Goal: Task Accomplishment & Management: Manage account settings

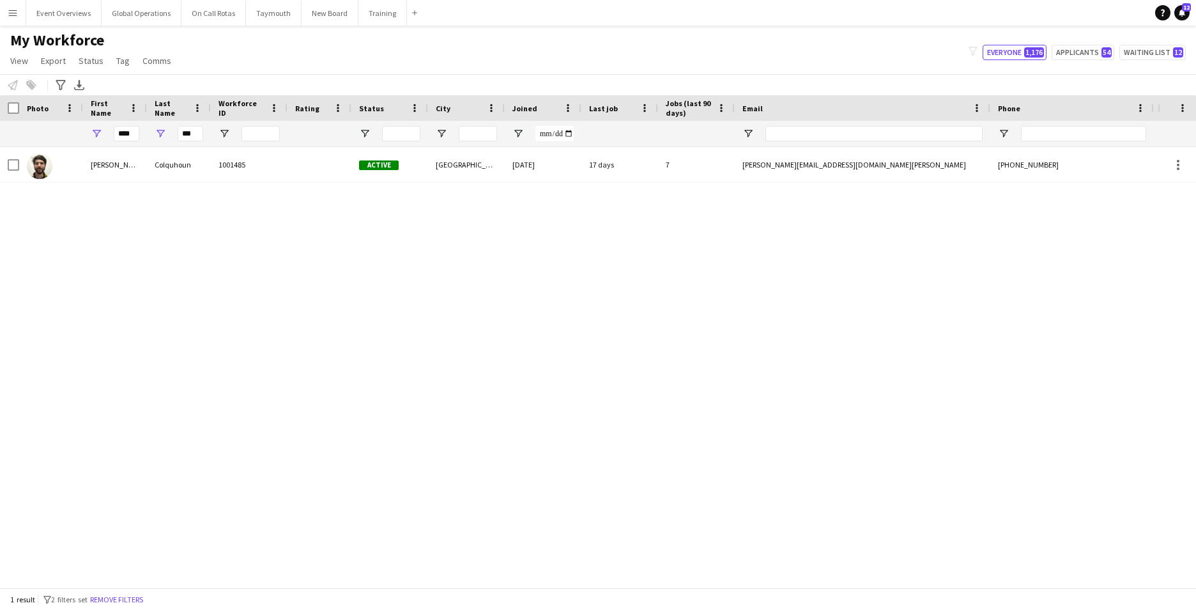
click at [14, 17] on app-icon "Menu" at bounding box center [13, 13] width 10 height 10
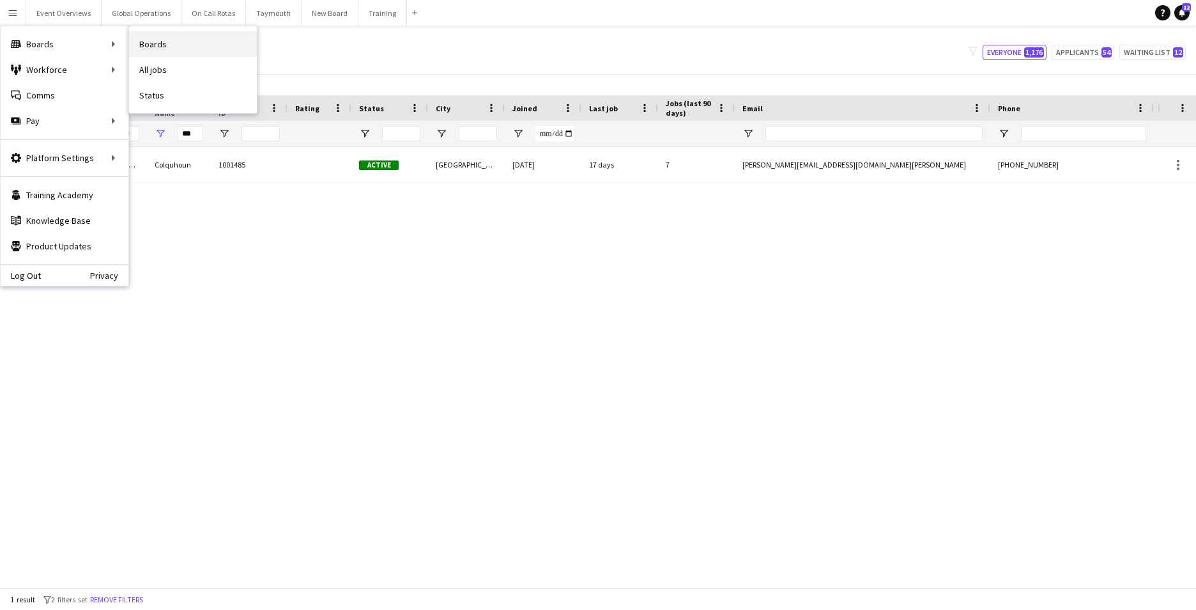
click at [167, 42] on link "Boards" at bounding box center [193, 44] width 128 height 26
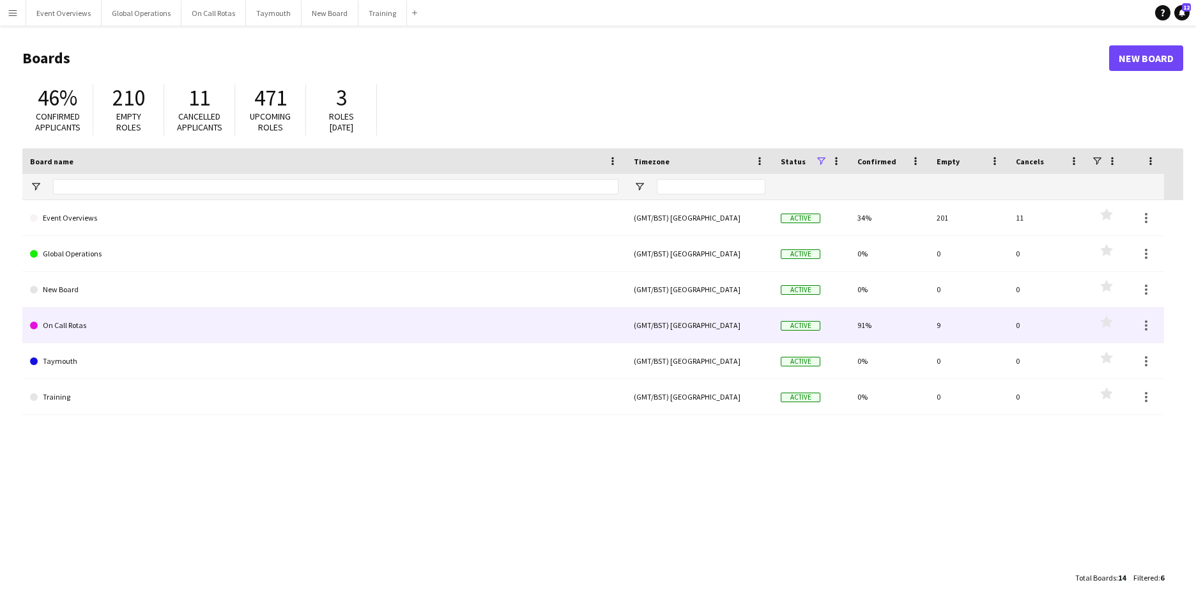
click at [80, 322] on link "On Call Rotas" at bounding box center [324, 325] width 589 height 36
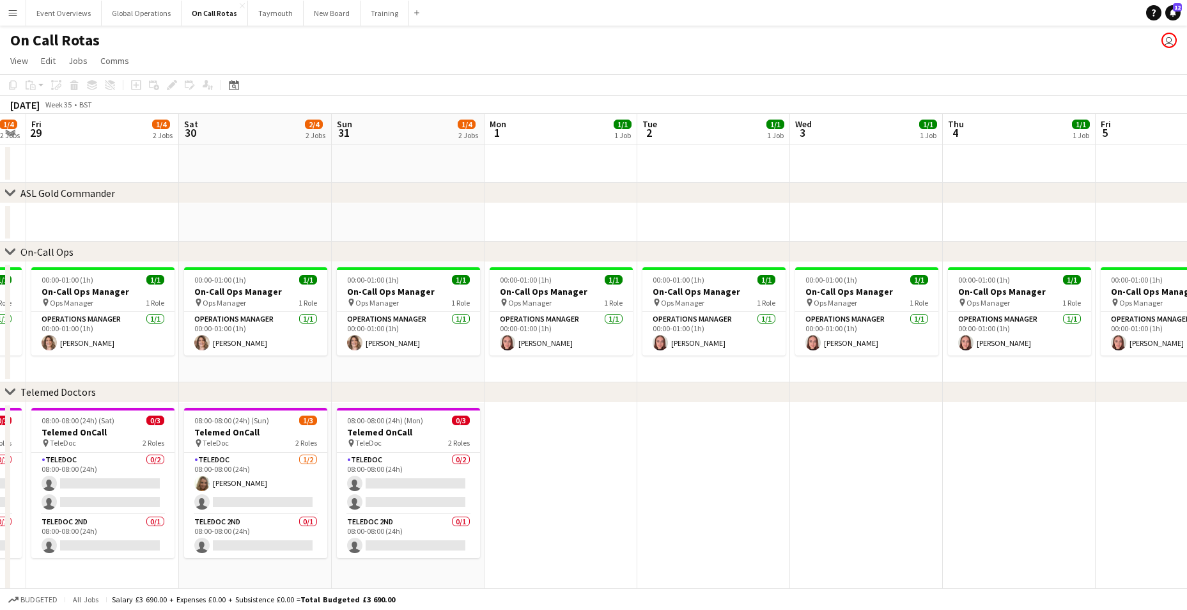
scroll to position [0, 534]
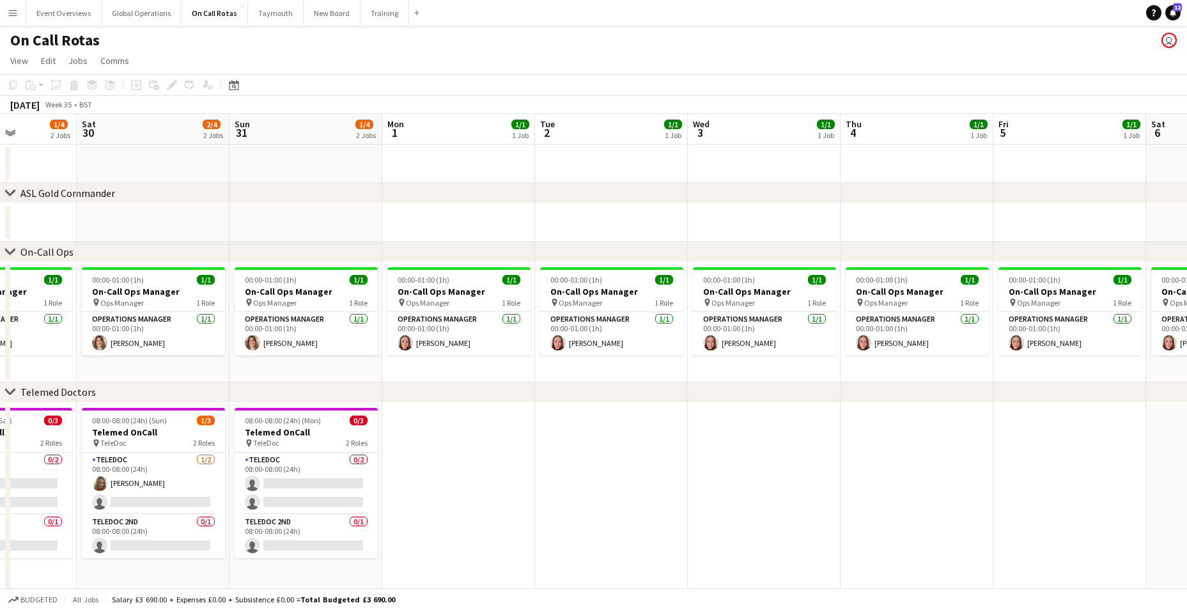
drag, startPoint x: 1040, startPoint y: 503, endPoint x: 353, endPoint y: 490, distance: 687.2
click at [353, 490] on app-calendar-viewport "Tue 26 2/4 2 Jobs Wed 27 2/4 2 Jobs Thu 28 1/4 2 Jobs Fri 29 1/4 2 Jobs Sat 30 …" at bounding box center [593, 354] width 1187 height 481
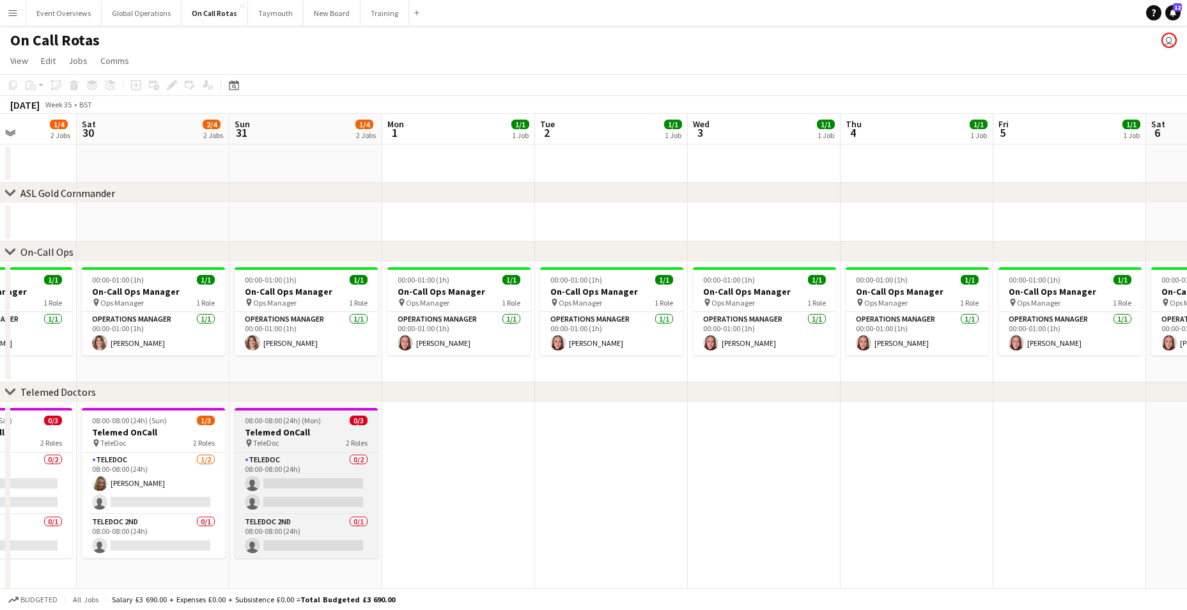
click at [278, 430] on h3 "Telemed OnCall" at bounding box center [306, 432] width 143 height 12
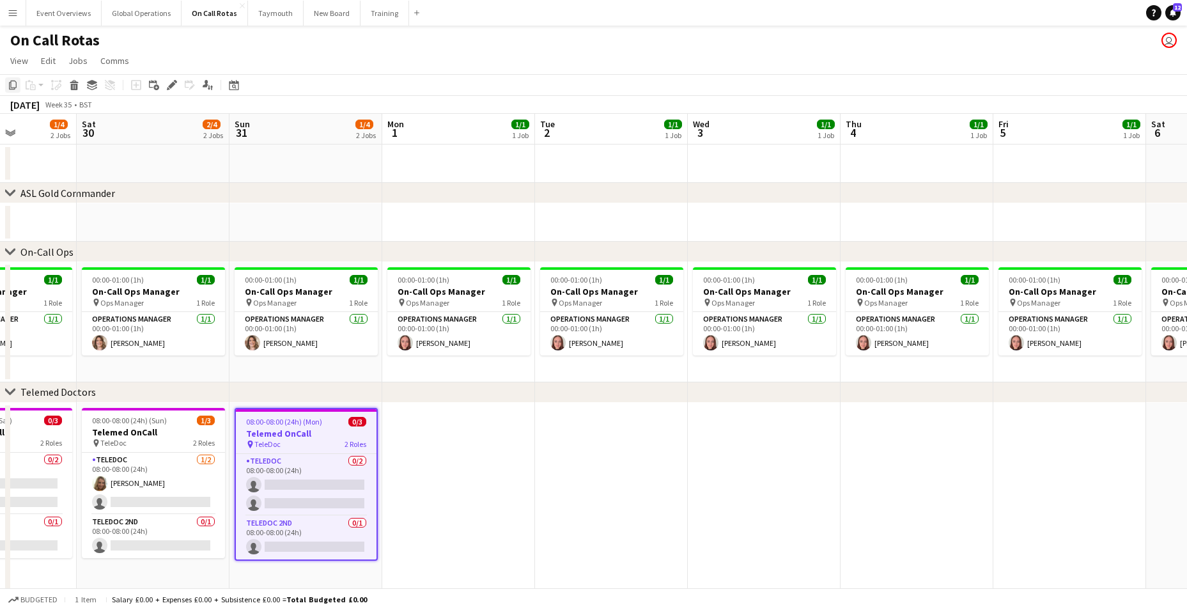
click at [12, 82] on icon "Copy" at bounding box center [13, 85] width 10 height 10
click at [437, 461] on app-date-cell at bounding box center [458, 499] width 153 height 192
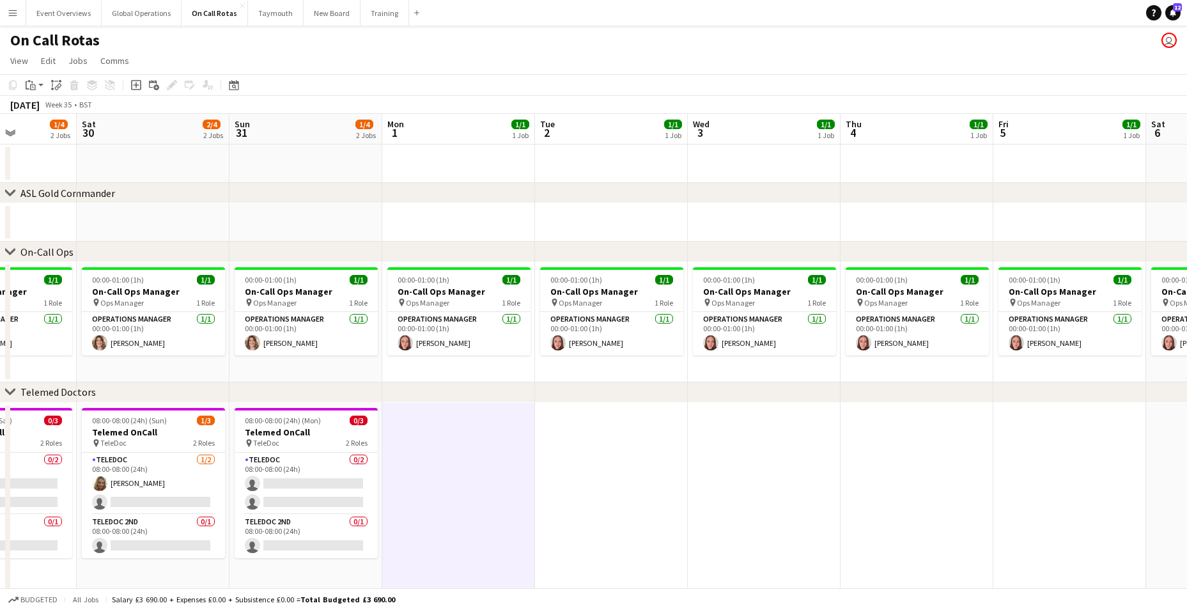
drag, startPoint x: 440, startPoint y: 457, endPoint x: 421, endPoint y: 474, distance: 24.9
click at [421, 474] on app-date-cell at bounding box center [458, 499] width 153 height 192
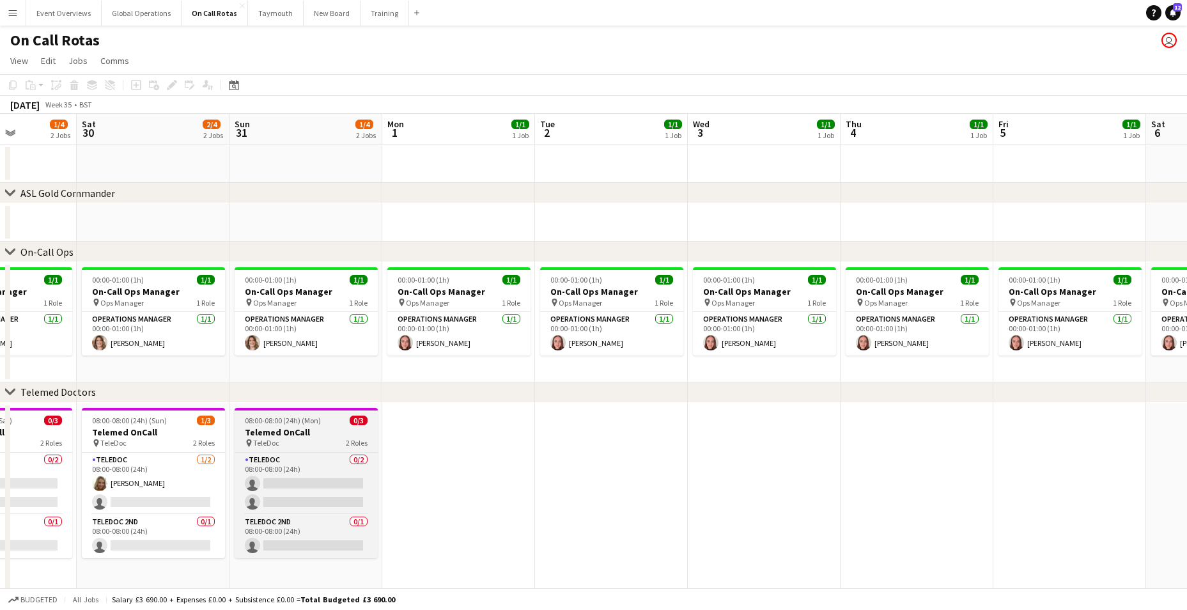
click at [281, 431] on h3 "Telemed OnCall" at bounding box center [306, 432] width 143 height 12
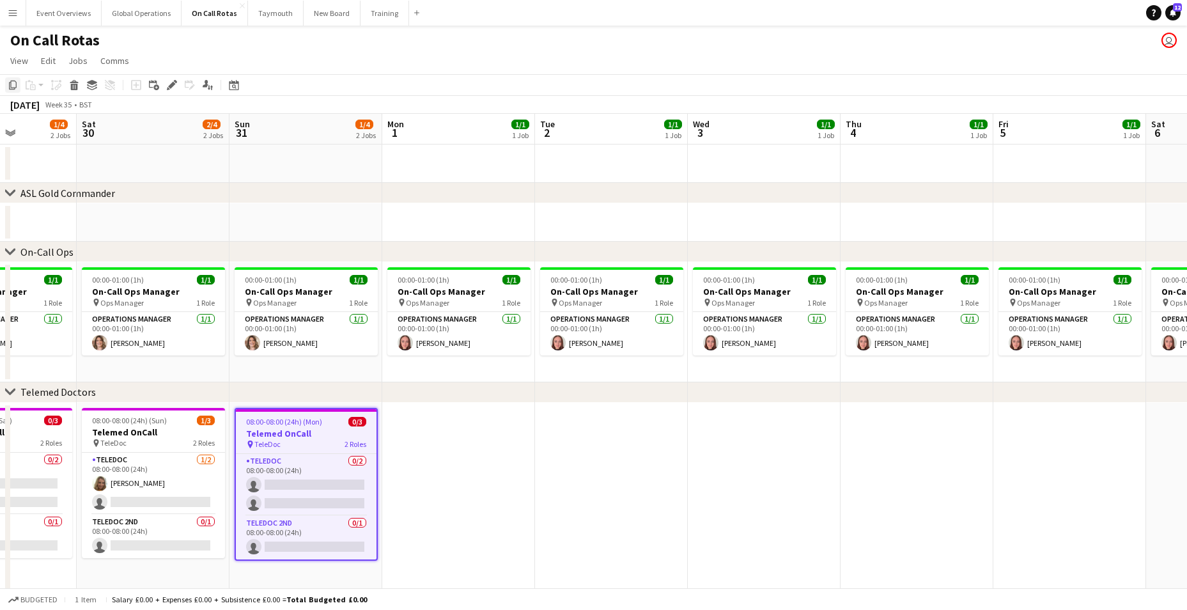
click at [13, 81] on icon "Copy" at bounding box center [13, 85] width 10 height 10
click at [426, 442] on app-date-cell at bounding box center [458, 499] width 153 height 192
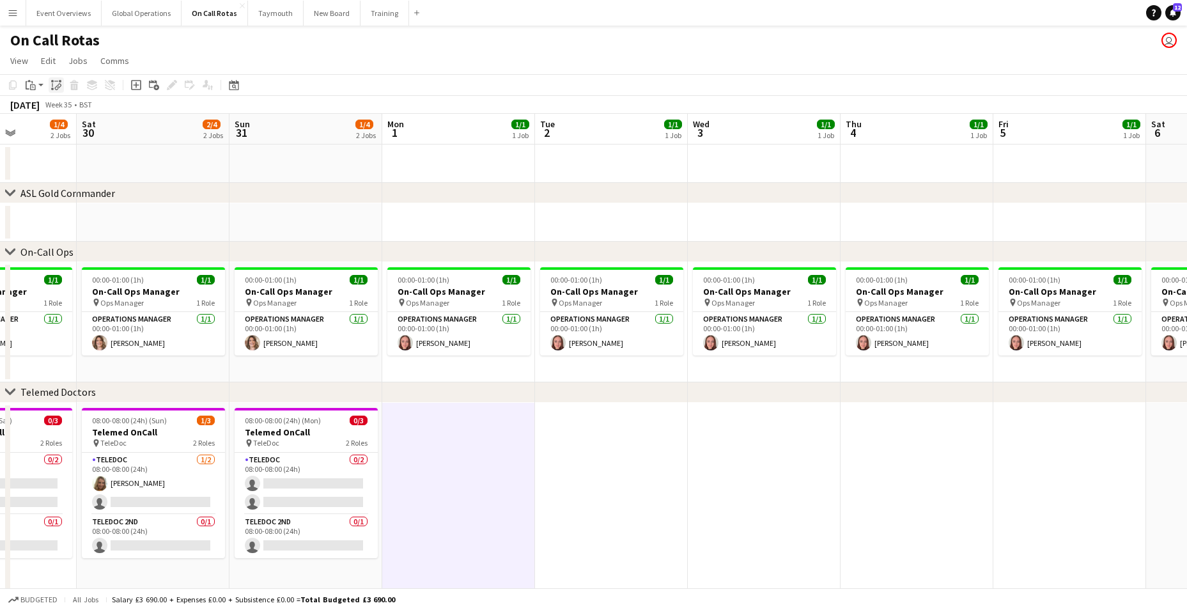
click at [55, 81] on icon "Paste linked Job" at bounding box center [56, 85] width 10 height 10
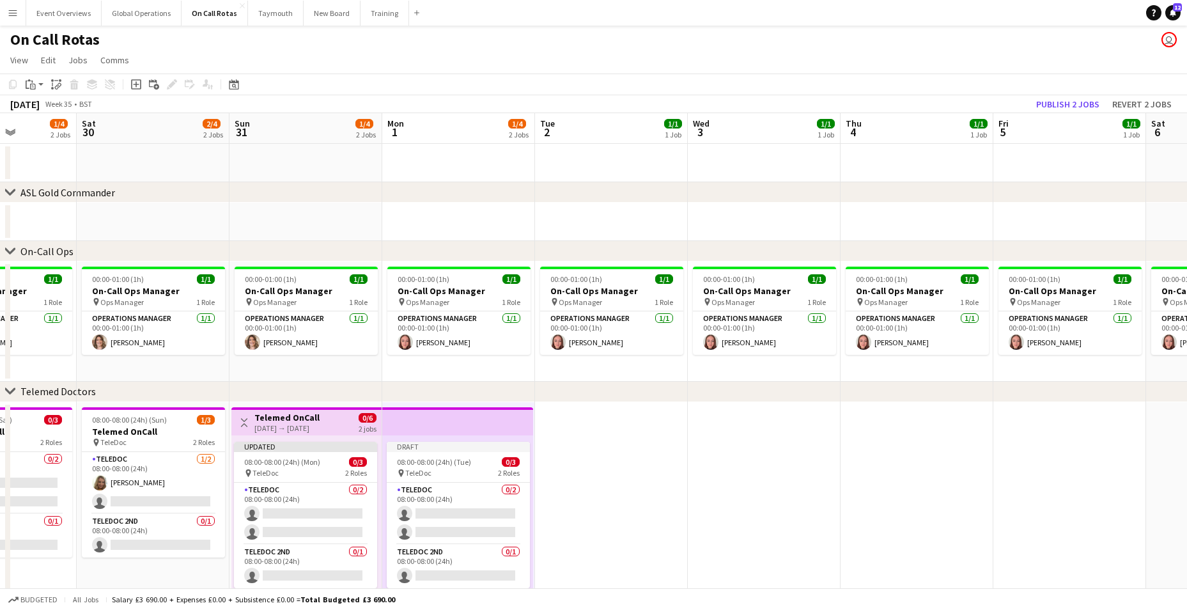
scroll to position [24, 0]
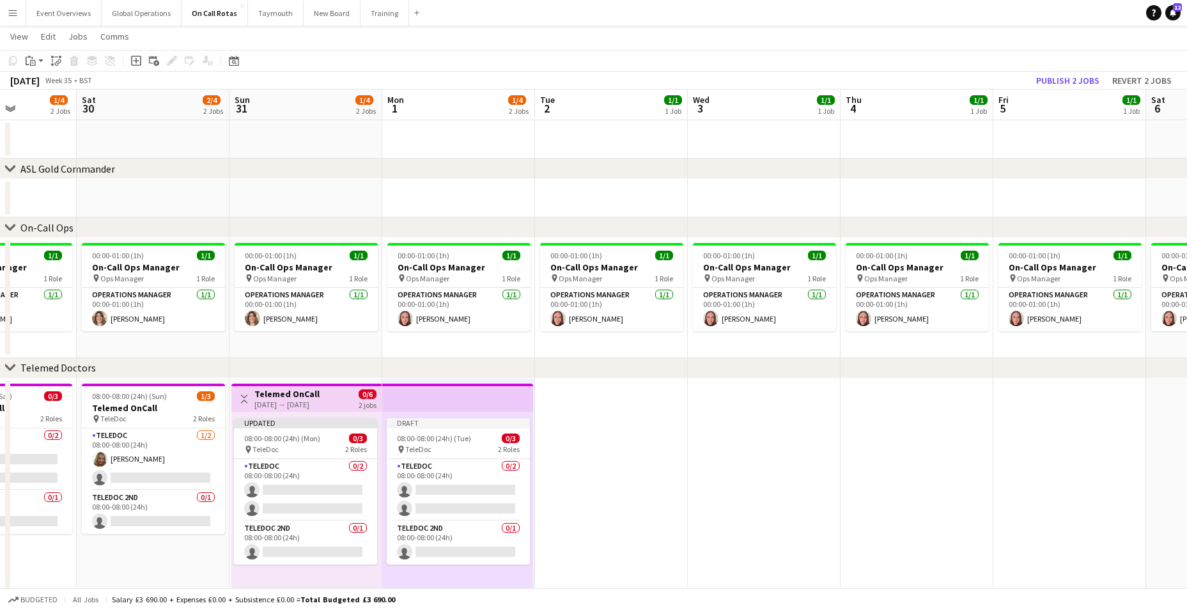
click at [865, 389] on app-date-cell at bounding box center [916, 495] width 153 height 234
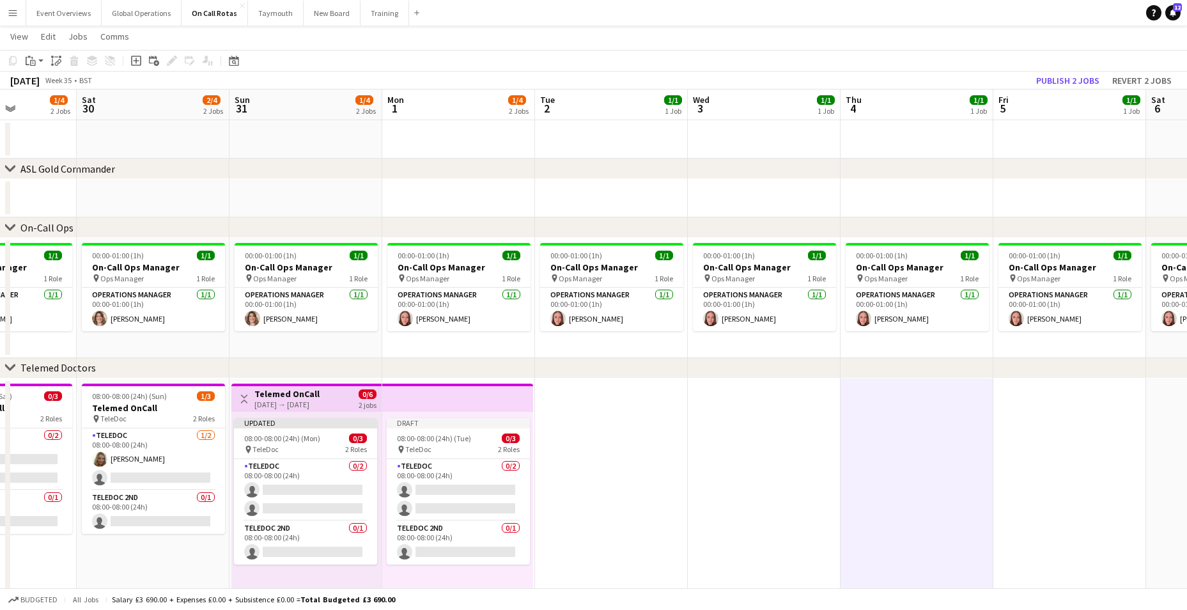
click at [415, 398] on app-top-bar at bounding box center [457, 397] width 151 height 28
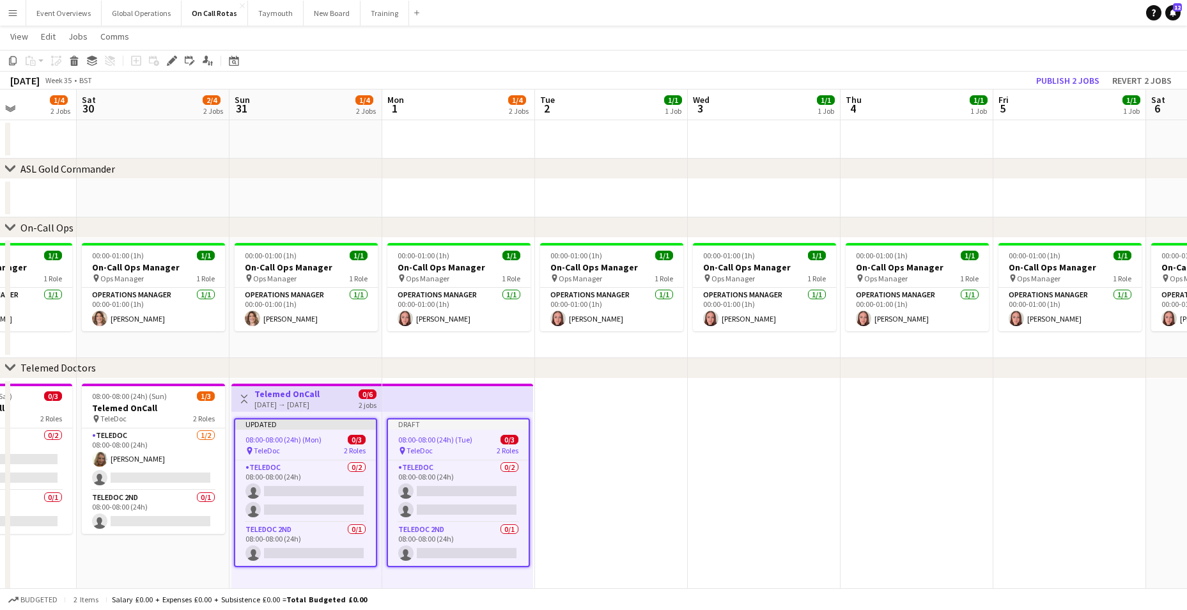
click at [421, 421] on div "Draft" at bounding box center [458, 424] width 141 height 10
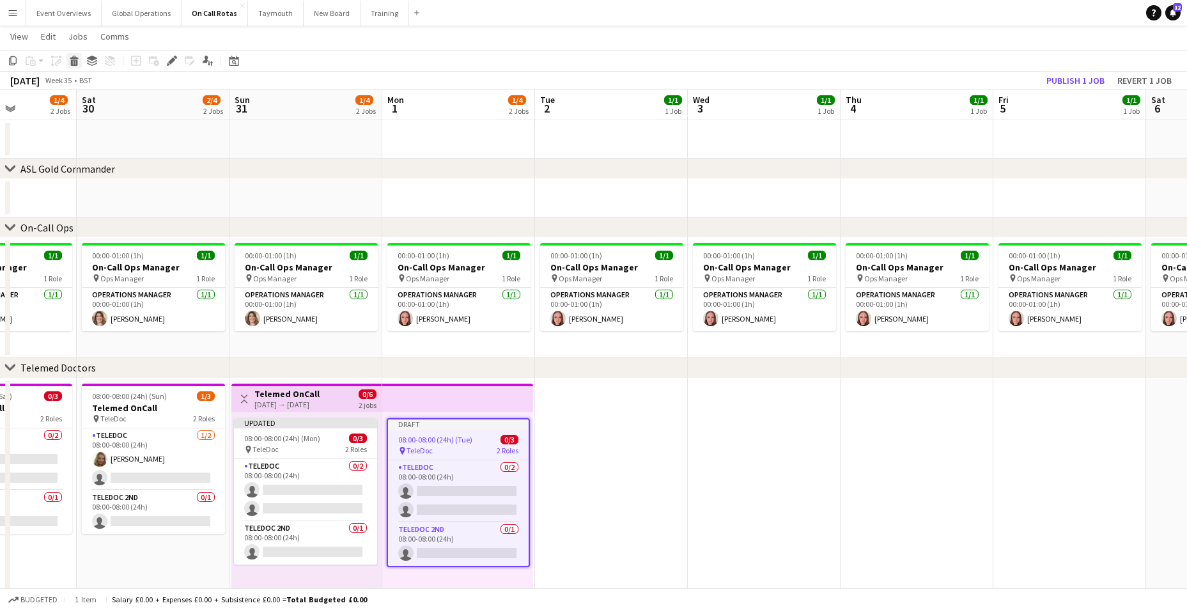
click at [73, 63] on icon at bounding box center [74, 62] width 7 height 6
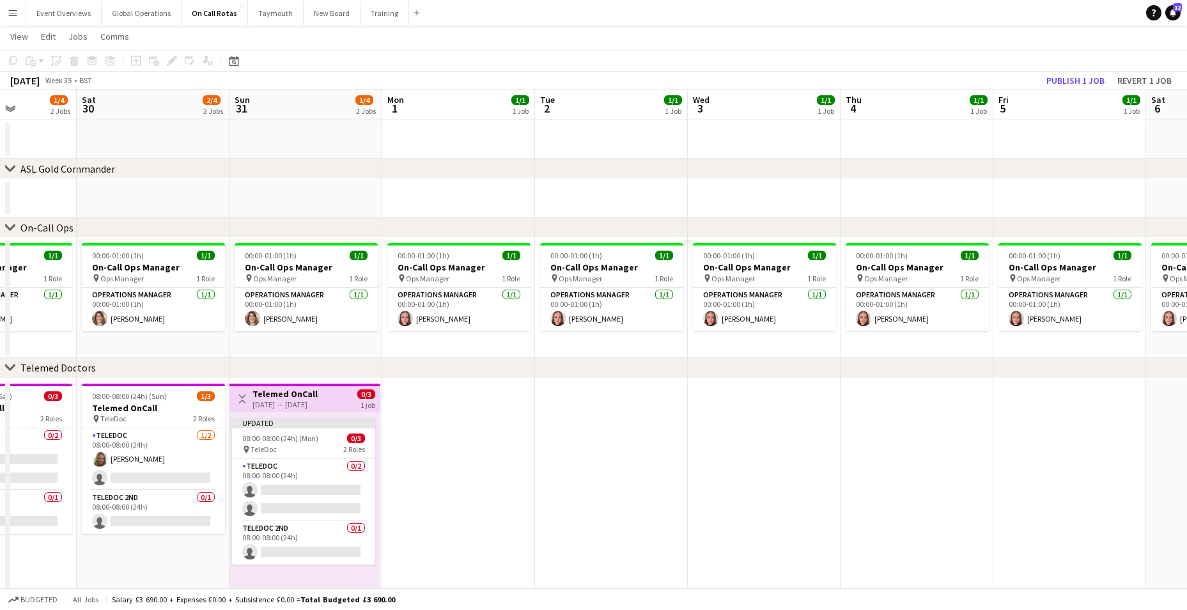
click at [421, 488] on app-date-cell at bounding box center [458, 495] width 153 height 234
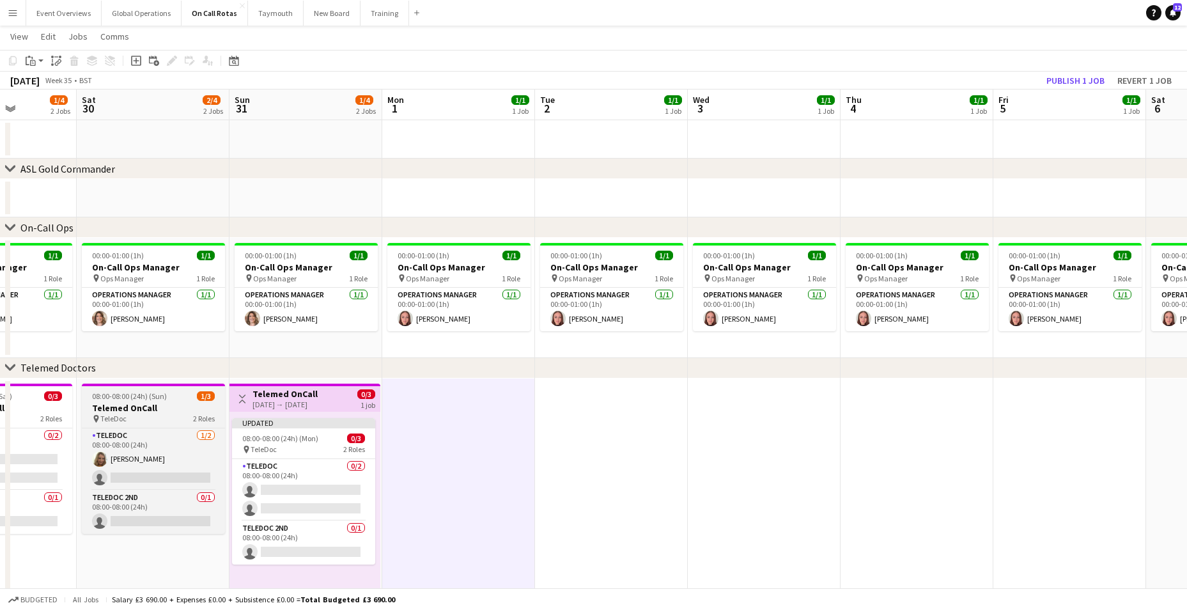
click at [147, 405] on h3 "Telemed OnCall" at bounding box center [153, 408] width 143 height 12
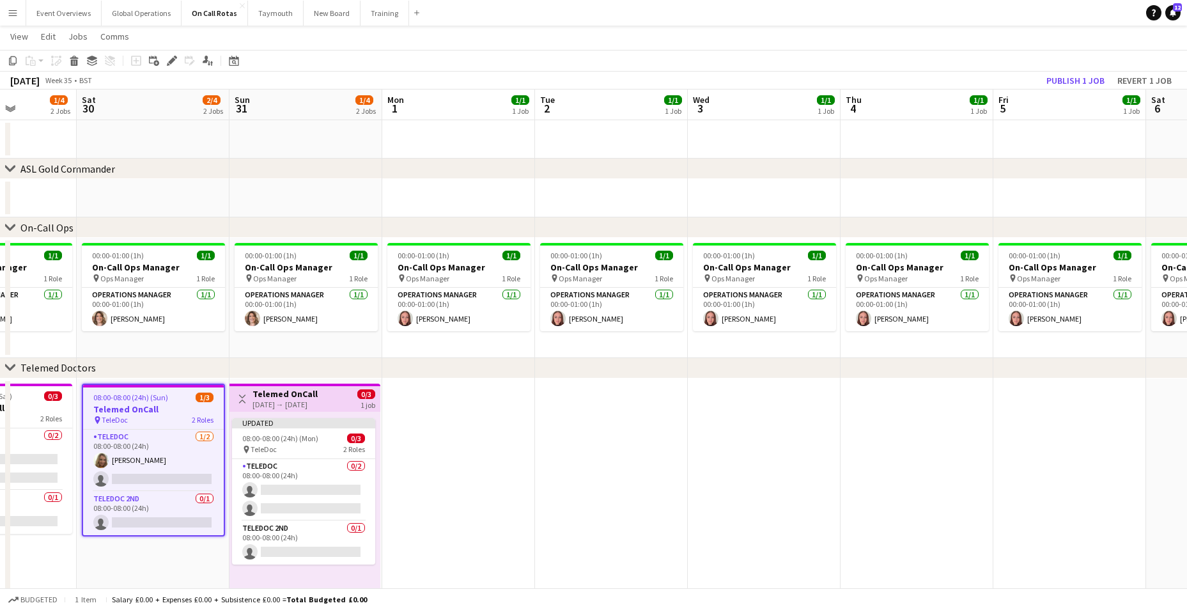
click at [263, 394] on h3 "Telemed OnCall" at bounding box center [284, 394] width 65 height 12
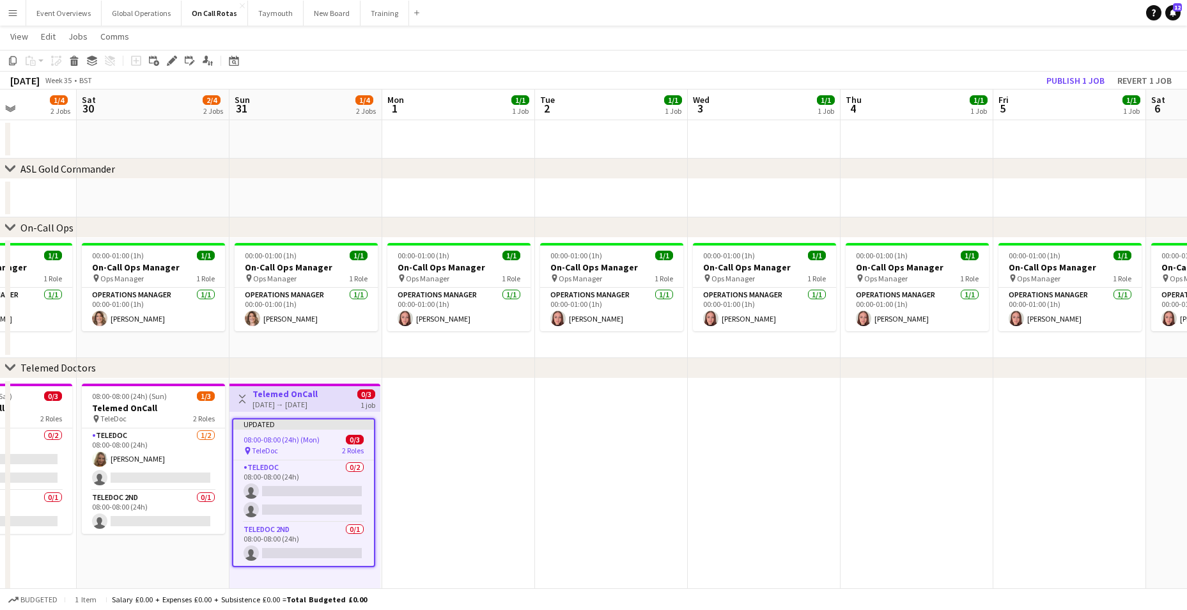
click at [268, 386] on app-top-bar "Toggle View Telemed OnCall [DATE] → [DATE] 0/3 1 job" at bounding box center [304, 397] width 151 height 28
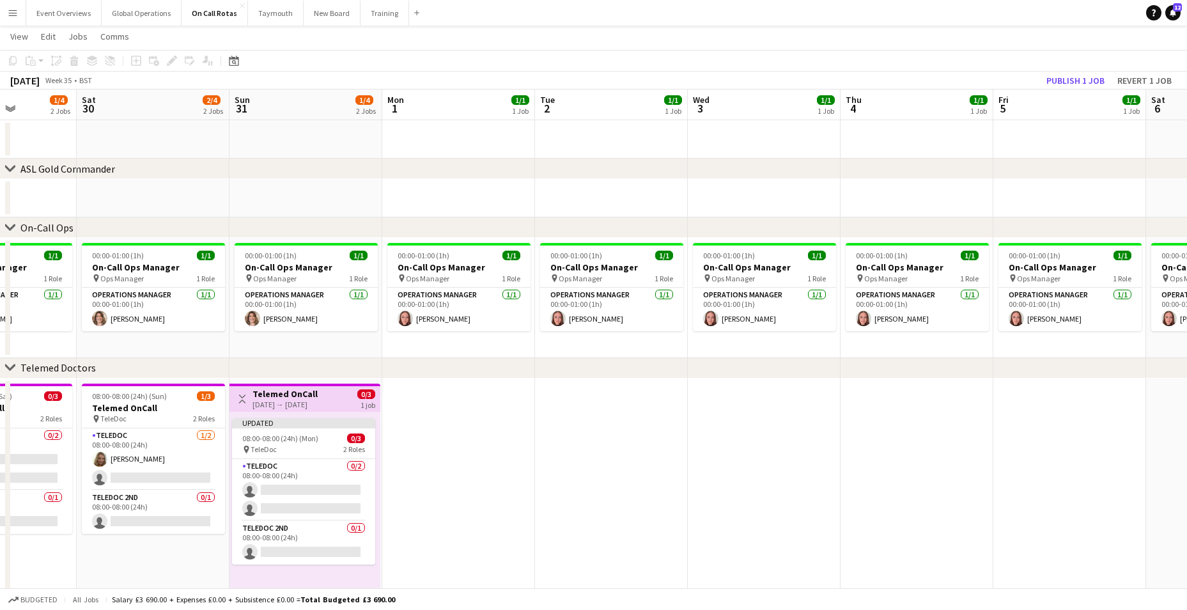
click at [284, 394] on h3 "Telemed OnCall" at bounding box center [284, 394] width 65 height 12
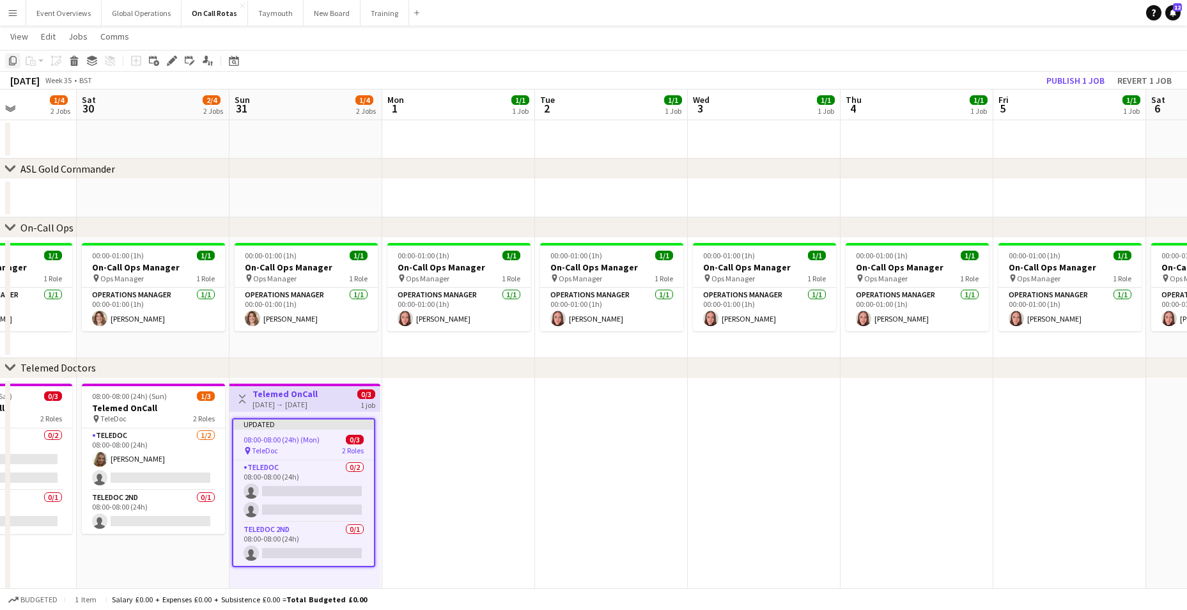
click at [12, 60] on icon "Copy" at bounding box center [13, 61] width 10 height 10
click at [433, 391] on app-date-cell at bounding box center [458, 495] width 153 height 234
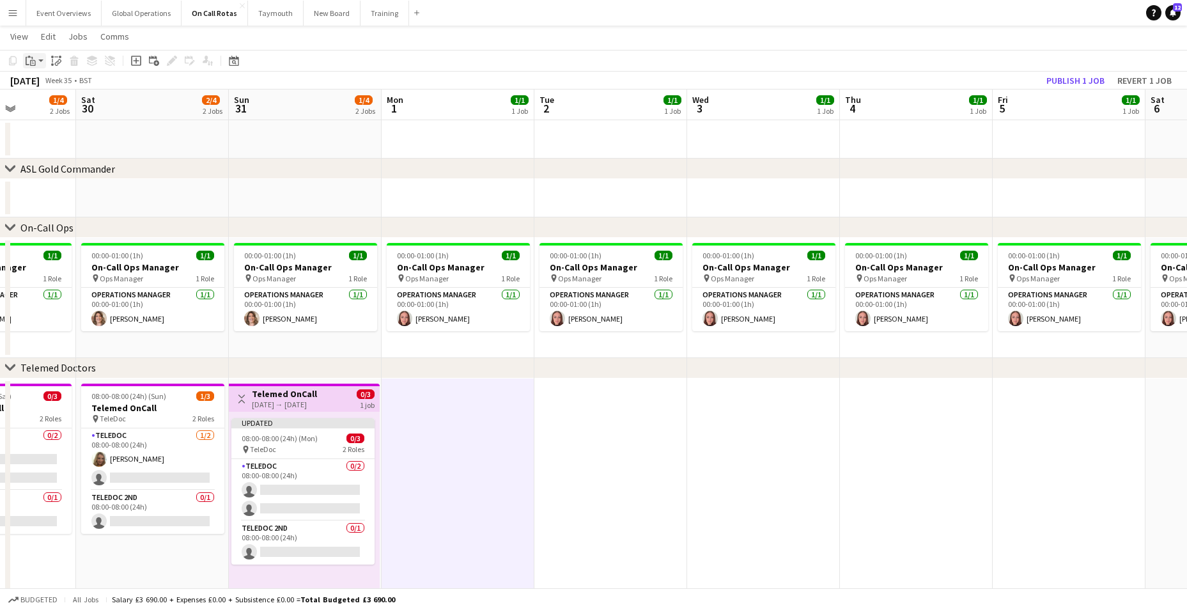
click at [32, 63] on icon at bounding box center [33, 63] width 3 height 1
click at [52, 87] on link "Paste Ctrl+V" at bounding box center [94, 85] width 120 height 12
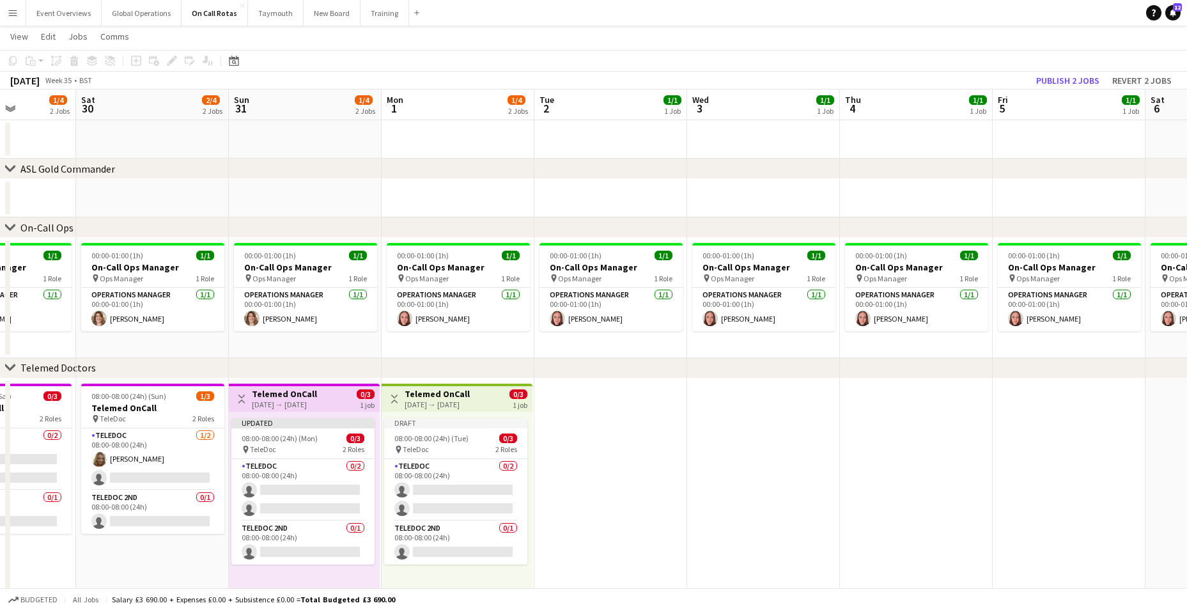
click at [451, 395] on h3 "Telemed OnCall" at bounding box center [437, 394] width 65 height 12
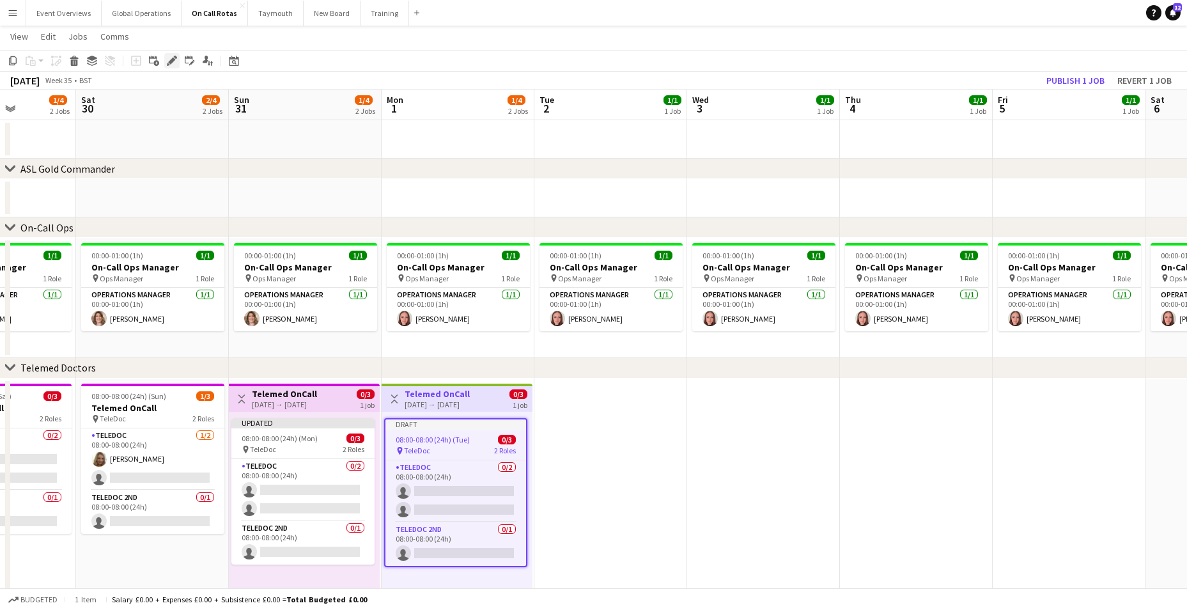
click at [172, 57] on icon "Edit" at bounding box center [172, 61] width 10 height 10
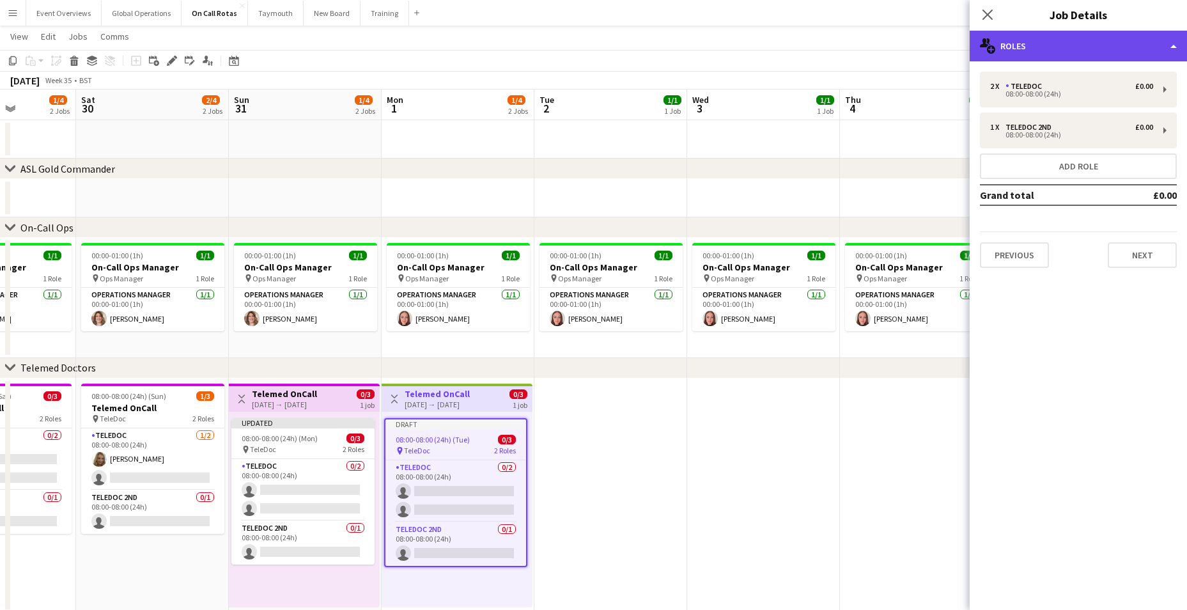
click at [1171, 44] on div "multiple-users-add Roles" at bounding box center [1078, 46] width 217 height 31
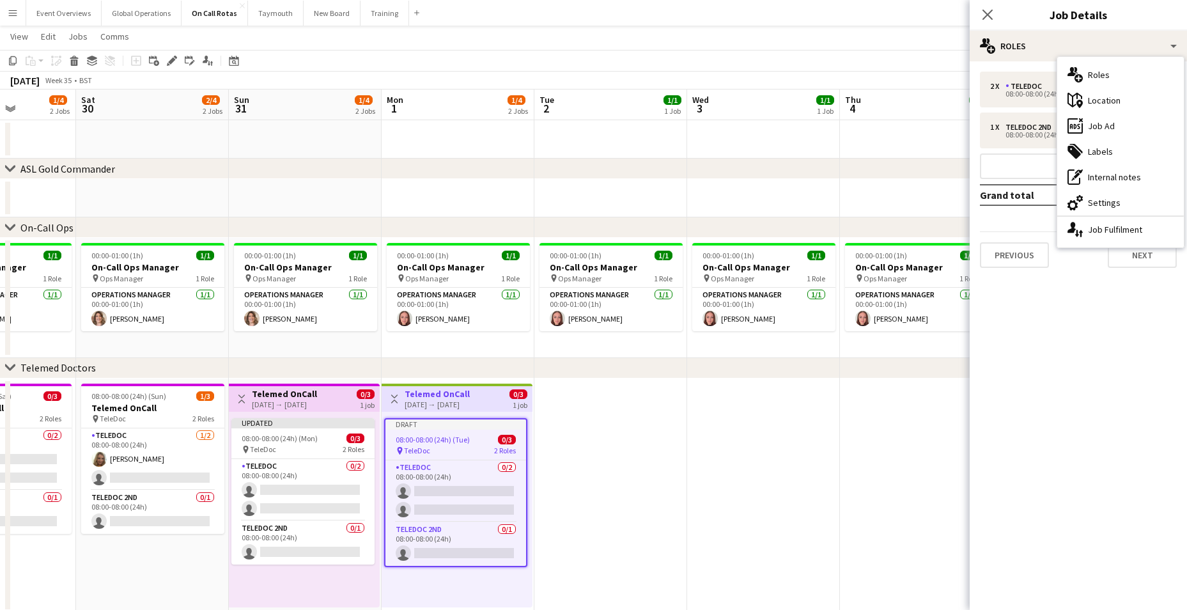
click at [1028, 366] on mat-expansion-panel "pencil3 General details 2 x TeleDoc £0.00 08:00-08:00 (24h) 1 x TeleDoc 2nd £0.…" at bounding box center [1078, 335] width 217 height 548
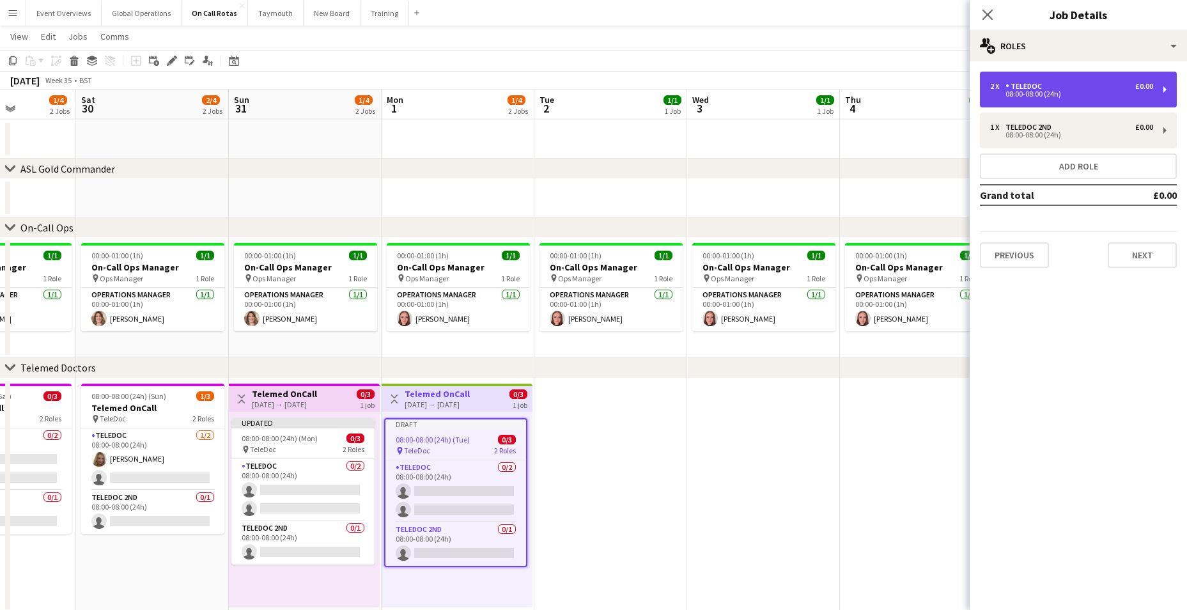
click at [1161, 86] on div "2 x TeleDoc £0.00 08:00-08:00 (24h)" at bounding box center [1078, 90] width 197 height 36
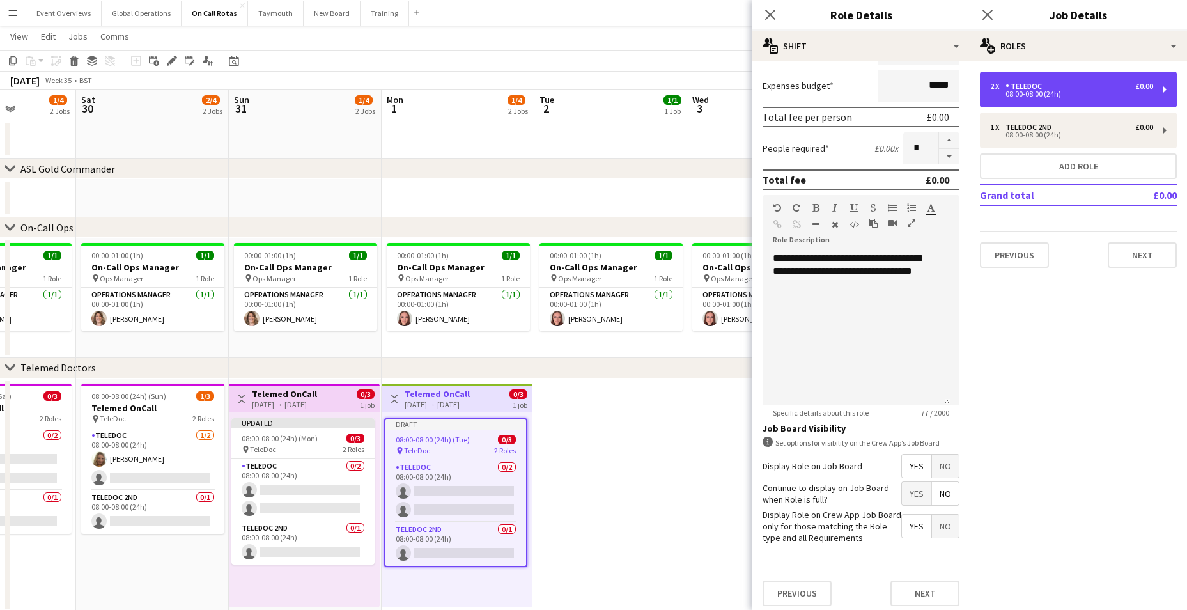
scroll to position [162, 0]
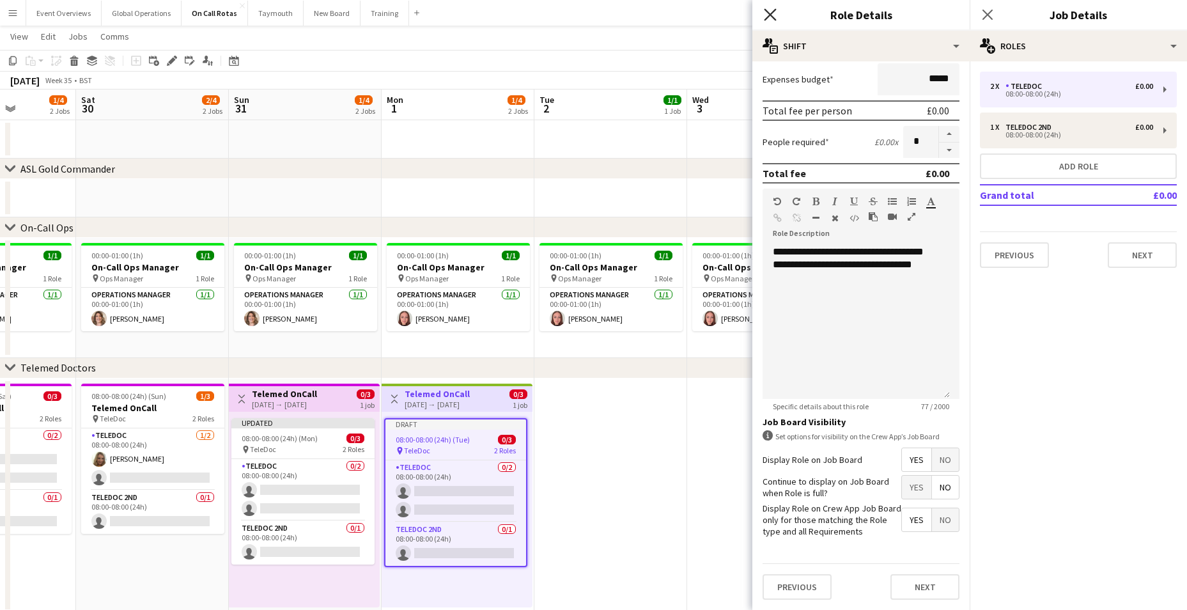
click at [766, 13] on icon "Close pop-in" at bounding box center [770, 14] width 12 height 12
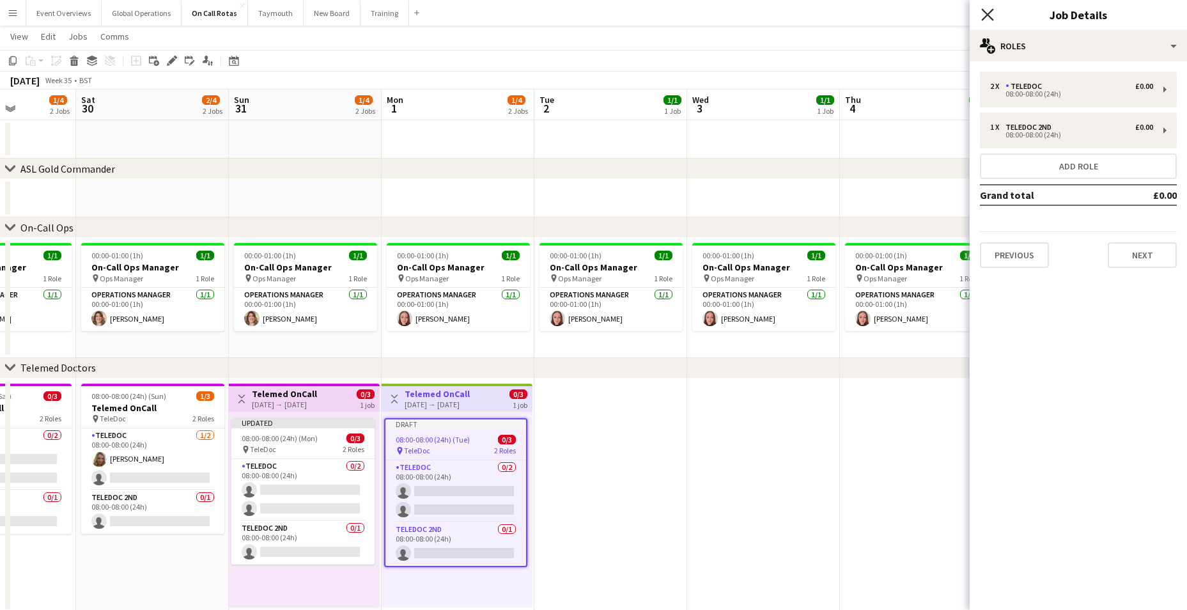
click at [984, 13] on icon "Close pop-in" at bounding box center [987, 14] width 12 height 12
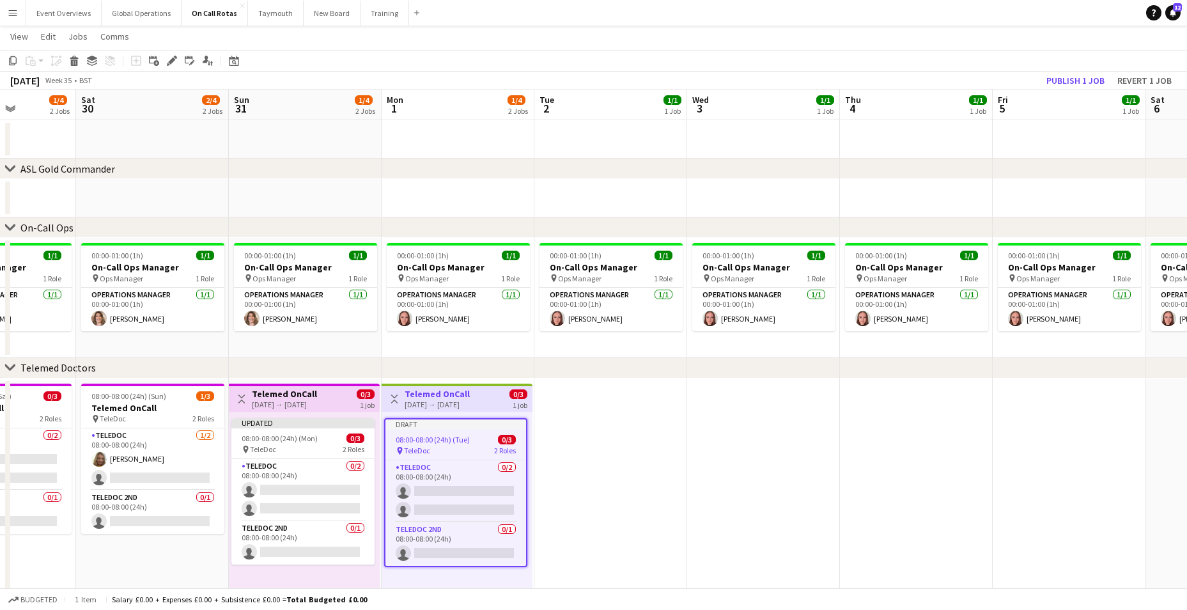
click at [430, 389] on h3 "Telemed OnCall" at bounding box center [437, 394] width 65 height 12
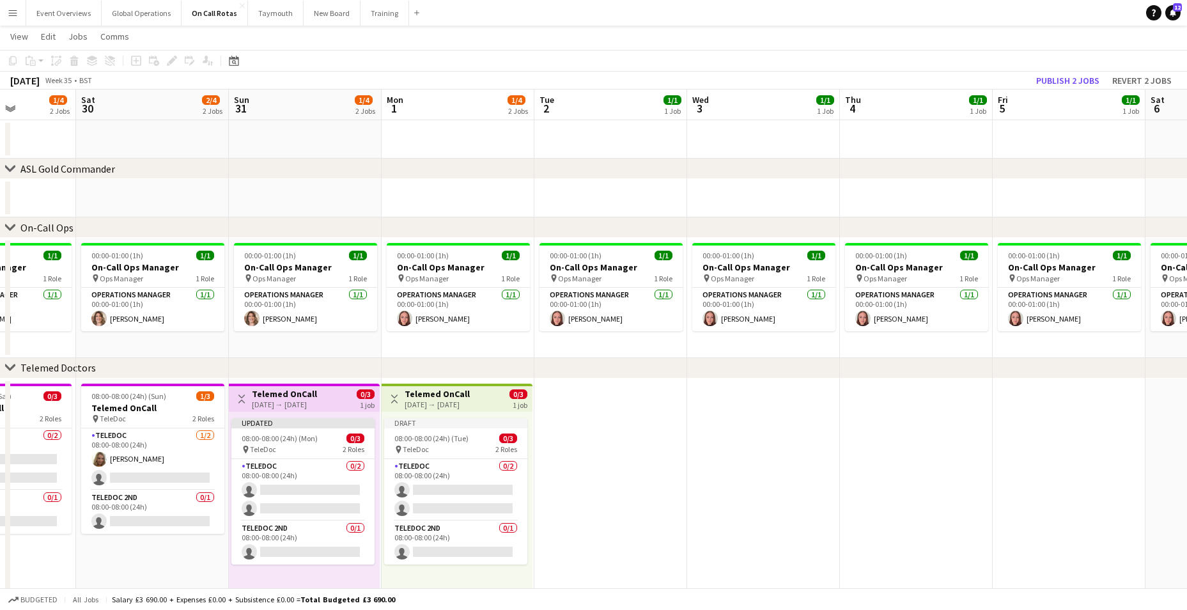
click at [433, 389] on h3 "Telemed OnCall" at bounding box center [437, 394] width 65 height 12
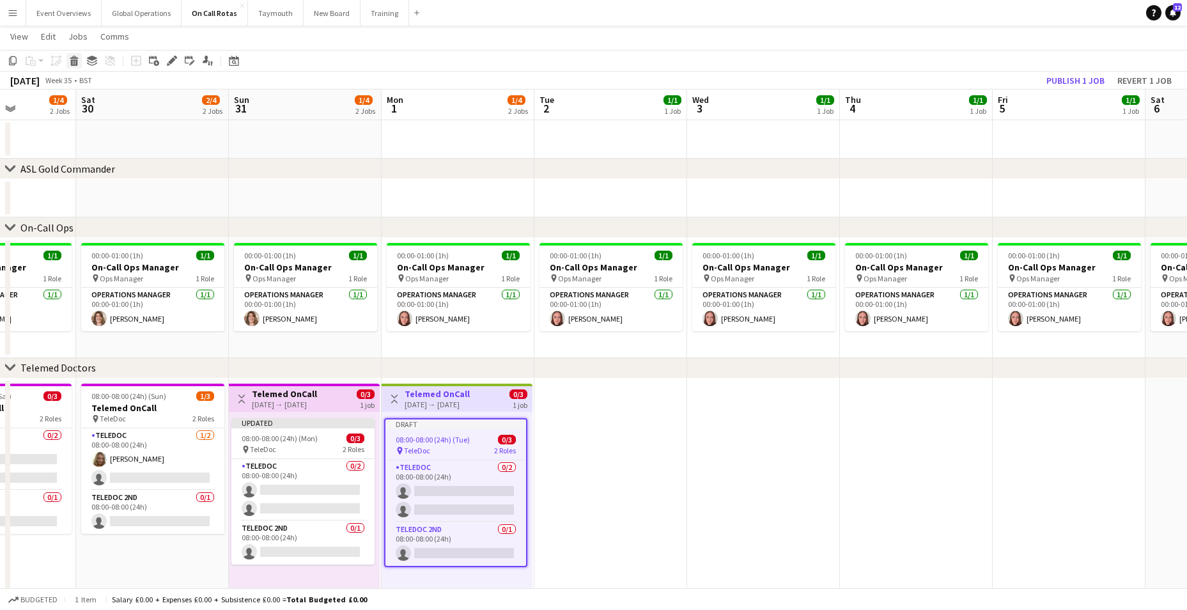
click at [73, 62] on icon at bounding box center [74, 62] width 7 height 6
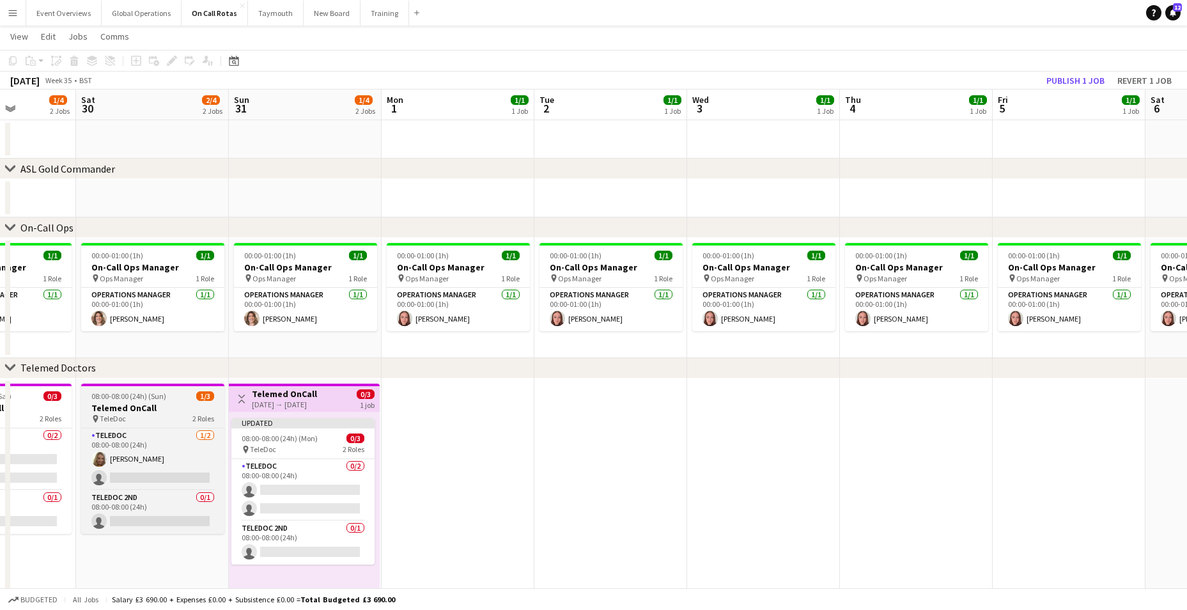
click at [137, 394] on span "08:00-08:00 (24h) (Sun)" at bounding box center [128, 396] width 75 height 10
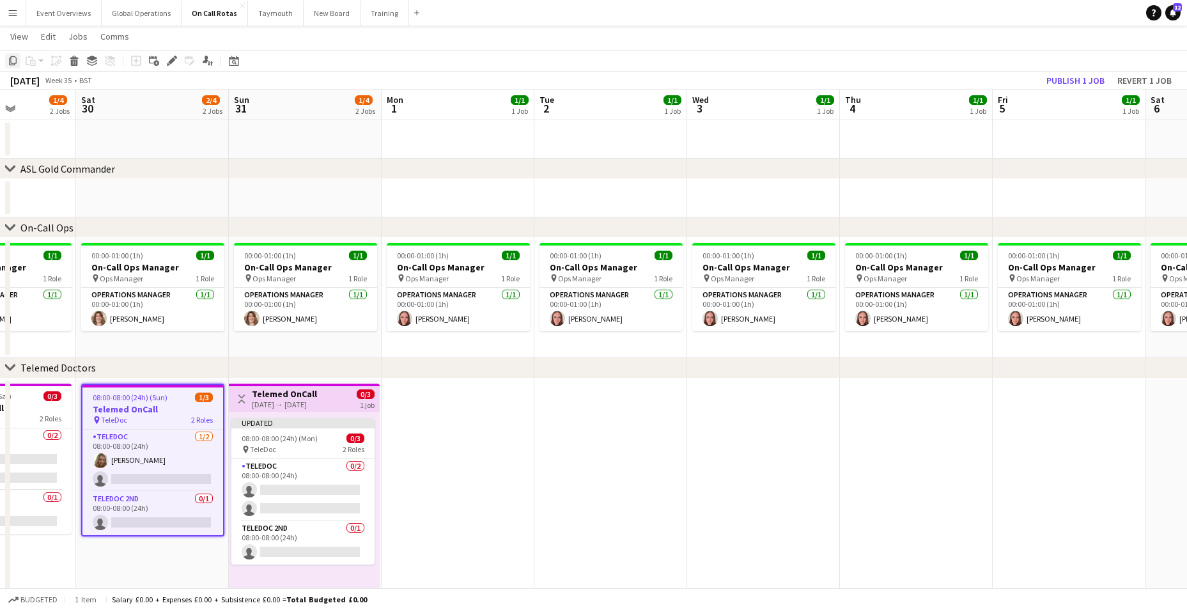
click at [12, 57] on icon at bounding box center [13, 60] width 8 height 9
click at [419, 401] on app-date-cell at bounding box center [458, 495] width 153 height 234
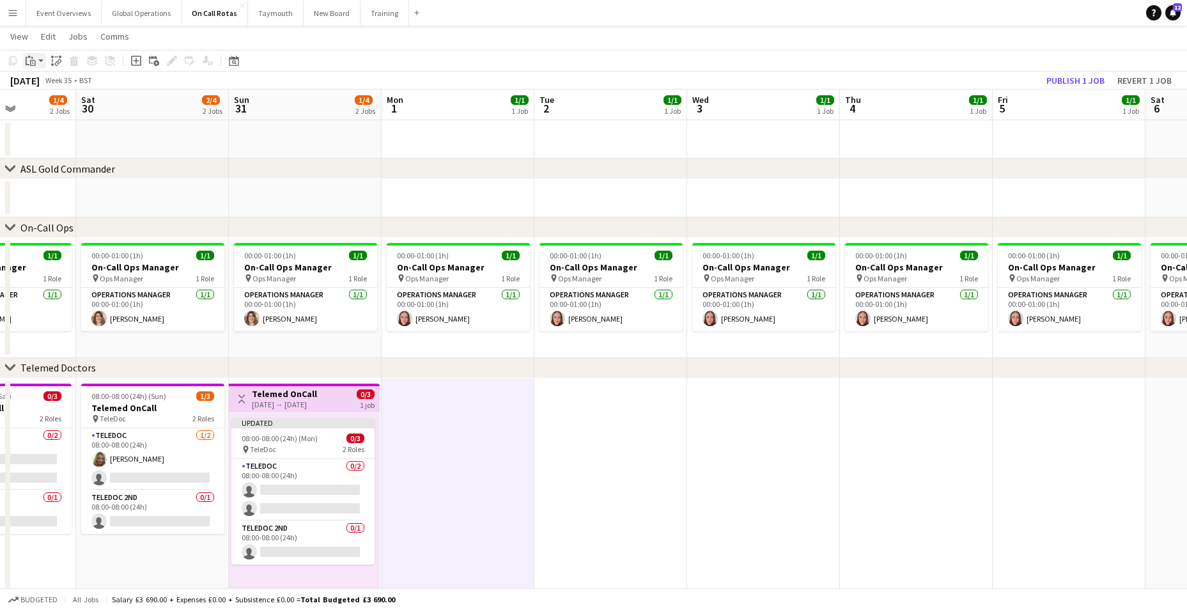
click at [27, 57] on icon at bounding box center [28, 61] width 4 height 8
click at [41, 86] on link "Paste Ctrl+V" at bounding box center [94, 85] width 120 height 12
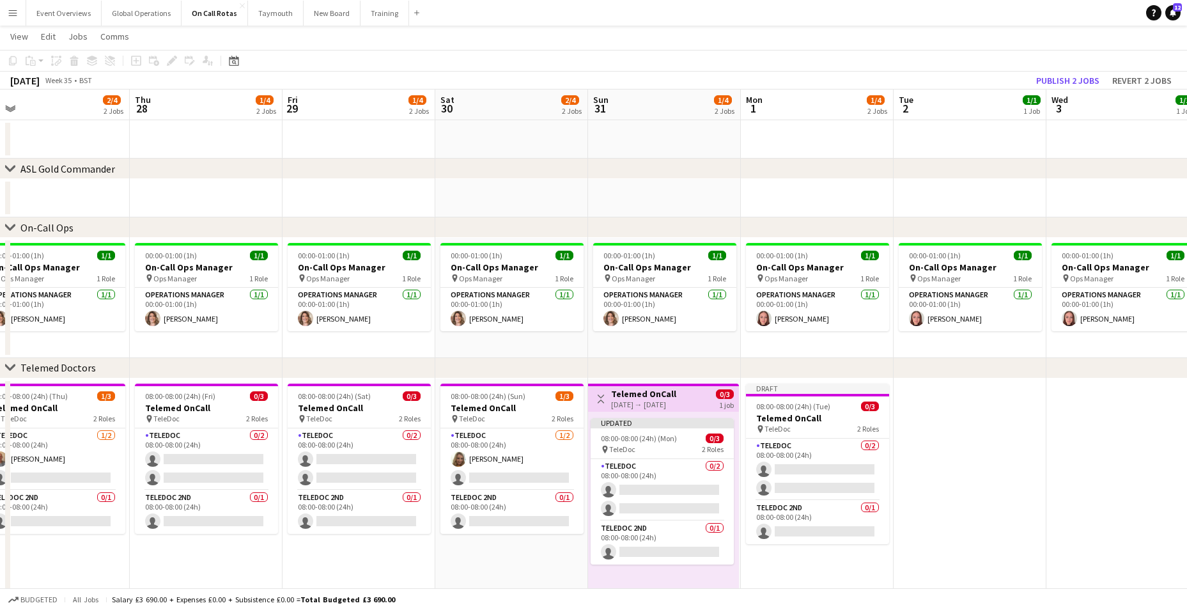
scroll to position [0, 303]
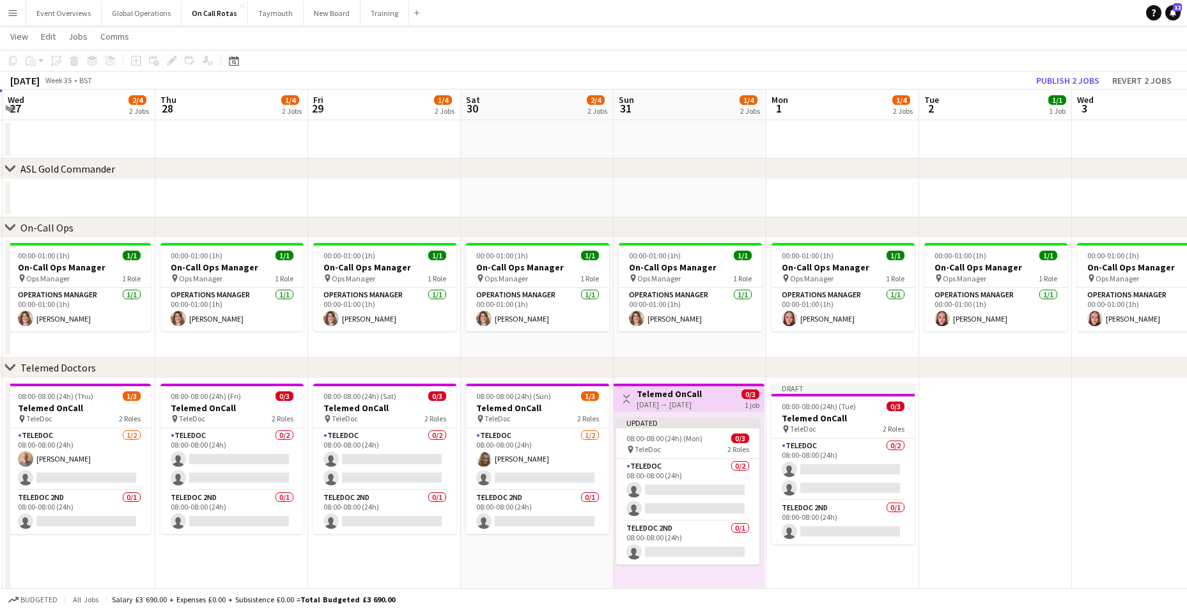
drag, startPoint x: 436, startPoint y: 573, endPoint x: 814, endPoint y: 569, distance: 377.7
click at [814, 569] on app-calendar-viewport "Mon 25 2/4 2 Jobs Tue 26 2/4 2 Jobs Wed 27 2/4 2 Jobs Thu 28 1/4 2 Jobs Fri 29 …" at bounding box center [593, 350] width 1187 height 523
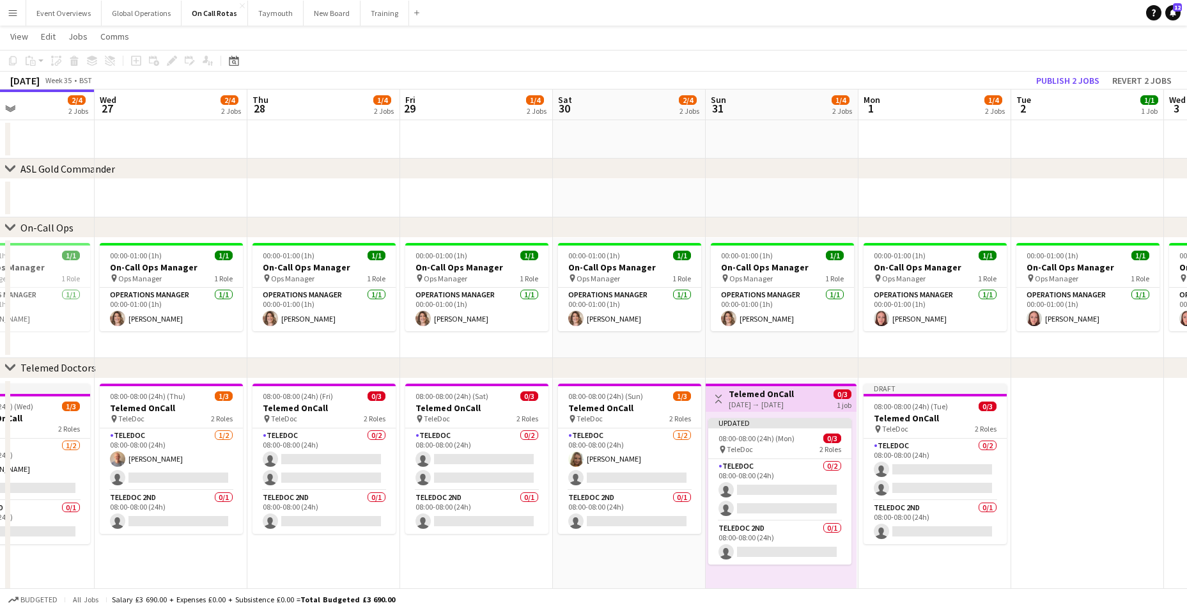
scroll to position [0, 285]
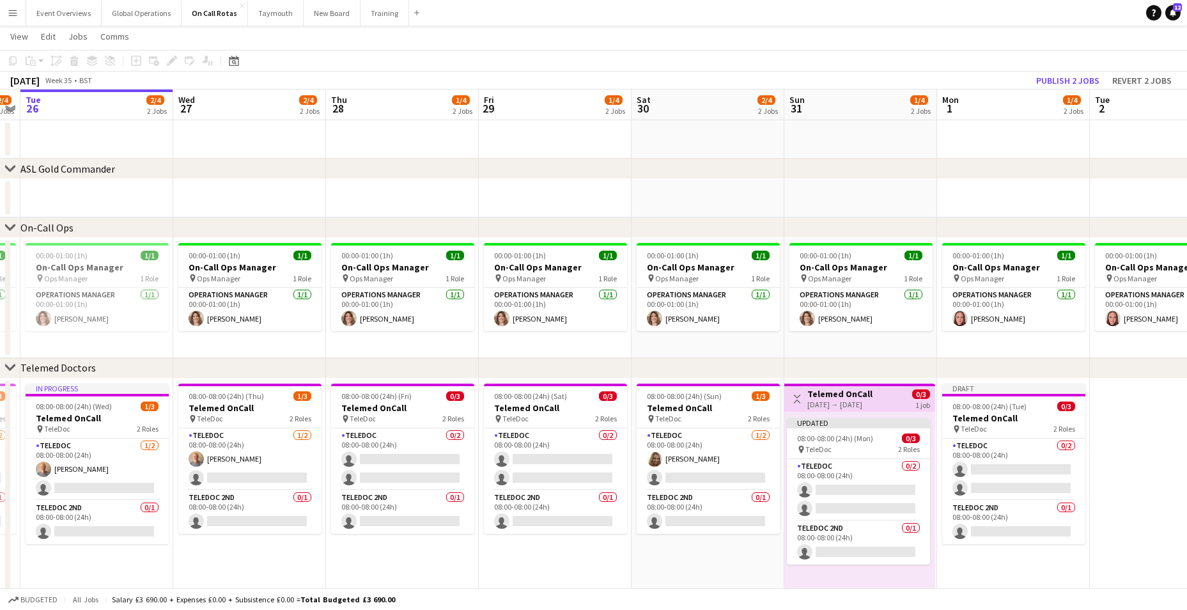
drag, startPoint x: 50, startPoint y: 569, endPoint x: 220, endPoint y: 573, distance: 170.7
click at [220, 573] on app-calendar-viewport "Sun 24 1/4 2 Jobs Mon 25 2/4 2 Jobs Tue 26 2/4 2 Jobs Wed 27 2/4 2 Jobs Thu 28 …" at bounding box center [593, 350] width 1187 height 523
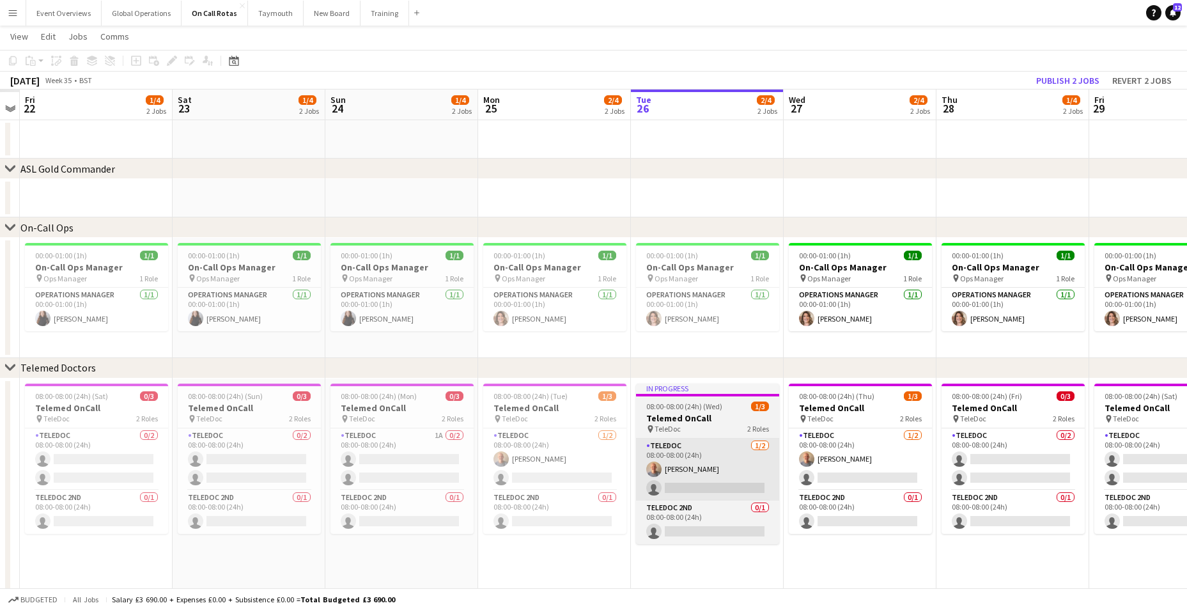
drag, startPoint x: 150, startPoint y: 507, endPoint x: 637, endPoint y: 534, distance: 488.4
click at [761, 530] on app-calendar-viewport "Wed 20 Thu 21 Fri 22 1/4 2 Jobs Sat 23 1/4 2 Jobs Sun 24 1/4 2 Jobs Mon 25 2/4 …" at bounding box center [593, 350] width 1187 height 523
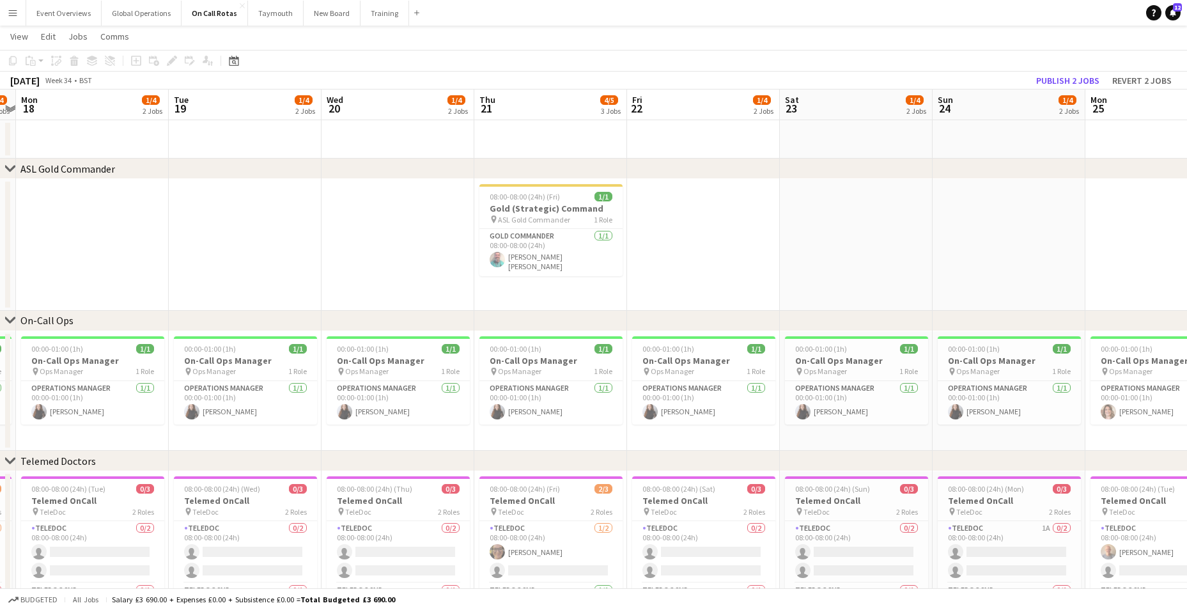
scroll to position [0, 262]
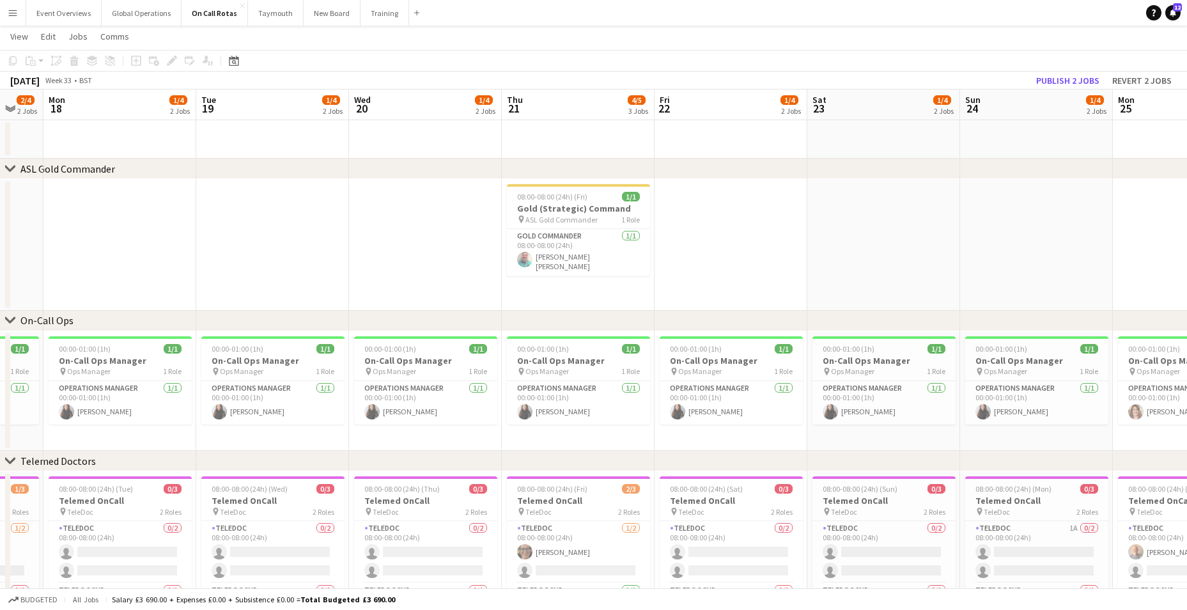
drag, startPoint x: 81, startPoint y: 523, endPoint x: 715, endPoint y: 533, distance: 634.1
click at [715, 533] on app-calendar-viewport "Sat 16 1/4 2 Jobs Sun 17 2/4 2 Jobs Mon 18 1/4 2 Jobs Tue 19 1/4 2 Jobs Wed 20 …" at bounding box center [593, 396] width 1187 height 615
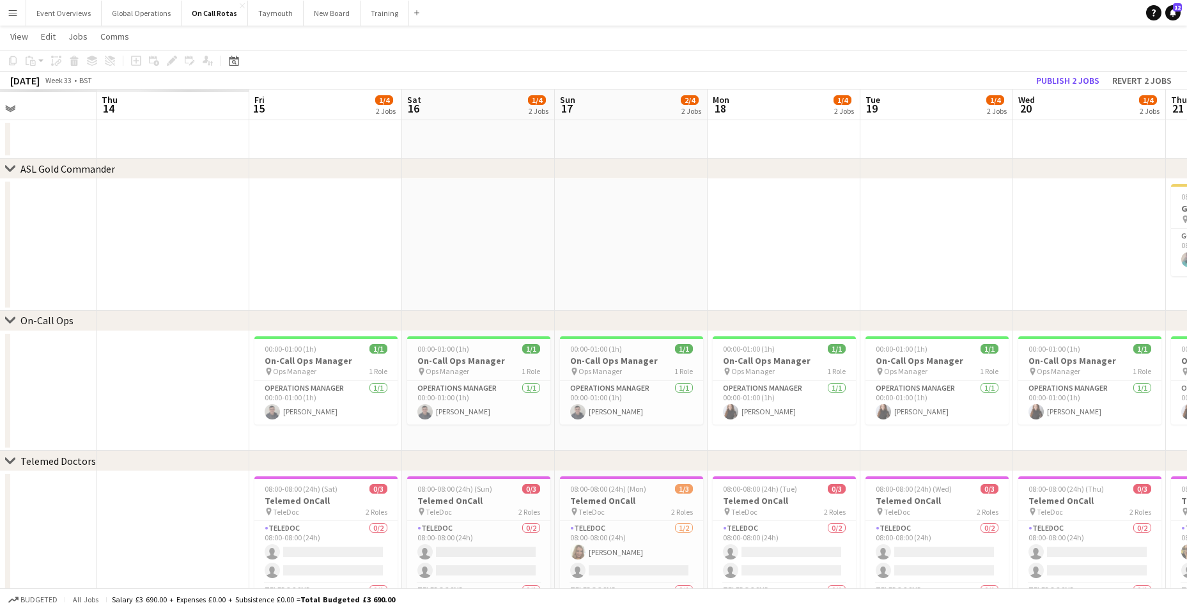
scroll to position [0, 375]
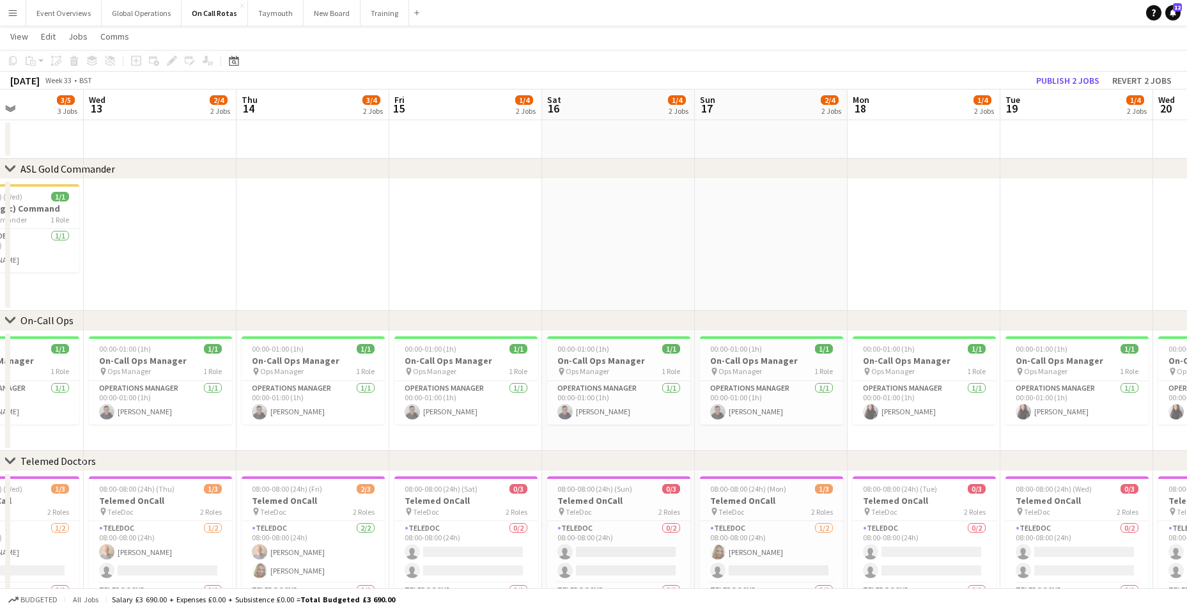
drag, startPoint x: 81, startPoint y: 514, endPoint x: 885, endPoint y: 504, distance: 804.1
click at [885, 504] on app-calendar-viewport "Sun 10 2/4 2 Jobs Mon 11 2/4 2 Jobs Tue 12 3/5 3 Jobs Wed 13 2/4 2 Jobs Thu 14 …" at bounding box center [593, 396] width 1187 height 615
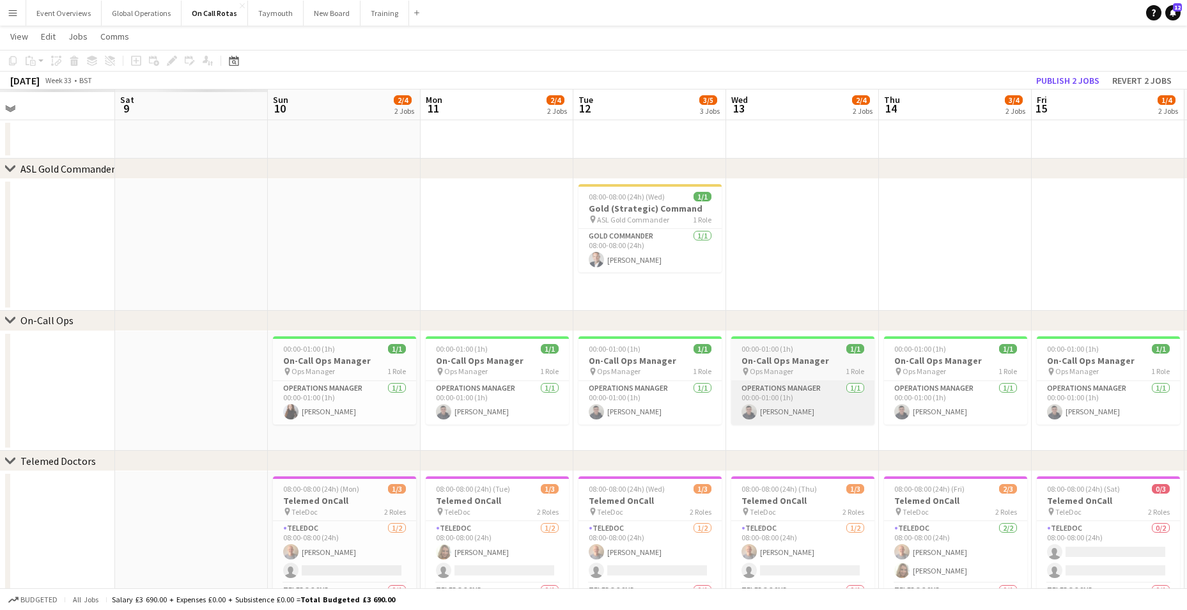
drag, startPoint x: 75, startPoint y: 434, endPoint x: 1080, endPoint y: 392, distance: 1005.6
click at [1187, 380] on html "Menu Boards Boards Boards All jobs Status Workforce Workforce My Workforce Recr…" at bounding box center [593, 351] width 1187 height 751
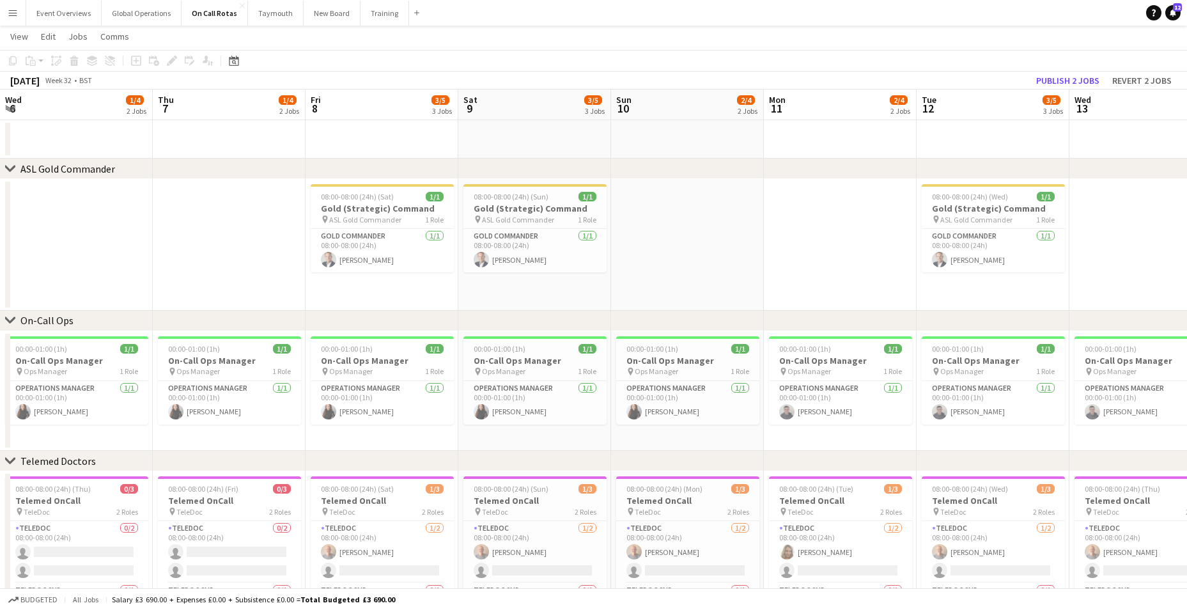
drag, startPoint x: 384, startPoint y: 401, endPoint x: 1049, endPoint y: 350, distance: 667.3
click at [1049, 354] on app-calendar-viewport "Mon 4 2/4 2 Jobs Tue 5 2/4 2 Jobs Wed 6 1/4 2 Jobs Thu 7 1/4 2 Jobs Fri 8 3/5 3…" at bounding box center [593, 396] width 1187 height 615
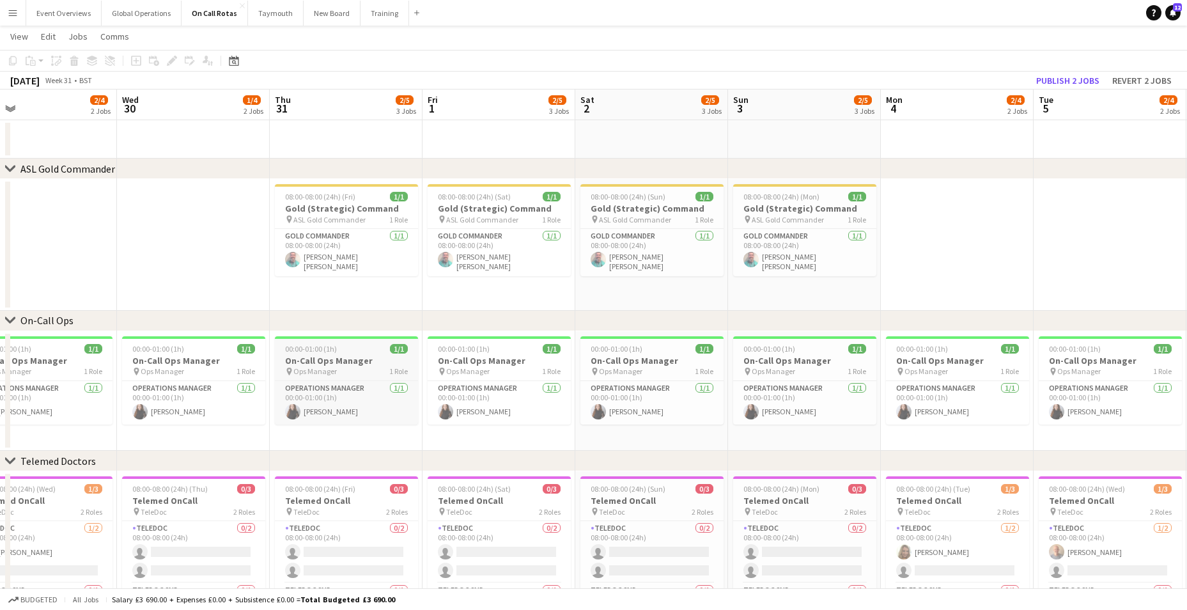
drag, startPoint x: 592, startPoint y: 391, endPoint x: 889, endPoint y: 347, distance: 300.4
click at [1124, 348] on app-calendar-viewport "Mon 28 Tue 29 2/4 2 Jobs Wed 30 1/4 2 Jobs Thu 31 2/5 3 Jobs Fri 1 2/5 3 Jobs S…" at bounding box center [593, 396] width 1187 height 615
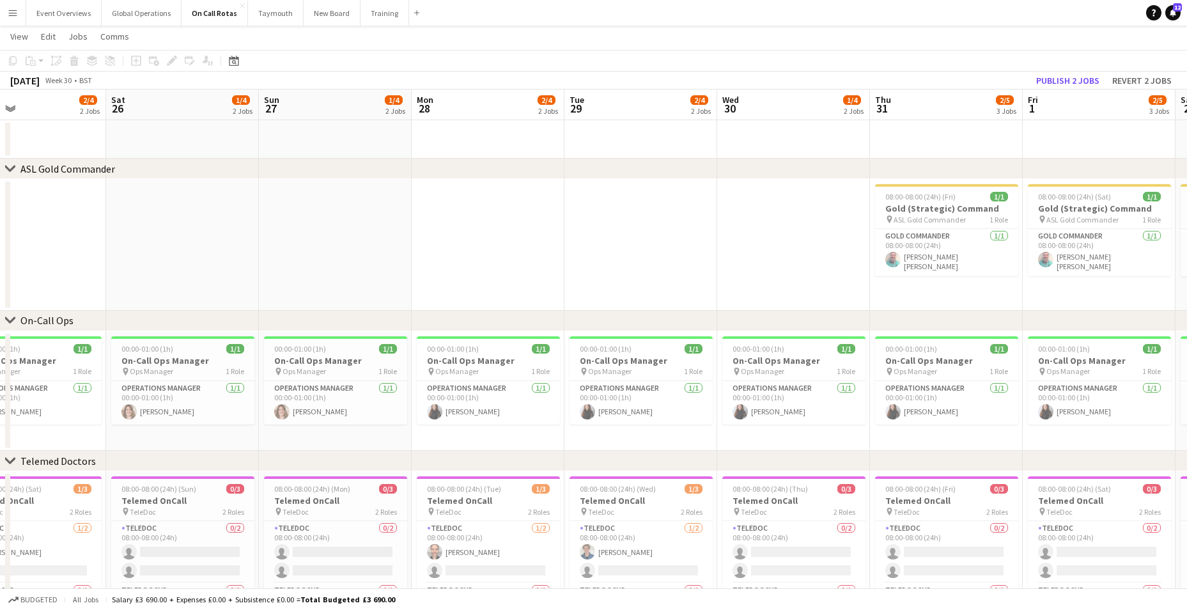
drag, startPoint x: 1306, startPoint y: 329, endPoint x: 1318, endPoint y: 327, distance: 11.7
click at [1187, 327] on html "Menu Boards Boards Boards All jobs Status Workforce Workforce My Workforce Recr…" at bounding box center [593, 351] width 1187 height 751
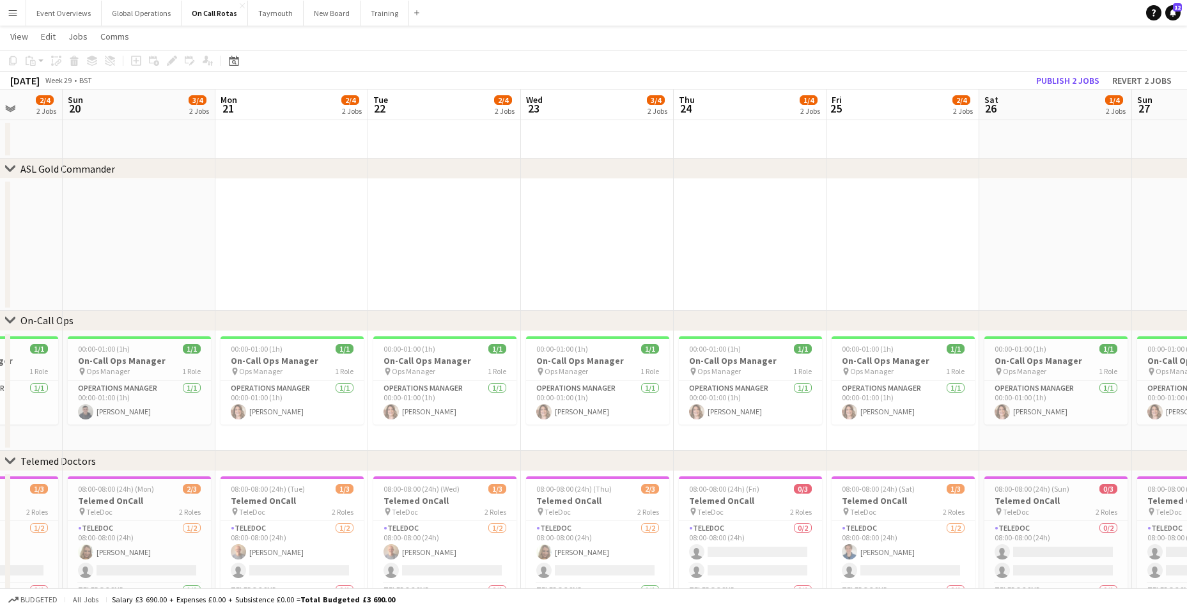
drag, startPoint x: 403, startPoint y: 371, endPoint x: 1426, endPoint y: 314, distance: 1024.9
click at [1187, 314] on html "Menu Boards Boards Boards All jobs Status Workforce Workforce My Workforce Recr…" at bounding box center [593, 351] width 1187 height 751
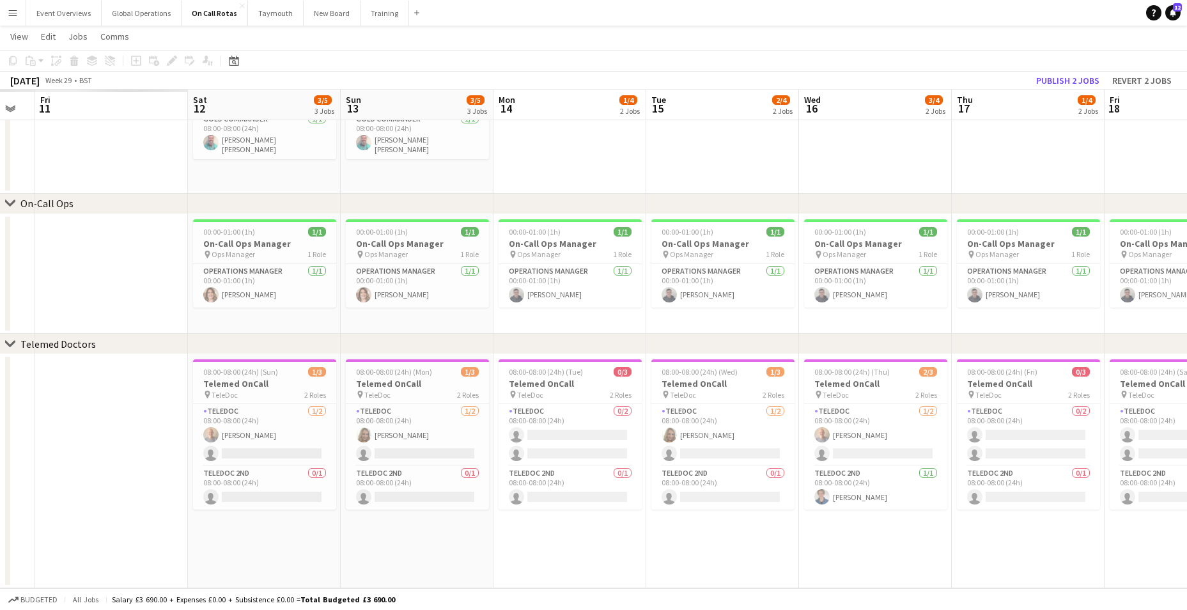
scroll to position [0, 351]
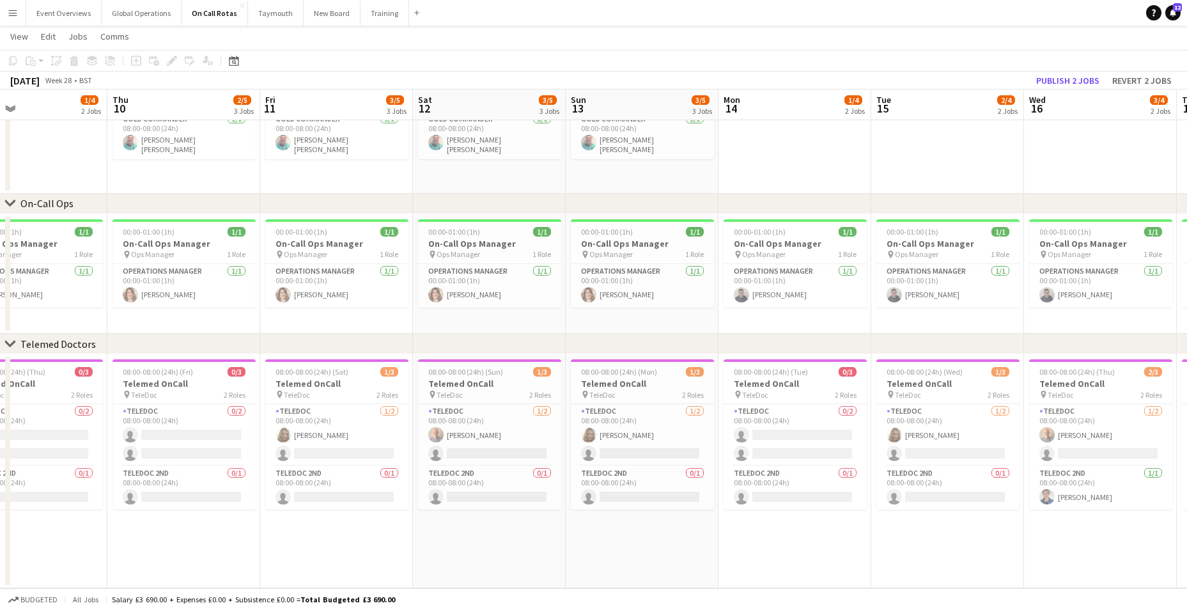
drag, startPoint x: 42, startPoint y: 461, endPoint x: 1003, endPoint y: 484, distance: 961.5
click at [1003, 484] on app-calendar-viewport "Mon 7 1/4 2 Jobs Tue 8 1/4 2 Jobs Wed 9 1/4 2 Jobs Thu 10 2/5 3 Jobs Fri 11 3/5…" at bounding box center [593, 249] width 1187 height 678
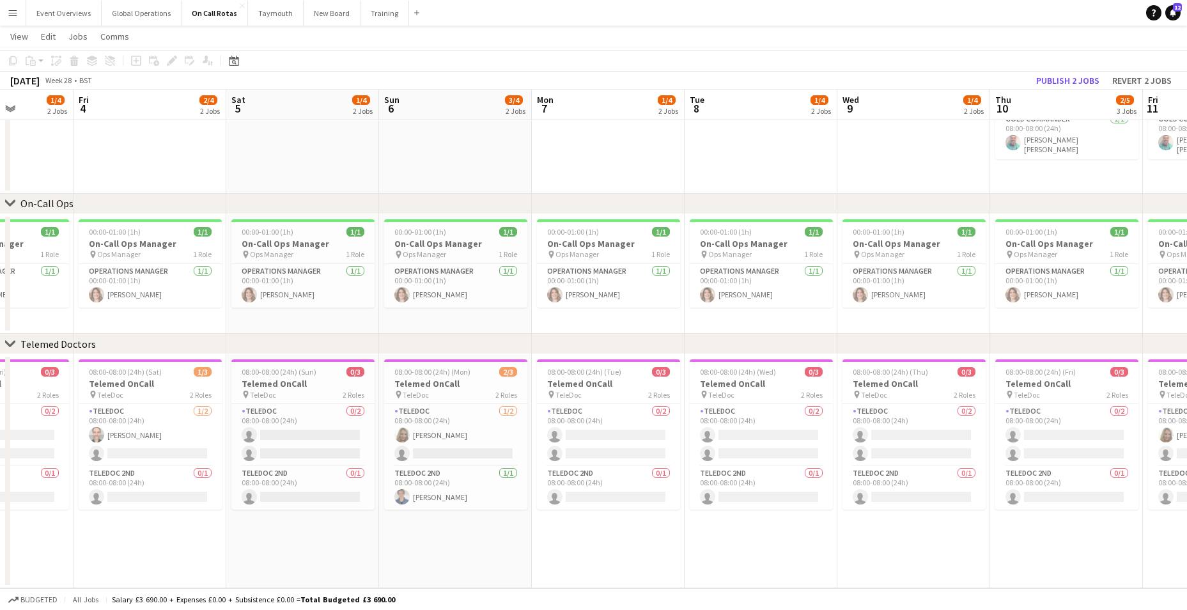
scroll to position [0, 310]
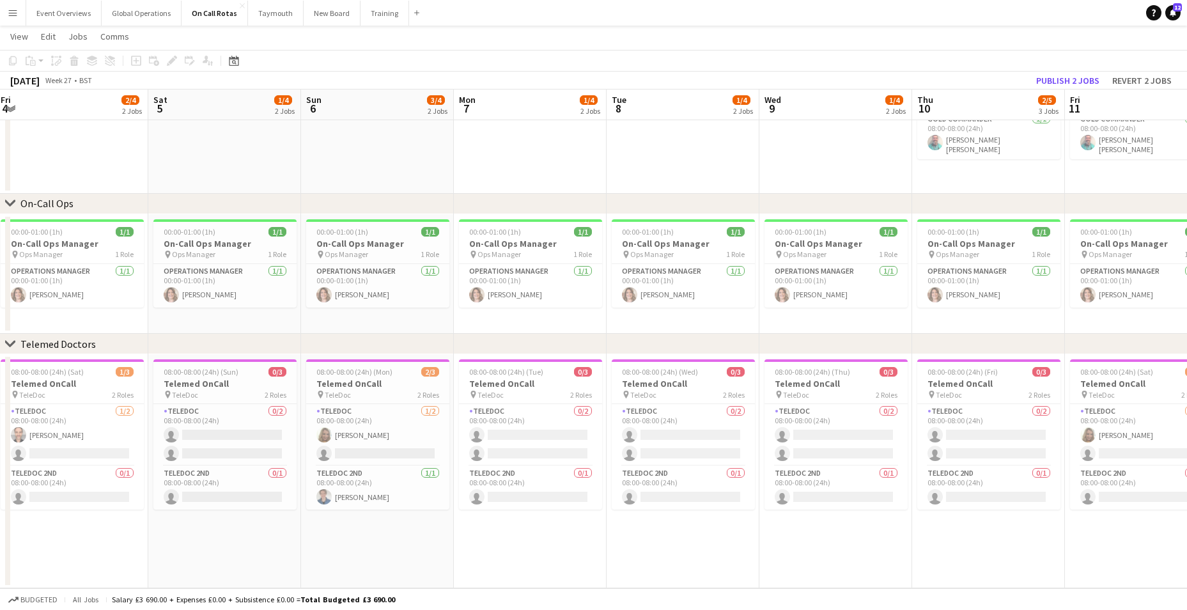
drag, startPoint x: 34, startPoint y: 459, endPoint x: 839, endPoint y: 488, distance: 805.2
click at [839, 488] on app-calendar-viewport "Wed 2 3/4 2 Jobs Thu 3 1/4 2 Jobs Fri 4 2/4 2 Jobs Sat 5 1/4 2 Jobs Sun 6 3/4 2…" at bounding box center [593, 249] width 1187 height 678
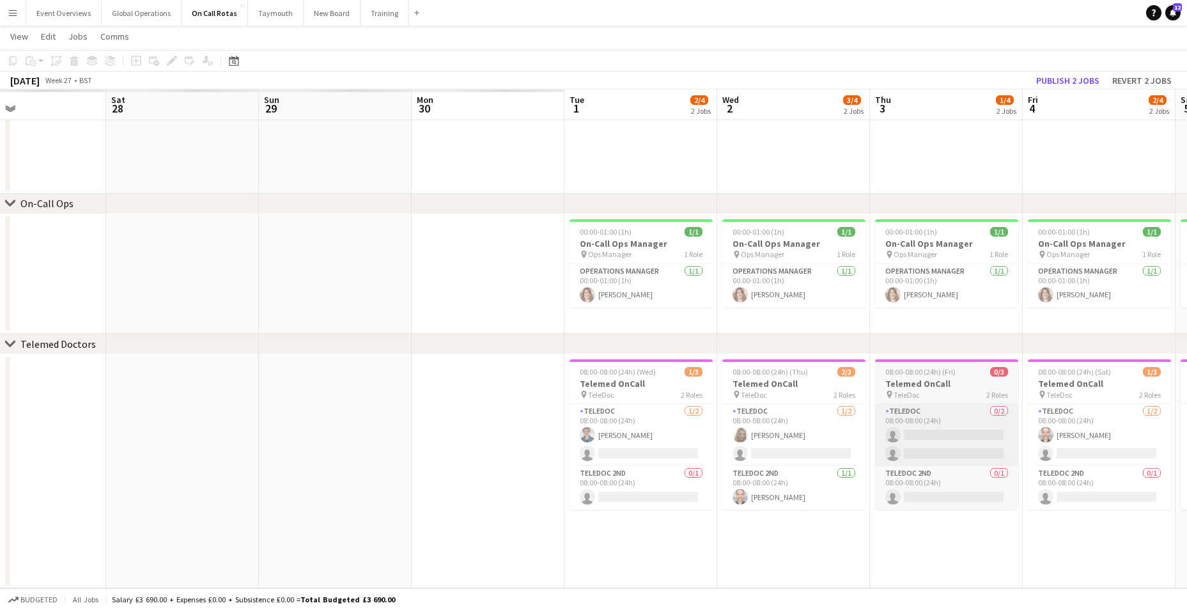
drag, startPoint x: 98, startPoint y: 483, endPoint x: 785, endPoint y: 450, distance: 687.9
click at [928, 460] on app-calendar-viewport "Fri 27 Sat 28 Sun 29 Mon 30 Tue 1 2/4 2 Jobs Wed 2 3/4 2 Jobs Thu 3 1/4 2 Jobs …" at bounding box center [593, 249] width 1187 height 678
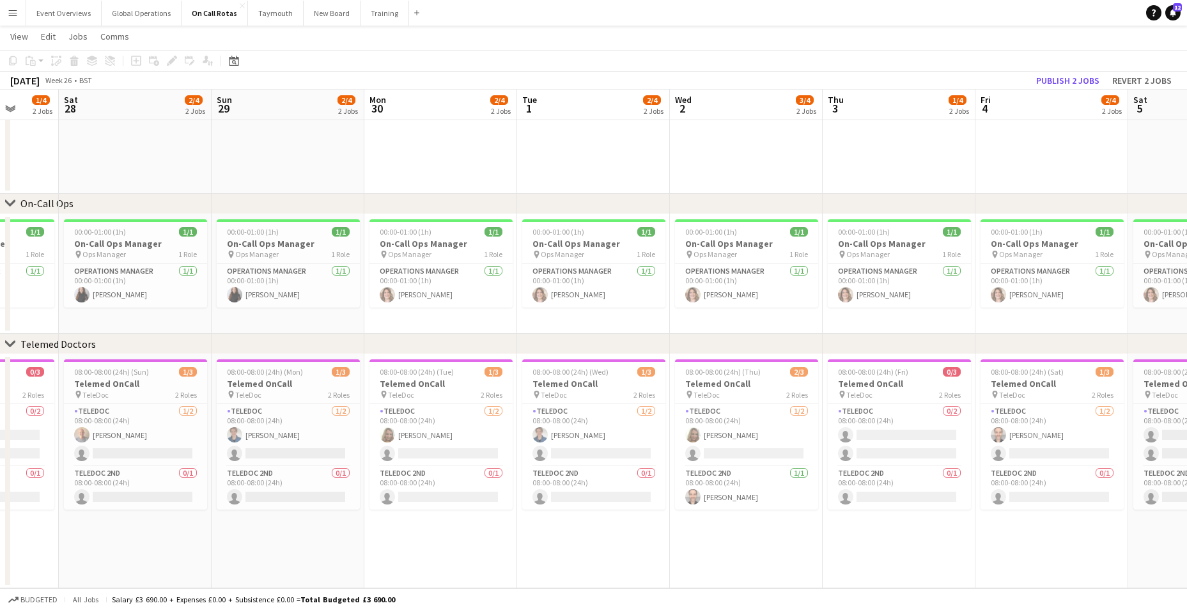
drag, startPoint x: 216, startPoint y: 473, endPoint x: 1101, endPoint y: 429, distance: 885.6
click at [1101, 429] on app-calendar-viewport "Thu 26 2/4 2 Jobs Fri 27 1/4 2 Jobs Sat 28 2/4 2 Jobs Sun 29 2/4 2 Jobs Mon 30 …" at bounding box center [593, 249] width 1187 height 678
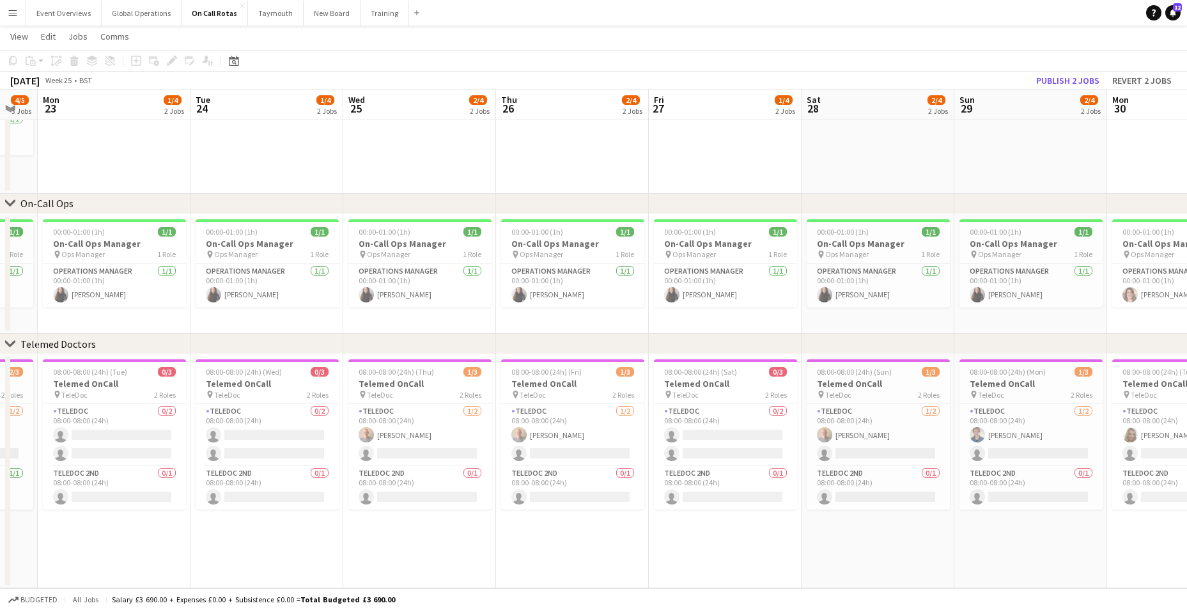
drag, startPoint x: 228, startPoint y: 451, endPoint x: 1141, endPoint y: 394, distance: 915.8
click at [1141, 394] on app-calendar-viewport "Sat 21 2/5 3 Jobs Sun 22 4/5 3 Jobs Mon 23 1/4 2 Jobs Tue 24 1/4 2 Jobs Wed 25 …" at bounding box center [593, 249] width 1187 height 678
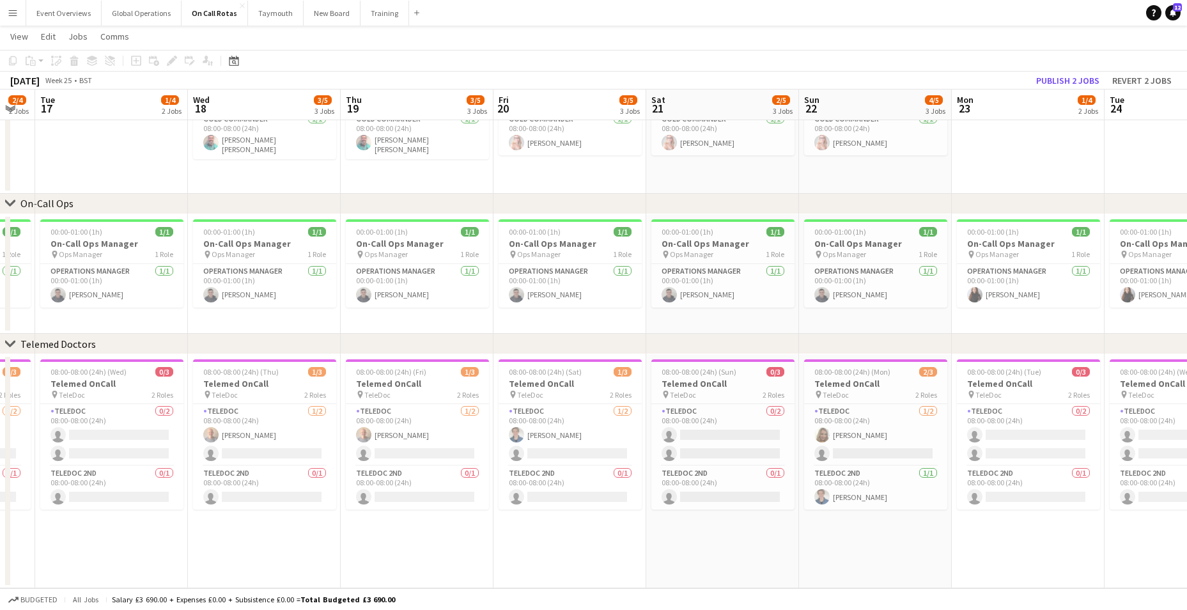
drag, startPoint x: 247, startPoint y: 418, endPoint x: 1221, endPoint y: 368, distance: 975.9
click at [1187, 368] on html "Menu Boards Boards Boards All jobs Status Workforce Workforce My Workforce Recr…" at bounding box center [593, 235] width 1187 height 750
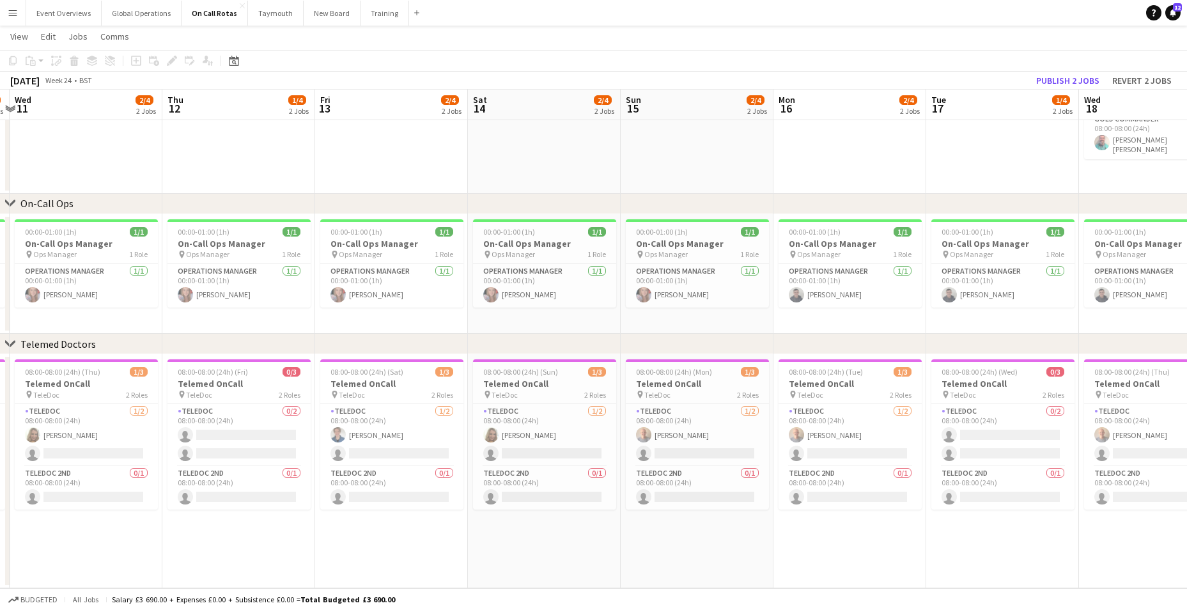
drag, startPoint x: 165, startPoint y: 431, endPoint x: 1106, endPoint y: 382, distance: 942.1
click at [1163, 380] on app-calendar-viewport "Tue 10 1/4 2 Jobs Wed 11 2/4 2 Jobs Thu 12 1/4 2 Jobs Fri 13 2/4 2 Jobs Sat 14 …" at bounding box center [593, 249] width 1187 height 678
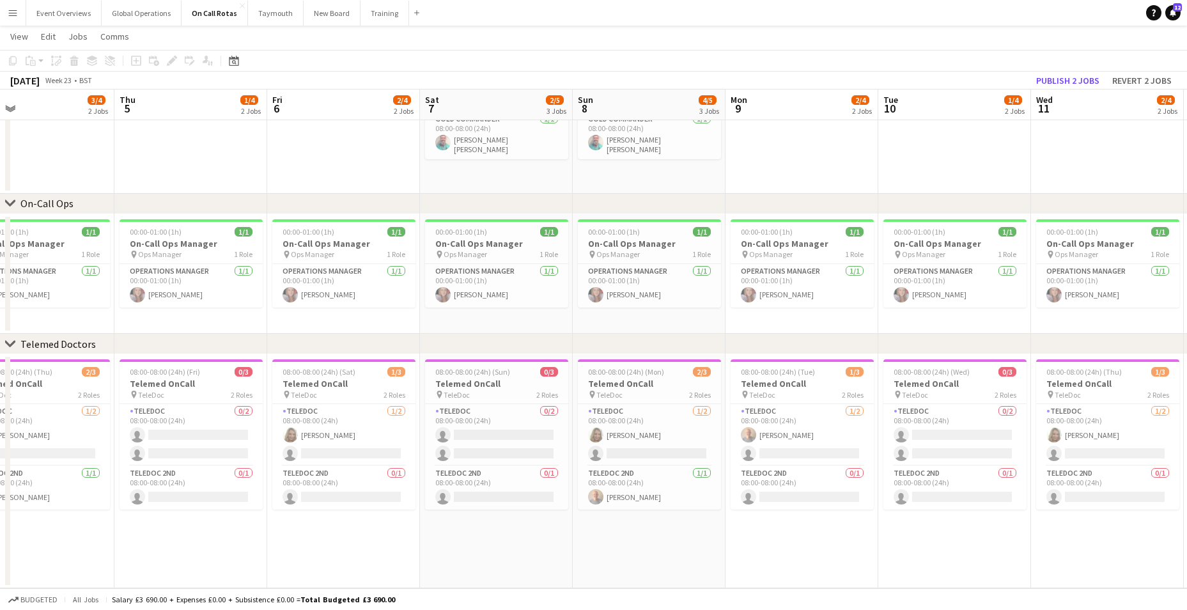
drag, startPoint x: 321, startPoint y: 406, endPoint x: 919, endPoint y: 395, distance: 598.3
click at [920, 394] on app-calendar-viewport "Tue 3 2/4 2 Jobs Wed 4 3/4 2 Jobs Thu 5 1/4 2 Jobs Fri 6 2/4 2 Jobs Sat 7 2/5 3…" at bounding box center [593, 249] width 1187 height 678
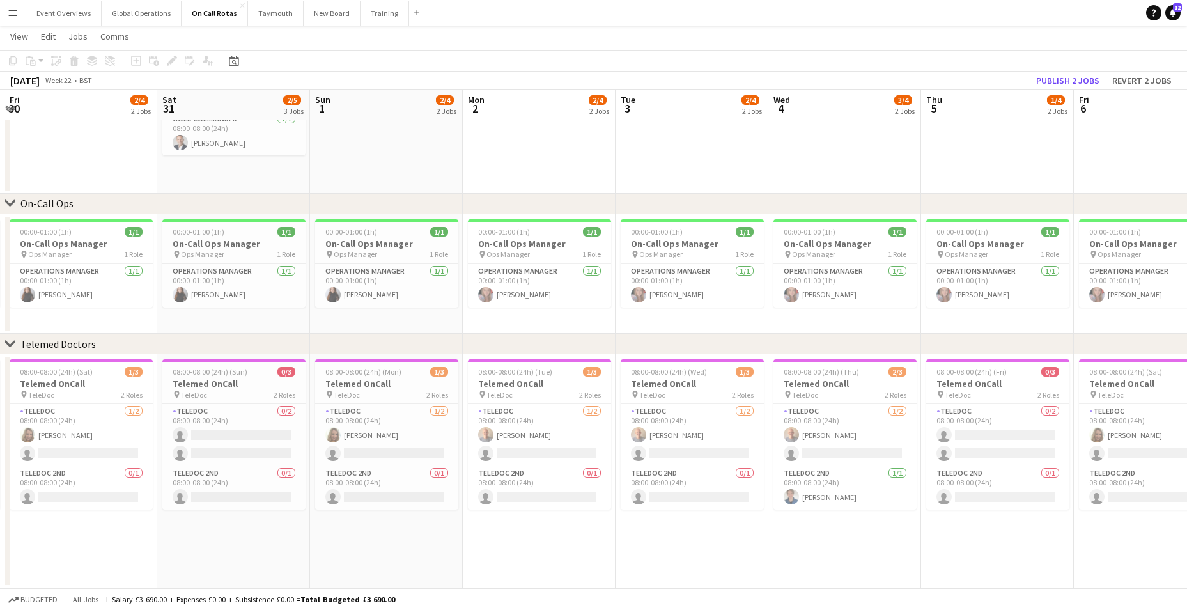
drag, startPoint x: 805, startPoint y: 363, endPoint x: 917, endPoint y: 354, distance: 112.2
click at [900, 355] on app-calendar-viewport "Tue 27 Wed 28 Thu 29 1/4 2 Jobs Fri 30 2/4 2 Jobs Sat 31 2/5 3 Jobs Sun 1 2/4 2…" at bounding box center [593, 249] width 1187 height 678
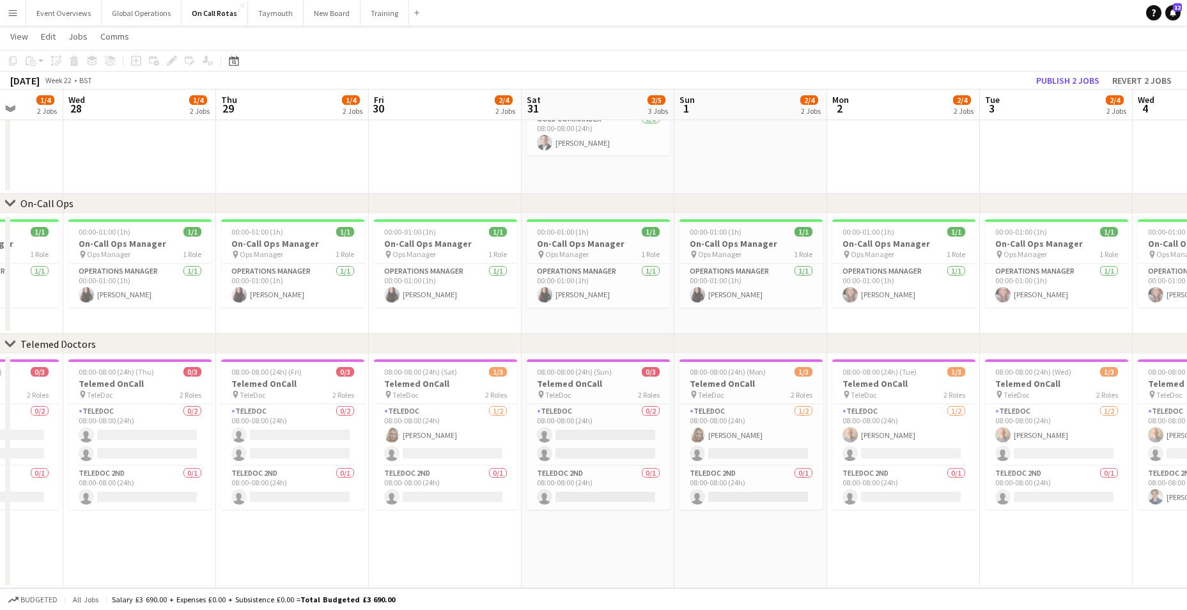
drag, startPoint x: 318, startPoint y: 366, endPoint x: 1017, endPoint y: 381, distance: 699.4
click at [993, 376] on app-calendar-viewport "Sun 25 3/4 2 Jobs Mon 26 2/4 2 Jobs Tue 27 1/4 2 Jobs Wed 28 1/4 2 Jobs Thu 29 …" at bounding box center [593, 249] width 1187 height 678
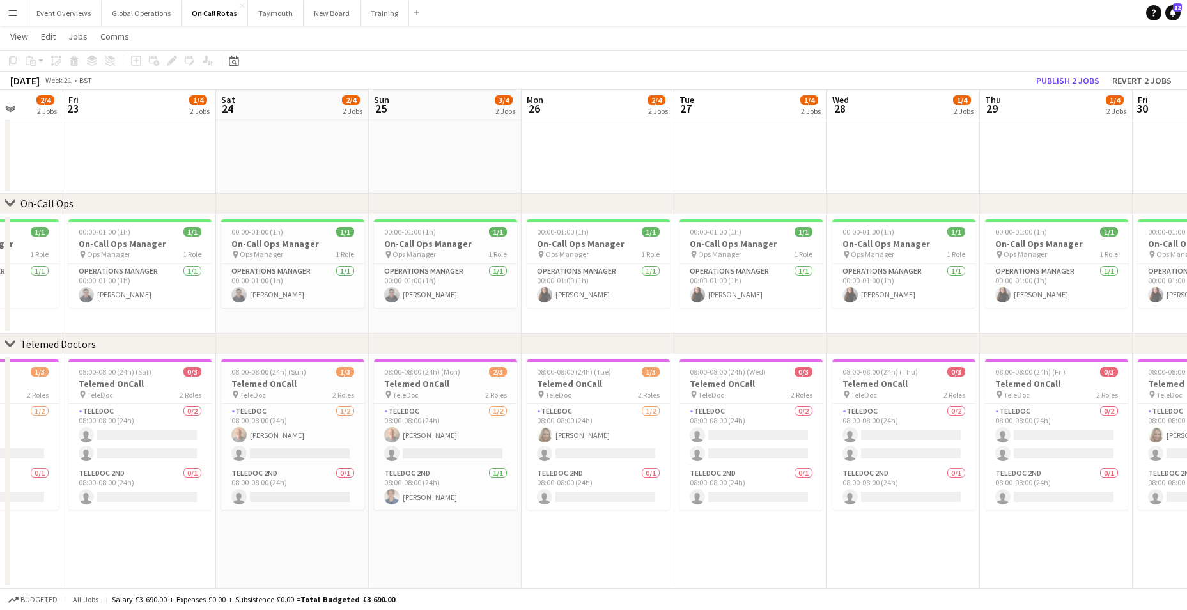
drag, startPoint x: 208, startPoint y: 354, endPoint x: 812, endPoint y: 366, distance: 603.5
click at [950, 372] on div "chevron-right ASL Gold Commander chevron-right On-Call Ops chevron-right Teleme…" at bounding box center [593, 249] width 1187 height 678
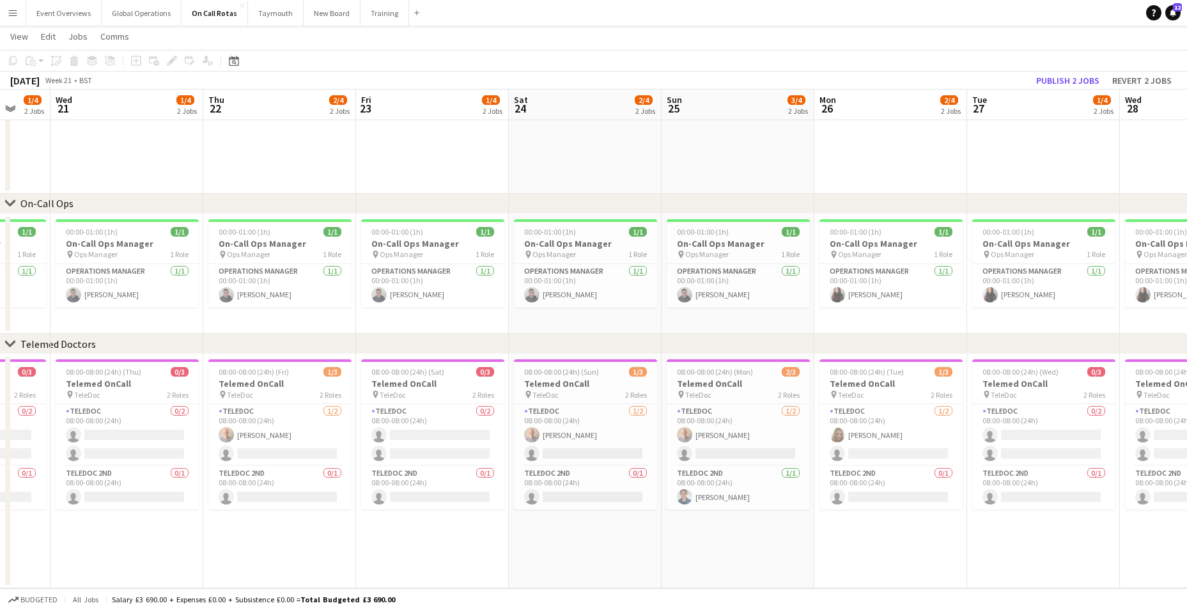
drag, startPoint x: 53, startPoint y: 327, endPoint x: 1156, endPoint y: 265, distance: 1104.9
click at [1157, 265] on app-calendar-viewport "Tue 20 1/4 2 Jobs Wed 21 1/4 2 Jobs Thu 22 2/4 2 Jobs Fri 23 1/4 2 Jobs Sat 24 …" at bounding box center [593, 249] width 1187 height 678
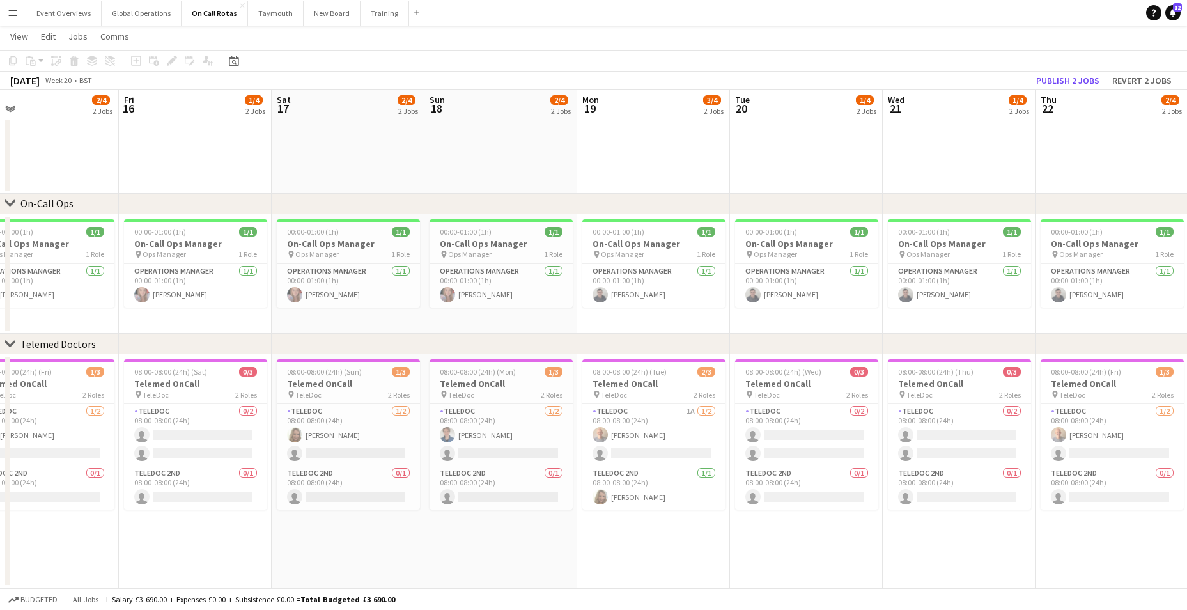
drag, startPoint x: 212, startPoint y: 313, endPoint x: 1250, endPoint y: 259, distance: 1040.0
click at [1187, 259] on html "Menu Boards Boards Boards All jobs Status Workforce Workforce My Workforce Recr…" at bounding box center [593, 235] width 1187 height 750
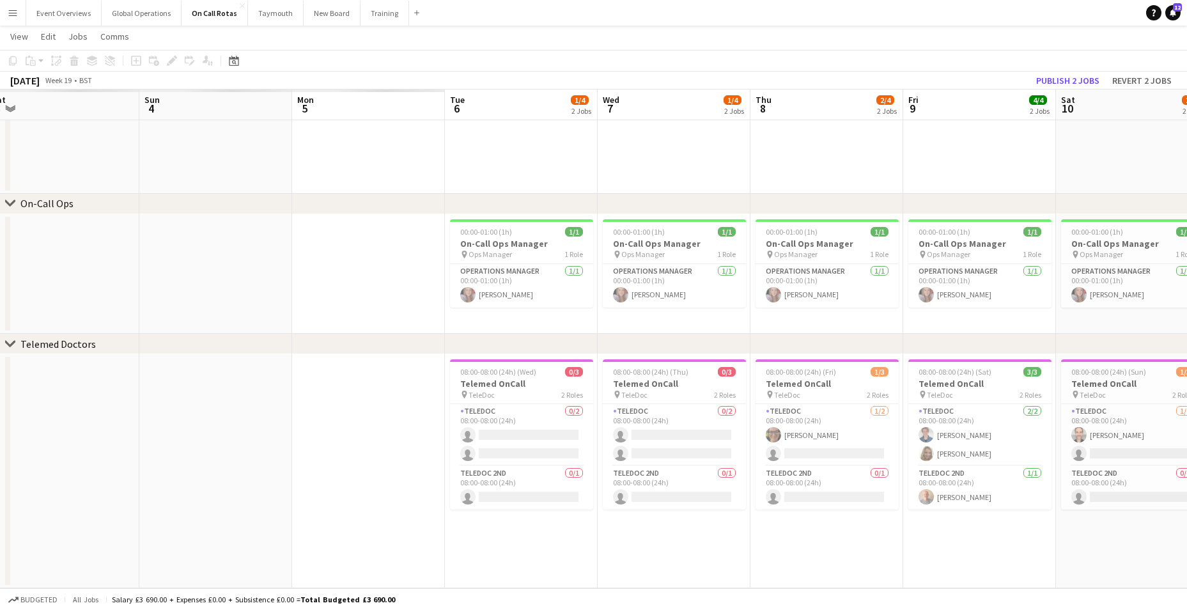
drag, startPoint x: 221, startPoint y: 309, endPoint x: 1368, endPoint y: 234, distance: 1149.0
click at [1187, 234] on html "Menu Boards Boards Boards All jobs Status Workforce Workforce My Workforce Recr…" at bounding box center [593, 235] width 1187 height 750
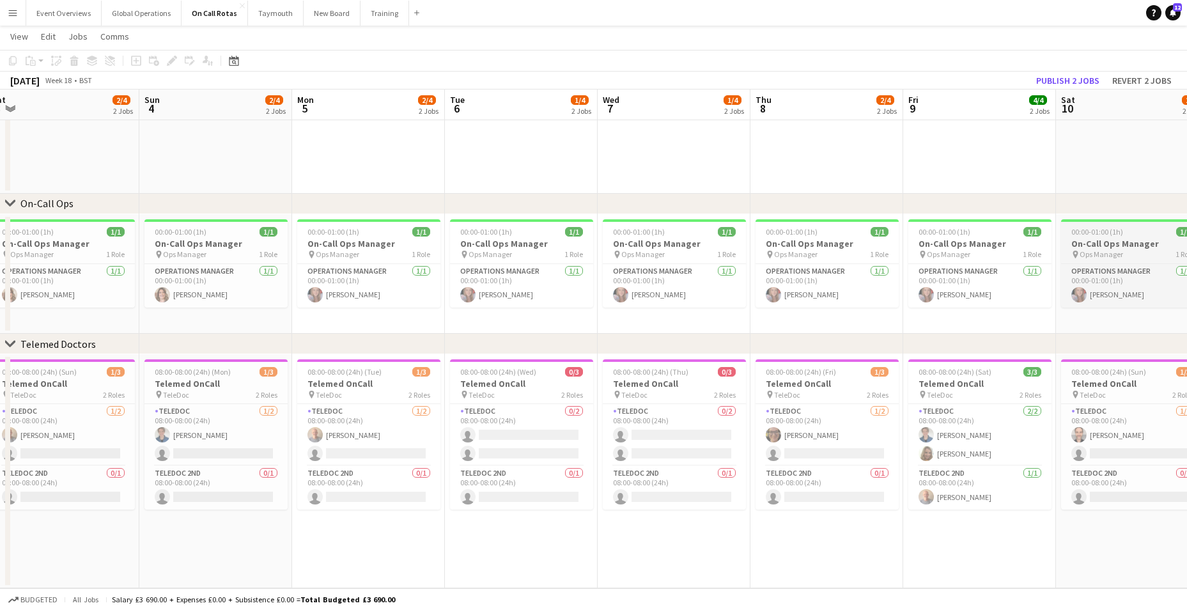
drag, startPoint x: 2, startPoint y: 340, endPoint x: 1160, endPoint y: 258, distance: 1161.0
click at [1160, 258] on div "chevron-right ASL Gold Commander chevron-right On-Call Ops chevron-right Teleme…" at bounding box center [593, 249] width 1187 height 678
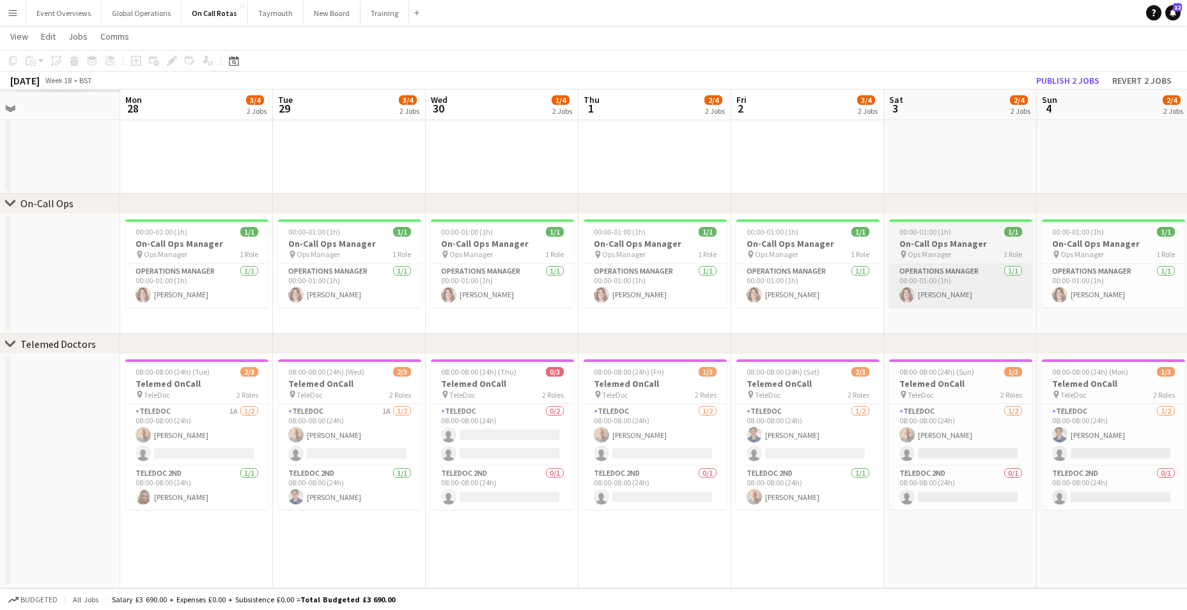
drag, startPoint x: 123, startPoint y: 315, endPoint x: 1135, endPoint y: 282, distance: 1012.9
click at [1173, 279] on app-calendar-viewport "Fri 25 Sat 26 Sun 27 Mon 28 3/4 2 Jobs Tue 29 3/4 2 Jobs Wed 30 1/4 2 Jobs Thu …" at bounding box center [593, 249] width 1187 height 678
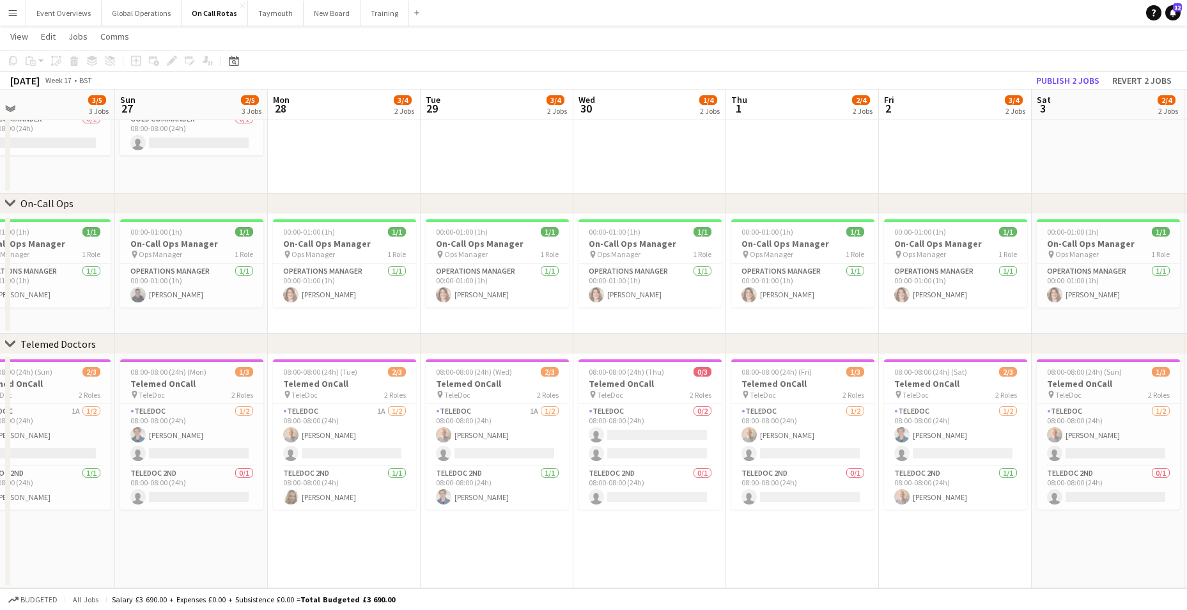
drag, startPoint x: 144, startPoint y: 320, endPoint x: 1154, endPoint y: 270, distance: 1010.4
click at [1153, 270] on app-calendar-viewport "Thu 24 3/4 2 Jobs Fri 25 2/4 2 Jobs Sat 26 3/5 3 Jobs Sun 27 2/5 3 Jobs Mon 28 …" at bounding box center [593, 249] width 1187 height 678
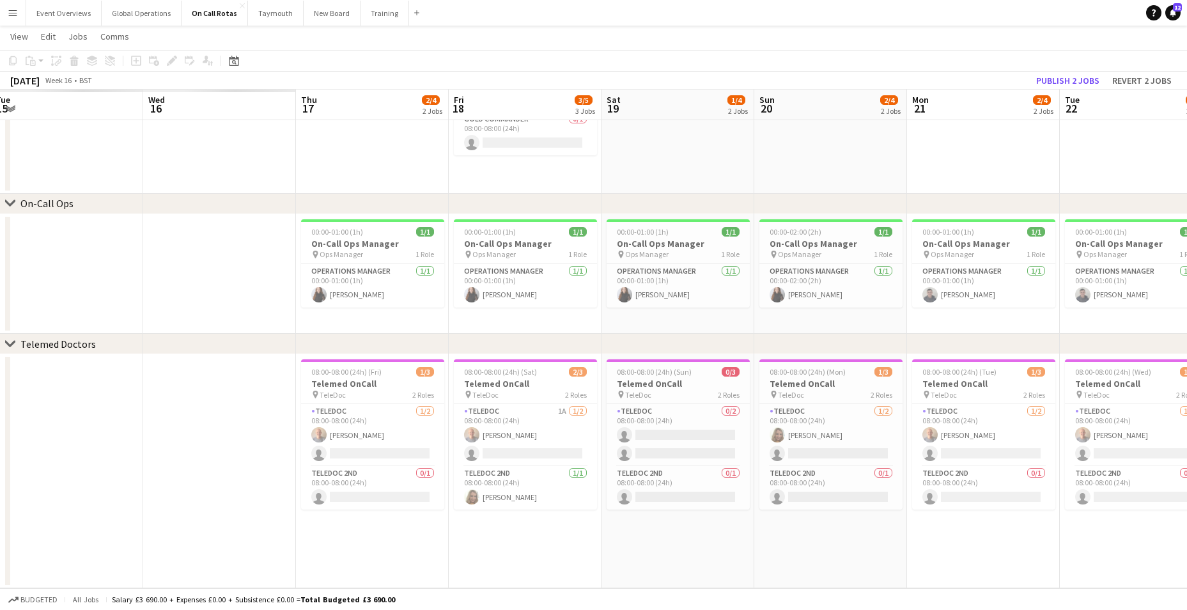
drag, startPoint x: 61, startPoint y: 307, endPoint x: 868, endPoint y: 271, distance: 808.0
click at [877, 270] on app-calendar-viewport "Sun 13 Mon 14 Tue 15 Wed 16 Thu 17 2/4 2 Jobs Fri 18 3/5 3 Jobs Sat 19 1/4 2 Jo…" at bounding box center [593, 249] width 1187 height 678
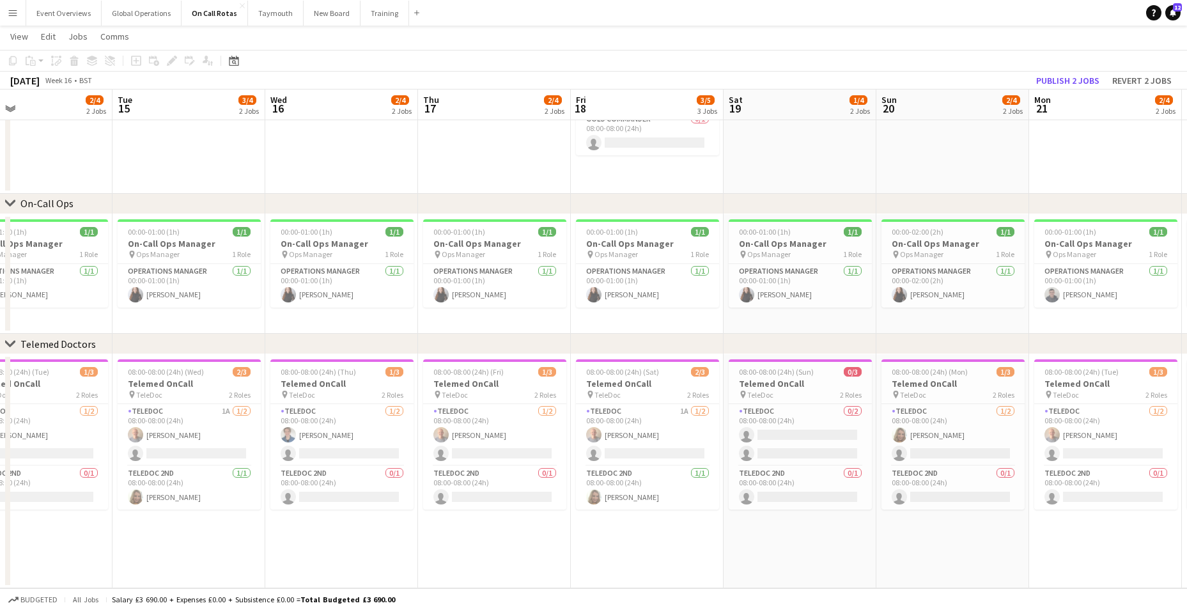
drag, startPoint x: 0, startPoint y: 306, endPoint x: 630, endPoint y: 276, distance: 630.2
click at [627, 275] on app-calendar-viewport "Sat 12 2/5 3 Jobs Sun 13 1/5 3 Jobs Mon 14 2/4 2 Jobs Tue 15 3/4 2 Jobs Wed 16 …" at bounding box center [593, 249] width 1187 height 678
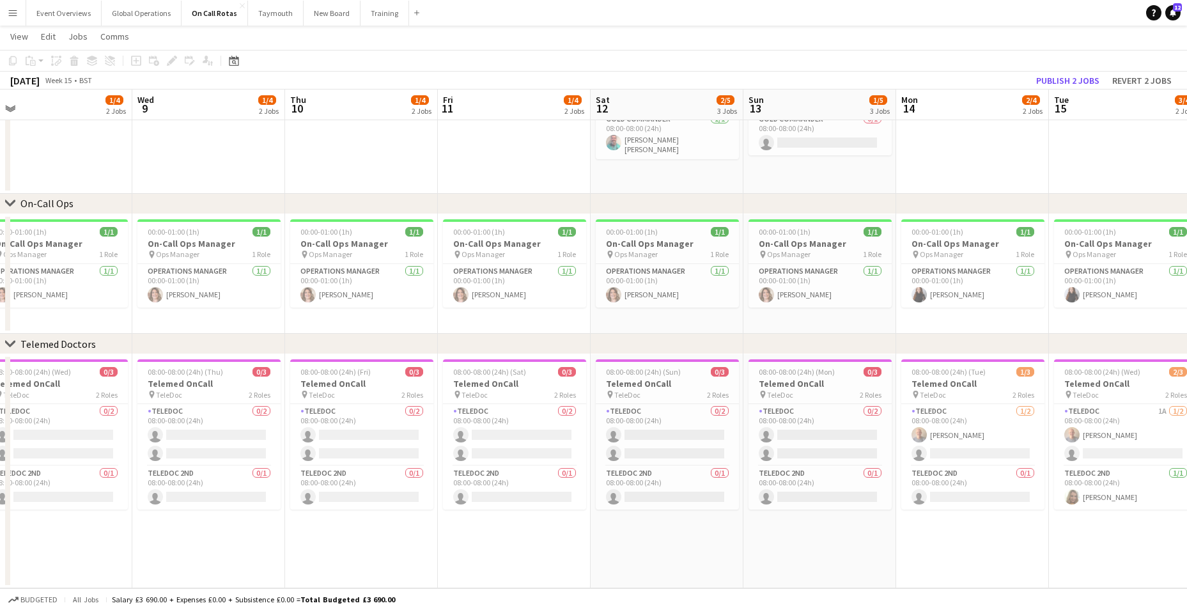
drag, startPoint x: 0, startPoint y: 297, endPoint x: 603, endPoint y: 232, distance: 606.8
click at [624, 228] on app-calendar-viewport "Sun 6 Mon 7 Tue 8 1/4 2 Jobs Wed 9 1/4 2 Jobs Thu 10 1/4 2 Jobs Fri 11 1/4 2 Jo…" at bounding box center [593, 249] width 1187 height 678
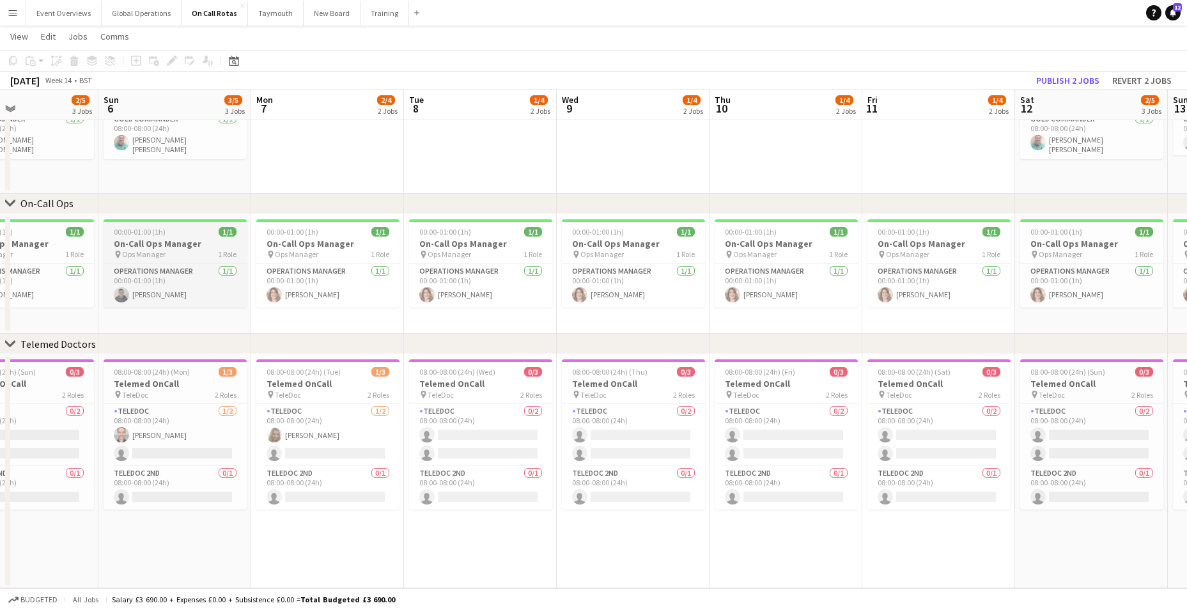
drag, startPoint x: 45, startPoint y: 274, endPoint x: 599, endPoint y: 242, distance: 554.4
click at [588, 241] on app-calendar-viewport "Fri 4 4/5 3 Jobs Sat 5 2/5 3 Jobs Sun 6 3/5 3 Jobs Mon 7 2/4 2 Jobs Tue 8 1/4 2…" at bounding box center [593, 249] width 1187 height 678
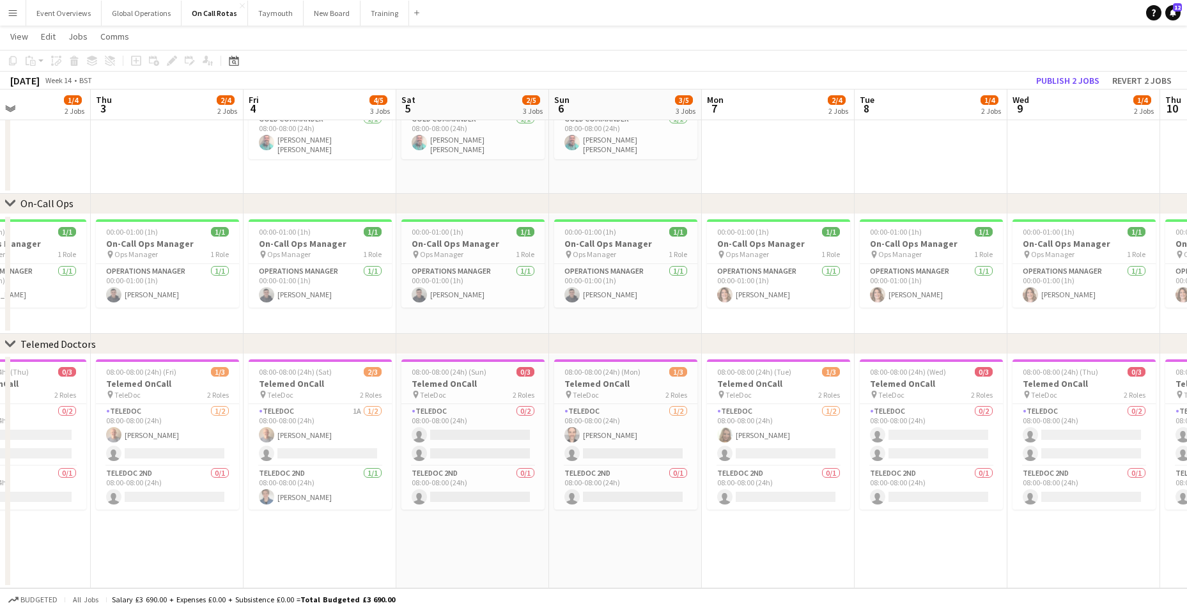
drag, startPoint x: 1151, startPoint y: 338, endPoint x: 252, endPoint y: 346, distance: 899.3
click at [250, 346] on div "chevron-right ASL Gold Commander chevron-right On-Call Ops chevron-right Teleme…" at bounding box center [593, 249] width 1187 height 678
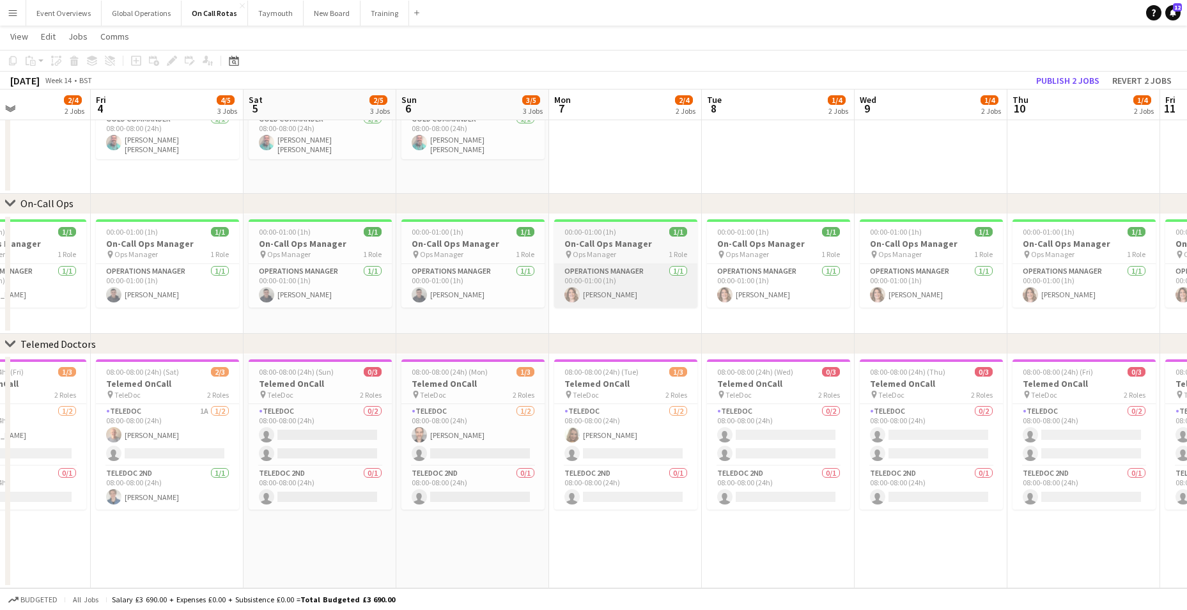
drag, startPoint x: 454, startPoint y: 291, endPoint x: 123, endPoint y: 284, distance: 331.1
click at [175, 284] on app-calendar-viewport "Tue 1 2/4 2 Jobs Wed 2 1/4 2 Jobs Thu 3 2/4 2 Jobs Fri 4 4/5 3 Jobs Sat 5 2/5 3…" at bounding box center [593, 249] width 1187 height 678
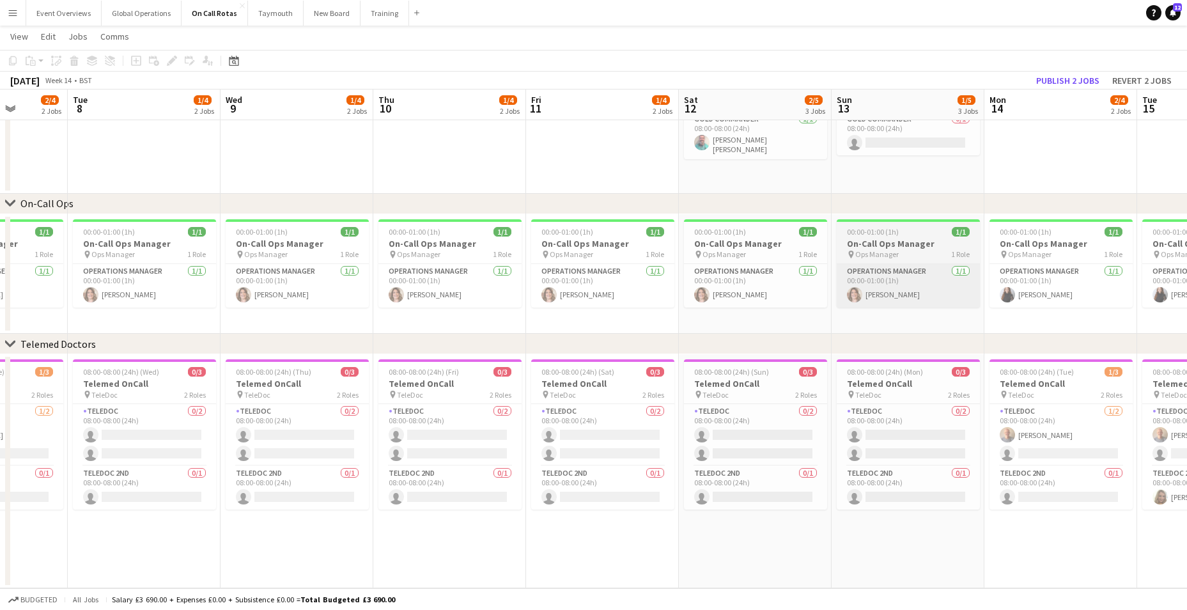
drag, startPoint x: 790, startPoint y: 315, endPoint x: 371, endPoint y: 305, distance: 419.4
click at [311, 298] on app-calendar-viewport "Fri 4 4/5 3 Jobs Sat 5 2/5 3 Jobs Sun 6 3/5 3 Jobs Mon 7 2/4 2 Jobs Tue 8 1/4 2…" at bounding box center [593, 249] width 1187 height 678
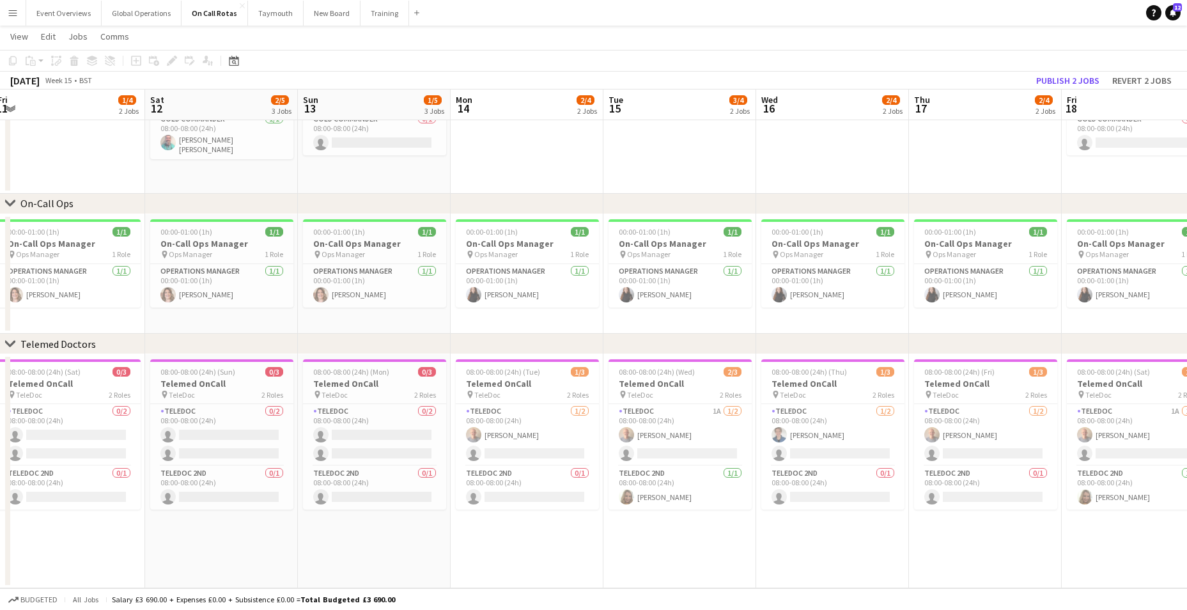
drag, startPoint x: 267, startPoint y: 335, endPoint x: 841, endPoint y: 331, distance: 574.6
click at [247, 336] on div "chevron-right Telemed Doctors" at bounding box center [593, 344] width 1187 height 20
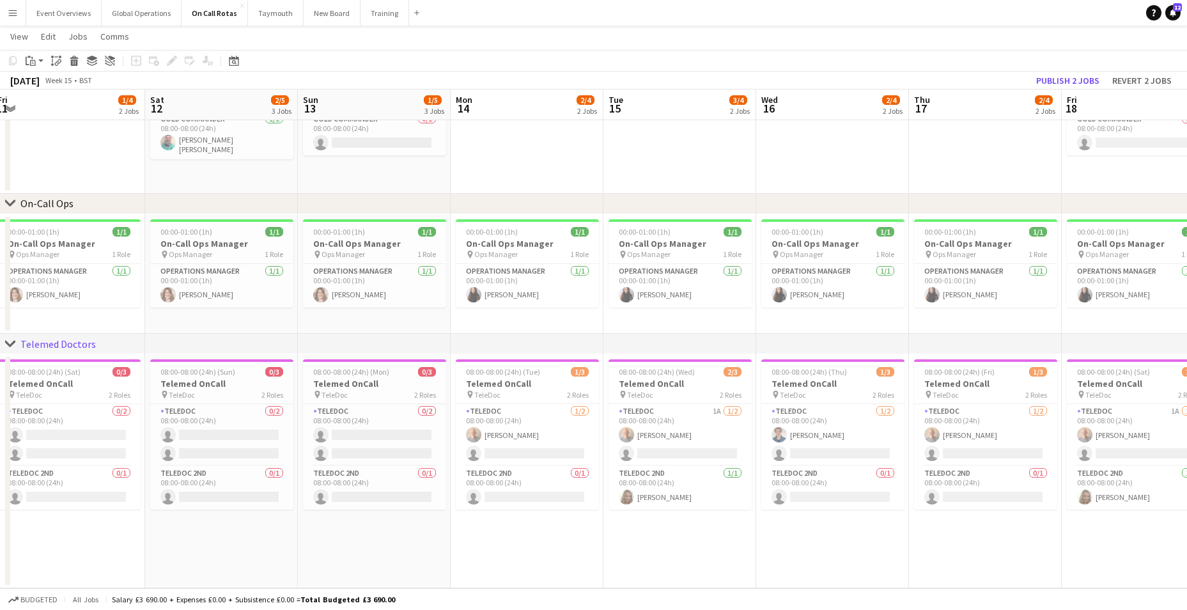
scroll to position [0, 502]
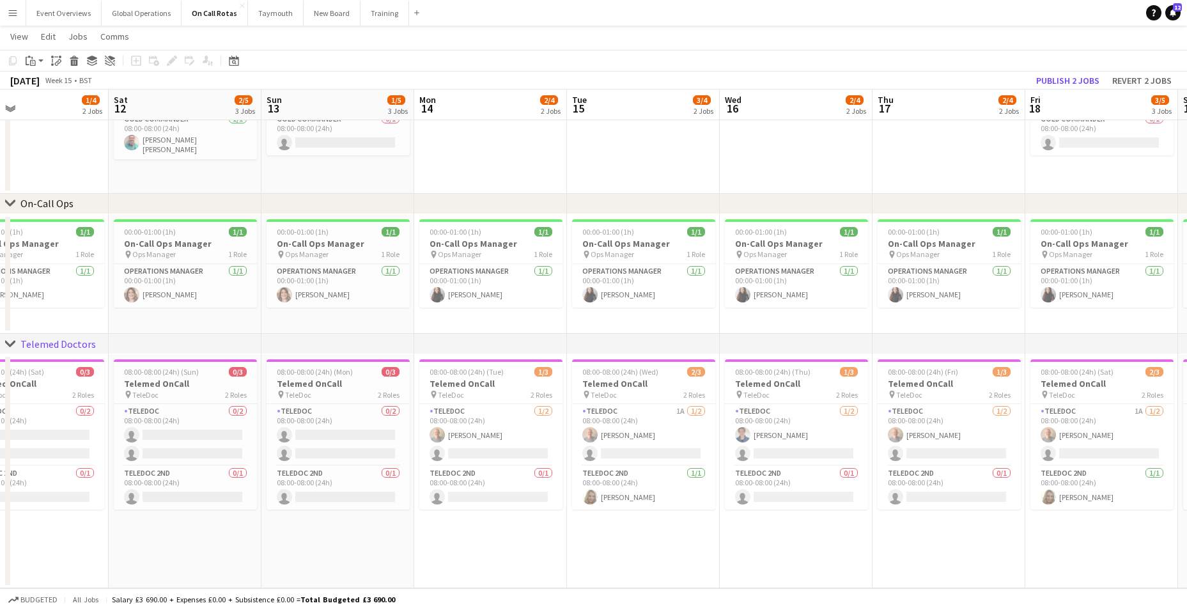
drag, startPoint x: 1020, startPoint y: 330, endPoint x: 103, endPoint y: 355, distance: 917.5
click at [170, 349] on div "chevron-right ASL Gold Commander chevron-right On-Call Ops chevron-right Teleme…" at bounding box center [593, 249] width 1187 height 678
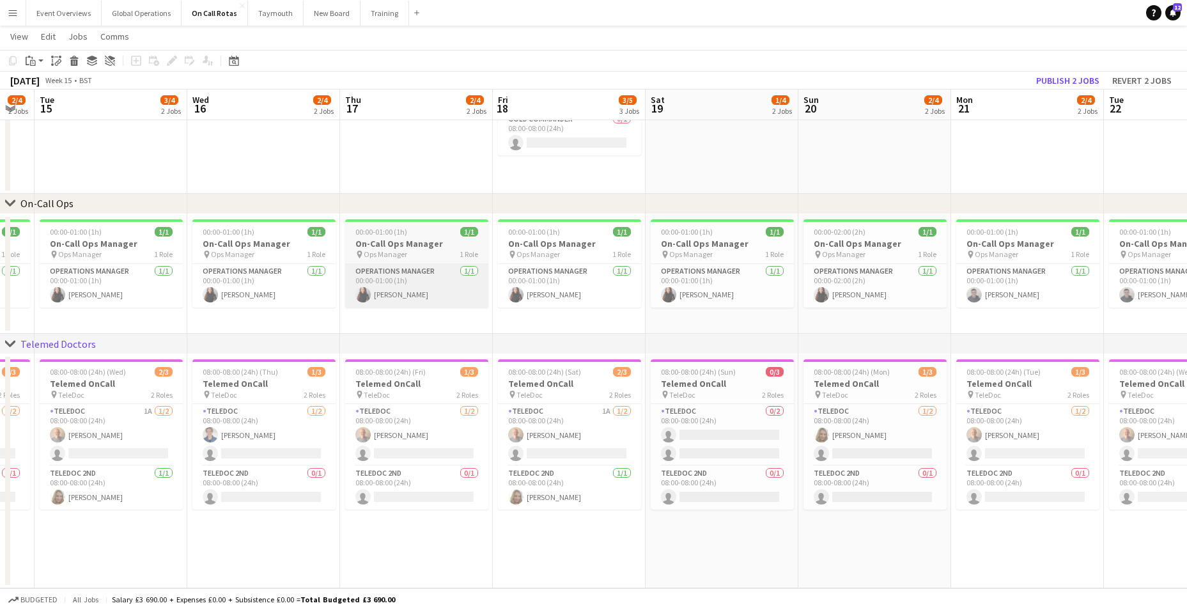
drag, startPoint x: 1028, startPoint y: 268, endPoint x: 109, endPoint y: 292, distance: 919.4
click at [141, 293] on app-calendar-viewport "Fri 11 1/4 2 Jobs Sat 12 2/5 3 Jobs Sun 13 1/5 3 Jobs Mon 14 2/4 2 Jobs Tue 15 …" at bounding box center [593, 249] width 1187 height 678
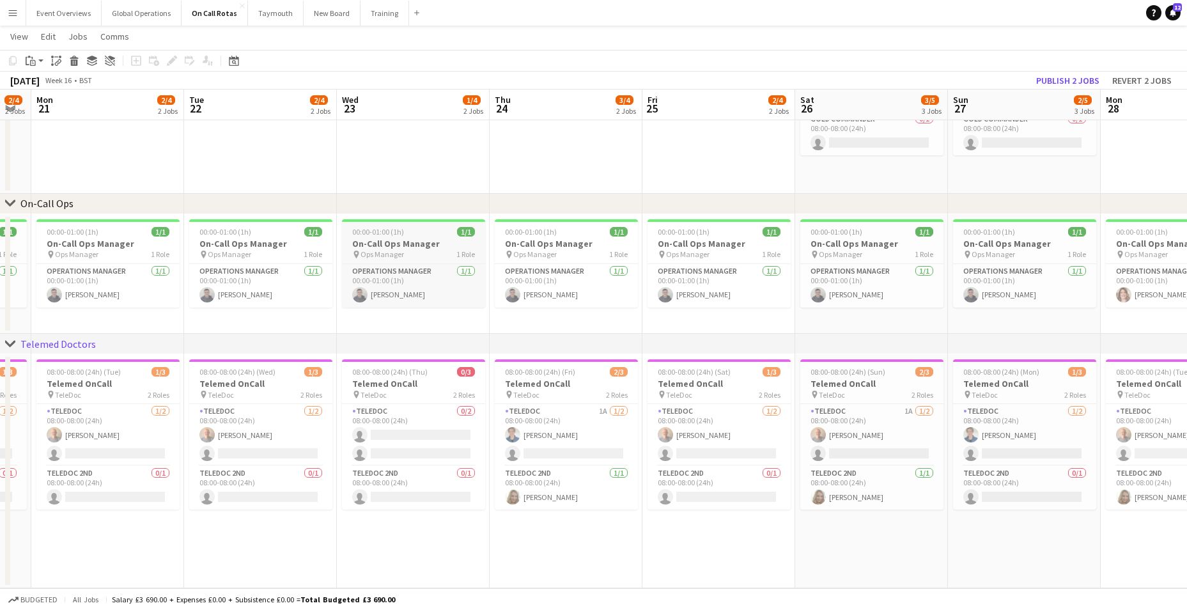
drag, startPoint x: 998, startPoint y: 292, endPoint x: 104, endPoint y: 254, distance: 895.0
click at [217, 278] on app-calendar-viewport "Thu 17 2/4 2 Jobs Fri 18 3/5 3 Jobs Sat 19 1/4 2 Jobs Sun 20 2/4 2 Jobs Mon 21 …" at bounding box center [593, 249] width 1187 height 678
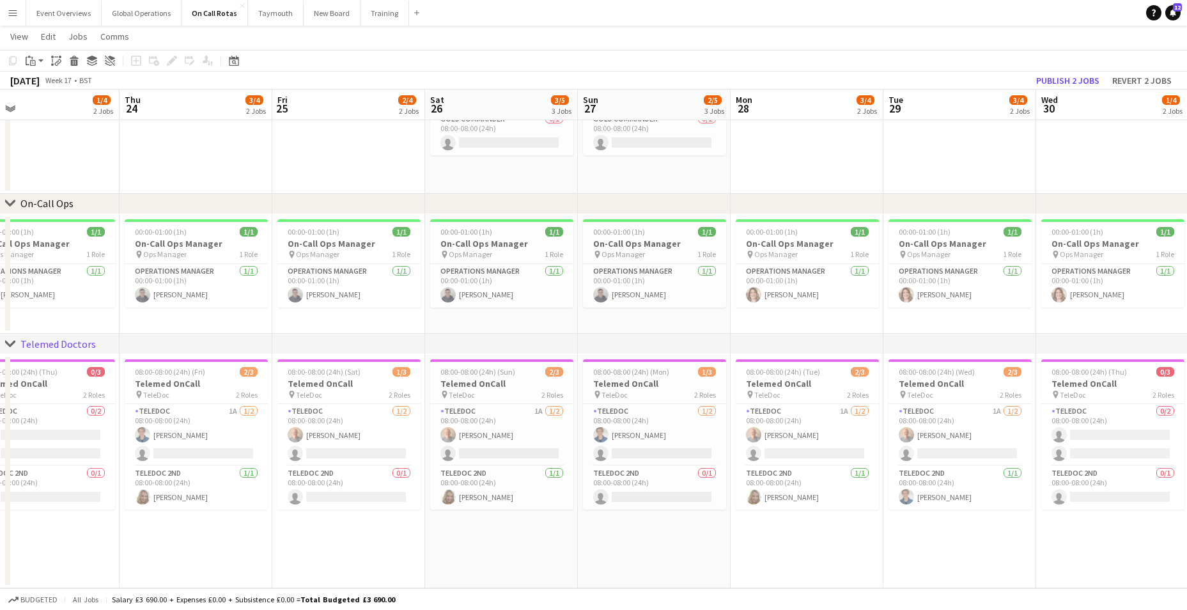
drag, startPoint x: 975, startPoint y: 300, endPoint x: 194, endPoint y: 286, distance: 781.1
click at [215, 285] on app-calendar-viewport "Sun 20 2/4 2 Jobs Mon 21 2/4 2 Jobs Tue 22 2/4 2 Jobs Wed 23 1/4 2 Jobs Thu 24 …" at bounding box center [593, 249] width 1187 height 678
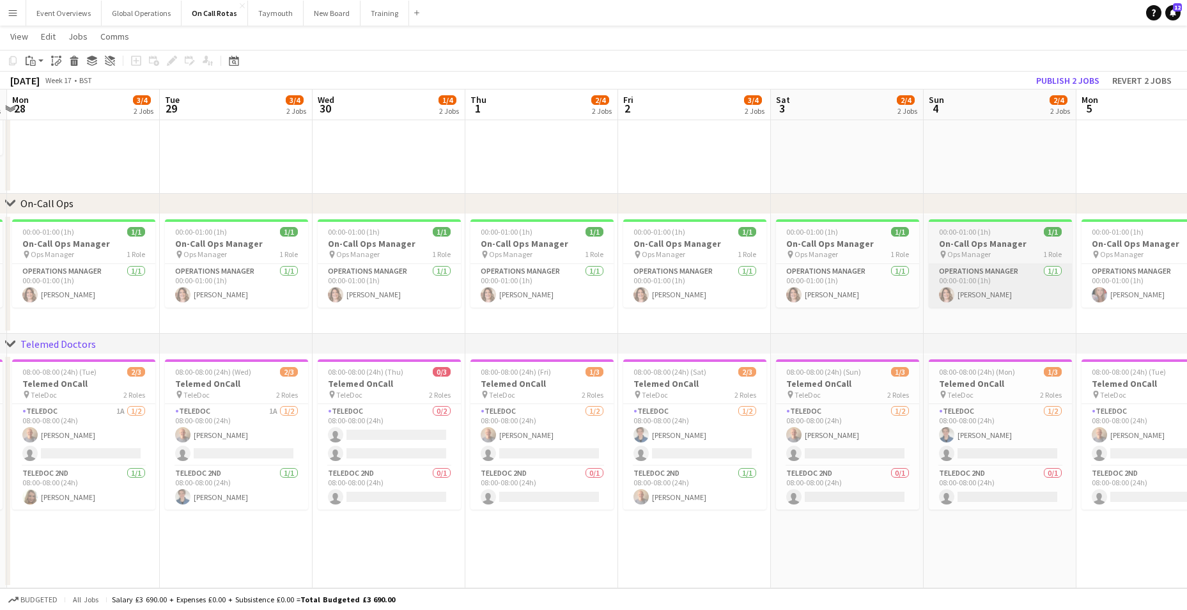
drag, startPoint x: 984, startPoint y: 277, endPoint x: 238, endPoint y: 273, distance: 745.2
click at [270, 270] on app-calendar-viewport "Fri 25 2/4 2 Jobs Sat 26 3/5 3 Jobs Sun 27 2/5 3 Jobs Mon 28 3/4 2 Jobs Tue 29 …" at bounding box center [593, 249] width 1187 height 678
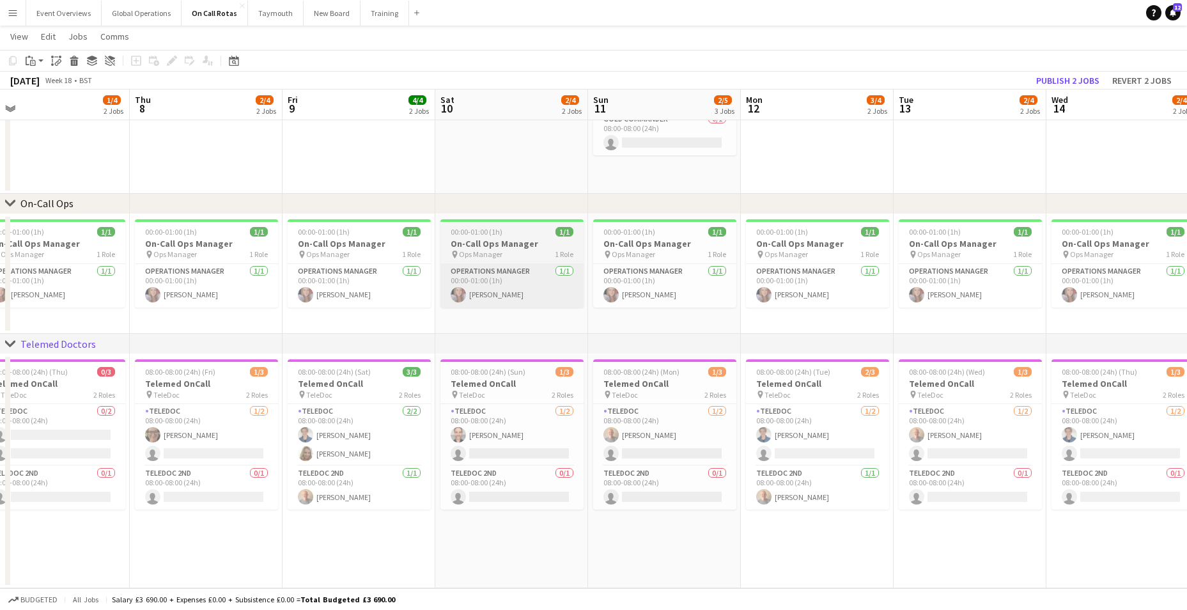
drag
click at [448, 278] on app-calendar-viewport "Sun 4 2/4 2 Jobs Mon 5 2/4 2 Jobs Tue 6 1/4 2 Jobs Wed 7 1/4 2 Jobs Thu 8 2/4 2…" at bounding box center [593, 249] width 1187 height 678
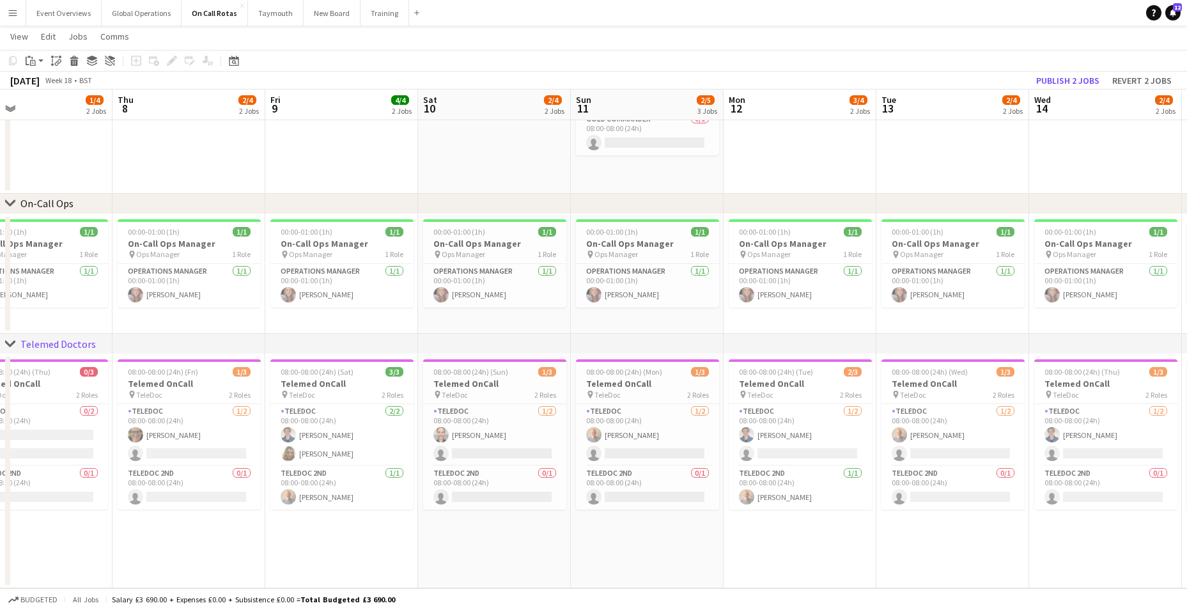
click at [469, 284] on app-calendar-viewport "Sun 4 2/4 2 Jobs Mon 5 2/4 2 Jobs Tue 6 1/4 2 Jobs Wed 7 1/4 2 Jobs Thu 8 2/4 2…" at bounding box center [593, 249] width 1187 height 678
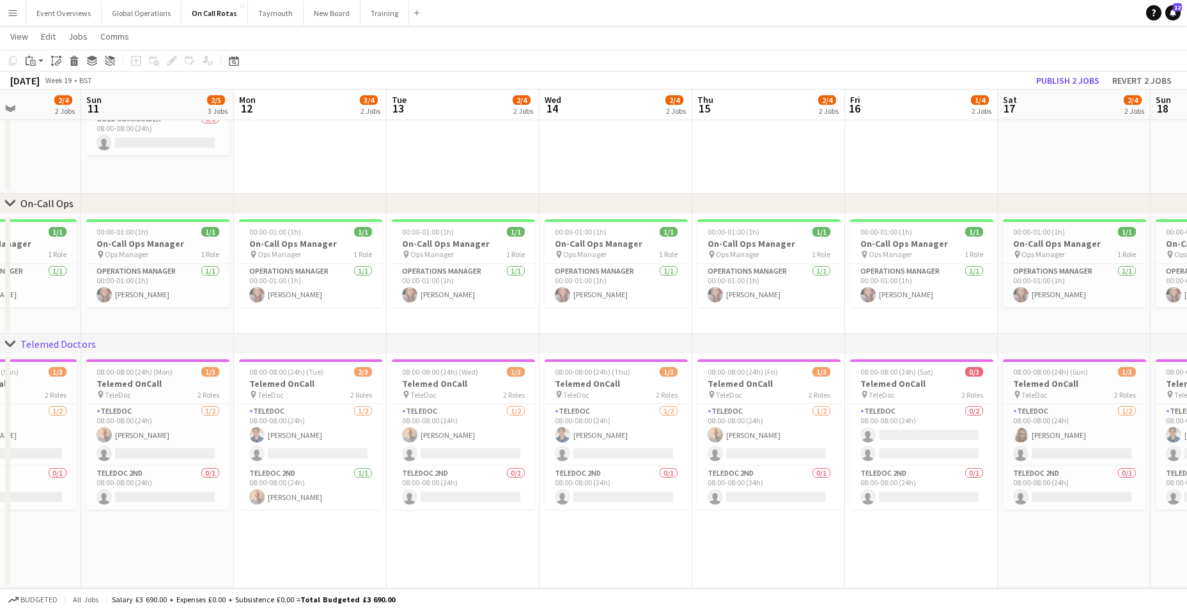
click at [486, 291] on app-calendar-viewport "Wed 7 1/4 2 Jobs Thu 8 2/4 2 Jobs Fri 9 4/4 2 Jobs Sat 10 2/4 2 Jobs Sun 11 2/5…" at bounding box center [593, 249] width 1187 height 678
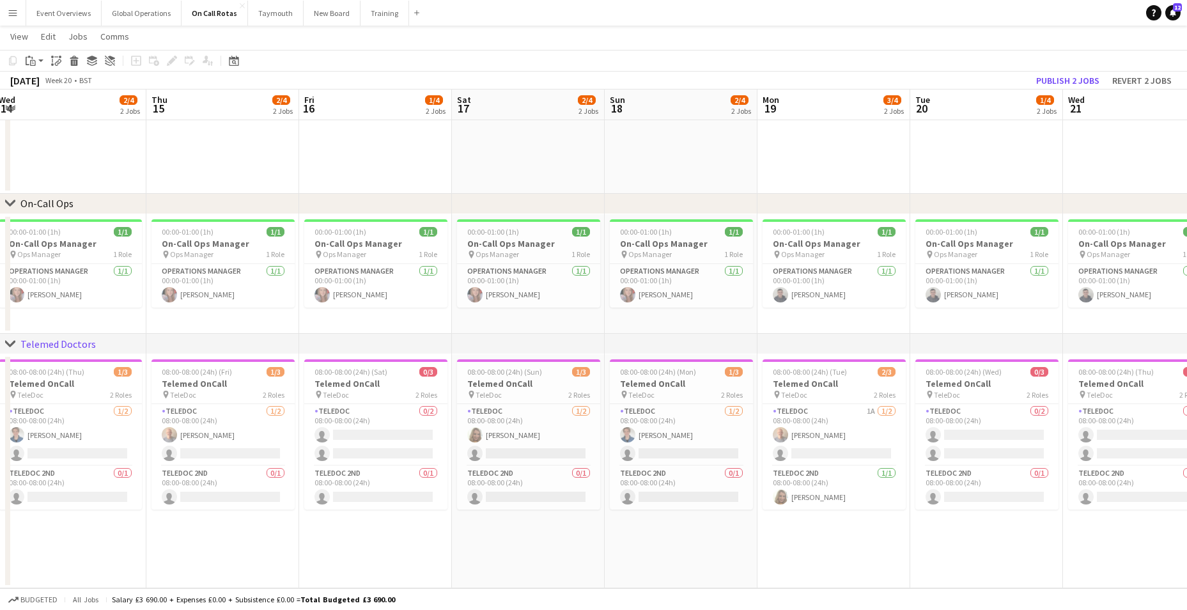
click at [580, 284] on app-calendar-viewport "Sun 11 2/5 3 Jobs Mon 12 3/4 2 Jobs Tue 13 2/4 2 Jobs Wed 14 2/4 2 Jobs Thu 15 …" at bounding box center [593, 249] width 1187 height 678
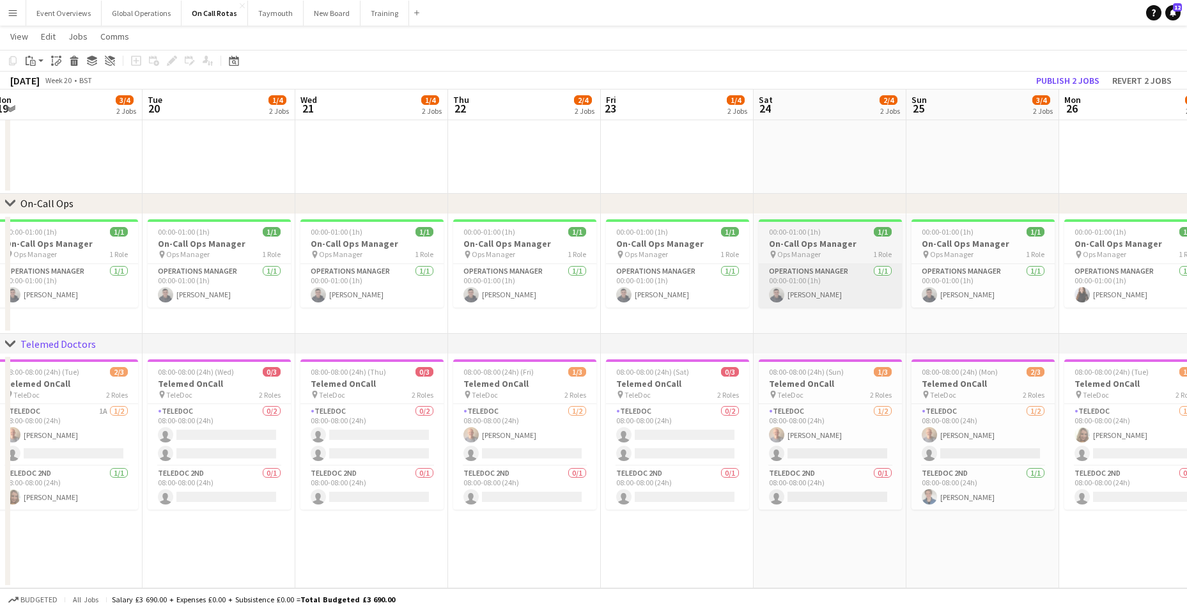
click at [598, 304] on app-calendar-viewport "Fri 16 1/4 2 Jobs Sat 17 2/4 2 Jobs Sun 18 2/4 2 Jobs Mon 19 3/4 2 Jobs Tue 20 …" at bounding box center [593, 249] width 1187 height 678
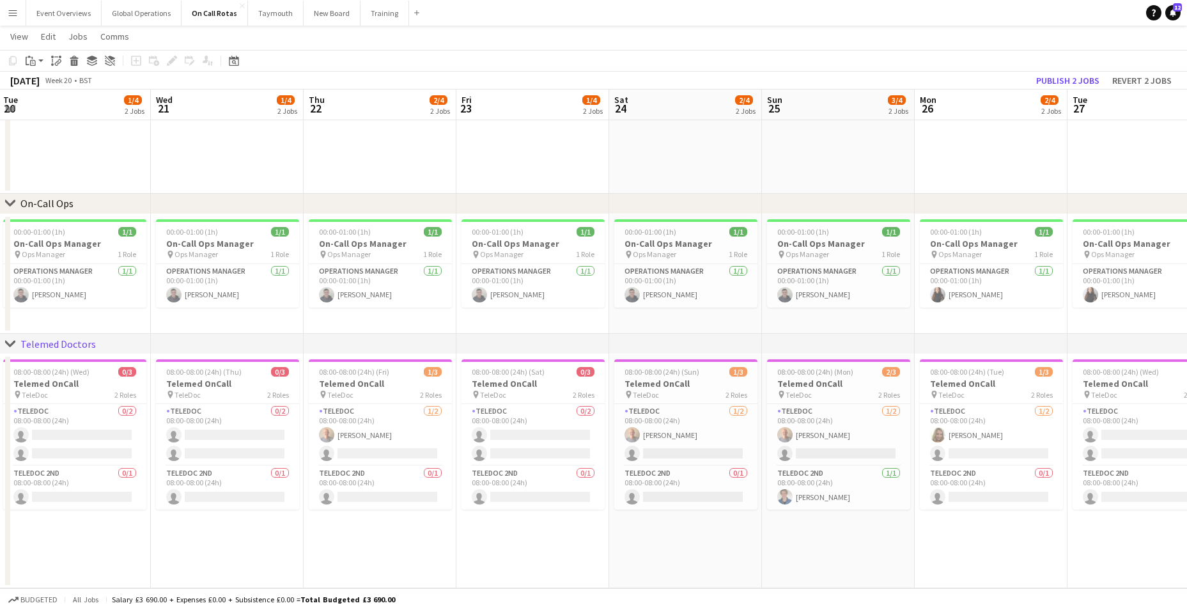
click at [500, 300] on app-calendar-viewport "Sat 17 2/4 2 Jobs Sun 18 2/4 2 Jobs Mon 19 3/4 2 Jobs Tue 20 1/4 2 Jobs Wed 21 …" at bounding box center [593, 249] width 1187 height 678
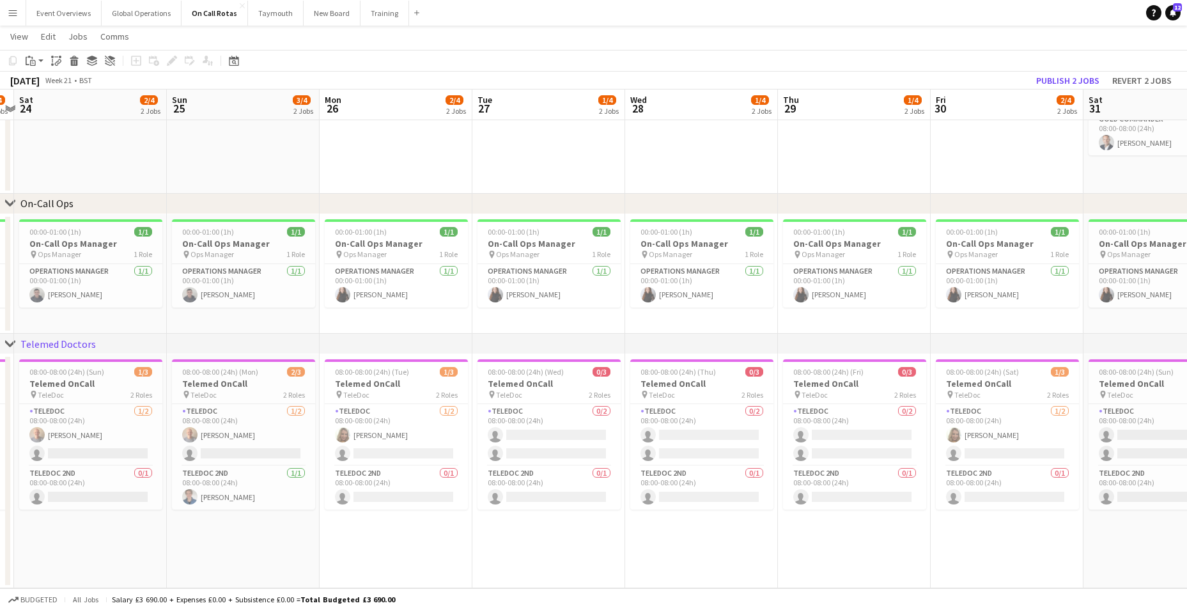
click at [865, 299] on app-calendar-viewport "Wed 21 1/4 2 Jobs Thu 22 2/4 2 Jobs Fri 23 1/4 2 Jobs Sat 24 2/4 2 Jobs Sun 25 …" at bounding box center [593, 249] width 1187 height 678
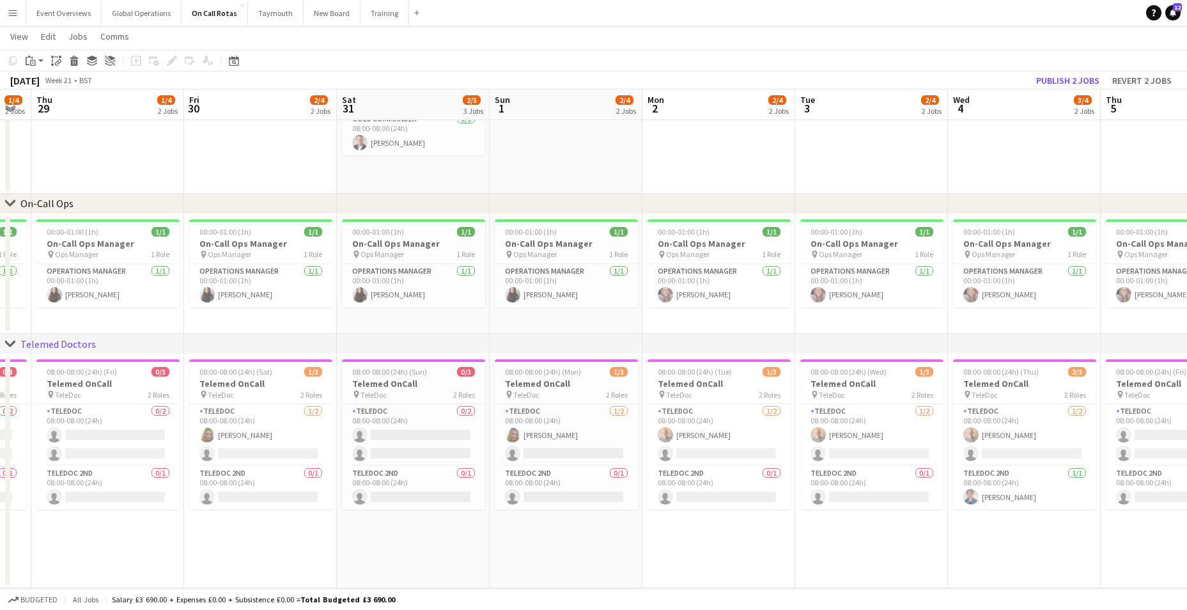
click at [384, 306] on app-calendar-viewport "Sun 25 3/4 2 Jobs Mon 26 2/4 2 Jobs Tue 27 1/4 2 Jobs Wed 28 1/4 2 Jobs Thu 29 …" at bounding box center [593, 249] width 1187 height 678
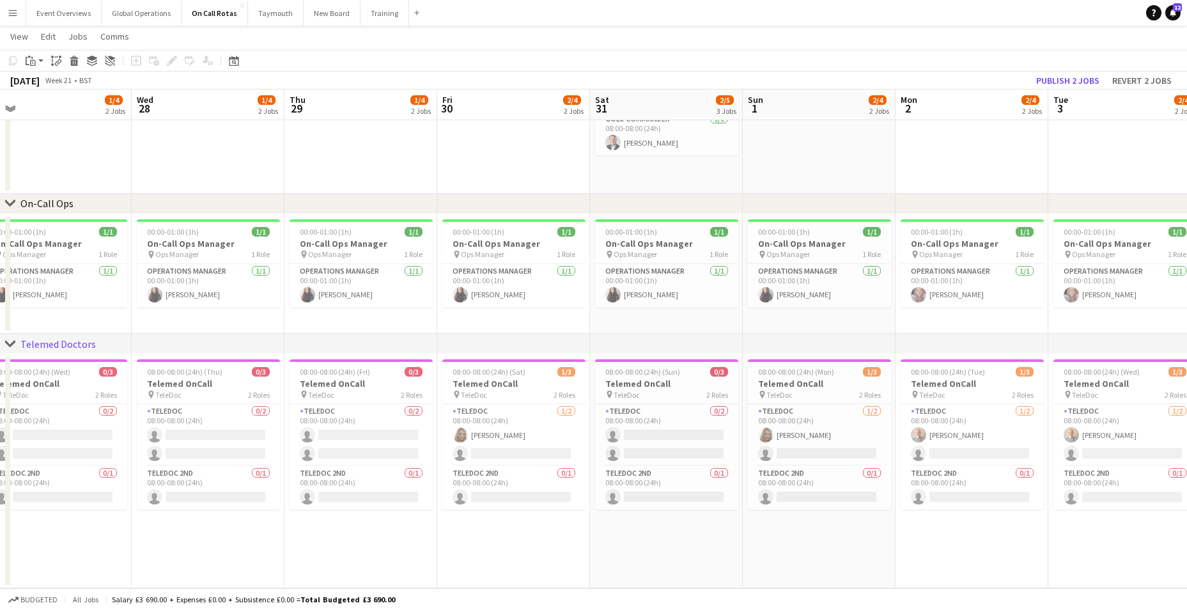
click at [878, 291] on app-calendar-viewport "Sun 25 3/4 2 Jobs Mon 26 2/4 2 Jobs Tue 27 1/4 2 Jobs Wed 28 1/4 2 Jobs Thu 29 …" at bounding box center [593, 249] width 1187 height 678
click at [337, 297] on app-calendar-viewport "Sun 25 3/4 2 Jobs Mon 26 2/4 2 Jobs Tue 27 1/4 2 Jobs Wed 28 1/4 2 Jobs Thu 29 …" at bounding box center [593, 249] width 1187 height 678
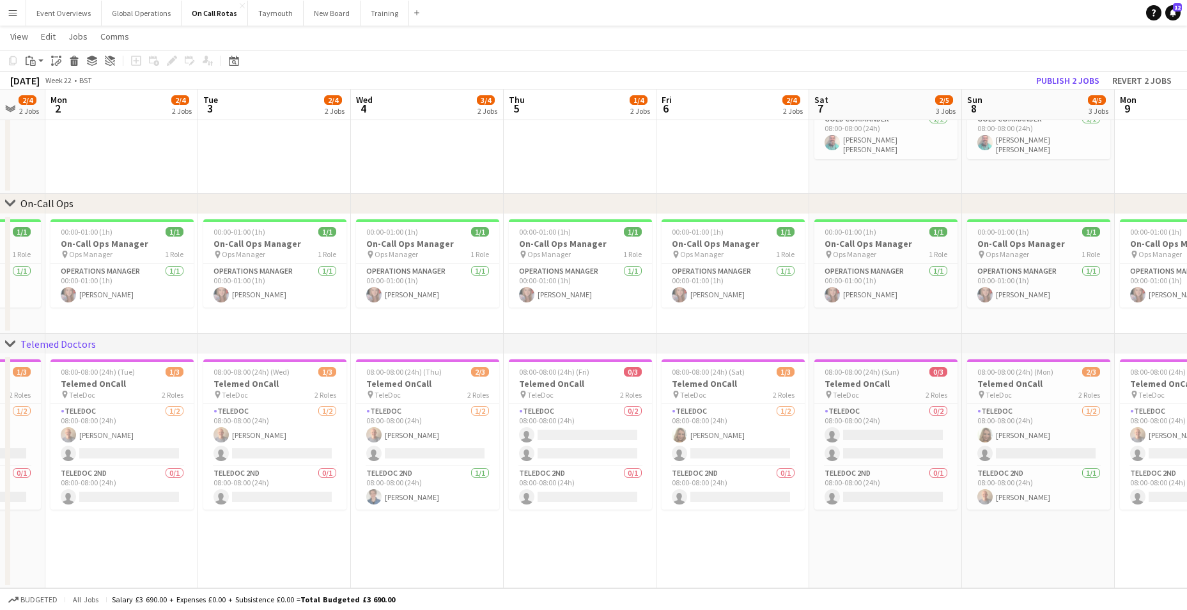
click at [461, 295] on app-calendar-viewport "Fri 30 2/4 2 Jobs Sat 31 2/5 3 Jobs Sun 1 2/4 2 Jobs Mon 2 2/4 2 Jobs Tue 3 2/4…" at bounding box center [593, 249] width 1187 height 678
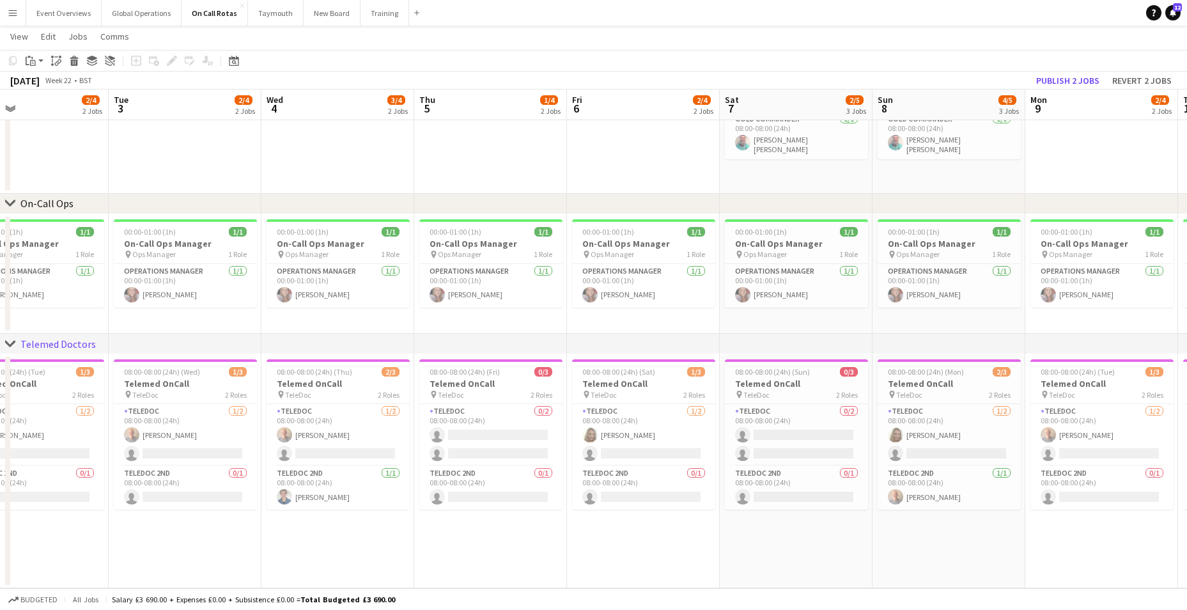
click at [437, 291] on app-calendar-viewport "Fri 30 2/4 2 Jobs Sat 31 2/5 3 Jobs Sun 1 2/4 2 Jobs Mon 2 2/4 2 Jobs Tue 3 2/4…" at bounding box center [593, 249] width 1187 height 678
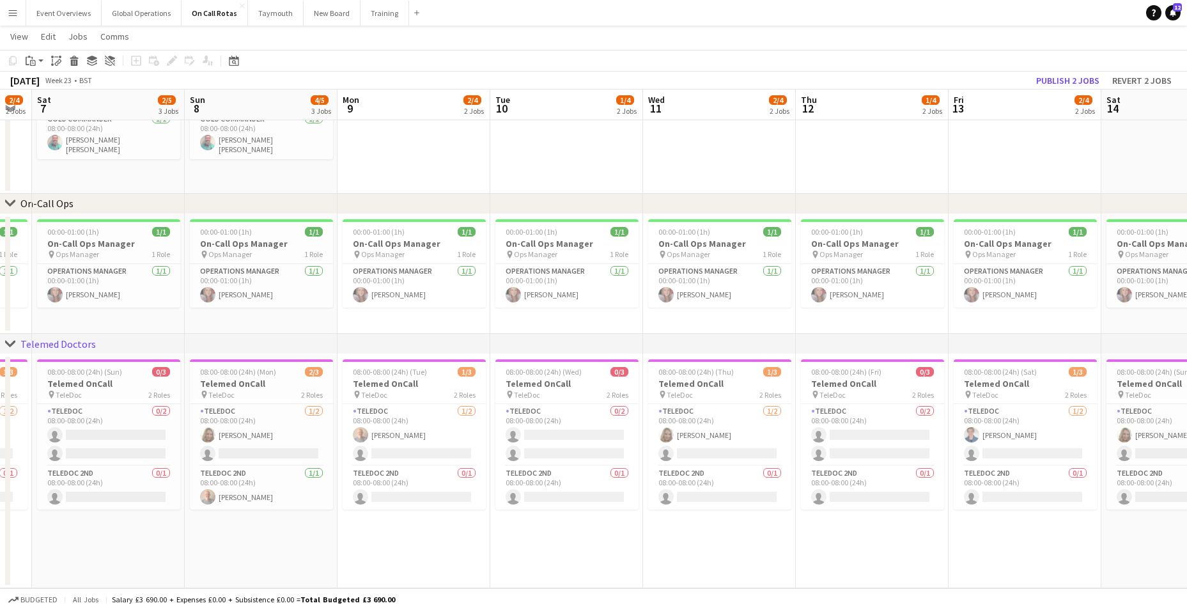
click at [486, 274] on app-calendar-viewport "Tue 3 2/4 2 Jobs Wed 4 3/4 2 Jobs Thu 5 1/4 2 Jobs Fri 6 2/4 2 Jobs Sat 7 2/5 3…" at bounding box center [593, 249] width 1187 height 678
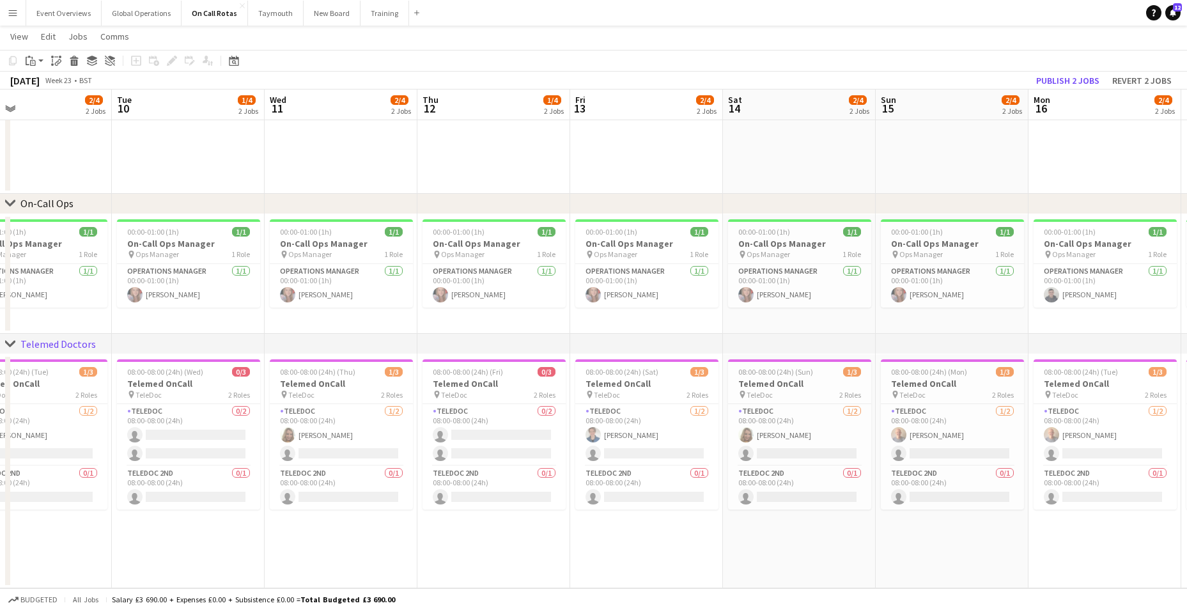
click at [492, 274] on app-calendar-viewport "Sat 7 2/5 3 Jobs Sun 8 4/5 3 Jobs Mon 9 2/4 2 Jobs Tue 10 1/4 2 Jobs Wed 11 2/4…" at bounding box center [593, 249] width 1187 height 678
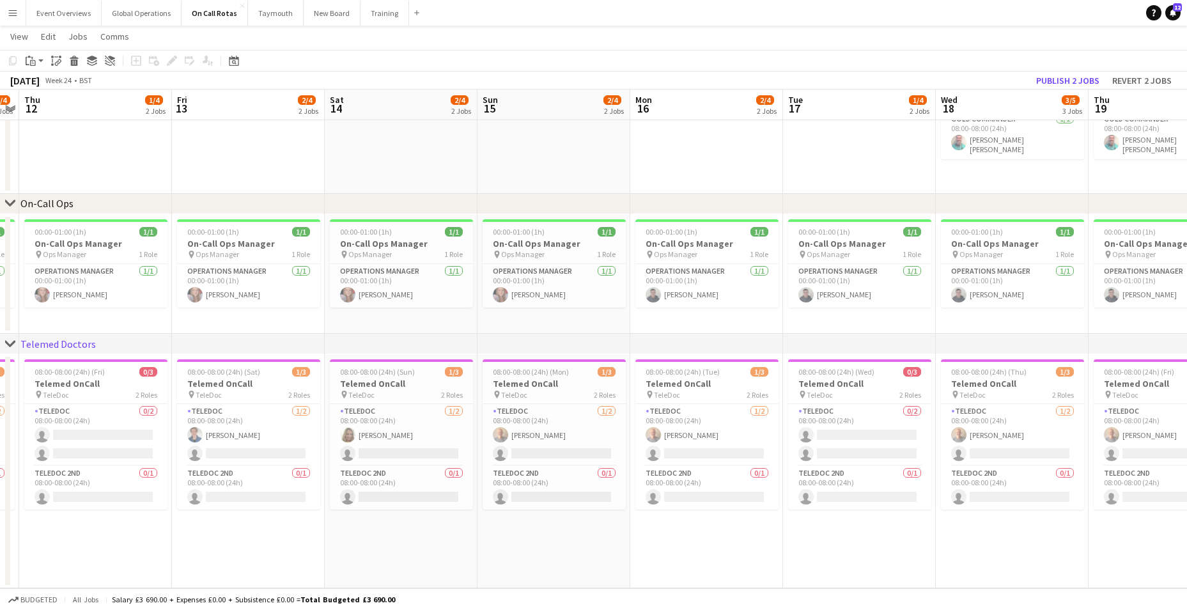
click at [426, 276] on app-calendar-viewport "Mon 9 2/4 2 Jobs Tue 10 1/4 2 Jobs Wed 11 2/4 2 Jobs Thu 12 1/4 2 Jobs Fri 13 2…" at bounding box center [593, 249] width 1187 height 678
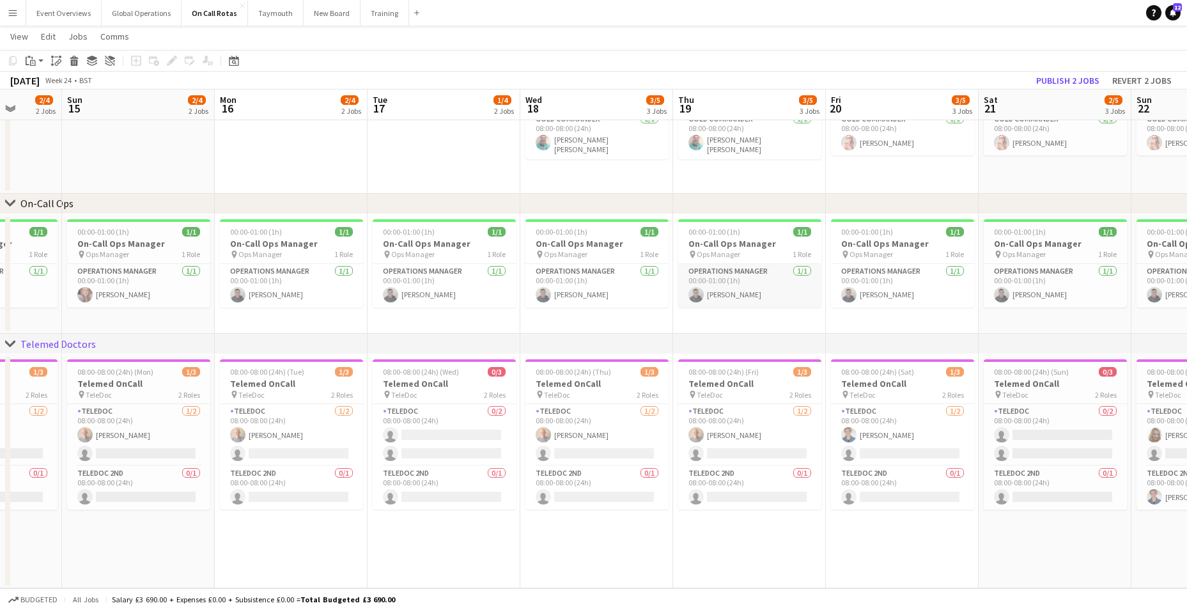
click at [307, 269] on app-calendar-viewport "Thu 12 1/4 2 Jobs Fri 13 2/4 2 Jobs Sat 14 2/4 2 Jobs Sun 15 2/4 2 Jobs Mon 16 …" at bounding box center [593, 249] width 1187 height 678
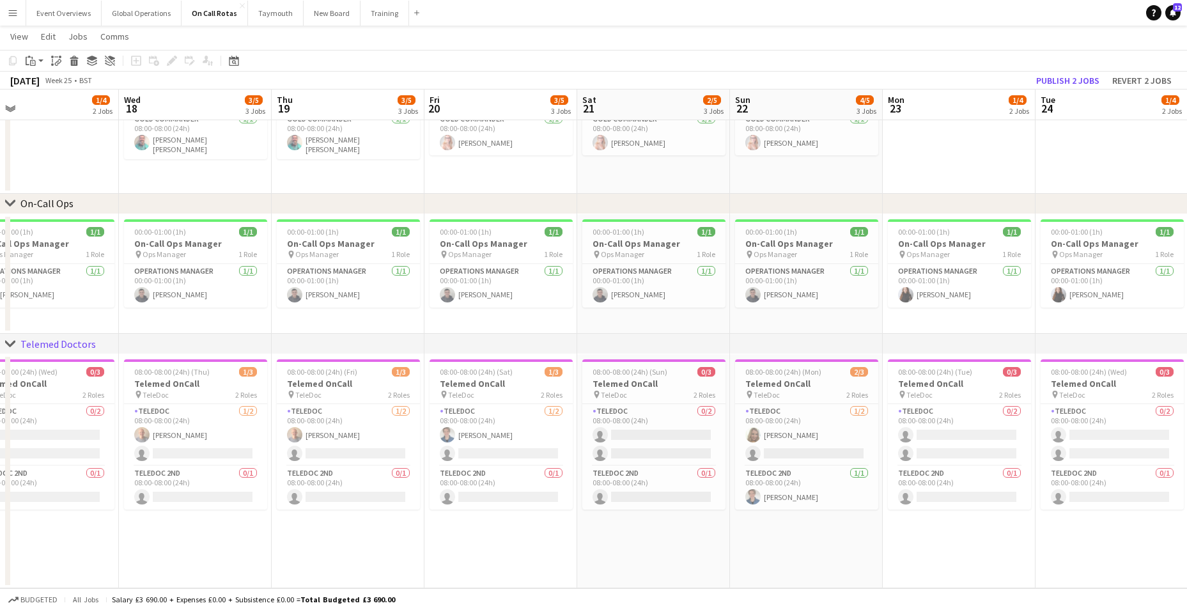
click at [289, 258] on app-calendar-viewport "Sat 14 2/4 2 Jobs Sun 15 2/4 2 Jobs Mon 16 2/4 2 Jobs Tue 17 1/4 2 Jobs Wed 18 …" at bounding box center [593, 249] width 1187 height 678
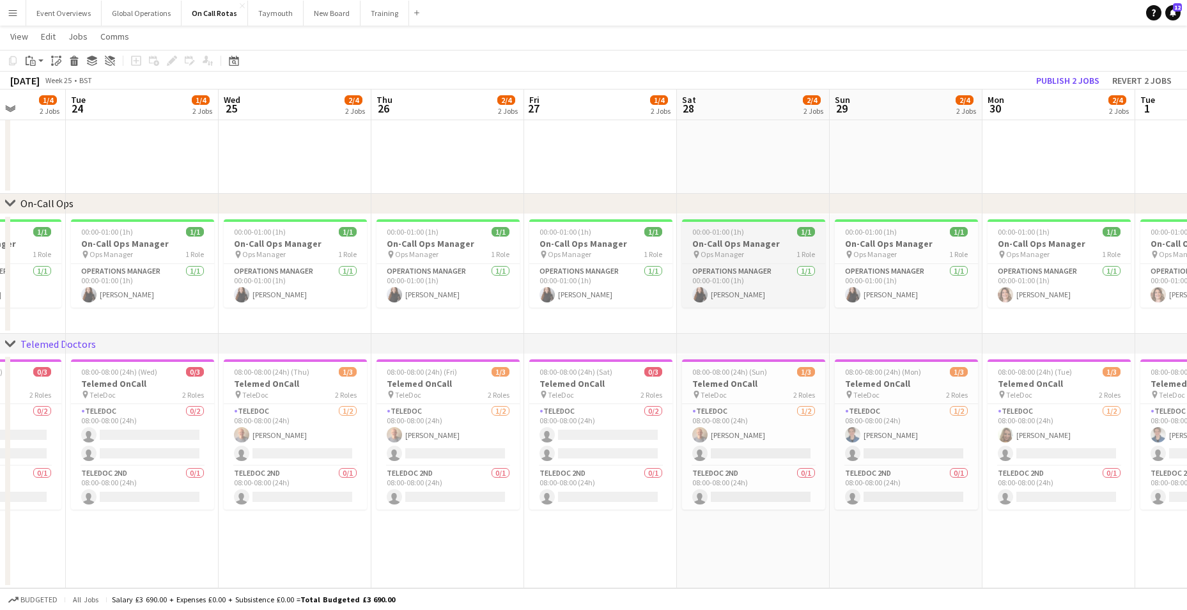
click at [163, 233] on app-calendar-viewport "Fri 20 3/5 3 Jobs Sat 21 2/5 3 Jobs Sun 22 4/5 3 Jobs Mon 23 1/4 2 Jobs Tue 24 …" at bounding box center [593, 249] width 1187 height 678
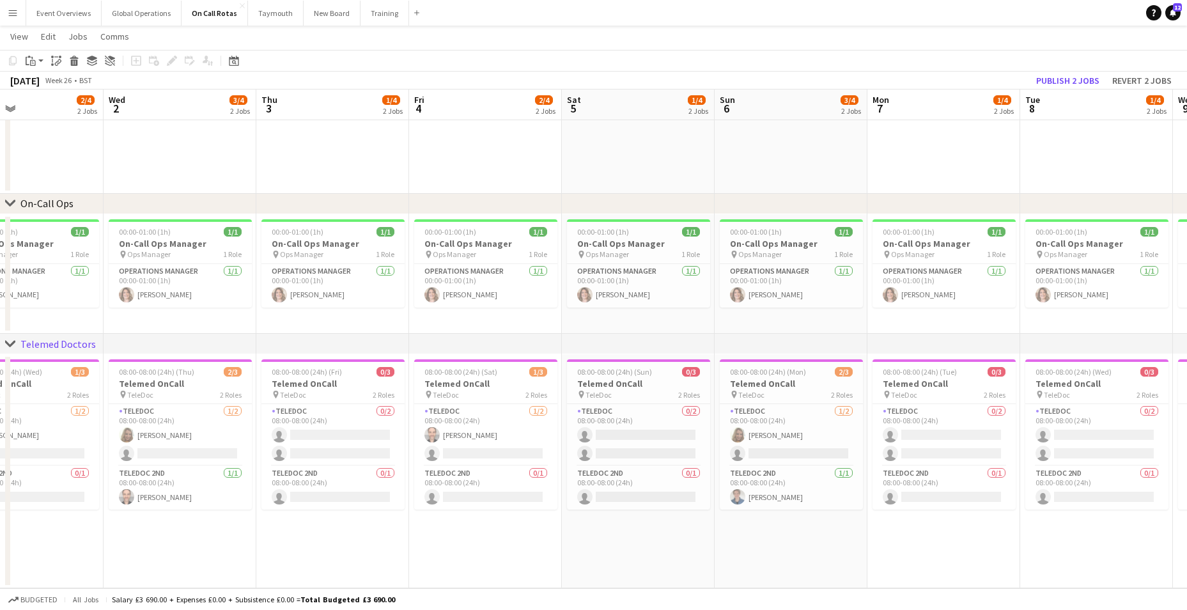
click at [240, 223] on app-calendar-viewport "Sat 28 2/4 2 Jobs Sun 29 2/4 2 Jobs Mon 30 2/4 2 Jobs Tue 1 2/4 2 Jobs Wed 2 3/…" at bounding box center [593, 249] width 1187 height 678
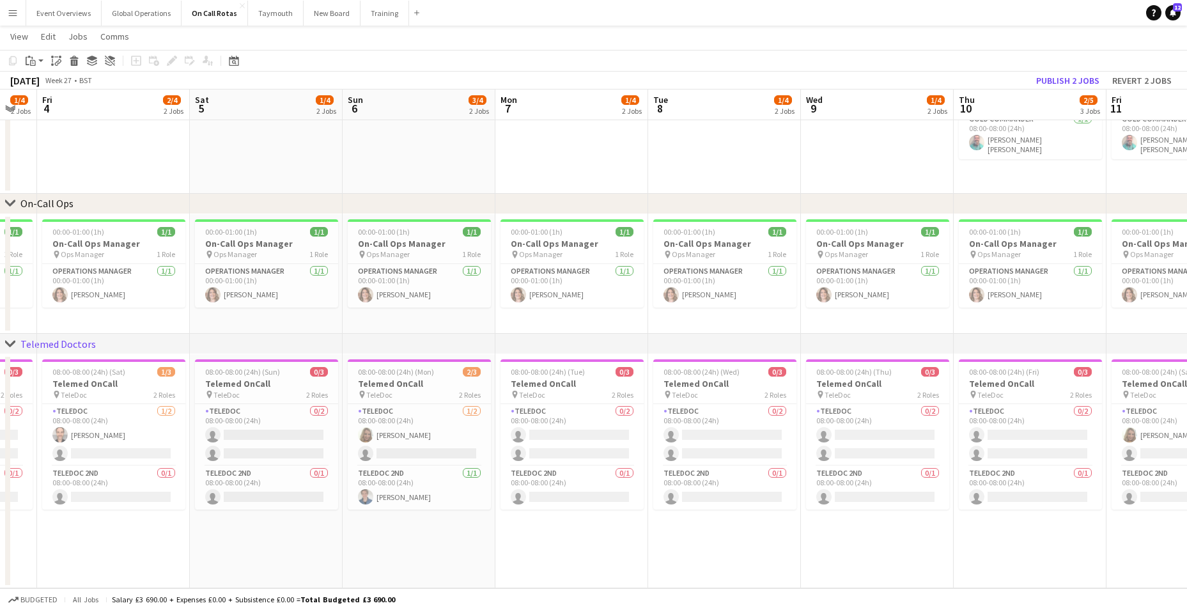
click at [267, 229] on app-calendar-viewport "Mon 30 2/4 2 Jobs Tue 1 2/4 2 Jobs Wed 2 3/4 2 Jobs Thu 3 1/4 2 Jobs Fri 4 2/4 …" at bounding box center [593, 249] width 1187 height 678
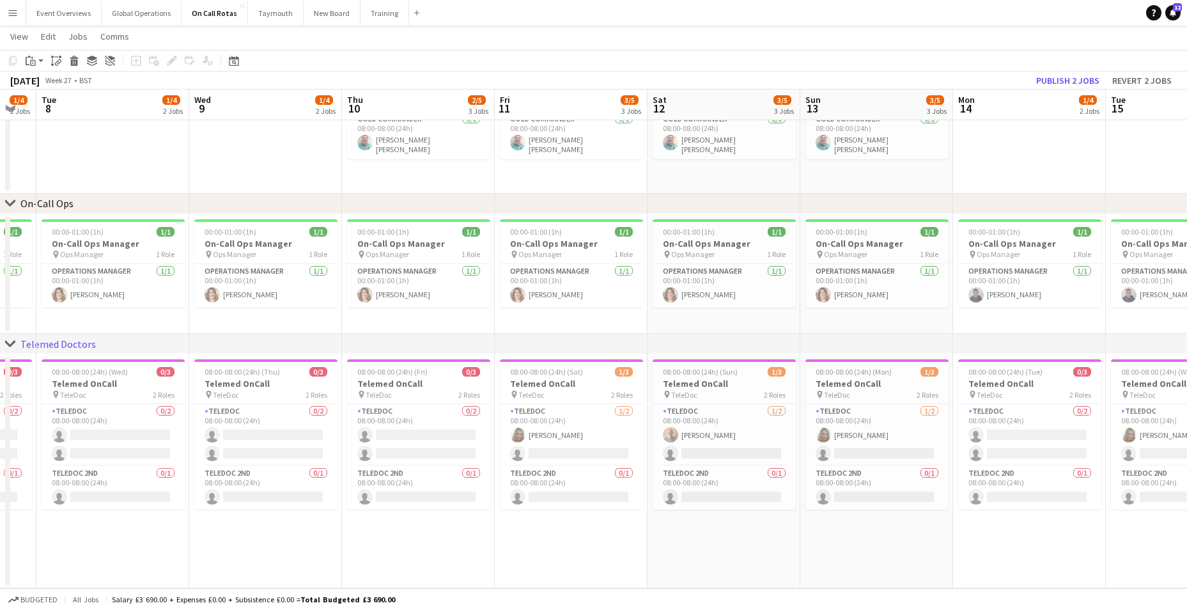
scroll to position [0, 422]
click at [81, 215] on div "chevron-right ASL Gold Commander chevron-right On-Call Ops chevron-right Teleme…" at bounding box center [593, 249] width 1187 height 678
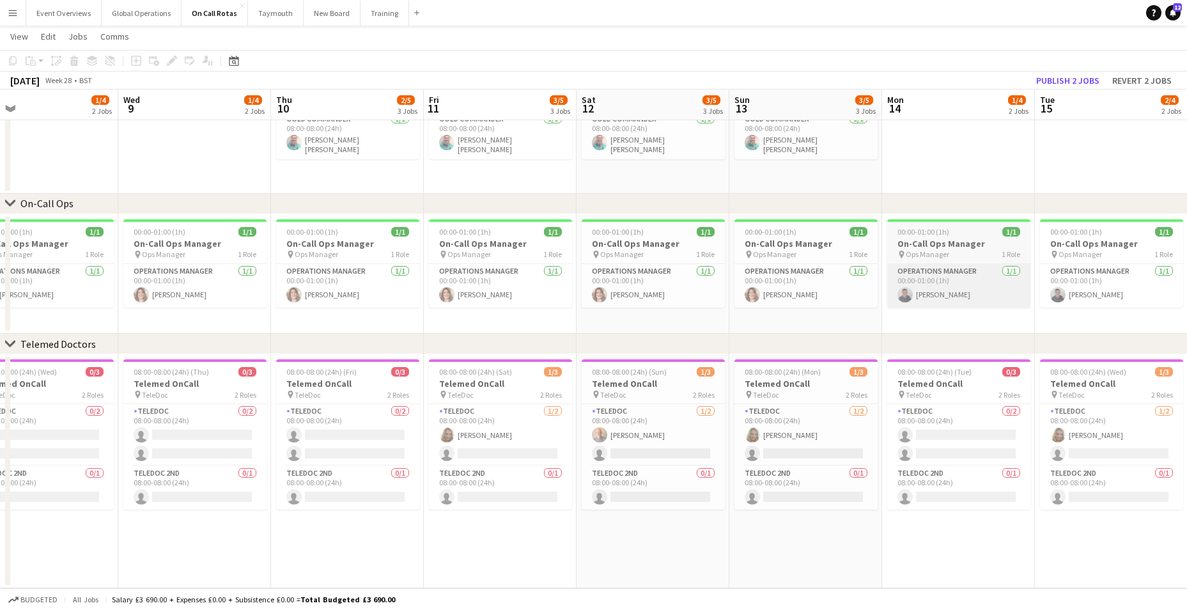
click at [325, 304] on app-calendar-viewport "Sat 5 1/4 2 Jobs Sun 6 3/4 2 Jobs Mon 7 1/4 2 Jobs Tue 8 1/4 2 Jobs Wed 9 1/4 2…" at bounding box center [593, 249] width 1187 height 678
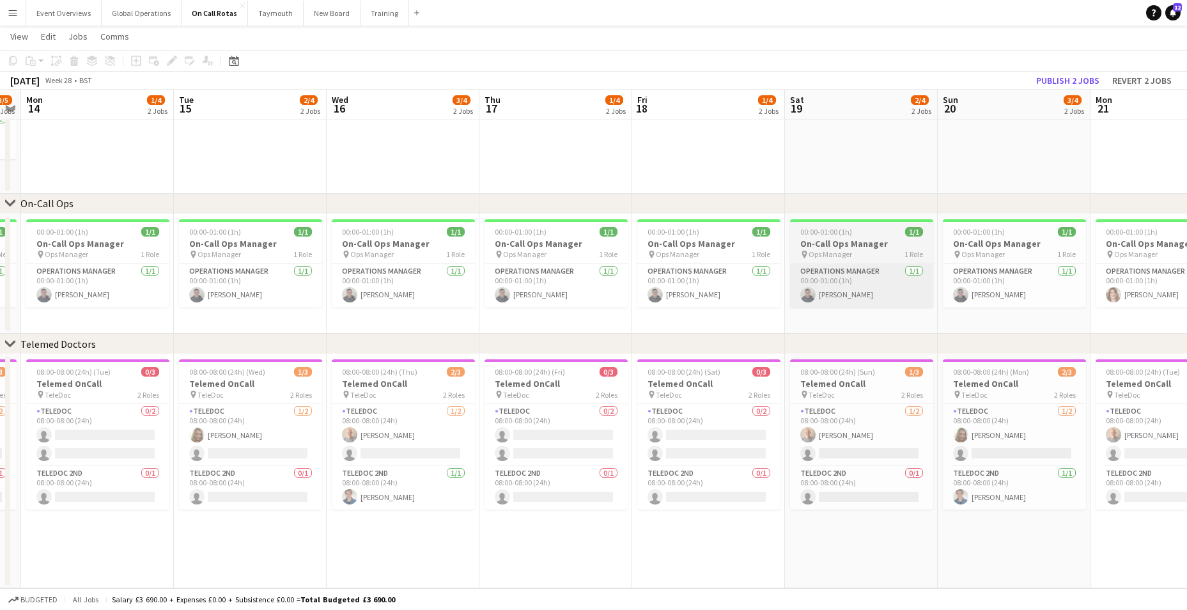
click at [214, 289] on app-calendar-viewport "Thu 10 2/5 3 Jobs Fri 11 3/5 3 Jobs Sat 12 3/5 3 Jobs Sun 13 3/5 3 Jobs Mon 14 …" at bounding box center [593, 249] width 1187 height 678
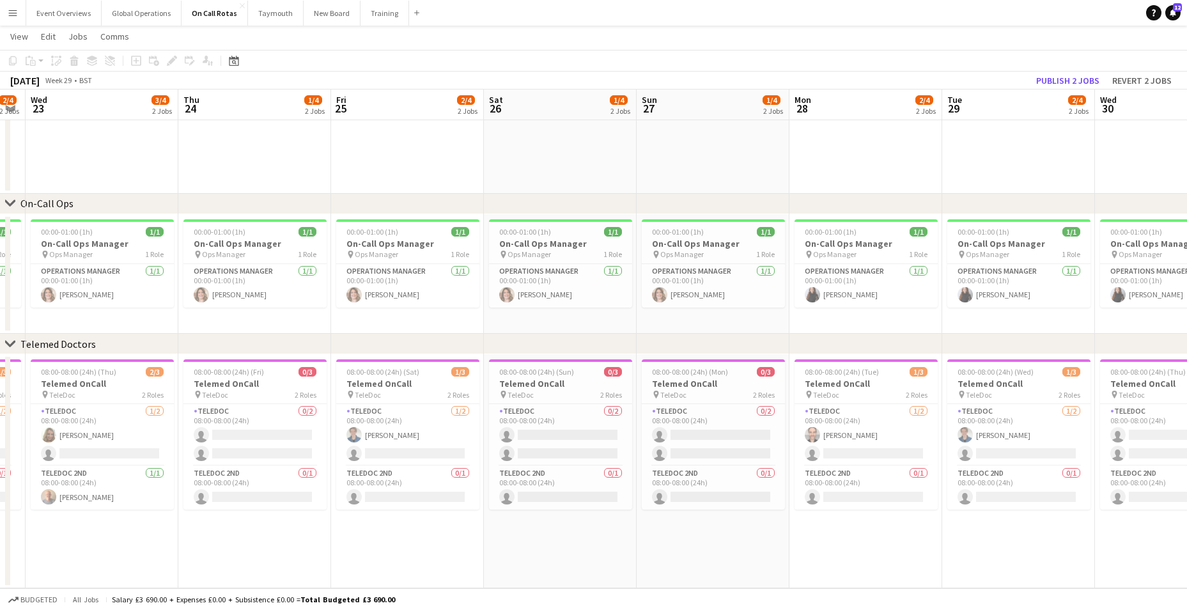
click at [116, 259] on app-calendar-viewport "Sat 19 2/4 2 Jobs Sun 20 3/4 2 Jobs Mon 21 2/4 2 Jobs Tue 22 2/4 2 Jobs Wed 23 …" at bounding box center [593, 249] width 1187 height 678
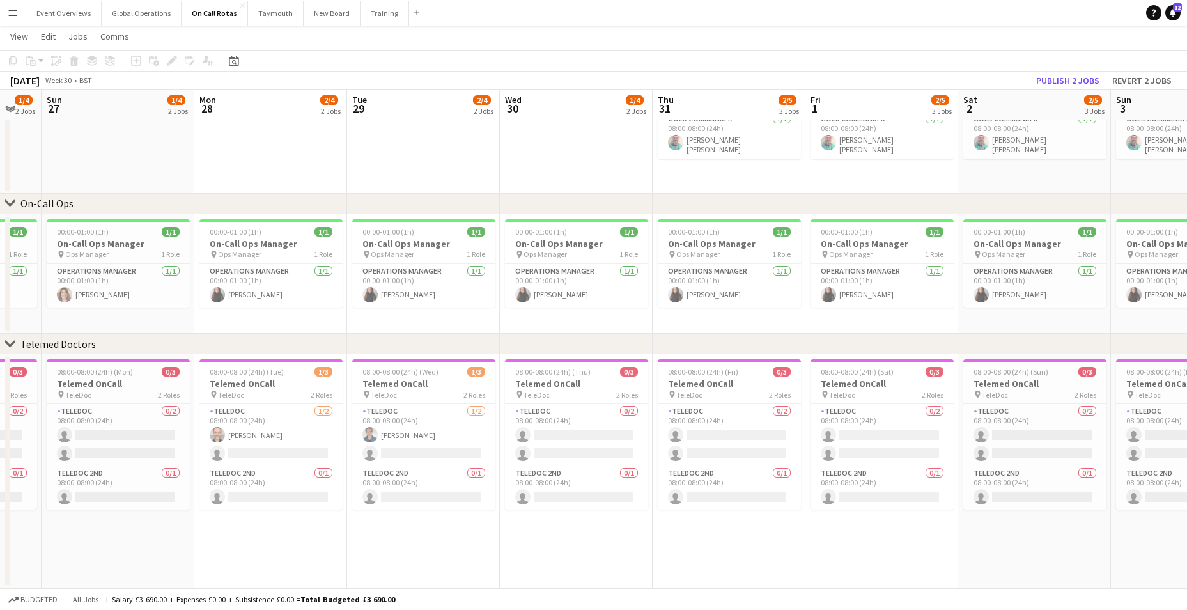
click at [0, 284] on html "Menu Boards Boards Boards All jobs Status Workforce Workforce My Workforce Recr…" at bounding box center [593, 235] width 1187 height 750
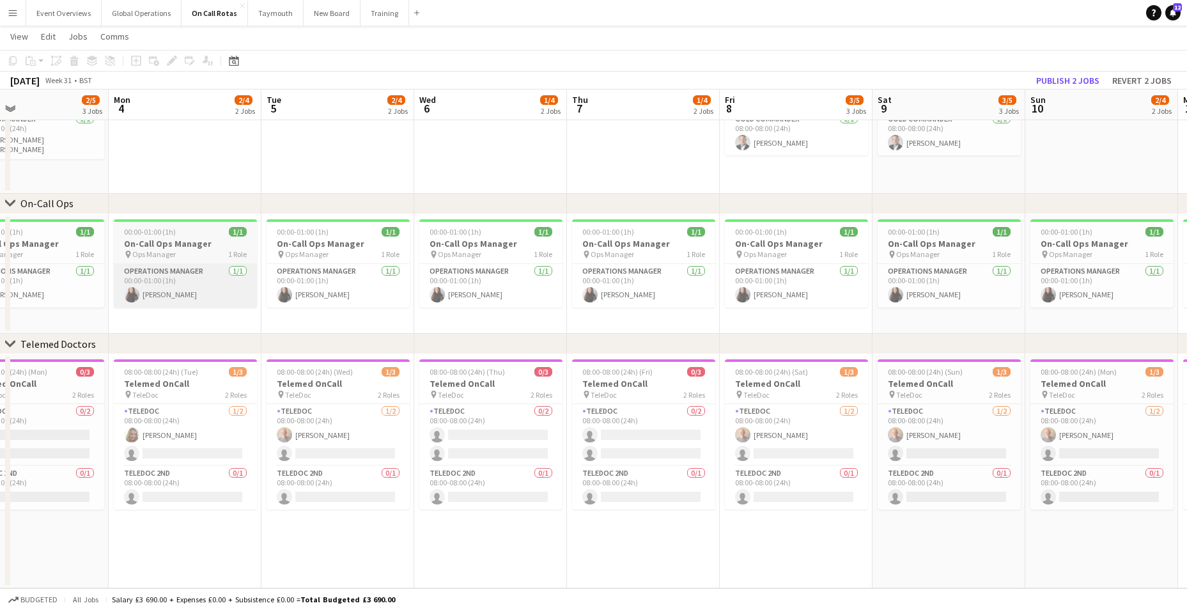
click at [2, 279] on app-calendar-viewport "Thu 31 2/5 3 Jobs Fri 1 2/5 3 Jobs Sat 2 2/5 3 Jobs Sun 3 2/5 3 Jobs Mon 4 2/4 …" at bounding box center [593, 249] width 1187 height 678
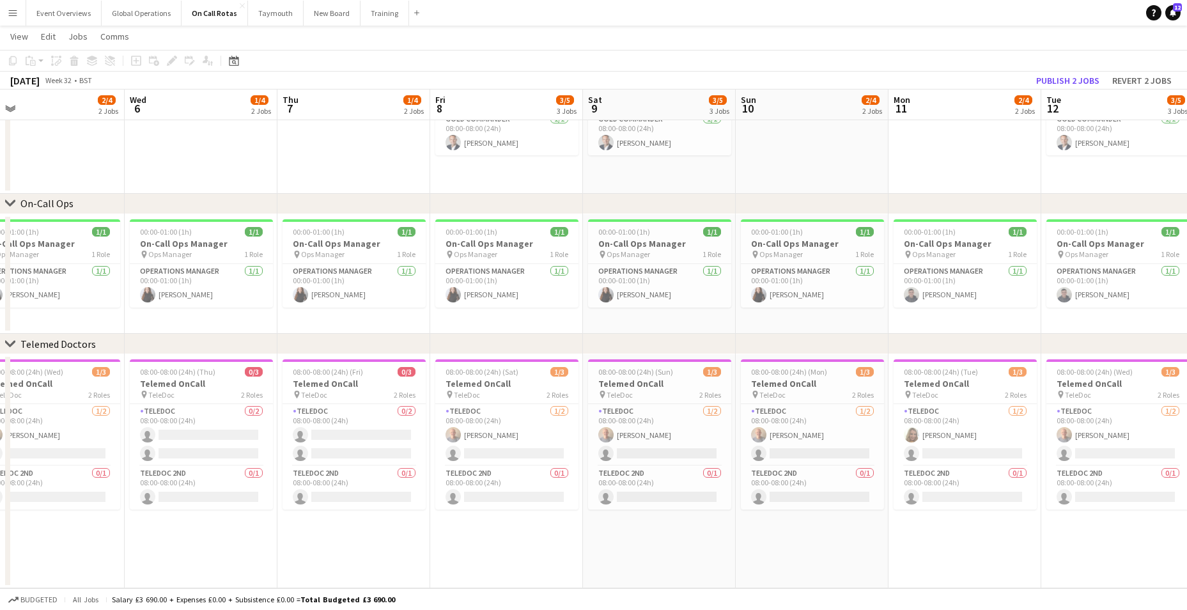
click at [119, 266] on app-calendar-viewport "Fri 1 2/5 3 Jobs Sat 2 2/5 3 Jobs Sun 3 2/5 3 Jobs Mon 4 2/4 2 Jobs Tue 5 2/4 2…" at bounding box center [593, 249] width 1187 height 678
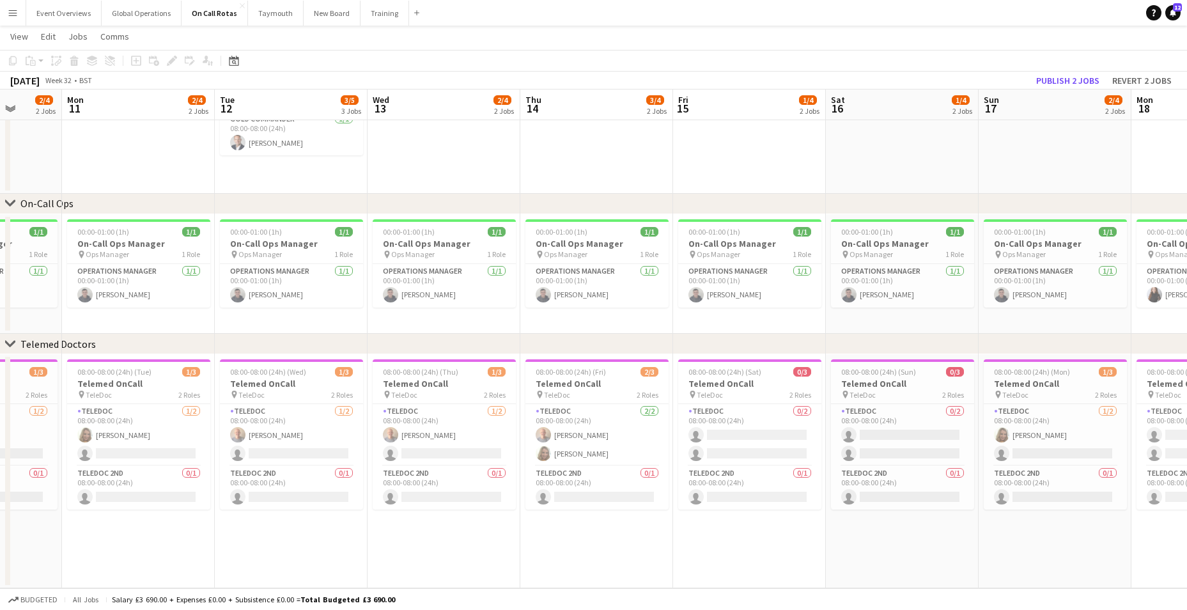
click at [163, 243] on app-calendar-viewport "Thu 7 1/4 2 Jobs Fri 8 3/5 3 Jobs Sat 9 3/5 3 Jobs Sun 10 2/4 2 Jobs Mon 11 2/4…" at bounding box center [593, 249] width 1187 height 678
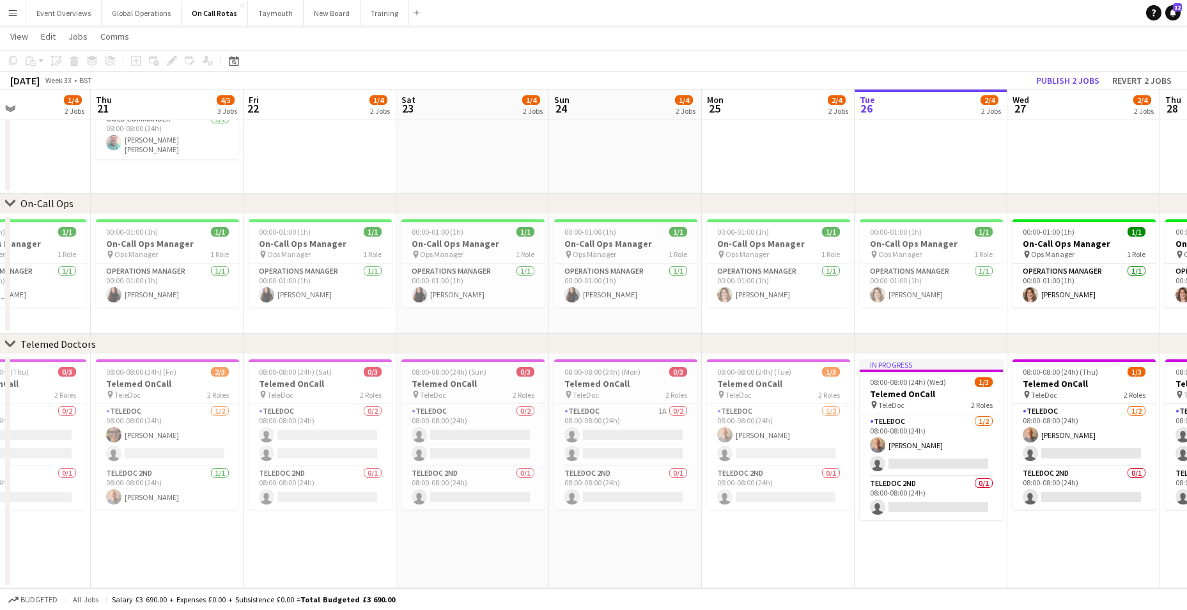
click at [176, 233] on app-calendar-viewport "Sun 17 2/4 2 Jobs Mon 18 1/4 2 Jobs Tue 19 1/4 2 Jobs Wed 20 1/4 2 Jobs Thu 21 …" at bounding box center [593, 249] width 1187 height 678
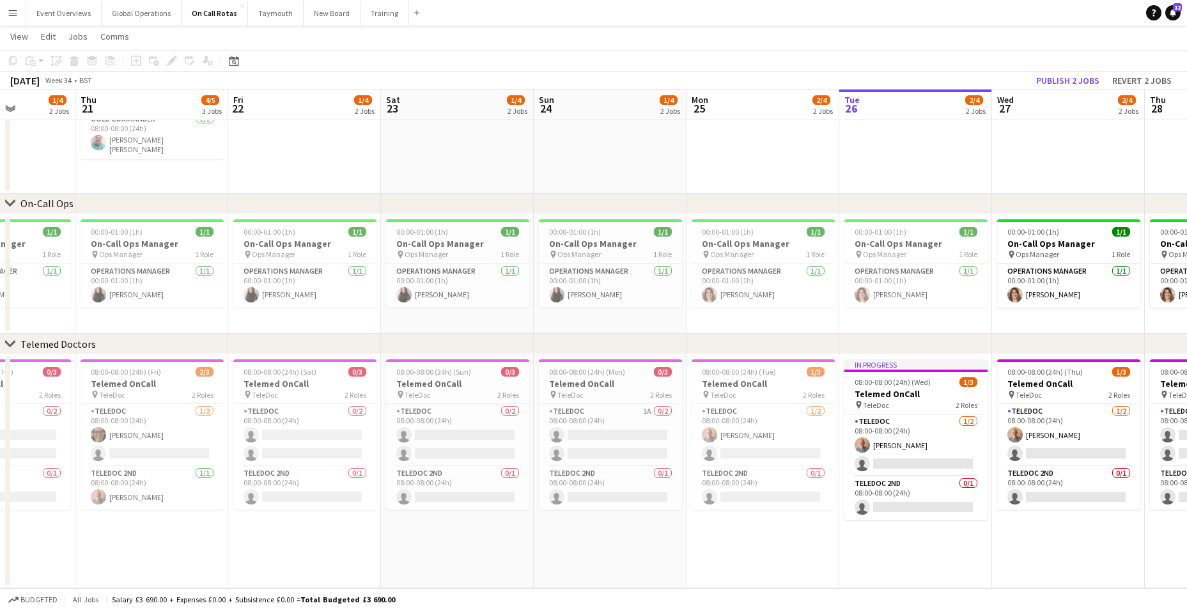
click at [112, 217] on app-calendar-viewport "Sun 17 2/4 2 Jobs Mon 18 1/4 2 Jobs Tue 19 1/4 2 Jobs Wed 20 1/4 2 Jobs Thu 21 …" at bounding box center [593, 249] width 1187 height 678
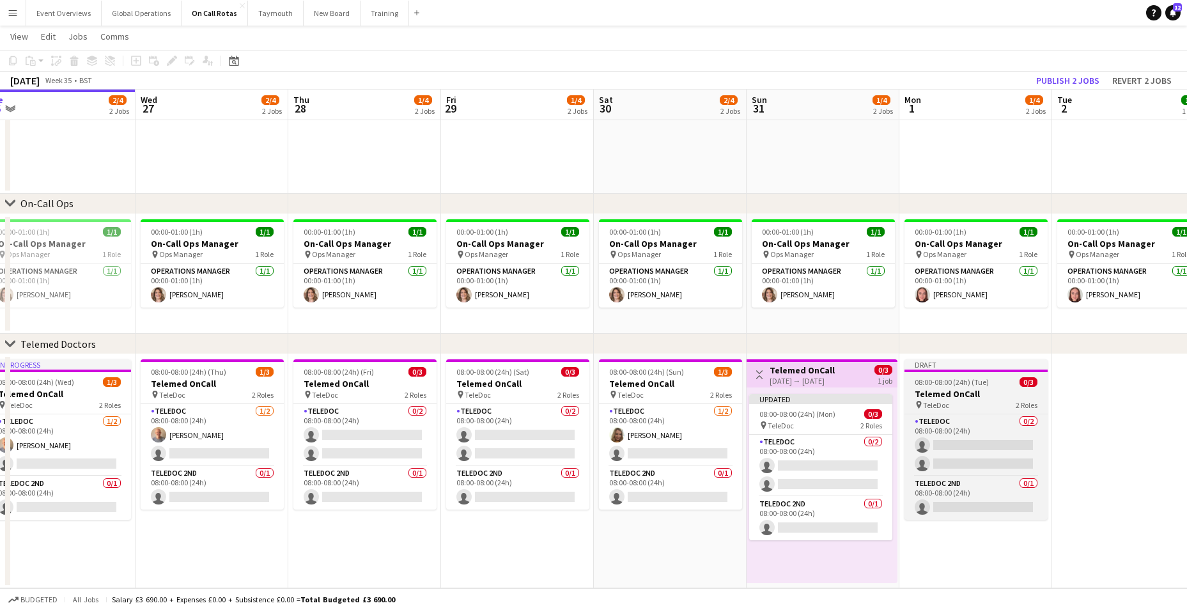
click at [940, 389] on h3 "Telemed OnCall" at bounding box center [975, 394] width 143 height 12
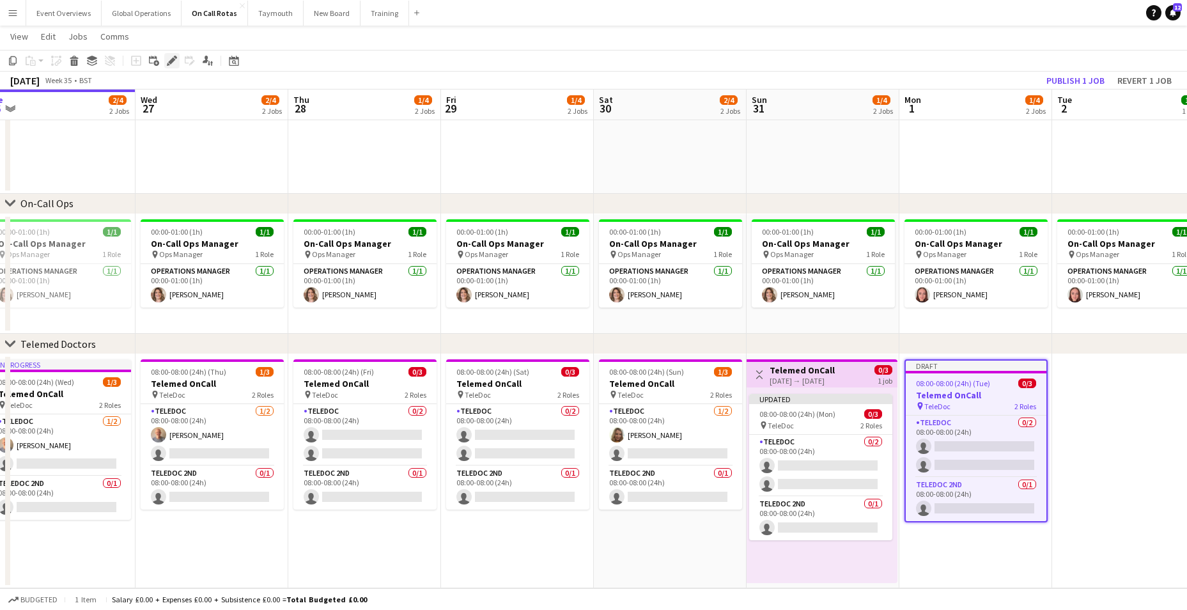
click at [174, 58] on icon at bounding box center [171, 61] width 7 height 7
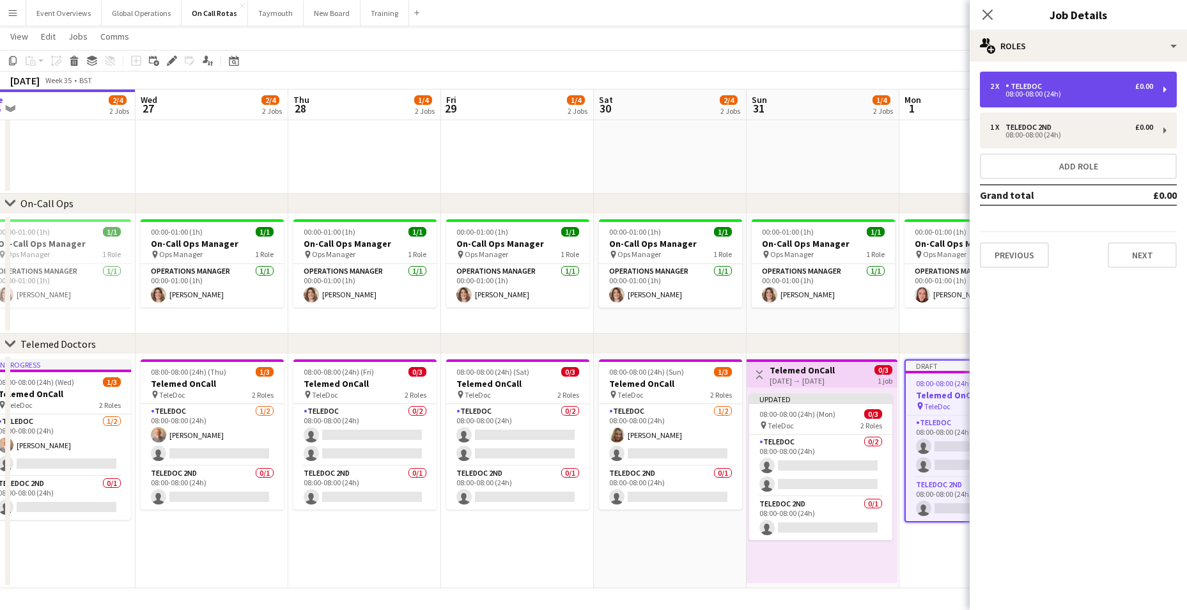
click at [1163, 87] on div "2 x TeleDoc £0.00 08:00-08:00 (24h)" at bounding box center [1078, 90] width 197 height 36
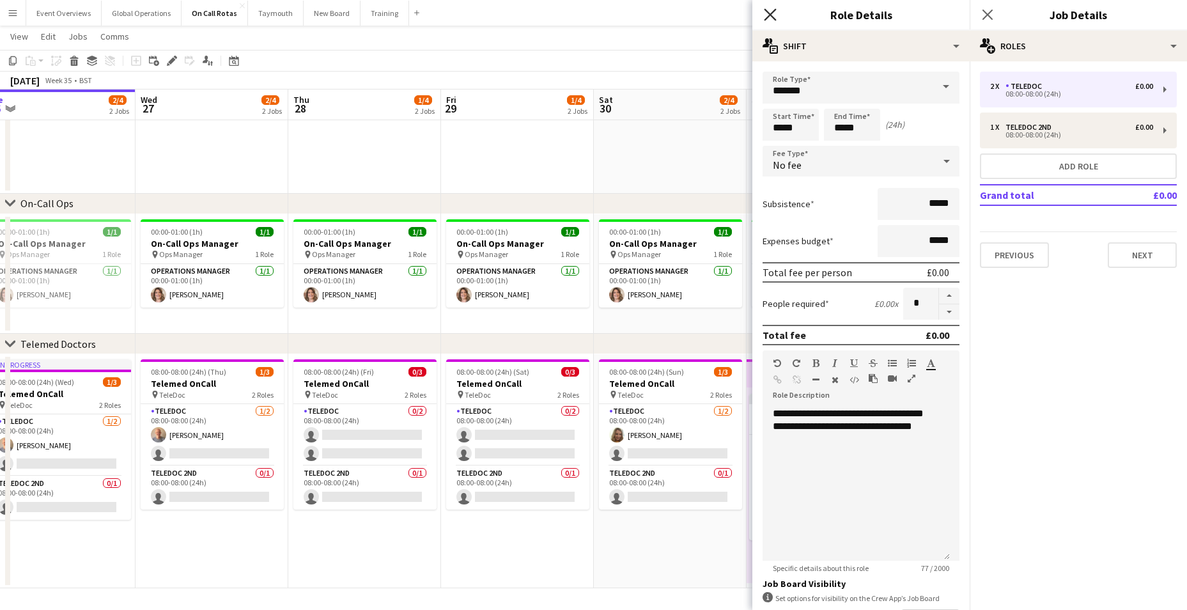
click at [773, 15] on icon "Close pop-in" at bounding box center [770, 14] width 12 height 12
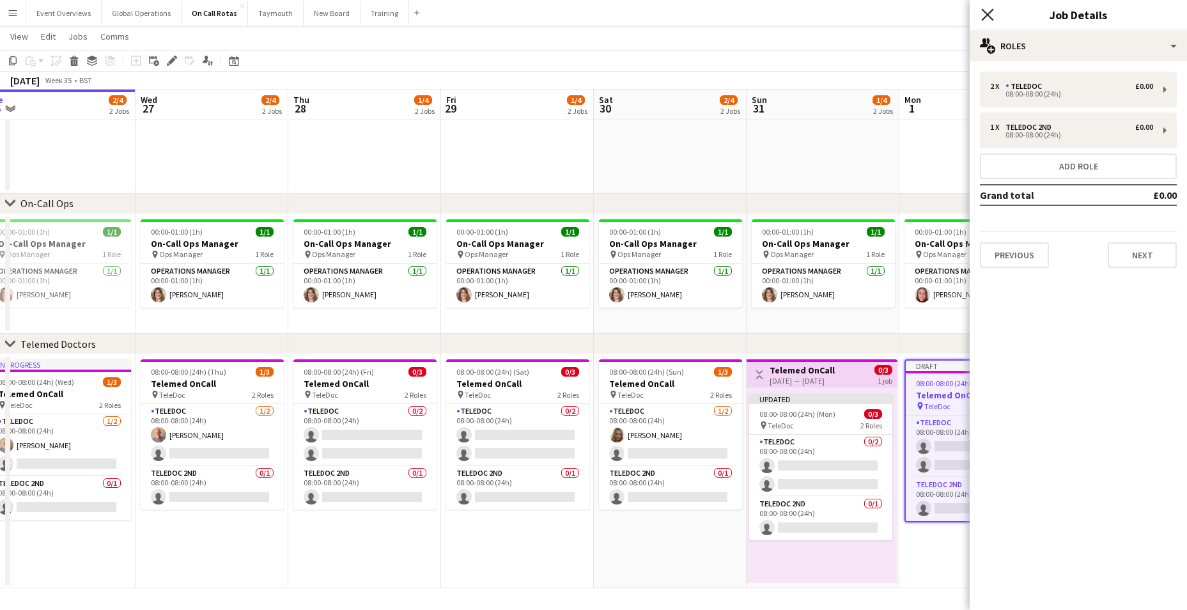
click at [989, 13] on icon at bounding box center [987, 14] width 12 height 12
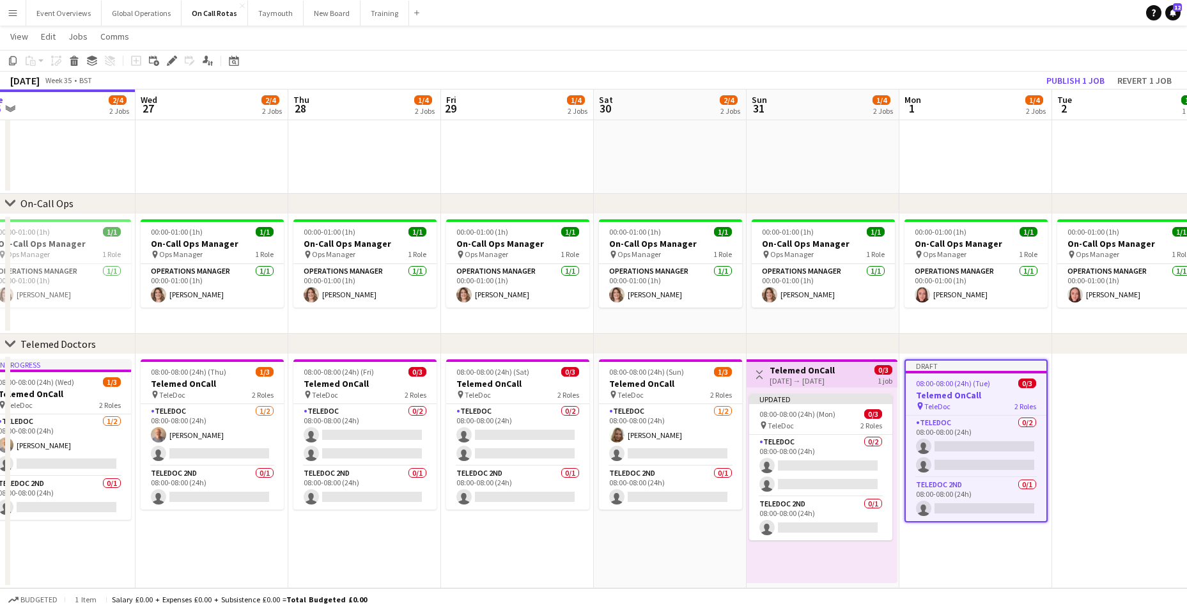
click at [1111, 513] on app-date-cell at bounding box center [1128, 471] width 153 height 234
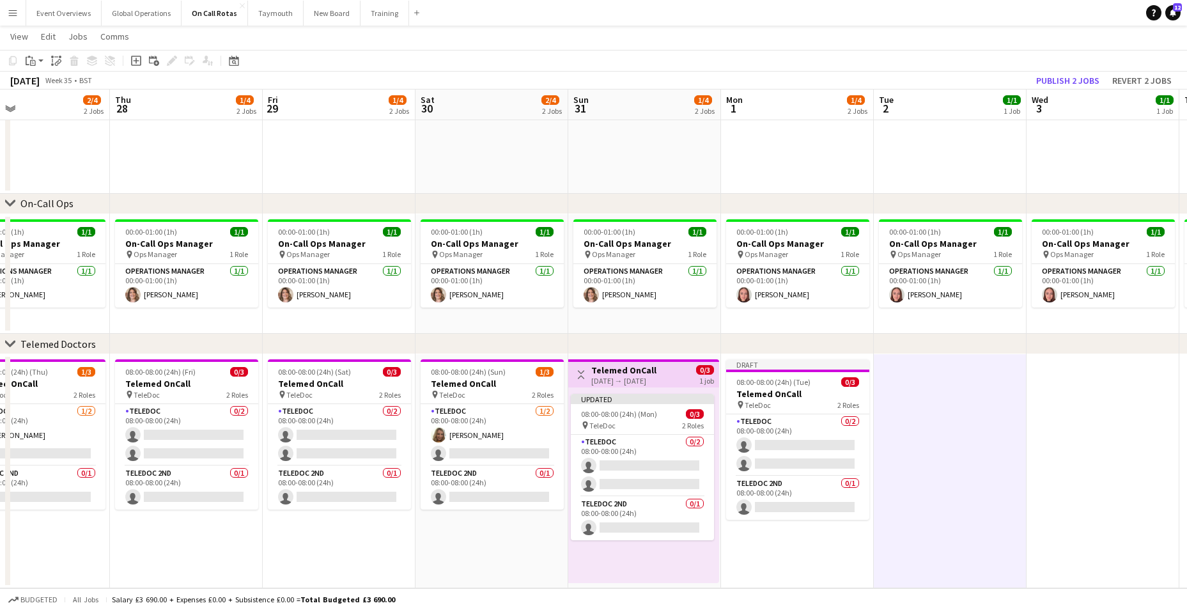
scroll to position [0, 502]
drag, startPoint x: 995, startPoint y: 565, endPoint x: 816, endPoint y: 575, distance: 179.2
click at [816, 575] on app-calendar-viewport "Sun 24 1/4 2 Jobs Mon 25 2/4 2 Jobs Tue 26 2/4 2 Jobs Wed 27 2/4 2 Jobs Thu 28 …" at bounding box center [593, 249] width 1187 height 678
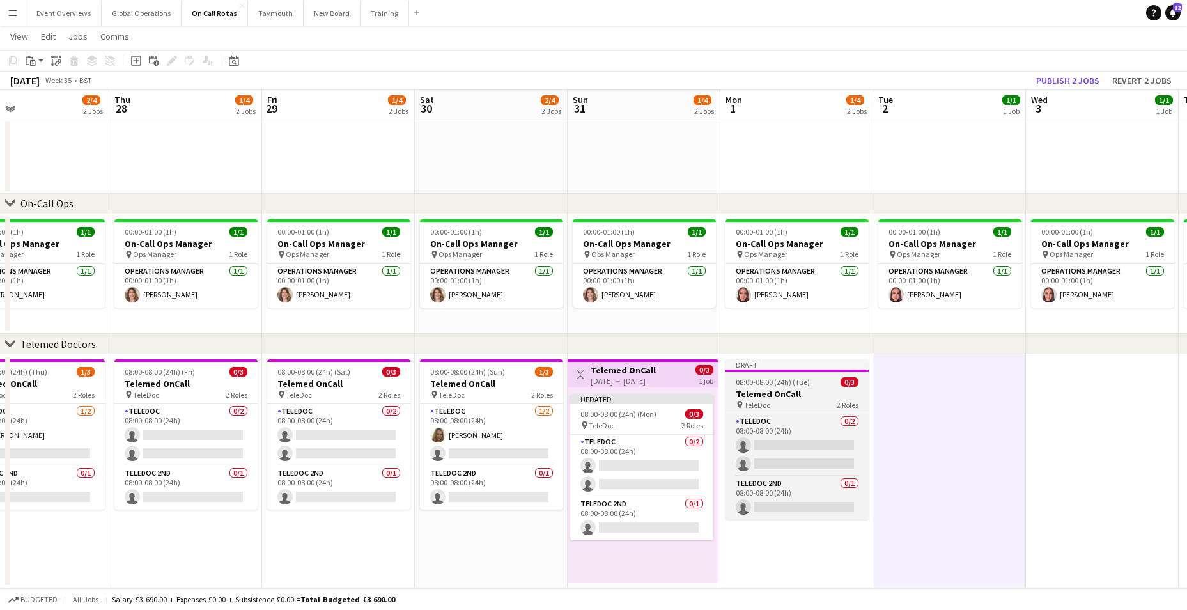
click at [787, 378] on span "08:00-08:00 (24h) (Tue)" at bounding box center [773, 382] width 74 height 10
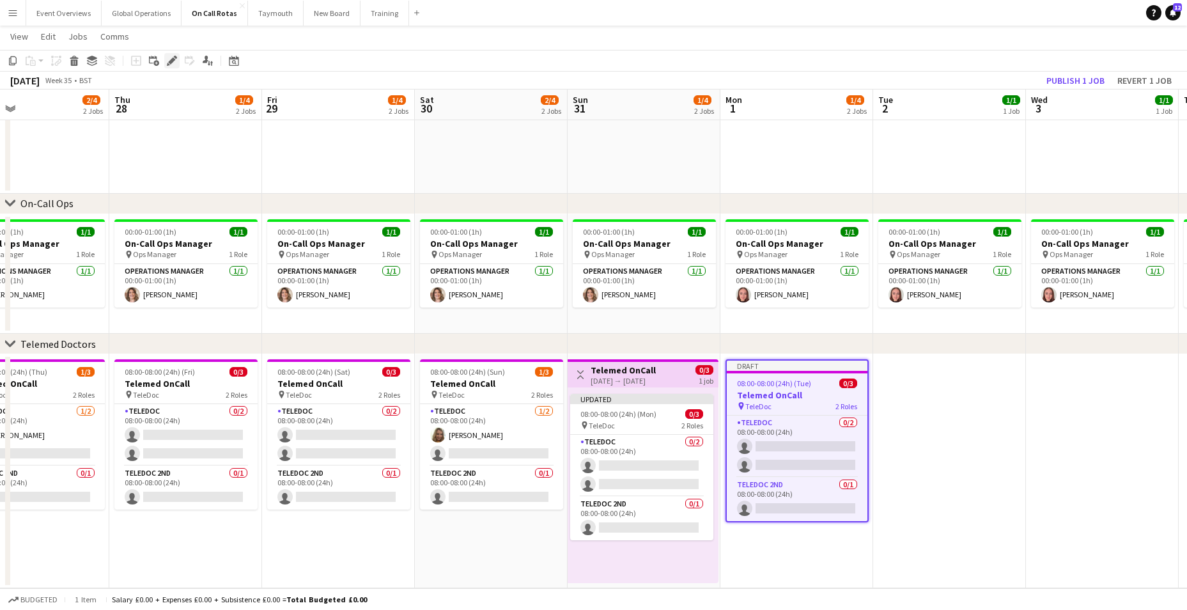
click at [171, 61] on icon at bounding box center [171, 61] width 7 height 7
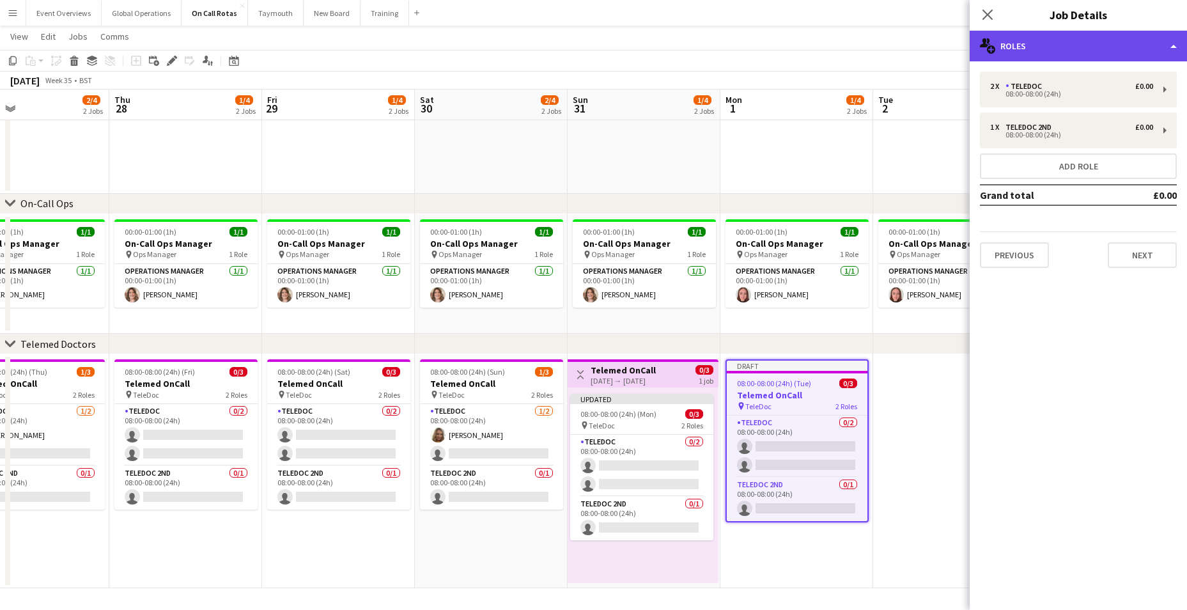
click at [1173, 44] on div "multiple-users-add Roles" at bounding box center [1078, 46] width 217 height 31
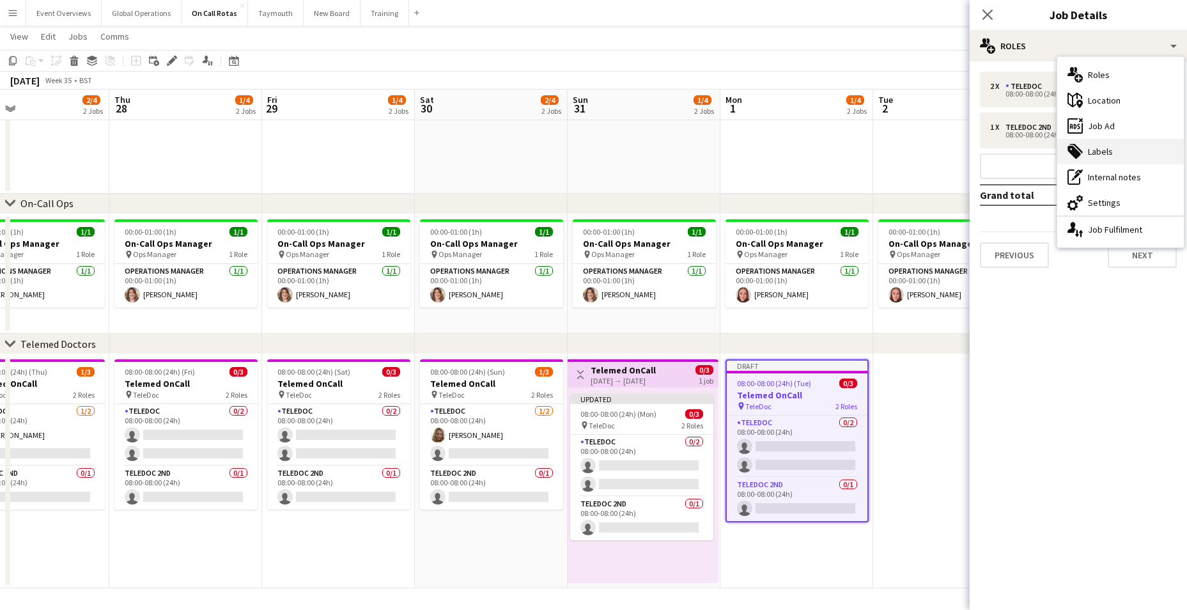
click at [1105, 157] on div "tags-double Labels" at bounding box center [1120, 152] width 127 height 26
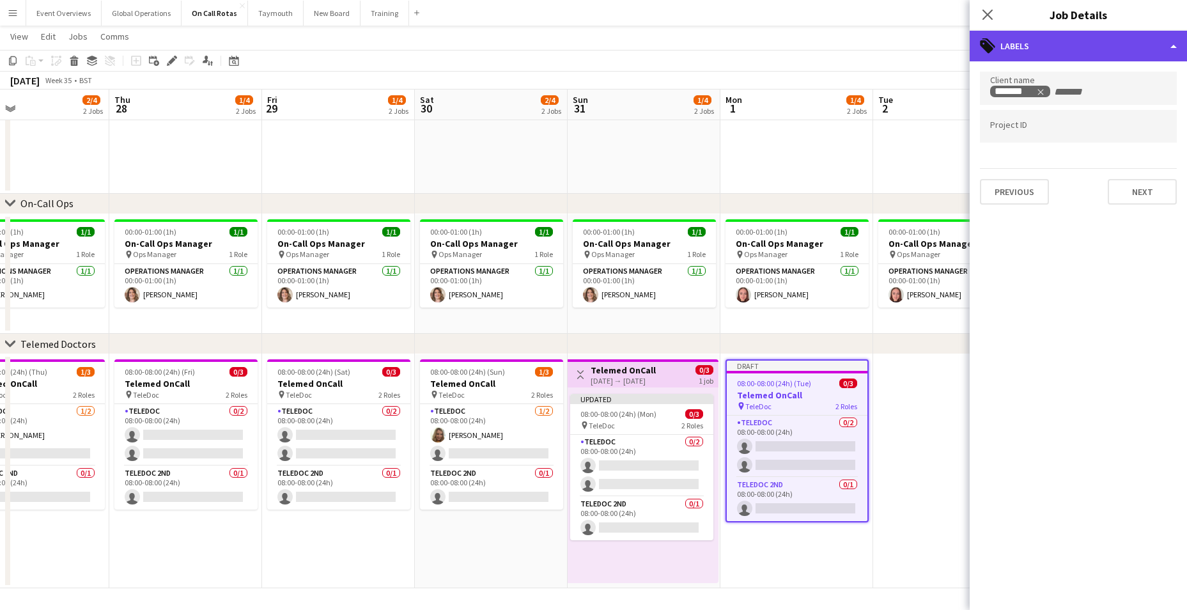
click at [1167, 43] on div "tags-double Labels" at bounding box center [1078, 46] width 217 height 31
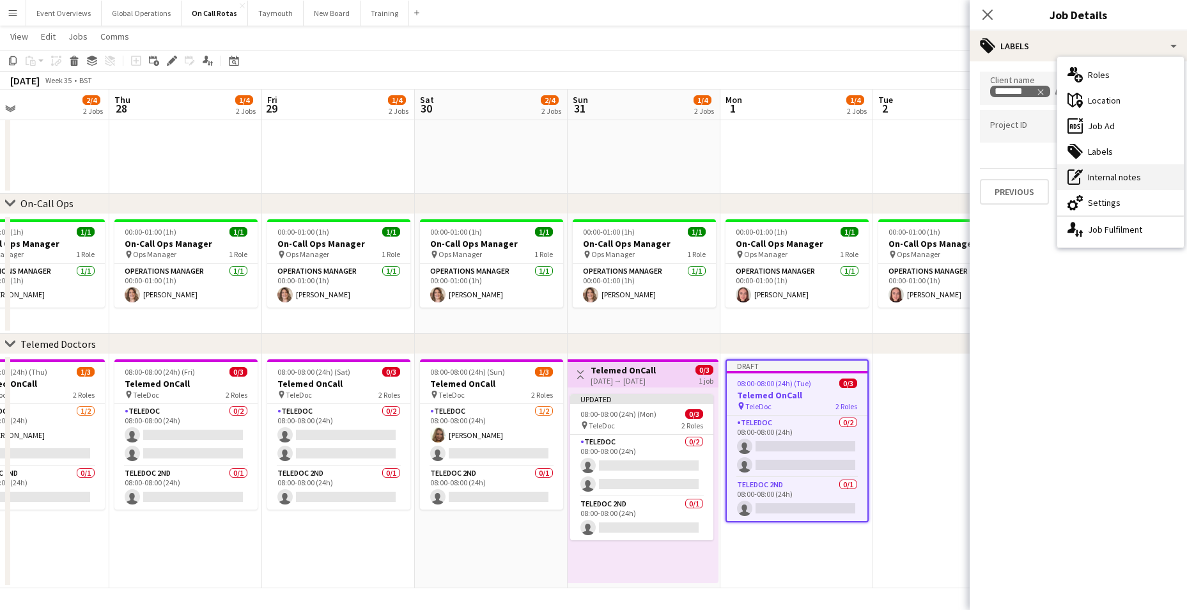
click at [1113, 174] on div "pen-write Internal notes" at bounding box center [1120, 177] width 127 height 26
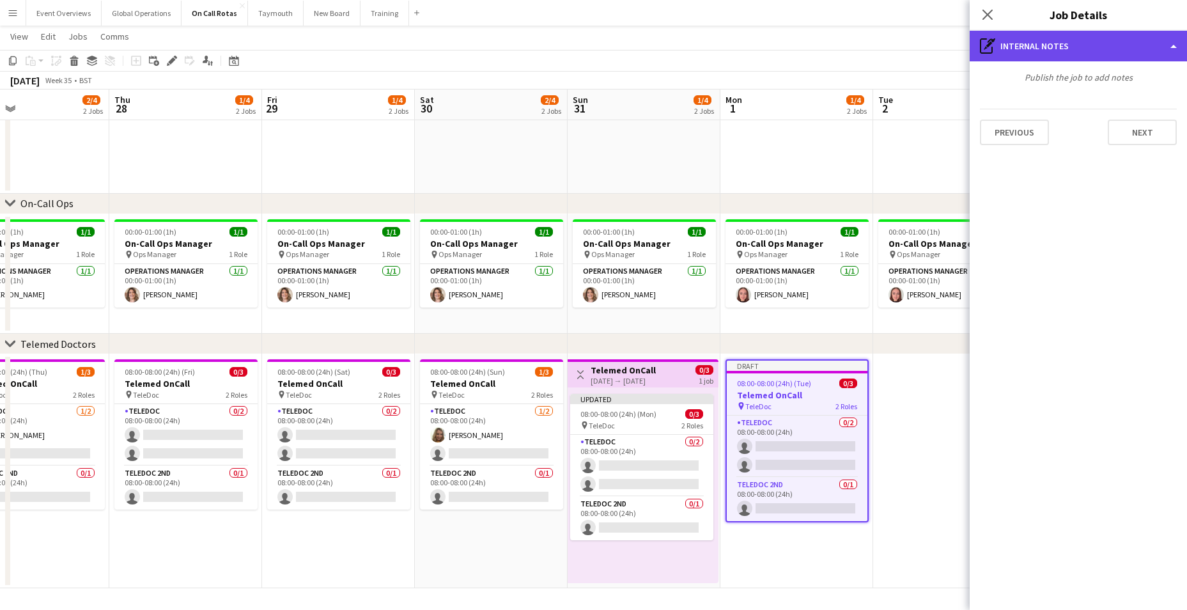
click at [1170, 42] on div "pen-write Internal notes" at bounding box center [1078, 46] width 217 height 31
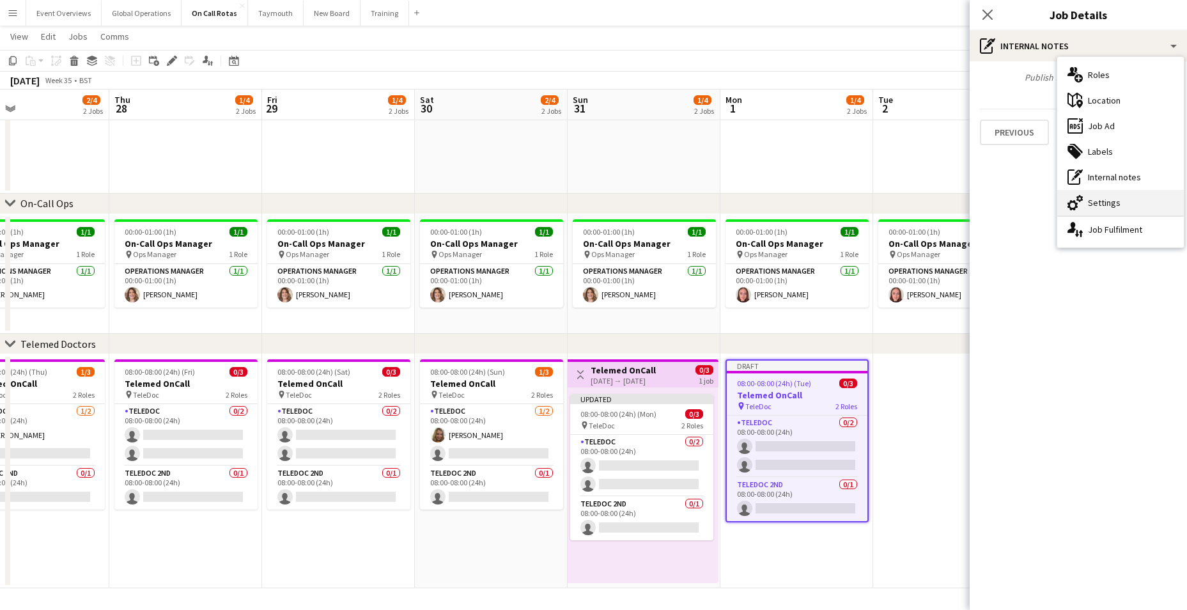
click at [1110, 205] on div "cog-double-3 Settings" at bounding box center [1120, 203] width 127 height 26
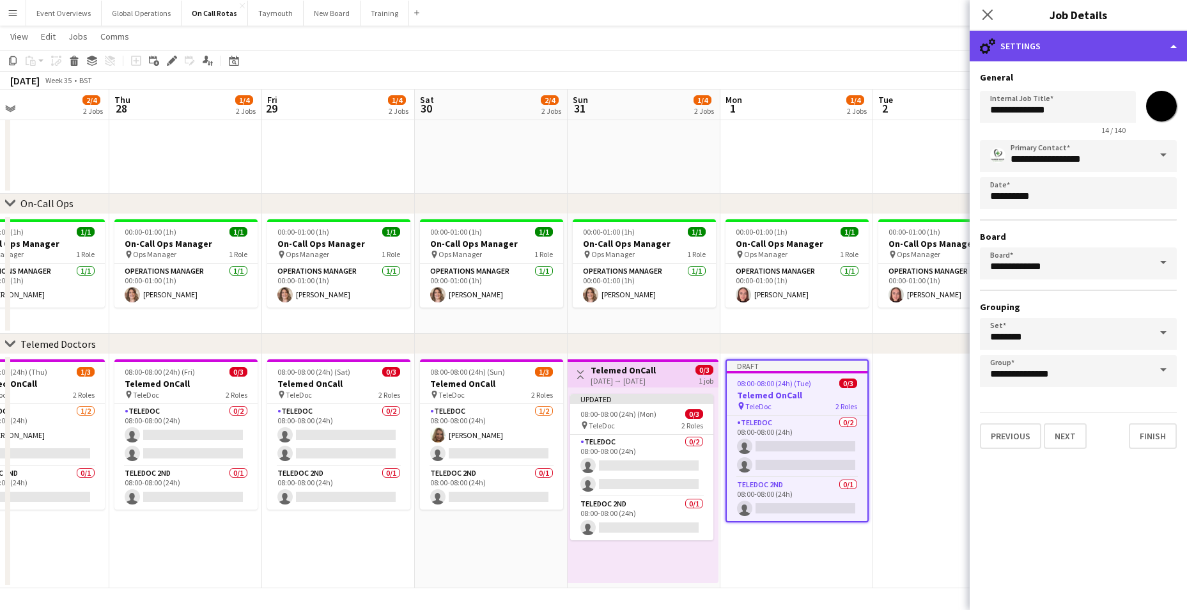
click at [1174, 43] on div "cog-double-3 Settings" at bounding box center [1078, 46] width 217 height 31
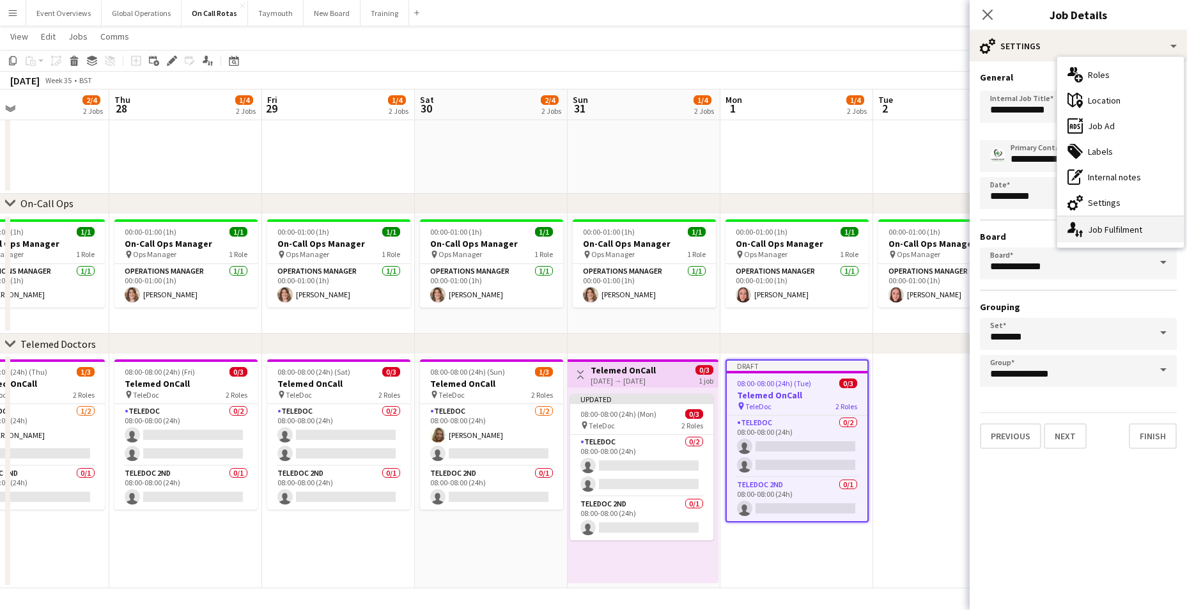
click at [1111, 225] on div "single-neutral-actions-up-down Job Fulfilment" at bounding box center [1120, 230] width 127 height 26
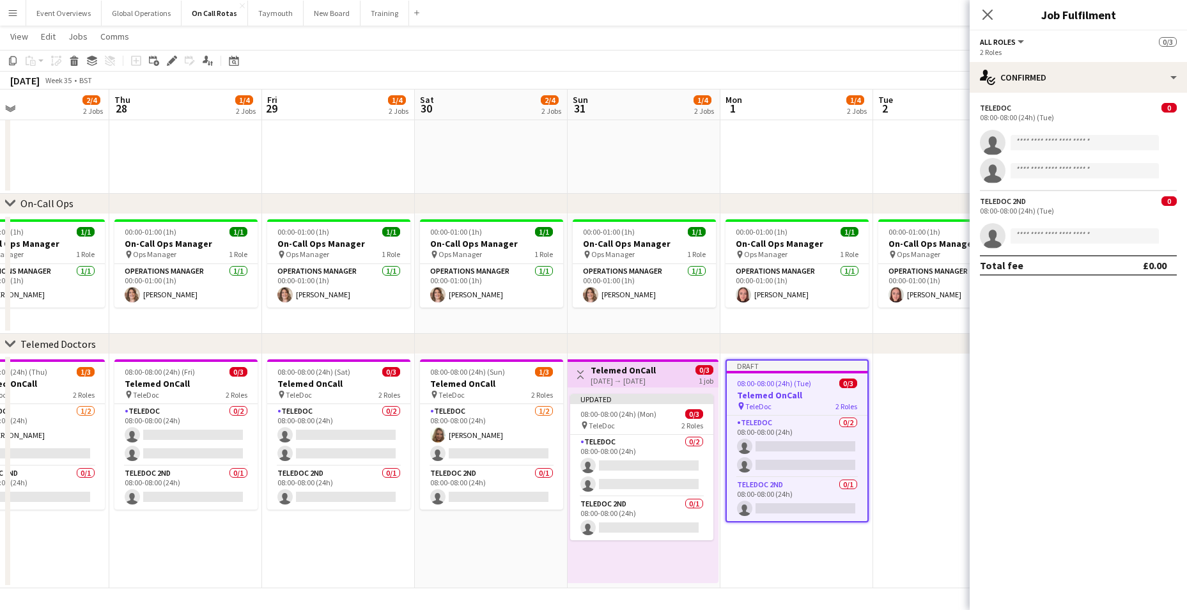
click at [1021, 116] on div "08:00-08:00 (24h) (Tue)" at bounding box center [1078, 117] width 197 height 10
drag, startPoint x: 1021, startPoint y: 116, endPoint x: 1035, endPoint y: 121, distance: 14.4
click at [1035, 121] on div "08:00-08:00 (24h) (Tue)" at bounding box center [1078, 117] width 197 height 10
click at [1016, 113] on div "08:00-08:00 (24h) (Tue)" at bounding box center [1078, 117] width 197 height 10
click at [1049, 120] on div "08:00-08:00 (24h) (Tue)" at bounding box center [1078, 117] width 197 height 10
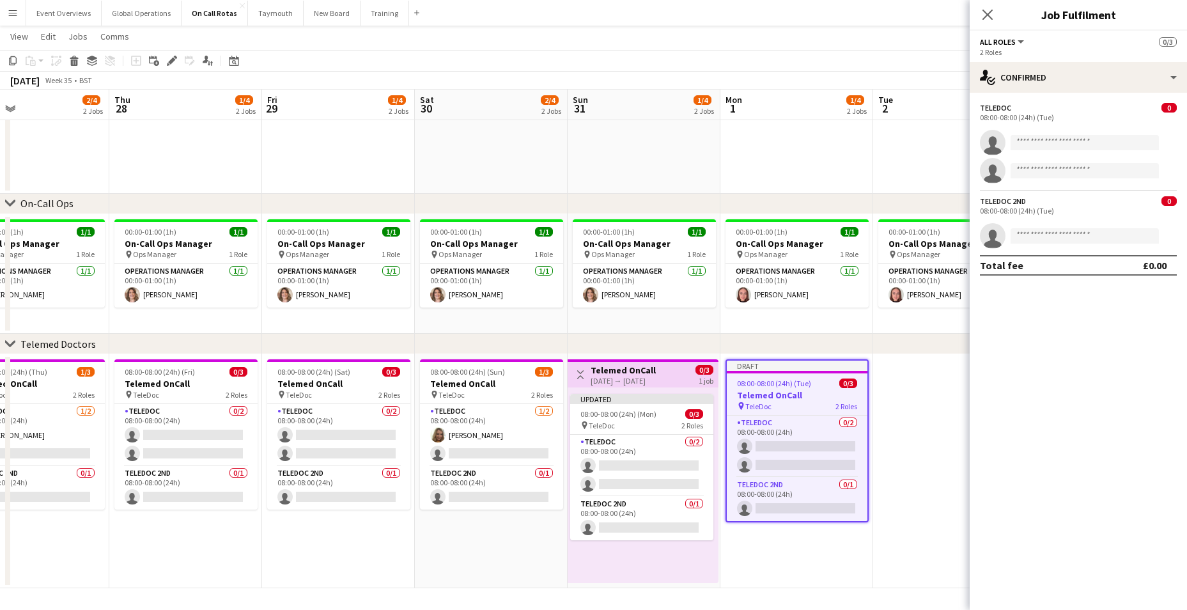
click at [1018, 40] on button "All roles" at bounding box center [1003, 42] width 46 height 10
click at [979, 6] on app-icon "Close pop-in" at bounding box center [988, 15] width 19 height 19
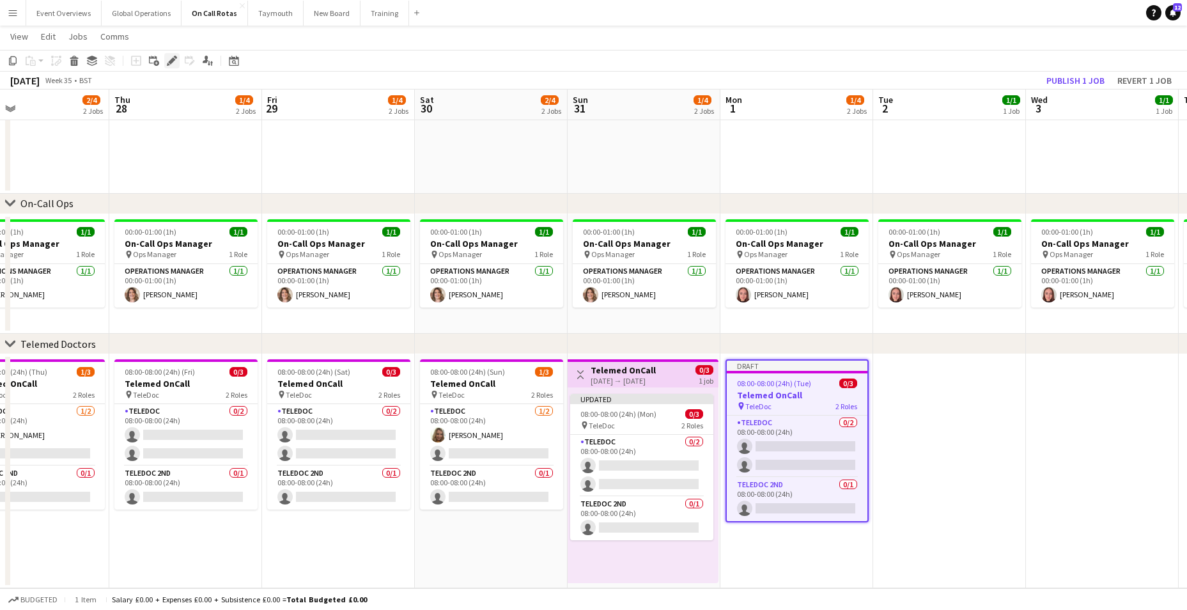
click at [173, 60] on icon at bounding box center [171, 61] width 7 height 7
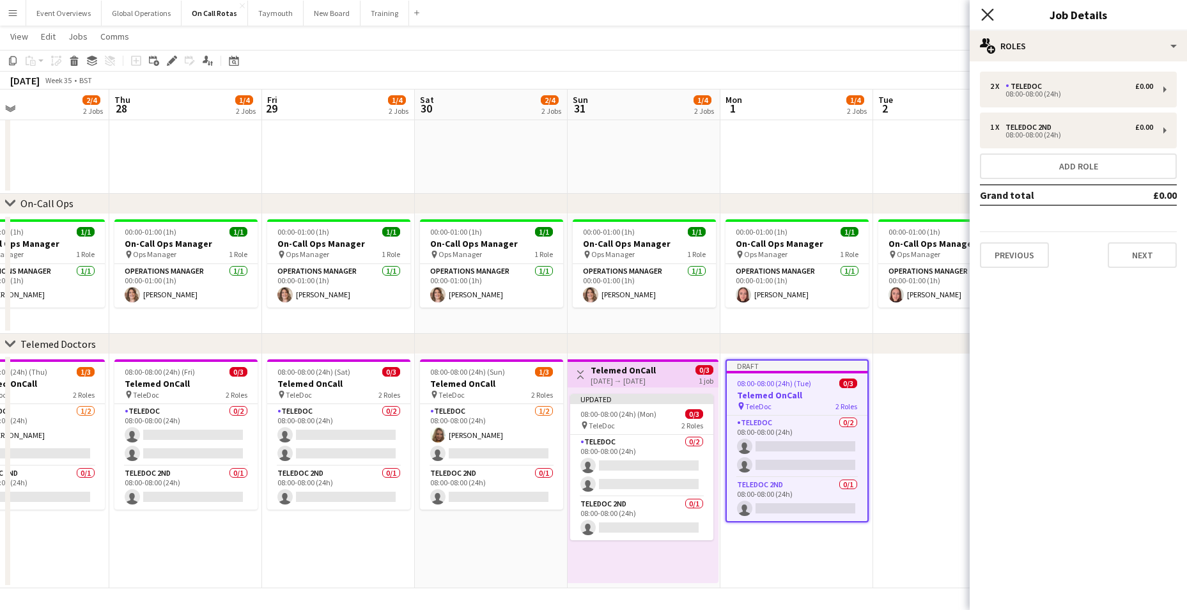
click at [985, 13] on icon at bounding box center [987, 14] width 12 height 12
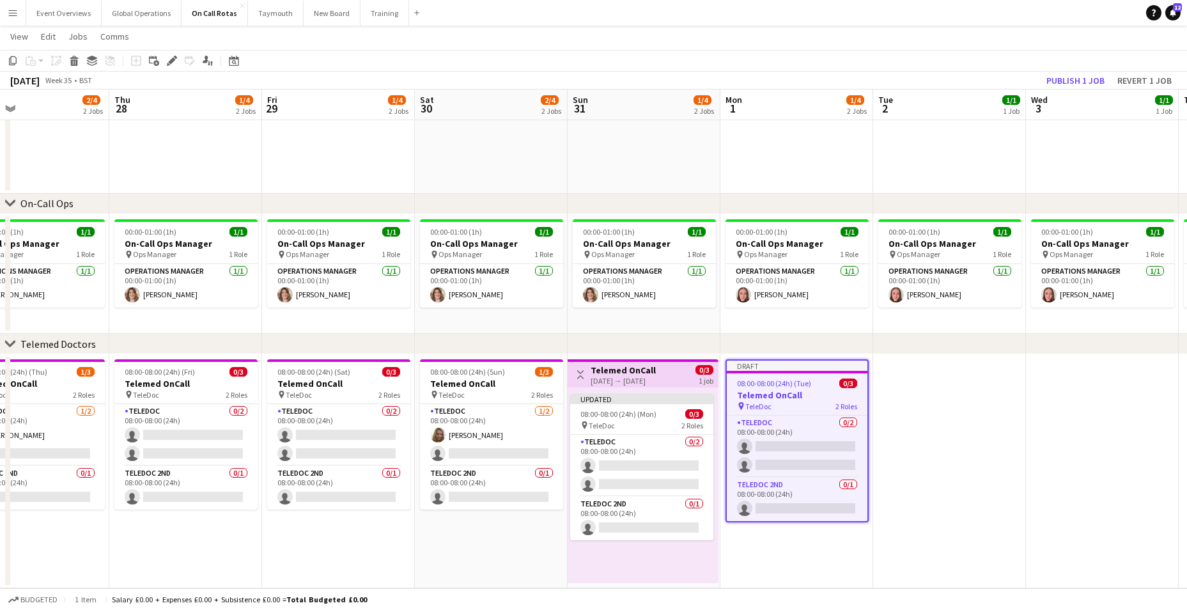
click at [914, 380] on app-date-cell at bounding box center [949, 471] width 153 height 234
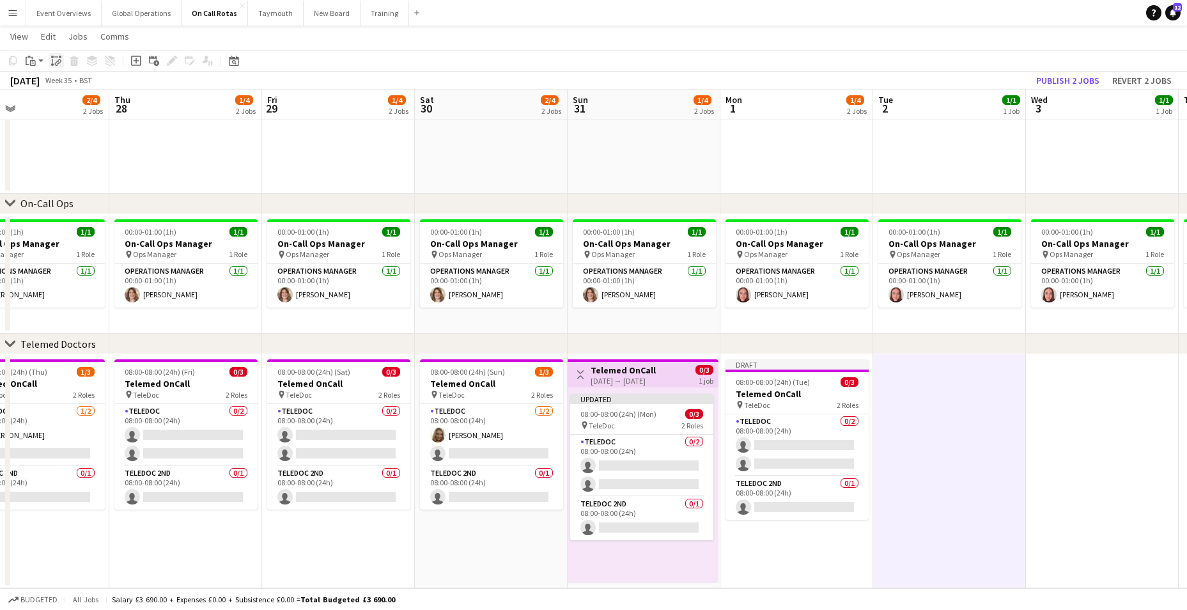
click at [55, 60] on icon "Paste linked Job" at bounding box center [56, 61] width 10 height 10
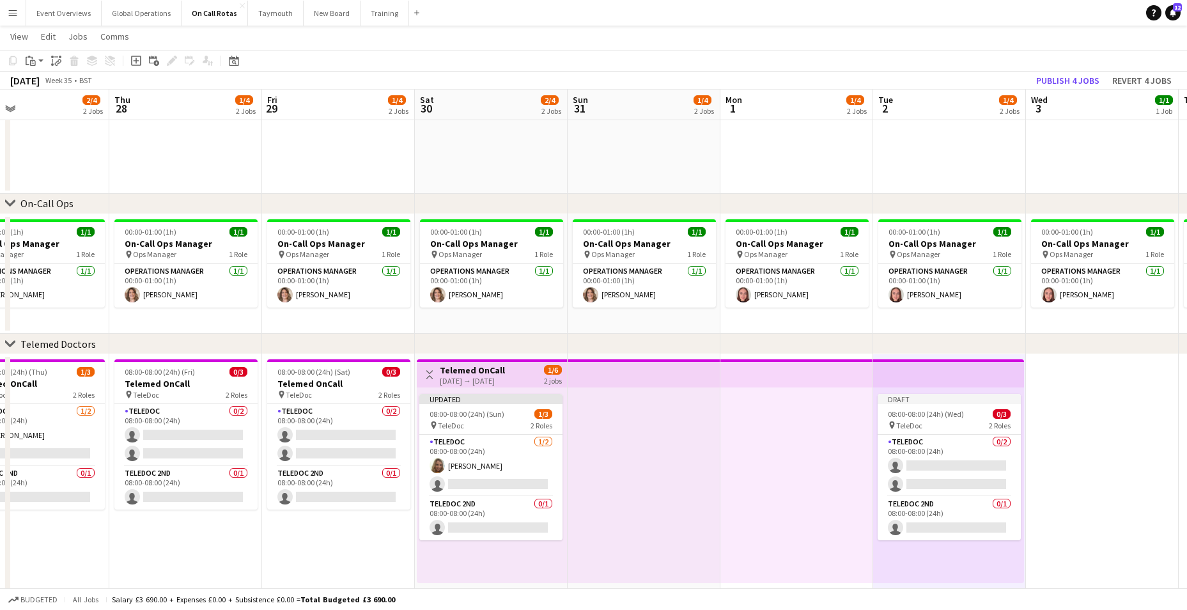
click at [694, 488] on div at bounding box center [644, 485] width 153 height 196
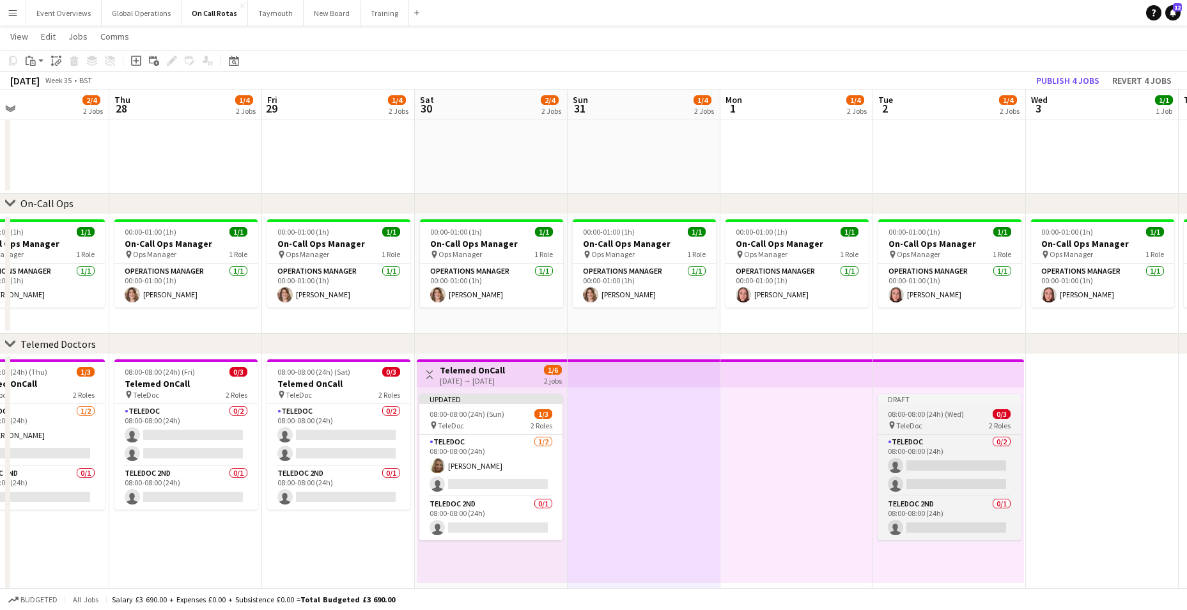
click at [902, 401] on div "Draft" at bounding box center [949, 399] width 143 height 10
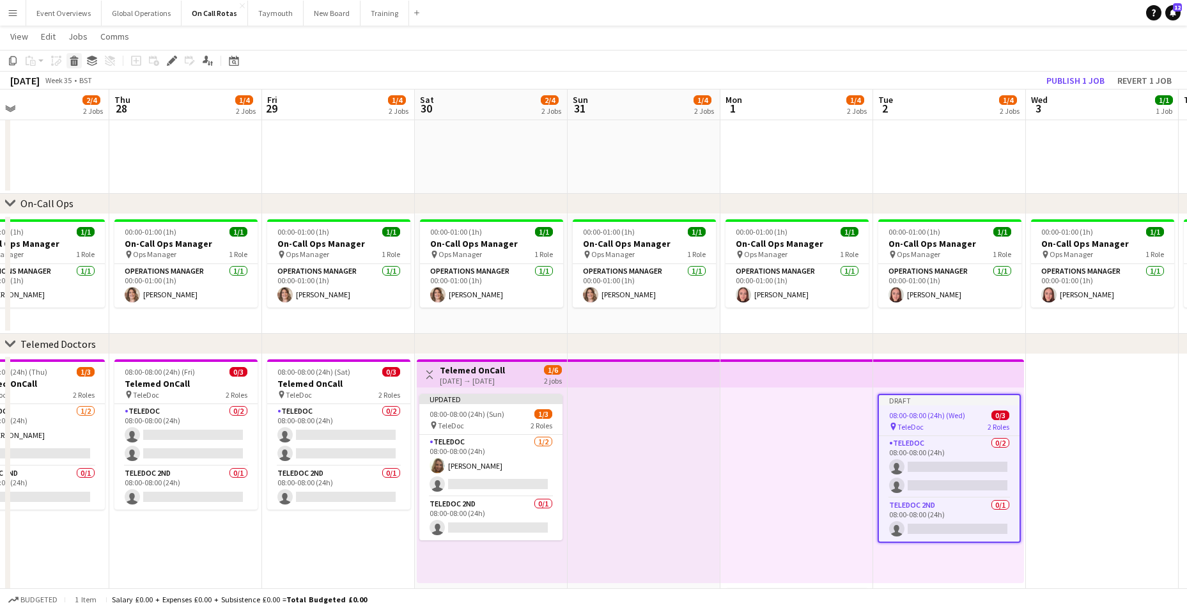
click at [70, 59] on icon "Delete" at bounding box center [74, 61] width 10 height 10
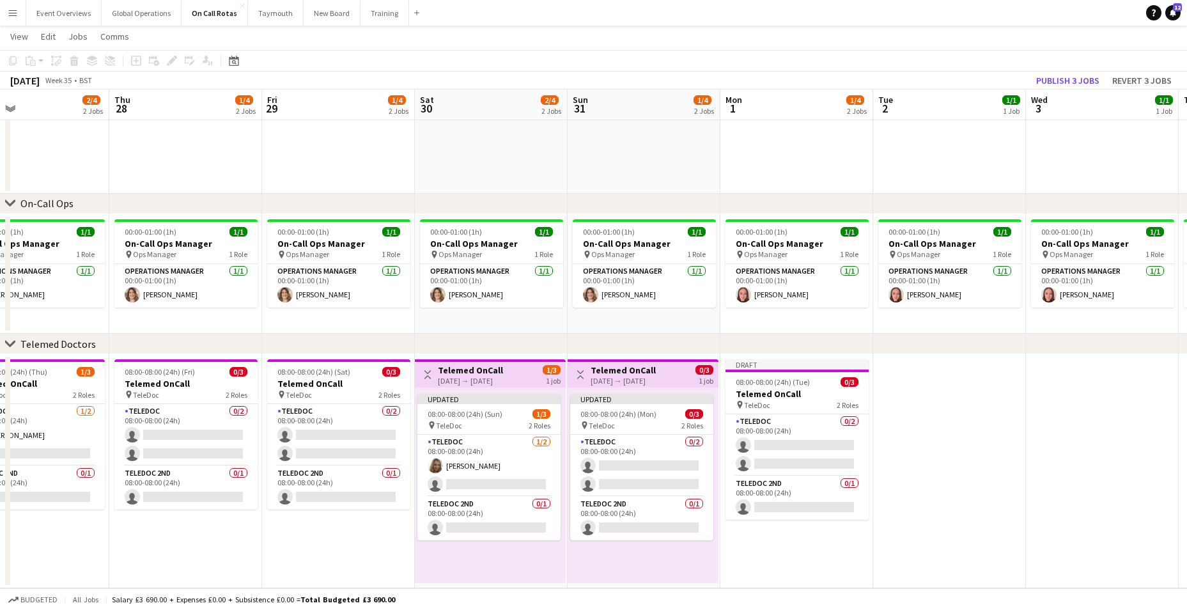
click at [932, 537] on app-date-cell at bounding box center [949, 471] width 153 height 234
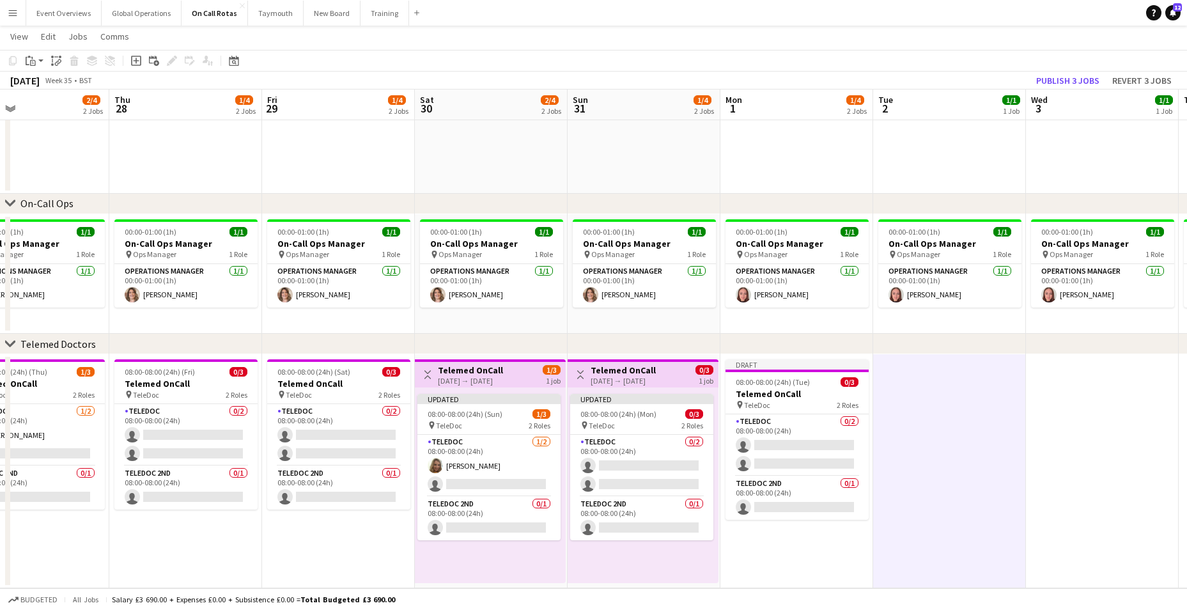
click at [624, 368] on h3 "Telemed OnCall" at bounding box center [623, 370] width 65 height 12
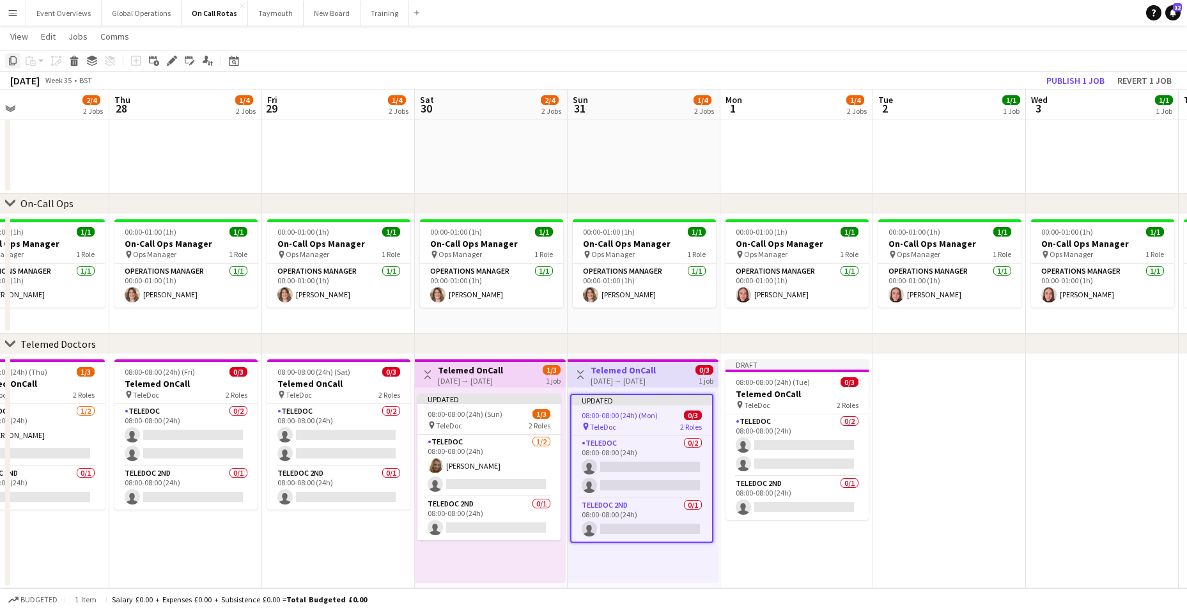
click at [13, 59] on icon "Copy" at bounding box center [13, 61] width 10 height 10
click at [915, 380] on app-date-cell at bounding box center [949, 471] width 153 height 234
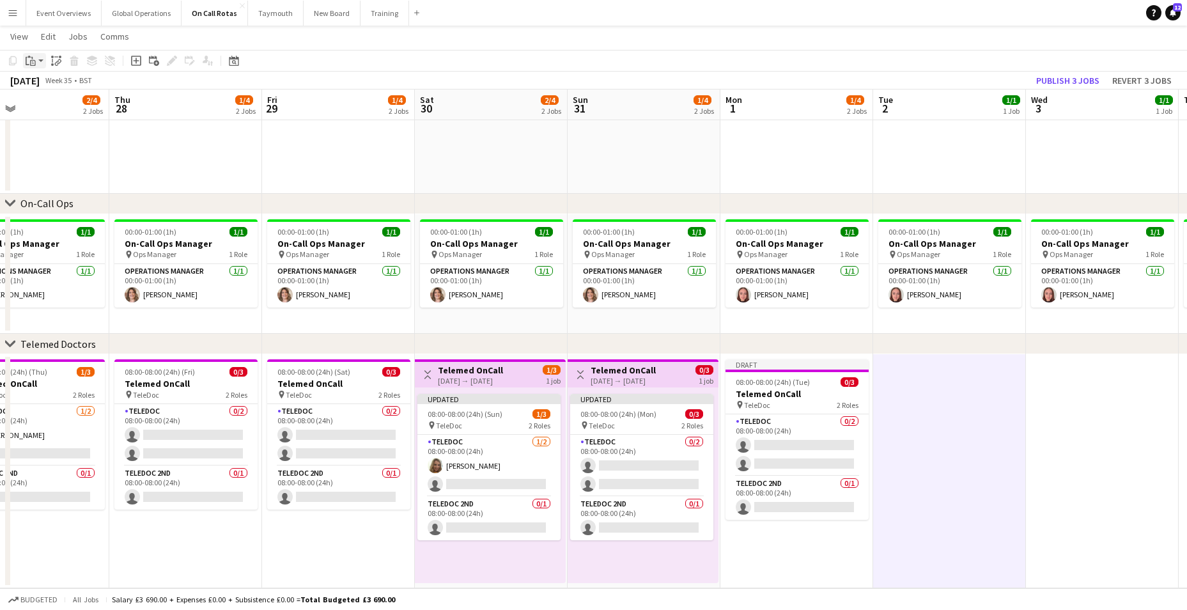
click at [31, 61] on icon at bounding box center [33, 63] width 6 height 6
click at [43, 88] on link "Paste Ctrl+V" at bounding box center [94, 85] width 120 height 12
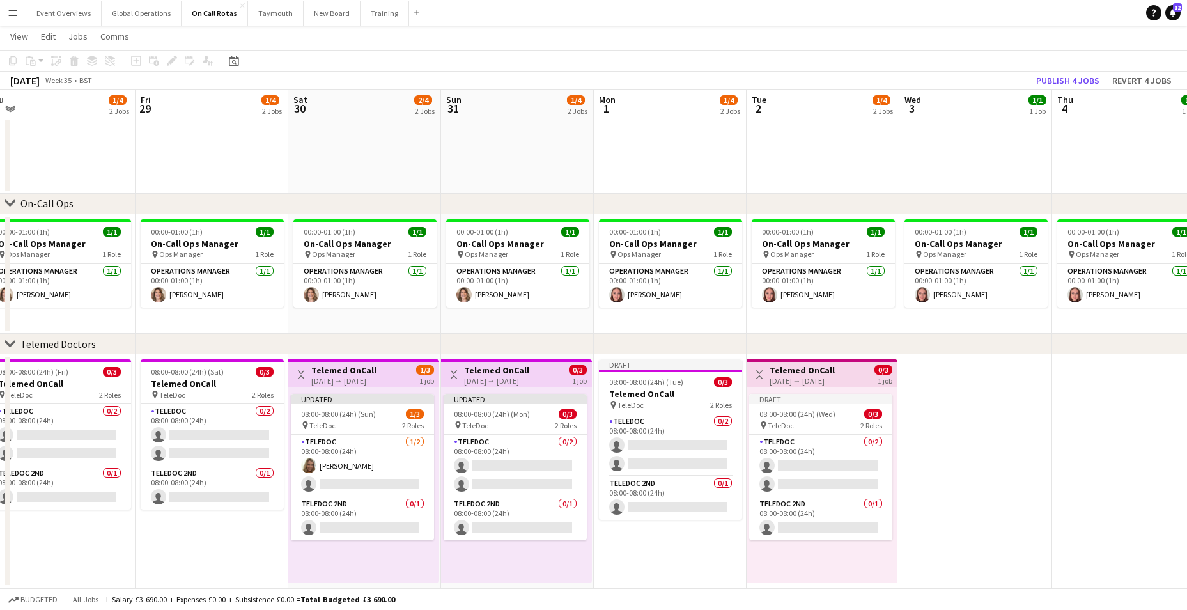
scroll to position [0, 497]
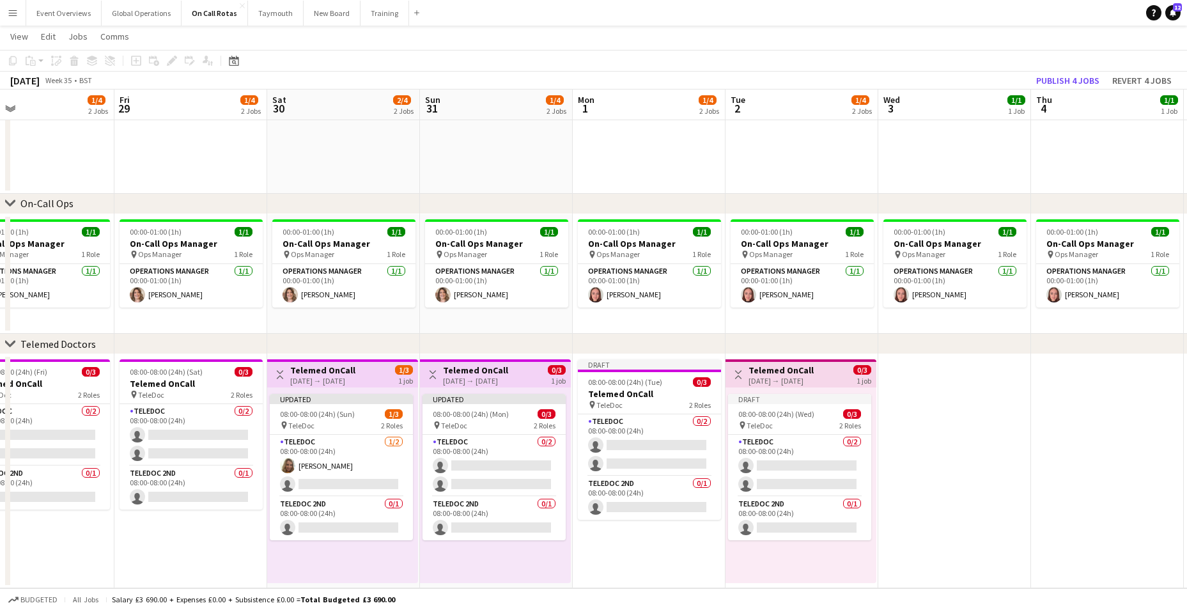
drag, startPoint x: 1089, startPoint y: 527, endPoint x: 941, endPoint y: 530, distance: 147.7
click at [941, 530] on app-calendar-viewport "Mon 25 2/4 2 Jobs Tue 26 2/4 2 Jobs Wed 27 2/4 2 Jobs Thu 28 1/4 2 Jobs Fri 29 …" at bounding box center [593, 249] width 1187 height 678
click at [946, 481] on app-date-cell at bounding box center [954, 471] width 153 height 234
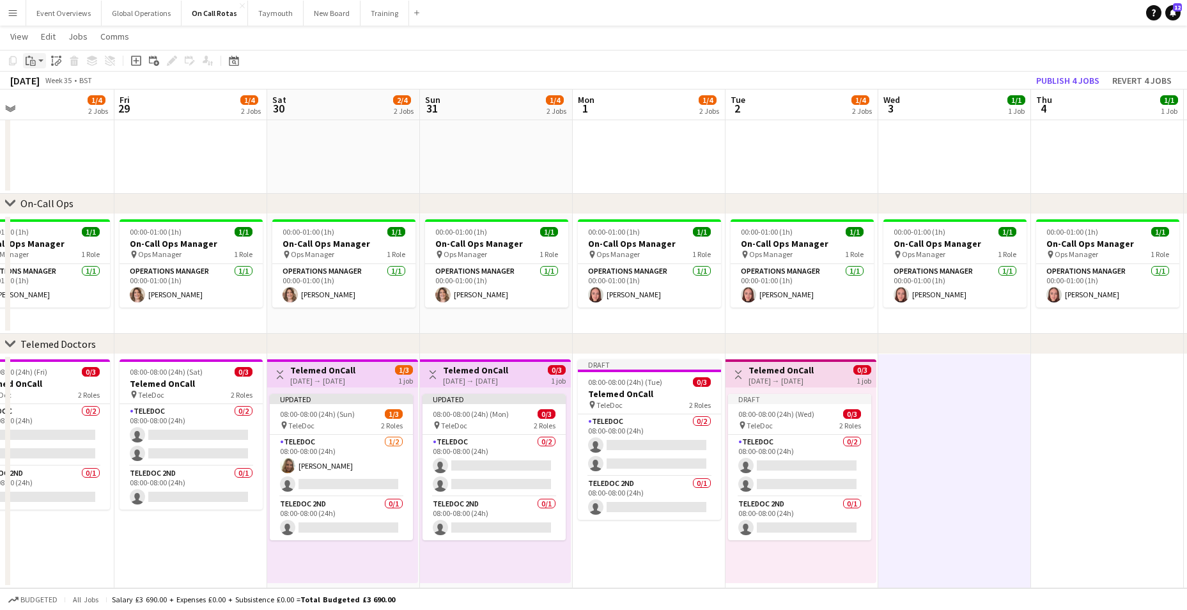
click at [27, 61] on icon "Paste" at bounding box center [31, 61] width 10 height 10
click at [38, 87] on link "Paste Ctrl+V" at bounding box center [94, 85] width 120 height 12
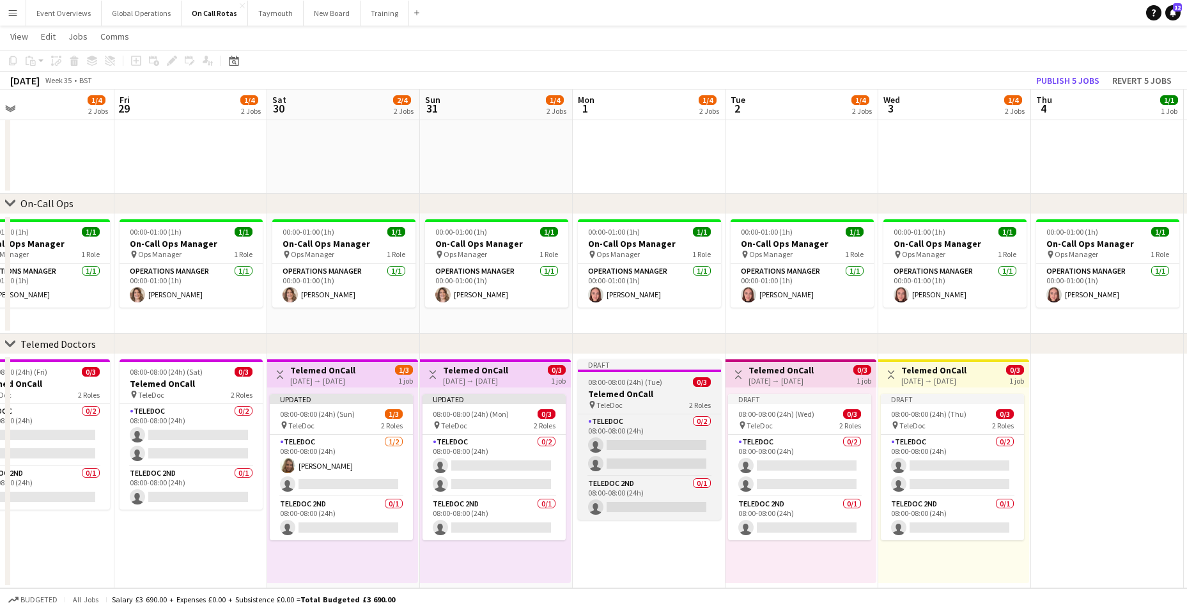
click at [612, 366] on div "Draft" at bounding box center [649, 364] width 143 height 10
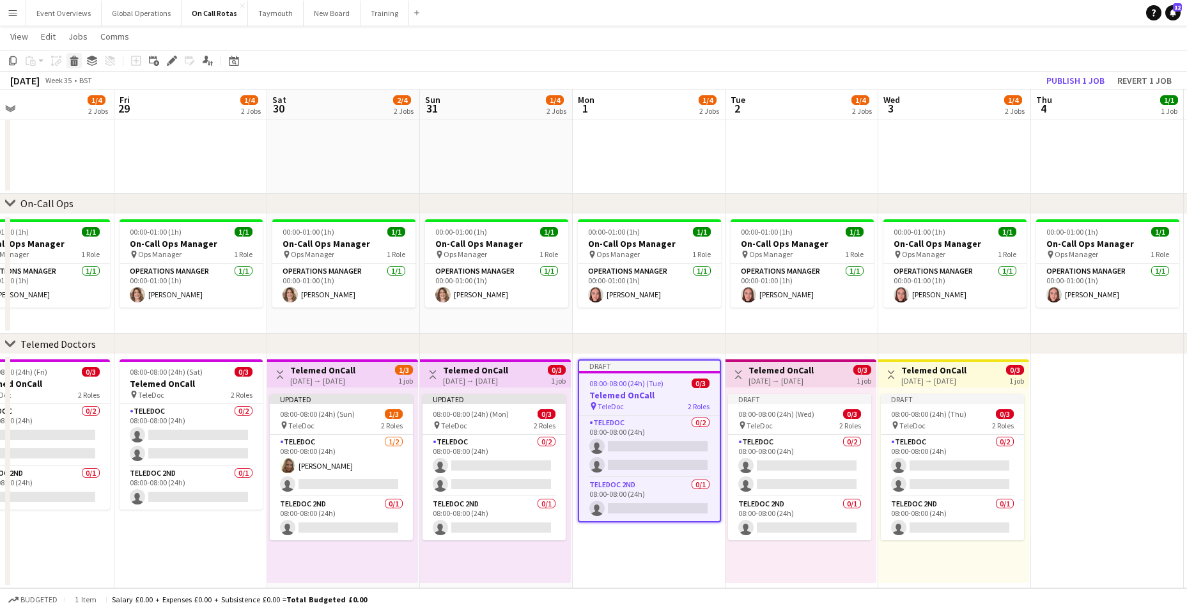
click at [74, 62] on icon at bounding box center [74, 62] width 7 height 6
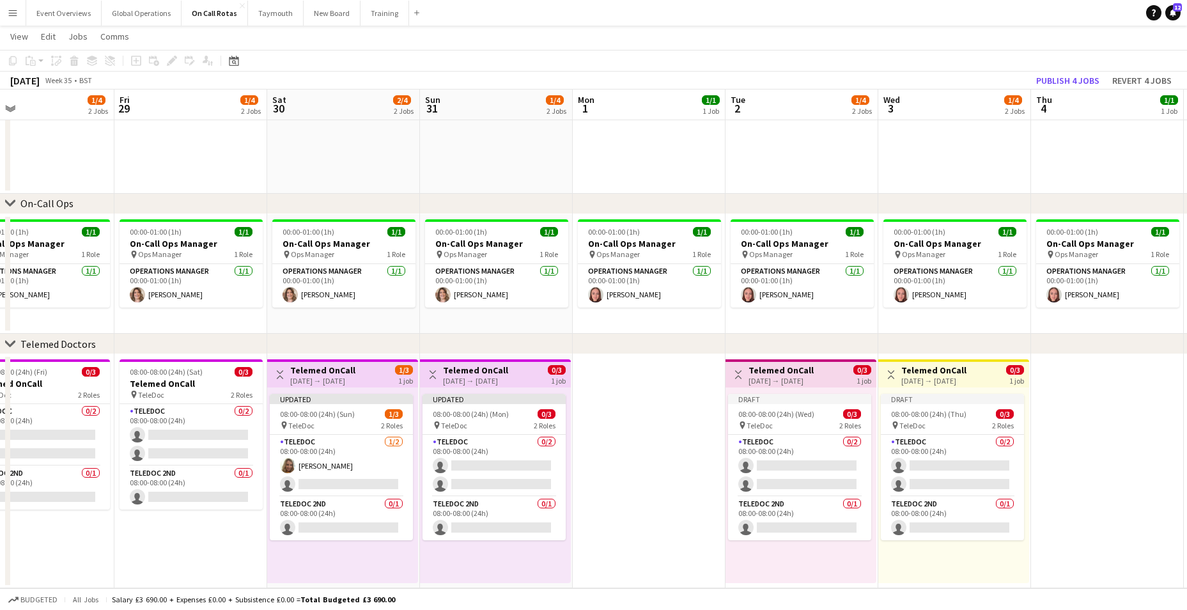
click at [617, 376] on app-date-cell at bounding box center [649, 471] width 153 height 234
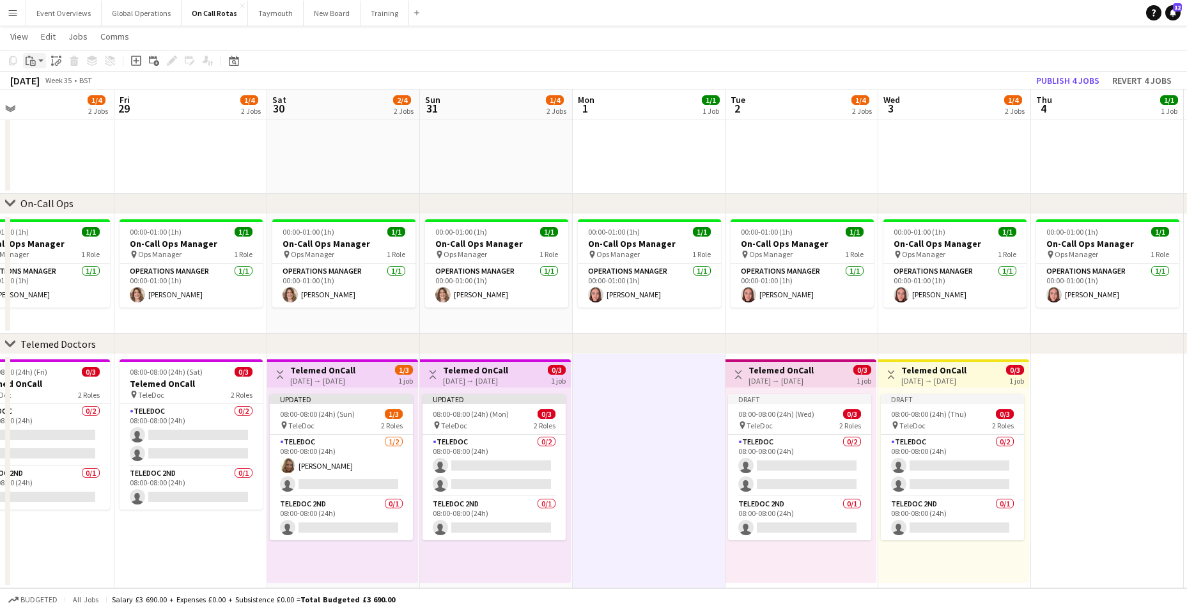
click at [32, 61] on icon at bounding box center [33, 63] width 6 height 6
click at [42, 83] on link "Paste Ctrl+V" at bounding box center [94, 85] width 120 height 12
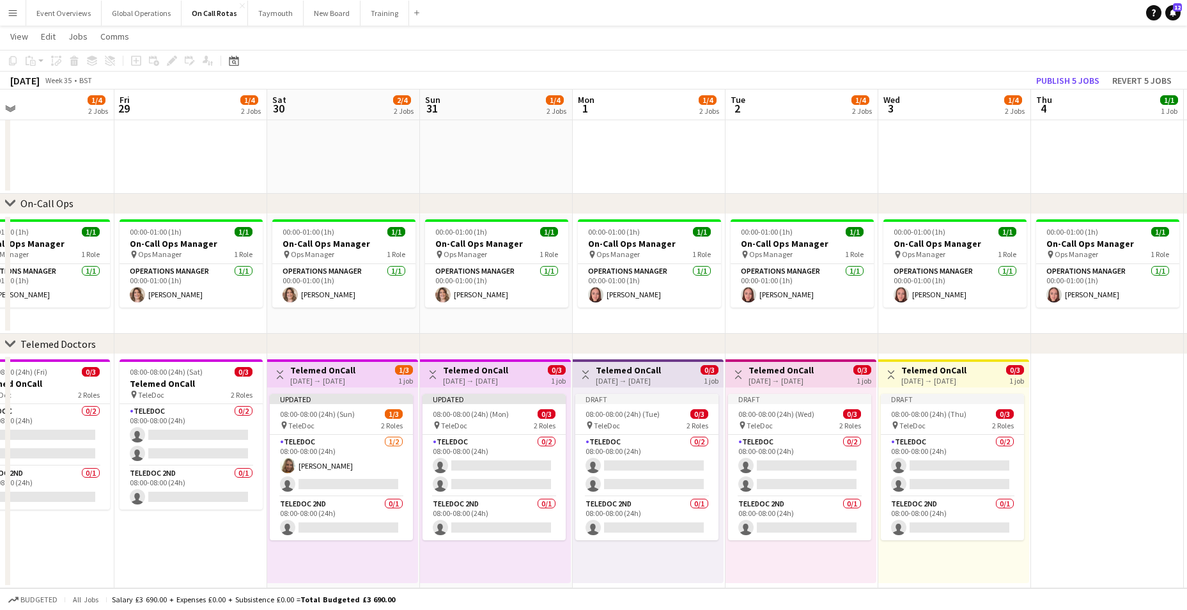
click at [1074, 419] on app-date-cell at bounding box center [1107, 471] width 153 height 234
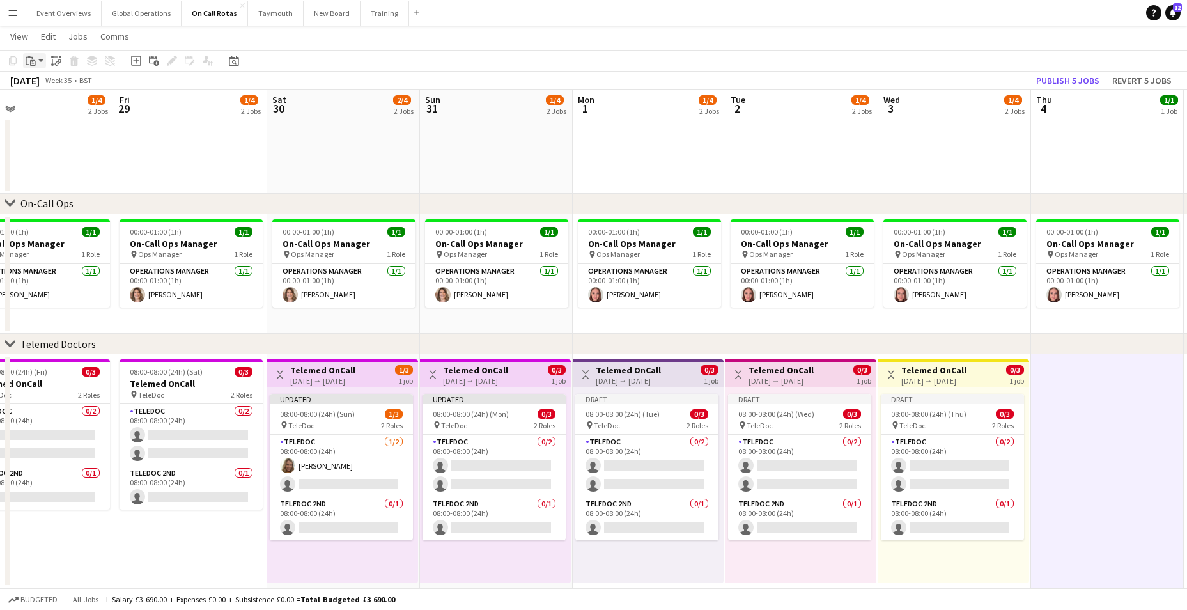
click at [30, 62] on icon "Paste" at bounding box center [31, 61] width 10 height 10
click at [45, 84] on link "Paste Ctrl+V" at bounding box center [94, 85] width 120 height 12
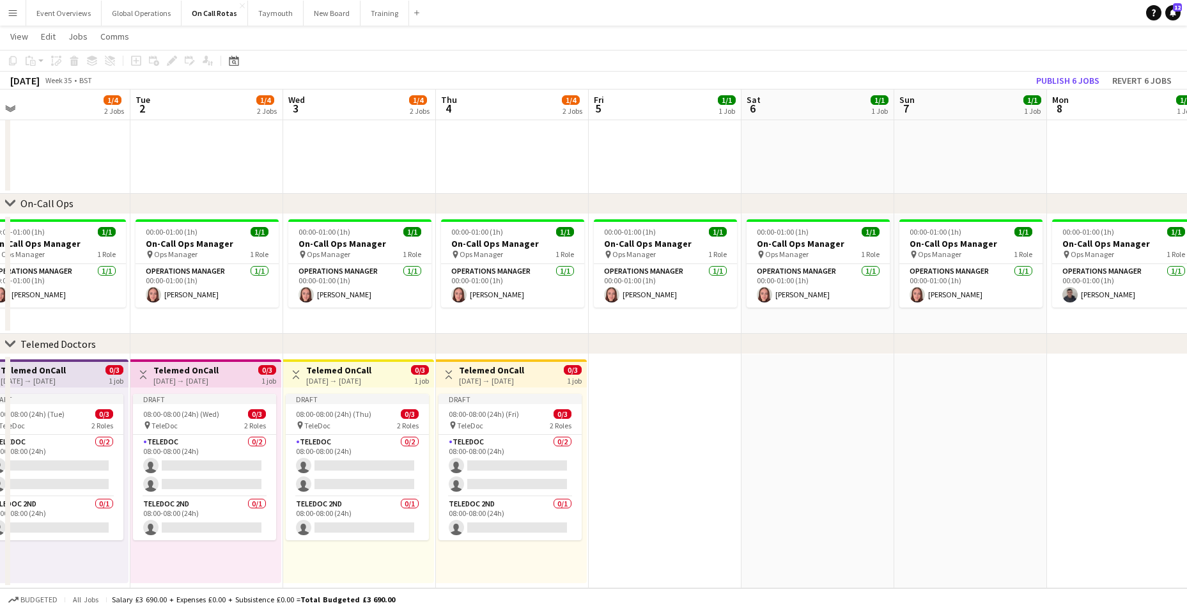
scroll to position [0, 487]
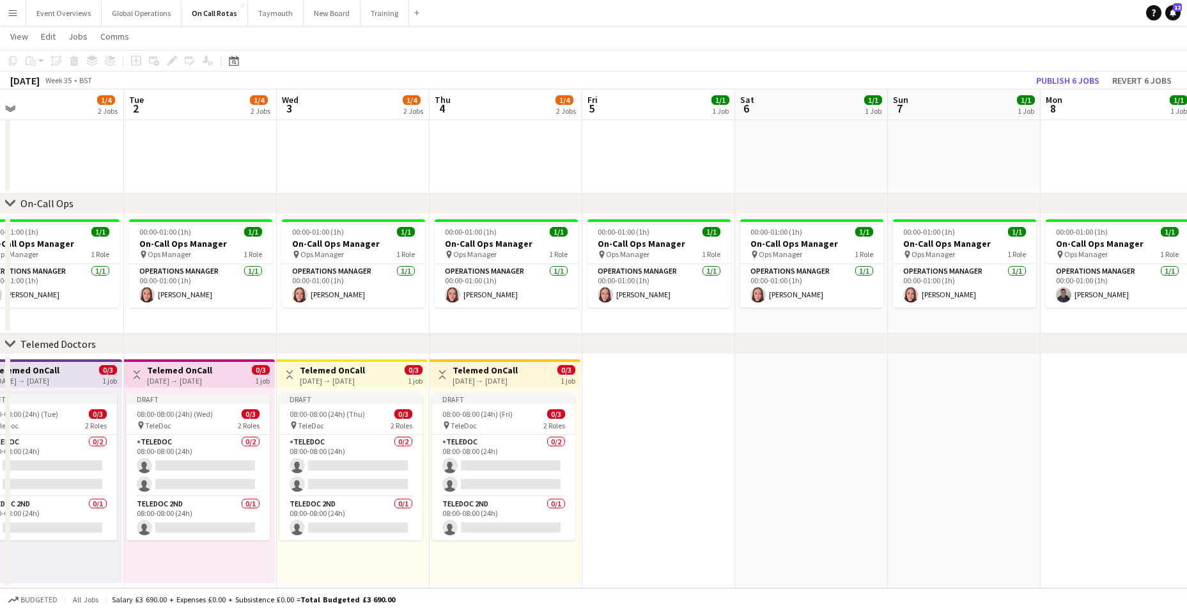
drag, startPoint x: 977, startPoint y: 568, endPoint x: 376, endPoint y: 584, distance: 601.6
click at [376, 584] on app-calendar-viewport "Fri 29 1/4 2 Jobs Sat 30 2/4 2 Jobs Sun 31 1/4 2 Jobs Mon 1 1/4 2 Jobs Tue 2 1/…" at bounding box center [593, 249] width 1187 height 678
click at [648, 419] on app-date-cell at bounding box center [658, 471] width 153 height 234
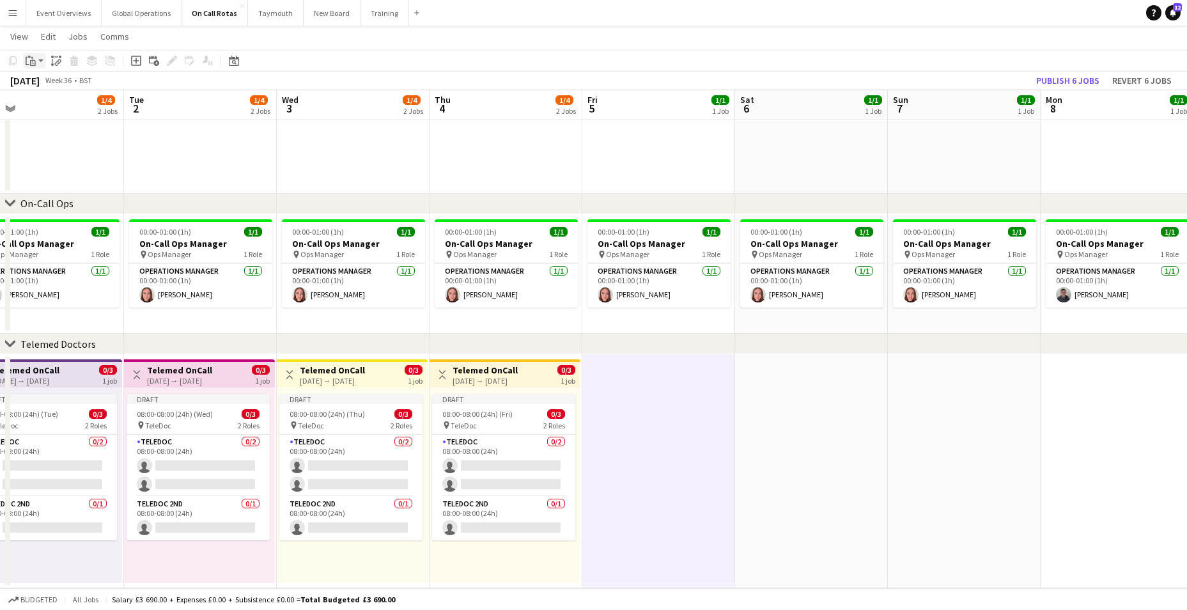
click at [27, 58] on icon "Paste" at bounding box center [31, 61] width 10 height 10
click at [46, 87] on link "Paste Ctrl+V" at bounding box center [94, 85] width 120 height 12
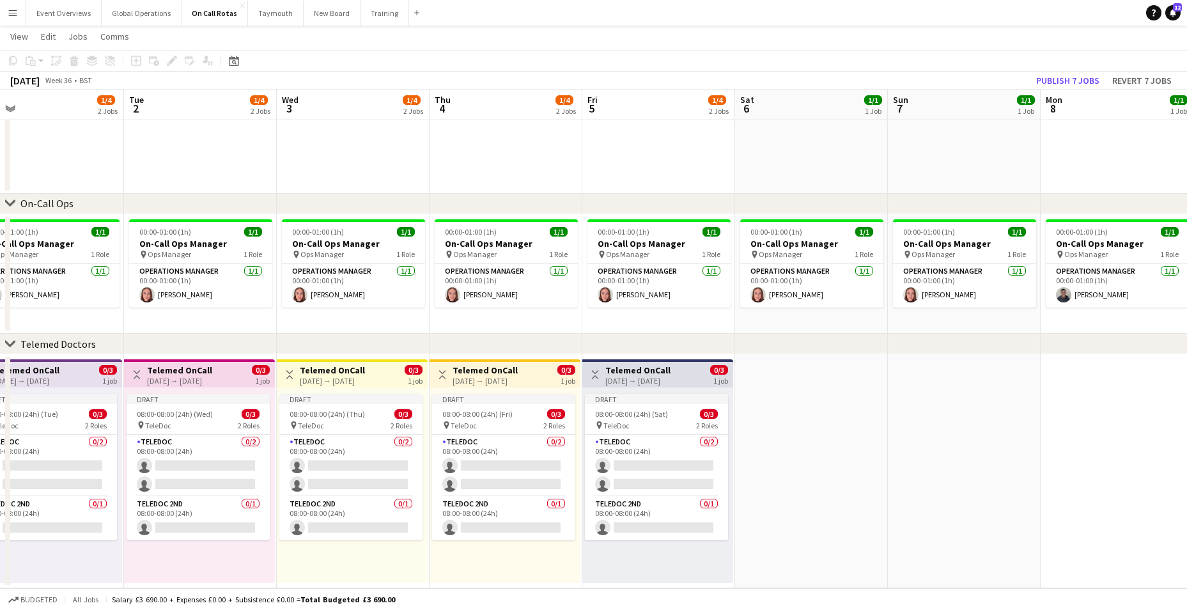
click at [805, 405] on app-date-cell at bounding box center [811, 471] width 153 height 234
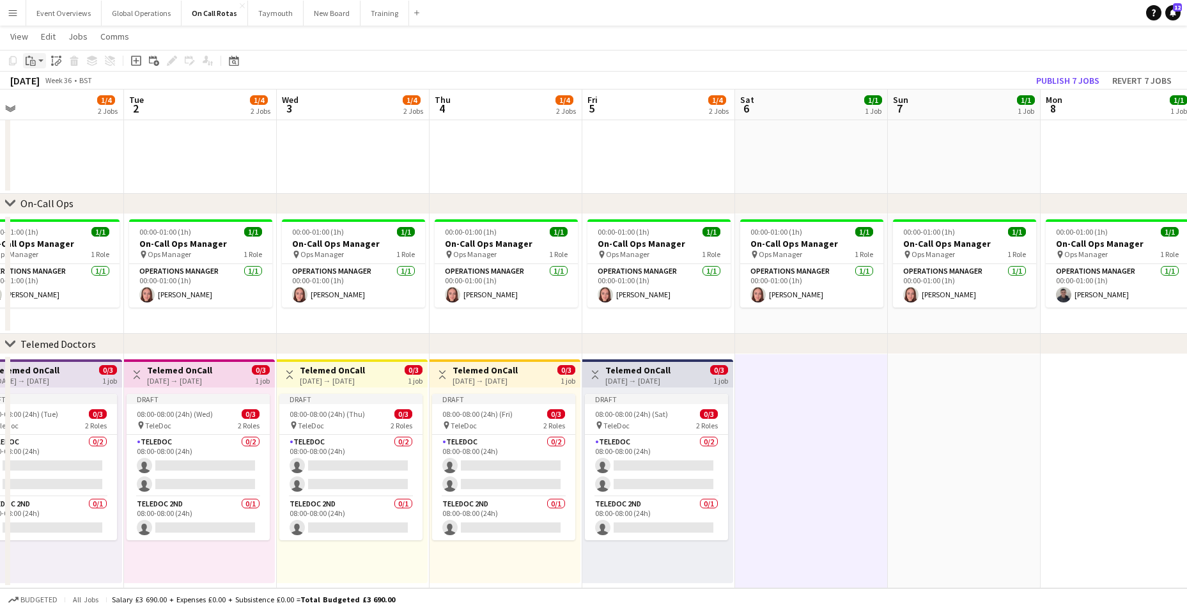
click at [28, 57] on icon at bounding box center [28, 57] width 3 height 2
click at [40, 79] on link "Paste Ctrl+V" at bounding box center [94, 85] width 120 height 12
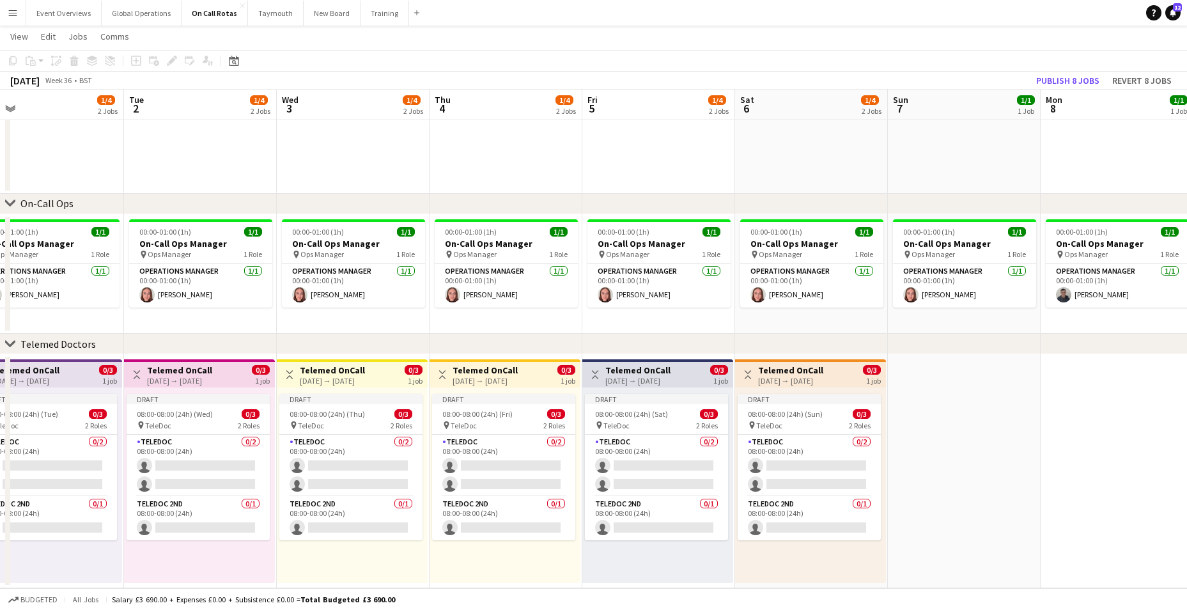
click at [953, 416] on app-date-cell at bounding box center [964, 471] width 153 height 234
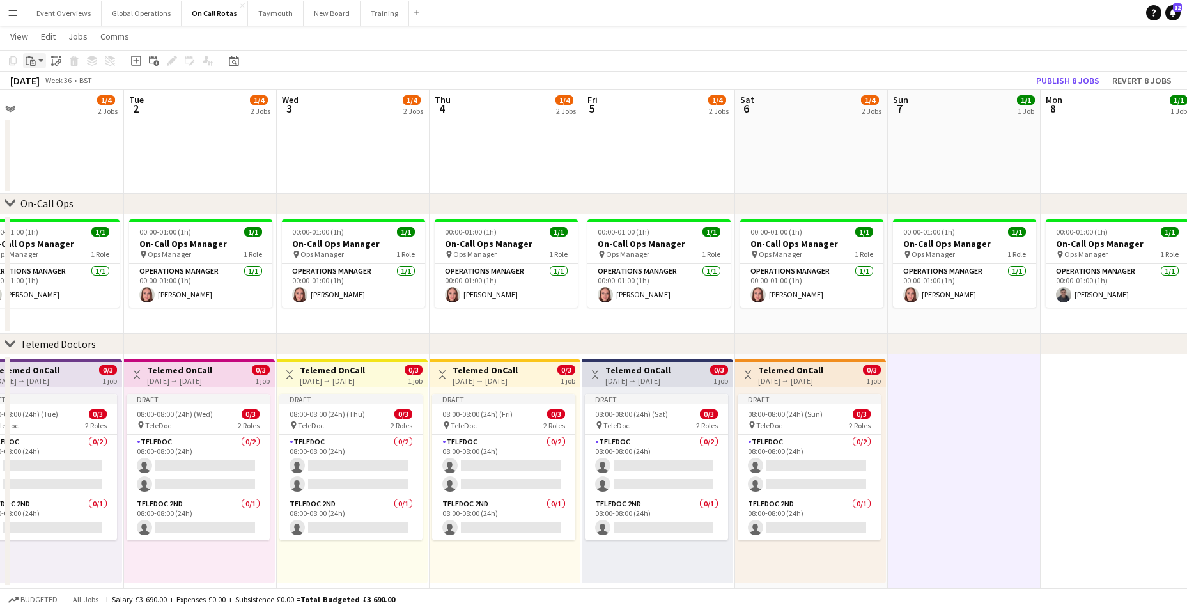
click at [28, 59] on icon "Paste" at bounding box center [31, 61] width 10 height 10
click at [50, 83] on link "Paste Ctrl+V" at bounding box center [94, 85] width 120 height 12
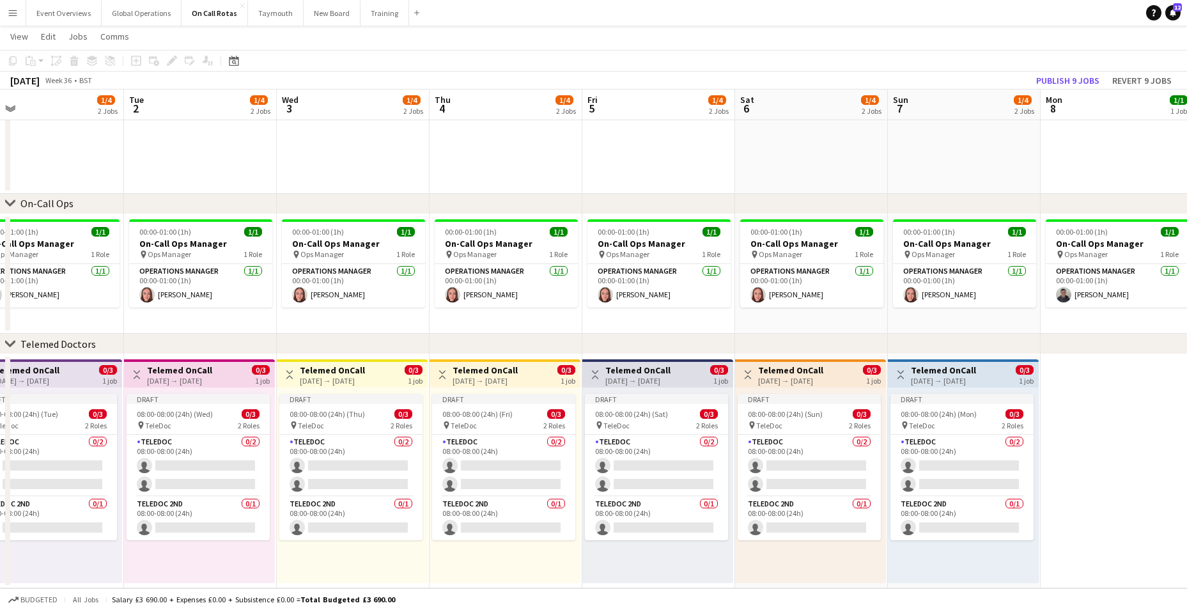
click at [1094, 427] on app-date-cell at bounding box center [1116, 471] width 153 height 234
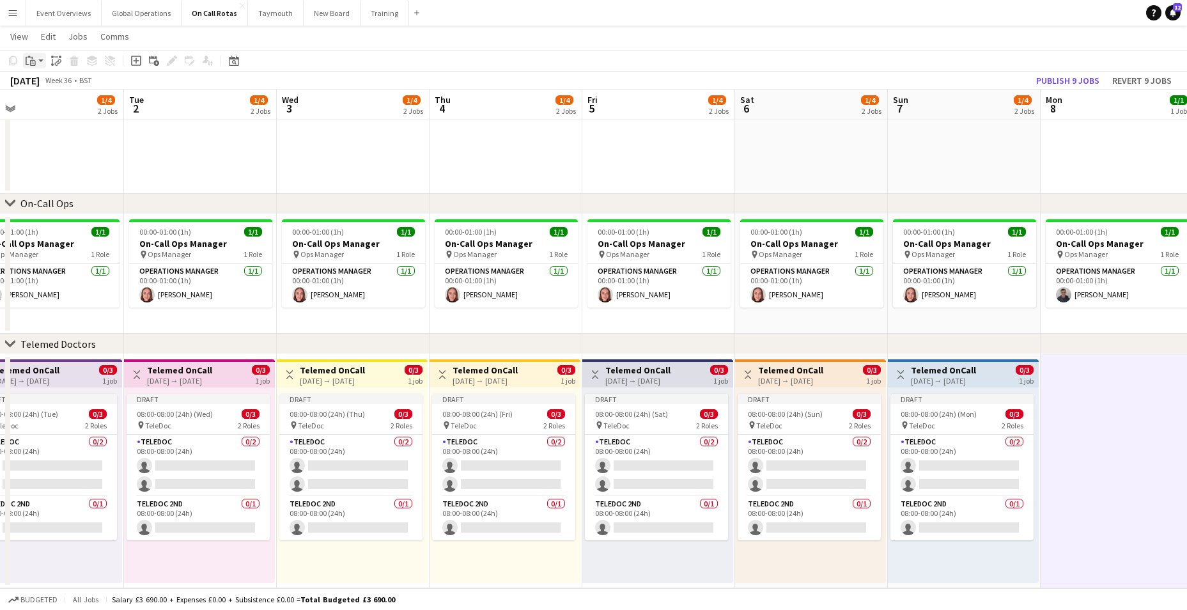
click at [25, 61] on div "Paste" at bounding box center [30, 60] width 15 height 15
click at [59, 81] on link "Paste Ctrl+V" at bounding box center [94, 85] width 120 height 12
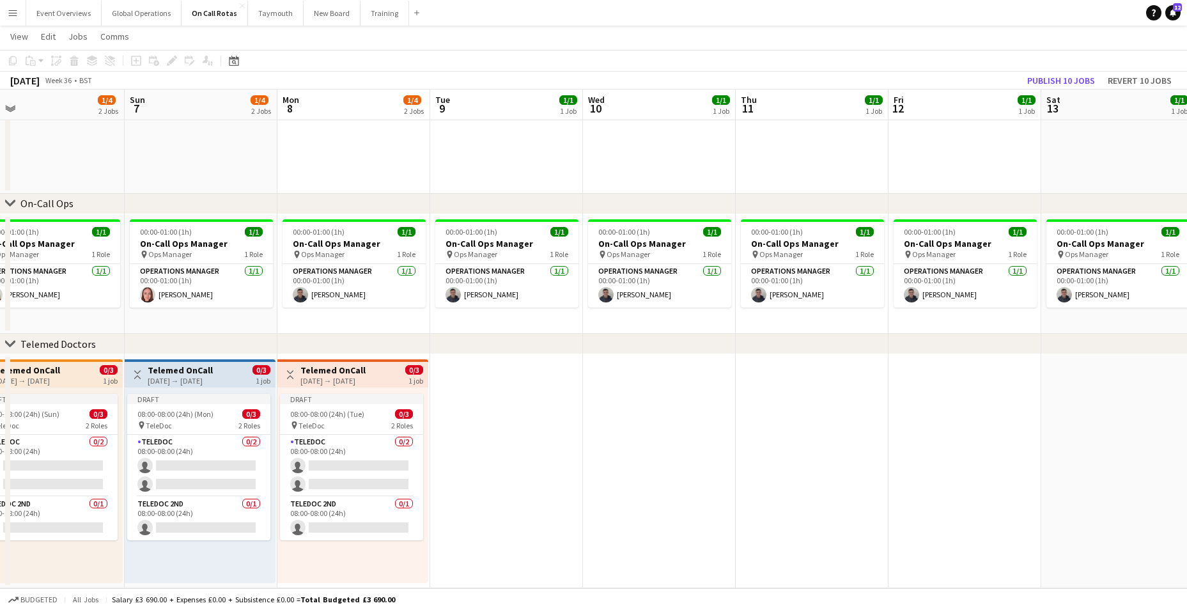
drag, startPoint x: 945, startPoint y: 481, endPoint x: 182, endPoint y: 463, distance: 763.3
click at [182, 463] on app-calendar-viewport "Wed 3 1/4 2 Jobs Thu 4 1/4 2 Jobs Fri 5 1/4 2 Jobs Sat 6 1/4 2 Jobs Sun 7 1/4 2…" at bounding box center [593, 249] width 1187 height 678
click at [488, 434] on app-date-cell at bounding box center [506, 471] width 153 height 234
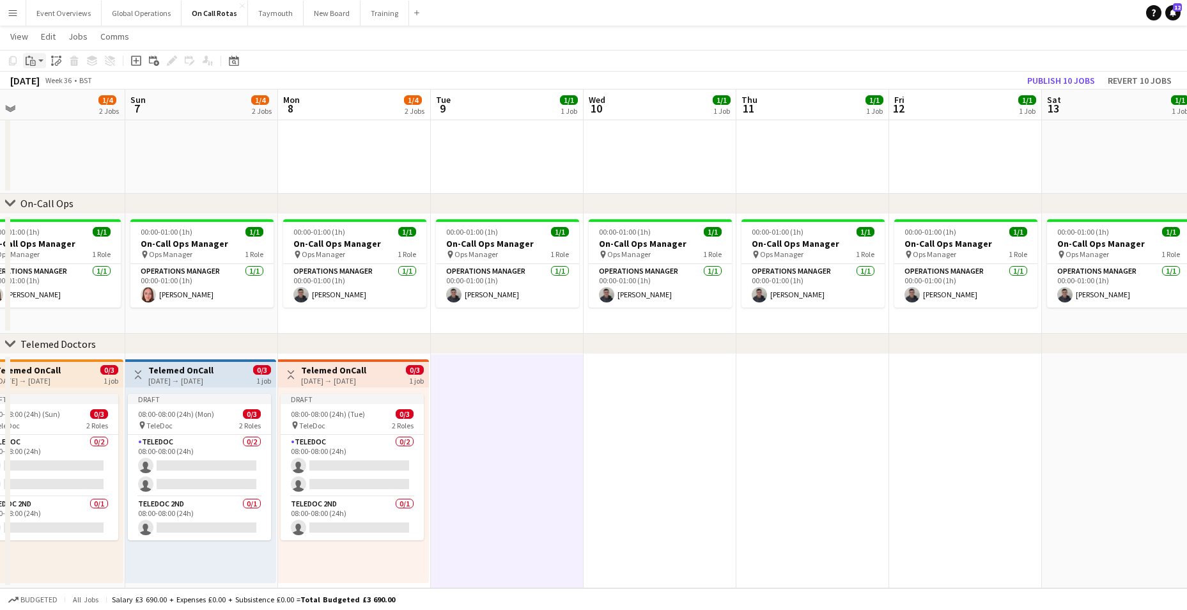
click at [32, 62] on icon at bounding box center [33, 61] width 2 height 1
click at [64, 82] on link "Paste Ctrl+V" at bounding box center [94, 85] width 120 height 12
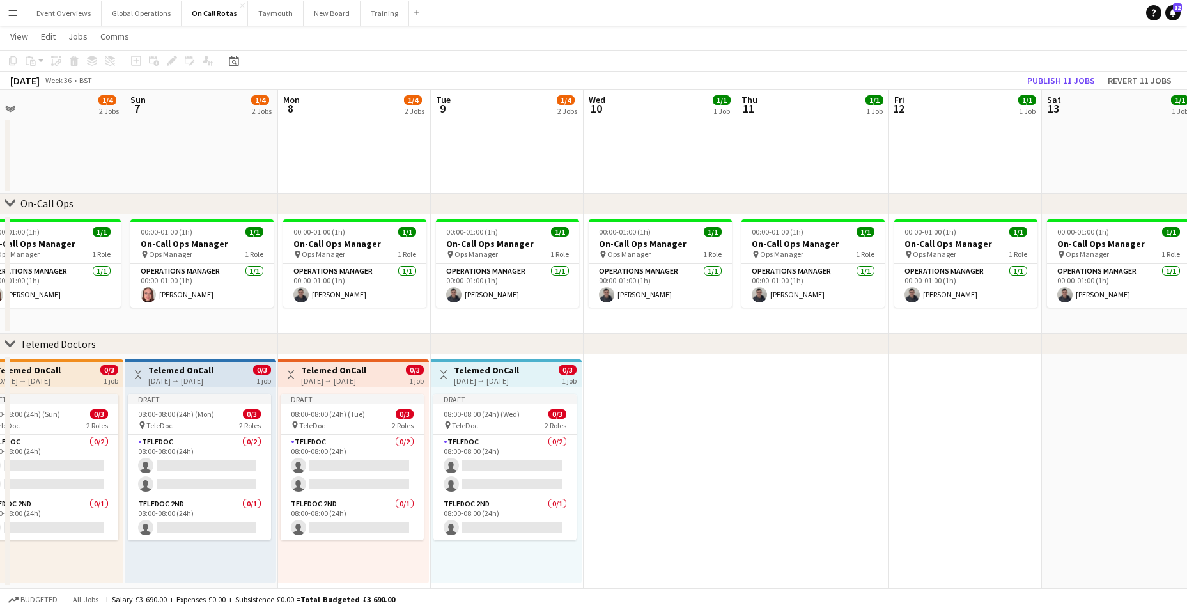
scroll to position [0, 486]
click at [669, 401] on app-date-cell at bounding box center [659, 471] width 153 height 234
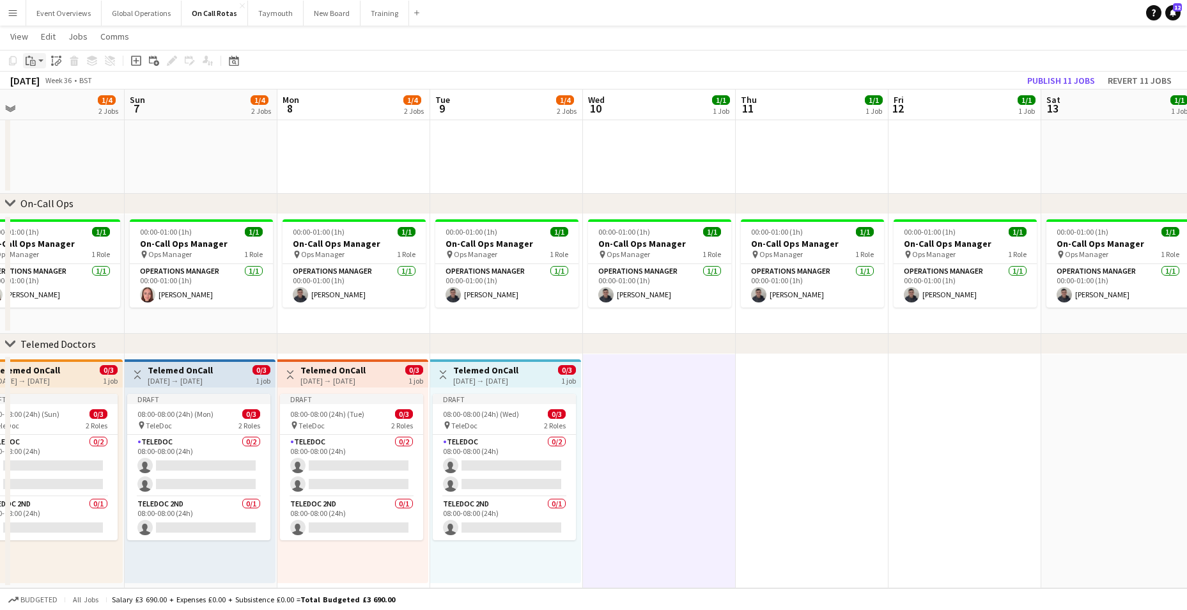
click at [31, 58] on icon "Paste" at bounding box center [31, 61] width 10 height 10
click at [63, 82] on link "Paste Ctrl+V" at bounding box center [94, 85] width 120 height 12
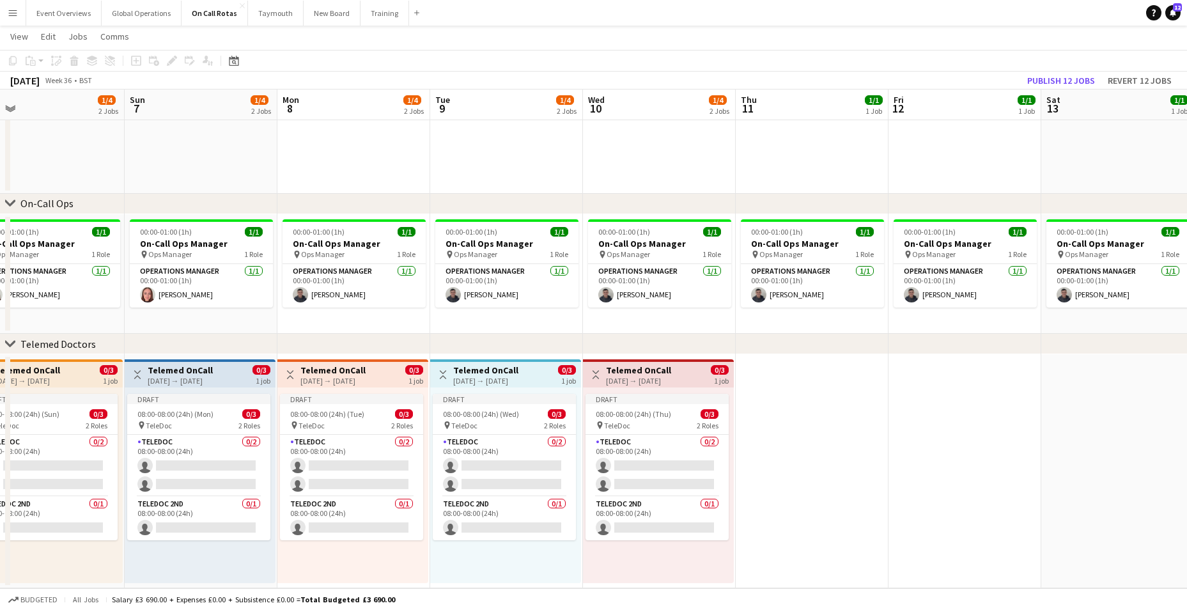
click at [800, 419] on app-date-cell at bounding box center [812, 471] width 153 height 234
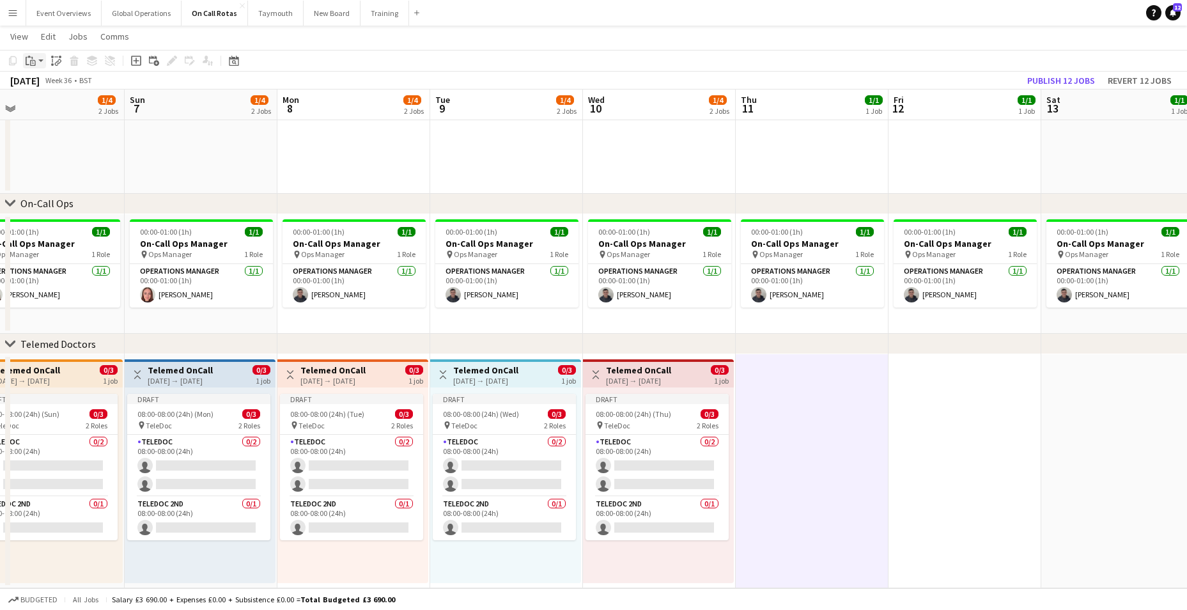
click at [28, 64] on icon "Paste" at bounding box center [31, 61] width 10 height 10
click at [44, 81] on link "Paste Ctrl+V" at bounding box center [94, 85] width 120 height 12
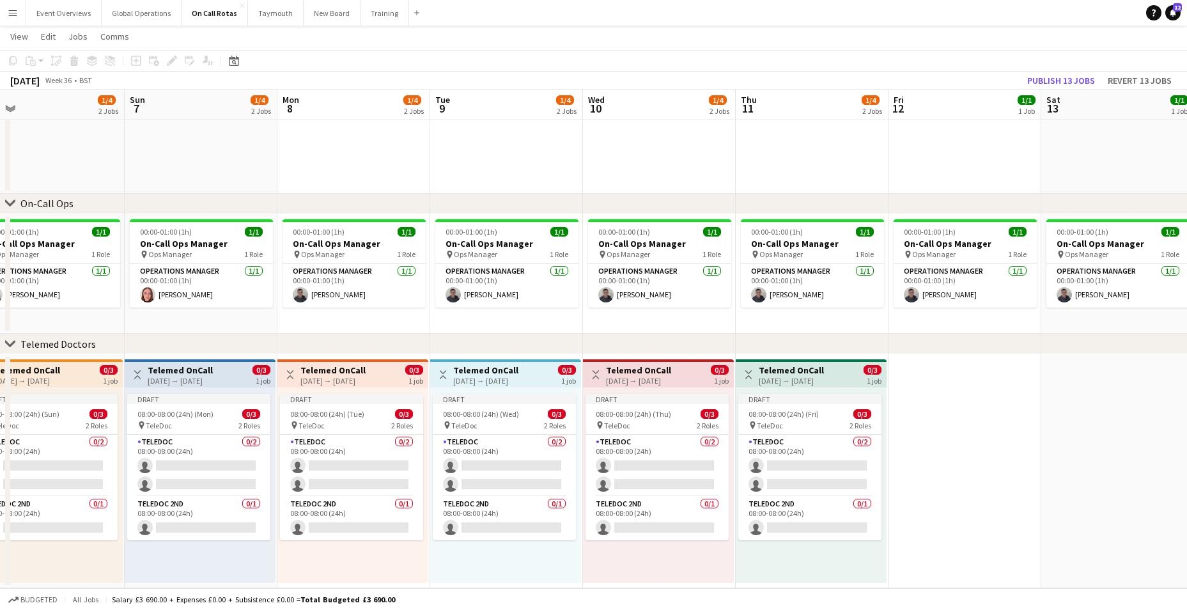
click at [935, 404] on app-date-cell at bounding box center [964, 471] width 153 height 234
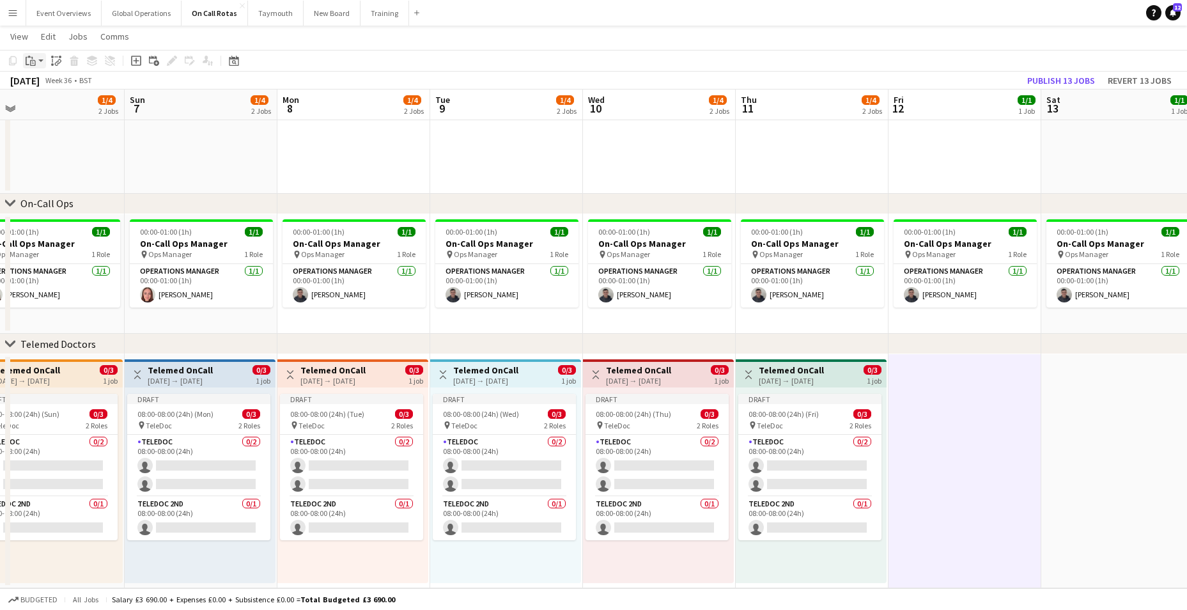
click at [24, 59] on div "Paste" at bounding box center [30, 60] width 15 height 15
click at [31, 86] on div "Paste Ctrl+V Paste with crew Ctrl+Shift+V" at bounding box center [94, 96] width 141 height 54
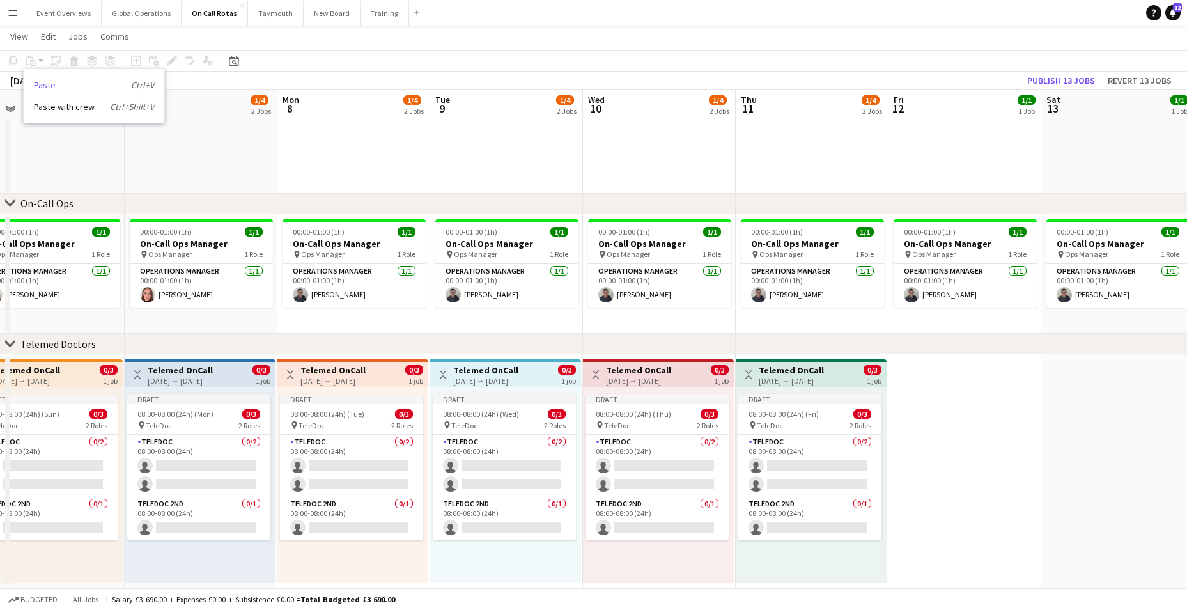
click at [54, 84] on link "Paste Ctrl+V" at bounding box center [94, 85] width 120 height 12
click at [959, 454] on app-date-cell at bounding box center [964, 471] width 153 height 234
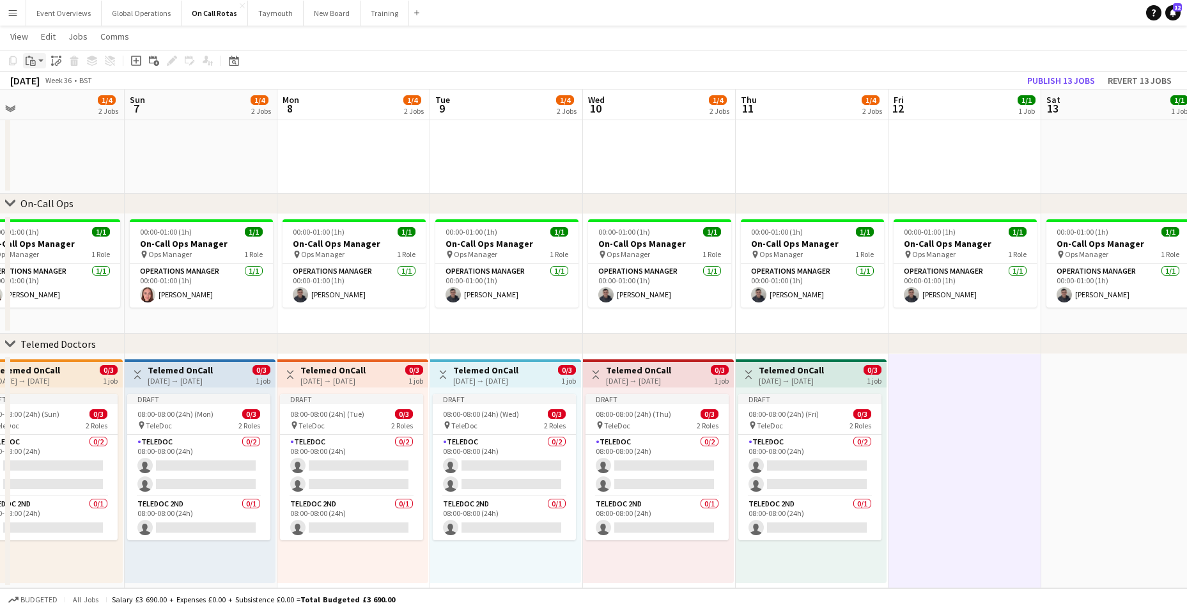
click at [27, 59] on icon "Paste" at bounding box center [31, 61] width 10 height 10
click at [40, 83] on link "Paste Ctrl+V" at bounding box center [94, 85] width 120 height 12
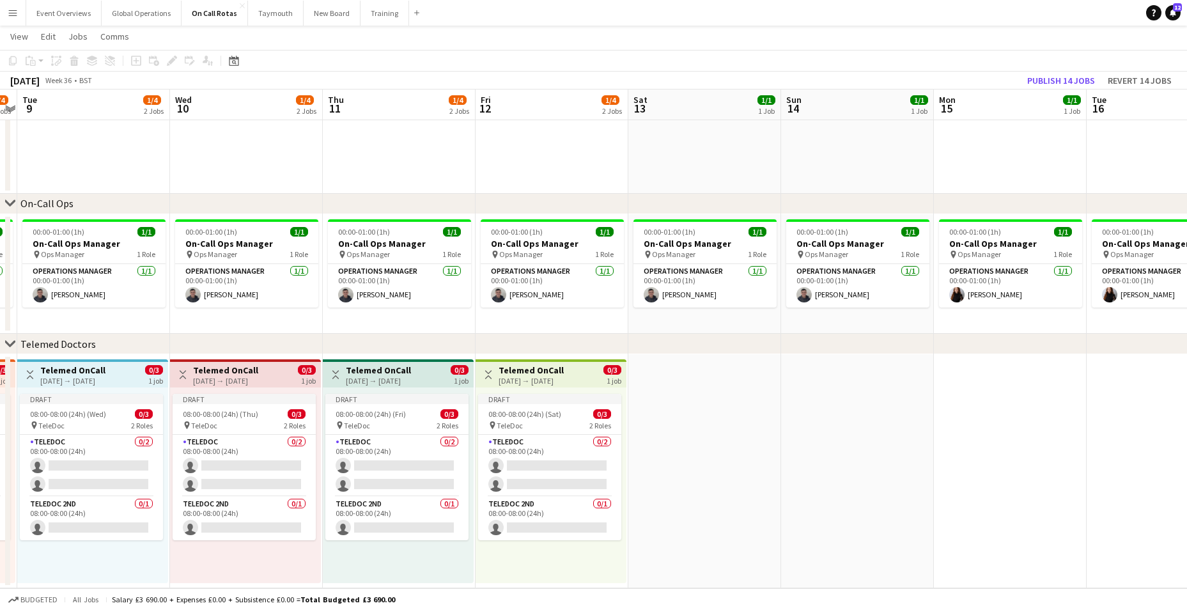
scroll to position [0, 520]
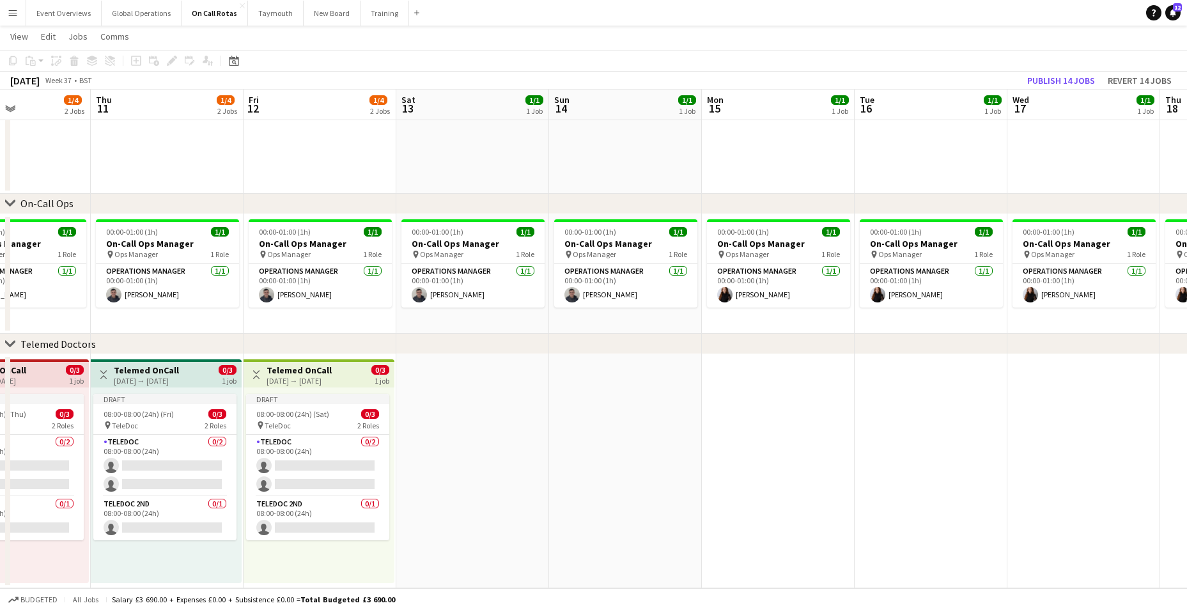
drag, startPoint x: 1091, startPoint y: 428, endPoint x: 446, endPoint y: 454, distance: 645.4
click at [446, 454] on app-calendar-viewport "Sun 7 1/4 2 Jobs Mon 8 1/4 2 Jobs Tue 9 1/4 2 Jobs Wed 10 1/4 2 Jobs Thu 11 1/4…" at bounding box center [593, 249] width 1187 height 678
click at [452, 440] on app-date-cell at bounding box center [472, 471] width 153 height 234
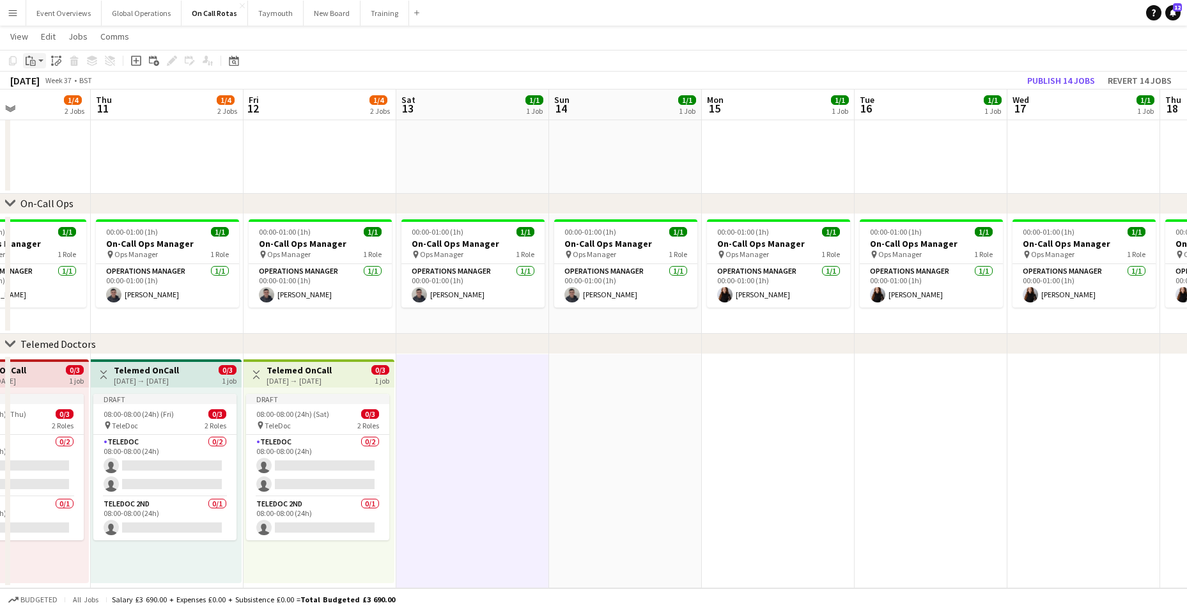
click at [32, 54] on div "Paste" at bounding box center [30, 60] width 15 height 15
click at [40, 86] on link "Paste Ctrl+V" at bounding box center [94, 85] width 120 height 12
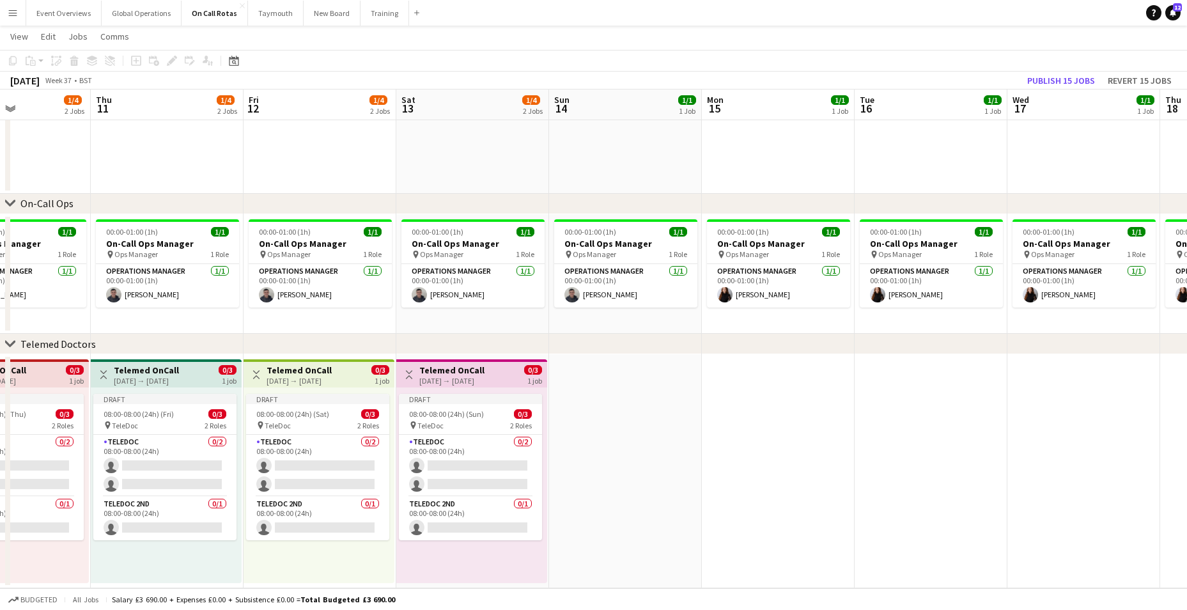
click at [662, 415] on app-date-cell at bounding box center [625, 471] width 153 height 234
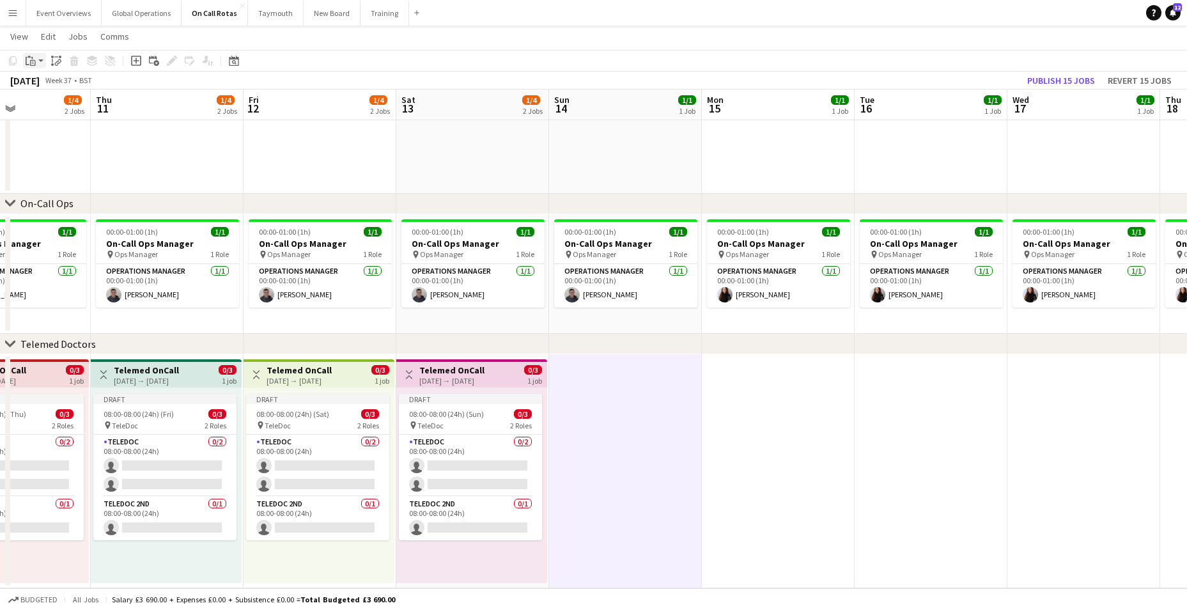
click at [27, 58] on icon "Paste" at bounding box center [31, 61] width 10 height 10
click at [43, 86] on link "Paste Ctrl+V" at bounding box center [94, 85] width 120 height 12
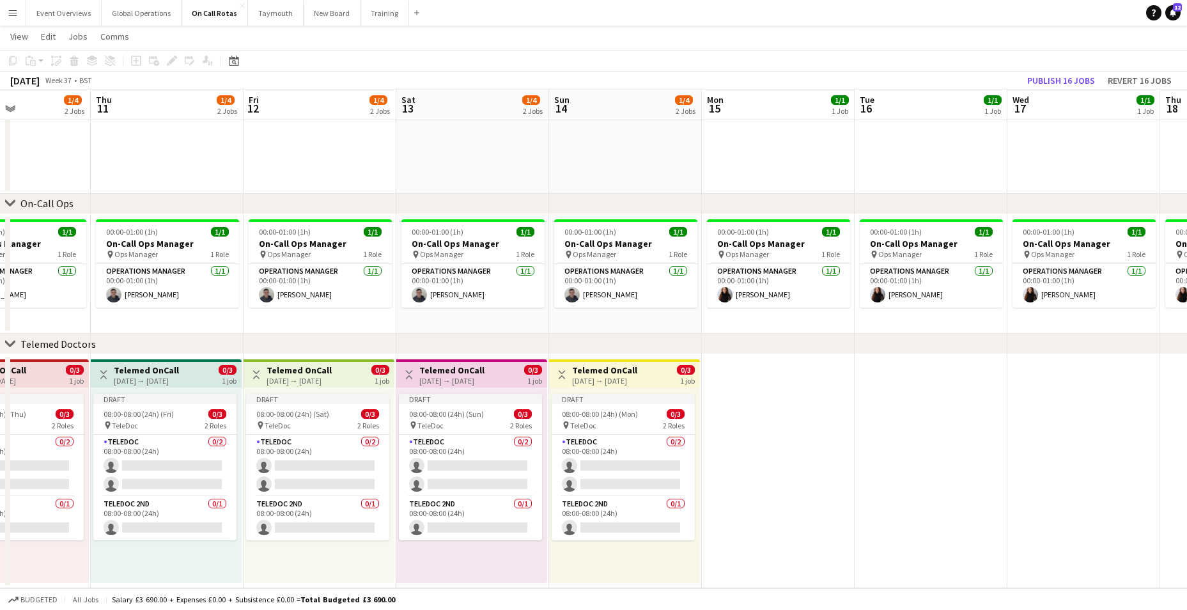
click at [762, 424] on app-date-cell at bounding box center [778, 471] width 153 height 234
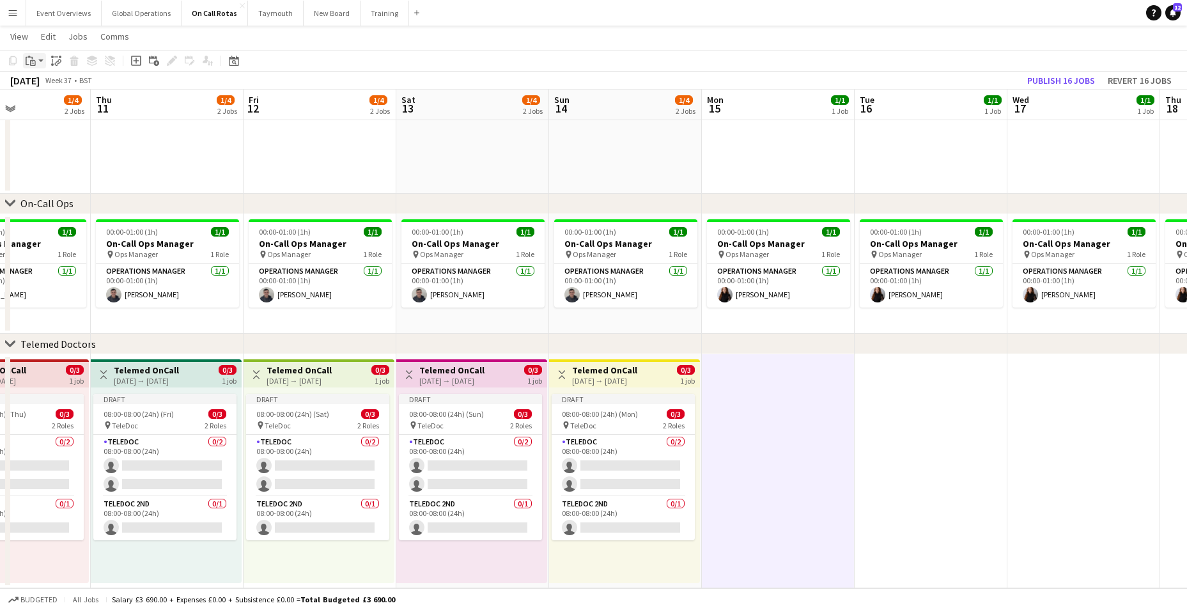
click at [26, 59] on icon at bounding box center [28, 61] width 4 height 8
click at [40, 79] on div "Paste Ctrl+V Paste with crew Ctrl+Shift+V" at bounding box center [94, 95] width 142 height 55
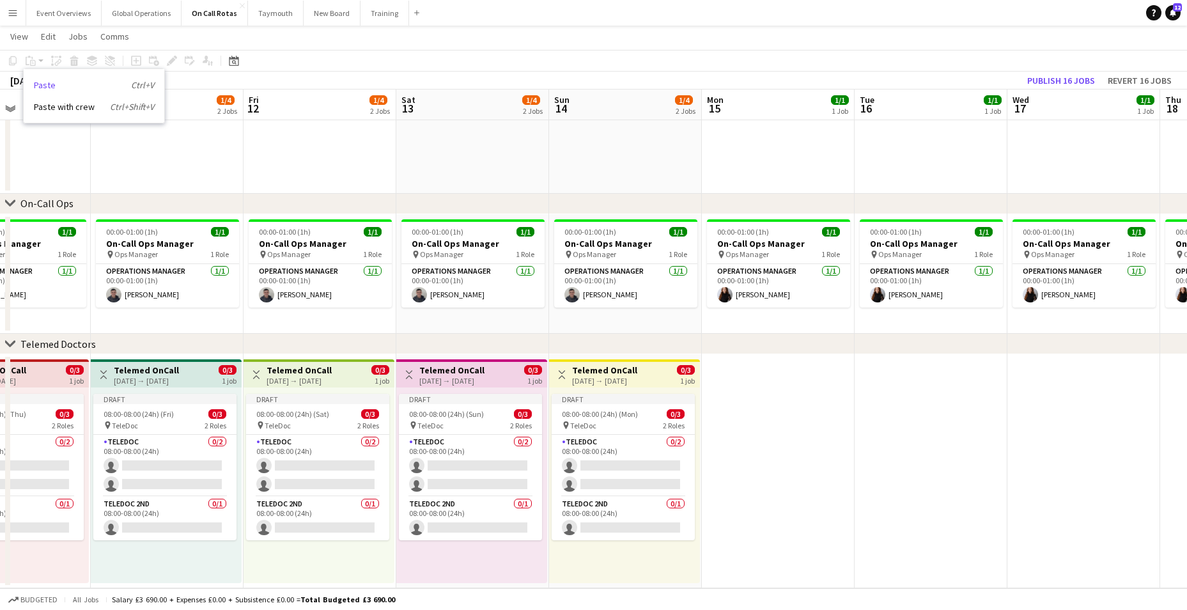
click at [42, 84] on link "Paste Ctrl+V" at bounding box center [94, 85] width 120 height 12
click at [755, 414] on app-date-cell at bounding box center [778, 471] width 153 height 234
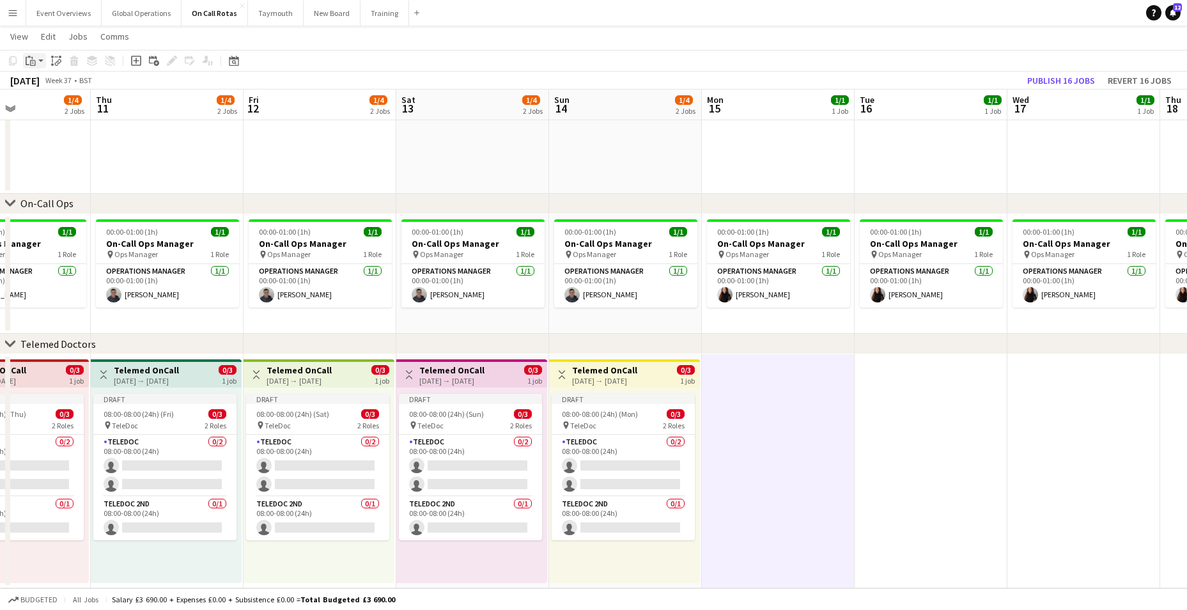
click at [31, 59] on icon "Paste" at bounding box center [31, 61] width 10 height 10
click at [45, 85] on link "Paste Ctrl+V" at bounding box center [94, 85] width 120 height 12
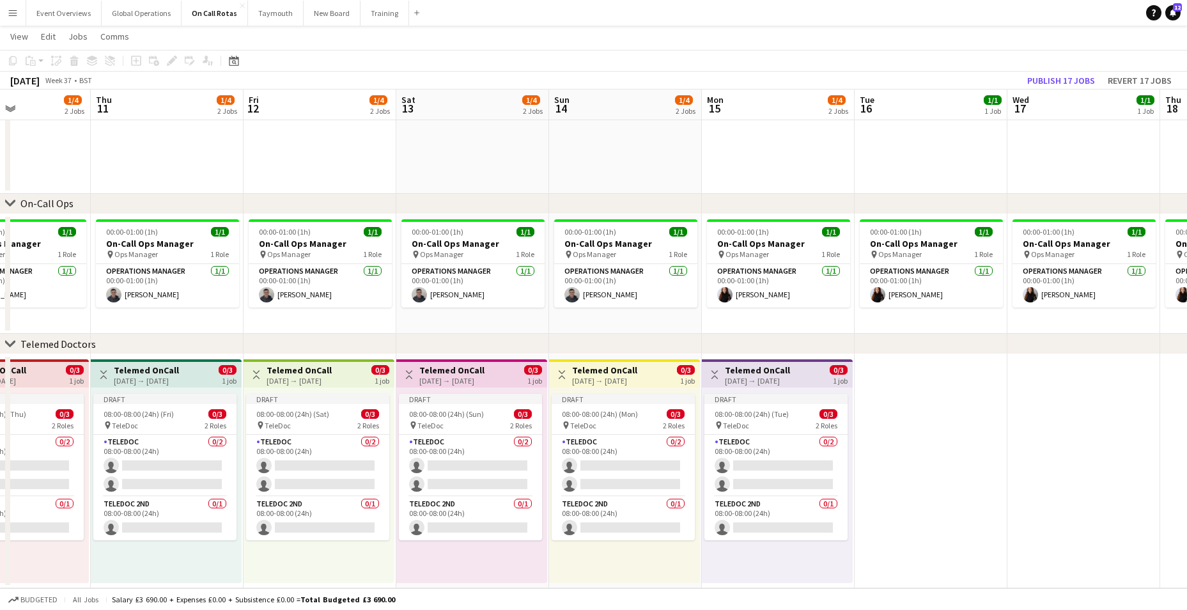
click at [923, 407] on app-date-cell at bounding box center [931, 471] width 153 height 234
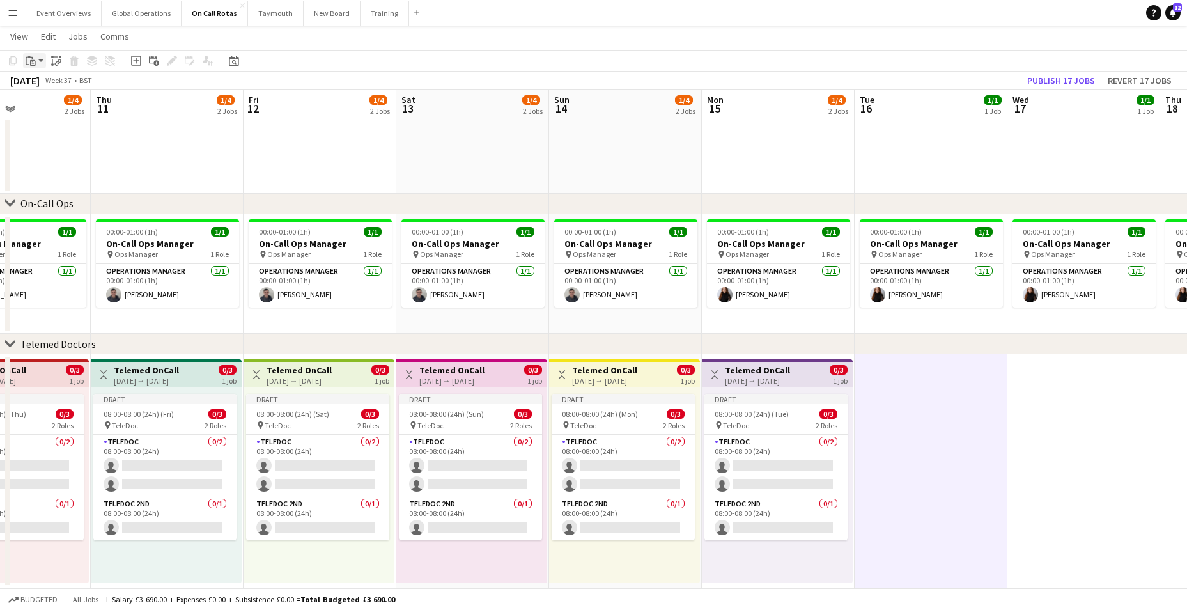
click at [30, 59] on icon "Paste" at bounding box center [31, 61] width 10 height 10
click at [47, 82] on link "Paste Ctrl+V" at bounding box center [94, 85] width 120 height 12
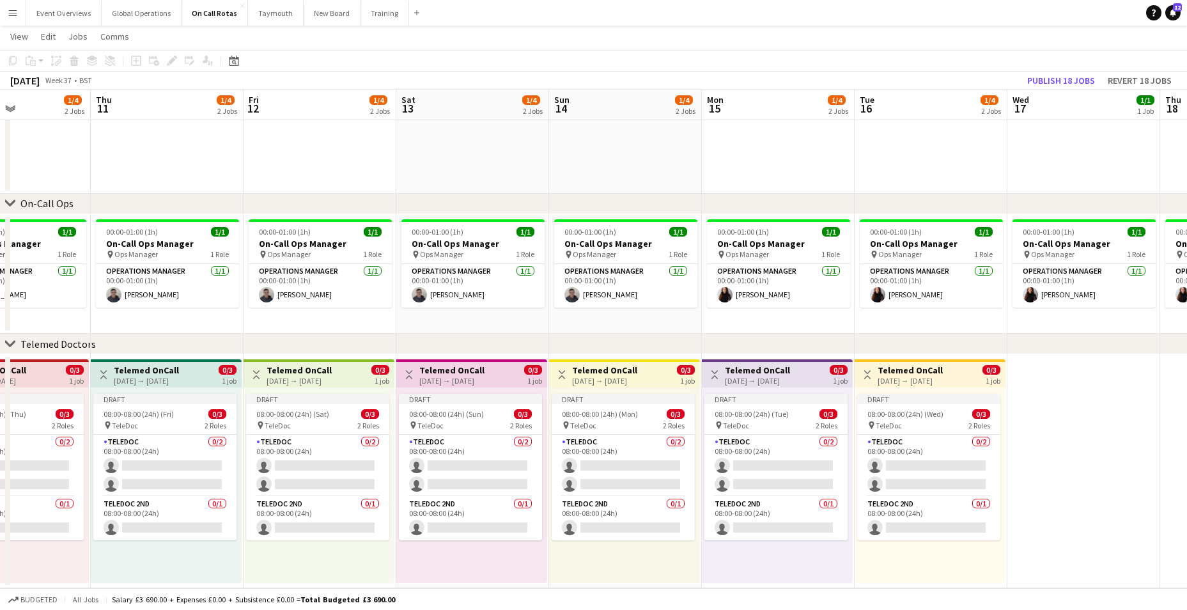
click at [1033, 426] on app-date-cell at bounding box center [1083, 471] width 153 height 234
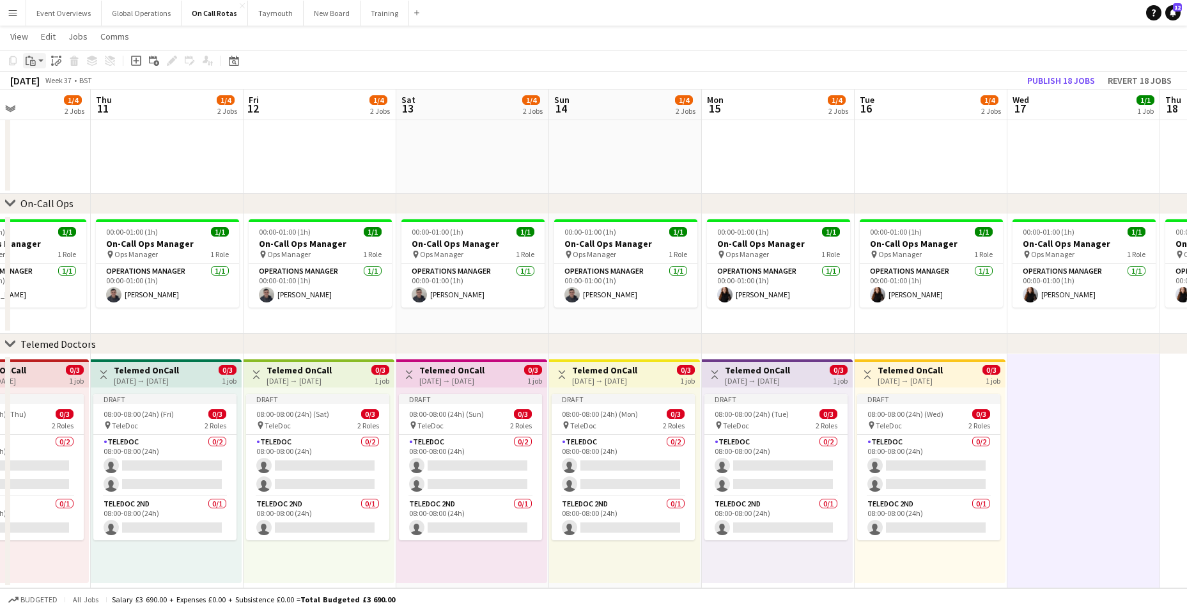
click at [31, 58] on icon "Paste" at bounding box center [31, 61] width 10 height 10
click at [38, 86] on link "Paste Ctrl+V" at bounding box center [94, 85] width 120 height 12
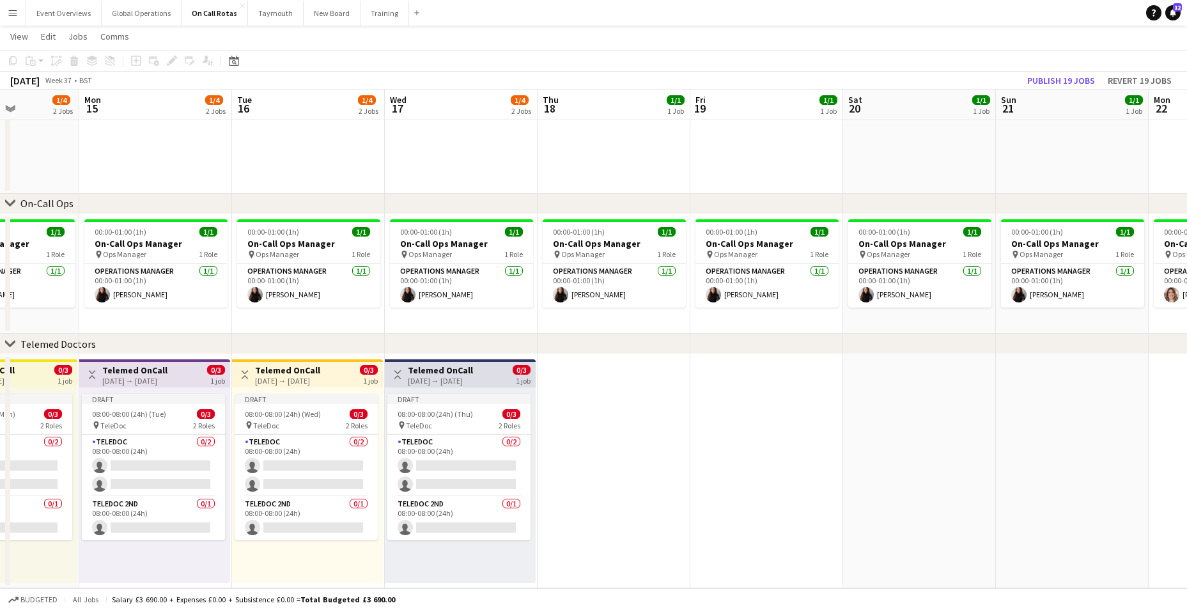
scroll to position [0, 453]
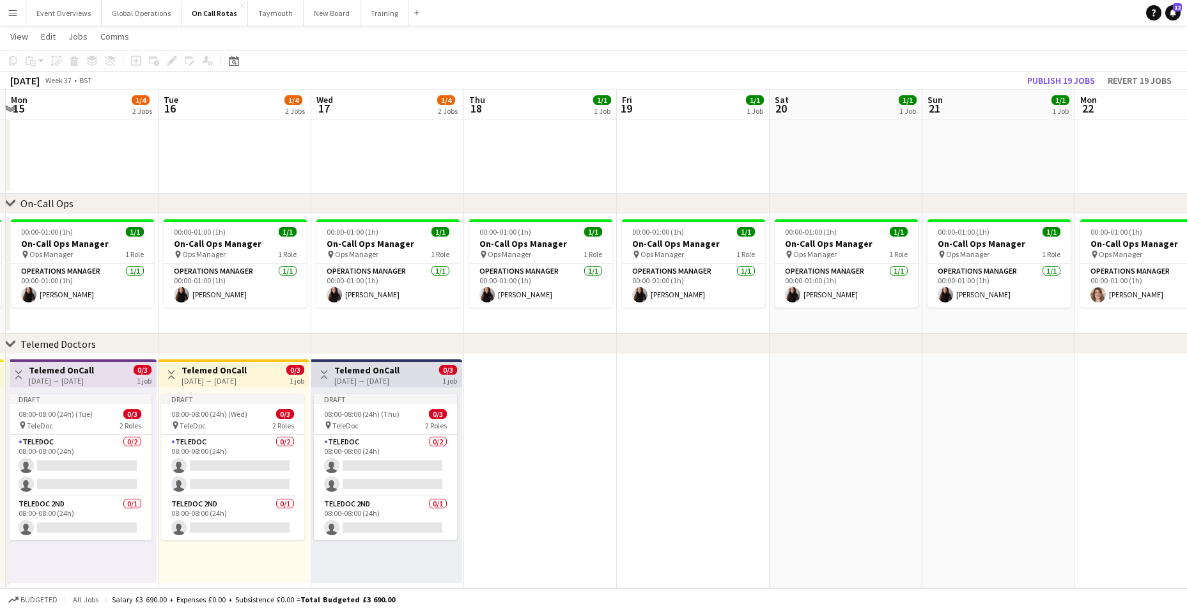
drag, startPoint x: 1086, startPoint y: 516, endPoint x: 390, endPoint y: 468, distance: 697.7
click at [390, 468] on app-calendar-viewport "Fri 12 1/4 2 Jobs Sat 13 1/4 2 Jobs Sun 14 1/4 2 Jobs Mon 15 1/4 2 Jobs Tue 16 …" at bounding box center [593, 249] width 1187 height 678
click at [545, 422] on app-date-cell at bounding box center [540, 471] width 153 height 234
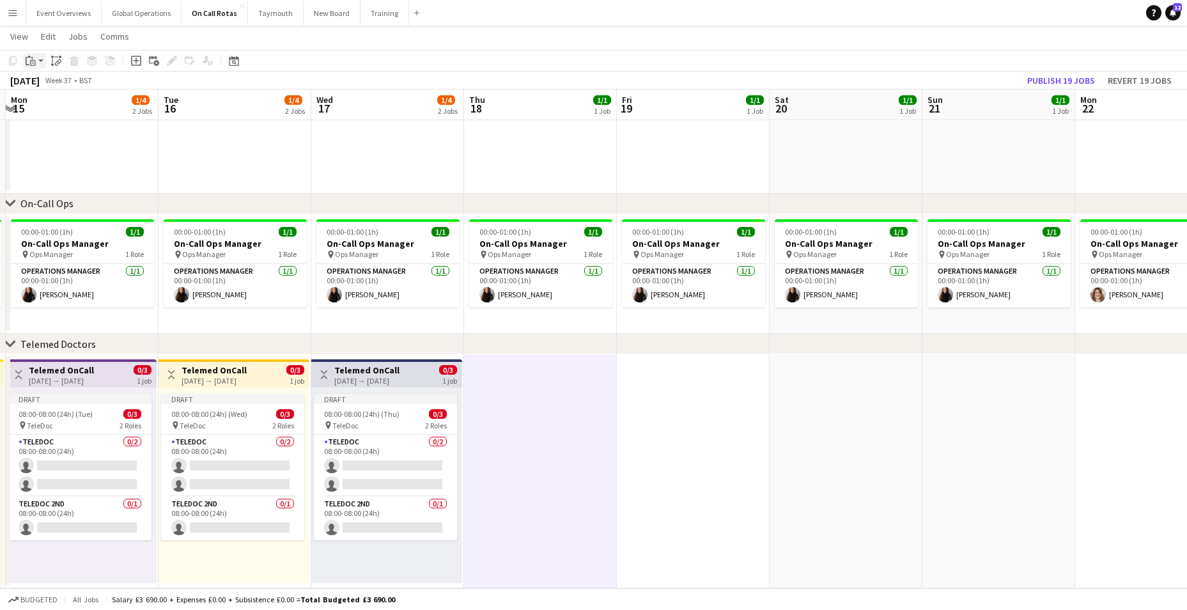
click at [31, 60] on icon at bounding box center [33, 63] width 6 height 6
click at [42, 79] on link "Paste Ctrl+V" at bounding box center [94, 85] width 120 height 12
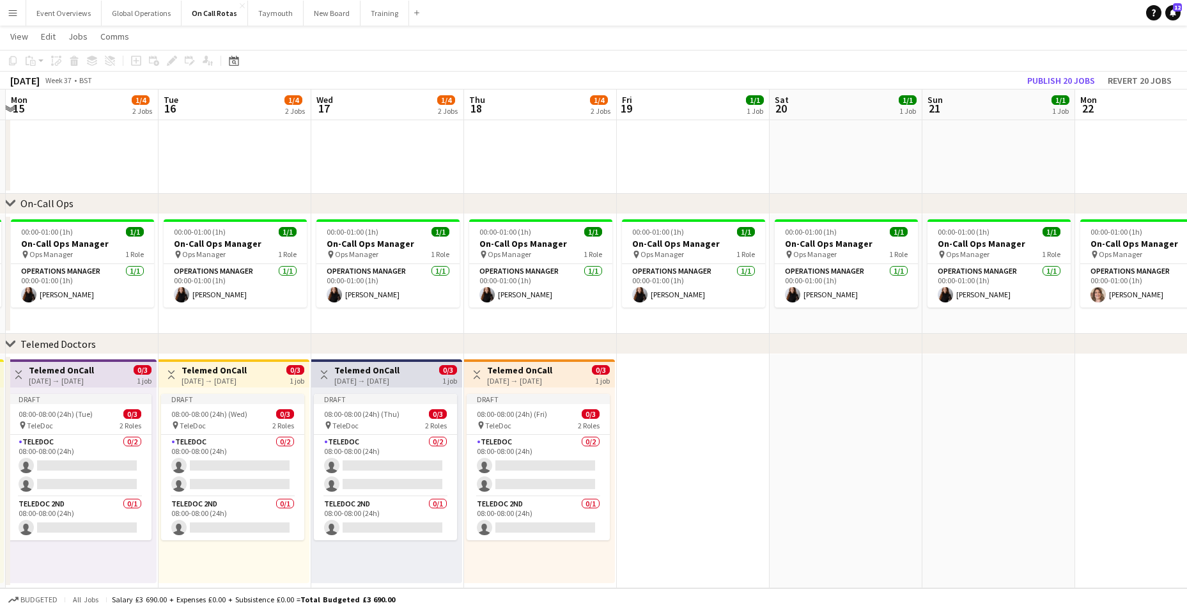
click at [693, 422] on app-date-cell at bounding box center [693, 471] width 153 height 234
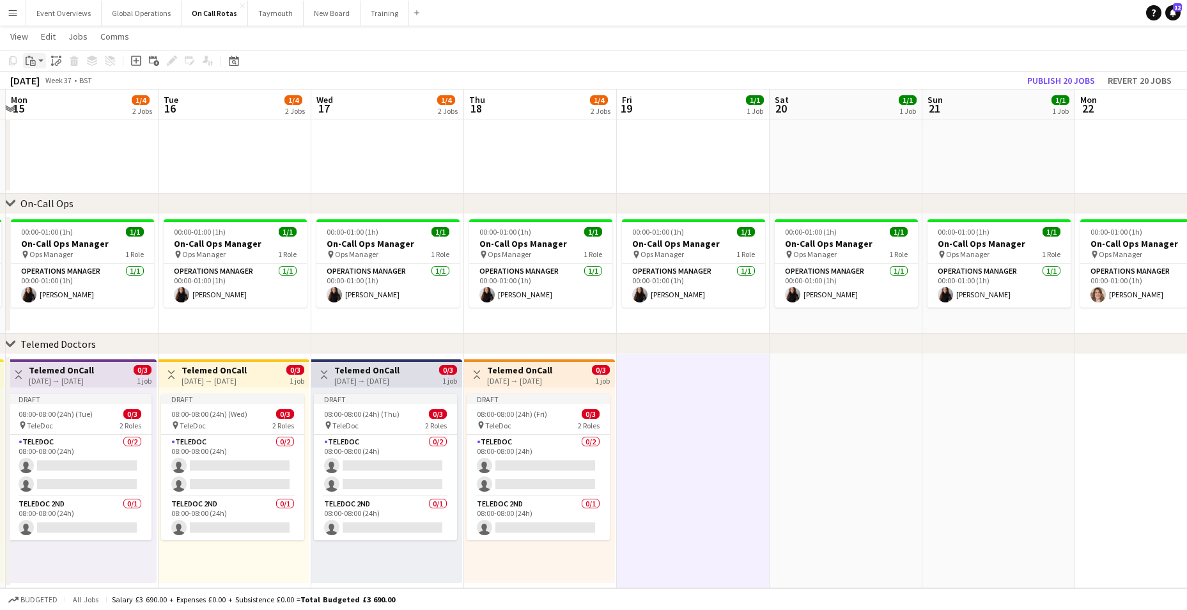
click at [31, 58] on icon at bounding box center [31, 58] width 1 height 3
click at [50, 86] on link "Paste Ctrl+V" at bounding box center [94, 85] width 120 height 12
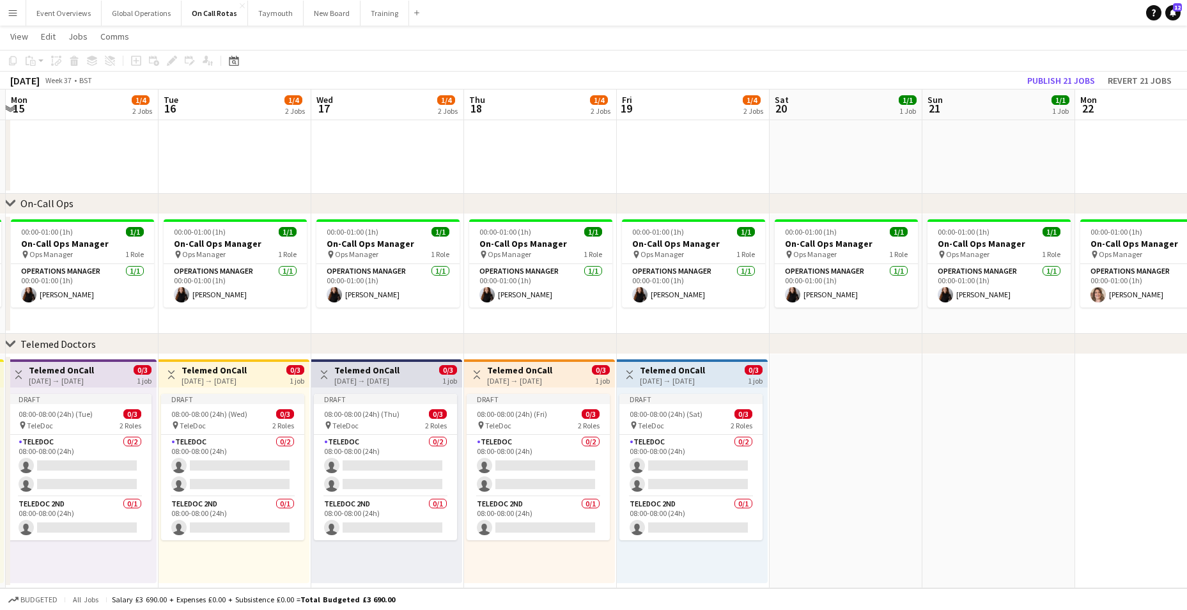
scroll to position [0, 451]
click at [820, 433] on app-date-cell at bounding box center [847, 471] width 153 height 234
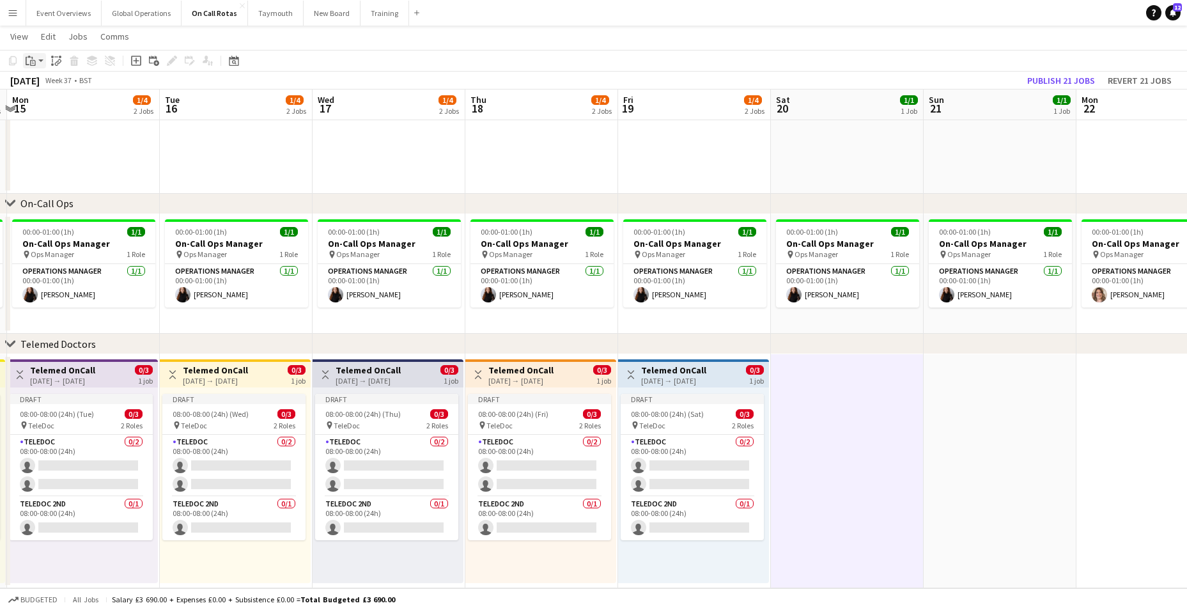
click at [32, 59] on icon "Paste" at bounding box center [31, 61] width 10 height 10
click at [41, 79] on div "Paste Ctrl+V Paste with crew Ctrl+Shift+V" at bounding box center [94, 95] width 142 height 55
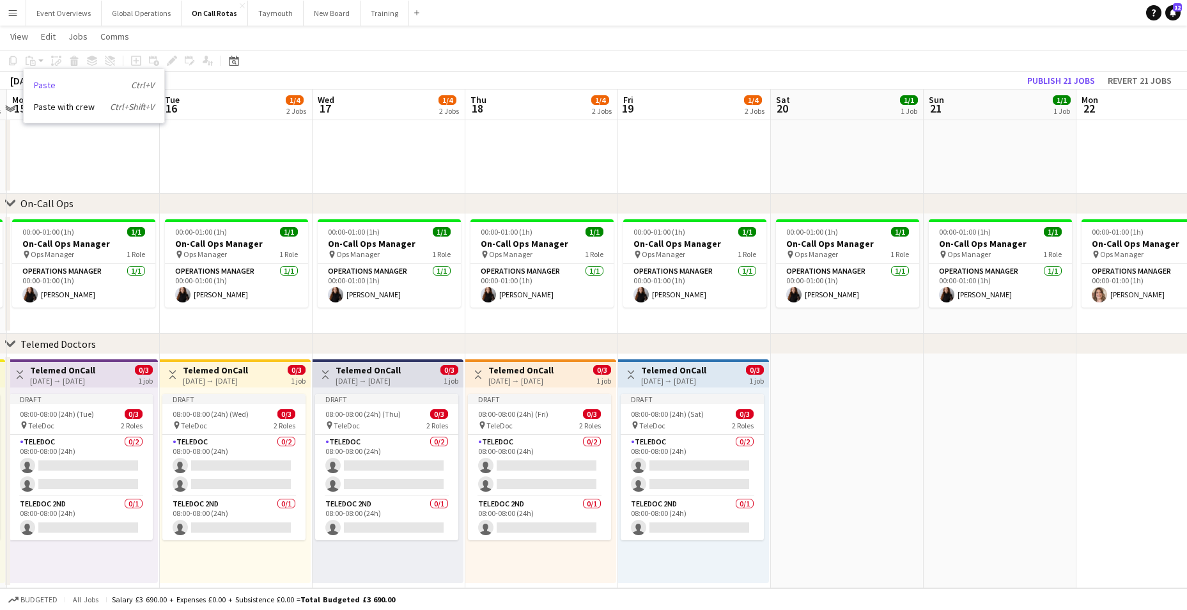
click at [47, 85] on link "Paste Ctrl+V" at bounding box center [94, 85] width 120 height 12
click at [856, 486] on app-date-cell at bounding box center [847, 471] width 153 height 234
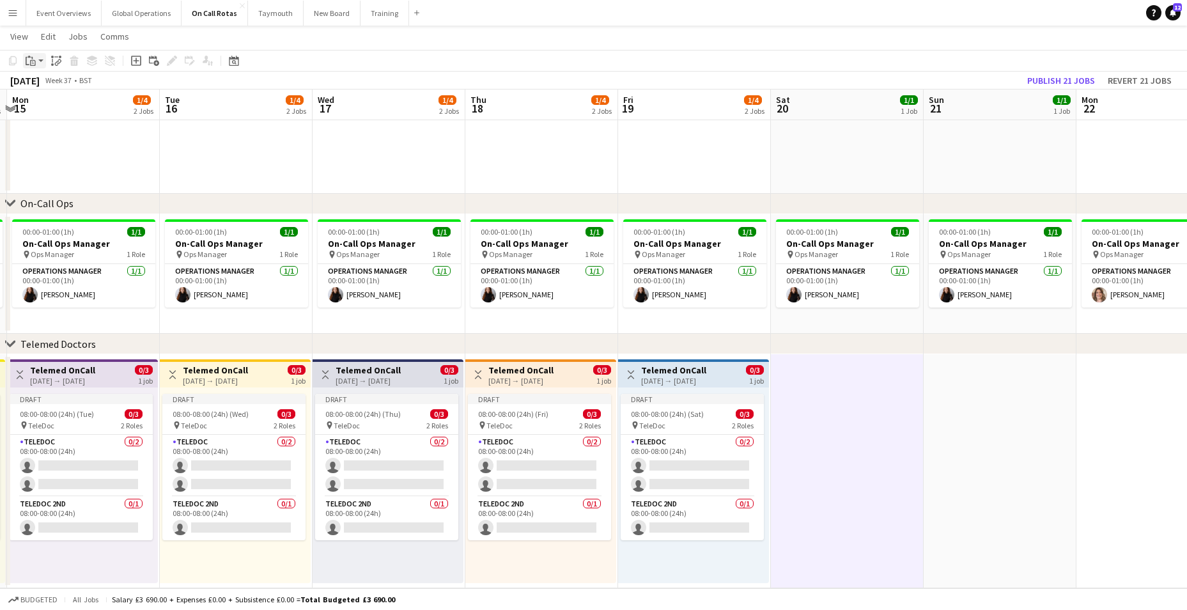
click at [27, 63] on icon "Paste" at bounding box center [31, 61] width 10 height 10
click at [42, 83] on link "Paste Ctrl+V" at bounding box center [94, 85] width 120 height 12
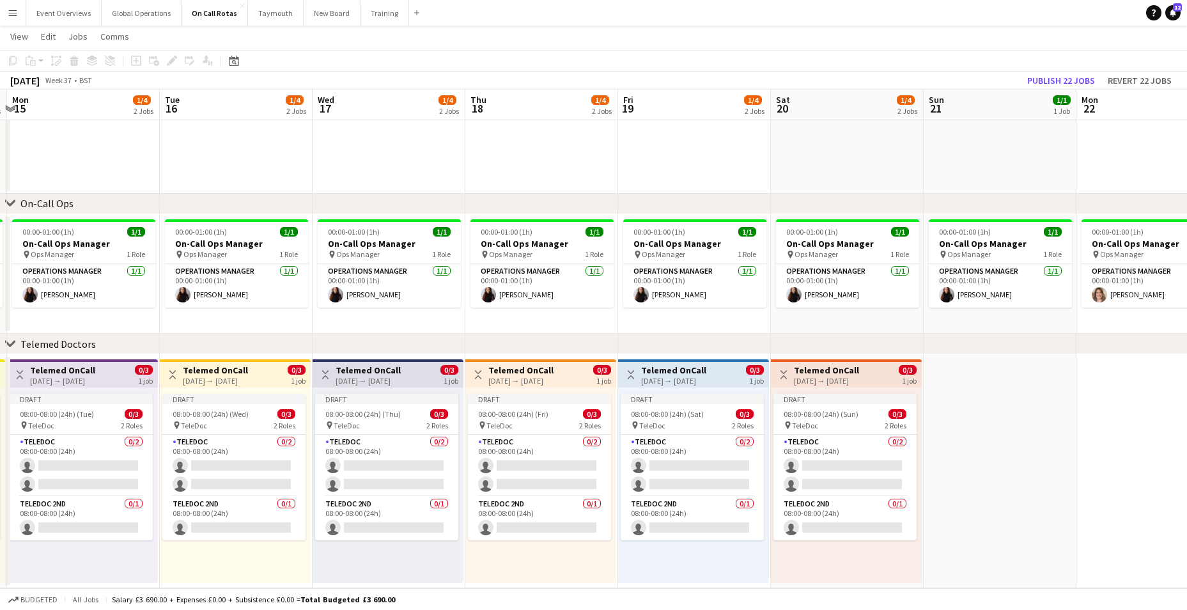
click at [952, 437] on app-date-cell at bounding box center [1000, 471] width 153 height 234
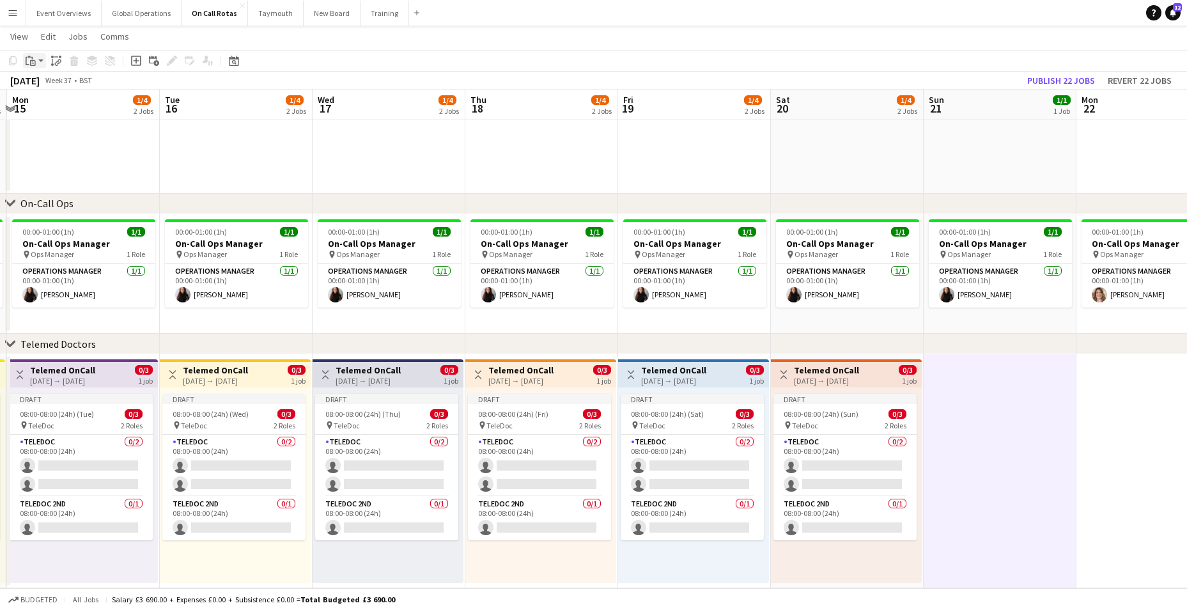
click at [30, 60] on icon "Paste" at bounding box center [31, 61] width 10 height 10
click at [49, 85] on link "Paste Ctrl+V" at bounding box center [94, 85] width 120 height 12
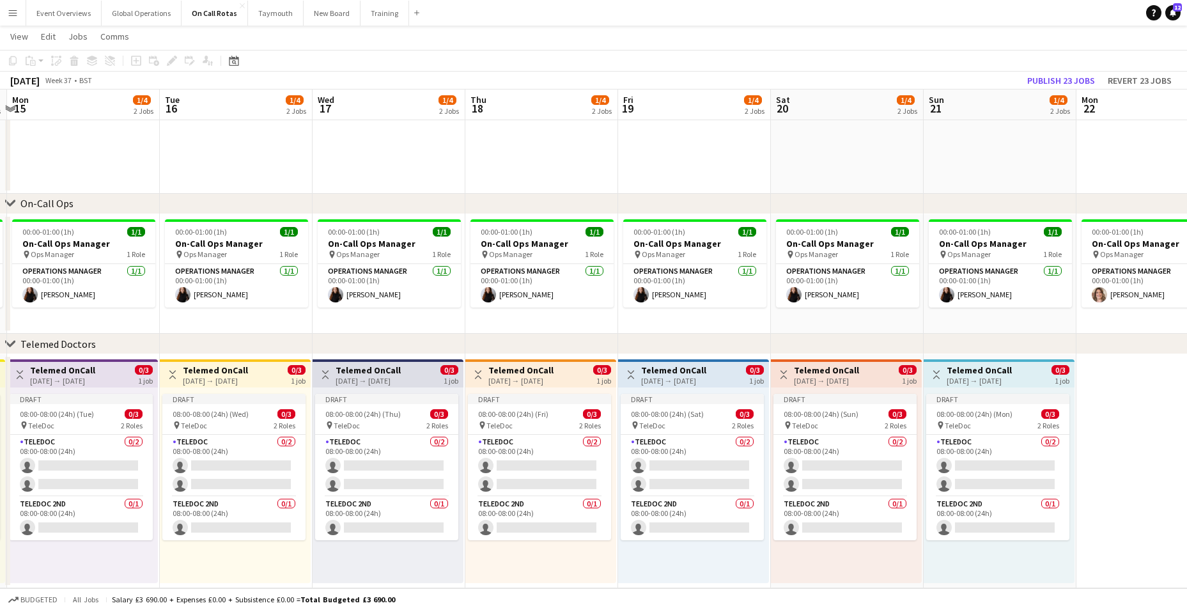
click at [1120, 484] on app-date-cell at bounding box center [1152, 471] width 153 height 234
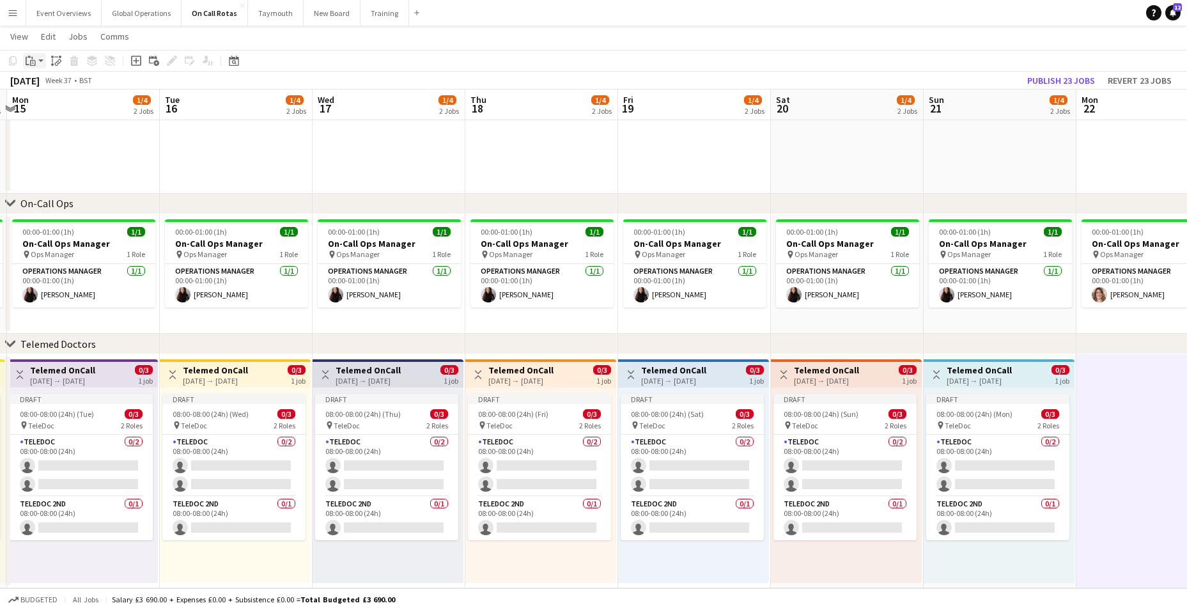
click at [26, 59] on icon at bounding box center [28, 61] width 4 height 8
click at [39, 83] on link "Paste Ctrl+V" at bounding box center [94, 85] width 120 height 12
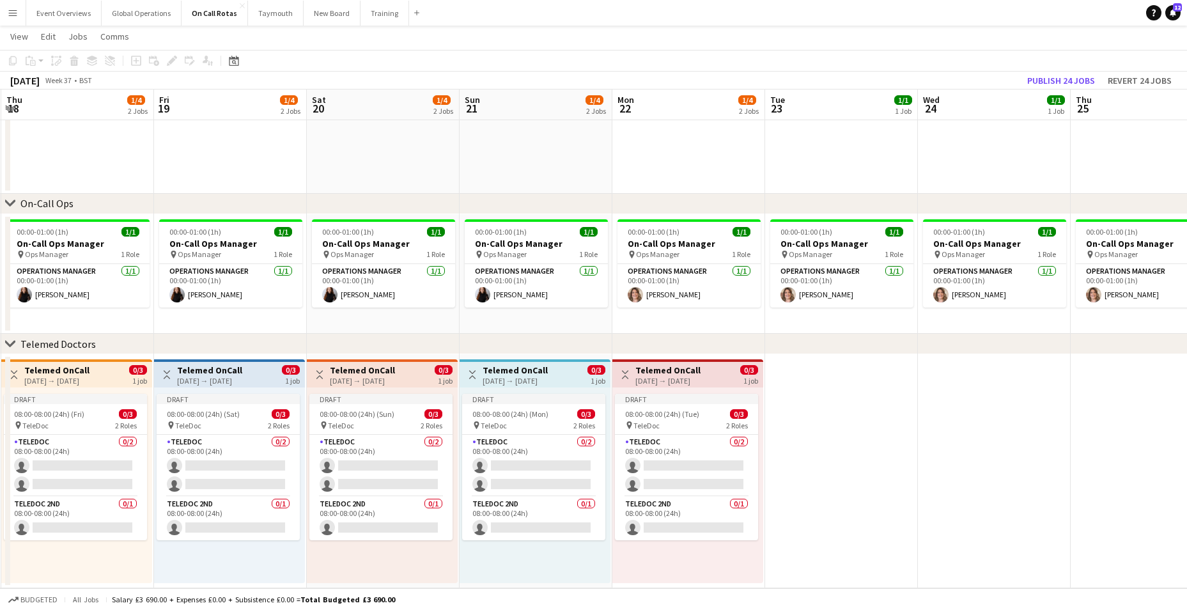
scroll to position [0, 480]
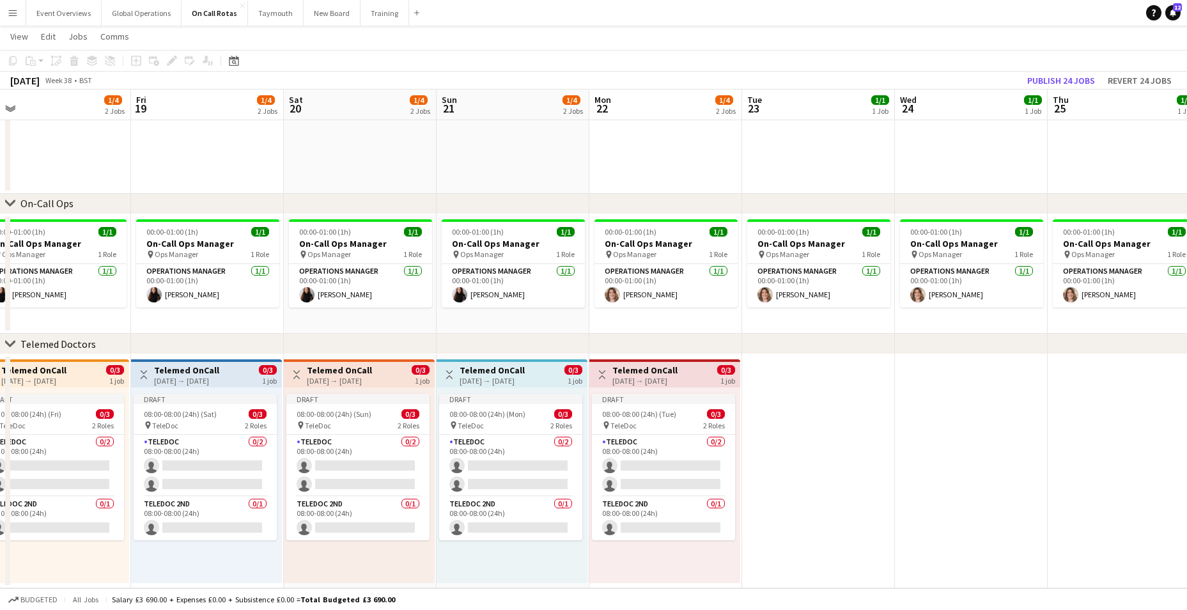
drag, startPoint x: 960, startPoint y: 552, endPoint x: 473, endPoint y: 534, distance: 487.3
click at [473, 534] on app-calendar-viewport "Mon 15 1/4 2 Jobs Tue 16 1/4 2 Jobs Wed 17 1/4 2 Jobs Thu 18 1/4 2 Jobs Fri 19 …" at bounding box center [593, 249] width 1187 height 678
click at [799, 481] on app-date-cell at bounding box center [818, 471] width 153 height 234
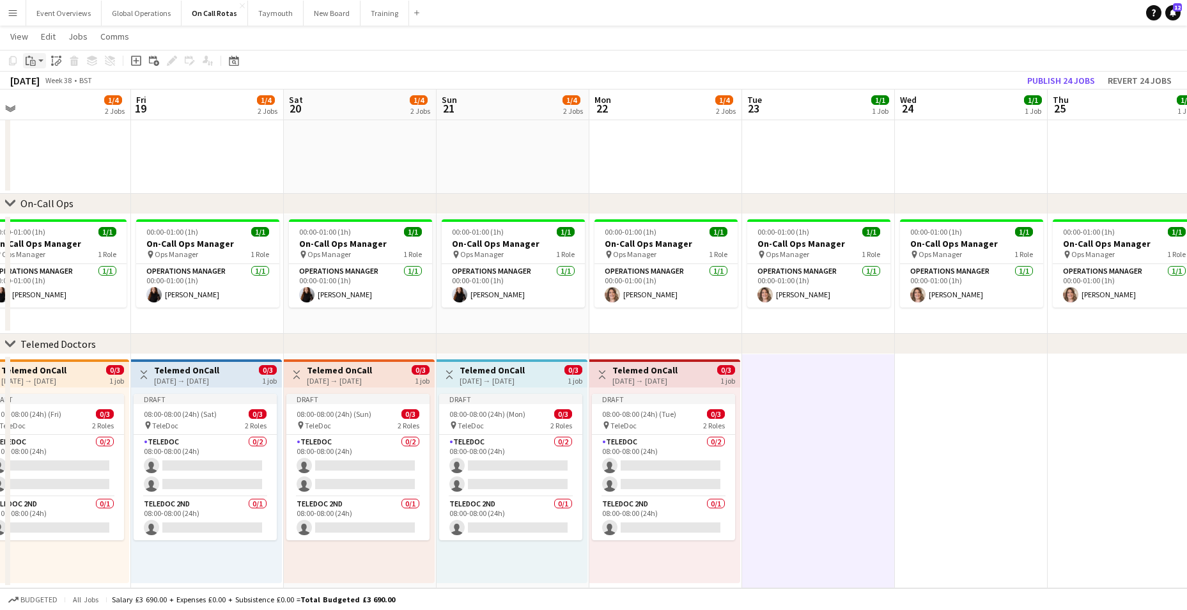
click at [24, 59] on div "Paste" at bounding box center [30, 60] width 15 height 15
click at [47, 81] on link "Paste Ctrl+V" at bounding box center [94, 85] width 120 height 12
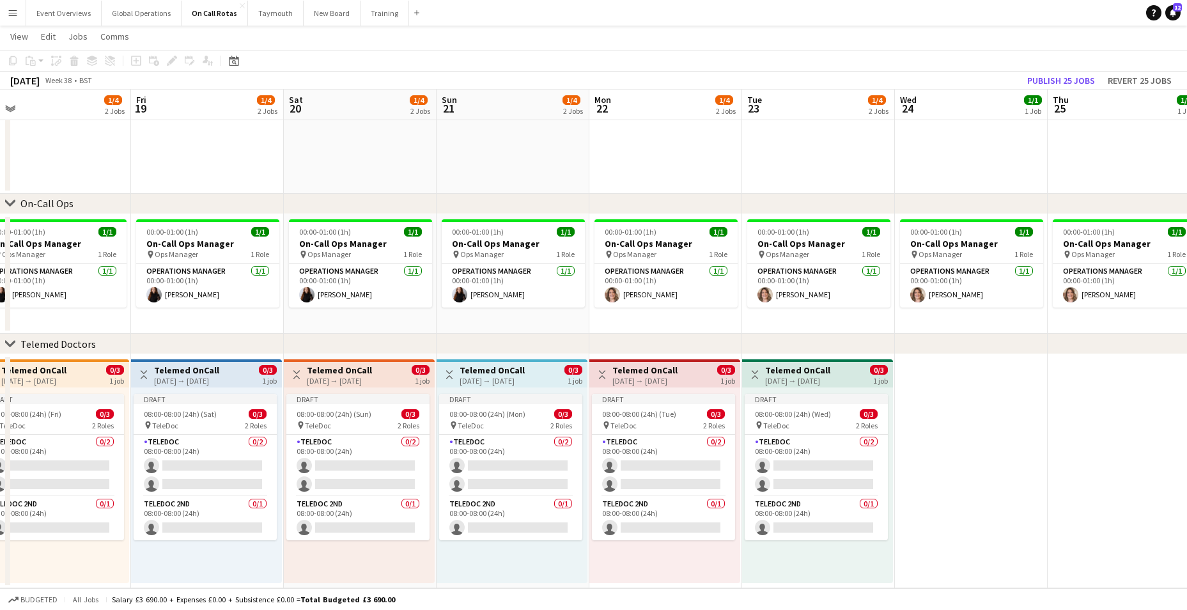
click at [934, 406] on app-date-cell at bounding box center [971, 471] width 153 height 234
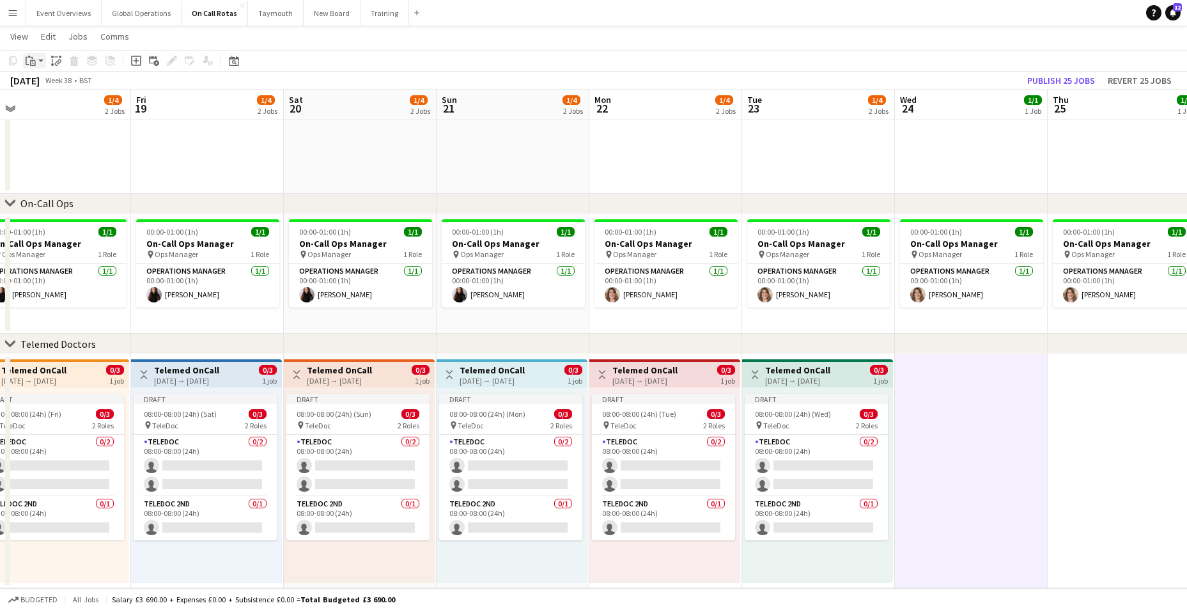
click at [31, 61] on icon at bounding box center [33, 63] width 6 height 6
click at [43, 84] on link "Paste Ctrl+V" at bounding box center [94, 85] width 120 height 12
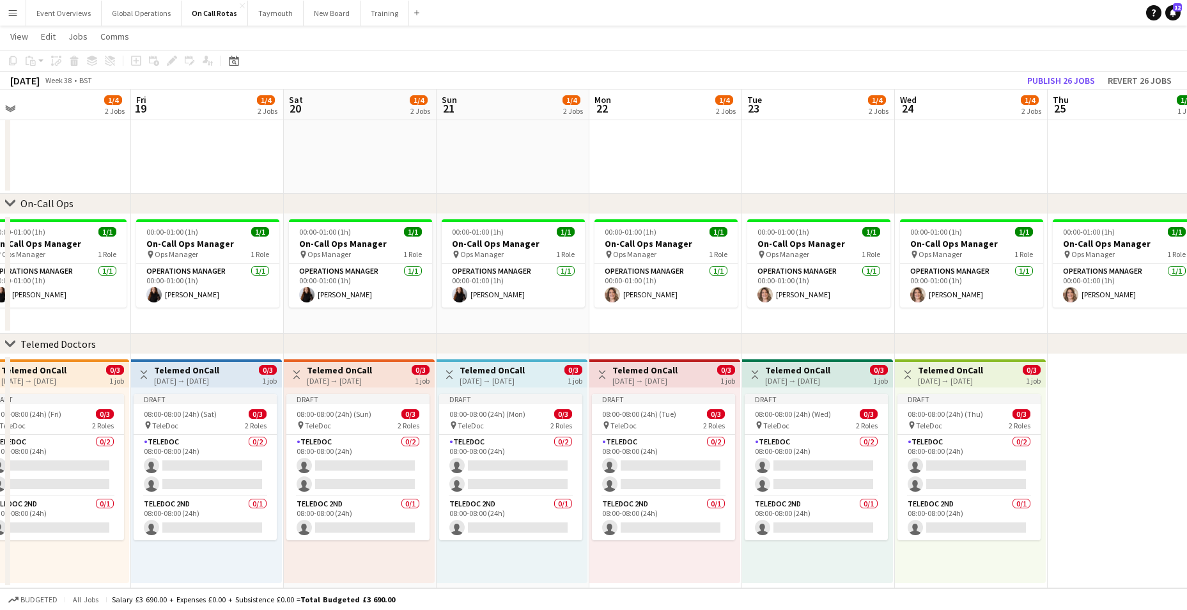
click at [1120, 466] on app-date-cell at bounding box center [1124, 471] width 153 height 234
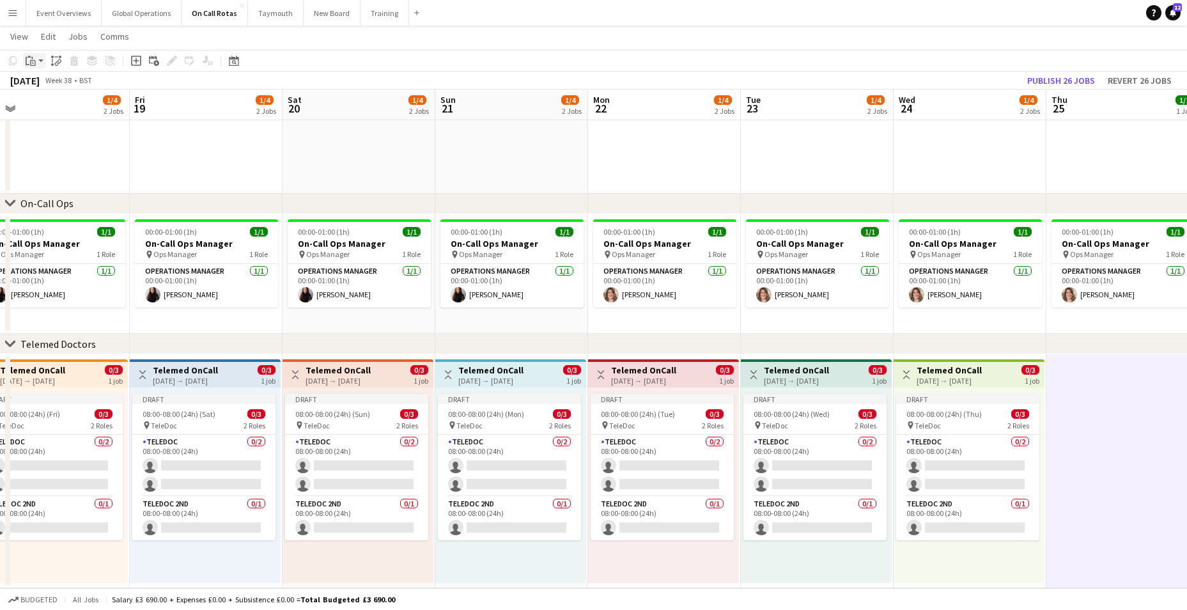
click at [27, 59] on icon "Paste" at bounding box center [31, 61] width 10 height 10
click at [34, 83] on link "Paste Ctrl+V" at bounding box center [94, 85] width 120 height 12
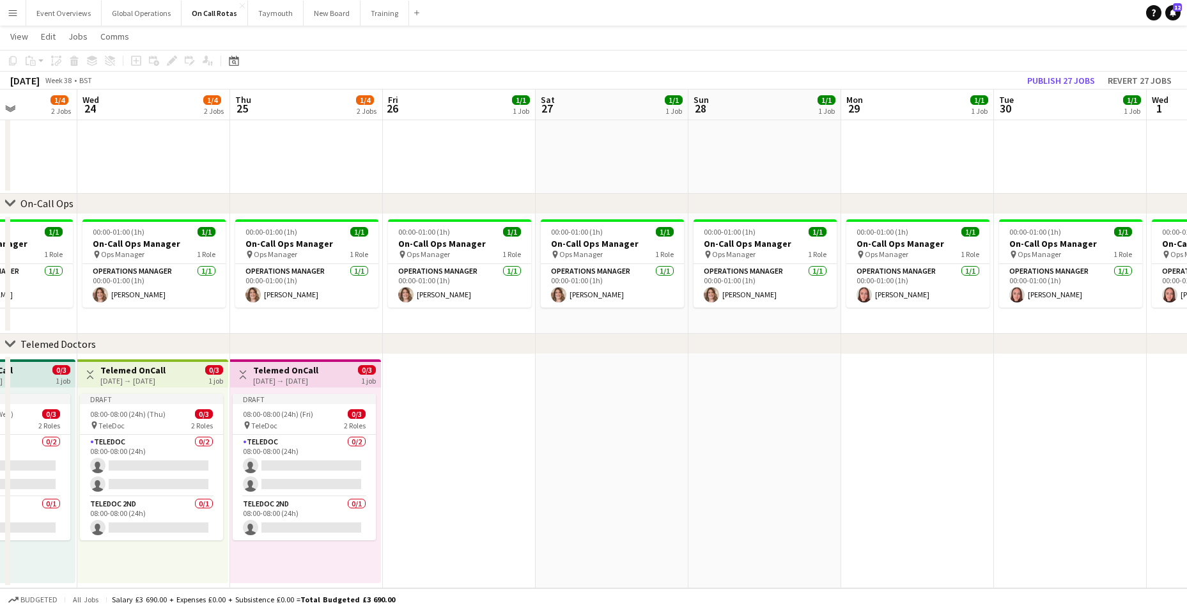
drag, startPoint x: 968, startPoint y: 477, endPoint x: 155, endPoint y: 426, distance: 814.6
click at [155, 426] on app-calendar-viewport "Sat 20 1/4 2 Jobs Sun 21 1/4 2 Jobs Mon 22 1/4 2 Jobs Tue 23 1/4 2 Jobs Wed 24 …" at bounding box center [593, 249] width 1187 height 678
click at [444, 399] on app-date-cell at bounding box center [458, 471] width 153 height 234
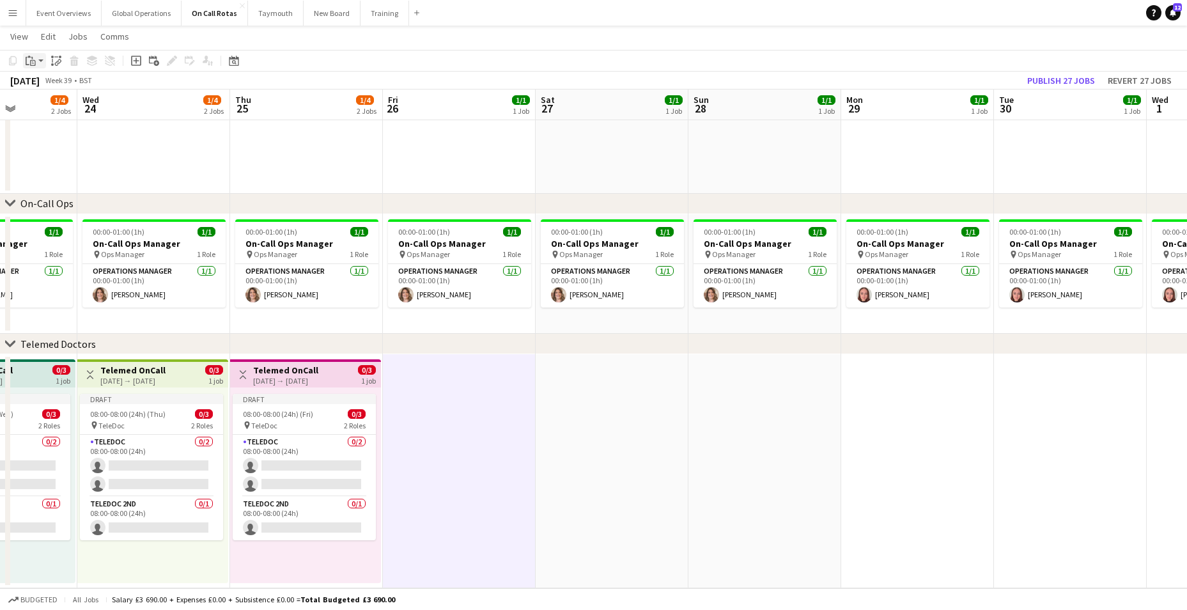
click at [30, 58] on icon at bounding box center [28, 57] width 3 height 2
click at [42, 81] on link "Paste Ctrl+V" at bounding box center [94, 85] width 120 height 12
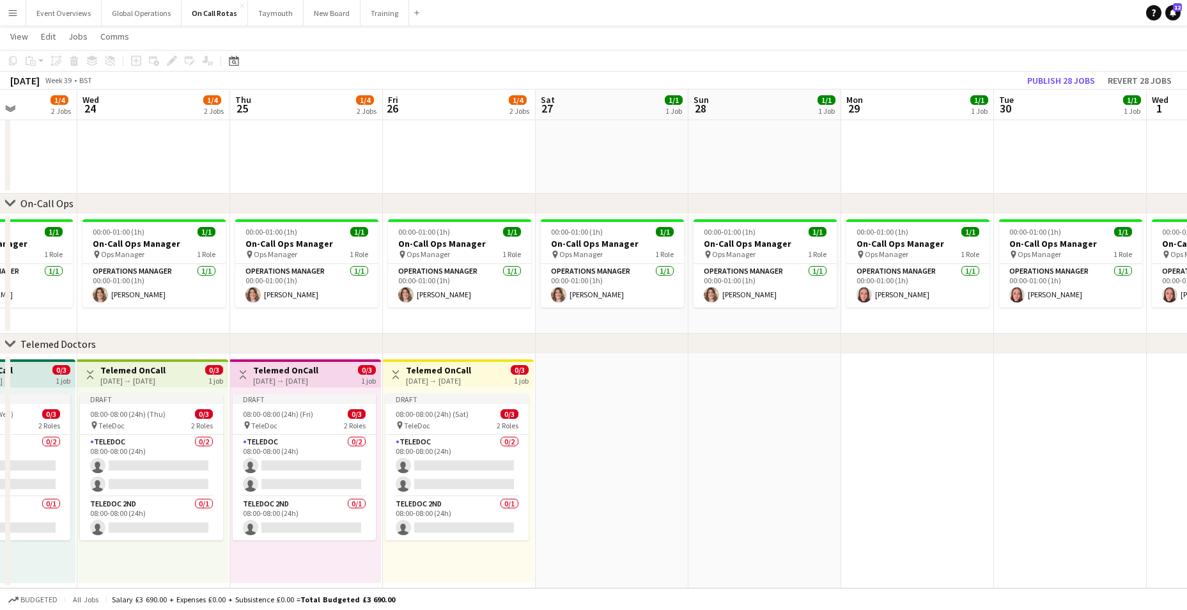
click at [571, 428] on app-date-cell at bounding box center [612, 471] width 153 height 234
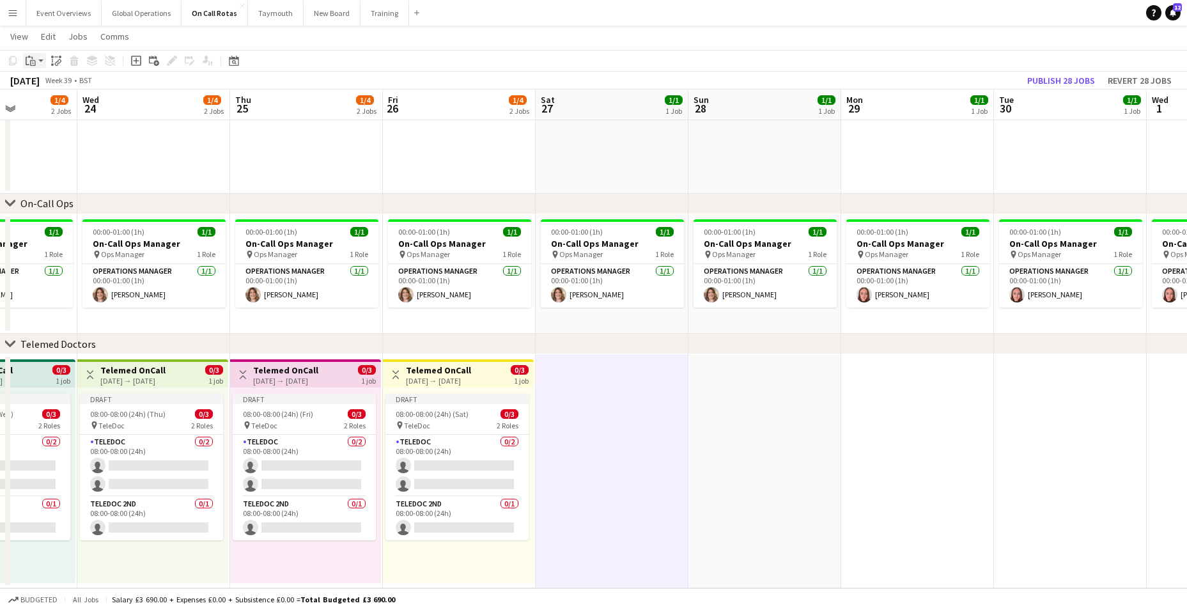
click at [28, 60] on icon "Paste" at bounding box center [31, 61] width 10 height 10
click at [63, 84] on link "Paste Ctrl+V" at bounding box center [94, 85] width 120 height 12
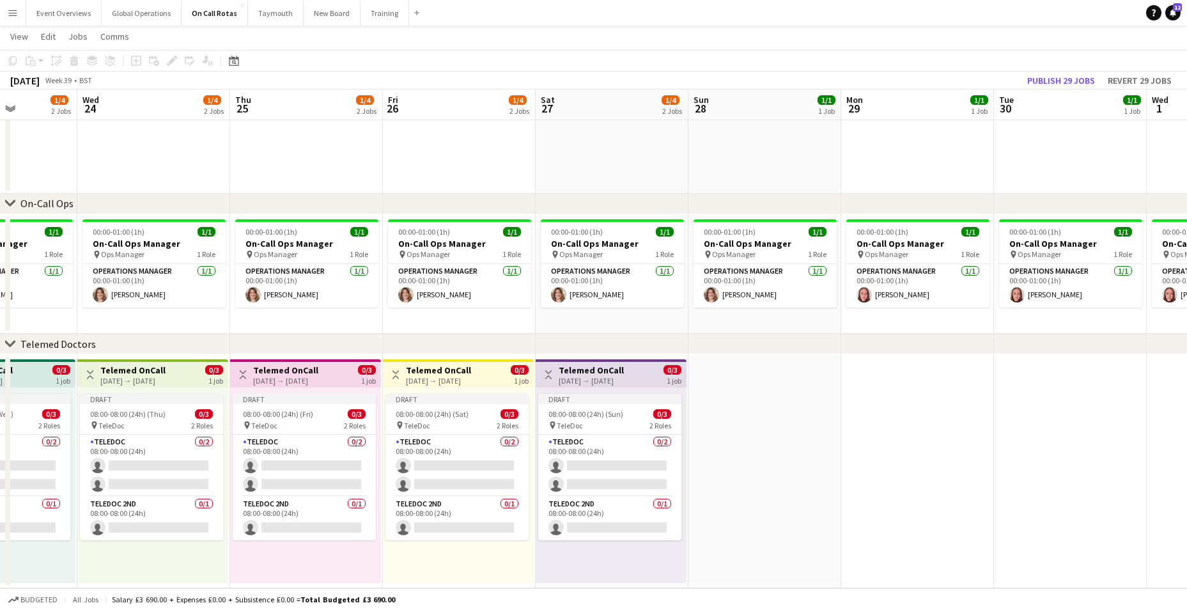
click at [789, 422] on app-date-cell at bounding box center [764, 471] width 153 height 234
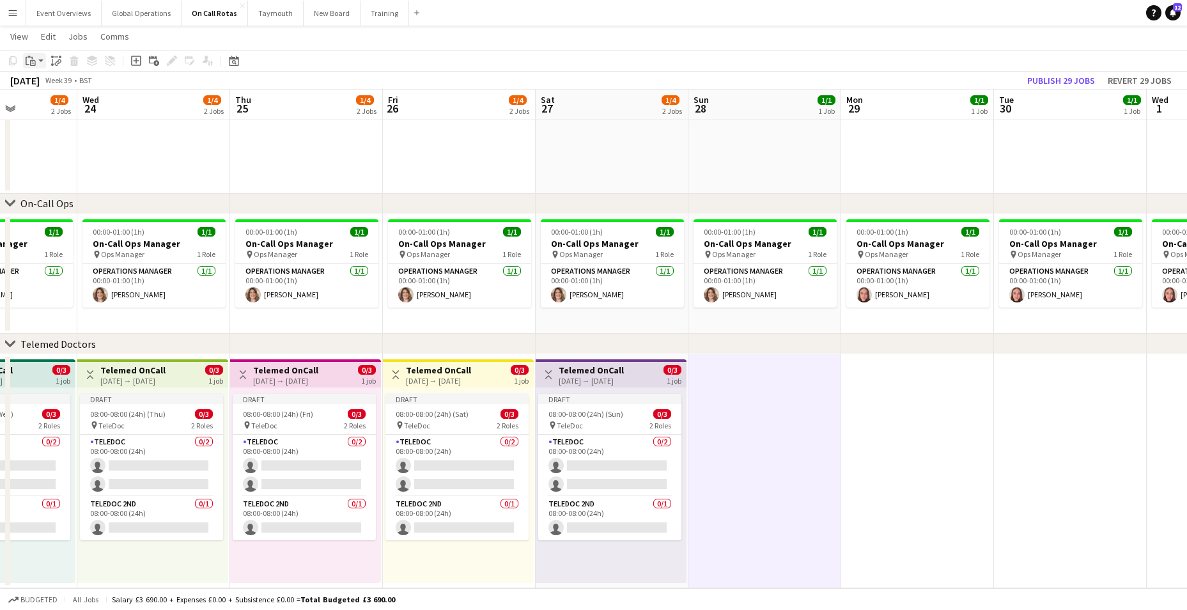
click at [28, 55] on div "Paste" at bounding box center [30, 60] width 15 height 15
click at [59, 82] on link "Paste Ctrl+V" at bounding box center [94, 85] width 120 height 12
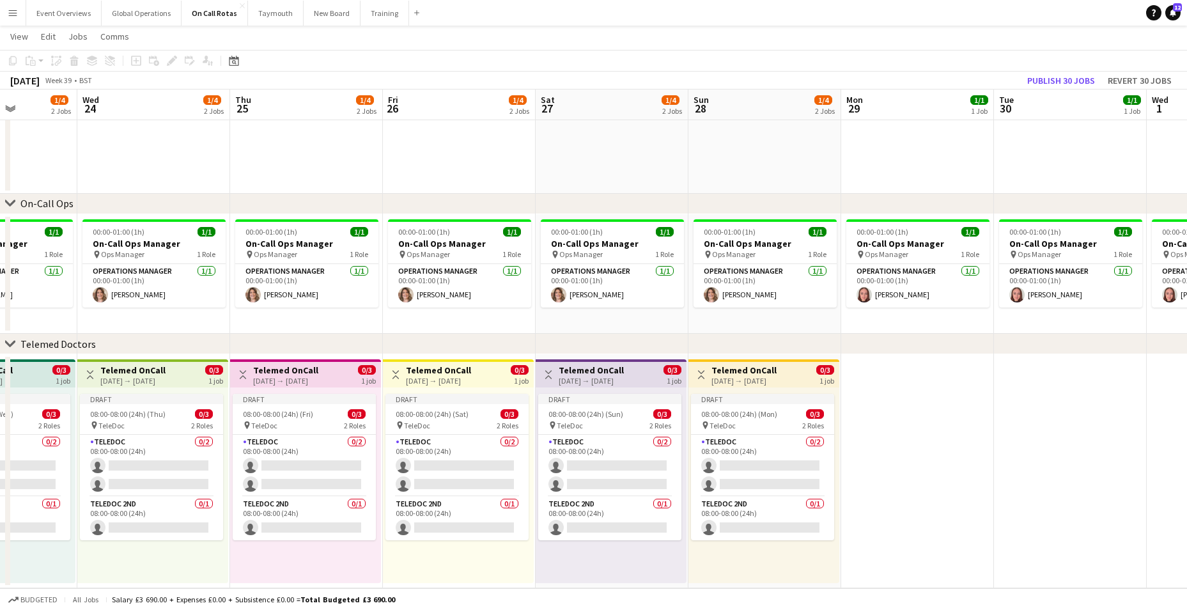
click at [918, 421] on app-date-cell at bounding box center [917, 471] width 153 height 234
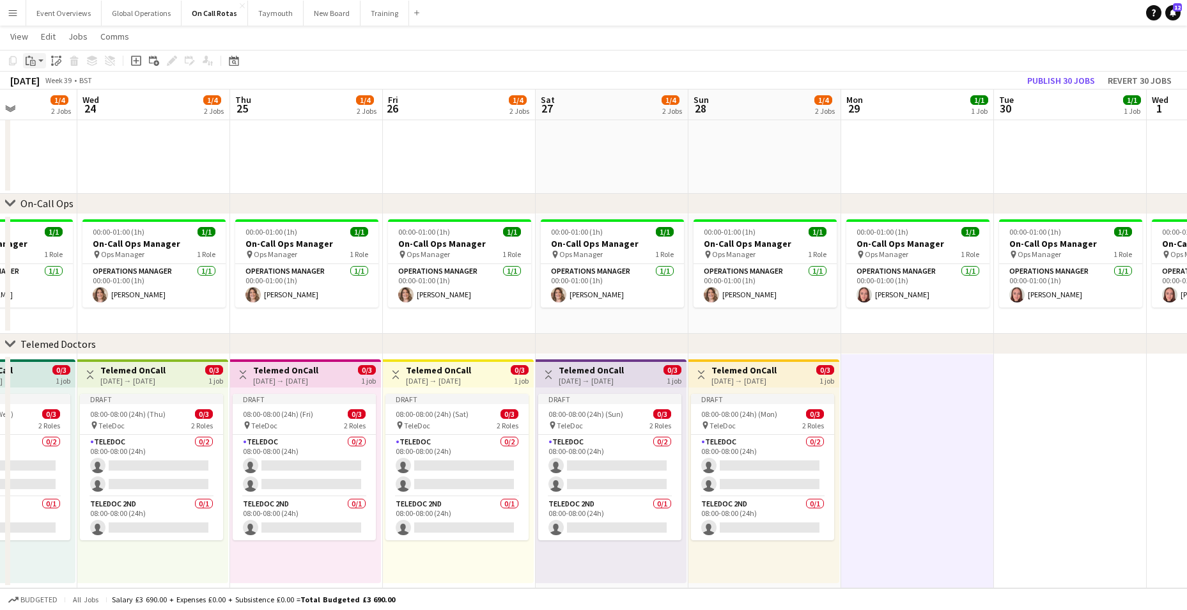
click at [24, 56] on div "Paste" at bounding box center [30, 60] width 15 height 15
click at [47, 79] on link "Paste Ctrl+V" at bounding box center [94, 85] width 120 height 12
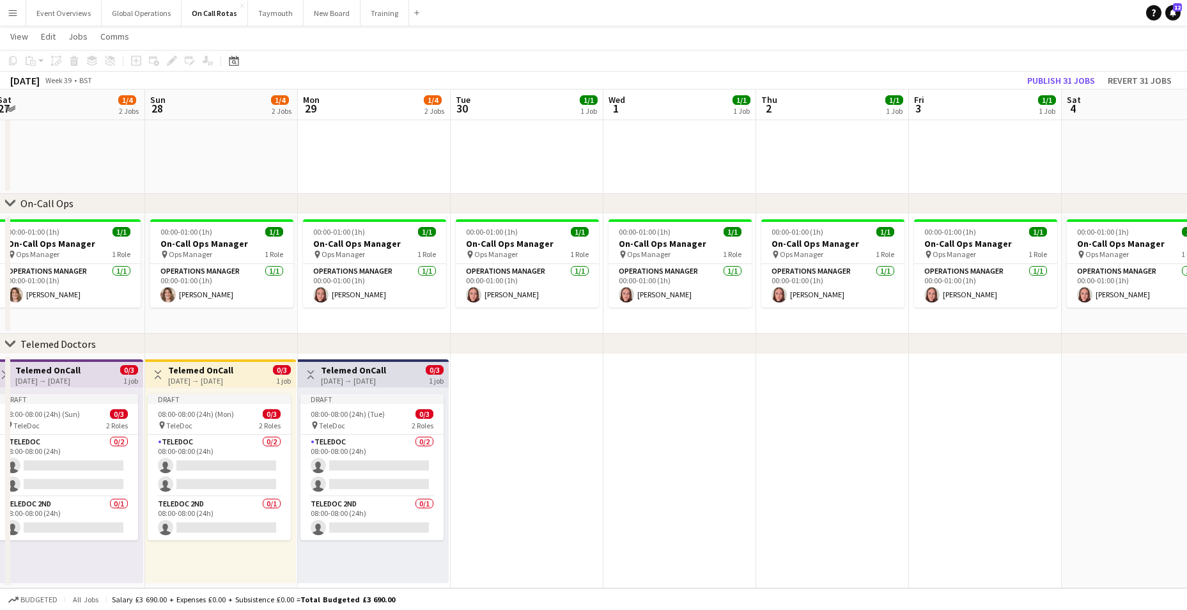
scroll to position [0, 402]
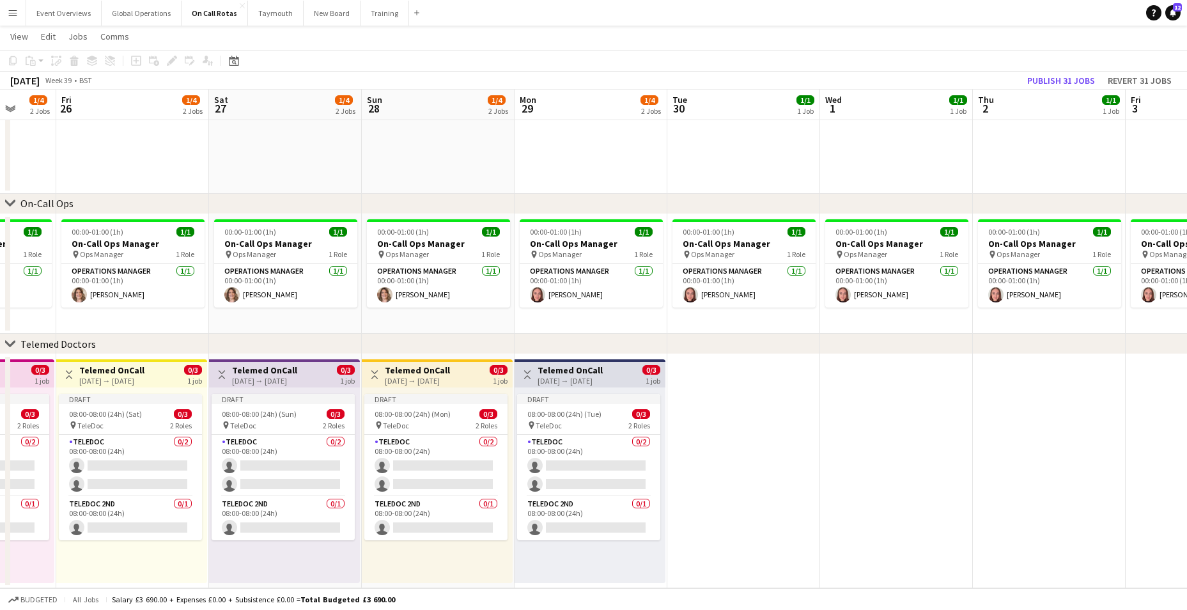
drag, startPoint x: 989, startPoint y: 434, endPoint x: 663, endPoint y: 448, distance: 326.9
click at [663, 448] on app-calendar-viewport "Tue 23 1/4 2 Jobs Wed 24 1/4 2 Jobs Thu 25 1/4 2 Jobs Fri 26 1/4 2 Jobs Sat 27 …" at bounding box center [593, 249] width 1187 height 678
click at [743, 441] on app-date-cell at bounding box center [743, 471] width 153 height 234
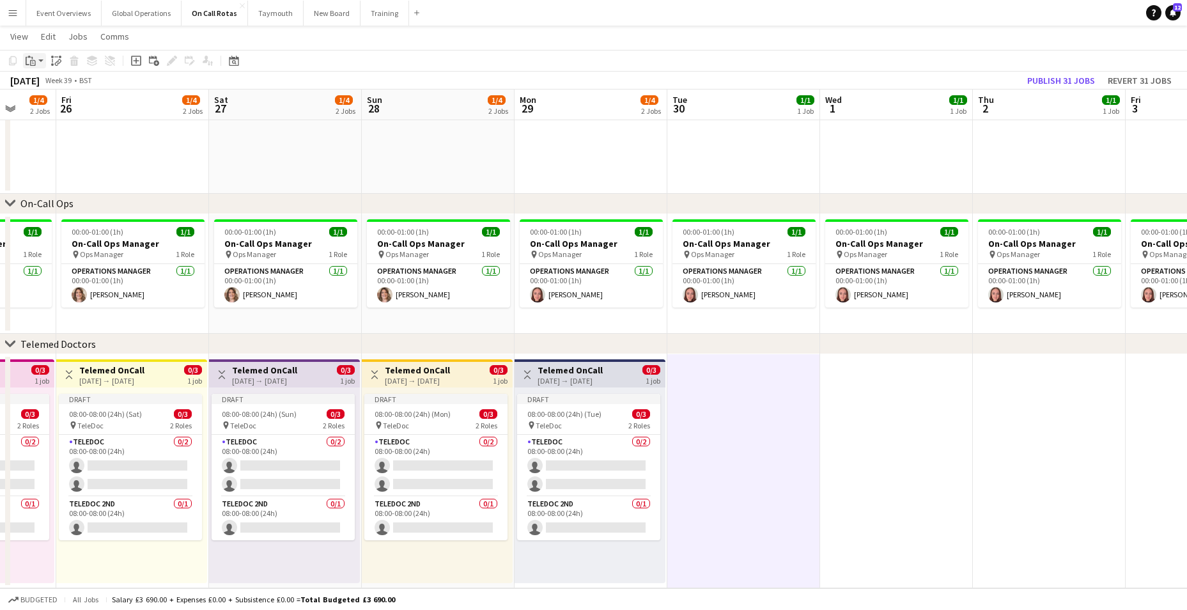
click at [26, 59] on icon at bounding box center [28, 61] width 4 height 8
click at [44, 82] on link "Paste Ctrl+V" at bounding box center [94, 85] width 120 height 12
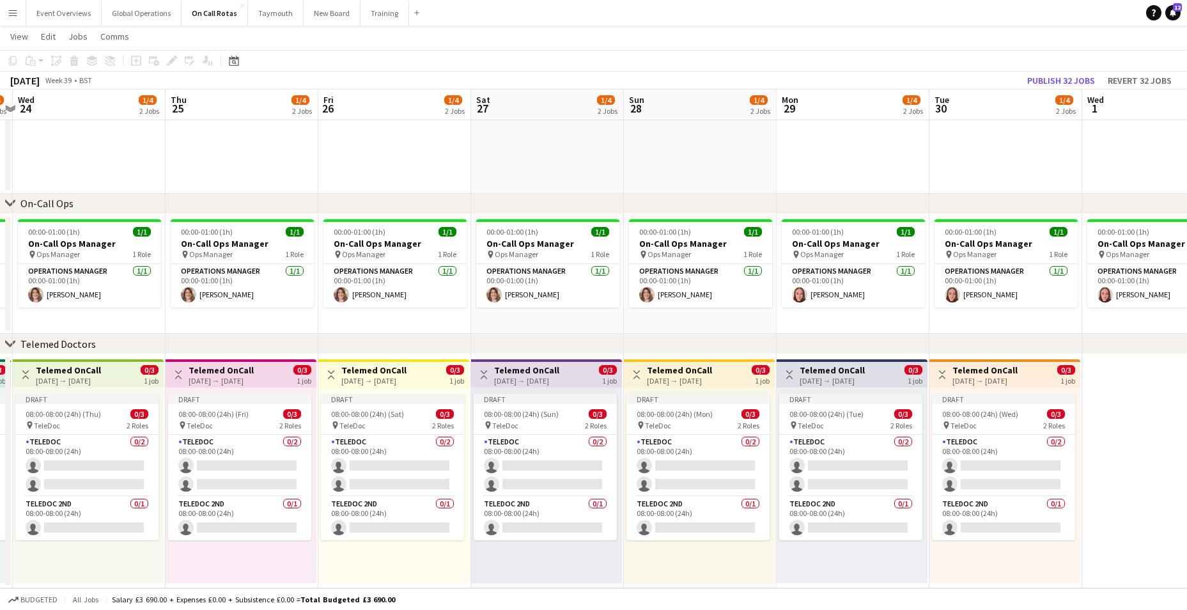
scroll to position [0, 387]
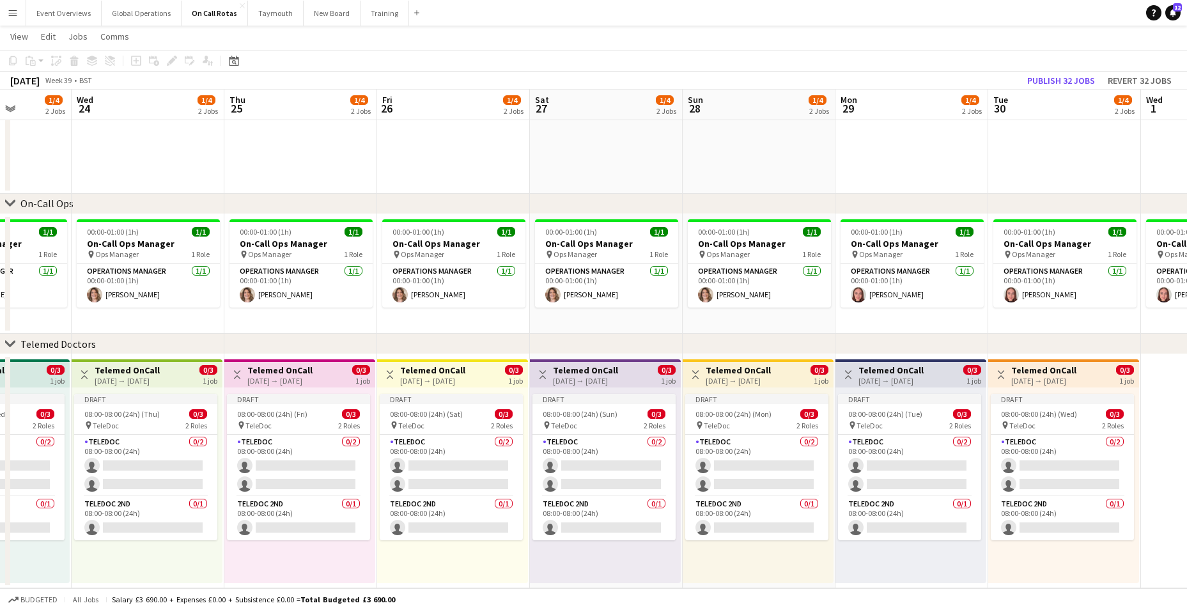
drag, startPoint x: 404, startPoint y: 556, endPoint x: 804, endPoint y: 591, distance: 401.6
click at [804, 591] on app-board "On Call Rotas user View Day view expanded Day view collapsed Month view Date pi…" at bounding box center [593, 248] width 1187 height 724
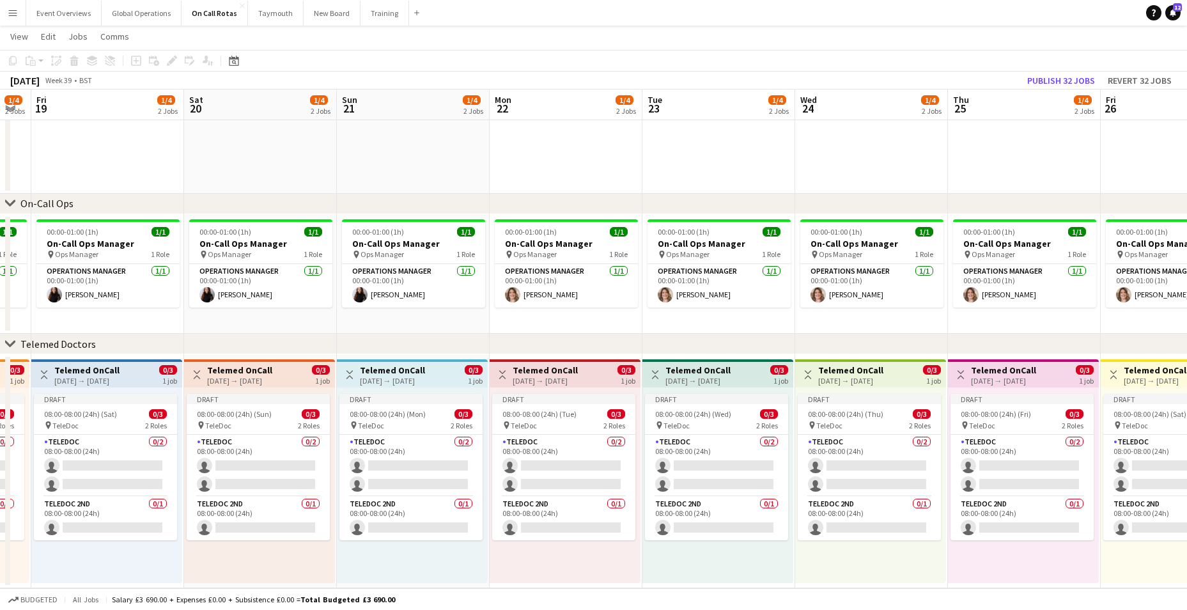
drag, startPoint x: 178, startPoint y: 508, endPoint x: 878, endPoint y: 513, distance: 699.9
click at [878, 513] on app-calendar-viewport "Wed 17 1/4 2 Jobs Thu 18 1/4 2 Jobs Fri 19 1/4 2 Jobs Sat 20 1/4 2 Jobs Sun 21 …" at bounding box center [593, 249] width 1187 height 678
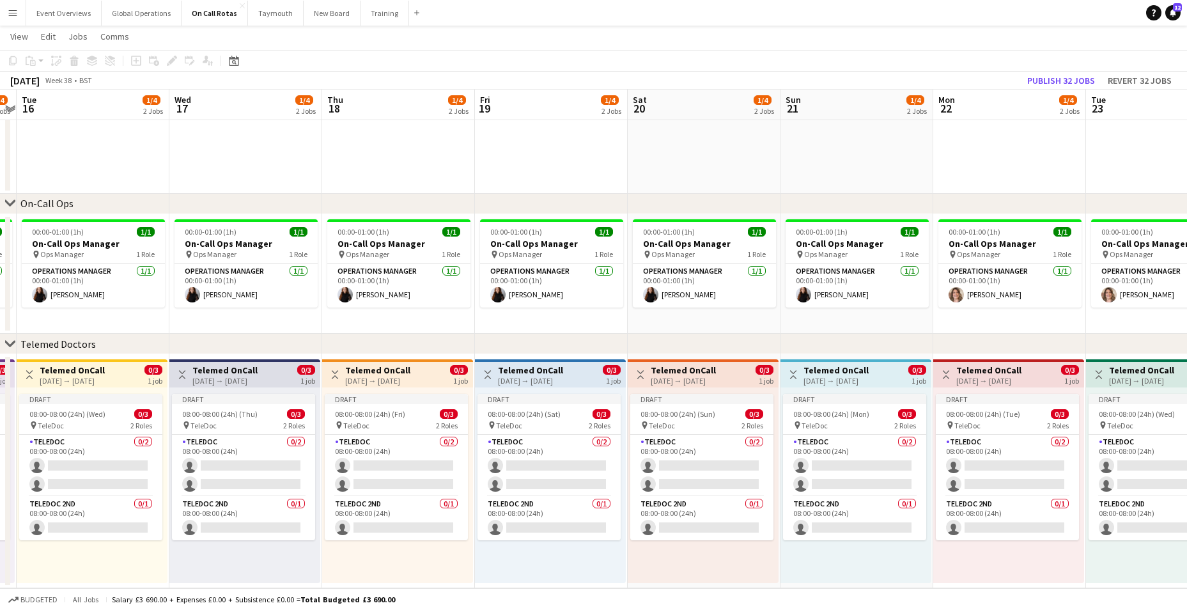
scroll to position [0, 321]
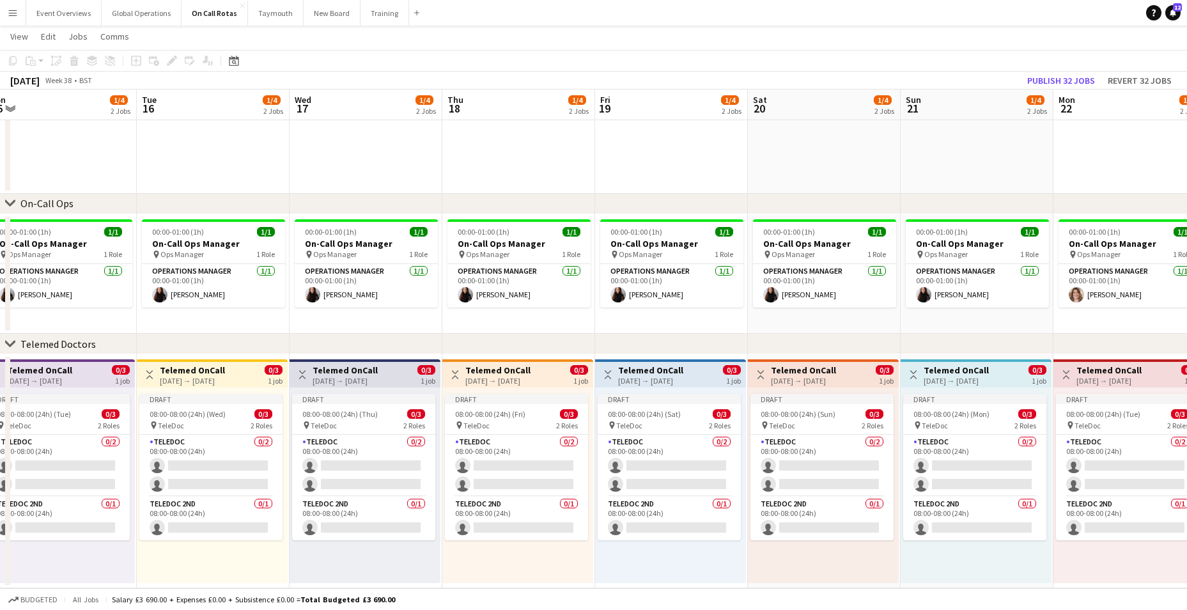
drag, startPoint x: 139, startPoint y: 497, endPoint x: 703, endPoint y: 516, distance: 564.0
click at [703, 516] on app-calendar-viewport "Sat 13 1/4 2 Jobs Sun 14 1/4 2 Jobs Mon 15 1/4 2 Jobs Tue 16 1/4 2 Jobs Wed 17 …" at bounding box center [593, 249] width 1187 height 678
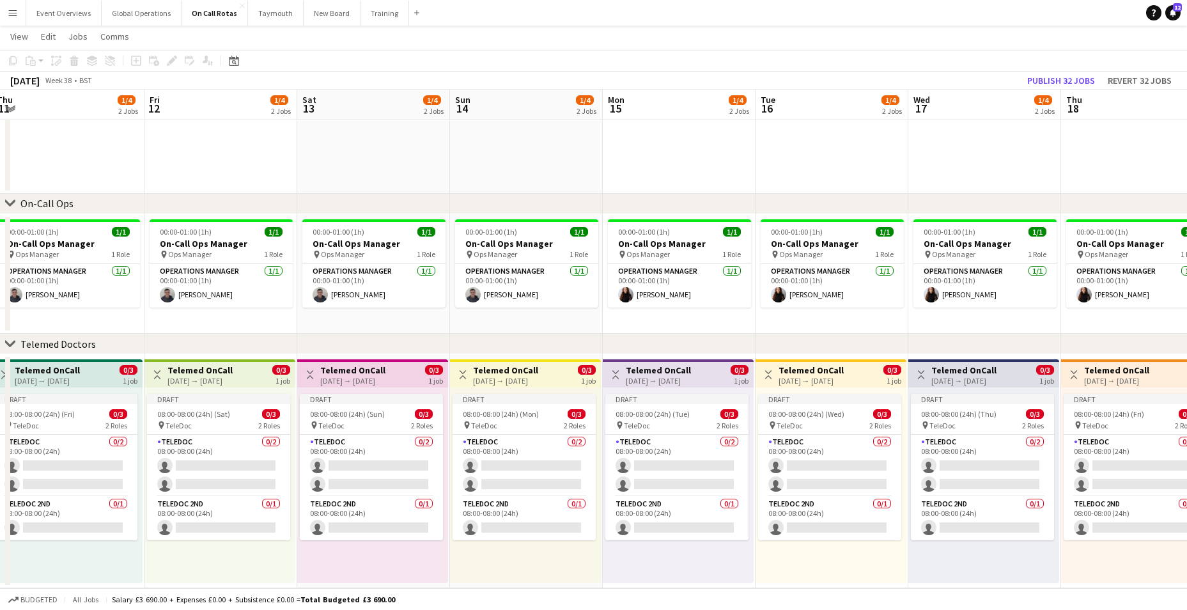
scroll to position [0, 304]
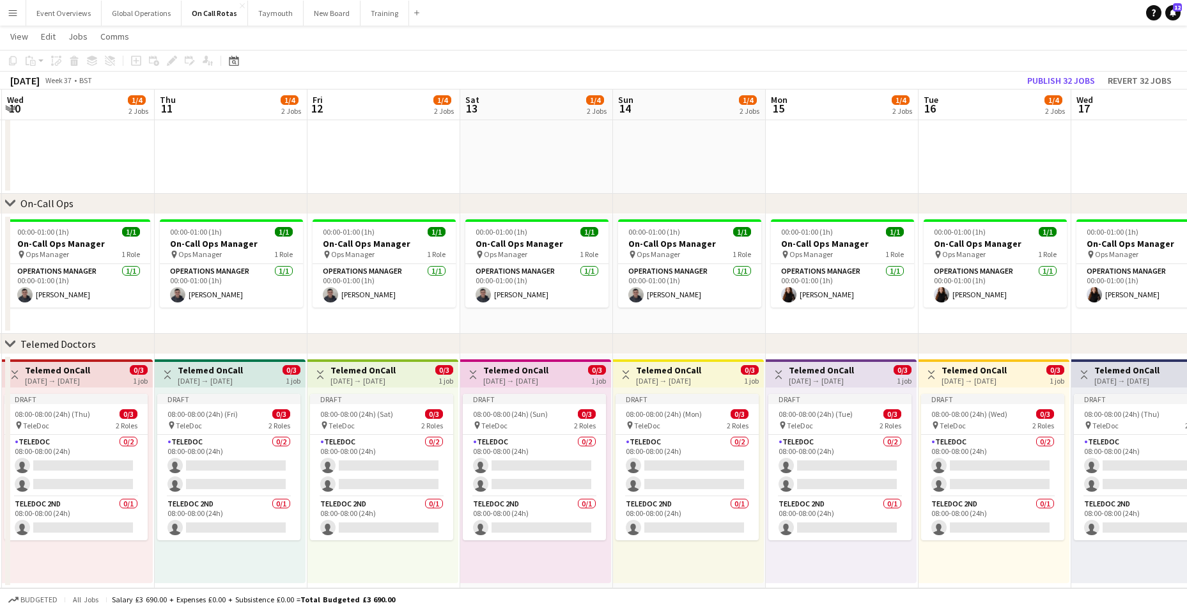
drag, startPoint x: 84, startPoint y: 508, endPoint x: 866, endPoint y: 503, distance: 781.7
click at [866, 503] on app-calendar-viewport "Mon 8 1/4 2 Jobs Tue 9 1/4 2 Jobs Wed 10 1/4 2 Jobs Thu 11 1/4 2 Jobs Fri 12 1/…" at bounding box center [593, 249] width 1187 height 678
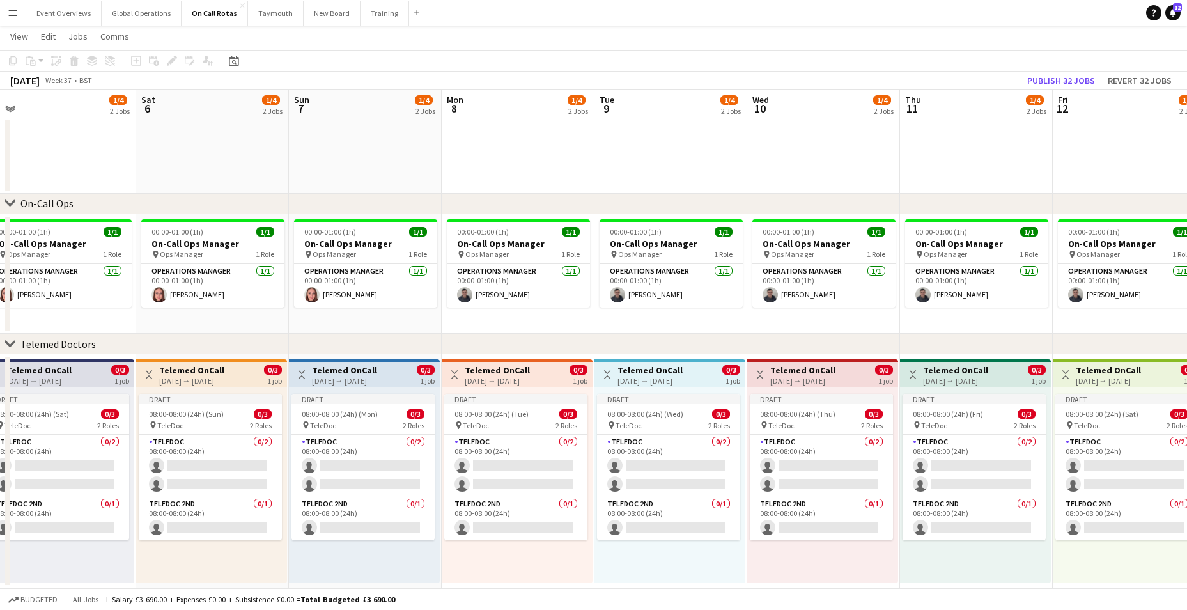
scroll to position [0, 352]
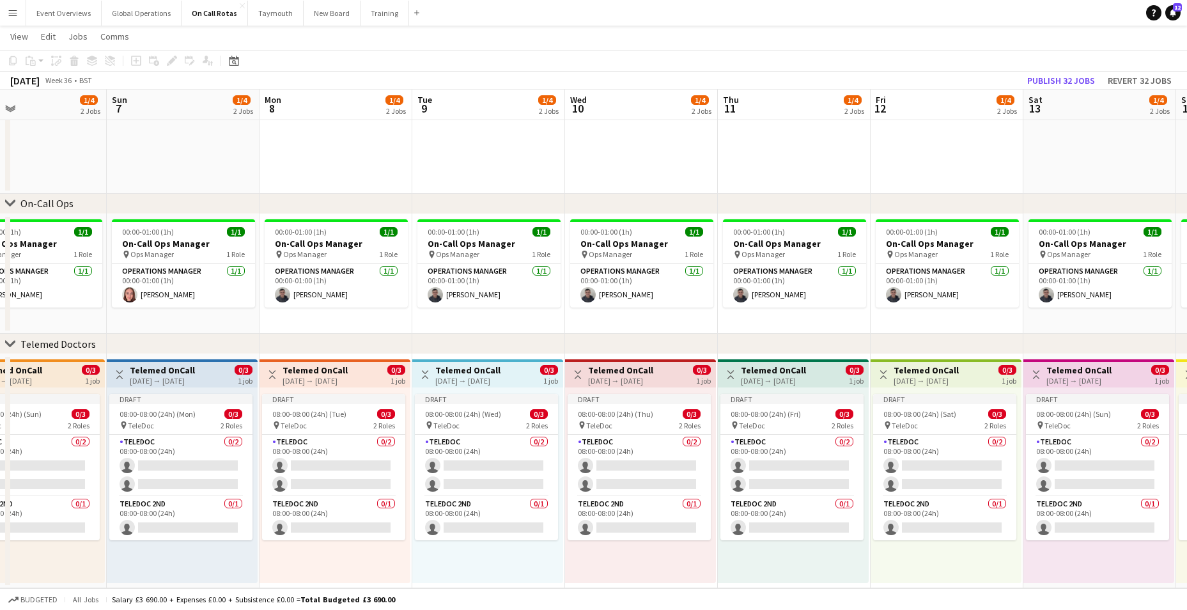
drag, startPoint x: 169, startPoint y: 504, endPoint x: 732, endPoint y: 532, distance: 563.7
click at [732, 532] on app-calendar-viewport "Thu 4 1/4 2 Jobs Fri 5 1/4 2 Jobs Sat 6 1/4 2 Jobs Sun 7 1/4 2 Jobs Mon 8 1/4 2…" at bounding box center [593, 249] width 1187 height 678
click at [1037, 81] on button "Publish 32 jobs" at bounding box center [1061, 80] width 78 height 17
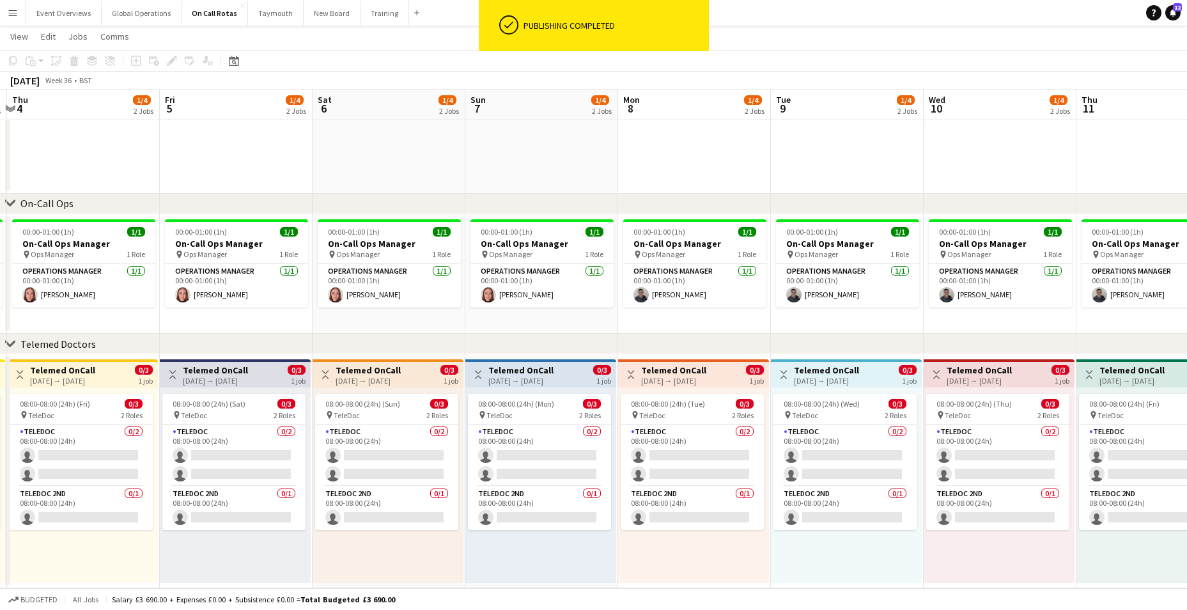
scroll to position [0, 360]
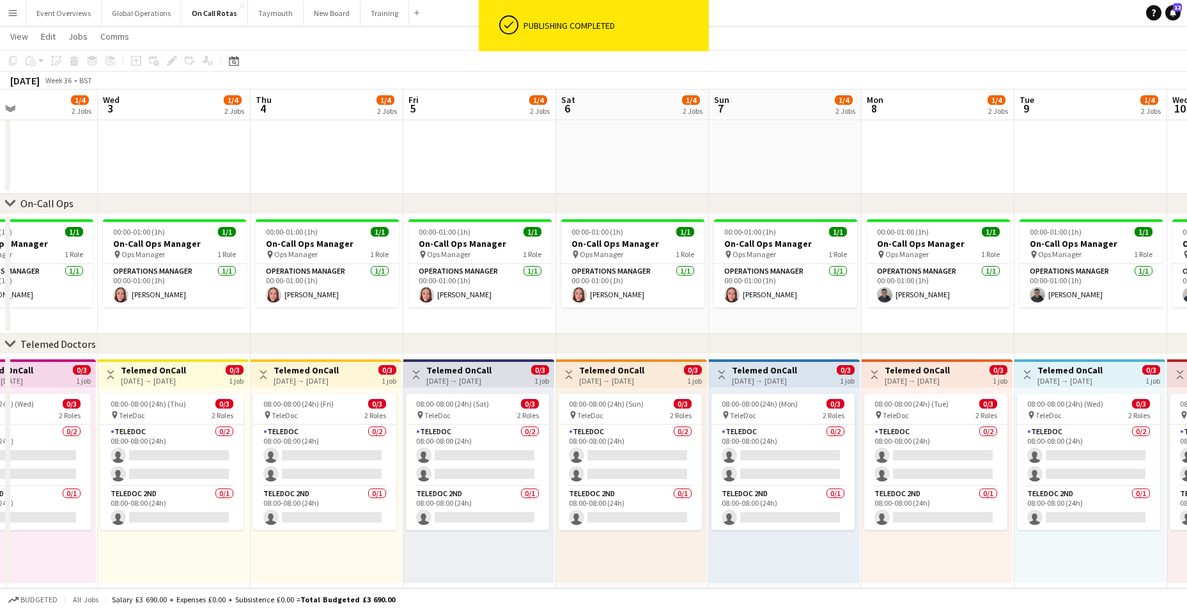
drag, startPoint x: 300, startPoint y: 555, endPoint x: 902, endPoint y: 555, distance: 602.1
click at [902, 555] on app-calendar-viewport "Sun 31 1/4 2 Jobs Mon 1 1/4 2 Jobs Tue 2 1/4 2 Jobs Wed 3 1/4 2 Jobs Thu 4 1/4 …" at bounding box center [593, 249] width 1187 height 678
drag, startPoint x: 255, startPoint y: 596, endPoint x: 481, endPoint y: 596, distance: 226.3
click at [481, 596] on div "Budgeted All jobs Salary £3 690.00 + Expenses £0.00 + Subsistence £0.00 = Total…" at bounding box center [593, 599] width 1187 height 22
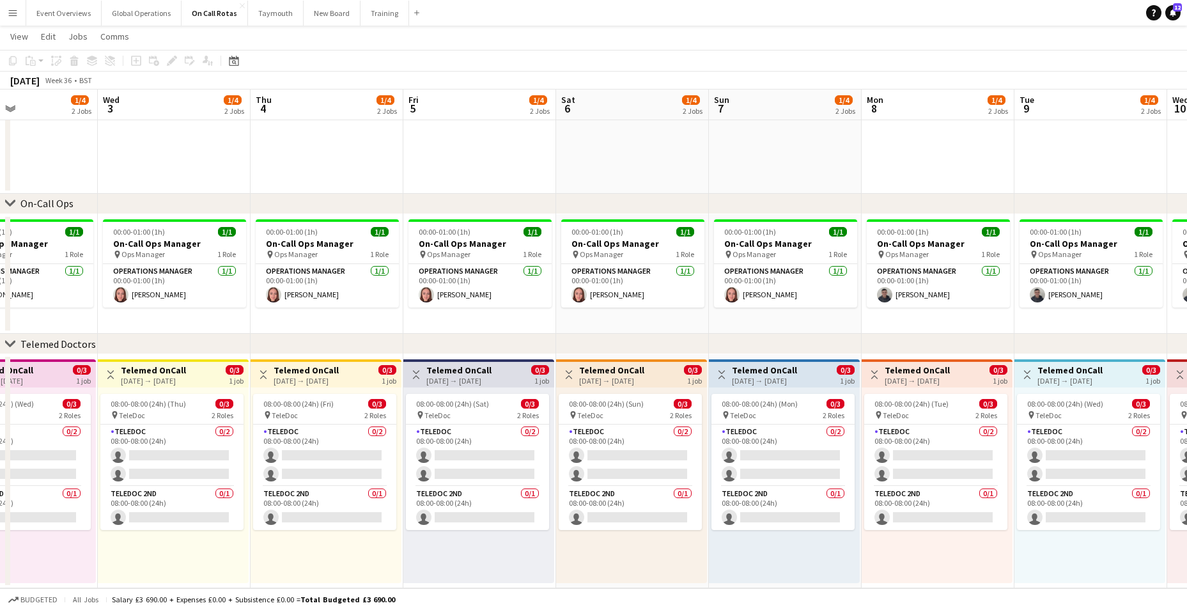
click at [325, 565] on div "08:00-08:00 (24h) (Fri) 0/3 pin TeleDoc 2 Roles TeleDoc 0/2 08:00-08:00 (24h) s…" at bounding box center [326, 485] width 151 height 196
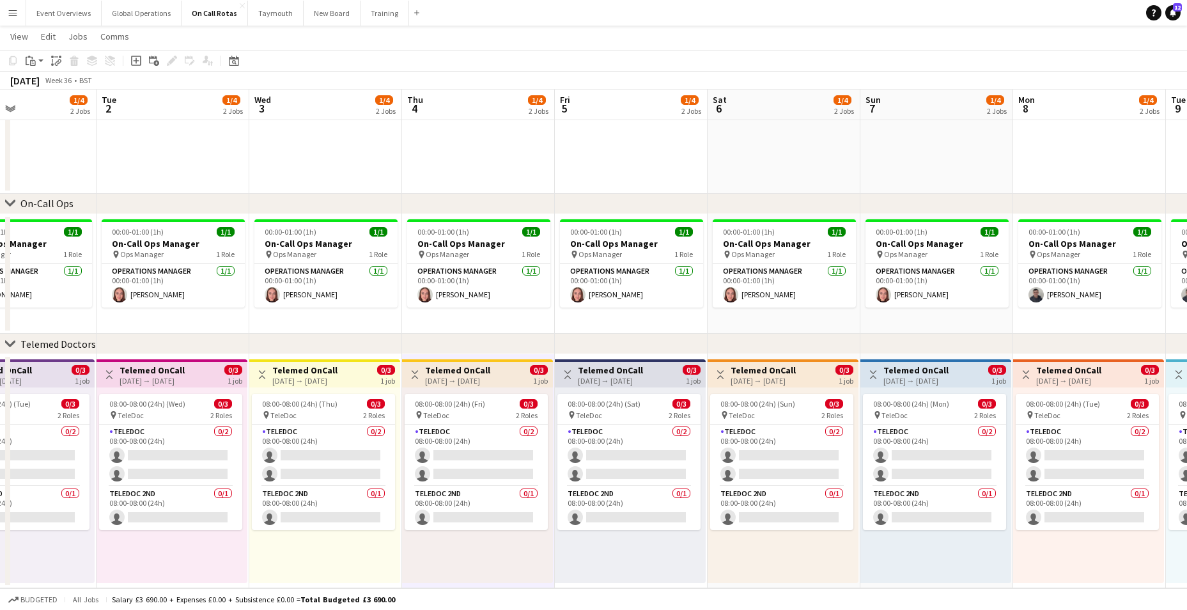
scroll to position [0, 424]
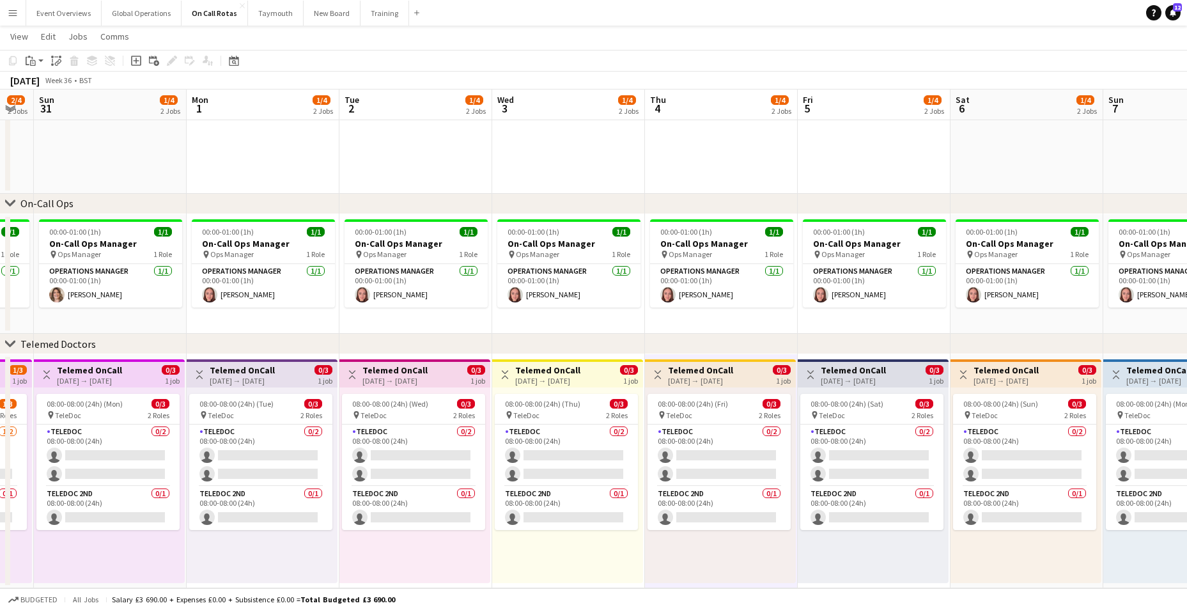
drag, startPoint x: 259, startPoint y: 546, endPoint x: 605, endPoint y: 564, distance: 346.8
click at [605, 564] on app-calendar-viewport "Thu 28 1/4 2 Jobs Fri 29 1/4 2 Jobs Sat 30 2/4 2 Jobs Sun 31 1/4 2 Jobs Mon 1 1…" at bounding box center [593, 249] width 1187 height 678
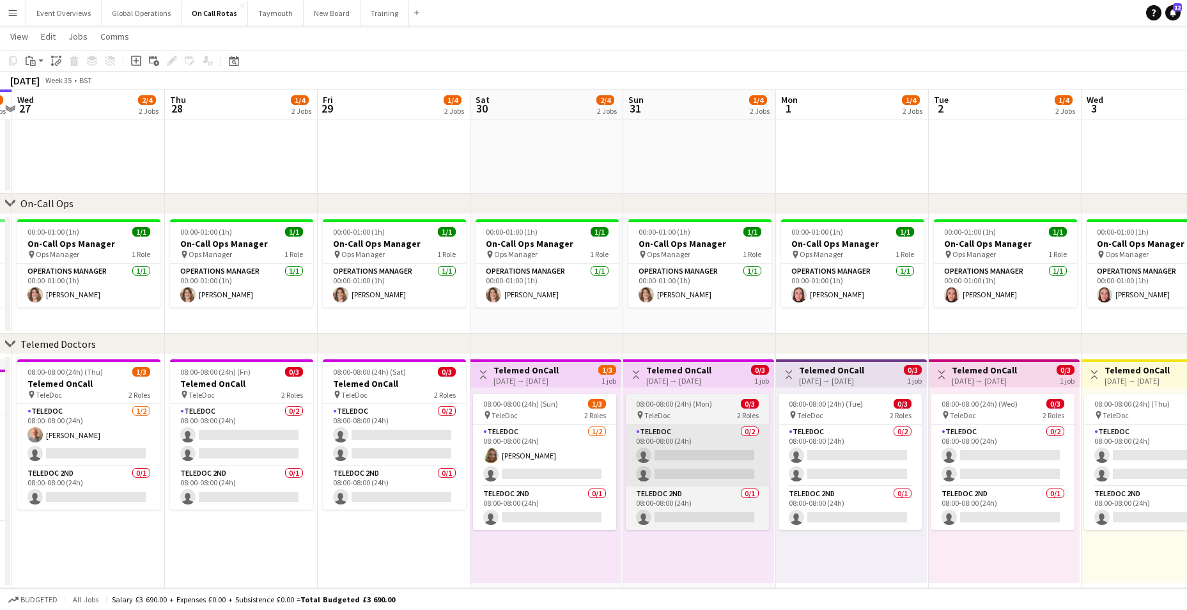
drag, startPoint x: 141, startPoint y: 473, endPoint x: 631, endPoint y: 478, distance: 490.2
click at [732, 469] on app-calendar-viewport "Mon 25 2/4 2 Jobs Tue 26 2/4 2 Jobs Wed 27 2/4 2 Jobs Thu 28 1/4 2 Jobs Fri 29 …" at bounding box center [593, 249] width 1187 height 678
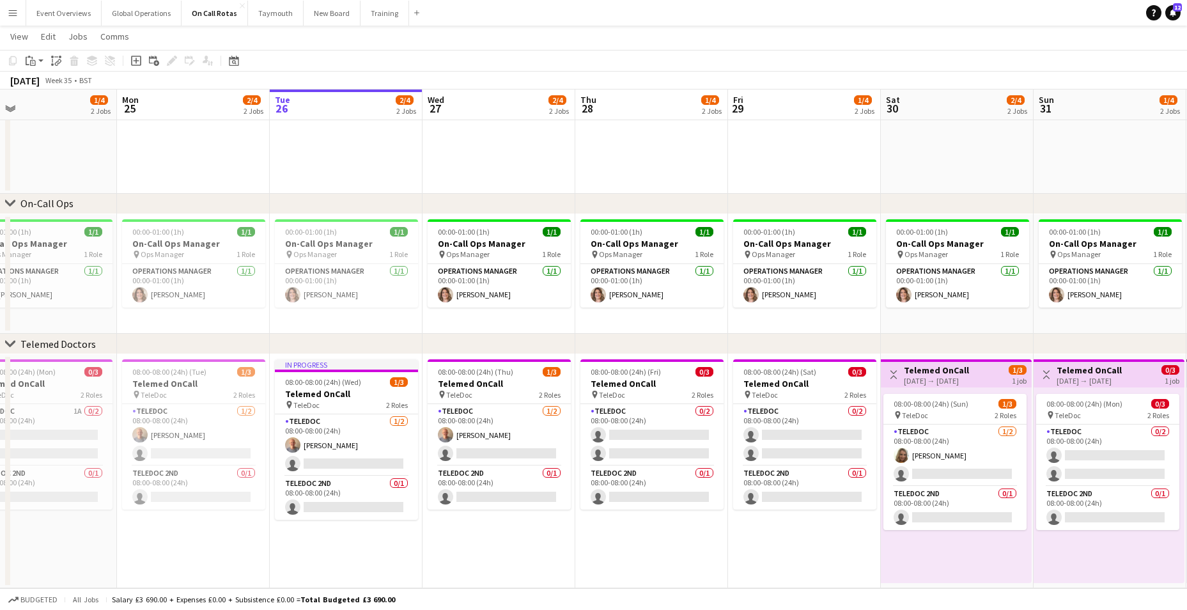
scroll to position [0, 274]
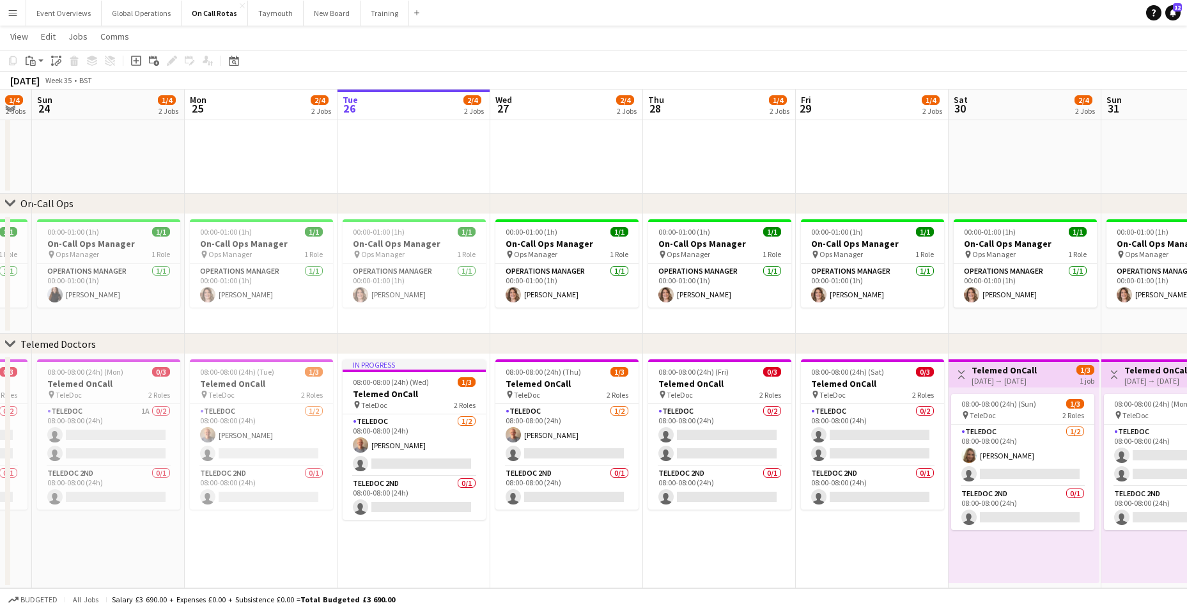
drag, startPoint x: 166, startPoint y: 500, endPoint x: 643, endPoint y: 506, distance: 476.8
click at [643, 506] on app-calendar-viewport "Fri 22 1/4 2 Jobs Sat 23 1/4 2 Jobs Sun 24 1/4 2 Jobs Mon 25 2/4 2 Jobs Tue 26 …" at bounding box center [593, 249] width 1187 height 678
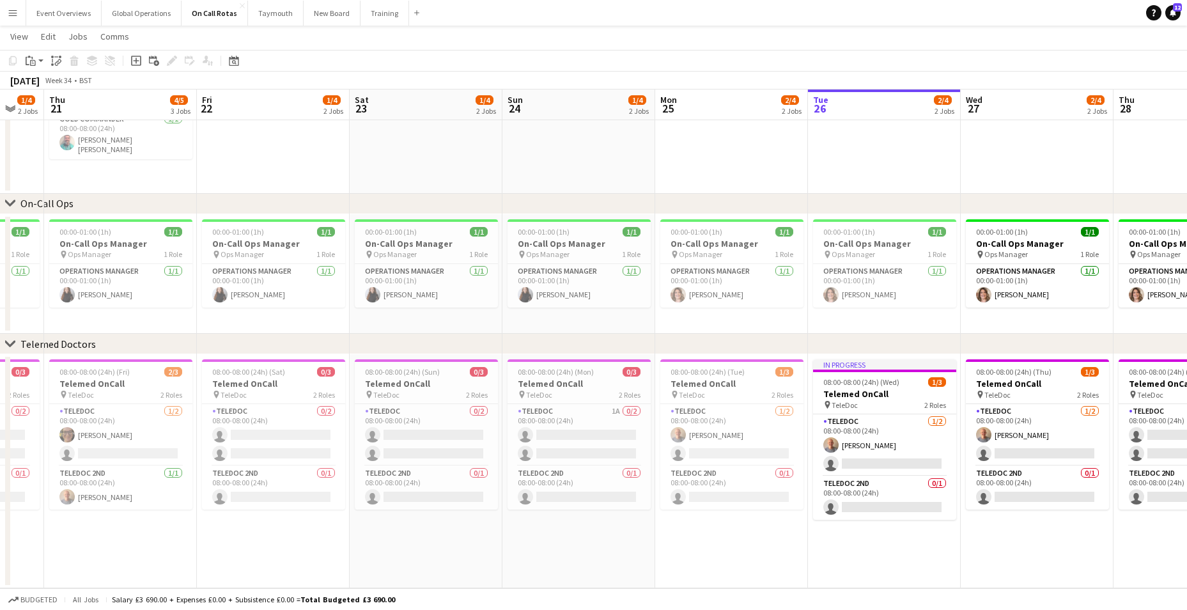
scroll to position [0, 261]
drag, startPoint x: 127, startPoint y: 464, endPoint x: 598, endPoint y: 477, distance: 471.2
click at [598, 477] on app-calendar-viewport "Tue 19 1/4 2 Jobs Wed 20 1/4 2 Jobs Thu 21 4/5 3 Jobs Fri 22 1/4 2 Jobs Sat 23 …" at bounding box center [593, 249] width 1187 height 678
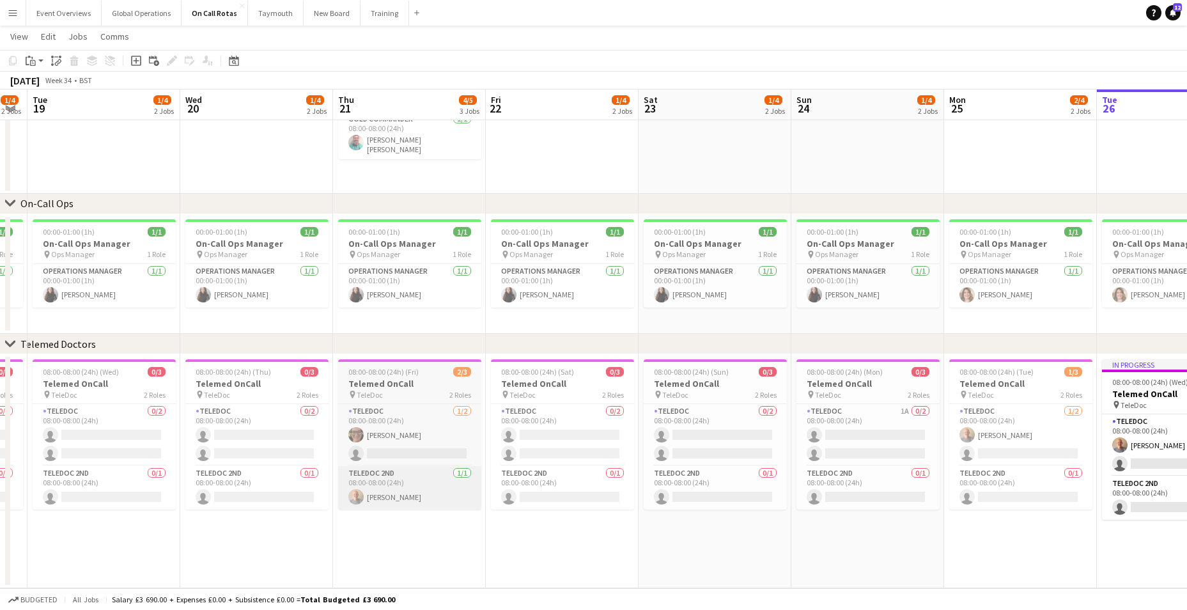
drag, startPoint x: 451, startPoint y: 522, endPoint x: 473, endPoint y: 503, distance: 29.1
click at [739, 534] on app-calendar-viewport "Sun 17 2/4 2 Jobs Mon 18 1/4 2 Jobs Tue 19 1/4 2 Jobs Wed 20 1/4 2 Jobs Thu 21 …" at bounding box center [593, 249] width 1187 height 678
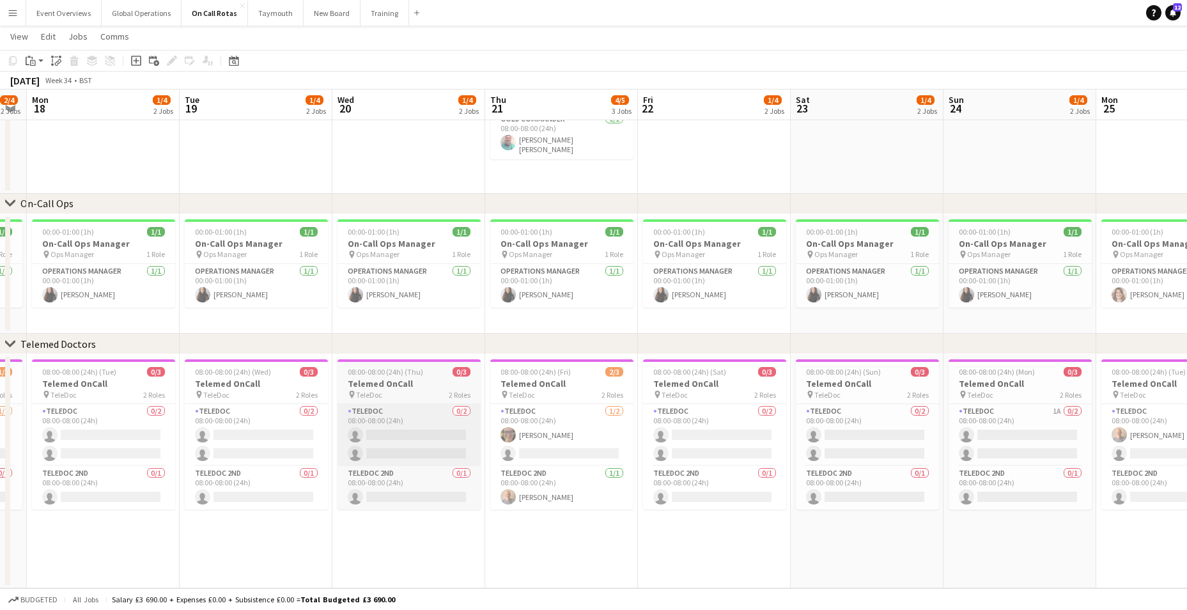
drag, startPoint x: 311, startPoint y: 486, endPoint x: 780, endPoint y: 464, distance: 469.6
click at [789, 464] on app-calendar-viewport "Sat 16 1/4 2 Jobs Sun 17 2/4 2 Jobs Mon 18 1/4 2 Jobs Tue 19 1/4 2 Jobs Wed 20 …" at bounding box center [593, 249] width 1187 height 678
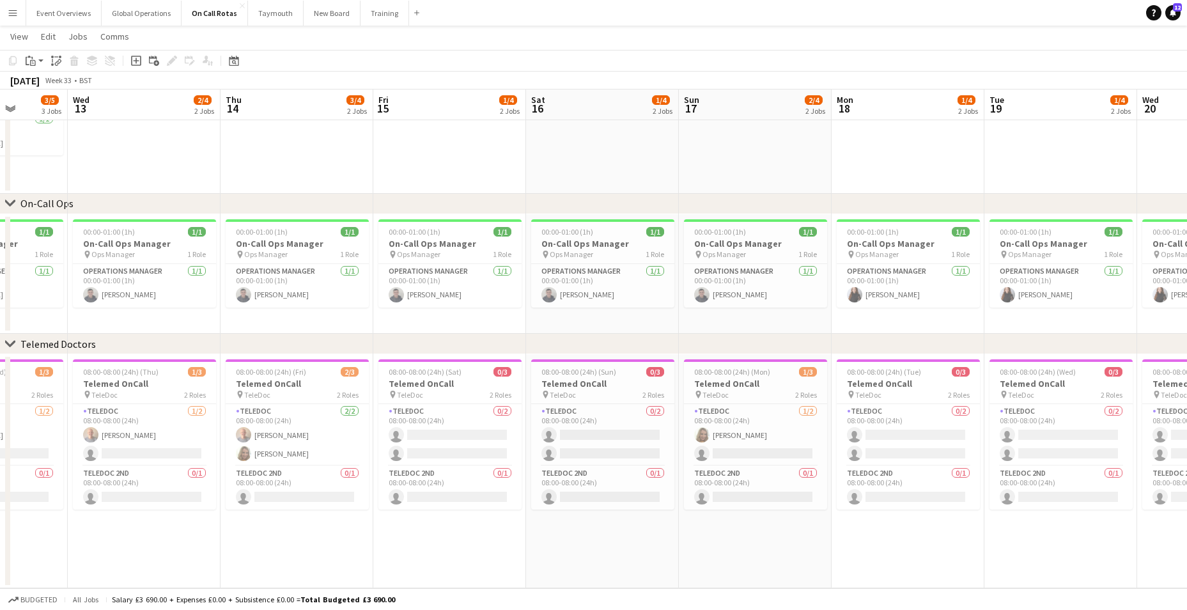
drag, startPoint x: 281, startPoint y: 471, endPoint x: 702, endPoint y: 472, distance: 421.2
click at [702, 472] on app-calendar-viewport "Mon 11 2/4 2 Jobs Tue 12 3/5 3 Jobs Wed 13 2/4 2 Jobs Thu 14 3/4 2 Jobs Fri 15 …" at bounding box center [593, 249] width 1187 height 678
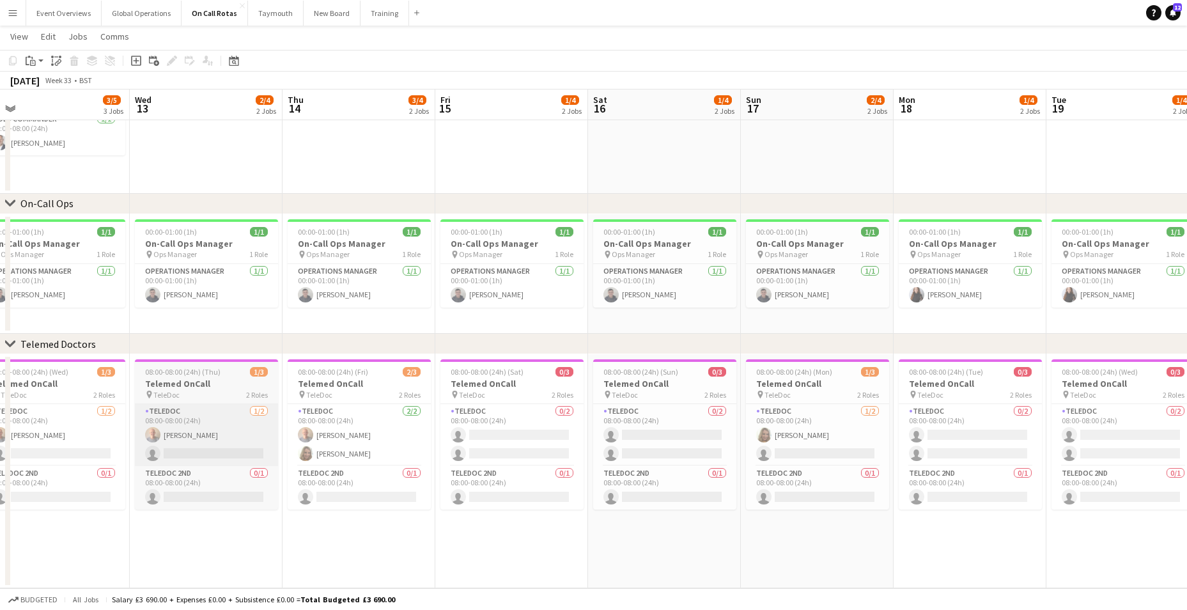
drag, startPoint x: 219, startPoint y: 467, endPoint x: 628, endPoint y: 460, distance: 409.1
click at [738, 467] on app-calendar-viewport "Sun 10 2/4 2 Jobs Mon 11 2/4 2 Jobs Tue 12 3/5 3 Jobs Wed 13 2/4 2 Jobs Thu 14 …" at bounding box center [593, 249] width 1187 height 678
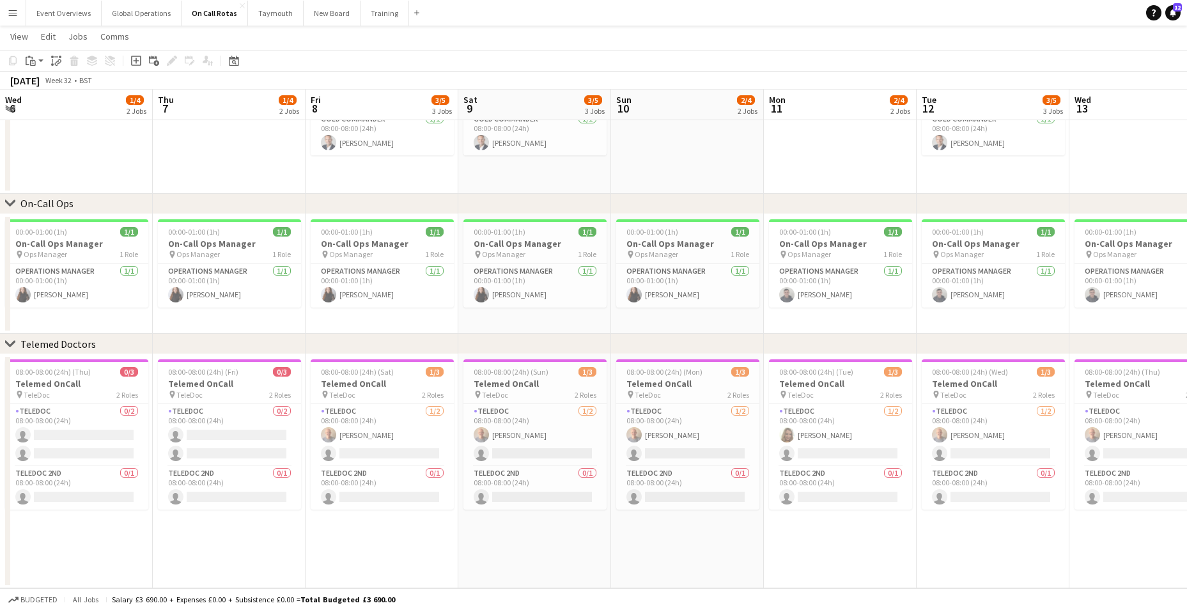
drag, startPoint x: 272, startPoint y: 467, endPoint x: 751, endPoint y: 467, distance: 479.3
click at [751, 467] on app-calendar-viewport "Mon 4 2/4 2 Jobs Tue 5 2/4 2 Jobs Wed 6 1/4 2 Jobs Thu 7 1/4 2 Jobs Fri 8 3/5 3…" at bounding box center [593, 249] width 1187 height 678
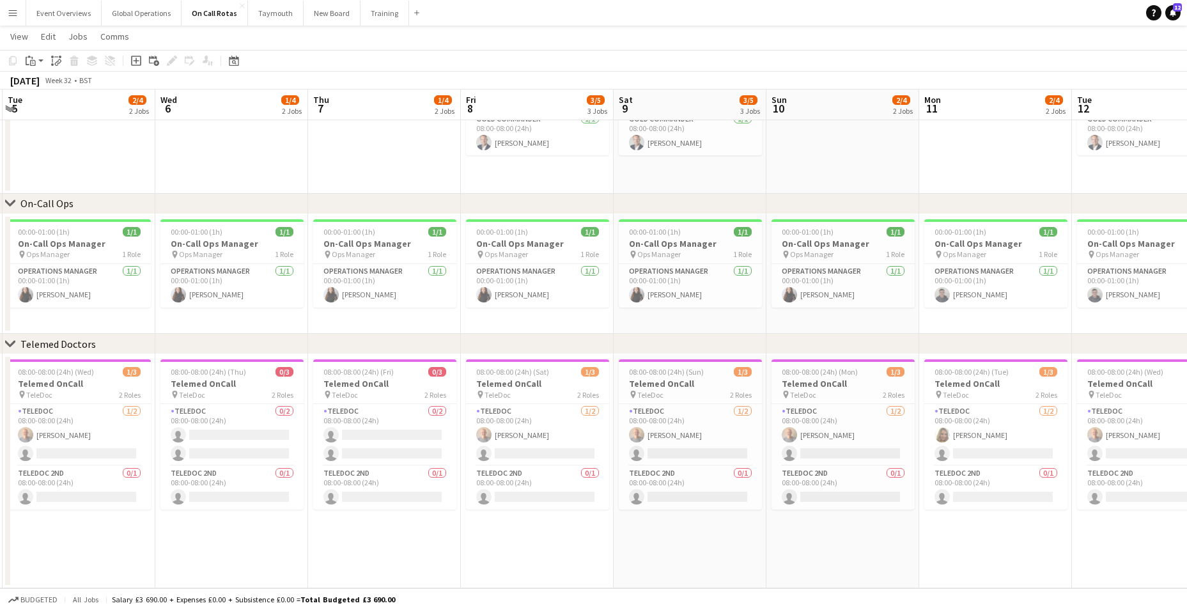
drag, startPoint x: 344, startPoint y: 460, endPoint x: 805, endPoint y: 448, distance: 461.0
click at [805, 448] on app-calendar-viewport "Sun 3 2/5 3 Jobs Mon 4 2/4 2 Jobs Tue 5 2/4 2 Jobs Wed 6 1/4 2 Jobs Thu 7 1/4 2…" at bounding box center [593, 249] width 1187 height 678
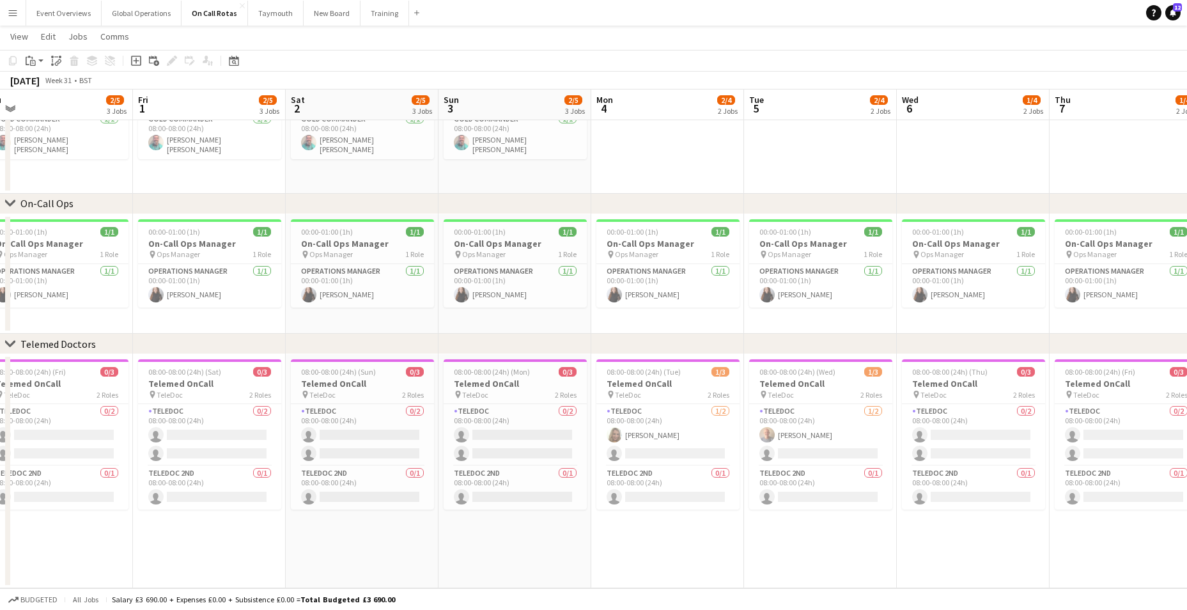
scroll to position [0, 325]
drag, startPoint x: 329, startPoint y: 447, endPoint x: 748, endPoint y: 463, distance: 419.6
click at [748, 463] on app-calendar-viewport "Tue 29 2/4 2 Jobs Wed 30 1/4 2 Jobs Thu 31 2/5 3 Jobs Fri 1 2/5 3 Jobs Sat 2 2/…" at bounding box center [593, 249] width 1187 height 678
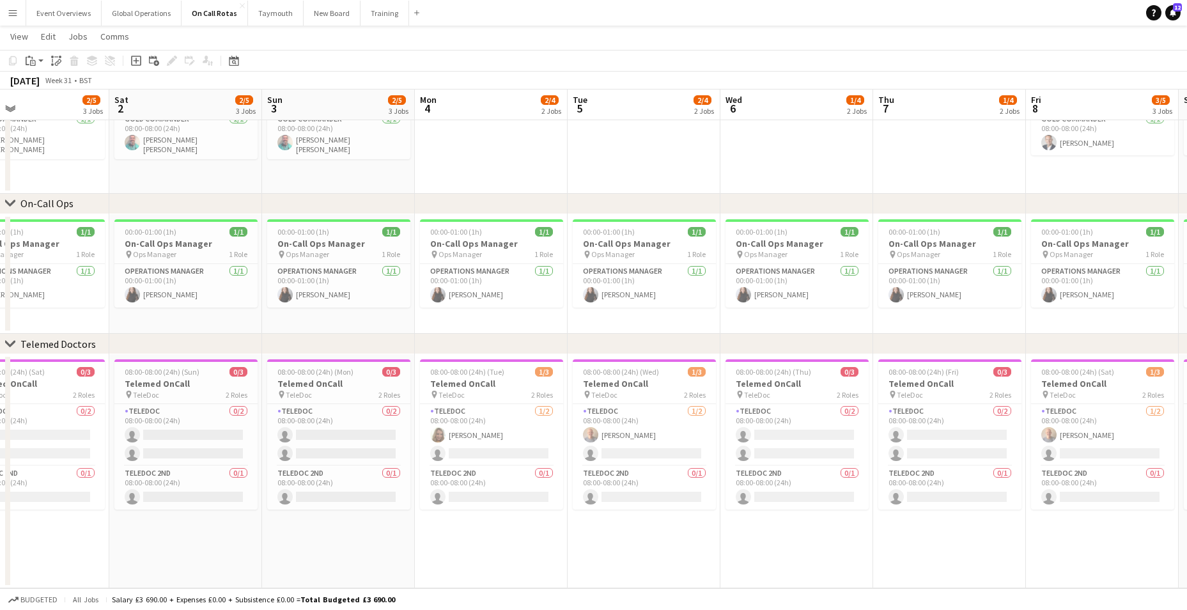
drag, startPoint x: 697, startPoint y: 533, endPoint x: 520, endPoint y: 523, distance: 177.3
click at [518, 524] on app-calendar-viewport "Tue 29 2/4 2 Jobs Wed 30 1/4 2 Jobs Thu 31 2/5 3 Jobs Fri 1 2/5 3 Jobs Sat 2 2/…" at bounding box center [593, 249] width 1187 height 678
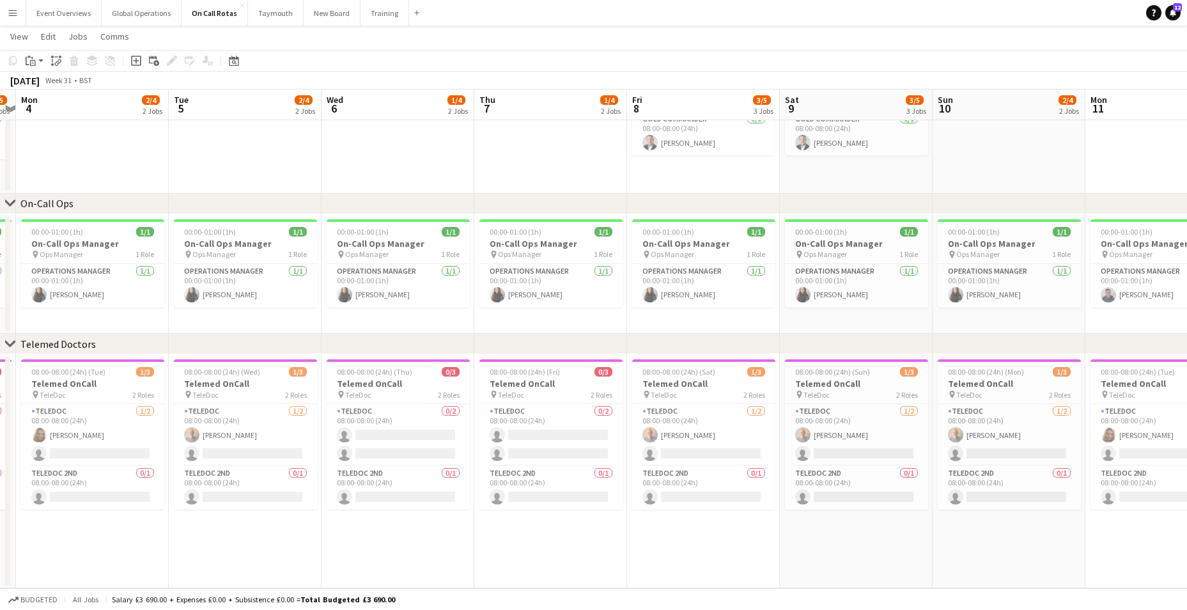
scroll to position [0, 443]
drag, startPoint x: 964, startPoint y: 552, endPoint x: 567, endPoint y: 541, distance: 397.7
click at [567, 541] on app-calendar-viewport "Fri 1 2/5 3 Jobs Sat 2 2/5 3 Jobs Sun 3 2/5 3 Jobs Mon 4 2/4 2 Jobs Tue 5 2/4 2…" at bounding box center [593, 249] width 1187 height 678
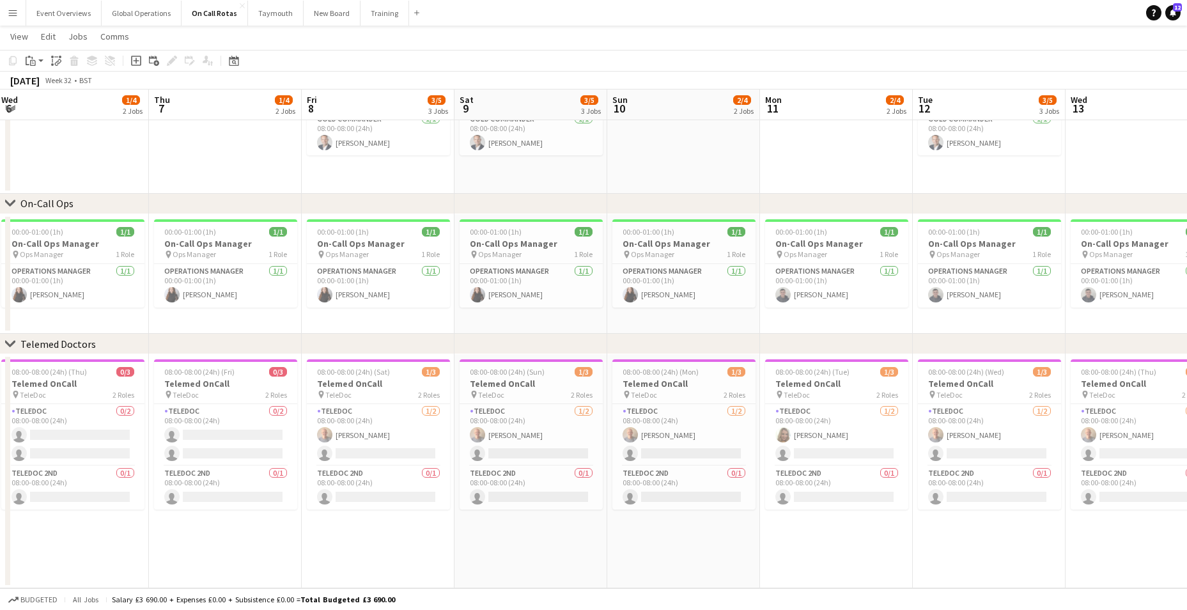
scroll to position [0, 493]
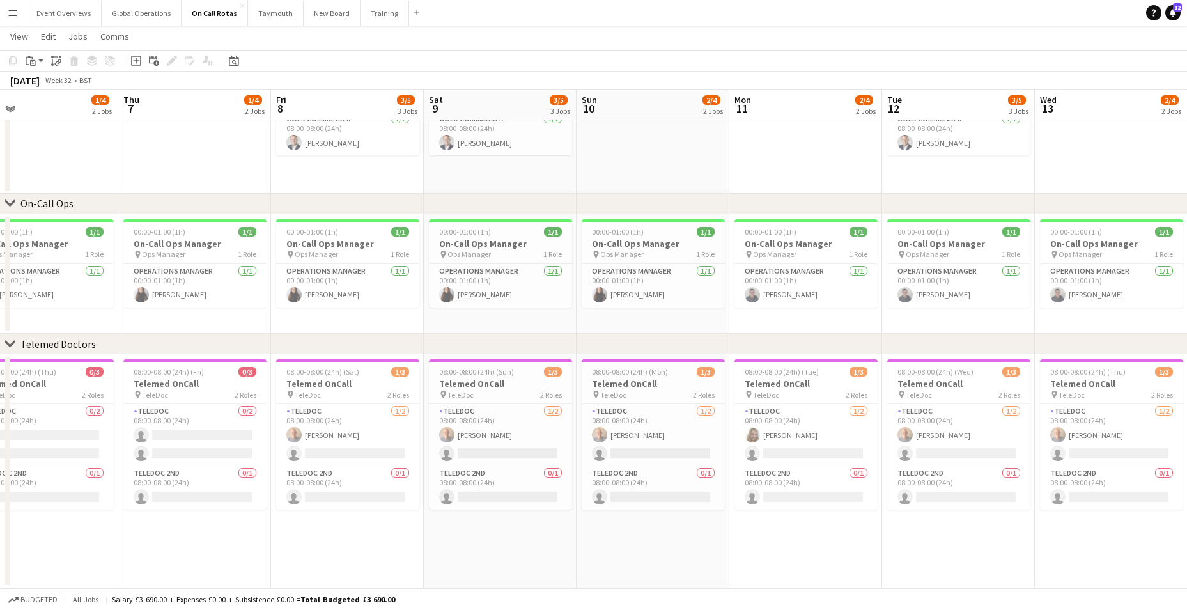
drag, startPoint x: 841, startPoint y: 541, endPoint x: 486, endPoint y: 546, distance: 355.4
click at [486, 546] on app-calendar-viewport "Sun 3 2/5 3 Jobs Mon 4 2/4 2 Jobs Tue 5 2/4 2 Jobs Wed 6 1/4 2 Jobs Thu 7 1/4 2…" at bounding box center [593, 249] width 1187 height 678
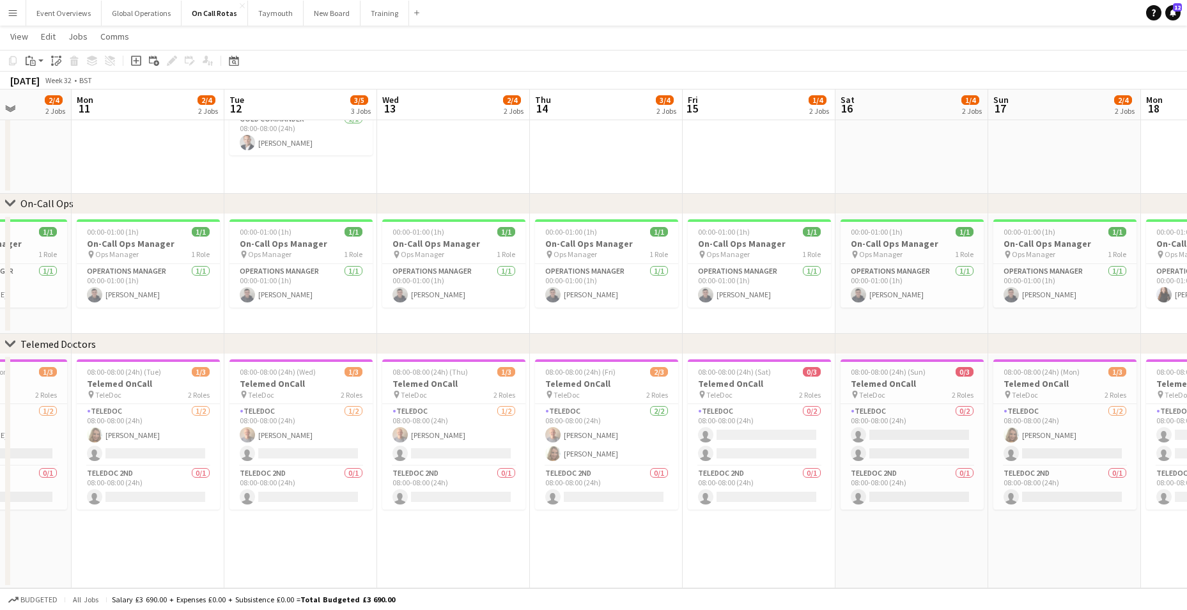
scroll to position [0, 407]
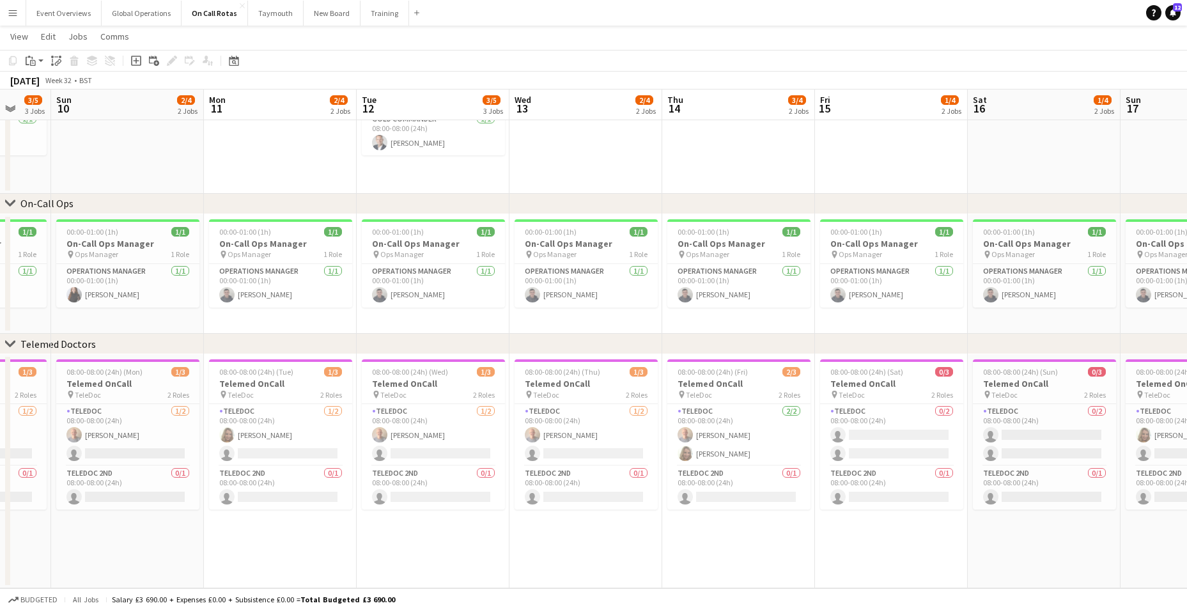
drag, startPoint x: 996, startPoint y: 548, endPoint x: 471, endPoint y: 527, distance: 525.8
click at [471, 527] on app-calendar-viewport "Thu 7 1/4 2 Jobs Fri 8 3/5 3 Jobs Sat 9 3/5 3 Jobs Sun 10 2/4 2 Jobs Mon 11 2/4…" at bounding box center [593, 249] width 1187 height 678
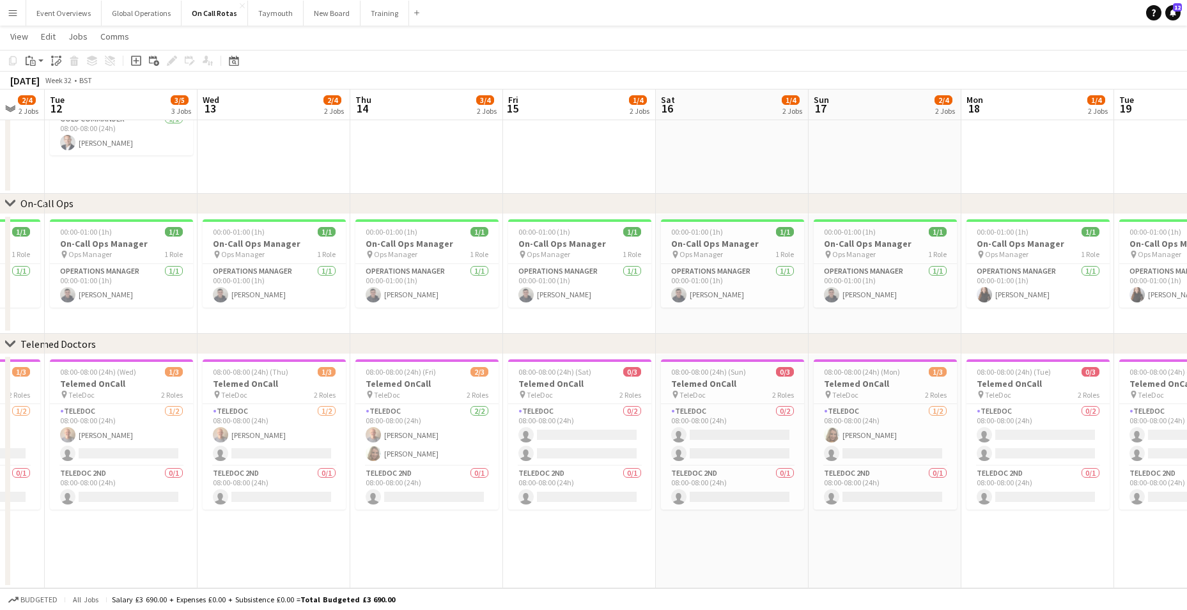
scroll to position [0, 429]
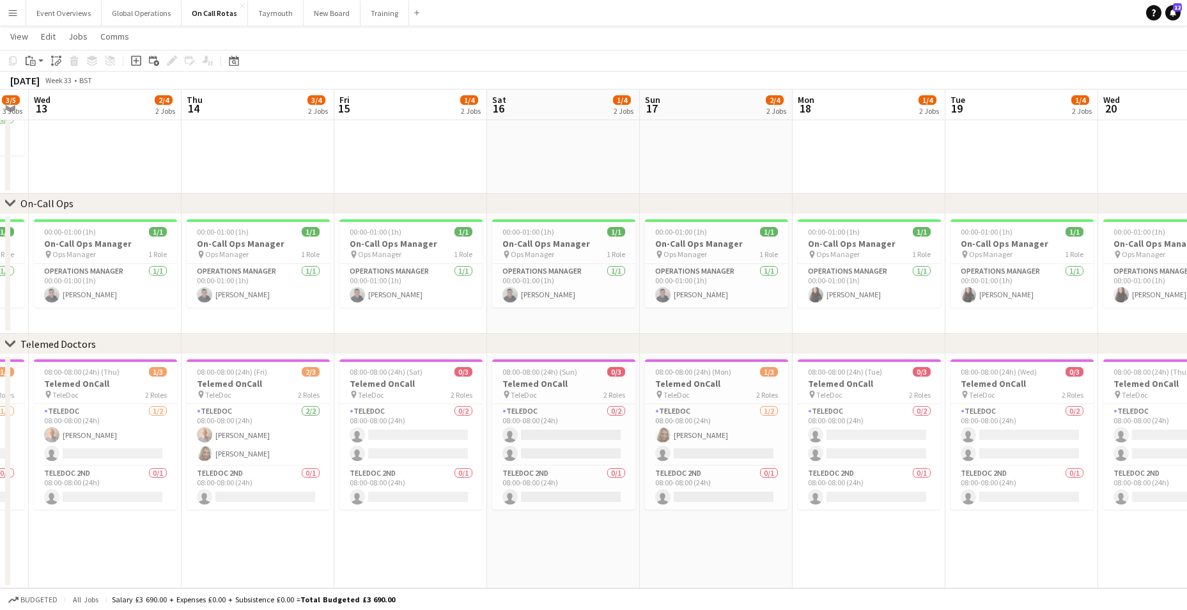
drag, startPoint x: 1068, startPoint y: 558, endPoint x: 588, endPoint y: 564, distance: 480.0
click at [588, 564] on app-calendar-viewport "Sun 10 2/4 2 Jobs Mon 11 2/4 2 Jobs Tue 12 3/5 3 Jobs Wed 13 2/4 2 Jobs Thu 14 …" at bounding box center [593, 249] width 1187 height 678
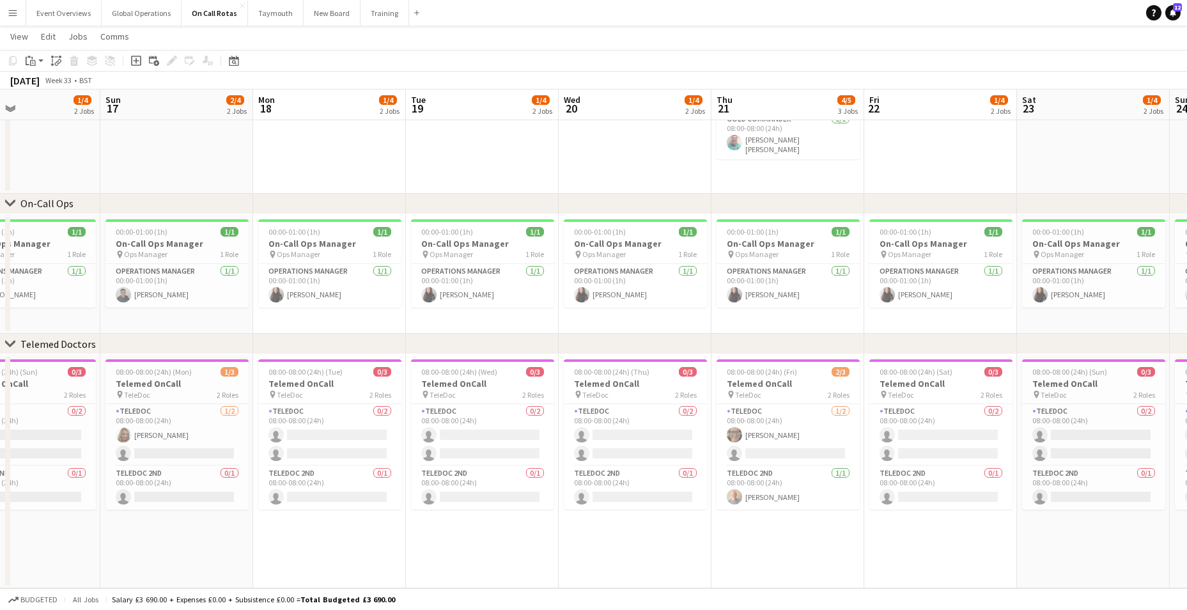
scroll to position [0, 450]
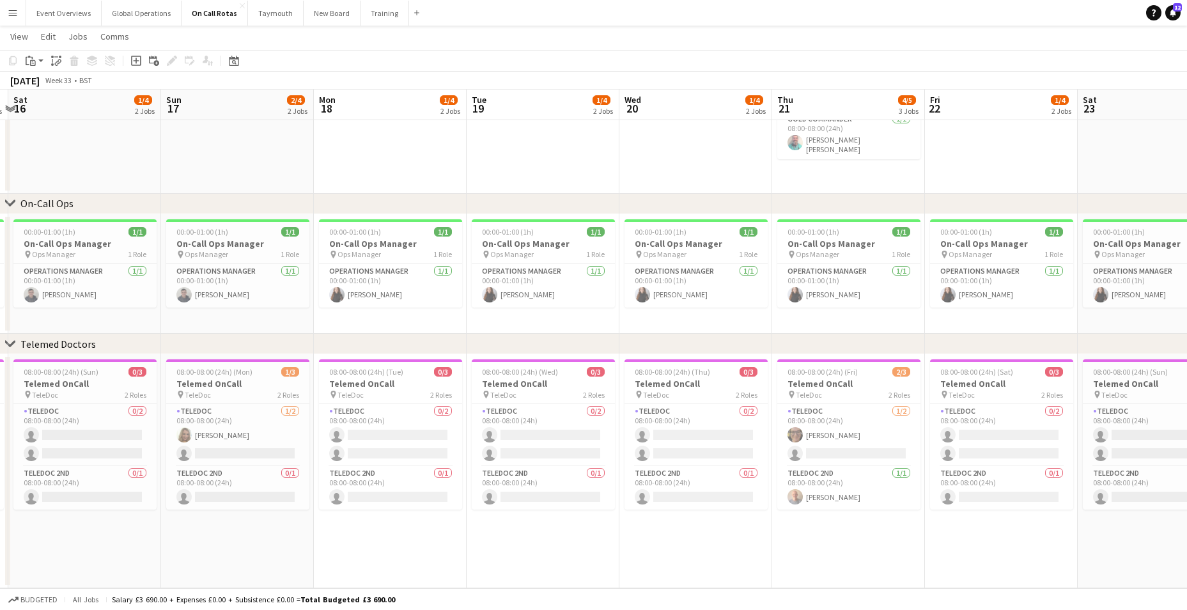
drag, startPoint x: 1052, startPoint y: 552, endPoint x: 573, endPoint y: 566, distance: 478.9
click at [573, 566] on app-calendar-viewport "Wed 13 2/4 2 Jobs Thu 14 3/4 2 Jobs Fri 15 1/4 2 Jobs Sat 16 1/4 2 Jobs Sun 17 …" at bounding box center [593, 249] width 1187 height 678
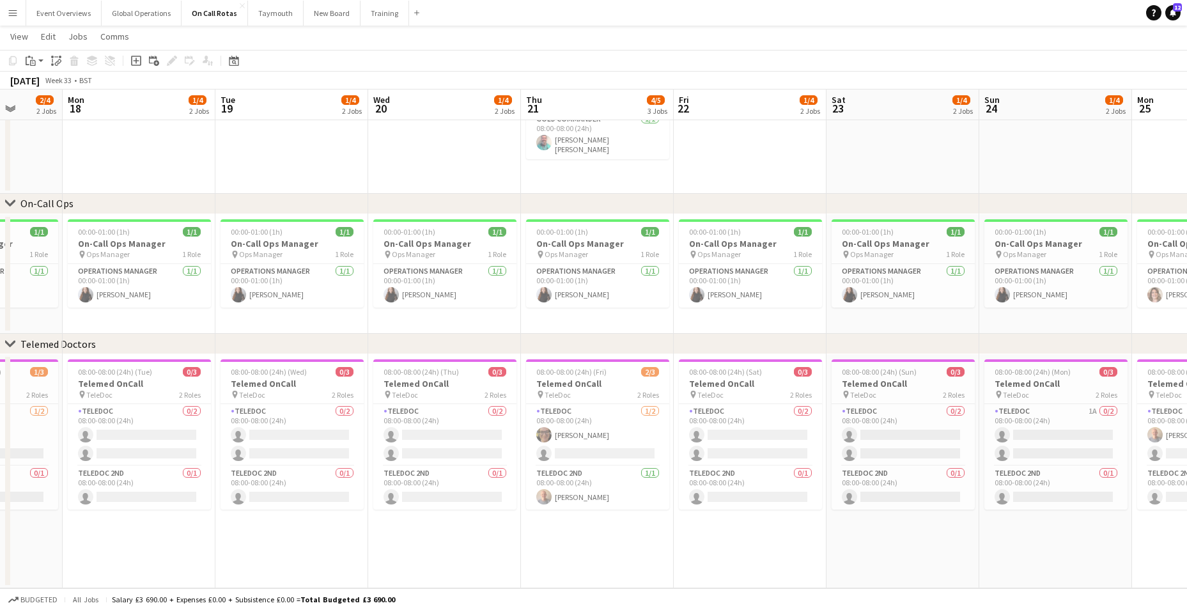
drag, startPoint x: 858, startPoint y: 550, endPoint x: 953, endPoint y: 554, distance: 94.7
click at [605, 540] on app-calendar-viewport "Fri 15 1/4 2 Jobs Sat 16 1/4 2 Jobs Sun 17 2/4 2 Jobs Mon 18 1/4 2 Jobs Tue 19 …" at bounding box center [593, 249] width 1187 height 678
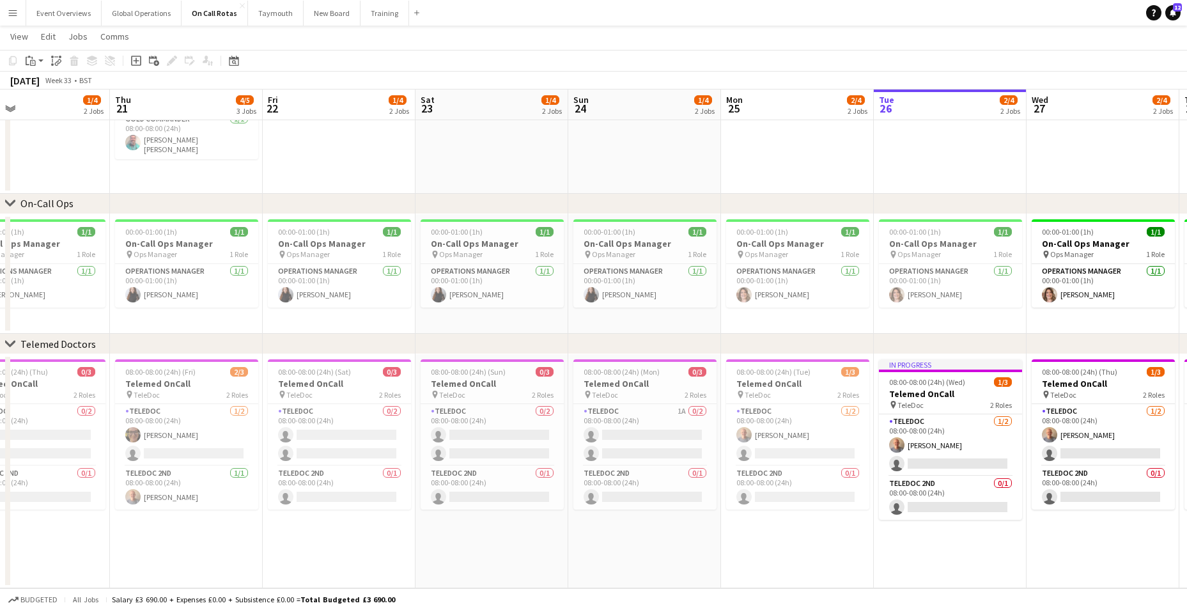
scroll to position [0, 503]
drag, startPoint x: 1035, startPoint y: 559, endPoint x: 624, endPoint y: 555, distance: 410.3
click at [624, 555] on app-calendar-viewport "Sun 17 2/4 2 Jobs Mon 18 1/4 2 Jobs Tue 19 1/4 2 Jobs Wed 20 1/4 2 Jobs Thu 21 …" at bounding box center [593, 249] width 1187 height 678
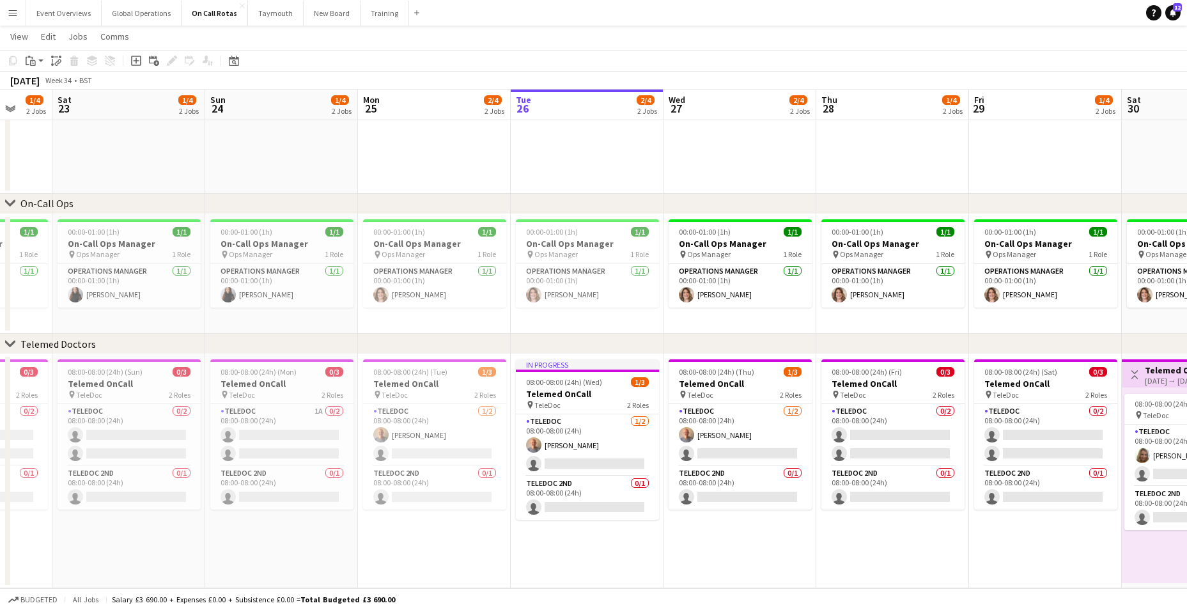
drag, startPoint x: 979, startPoint y: 536, endPoint x: 465, endPoint y: 537, distance: 513.9
click at [465, 537] on app-calendar-viewport "Wed 20 1/4 2 Jobs Thu 21 4/5 3 Jobs Fri 22 1/4 2 Jobs Sat 23 1/4 2 Jobs Sun 24 …" at bounding box center [593, 249] width 1187 height 678
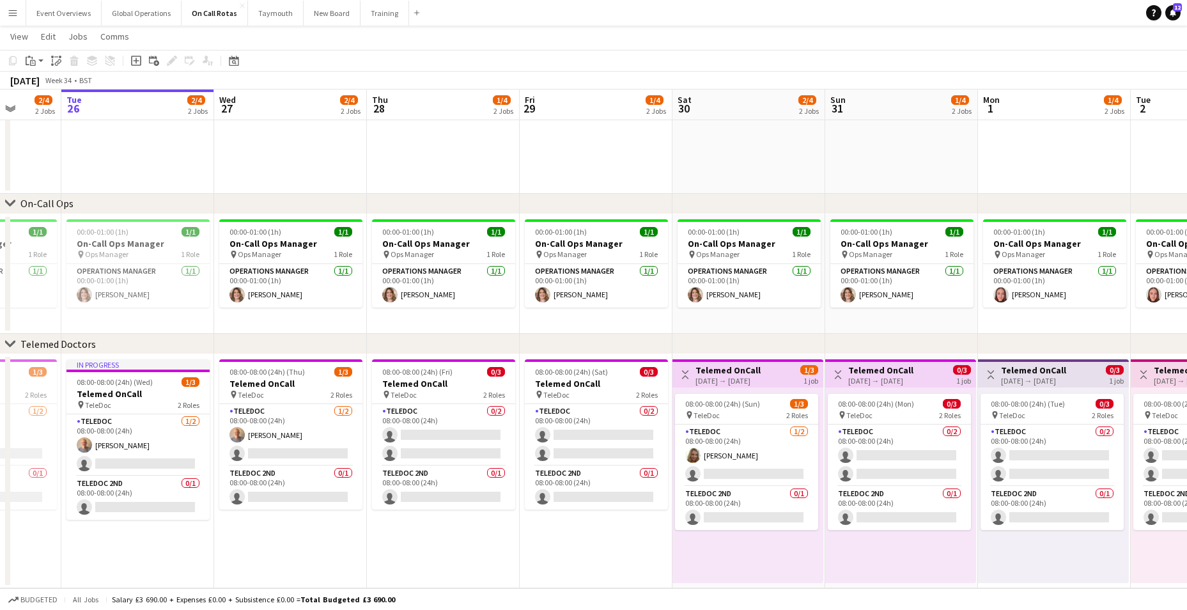
drag, startPoint x: 967, startPoint y: 566, endPoint x: 664, endPoint y: 544, distance: 303.8
click at [664, 544] on app-calendar-viewport "Sat 23 1/4 2 Jobs Sun 24 1/4 2 Jobs Mon 25 2/4 2 Jobs Tue 26 2/4 2 Jobs Wed 27 …" at bounding box center [593, 249] width 1187 height 678
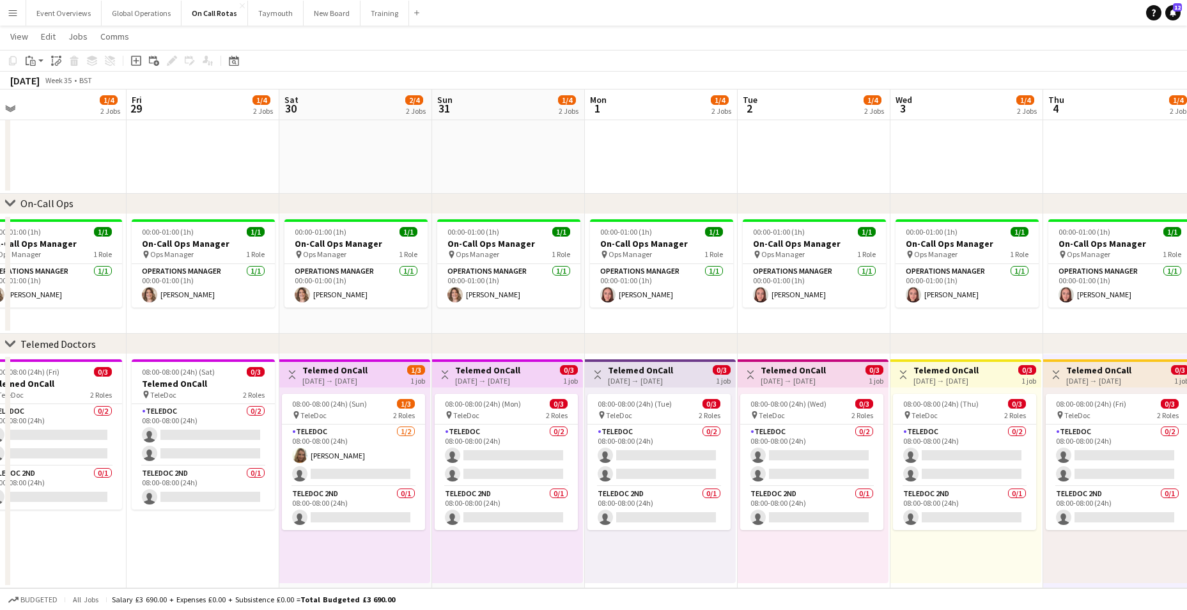
scroll to position [0, 487]
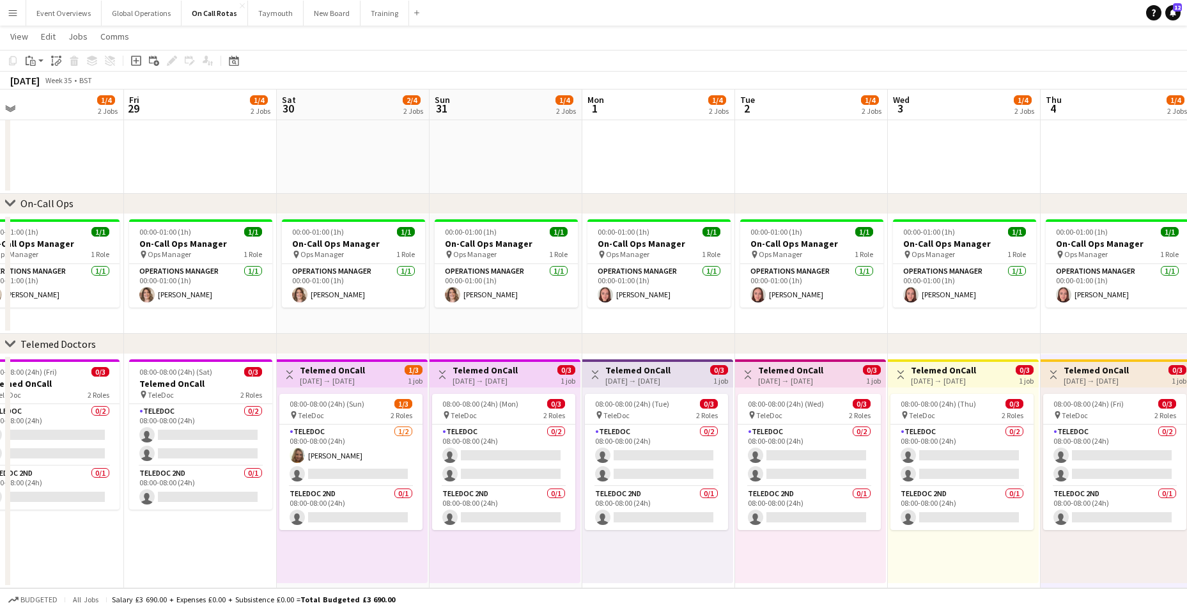
drag, startPoint x: 967, startPoint y: 541, endPoint x: 578, endPoint y: 530, distance: 389.4
click at [578, 530] on app-calendar-viewport "Mon 25 2/4 2 Jobs Tue 26 2/4 2 Jobs Wed 27 2/4 2 Jobs Thu 28 1/4 2 Jobs Fri 29 …" at bounding box center [593, 249] width 1187 height 678
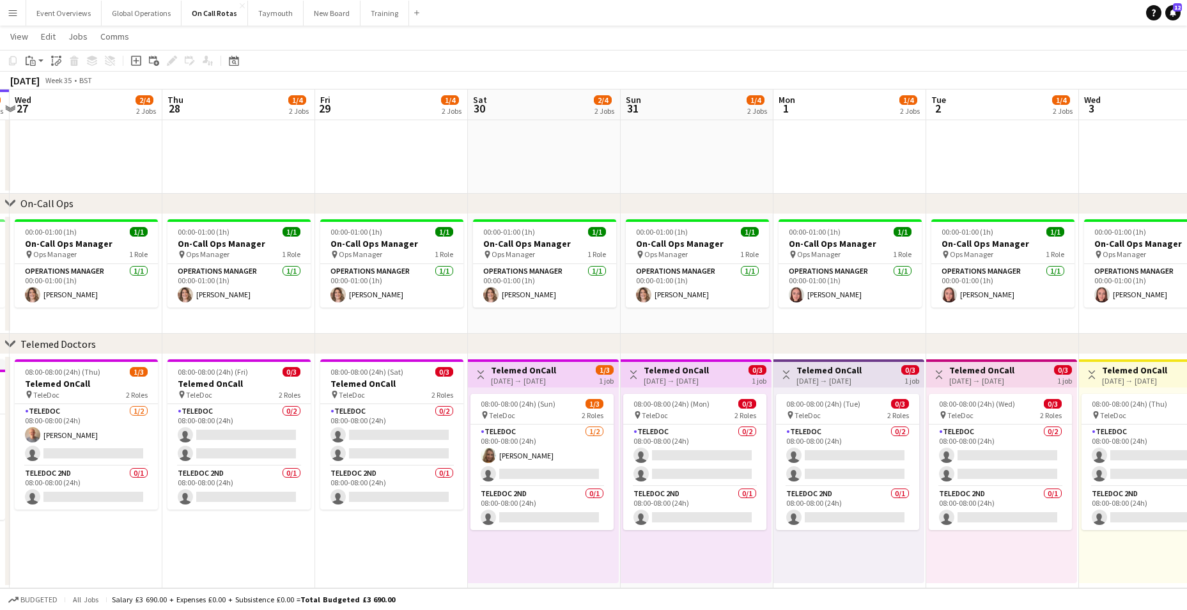
scroll to position [0, 276]
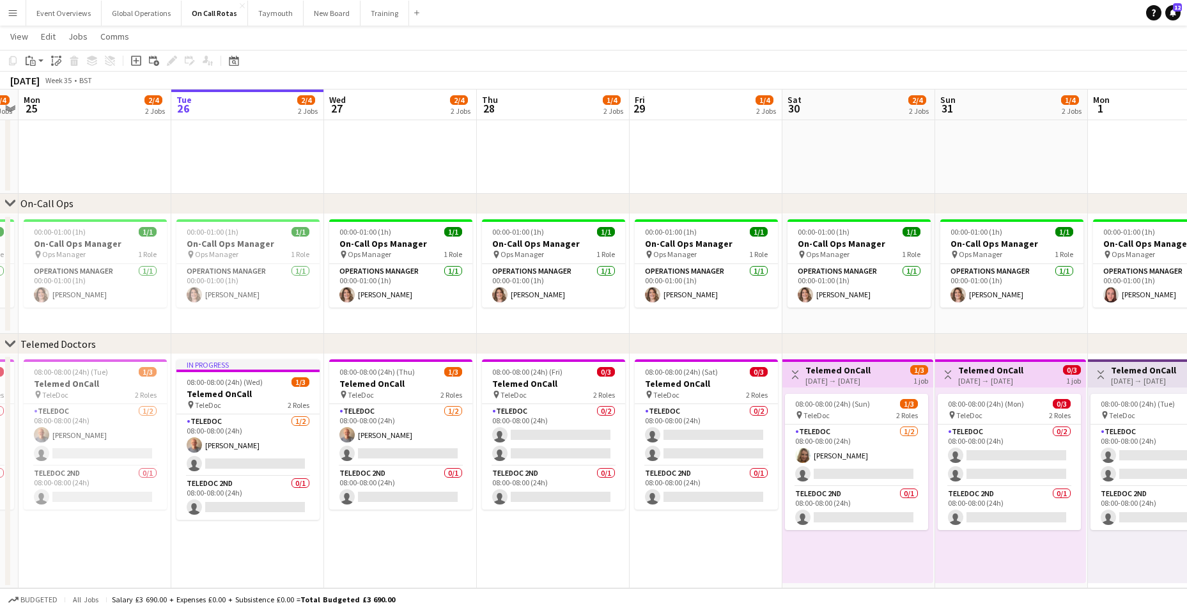
drag, startPoint x: 168, startPoint y: 481, endPoint x: 656, endPoint y: 497, distance: 487.9
click at [849, 493] on app-calendar-viewport "Sat 23 1/4 2 Jobs Sun 24 1/4 2 Jobs Mon 25 2/4 2 Jobs Tue 26 2/4 2 Jobs Wed 27 …" at bounding box center [593, 249] width 1187 height 678
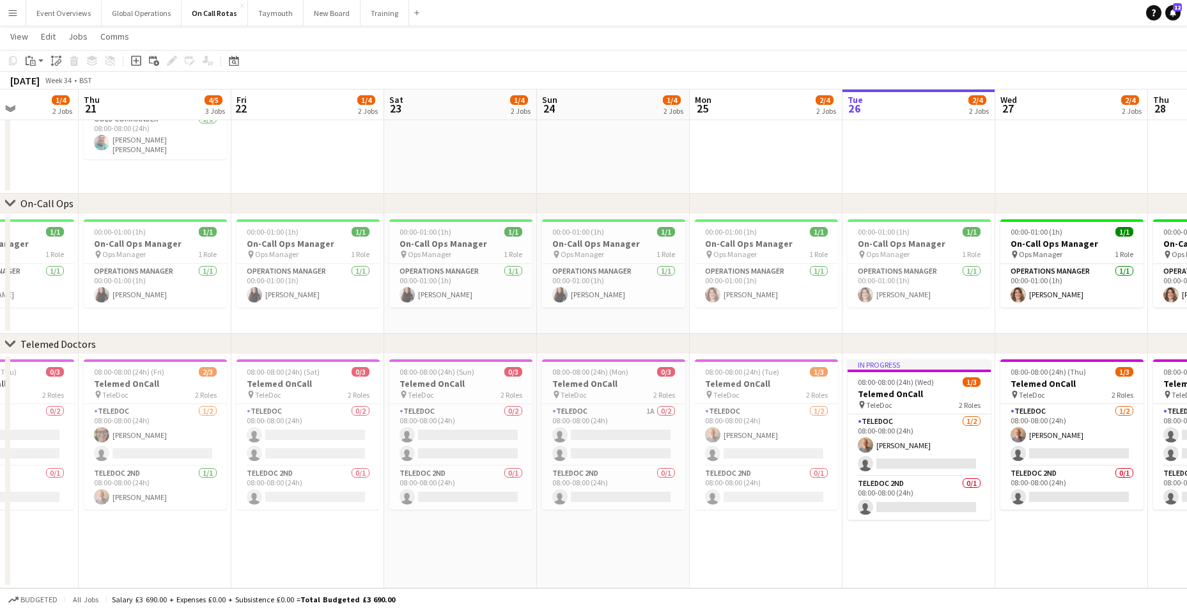
drag, startPoint x: 114, startPoint y: 500, endPoint x: 762, endPoint y: 477, distance: 648.5
click at [762, 477] on app-calendar-viewport "Mon 18 1/4 2 Jobs Tue 19 1/4 2 Jobs Wed 20 1/4 2 Jobs Thu 21 4/5 3 Jobs Fri 22 …" at bounding box center [593, 249] width 1187 height 678
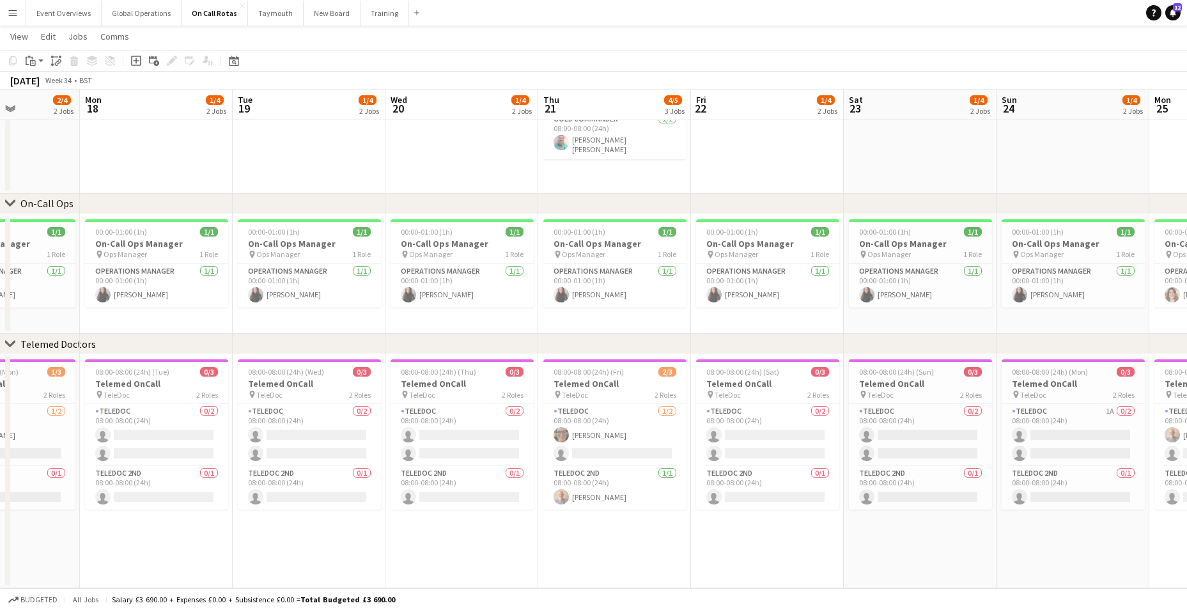
scroll to position [0, 366]
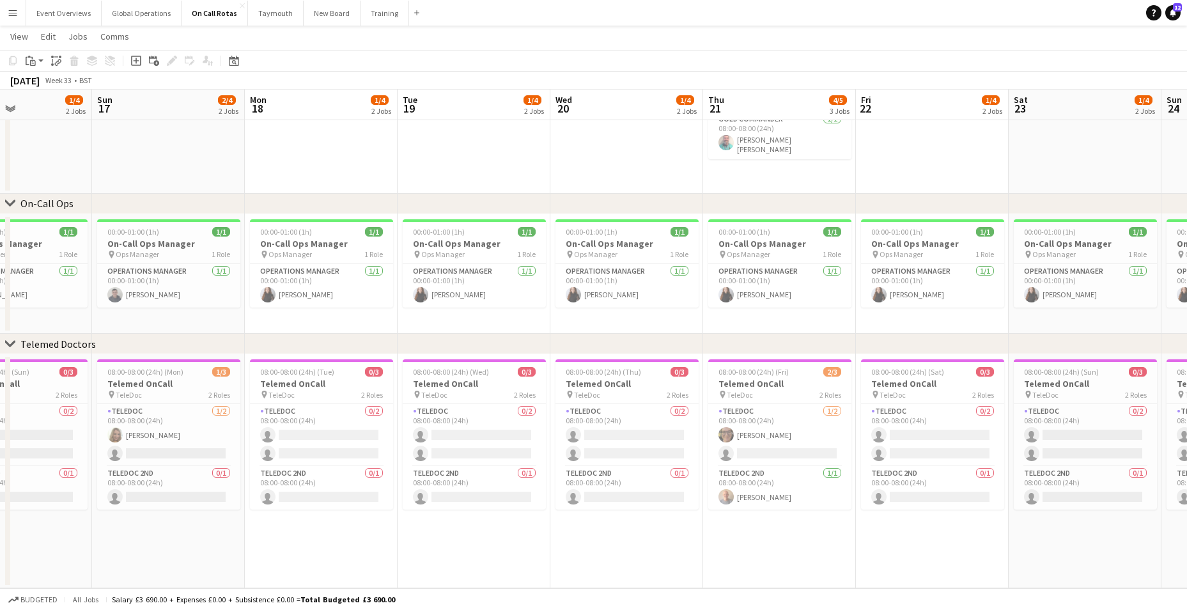
drag, startPoint x: 182, startPoint y: 454, endPoint x: 654, endPoint y: 453, distance: 471.7
click at [654, 453] on app-calendar-viewport "Thu 14 3/4 2 Jobs Fri 15 1/4 2 Jobs Sat 16 1/4 2 Jobs Sun 17 2/4 2 Jobs Mon 18 …" at bounding box center [593, 249] width 1187 height 678
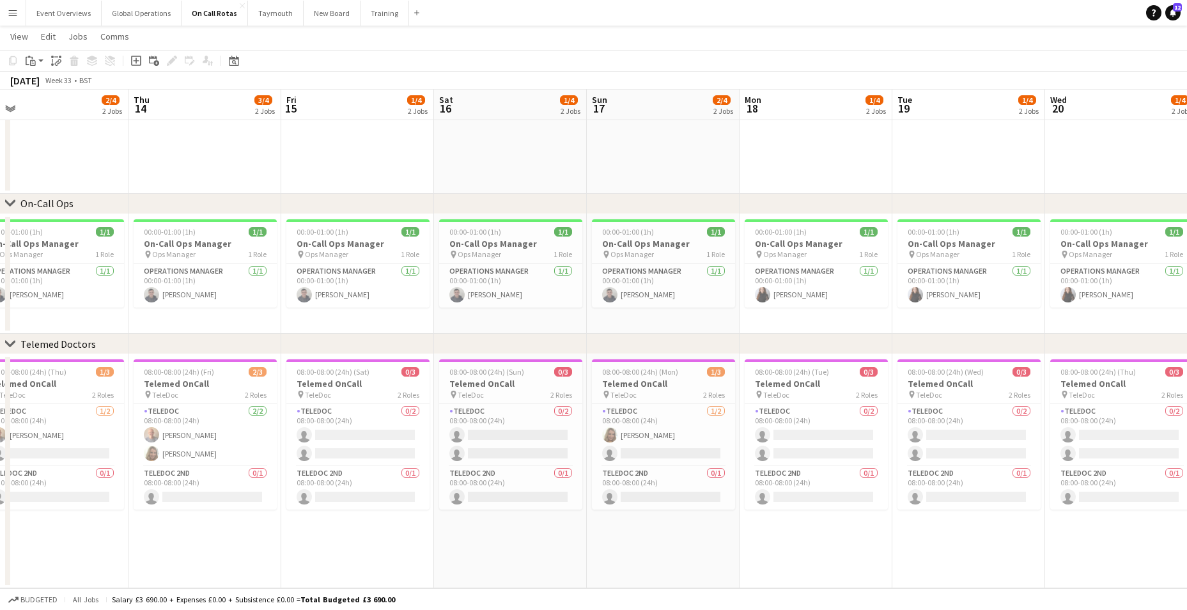
drag, startPoint x: 236, startPoint y: 445, endPoint x: 728, endPoint y: 472, distance: 492.9
click at [728, 472] on app-calendar-viewport "Mon 11 2/4 2 Jobs Tue 12 3/5 3 Jobs Wed 13 2/4 2 Jobs Thu 14 3/4 2 Jobs Fri 15 …" at bounding box center [593, 249] width 1187 height 678
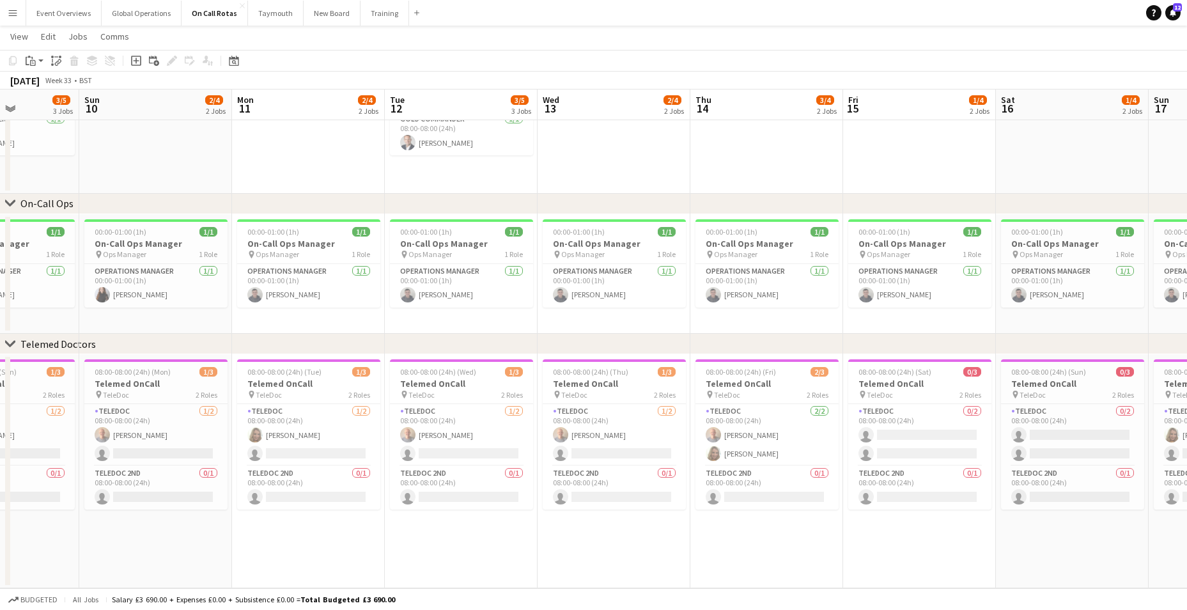
drag, startPoint x: 95, startPoint y: 467, endPoint x: 656, endPoint y: 454, distance: 561.9
click at [656, 454] on app-calendar-viewport "Thu 7 1/4 2 Jobs Fri 8 3/5 3 Jobs Sat 9 3/5 3 Jobs Sun 10 2/4 2 Jobs Mon 11 2/4…" at bounding box center [593, 249] width 1187 height 678
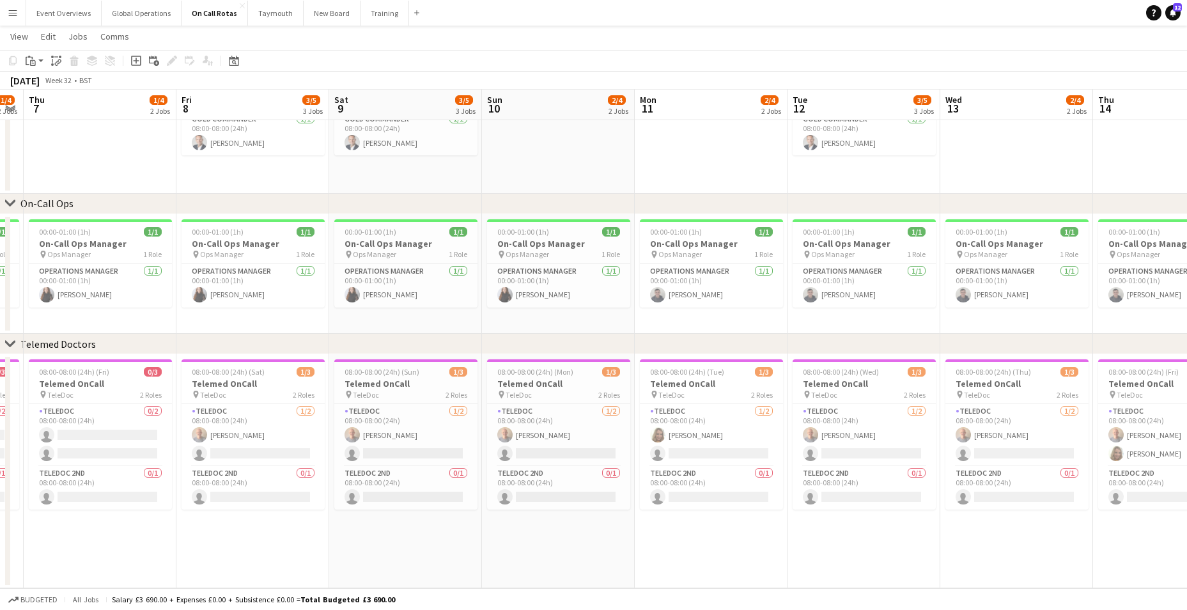
scroll to position [0, 281]
drag, startPoint x: 157, startPoint y: 437, endPoint x: 561, endPoint y: 434, distance: 403.9
click at [561, 434] on app-calendar-viewport "Tue 5 2/4 2 Jobs Wed 6 1/4 2 Jobs Thu 7 1/4 2 Jobs Fri 8 3/5 3 Jobs Sat 9 3/5 3…" at bounding box center [593, 249] width 1187 height 678
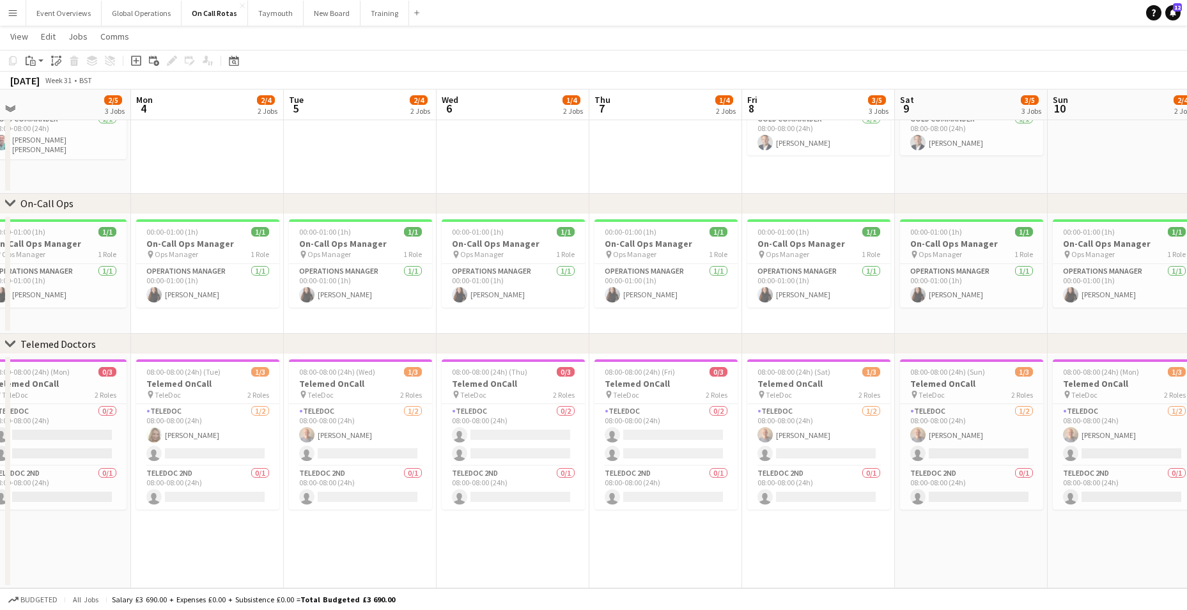
drag, startPoint x: 171, startPoint y: 469, endPoint x: 735, endPoint y: 440, distance: 565.1
click at [735, 440] on app-calendar-viewport "Fri 1 2/5 3 Jobs Sat 2 2/5 3 Jobs Sun 3 2/5 3 Jobs Mon 4 2/4 2 Jobs Tue 5 2/4 2…" at bounding box center [593, 249] width 1187 height 678
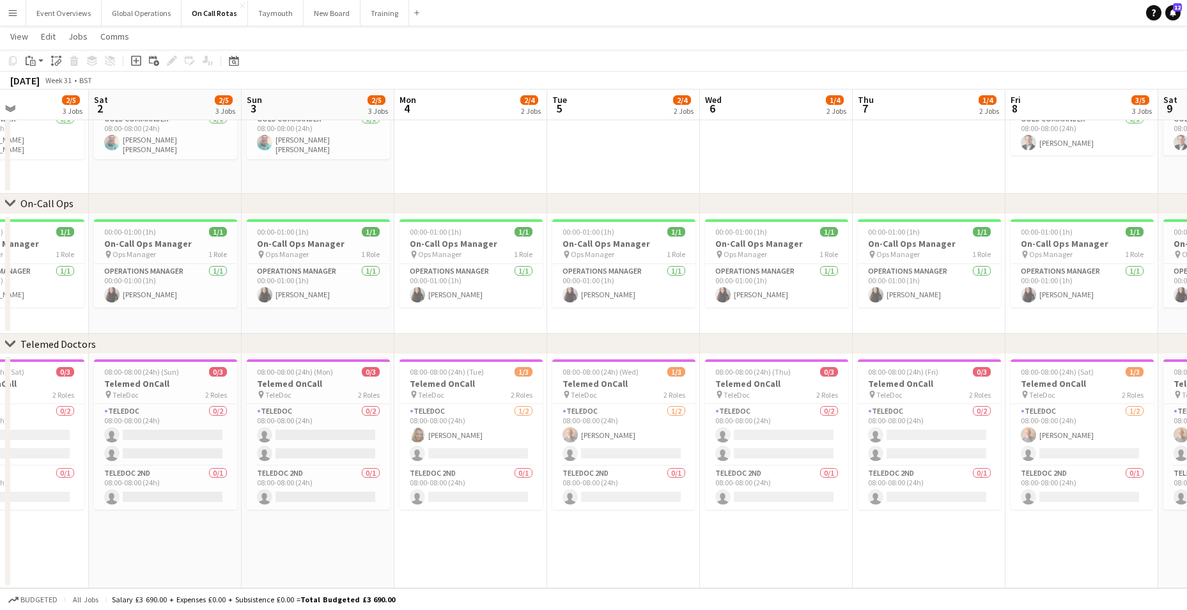
scroll to position [0, 389]
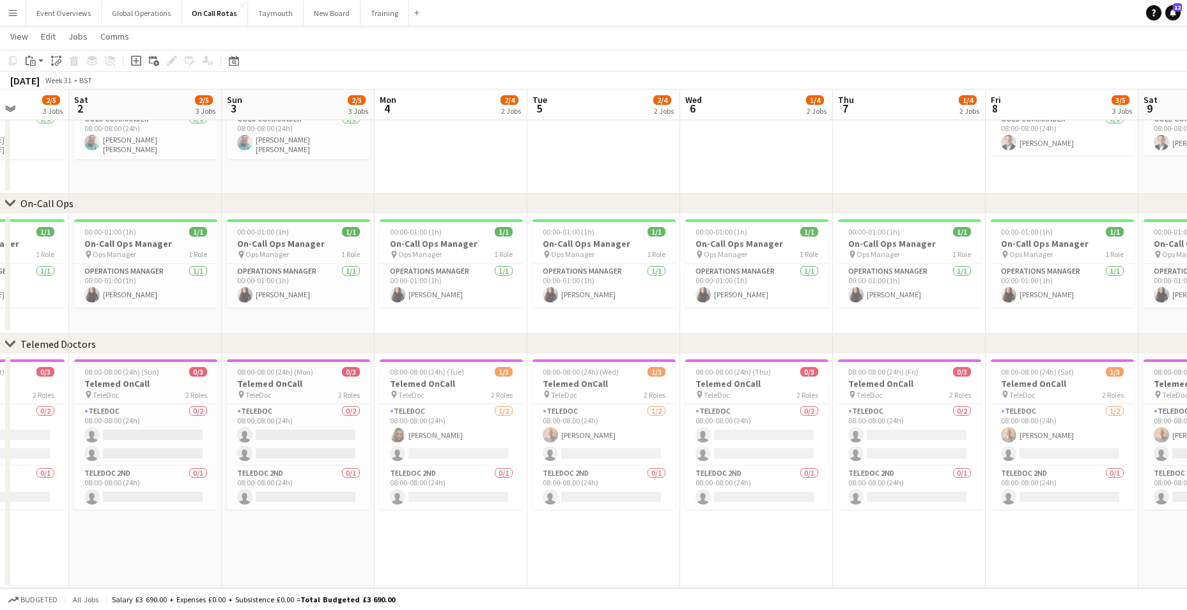
drag, startPoint x: 104, startPoint y: 461, endPoint x: 347, endPoint y: 470, distance: 243.6
click at [347, 470] on app-calendar-viewport "Wed 30 1/4 2 Jobs Thu 31 2/5 3 Jobs Fri 1 2/5 3 Jobs Sat 2 2/5 3 Jobs Sun 3 2/5…" at bounding box center [593, 249] width 1187 height 678
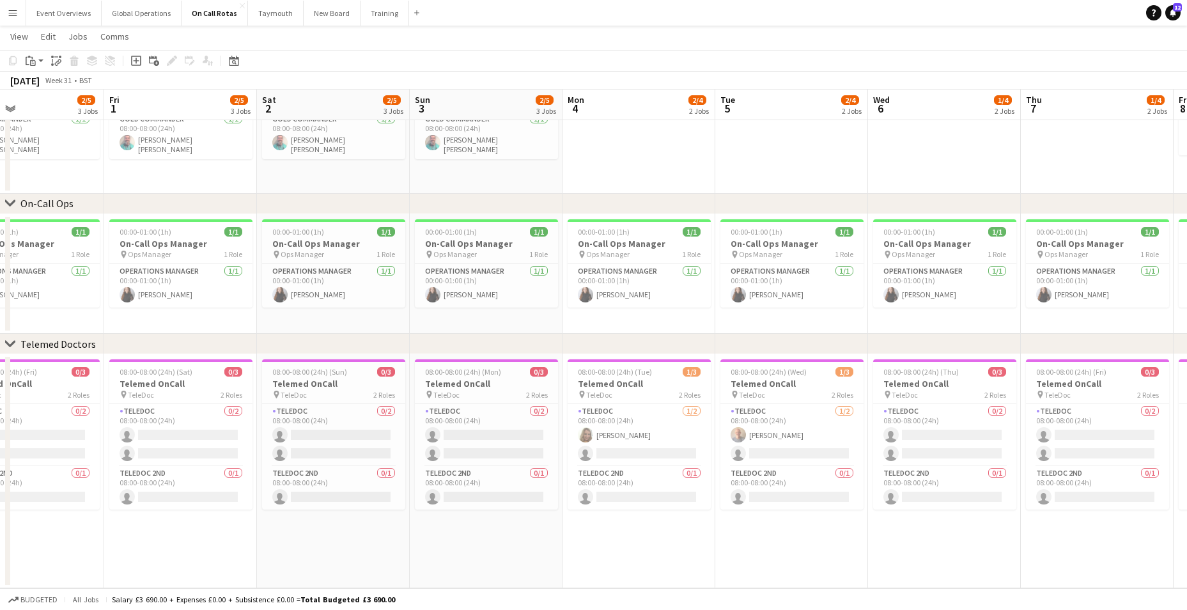
scroll to position [0, 295]
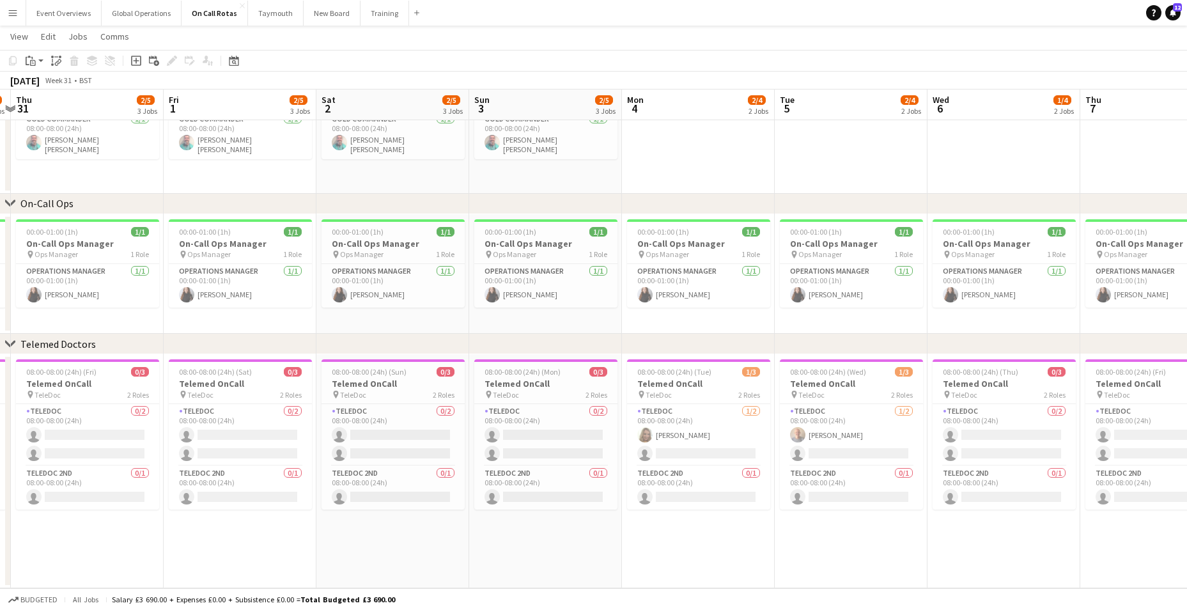
drag, startPoint x: 76, startPoint y: 474, endPoint x: 323, endPoint y: 482, distance: 247.5
click at [323, 482] on app-calendar-viewport "Tue 29 2/4 2 Jobs Wed 30 1/4 2 Jobs Thu 31 2/5 3 Jobs Fri 1 2/5 3 Jobs Sat 2 2/…" at bounding box center [593, 249] width 1187 height 678
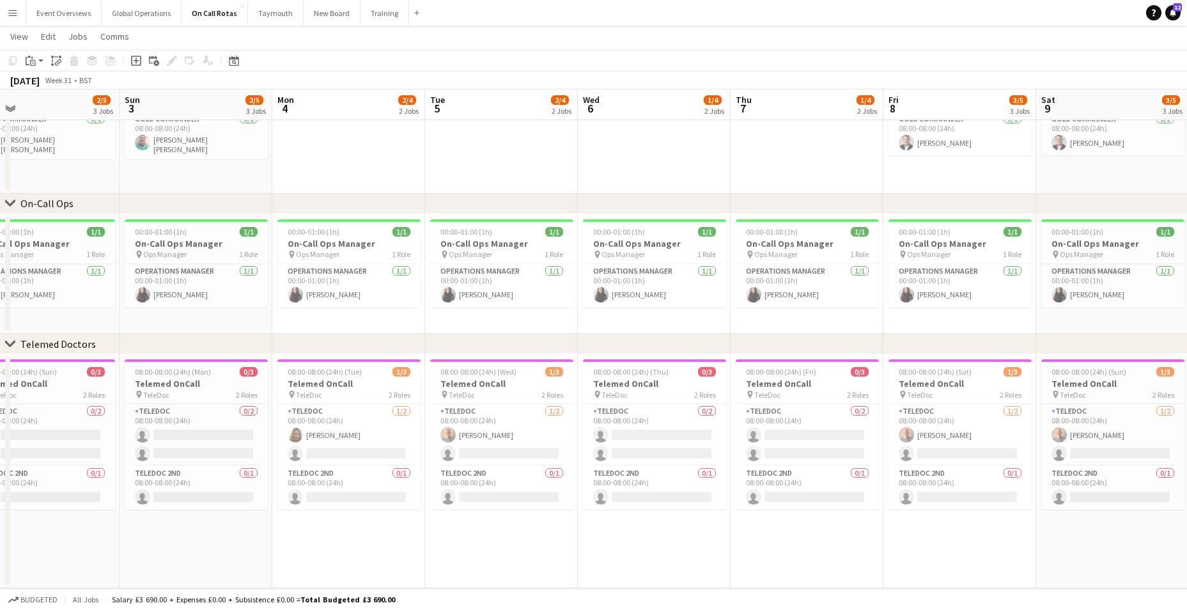
drag, startPoint x: 661, startPoint y: 518, endPoint x: 380, endPoint y: 511, distance: 280.7
click at [313, 518] on app-calendar-viewport "Wed 30 1/4 2 Jobs Thu 31 2/5 3 Jobs Fri 1 2/5 3 Jobs Sat 2 2/5 3 Jobs Sun 3 2/5…" at bounding box center [593, 249] width 1187 height 678
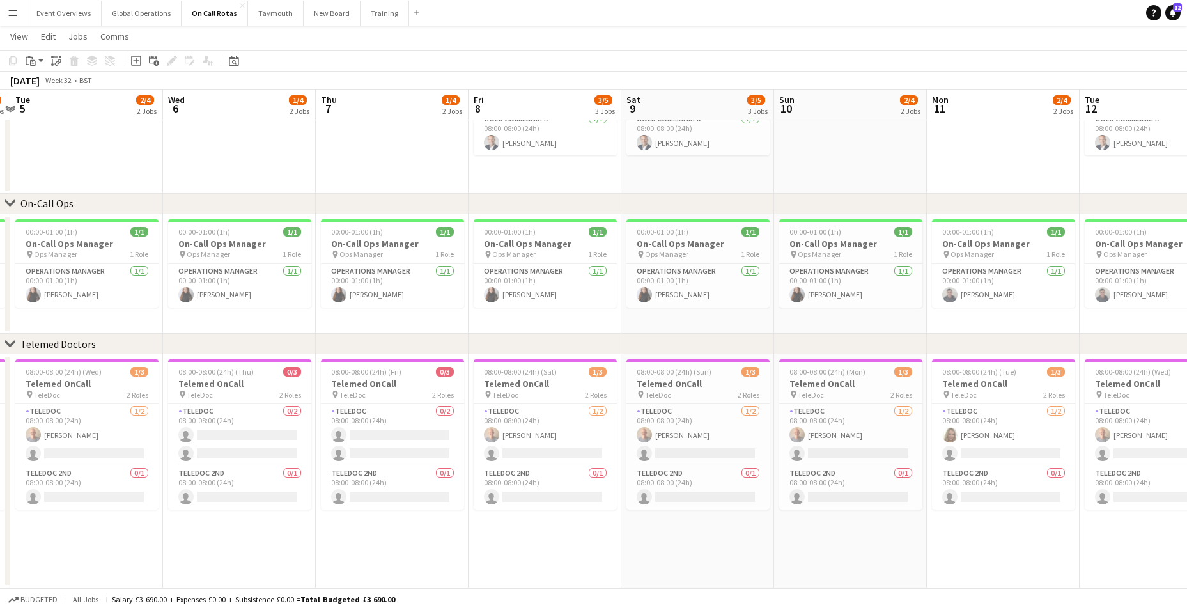
drag, startPoint x: 786, startPoint y: 514, endPoint x: 395, endPoint y: 509, distance: 391.2
click at [370, 512] on app-calendar-viewport "Sat 2 2/5 3 Jobs Sun 3 2/5 3 Jobs Mon 4 2/4 2 Jobs Tue 5 2/4 2 Jobs Wed 6 1/4 2…" at bounding box center [593, 249] width 1187 height 678
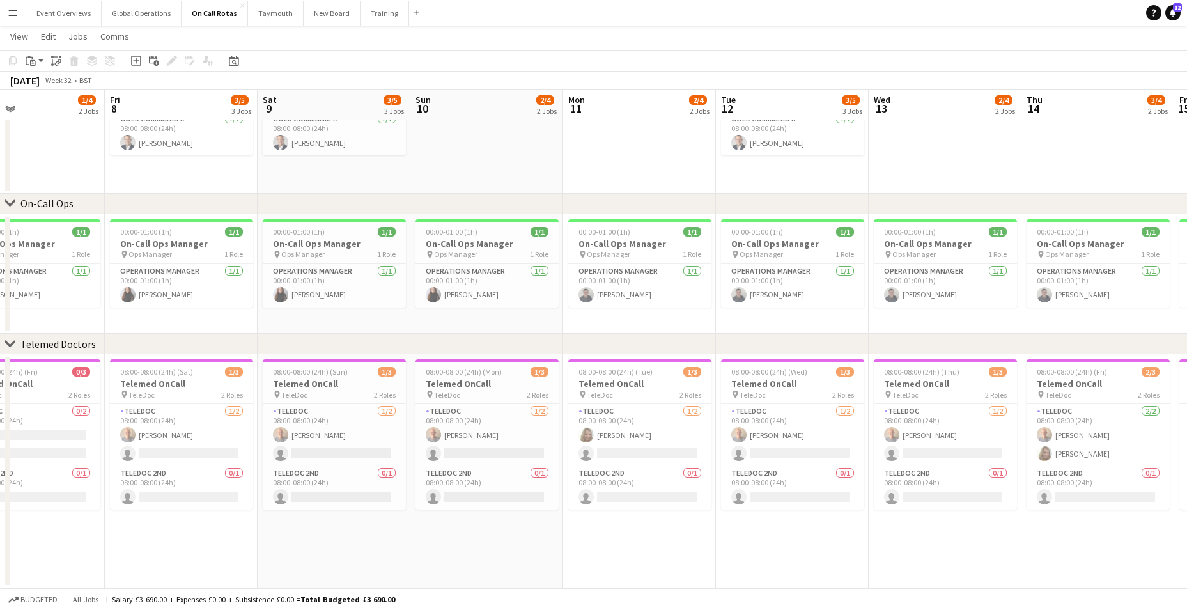
drag, startPoint x: 767, startPoint y: 514, endPoint x: 403, endPoint y: 520, distance: 364.3
click at [403, 520] on app-calendar-viewport "Mon 4 2/4 2 Jobs Tue 5 2/4 2 Jobs Wed 6 1/4 2 Jobs Thu 7 1/4 2 Jobs Fri 8 3/5 3…" at bounding box center [593, 249] width 1187 height 678
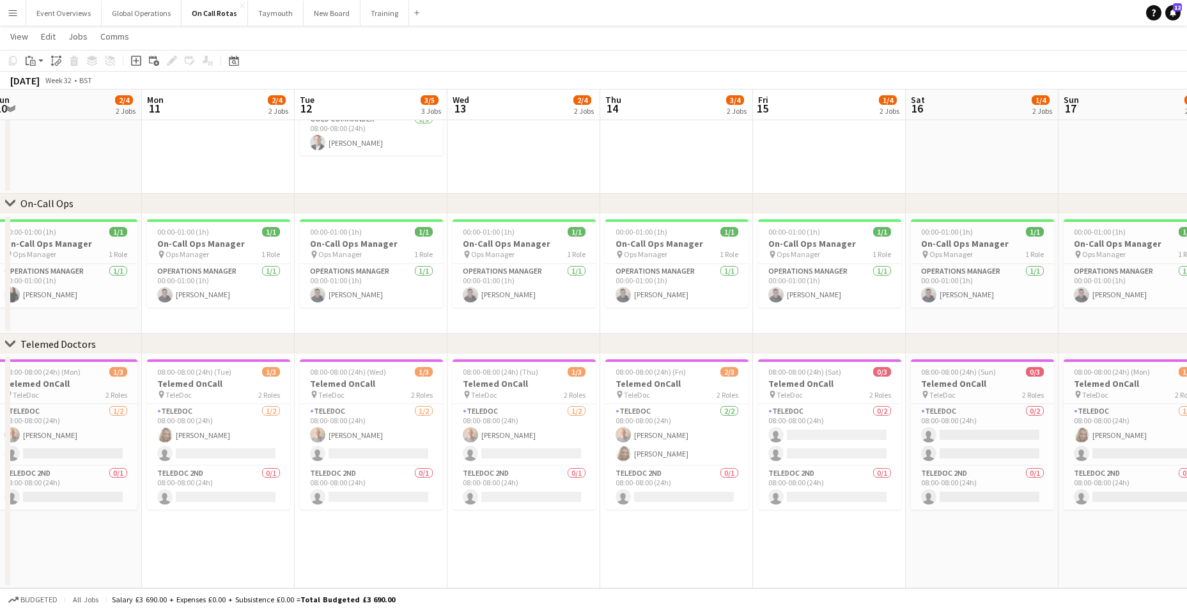
scroll to position [0, 487]
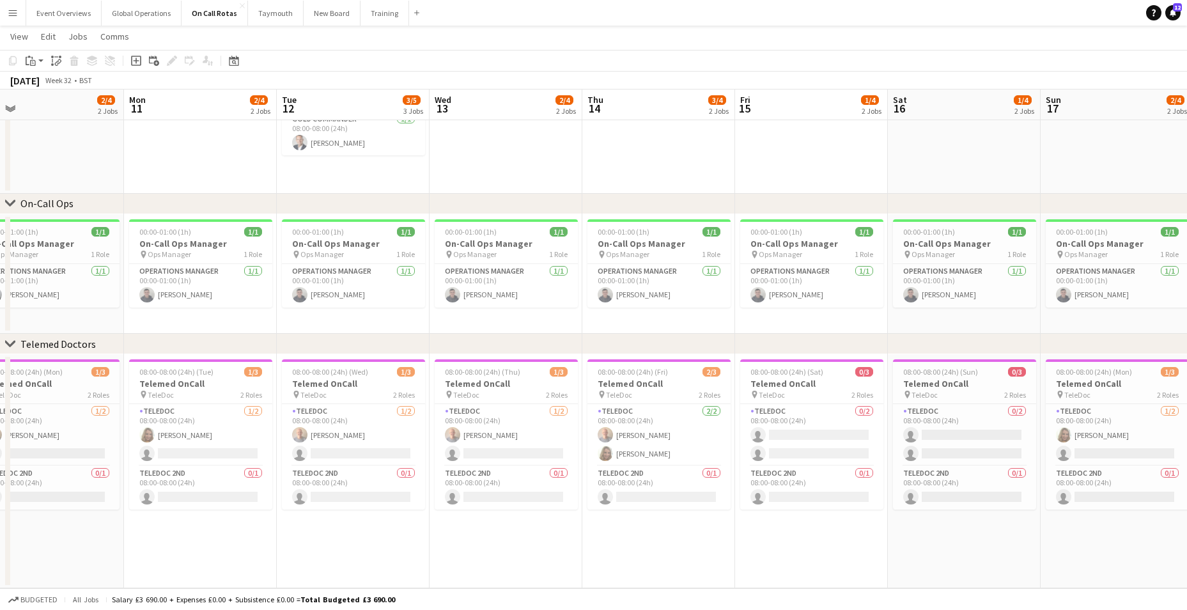
drag, startPoint x: 731, startPoint y: 525, endPoint x: 293, endPoint y: 542, distance: 438.8
click at [293, 542] on app-calendar-viewport "Thu 7 1/4 2 Jobs Fri 8 3/5 3 Jobs Sat 9 3/5 3 Jobs Sun 10 2/4 2 Jobs Mon 11 2/4…" at bounding box center [593, 249] width 1187 height 678
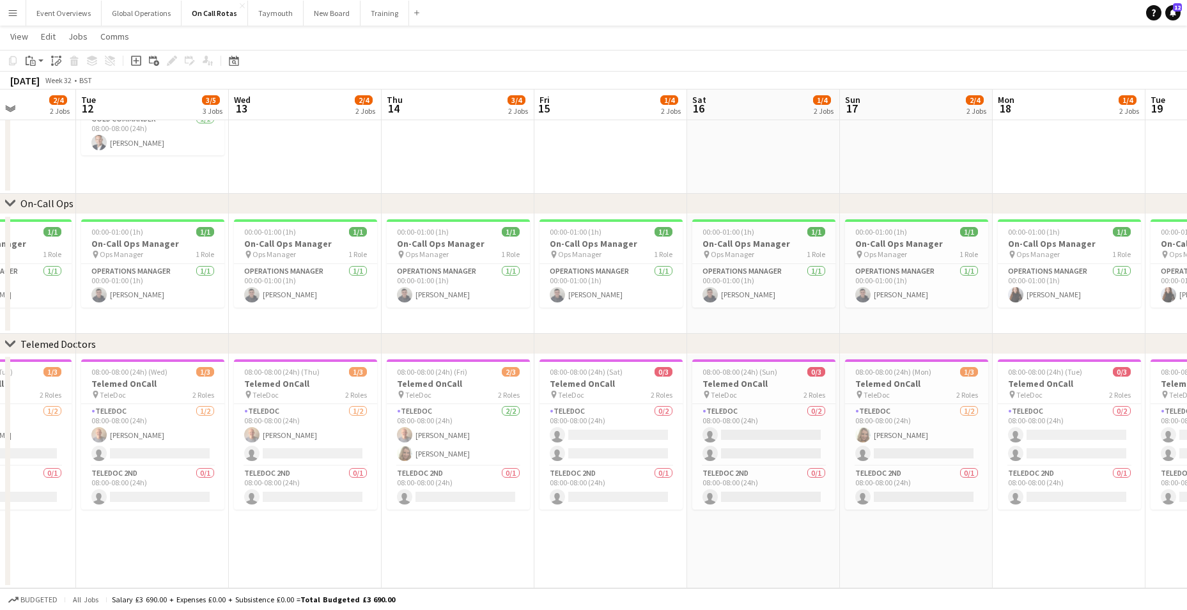
drag, startPoint x: 817, startPoint y: 522, endPoint x: 617, endPoint y: 530, distance: 200.9
click at [617, 530] on app-calendar-viewport "Fri 8 3/5 3 Jobs Sat 9 3/5 3 Jobs Sun 10 2/4 2 Jobs Mon 11 2/4 2 Jobs Tue 12 3/…" at bounding box center [593, 249] width 1187 height 678
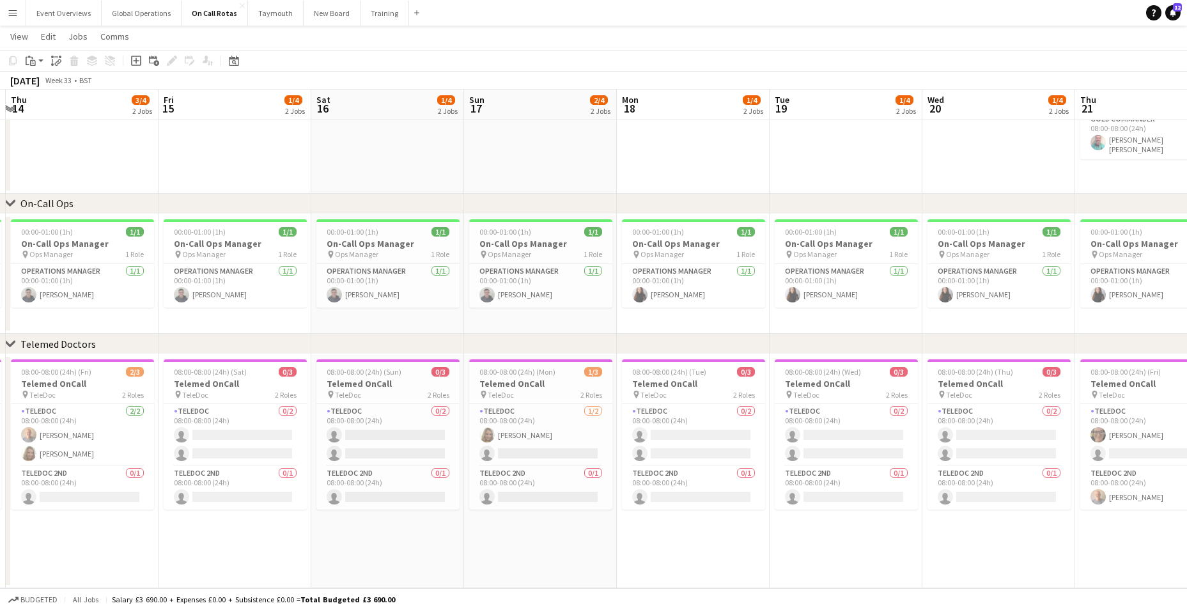
drag, startPoint x: 755, startPoint y: 529, endPoint x: 459, endPoint y: 532, distance: 296.6
click at [380, 538] on app-calendar-viewport "Mon 11 2/4 2 Jobs Tue 12 3/5 3 Jobs Wed 13 2/4 2 Jobs Thu 14 3/4 2 Jobs Fri 15 …" at bounding box center [593, 249] width 1187 height 678
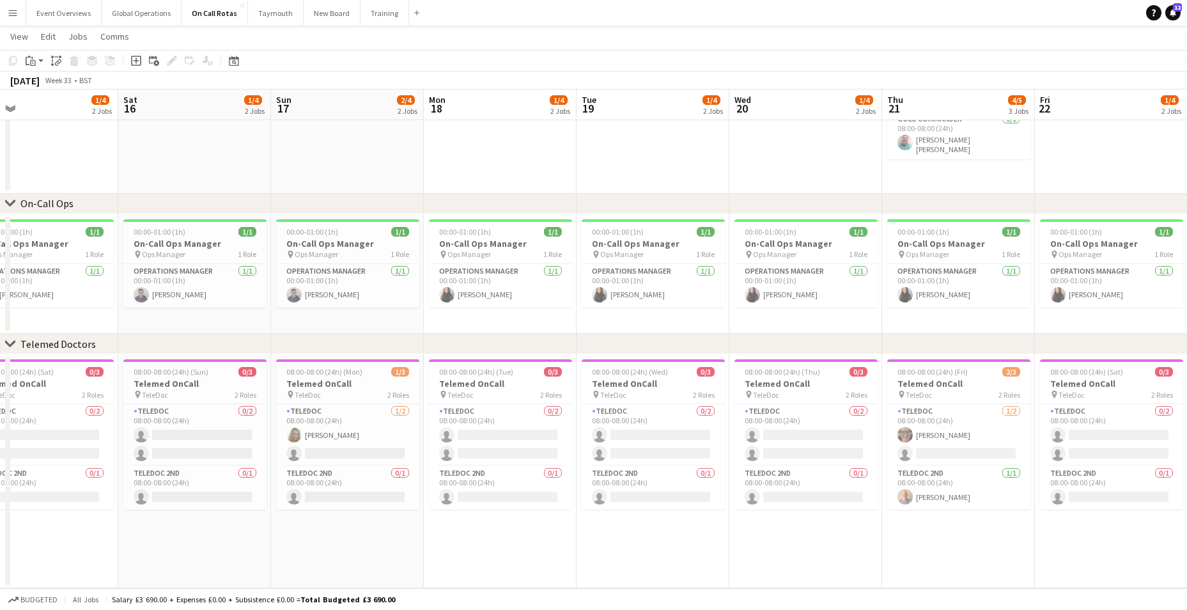
drag, startPoint x: 675, startPoint y: 525, endPoint x: 481, endPoint y: 531, distance: 194.4
click at [481, 531] on app-calendar-viewport "Tue 12 3/5 3 Jobs Wed 13 2/4 2 Jobs Thu 14 3/4 2 Jobs Fri 15 1/4 2 Jobs Sat 16 …" at bounding box center [593, 249] width 1187 height 678
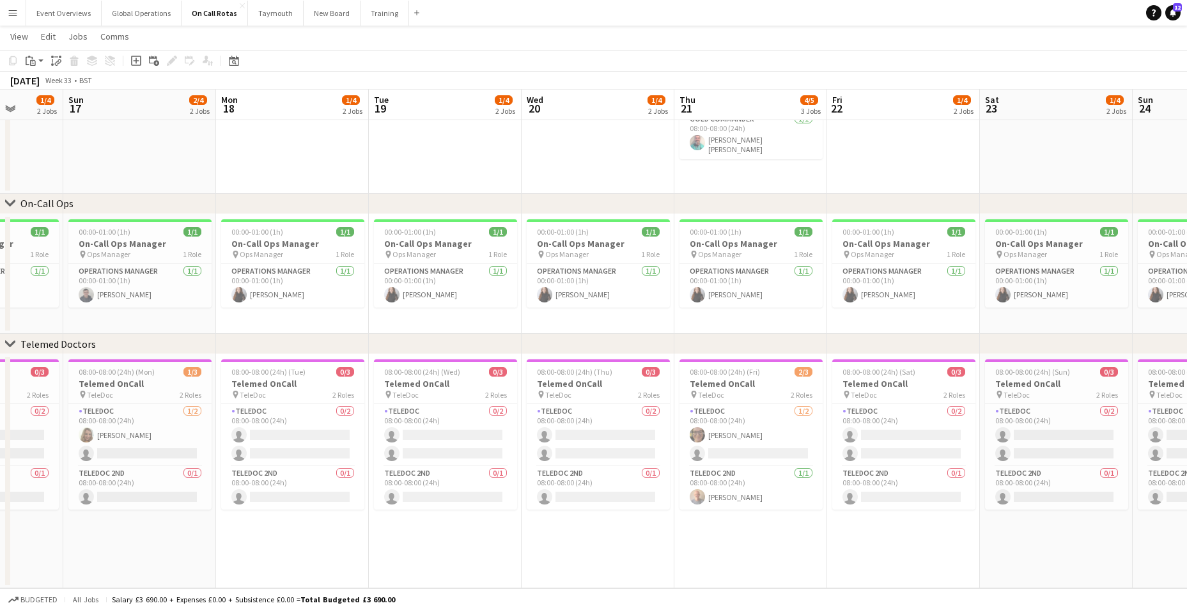
drag, startPoint x: 654, startPoint y: 523, endPoint x: 525, endPoint y: 523, distance: 128.5
click at [451, 527] on app-calendar-viewport "Thu 14 3/4 2 Jobs Fri 15 1/4 2 Jobs Sat 16 1/4 2 Jobs Sun 17 2/4 2 Jobs Mon 18 …" at bounding box center [593, 249] width 1187 height 678
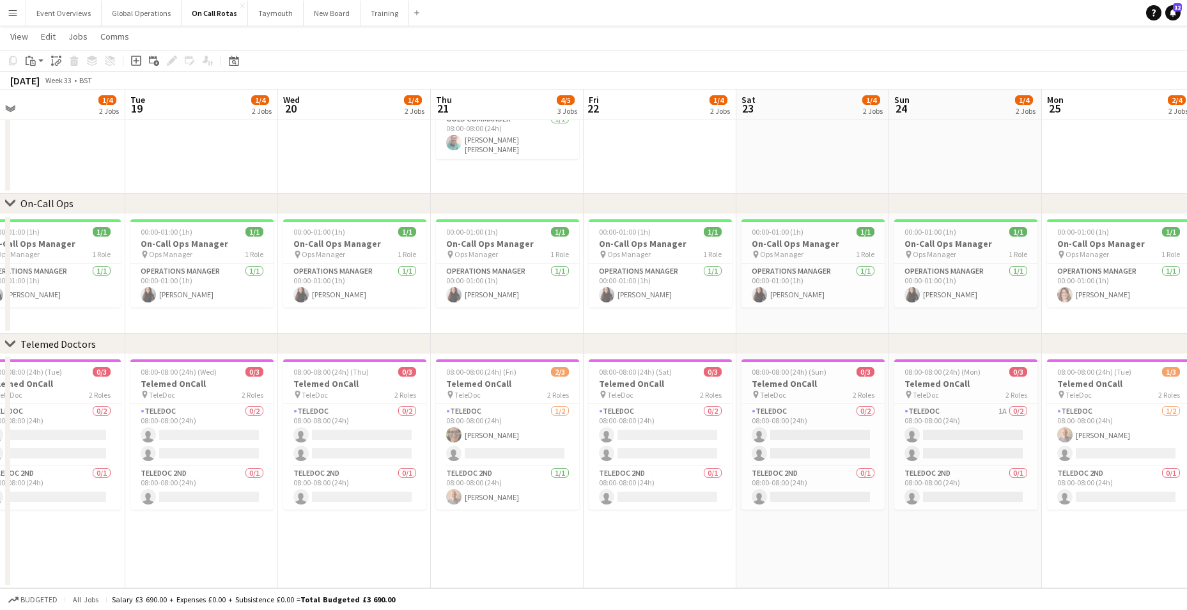
drag, startPoint x: 612, startPoint y: 524, endPoint x: 390, endPoint y: 526, distance: 221.8
click at [364, 532] on app-calendar-viewport "Fri 15 1/4 2 Jobs Sat 16 1/4 2 Jobs Sun 17 2/4 2 Jobs Mon 18 1/4 2 Jobs Tue 19 …" at bounding box center [593, 249] width 1187 height 678
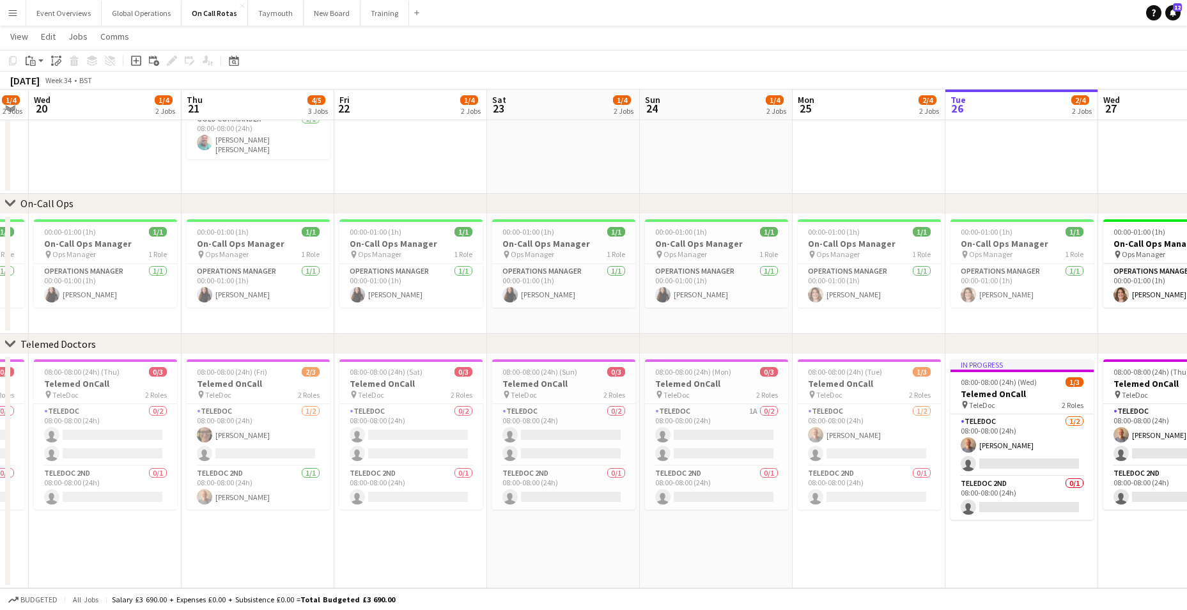
drag, startPoint x: 647, startPoint y: 527, endPoint x: 429, endPoint y: 529, distance: 217.3
click at [399, 535] on app-calendar-viewport "Sun 17 2/4 2 Jobs Mon 18 1/4 2 Jobs Tue 19 1/4 2 Jobs Wed 20 1/4 2 Jobs Thu 21 …" at bounding box center [593, 249] width 1187 height 678
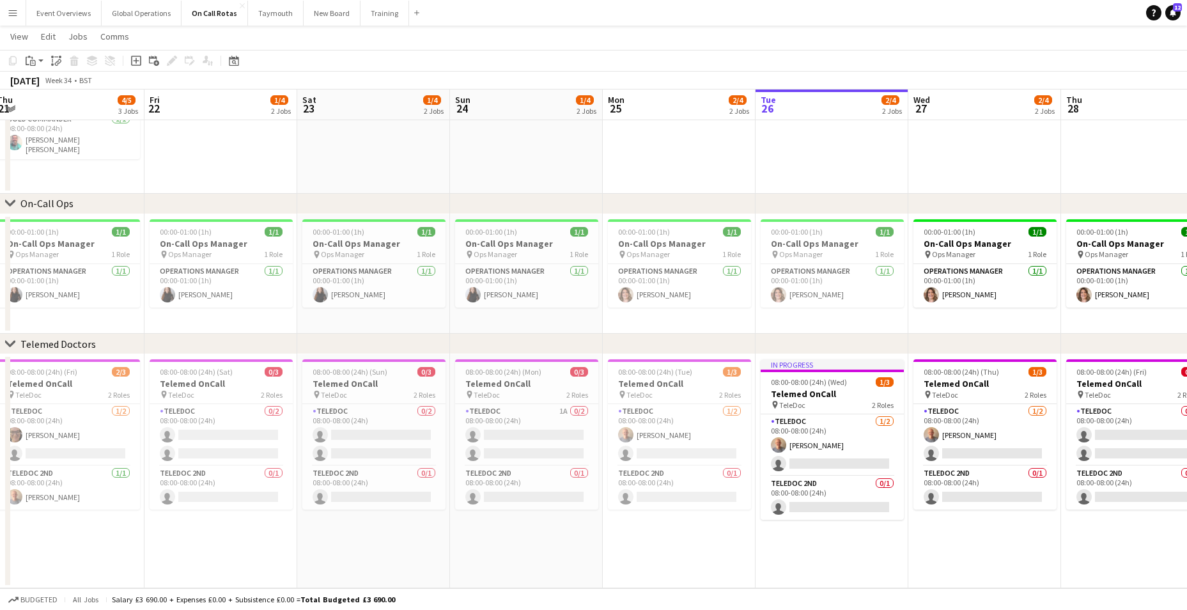
drag, startPoint x: 559, startPoint y: 528, endPoint x: 502, endPoint y: 519, distance: 57.6
click at [372, 529] on app-calendar-viewport "Mon 18 1/4 2 Jobs Tue 19 1/4 2 Jobs Wed 20 1/4 2 Jobs Thu 21 4/5 3 Jobs Fri 22 …" at bounding box center [593, 249] width 1187 height 678
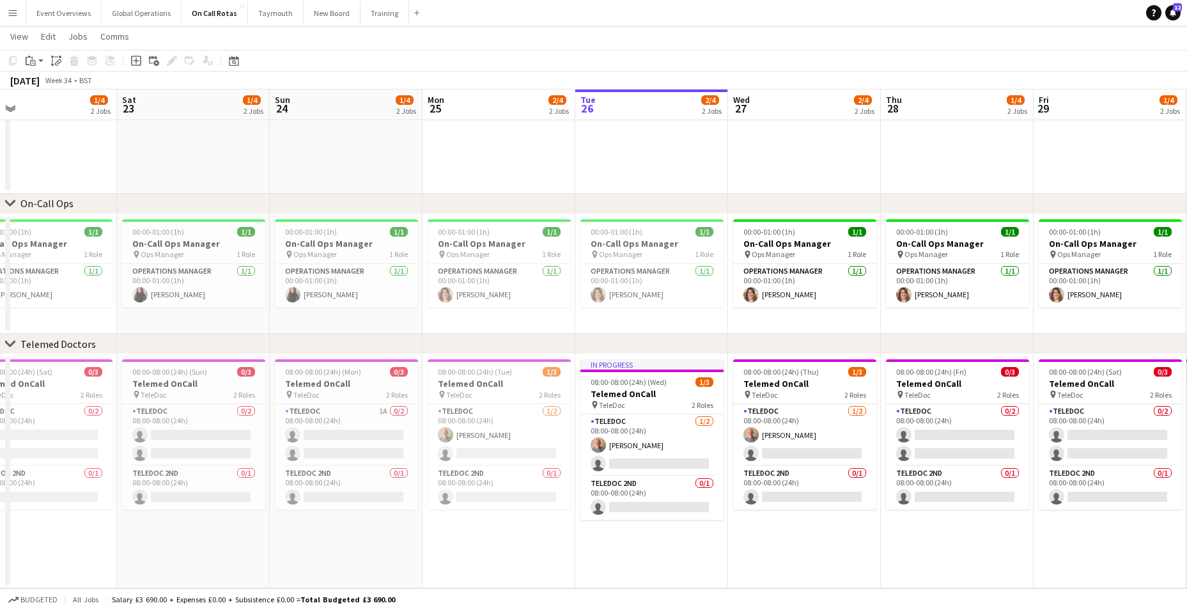
drag, startPoint x: 553, startPoint y: 527, endPoint x: 376, endPoint y: 522, distance: 177.8
click at [368, 522] on app-calendar-viewport "Tue 19 1/4 2 Jobs Wed 20 1/4 2 Jobs Thu 21 4/5 3 Jobs Fri 22 1/4 2 Jobs Sat 23 …" at bounding box center [593, 249] width 1187 height 678
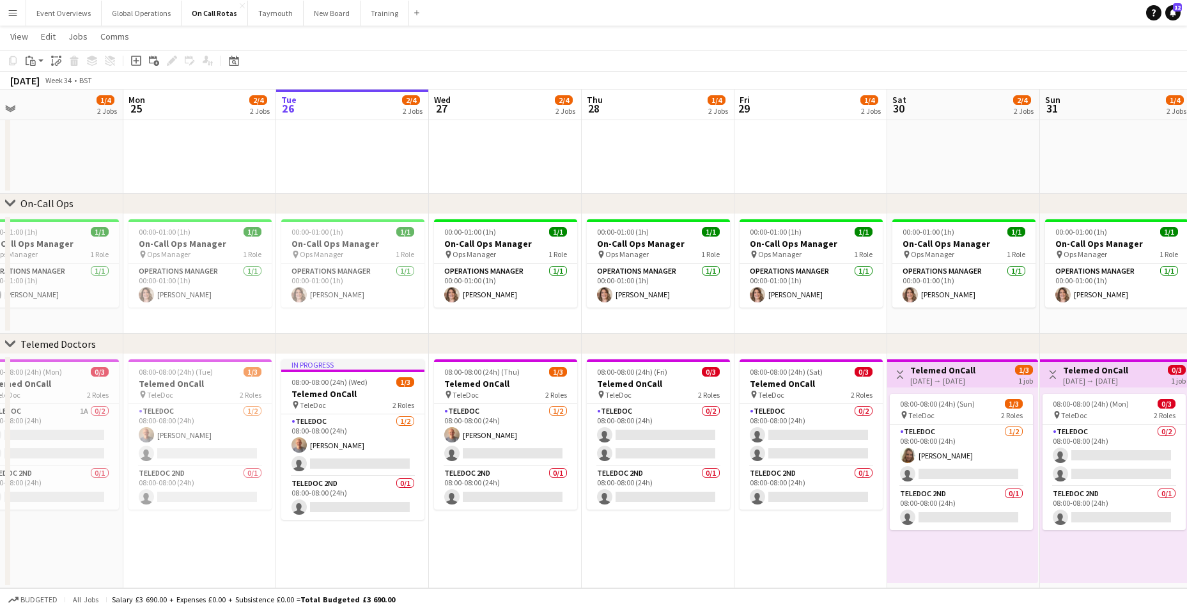
drag, startPoint x: 924, startPoint y: 521, endPoint x: 662, endPoint y: 542, distance: 262.3
click at [624, 538] on app-calendar-viewport "Thu 21 4/5 3 Jobs Fri 22 1/4 2 Jobs Sat 23 1/4 2 Jobs Sun 24 1/4 2 Jobs Mon 25 …" at bounding box center [593, 249] width 1187 height 678
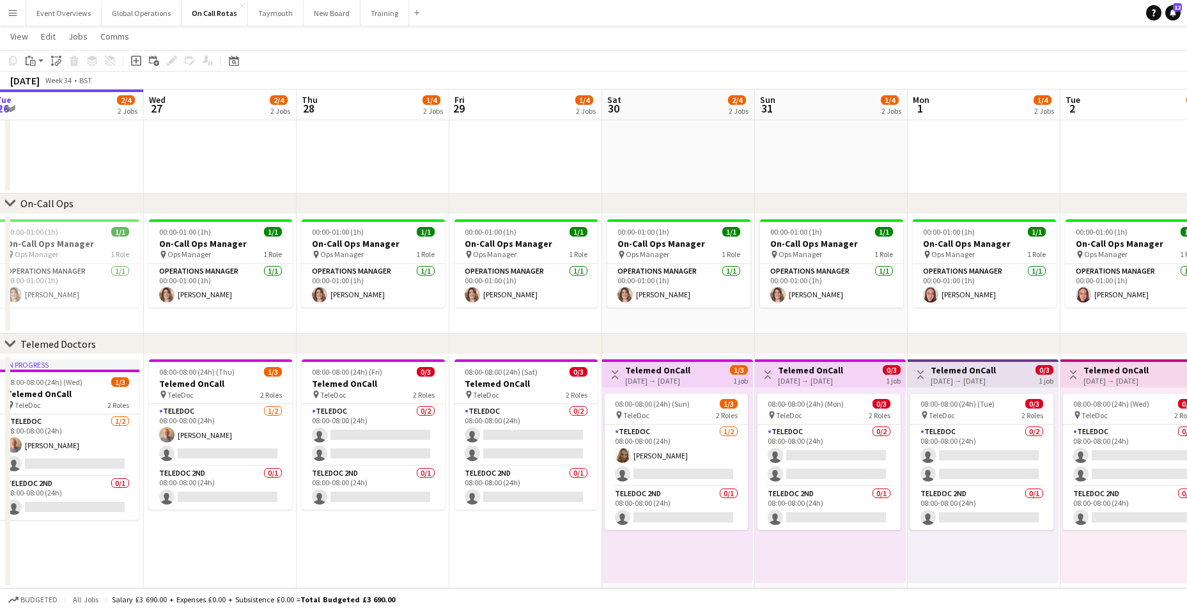
drag, startPoint x: 798, startPoint y: 539, endPoint x: 514, endPoint y: 548, distance: 284.6
click at [514, 548] on app-calendar-viewport "Sat 23 1/4 2 Jobs Sun 24 1/4 2 Jobs Mon 25 2/4 2 Jobs Tue 26 2/4 2 Jobs Wed 27 …" at bounding box center [593, 249] width 1187 height 678
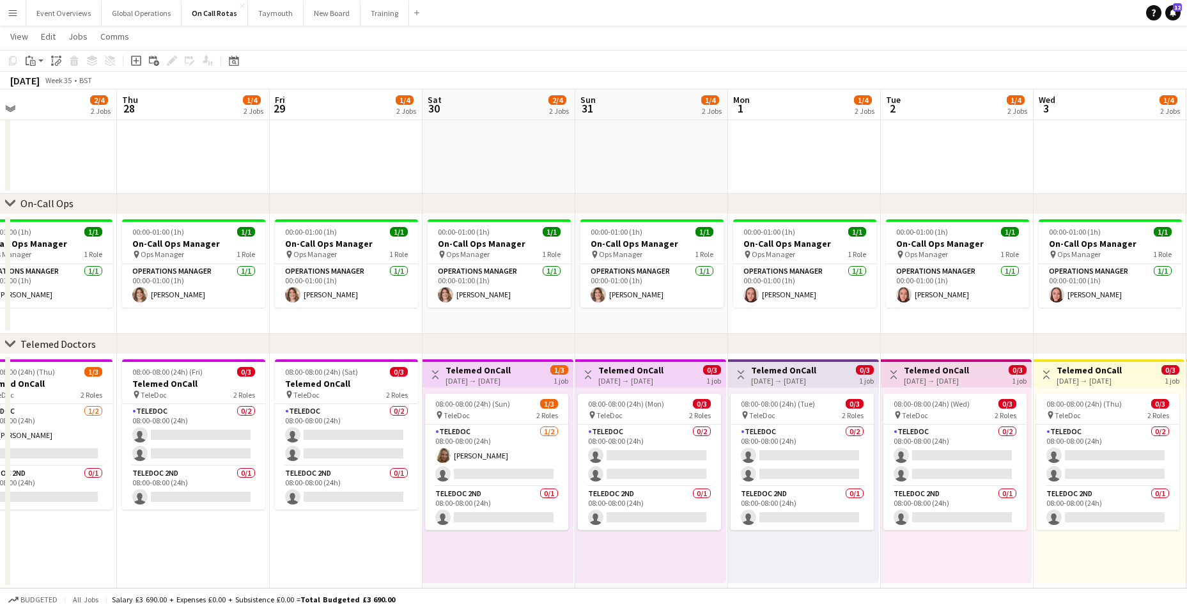
drag, startPoint x: 807, startPoint y: 541, endPoint x: 622, endPoint y: 543, distance: 185.4
click at [623, 544] on app-calendar-viewport "Sun 24 1/4 2 Jobs Mon 25 2/4 2 Jobs Tue 26 2/4 2 Jobs Wed 27 2/4 2 Jobs Thu 28 …" at bounding box center [593, 249] width 1187 height 678
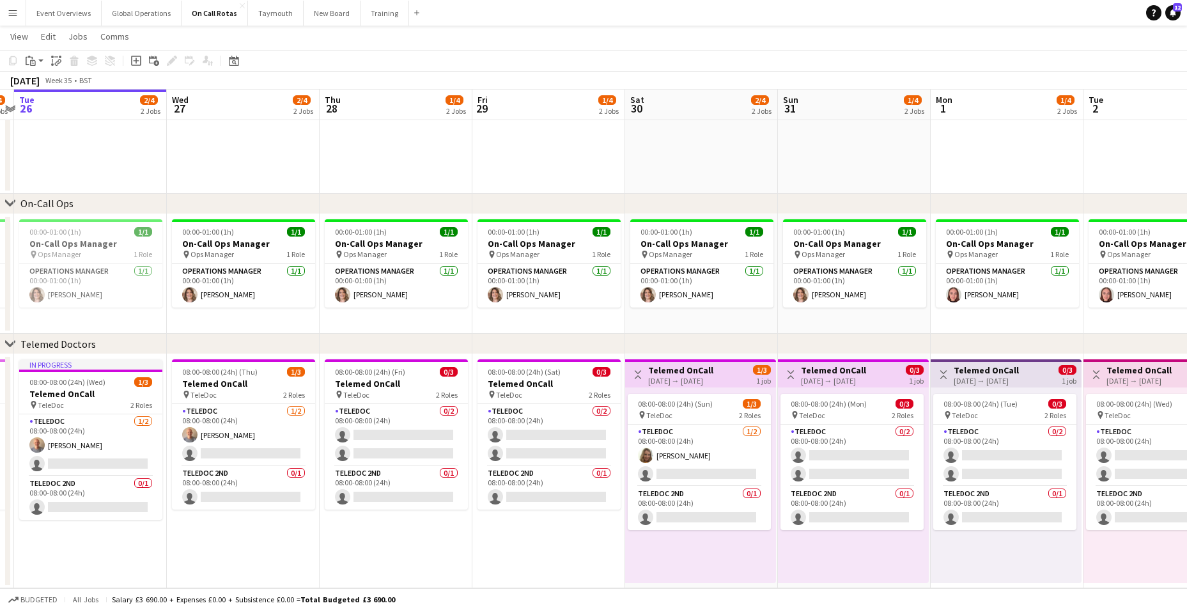
drag, startPoint x: 174, startPoint y: 543, endPoint x: 840, endPoint y: 561, distance: 666.8
click at [840, 561] on app-calendar-viewport "Sun 24 1/4 2 Jobs Mon 25 2/4 2 Jobs Tue 26 2/4 2 Jobs Wed 27 2/4 2 Jobs Thu 28 …" at bounding box center [593, 249] width 1187 height 678
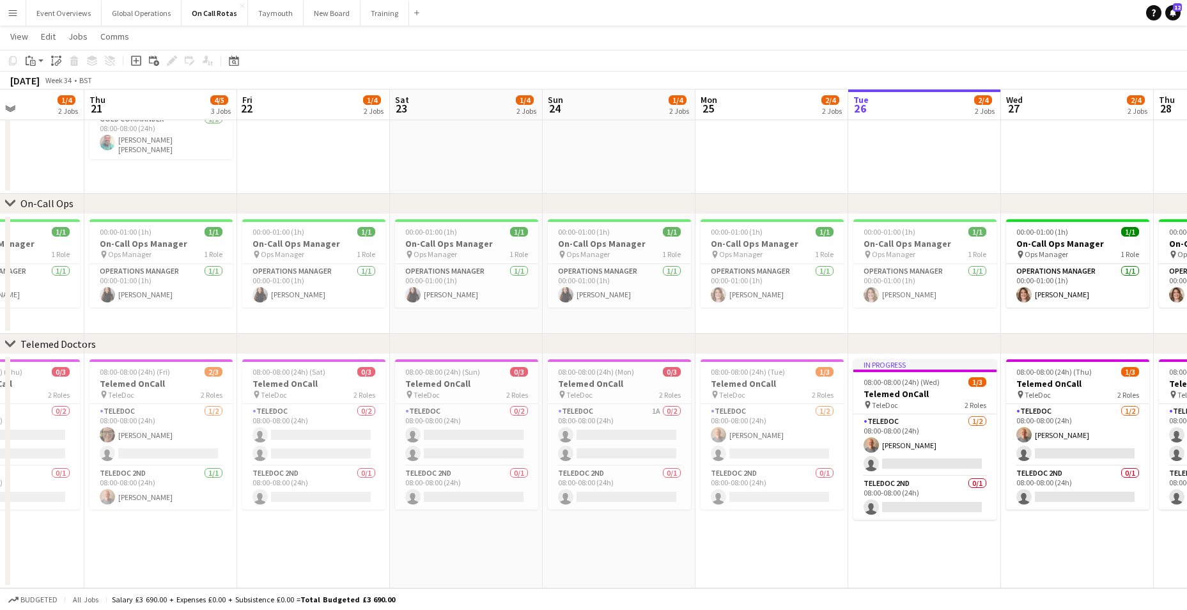
drag, startPoint x: 275, startPoint y: 525, endPoint x: 638, endPoint y: 527, distance: 363.0
click at [805, 529] on app-calendar-viewport "Mon 18 1/4 2 Jobs Tue 19 1/4 2 Jobs Wed 20 1/4 2 Jobs Thu 21 4/5 3 Jobs Fri 22 …" at bounding box center [593, 249] width 1187 height 678
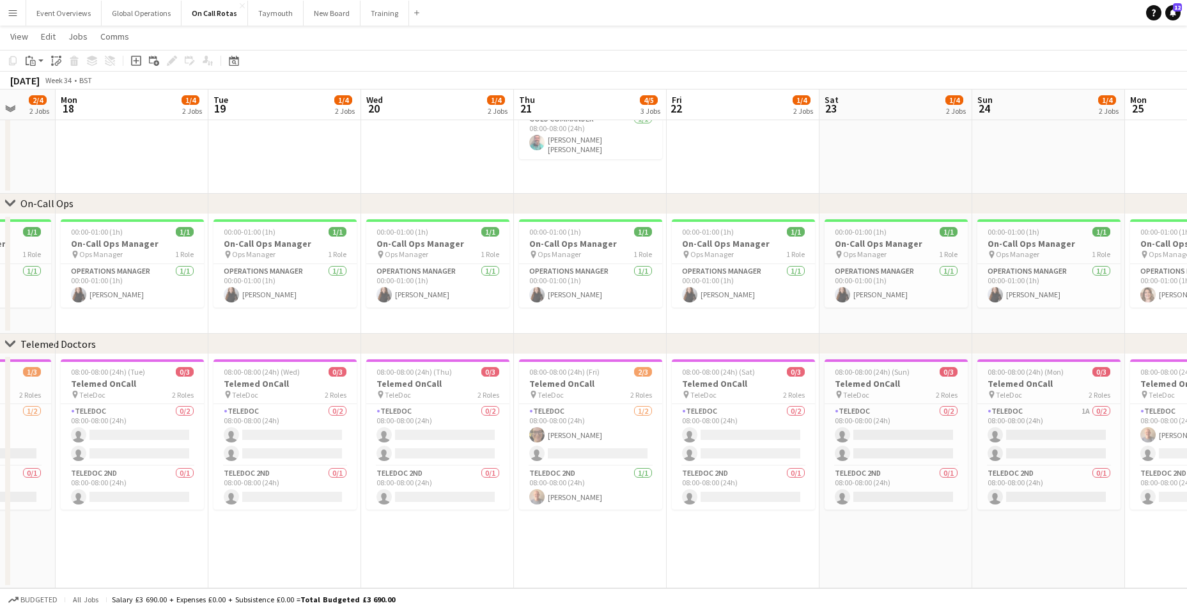
drag, startPoint x: 465, startPoint y: 522, endPoint x: 800, endPoint y: 512, distance: 334.4
click at [800, 512] on app-calendar-viewport "Sat 16 1/4 2 Jobs Sun 17 2/4 2 Jobs Mon 18 1/4 2 Jobs Tue 19 1/4 2 Jobs Wed 20 …" at bounding box center [593, 249] width 1187 height 678
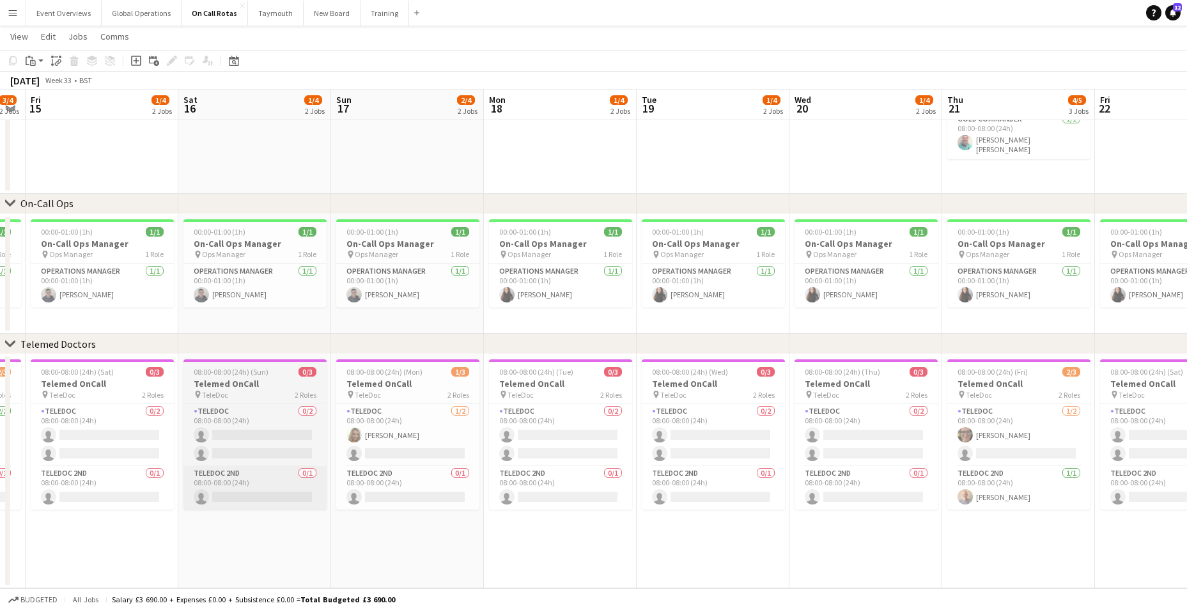
drag, startPoint x: 425, startPoint y: 489, endPoint x: 642, endPoint y: 502, distance: 217.7
click at [697, 495] on app-calendar-viewport "Wed 13 2/4 2 Jobs Thu 14 3/4 2 Jobs Fri 15 1/4 2 Jobs Sat 16 1/4 2 Jobs Sun 17 …" at bounding box center [593, 249] width 1187 height 678
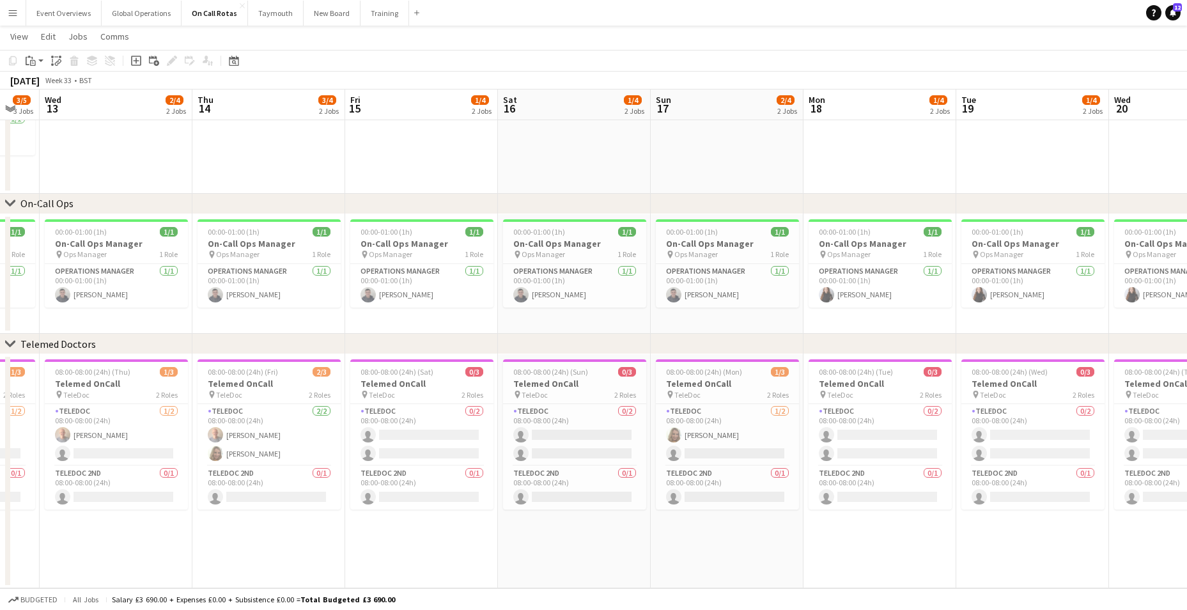
click at [741, 467] on app-calendar-viewport "Mon 11 2/4 2 Jobs Tue 12 3/5 3 Jobs Wed 13 2/4 2 Jobs Thu 14 3/4 2 Jobs Fri 15 …" at bounding box center [593, 249] width 1187 height 678
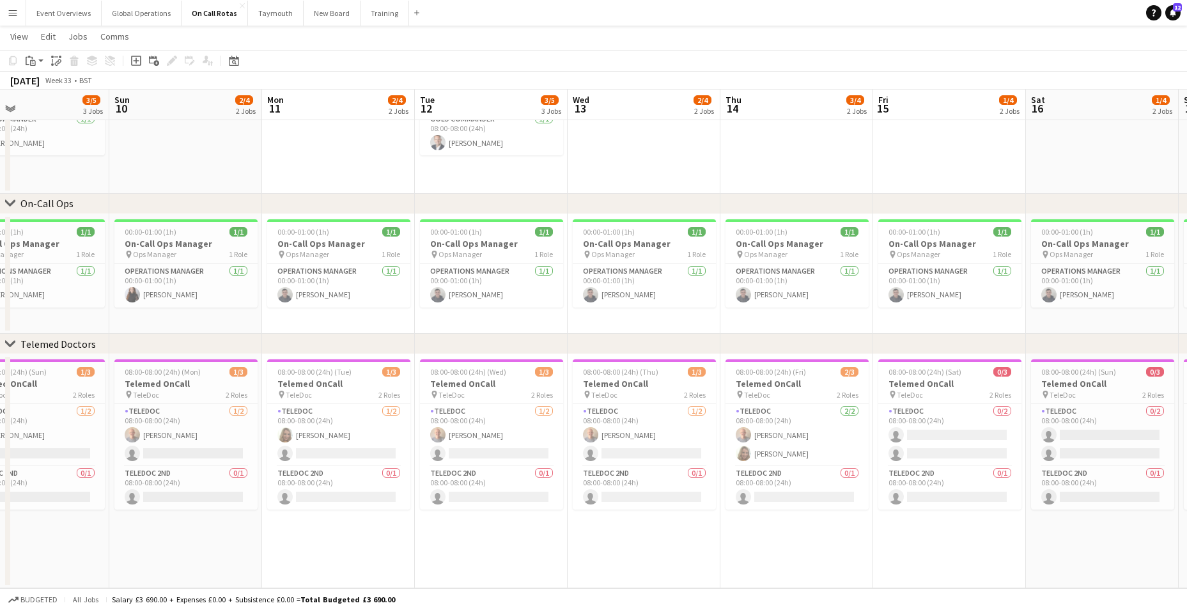
drag, startPoint x: 547, startPoint y: 433, endPoint x: 685, endPoint y: 443, distance: 137.8
click at [682, 442] on app-calendar-viewport "Thu 7 1/4 2 Jobs Fri 8 3/5 3 Jobs Sat 9 3/5 3 Jobs Sun 10 2/4 2 Jobs Mon 11 2/4…" at bounding box center [593, 249] width 1187 height 678
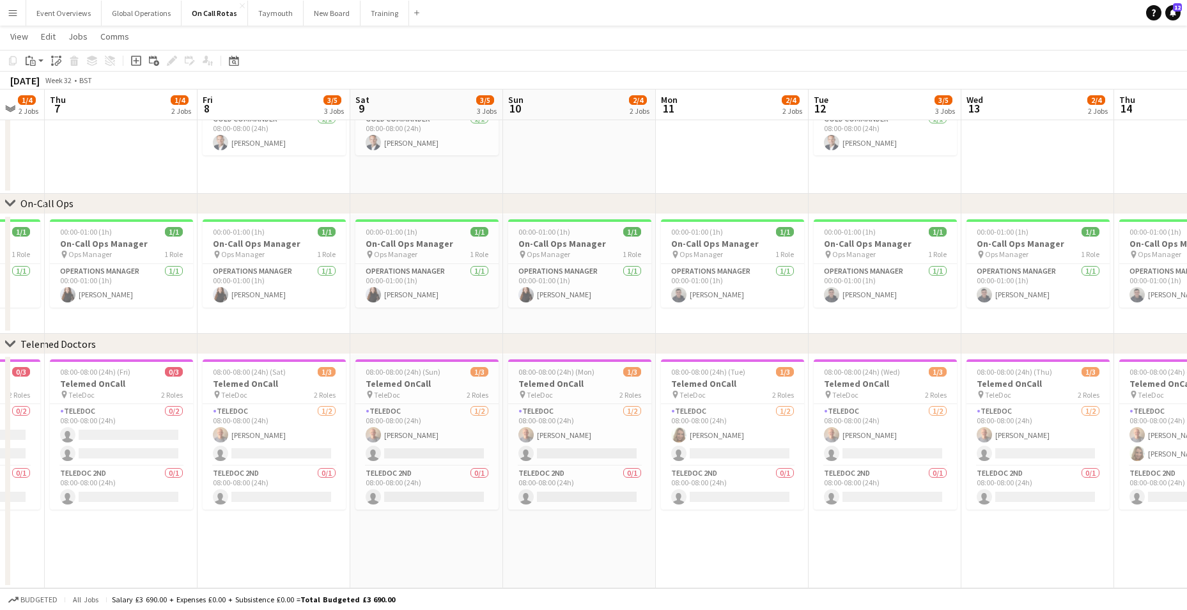
drag, startPoint x: 122, startPoint y: 432, endPoint x: 630, endPoint y: 433, distance: 508.1
click at [612, 432] on app-calendar-viewport "Tue 5 2/4 2 Jobs Wed 6 1/4 2 Jobs Thu 7 1/4 2 Jobs Fri 8 3/5 3 Jobs Sat 9 3/5 3…" at bounding box center [593, 249] width 1187 height 678
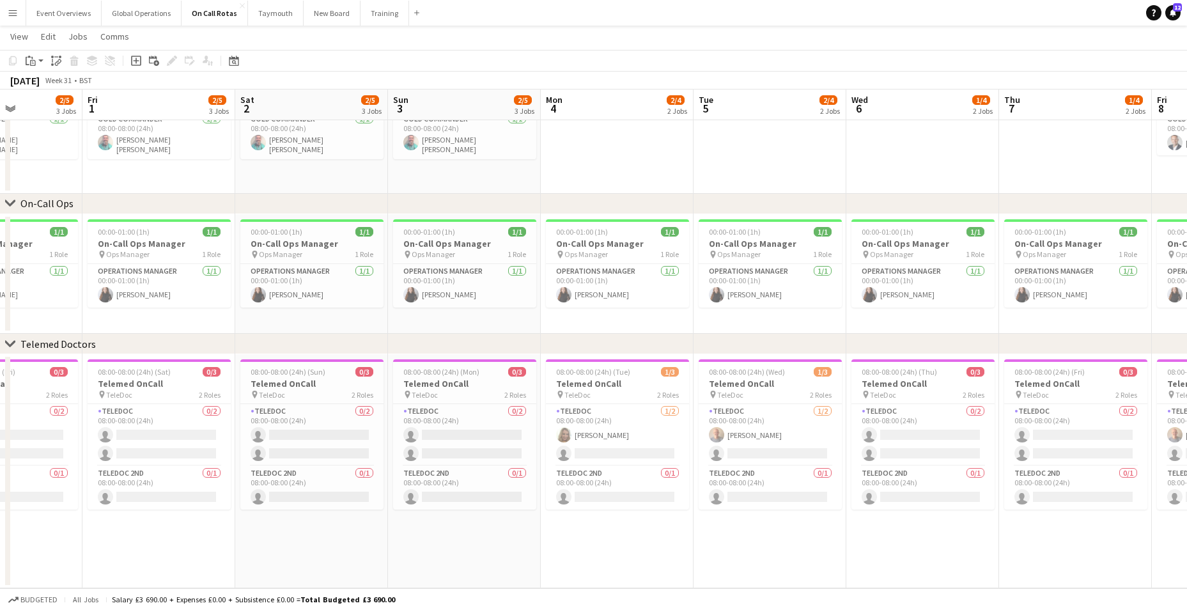
click at [610, 406] on app-calendar-viewport "Tue 29 2/4 2 Jobs Wed 30 1/4 2 Jobs Thu 31 2/5 3 Jobs Fri 1 2/5 3 Jobs Sat 2 2/…" at bounding box center [593, 249] width 1187 height 678
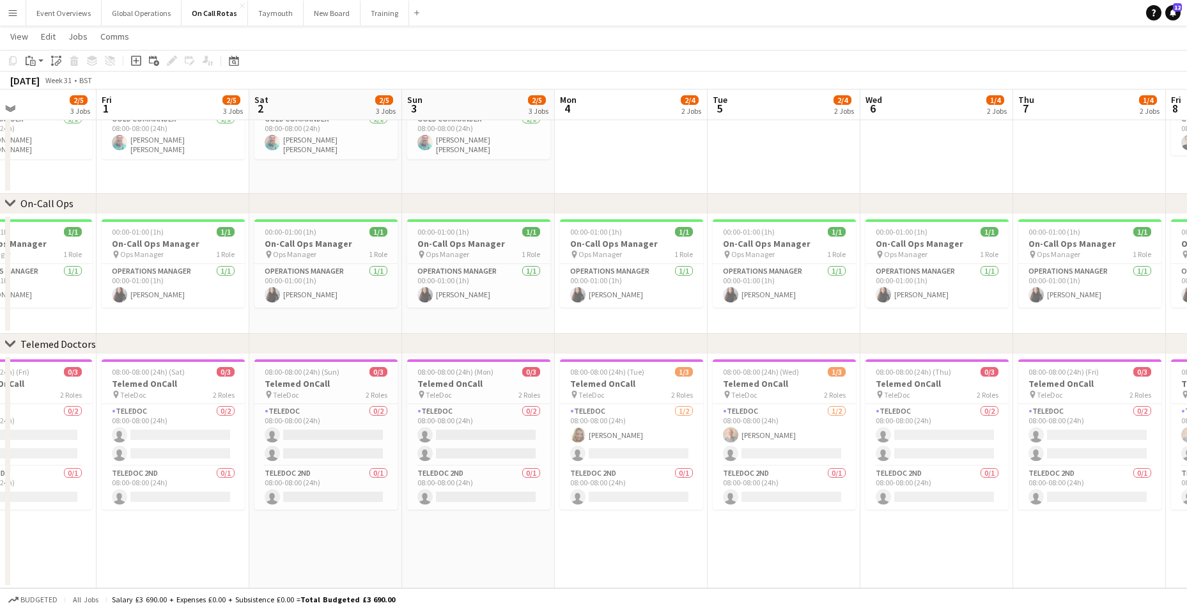
scroll to position [0, 522]
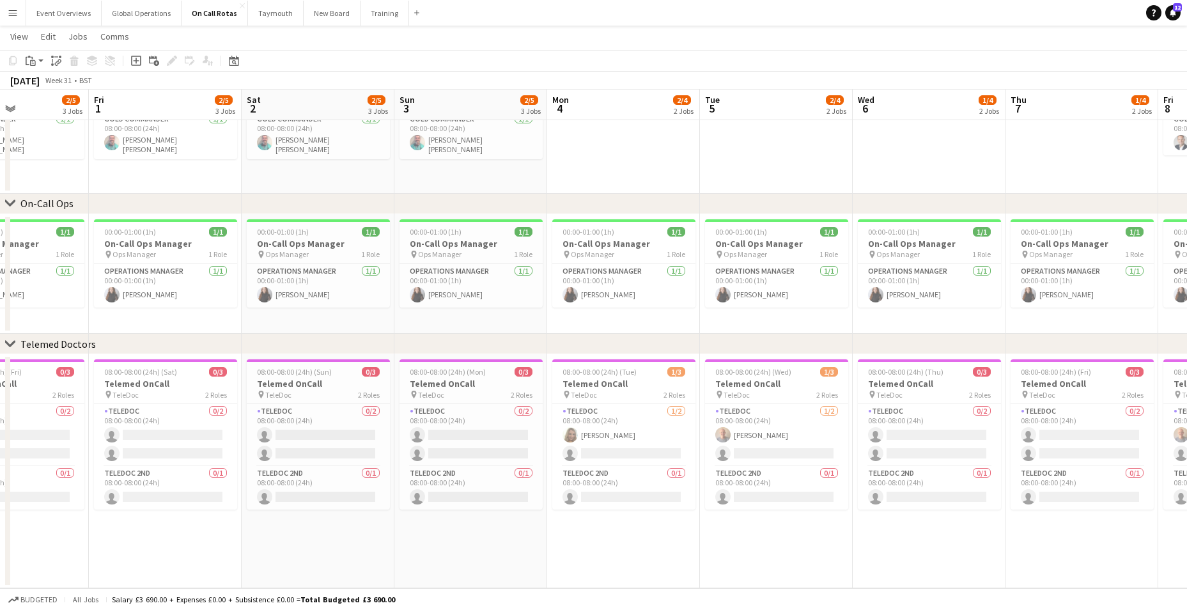
click at [316, 411] on app-calendar-viewport "Mon 28 2/4 2 Jobs Tue 29 2/4 2 Jobs Wed 30 1/4 2 Jobs Thu 31 2/5 3 Jobs Fri 1 2…" at bounding box center [593, 249] width 1187 height 678
click at [479, 550] on app-calendar-viewport "Tue 29 2/4 2 Jobs Wed 30 1/4 2 Jobs Thu 31 2/5 3 Jobs Fri 1 2/5 3 Jobs Sat 2 2/…" at bounding box center [593, 249] width 1187 height 678
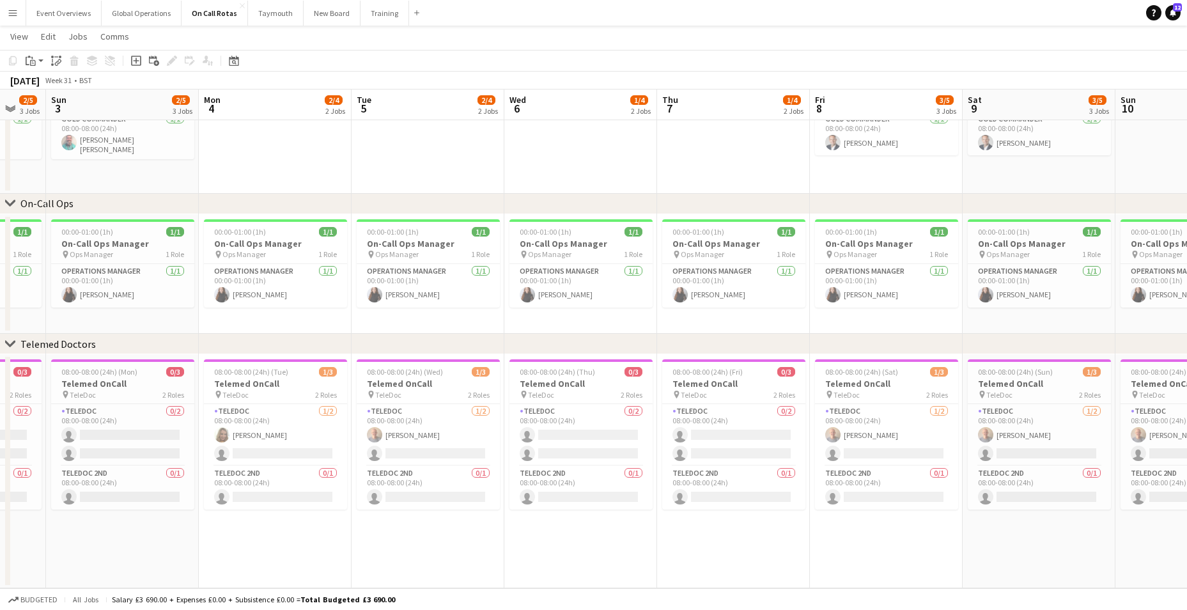
click at [426, 538] on app-calendar-viewport "Thu 31 2/5 3 Jobs Fri 1 2/5 3 Jobs Sat 2 2/5 3 Jobs Sun 3 2/5 3 Jobs Mon 4 2/4 …" at bounding box center [593, 249] width 1187 height 678
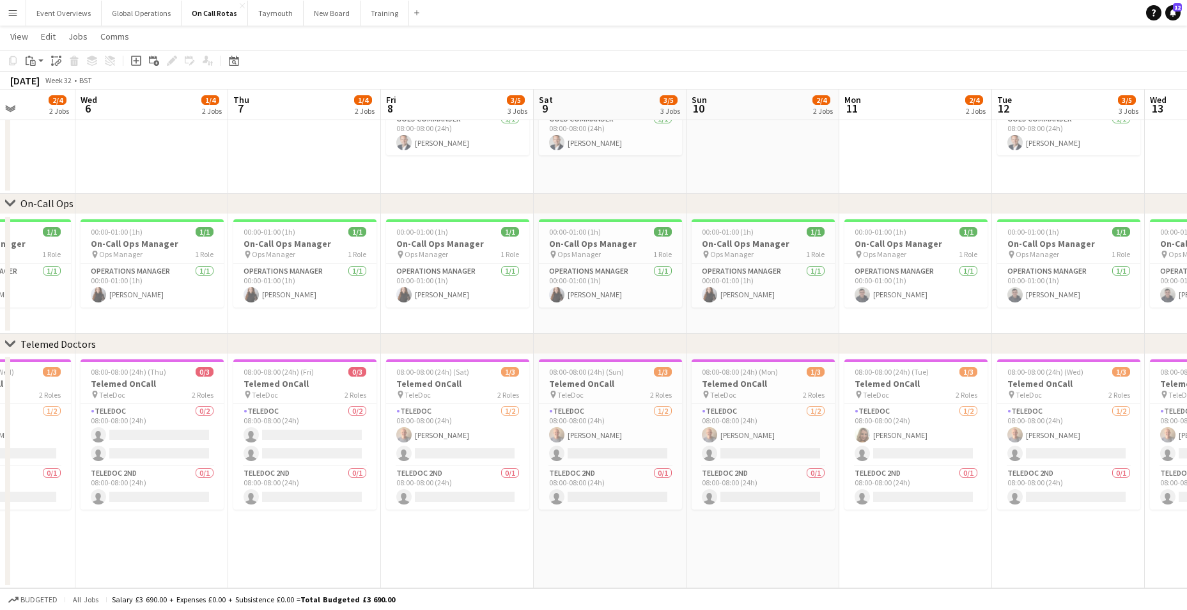
click at [415, 509] on app-calendar-viewport "Sat 2 2/5 3 Jobs Sun 3 2/5 3 Jobs Mon 4 2/4 2 Jobs Tue 5 2/4 2 Jobs Wed 6 1/4 2…" at bounding box center [593, 249] width 1187 height 678
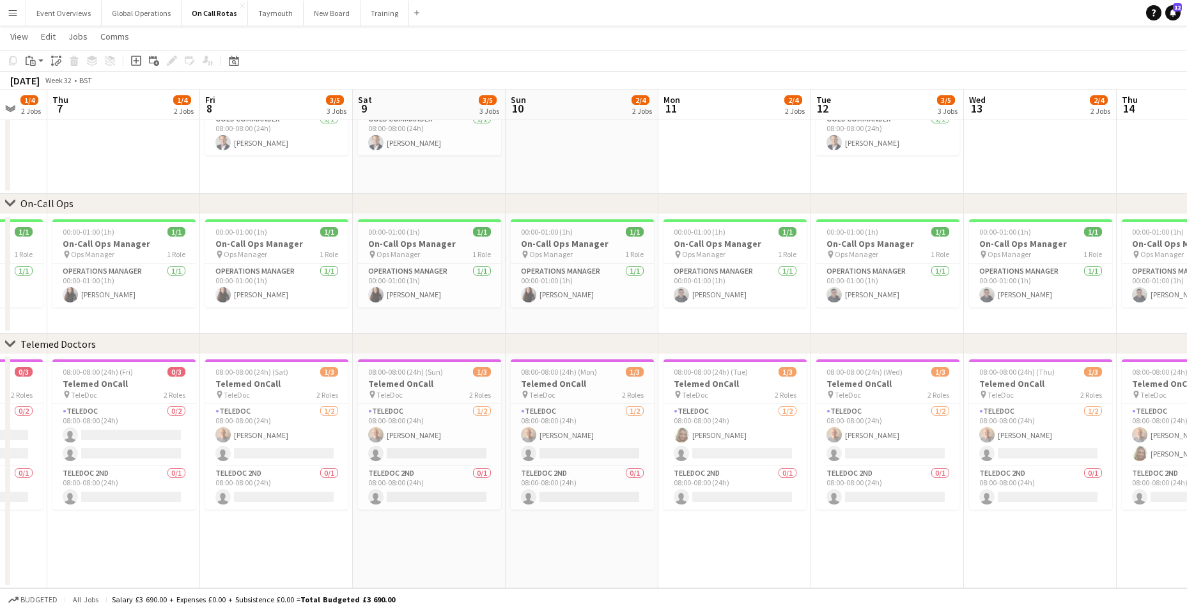
click at [442, 532] on app-calendar-viewport "Mon 4 2/4 2 Jobs Tue 5 2/4 2 Jobs Wed 6 1/4 2 Jobs Thu 7 1/4 2 Jobs Fri 8 3/5 3…" at bounding box center [593, 249] width 1187 height 678
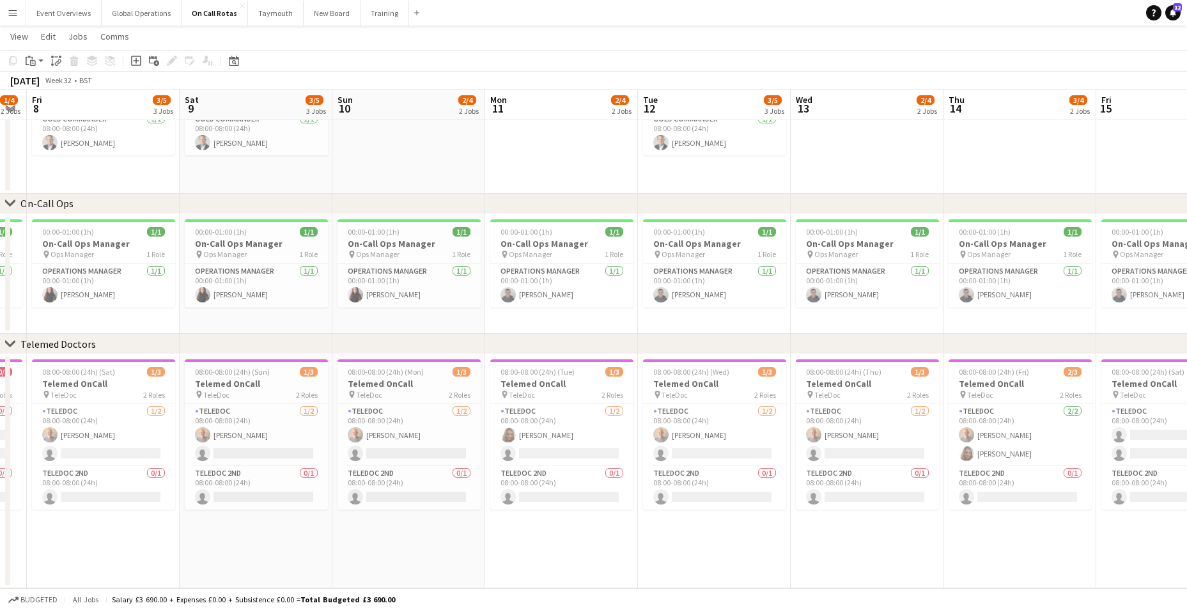
click at [457, 534] on app-calendar-viewport "Tue 5 2/4 2 Jobs Wed 6 1/4 2 Jobs Thu 7 1/4 2 Jobs Fri 8 3/5 3 Jobs Sat 9 3/5 3…" at bounding box center [593, 249] width 1187 height 678
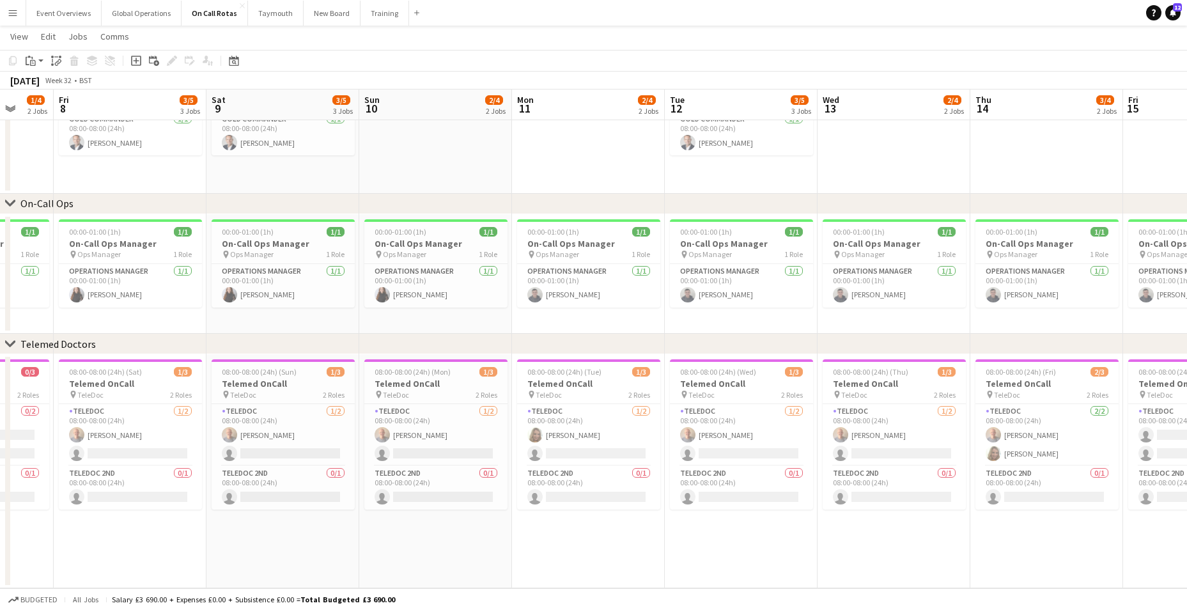
click at [449, 532] on app-calendar-viewport "Tue 5 2/4 2 Jobs Wed 6 1/4 2 Jobs Thu 7 1/4 2 Jobs Fri 8 3/5 3 Jobs Sat 9 3/5 3…" at bounding box center [593, 249] width 1187 height 678
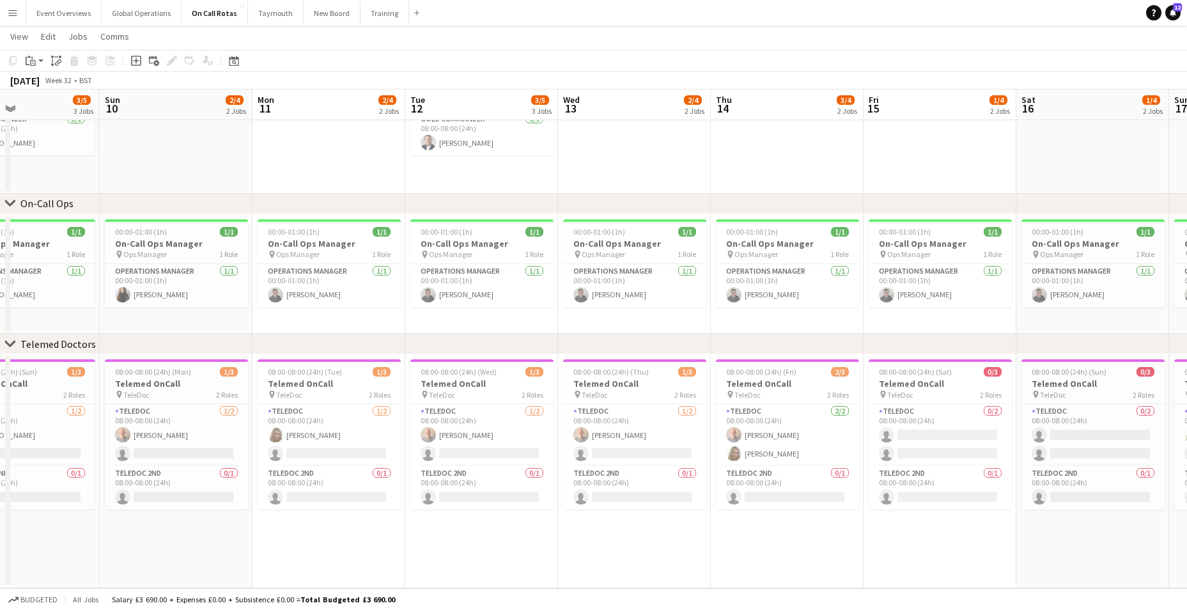
click at [461, 536] on app-calendar-viewport "Wed 6 1/4 2 Jobs Thu 7 1/4 2 Jobs Fri 8 3/5 3 Jobs Sat 9 3/5 3 Jobs Sun 10 2/4 …" at bounding box center [593, 249] width 1187 height 678
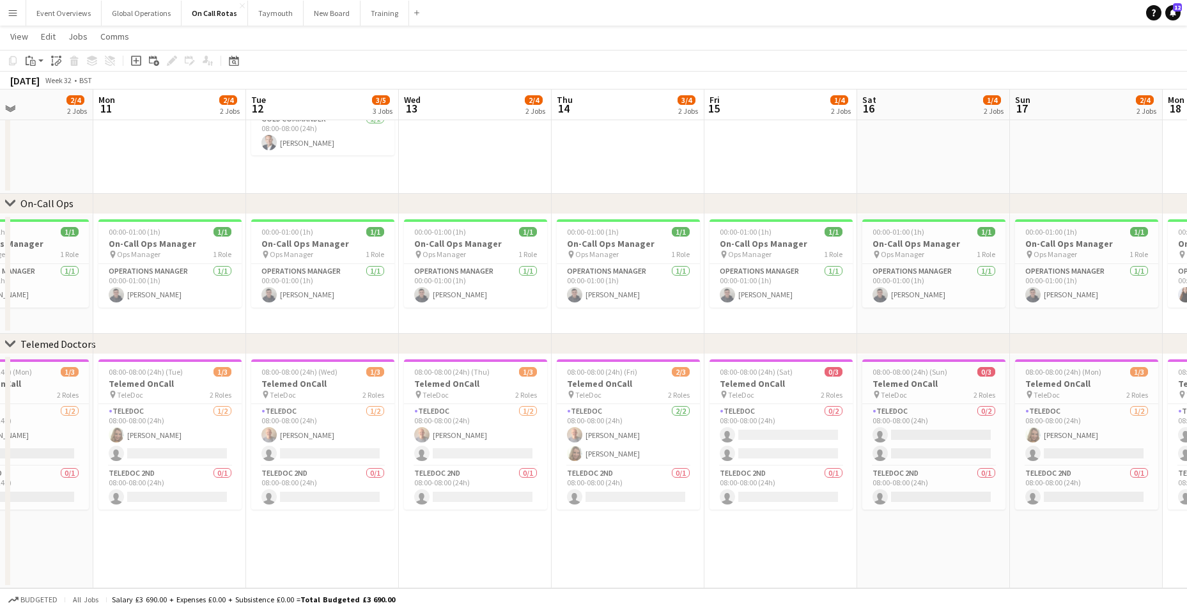
scroll to position [0, 532]
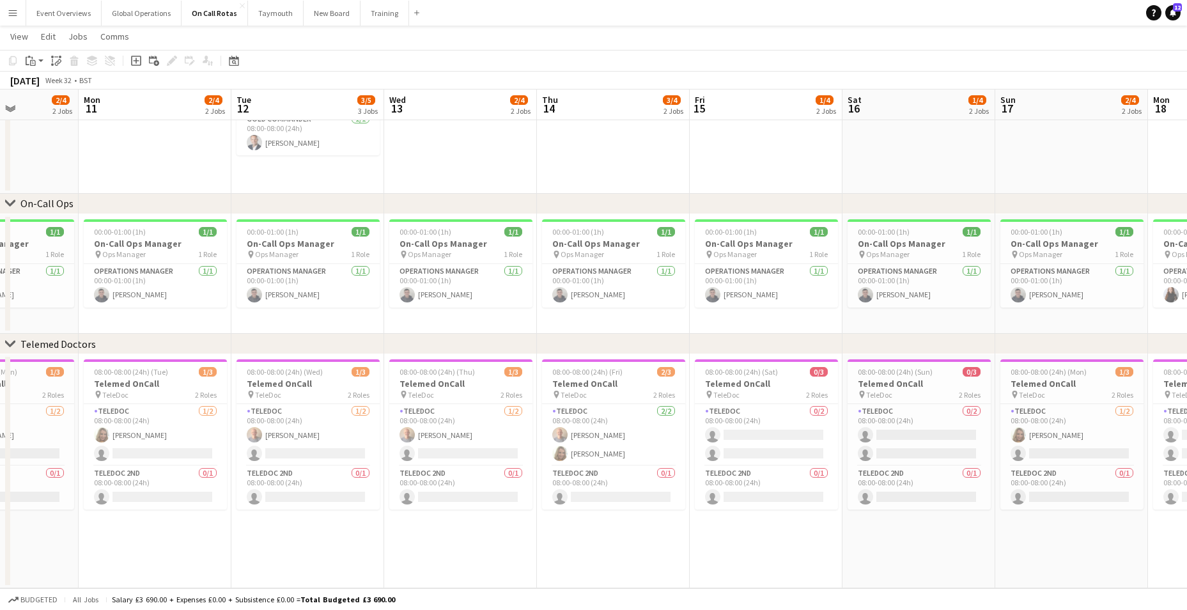
click at [446, 527] on app-calendar-viewport "Thu 7 1/4 2 Jobs Fri 8 3/5 3 Jobs Sat 9 3/5 3 Jobs Sun 10 2/4 2 Jobs Mon 11 2/4…" at bounding box center [593, 249] width 1187 height 678
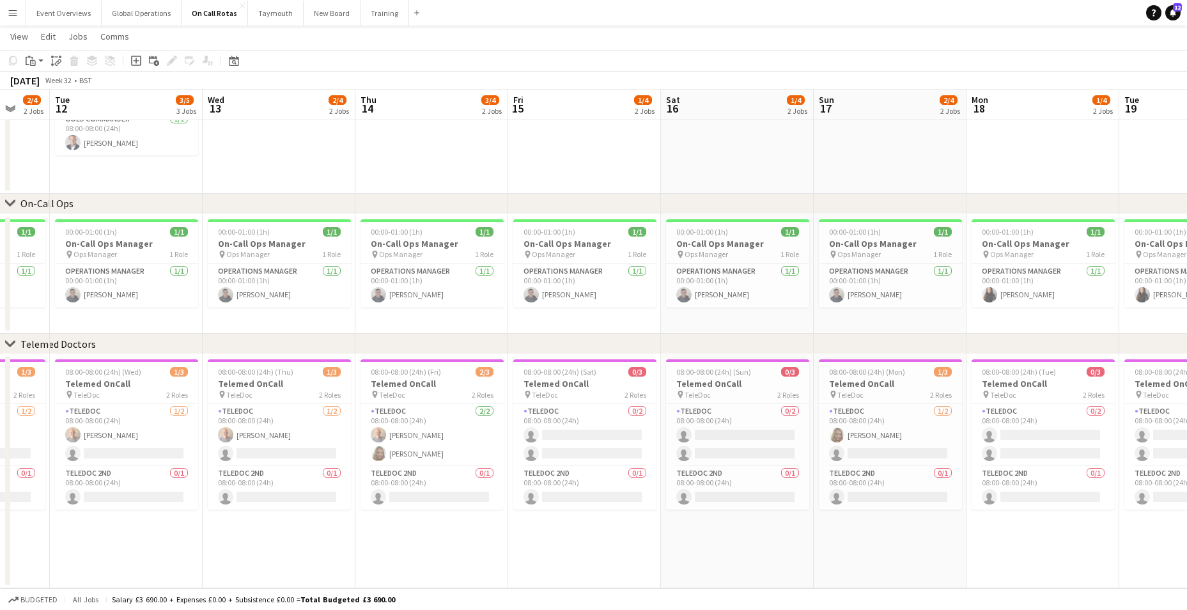
click at [497, 543] on app-calendar-viewport "Sat 9 3/5 3 Jobs Sun 10 2/4 2 Jobs Mon 11 2/4 2 Jobs Tue 12 3/5 3 Jobs Wed 13 2…" at bounding box center [593, 249] width 1187 height 678
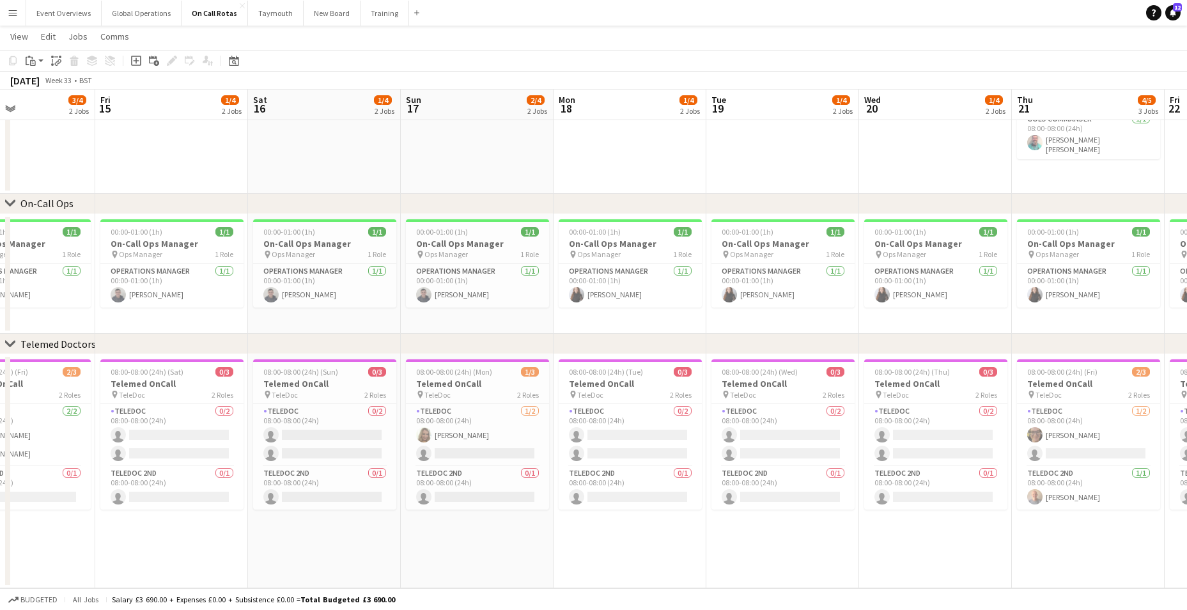
click at [444, 532] on app-calendar-viewport "Mon 11 2/4 2 Jobs Tue 12 3/5 3 Jobs Wed 13 2/4 2 Jobs Thu 14 3/4 2 Jobs Fri 15 …" at bounding box center [593, 249] width 1187 height 678
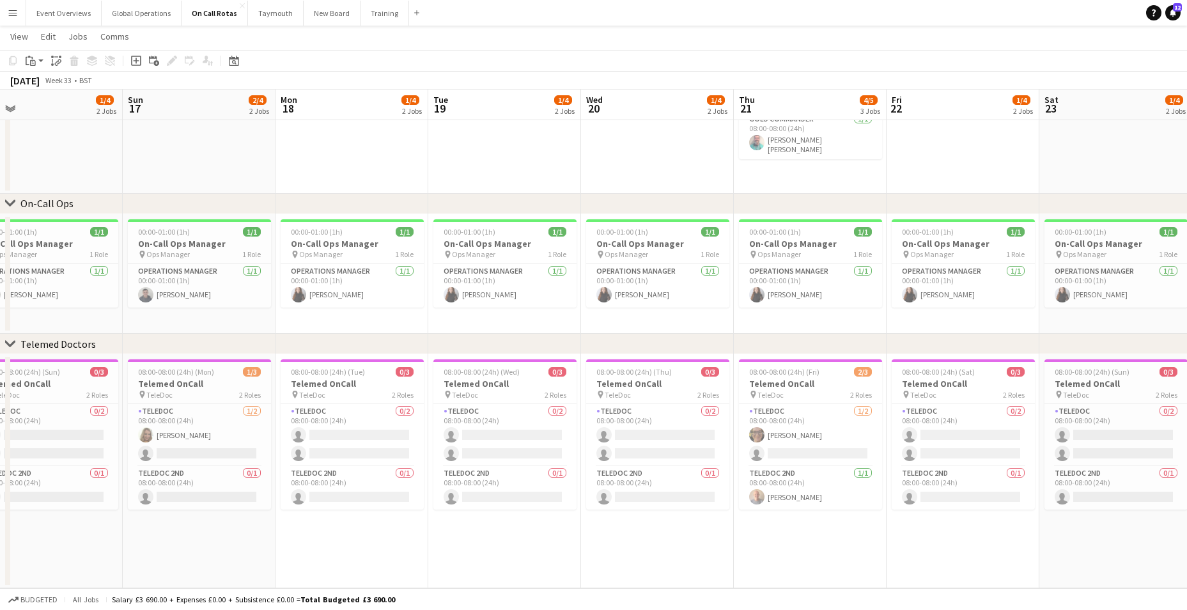
click at [420, 540] on app-calendar-viewport "Wed 13 2/4 2 Jobs Thu 14 3/4 2 Jobs Fri 15 1/4 2 Jobs Sat 16 1/4 2 Jobs Sun 17 …" at bounding box center [593, 249] width 1187 height 678
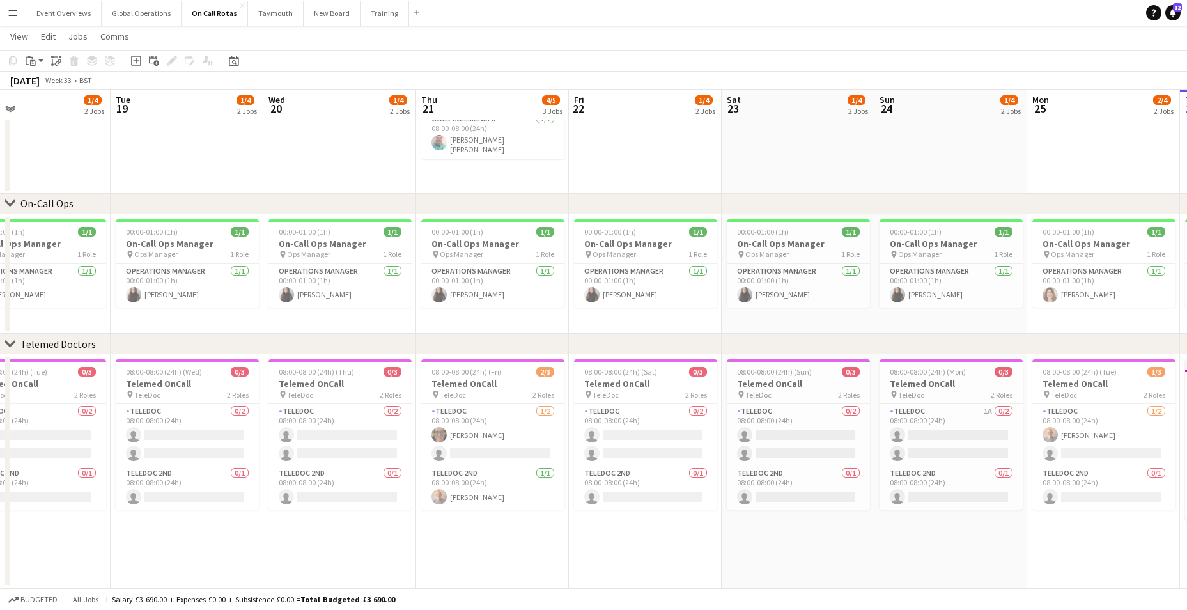
click at [486, 542] on app-calendar-viewport "Fri 15 1/4 2 Jobs Sat 16 1/4 2 Jobs Sun 17 2/4 2 Jobs Mon 18 1/4 2 Jobs Tue 19 …" at bounding box center [593, 249] width 1187 height 678
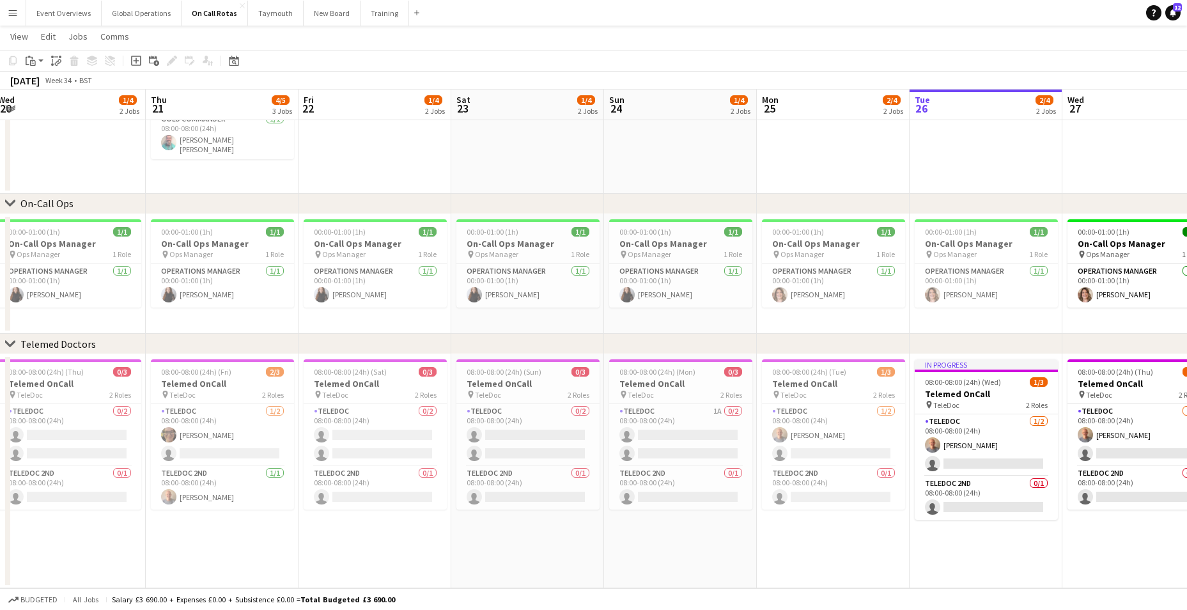
click at [451, 539] on app-calendar-viewport "Sun 17 2/4 2 Jobs Mon 18 1/4 2 Jobs Tue 19 1/4 2 Jobs Wed 20 1/4 2 Jobs Thu 21 …" at bounding box center [593, 249] width 1187 height 678
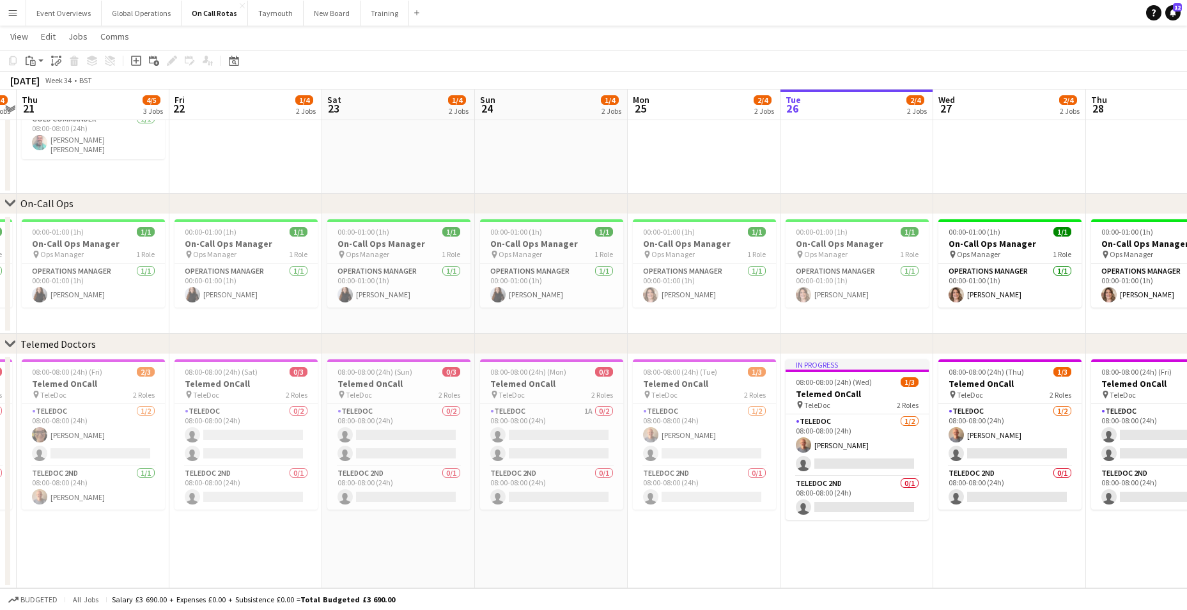
click at [504, 543] on app-calendar-viewport "Mon 18 1/4 2 Jobs Tue 19 1/4 2 Jobs Wed 20 1/4 2 Jobs Thu 21 4/5 3 Jobs Fri 22 …" at bounding box center [593, 249] width 1187 height 678
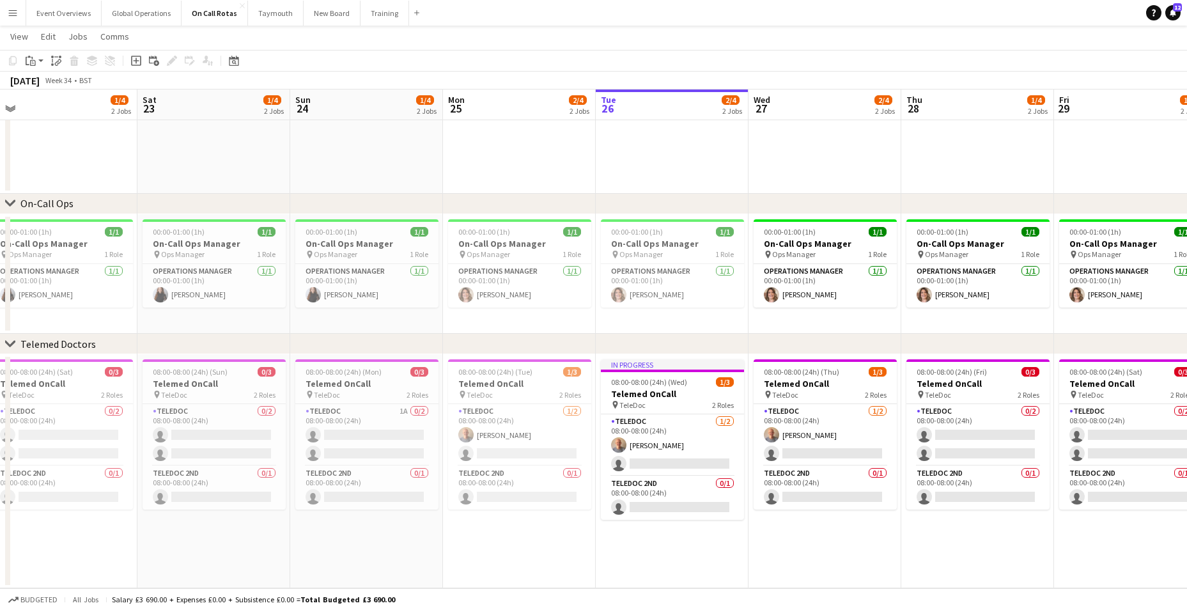
click at [509, 529] on app-calendar-viewport "Tue 19 1/4 2 Jobs Wed 20 1/4 2 Jobs Thu 21 4/5 3 Jobs Fri 22 1/4 2 Jobs Sat 23 …" at bounding box center [593, 249] width 1187 height 678
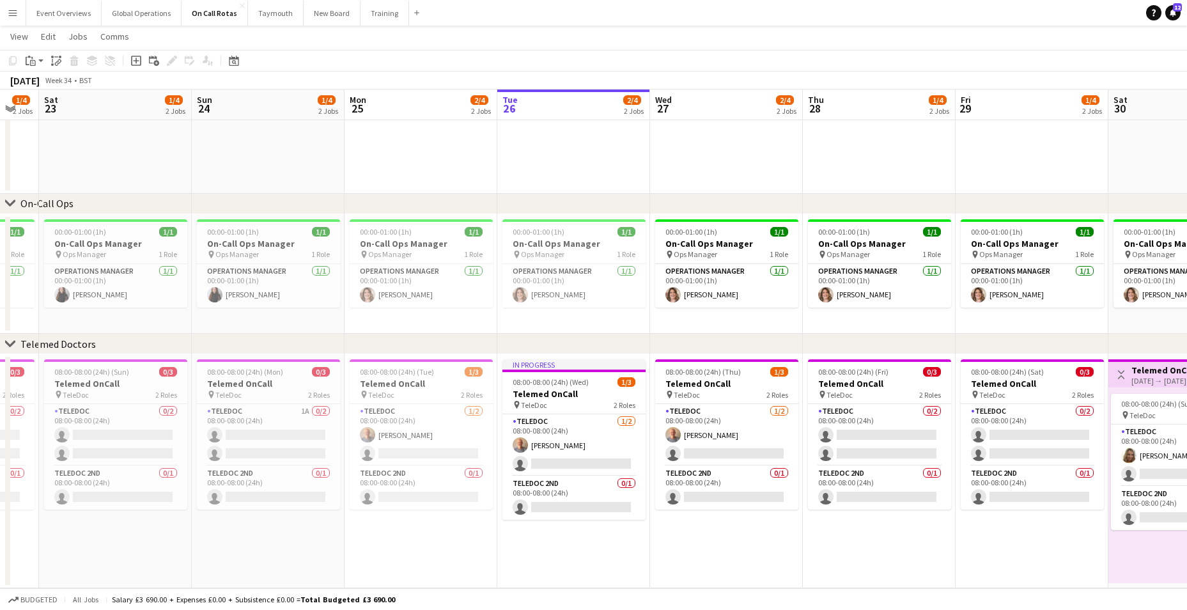
click at [549, 541] on app-calendar-viewport "Wed 20 1/4 2 Jobs Thu 21 4/5 3 Jobs Fri 22 1/4 2 Jobs Sat 23 1/4 2 Jobs Sun 24 …" at bounding box center [593, 249] width 1187 height 678
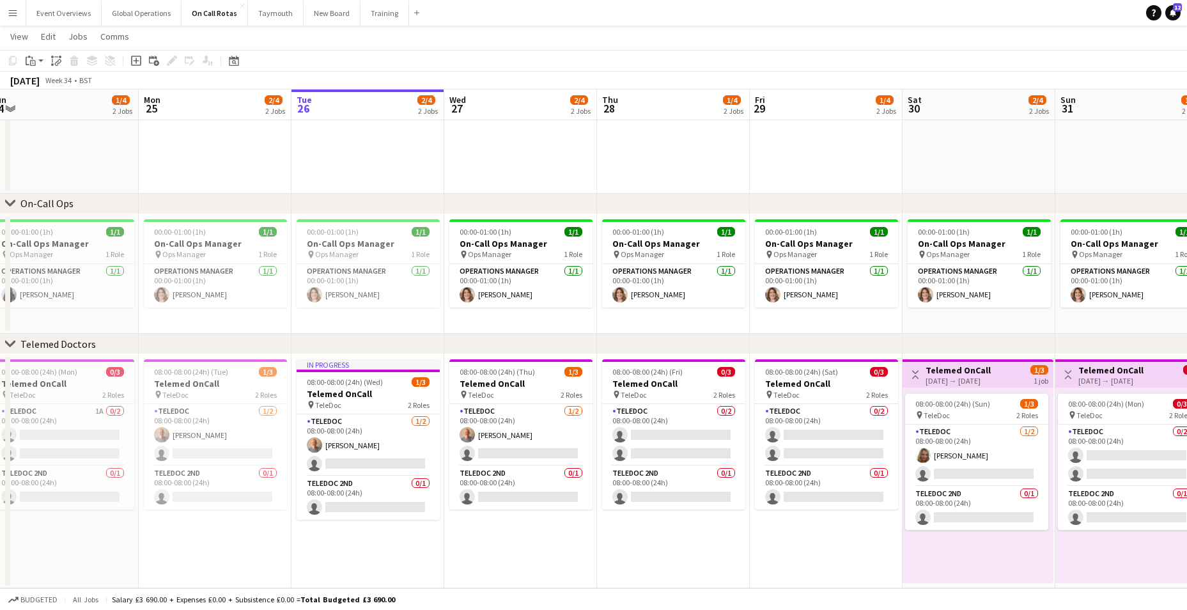
scroll to position [0, 482]
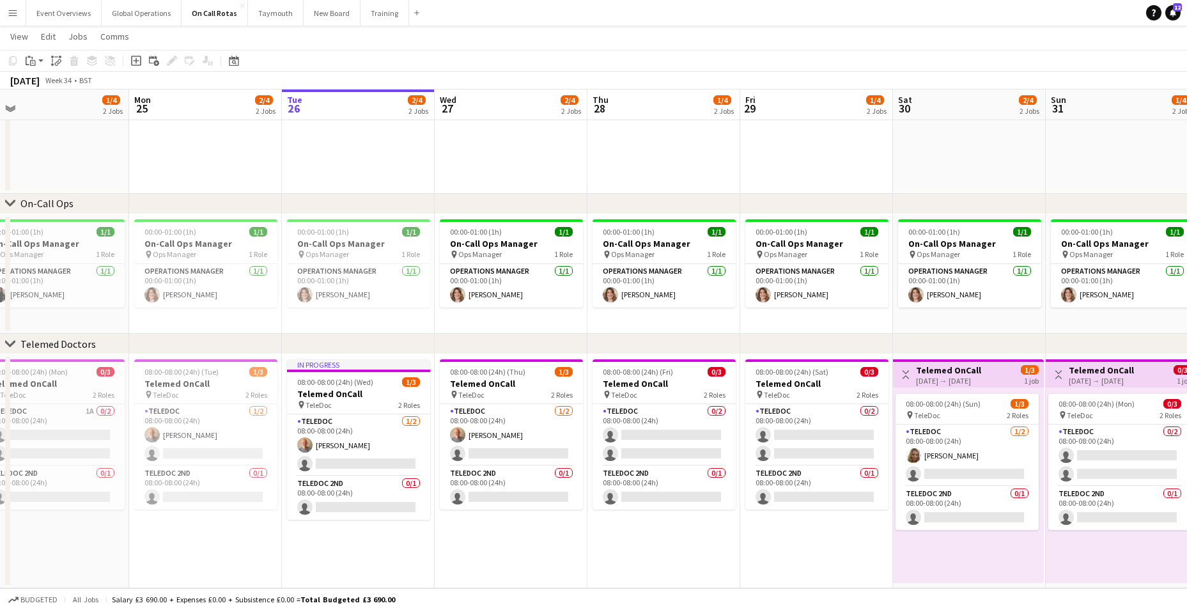
click at [488, 534] on app-calendar-viewport "Thu 21 4/5 3 Jobs Fri 22 1/4 2 Jobs Sat 23 1/4 2 Jobs Sun 24 1/4 2 Jobs Mon 25 …" at bounding box center [593, 249] width 1187 height 678
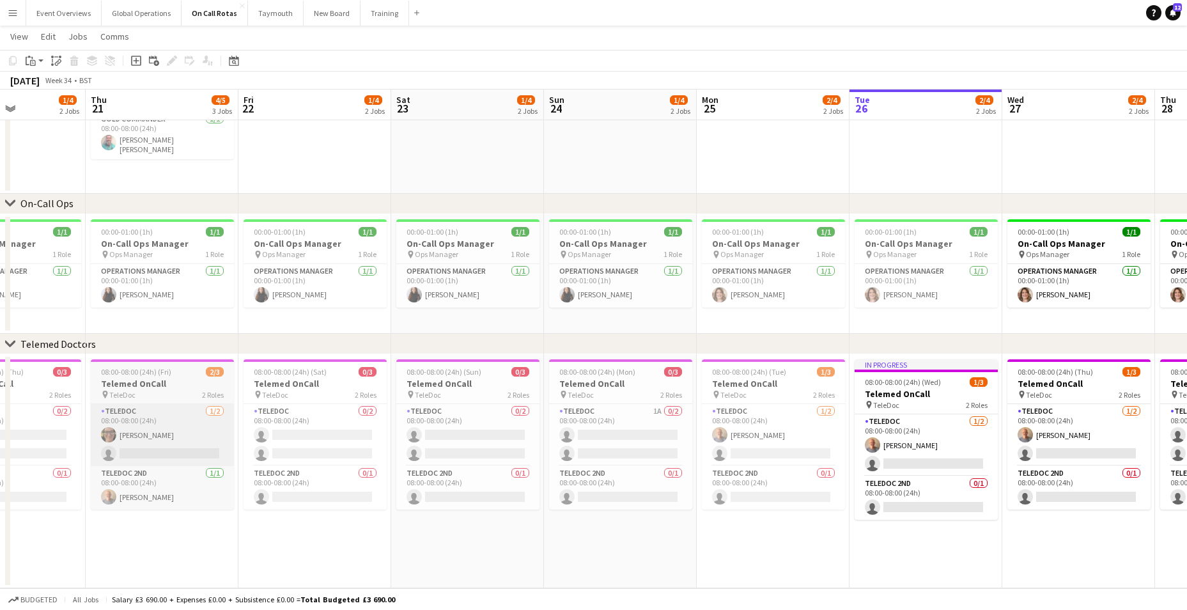
click at [752, 428] on app-calendar-viewport "Mon 18 1/4 2 Jobs Tue 19 1/4 2 Jobs Wed 20 1/4 2 Jobs Thu 21 4/5 3 Jobs Fri 22 …" at bounding box center [593, 249] width 1187 height 678
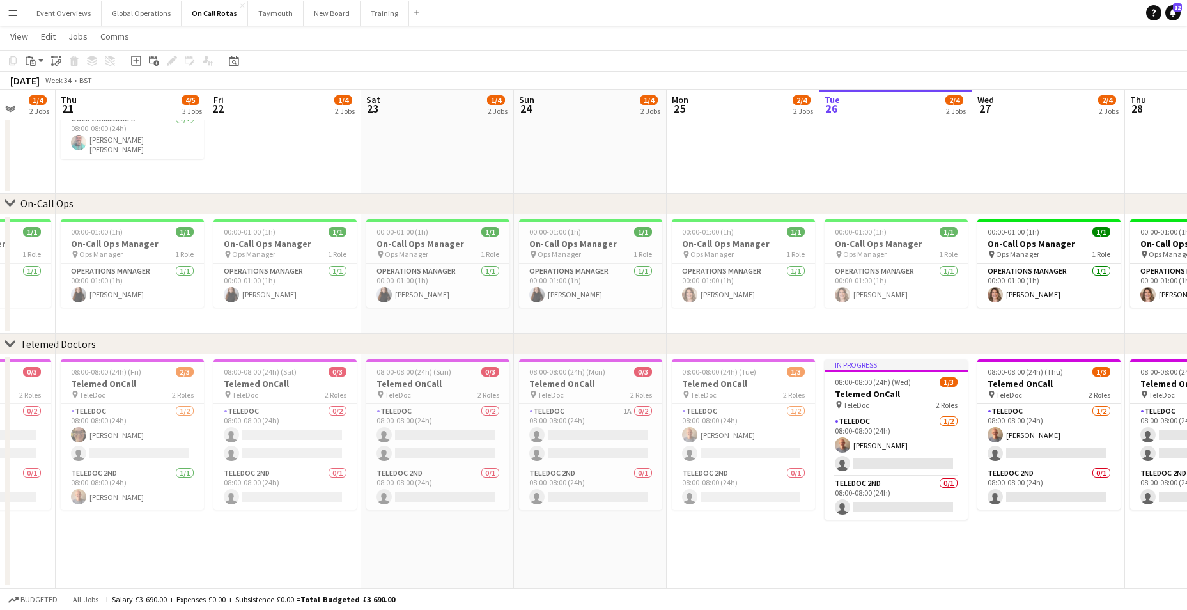
click at [741, 455] on app-calendar-viewport "Mon 18 1/4 2 Jobs Tue 19 1/4 2 Jobs Wed 20 1/4 2 Jobs Thu 21 4/5 3 Jobs Fri 22 …" at bounding box center [593, 249] width 1187 height 678
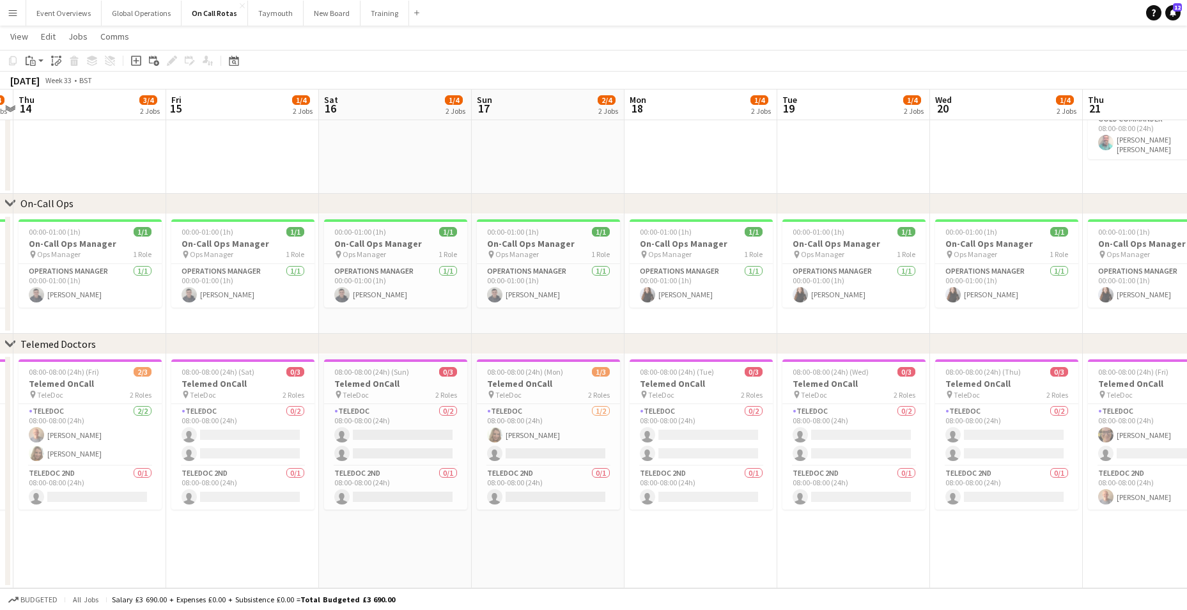
click at [579, 451] on app-calendar-viewport "Tue 12 3/5 3 Jobs Wed 13 2/4 2 Jobs Thu 14 3/4 2 Jobs Fri 15 1/4 2 Jobs Sat 16 …" at bounding box center [593, 249] width 1187 height 678
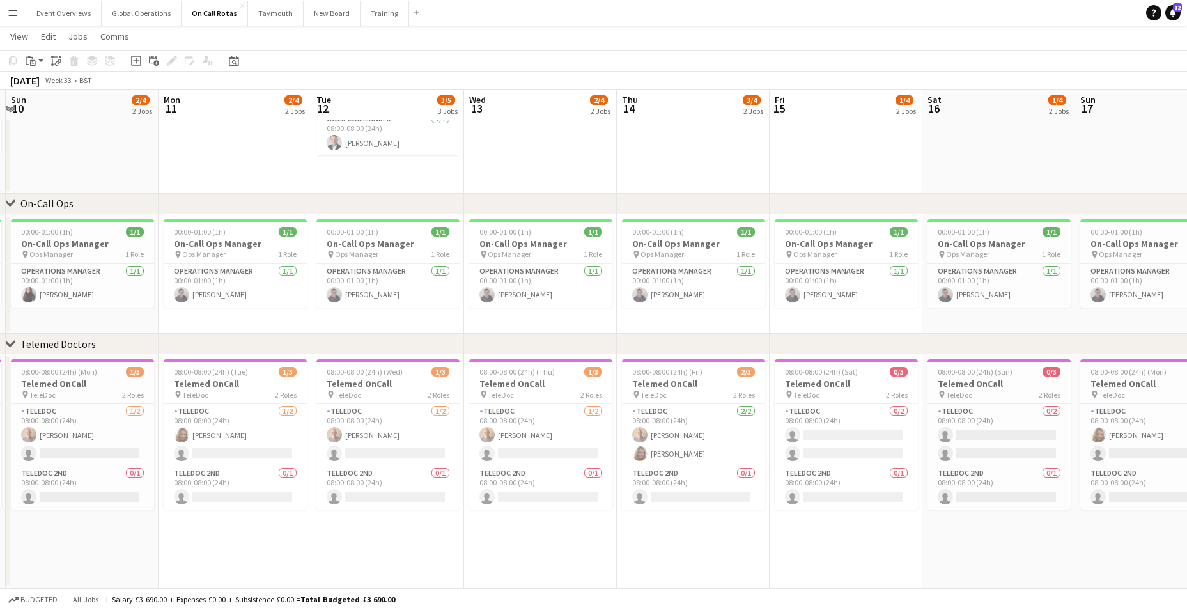
click at [630, 470] on app-calendar-viewport "Fri 8 3/5 3 Jobs Sat 9 3/5 3 Jobs Sun 10 2/4 2 Jobs Mon 11 2/4 2 Jobs Tue 12 3/…" at bounding box center [593, 249] width 1187 height 678
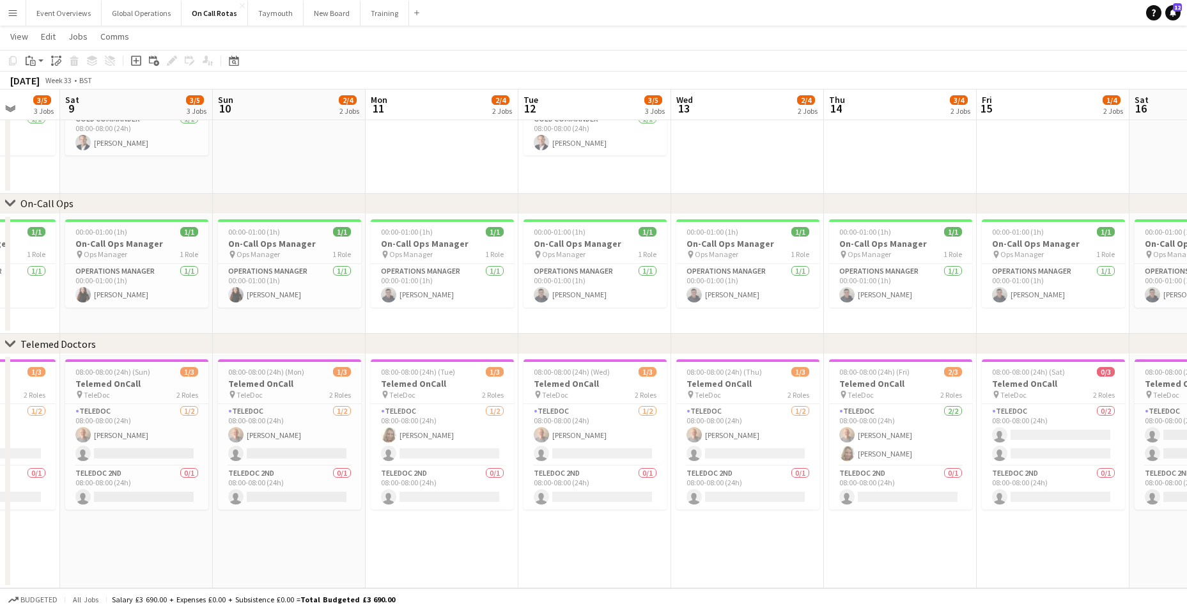
click at [600, 470] on app-calendar-viewport "Thu 7 1/4 2 Jobs Fri 8 3/5 3 Jobs Sat 9 3/5 3 Jobs Sun 10 2/4 2 Jobs Mon 11 2/4…" at bounding box center [593, 249] width 1187 height 678
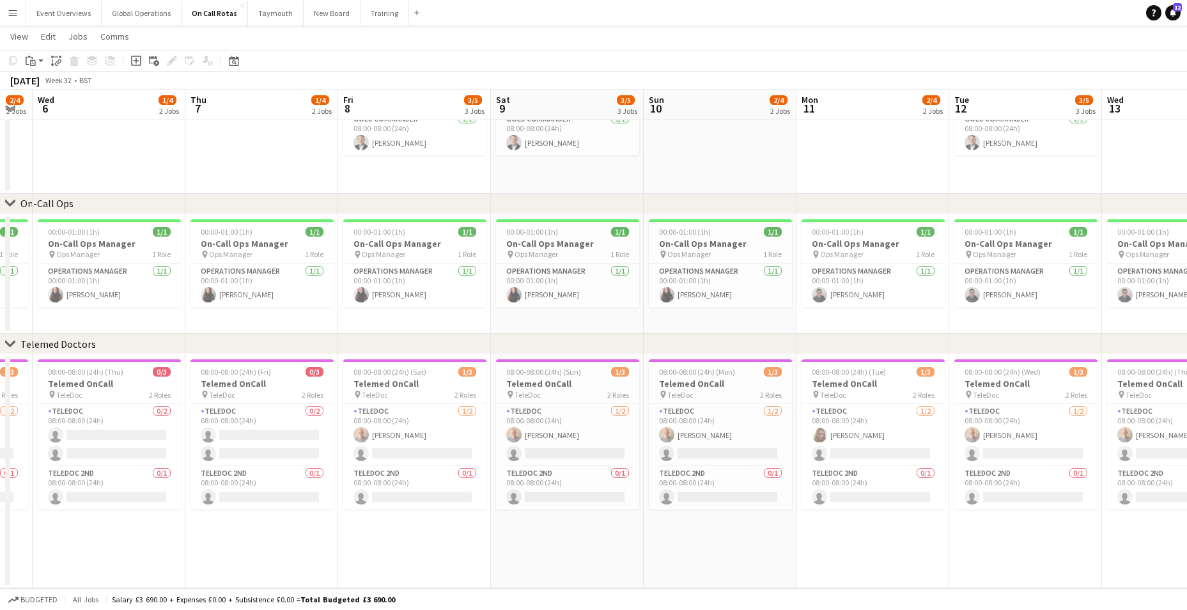
click at [513, 458] on app-calendar-viewport "Mon 4 2/4 2 Jobs Tue 5 2/4 2 Jobs Wed 6 1/4 2 Jobs Thu 7 1/4 2 Jobs Fri 8 3/5 3…" at bounding box center [593, 249] width 1187 height 678
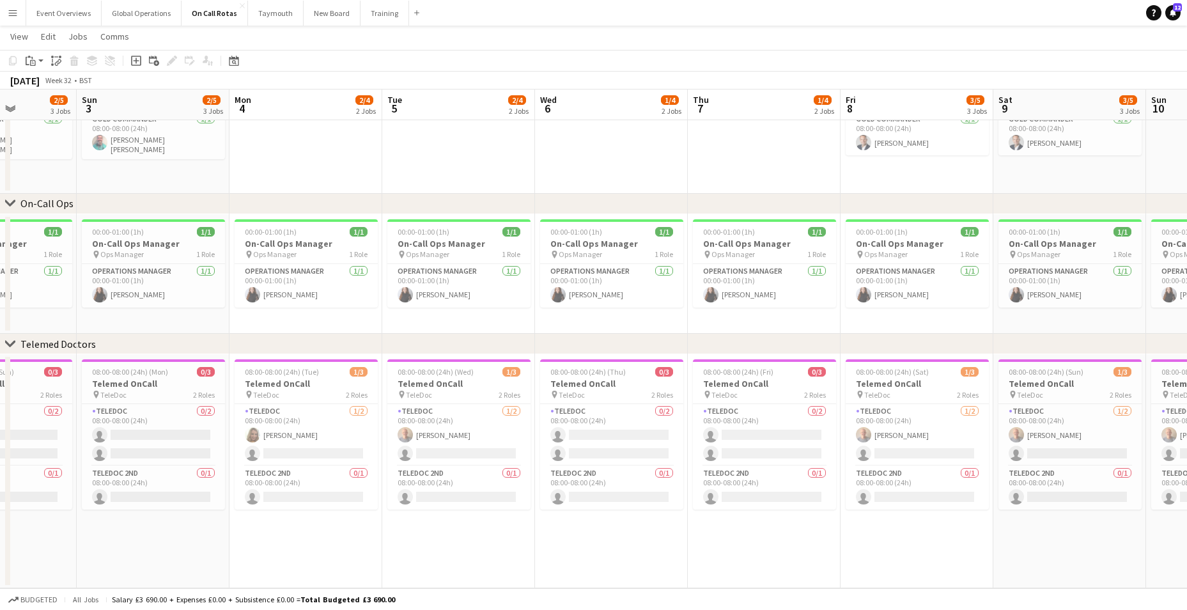
click at [468, 472] on app-calendar-viewport "Fri 1 2/5 3 Jobs Sat 2 2/5 3 Jobs Sun 3 2/5 3 Jobs Mon 4 2/4 2 Jobs Tue 5 2/4 2…" at bounding box center [593, 249] width 1187 height 678
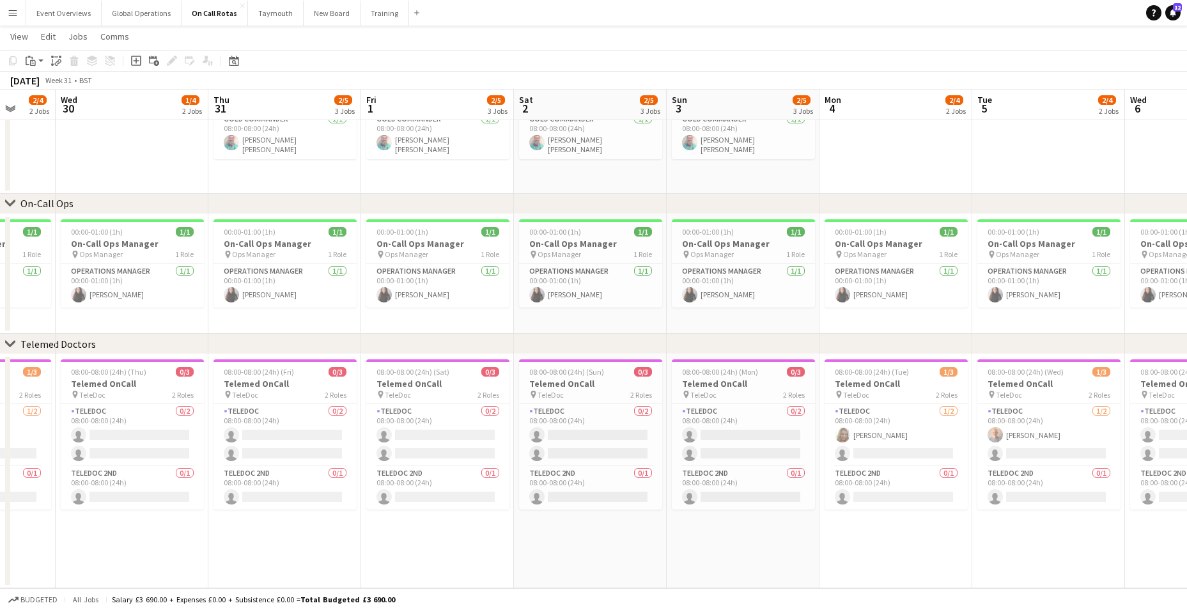
scroll to position [0, 402]
click at [592, 490] on app-calendar-viewport "Sun 27 1/4 2 Jobs Mon 28 2/4 2 Jobs Tue 29 2/4 2 Jobs Wed 30 1/4 2 Jobs Thu 31 …" at bounding box center [593, 249] width 1187 height 678
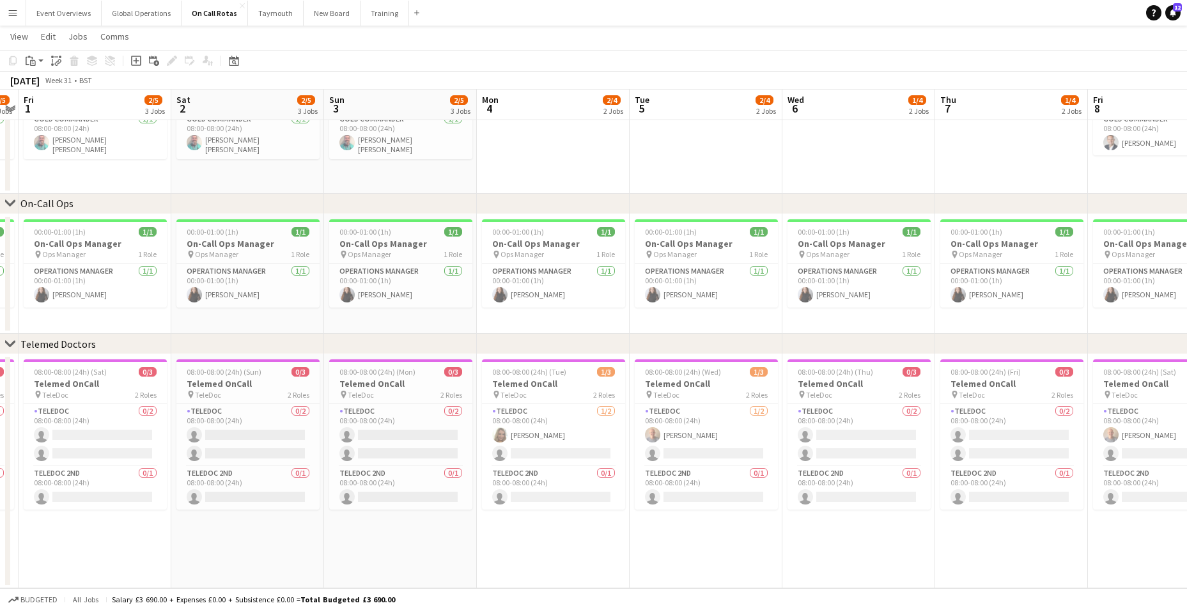
click at [435, 521] on app-calendar-viewport "Tue 29 2/4 2 Jobs Wed 30 1/4 2 Jobs Thu 31 2/5 3 Jobs Fri 1 2/5 3 Jobs Sat 2 2/…" at bounding box center [593, 249] width 1187 height 678
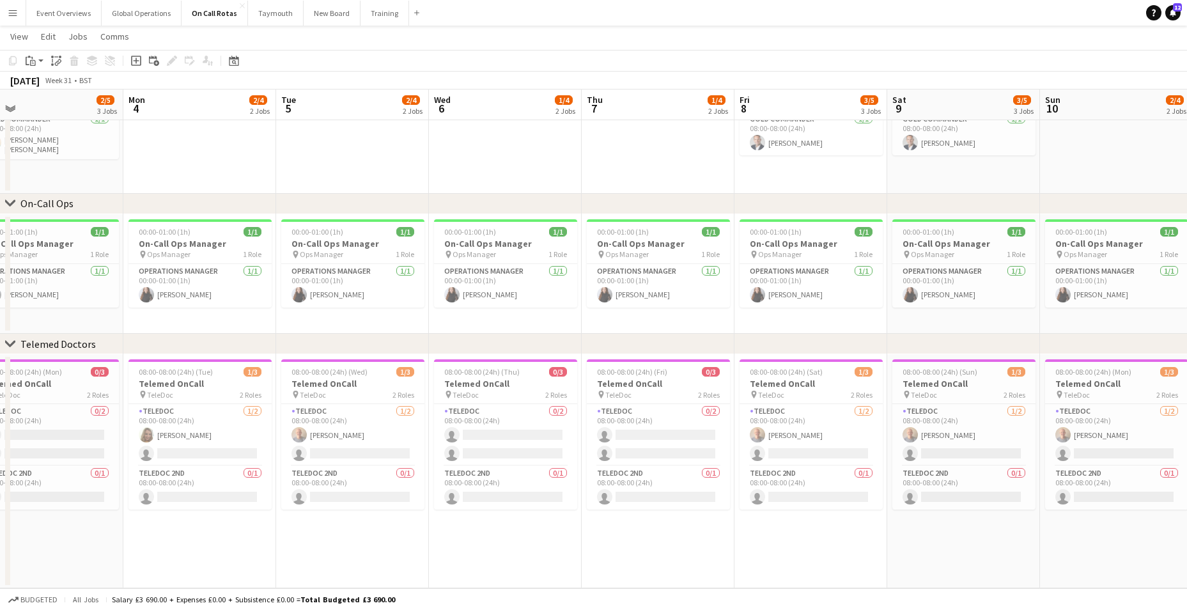
click at [407, 529] on app-calendar-viewport "Thu 31 2/5 3 Jobs Fri 1 2/5 3 Jobs Sat 2 2/5 3 Jobs Sun 3 2/5 3 Jobs Mon 4 2/4 …" at bounding box center [593, 249] width 1187 height 678
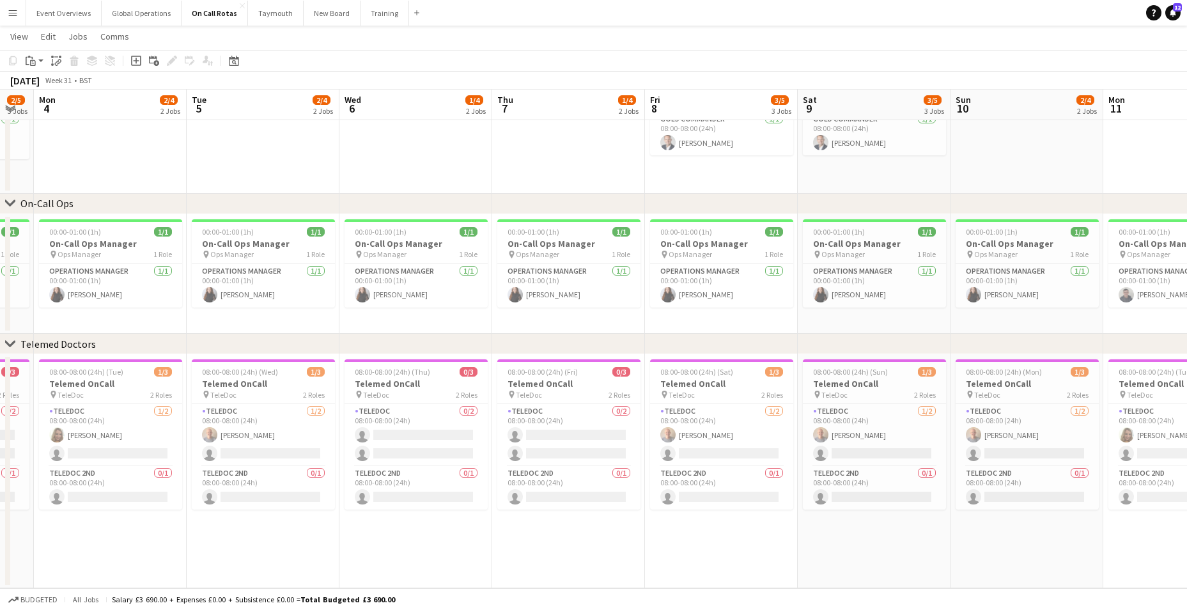
click at [484, 556] on app-calendar-viewport "Fri 1 2/5 3 Jobs Sat 2 2/5 3 Jobs Sun 3 2/5 3 Jobs Mon 4 2/4 2 Jobs Tue 5 2/4 2…" at bounding box center [593, 249] width 1187 height 678
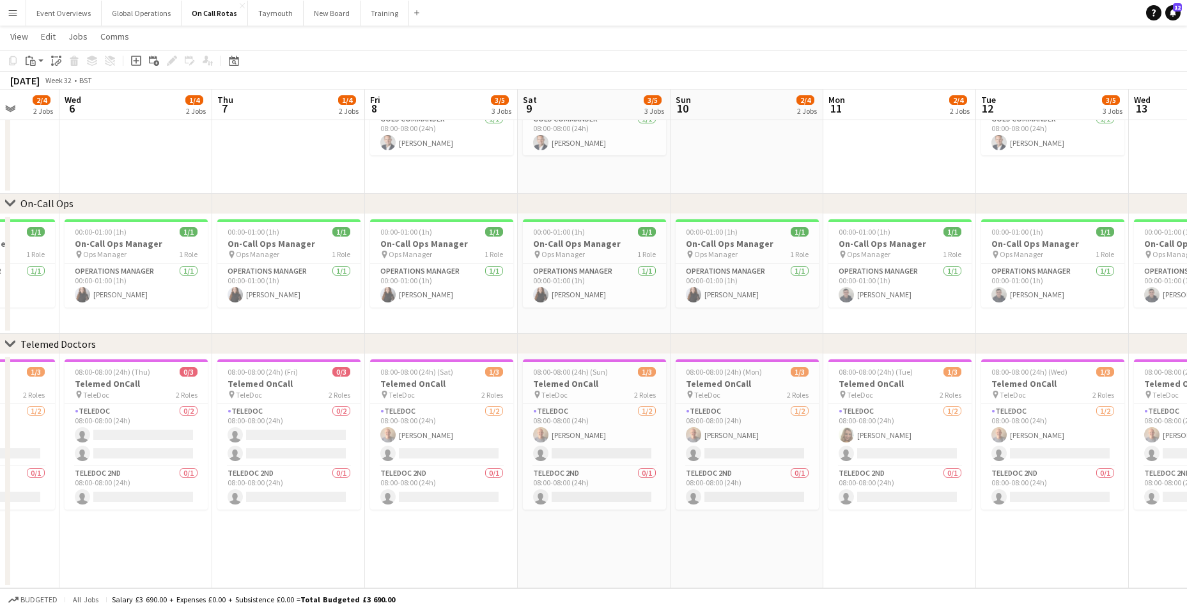
click at [541, 539] on app-calendar-viewport "Sun 3 2/5 3 Jobs Mon 4 2/4 2 Jobs Tue 5 2/4 2 Jobs Wed 6 1/4 2 Jobs Thu 7 1/4 2…" at bounding box center [593, 249] width 1187 height 678
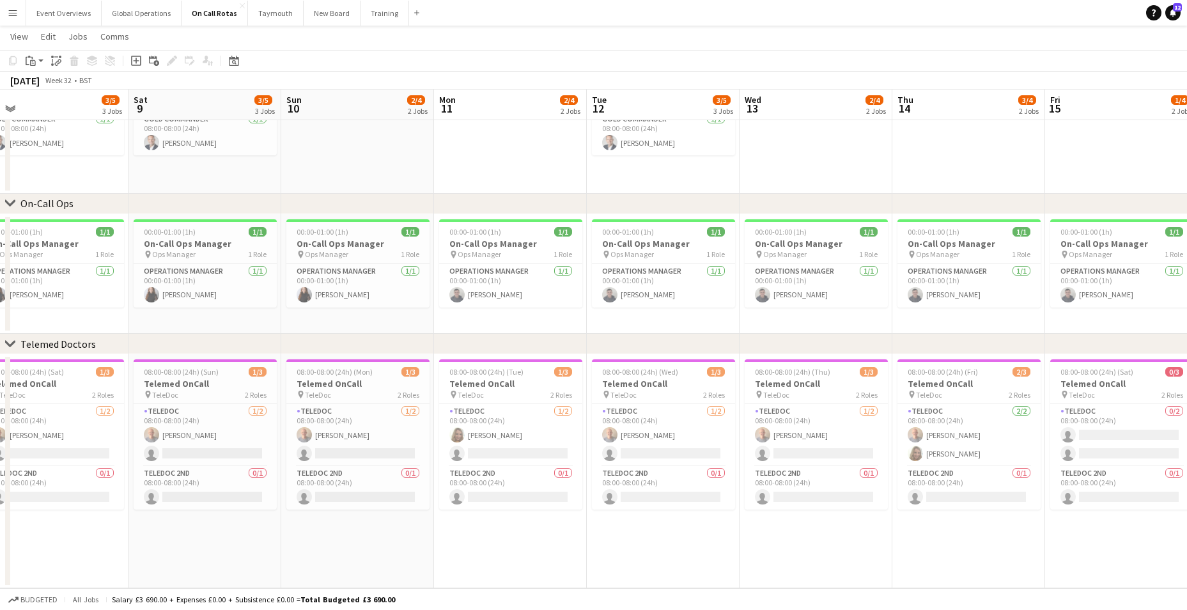
click at [517, 537] on app-calendar-viewport "Tue 5 2/4 2 Jobs Wed 6 1/4 2 Jobs Thu 7 1/4 2 Jobs Fri 8 3/5 3 Jobs Sat 9 3/5 3…" at bounding box center [593, 249] width 1187 height 678
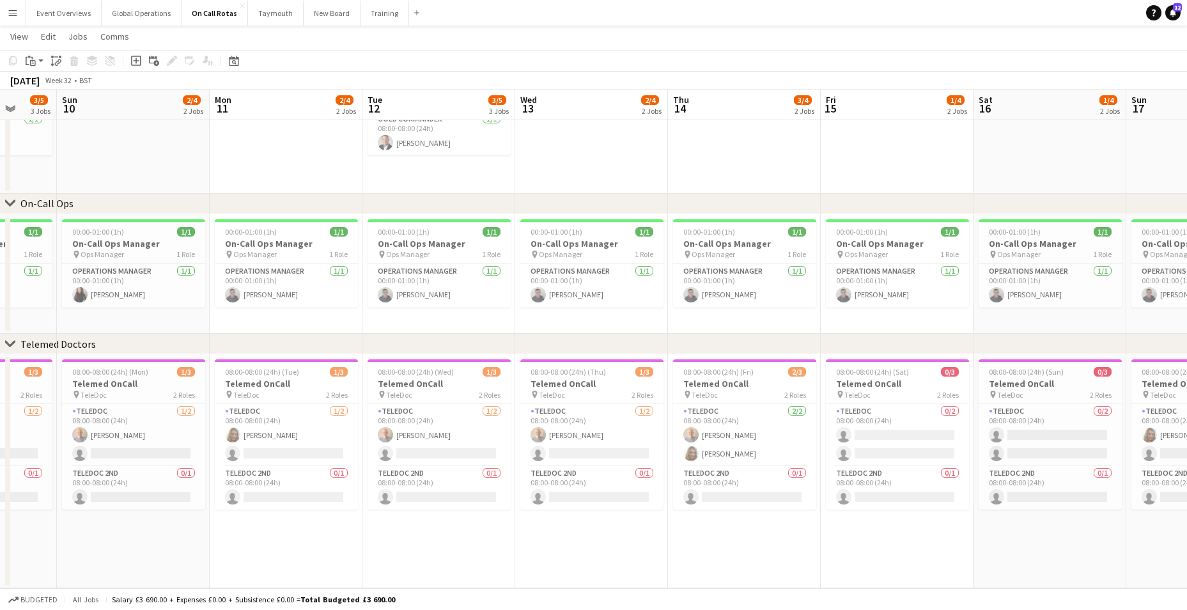
click at [580, 542] on app-calendar-viewport "Thu 7 1/4 2 Jobs Fri 8 3/5 3 Jobs Sat 9 3/5 3 Jobs Sun 10 2/4 2 Jobs Mon 11 2/4…" at bounding box center [593, 249] width 1187 height 678
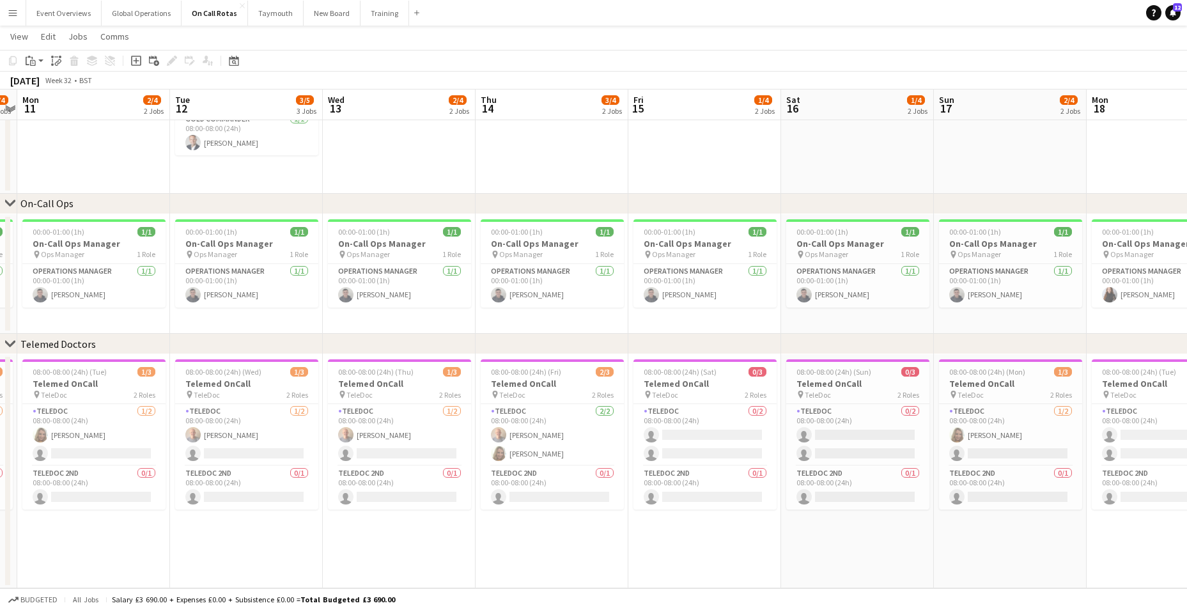
click at [520, 539] on app-calendar-viewport "Fri 8 3/5 3 Jobs Sat 9 3/5 3 Jobs Sun 10 2/4 2 Jobs Mon 11 2/4 2 Jobs Tue 12 3/…" at bounding box center [593, 249] width 1187 height 678
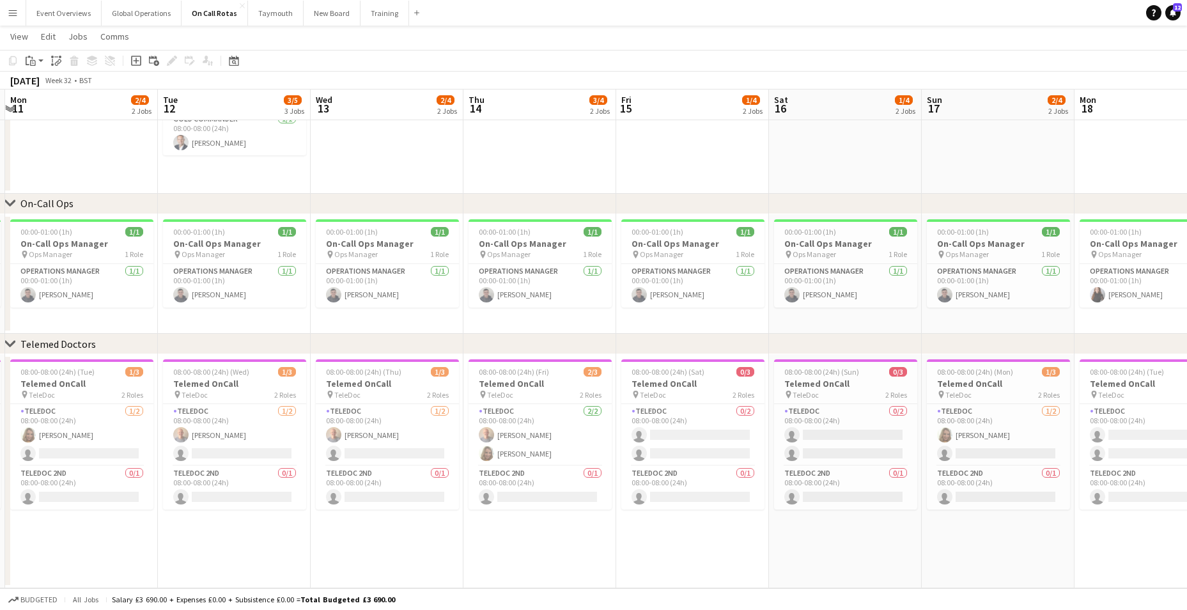
click at [551, 538] on app-calendar-viewport "Fri 8 3/5 3 Jobs Sat 9 3/5 3 Jobs Sun 10 2/4 2 Jobs Mon 11 2/4 2 Jobs Tue 12 3/…" at bounding box center [593, 249] width 1187 height 678
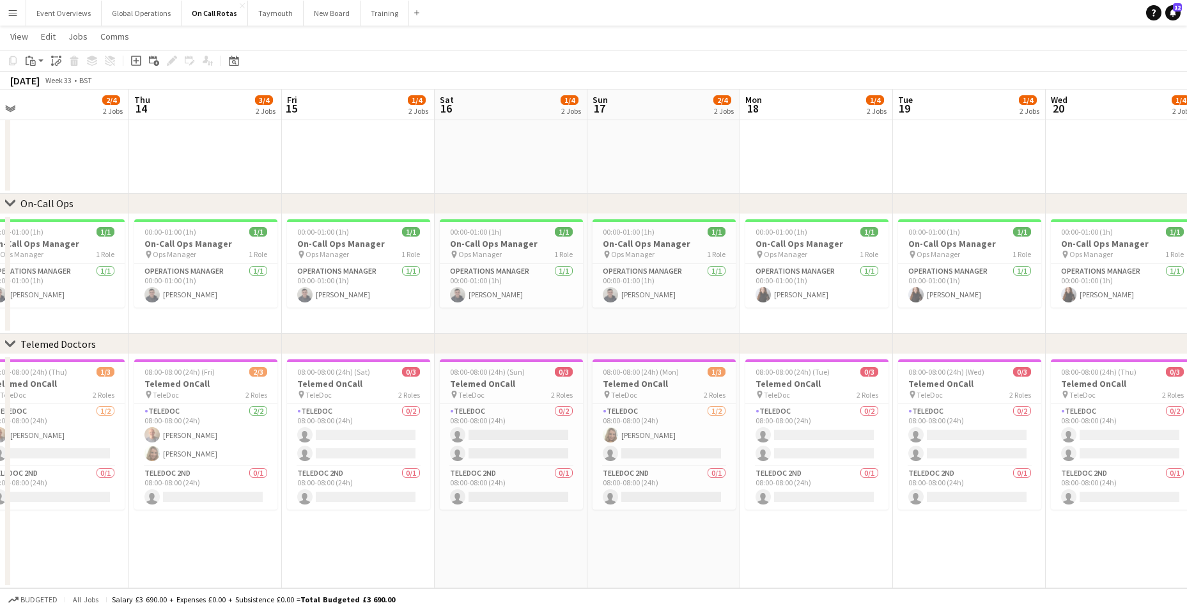
click at [559, 543] on app-calendar-viewport "Sun 10 2/4 2 Jobs Mon 11 2/4 2 Jobs Tue 12 3/5 3 Jobs Wed 13 2/4 2 Jobs Thu 14 …" at bounding box center [593, 249] width 1187 height 678
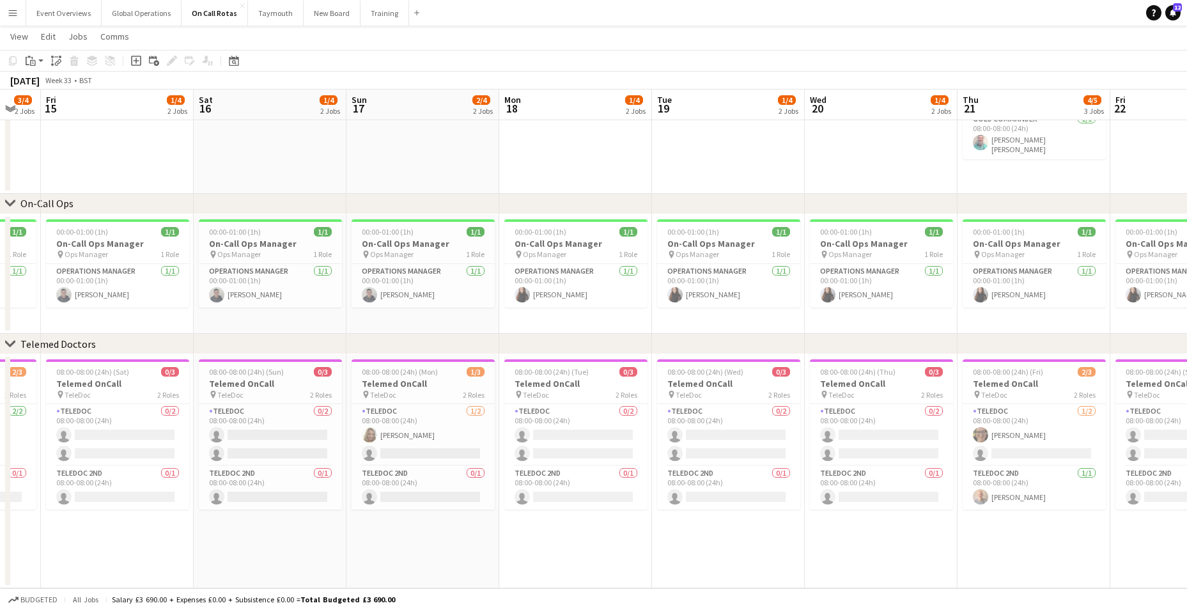
click at [651, 550] on app-calendar-viewport "Tue 12 3/5 3 Jobs Wed 13 2/4 2 Jobs Thu 14 3/4 2 Jobs Fri 15 1/4 2 Jobs Sat 16 …" at bounding box center [593, 249] width 1187 height 678
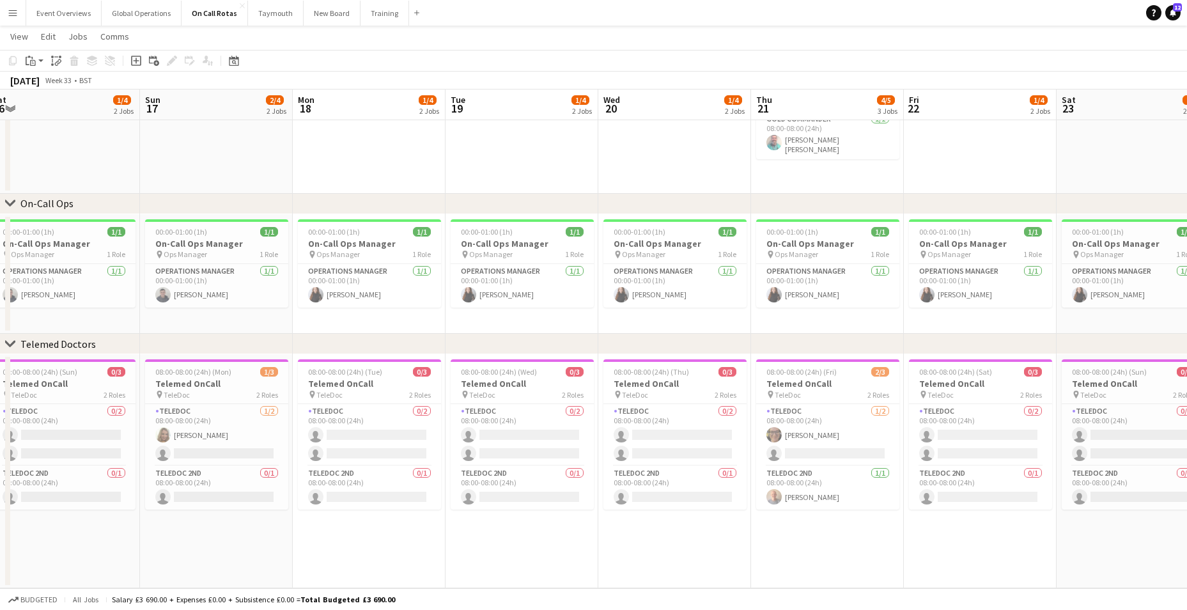
click at [656, 553] on app-calendar-viewport "Wed 13 2/4 2 Jobs Thu 14 3/4 2 Jobs Fri 15 1/4 2 Jobs Sat 16 1/4 2 Jobs Sun 17 …" at bounding box center [593, 249] width 1187 height 678
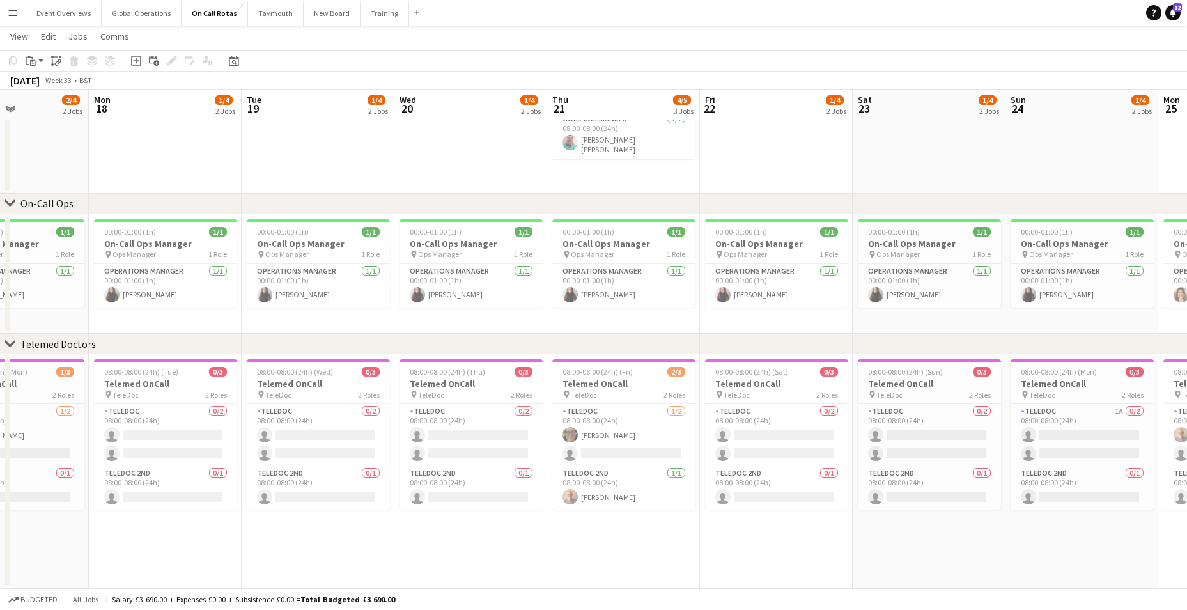
scroll to position [0, 525]
click at [674, 552] on app-calendar-viewport "Thu 14 3/4 2 Jobs Fri 15 1/4 2 Jobs Sat 16 1/4 2 Jobs Sun 17 2/4 2 Jobs Mon 18 …" at bounding box center [593, 249] width 1187 height 678
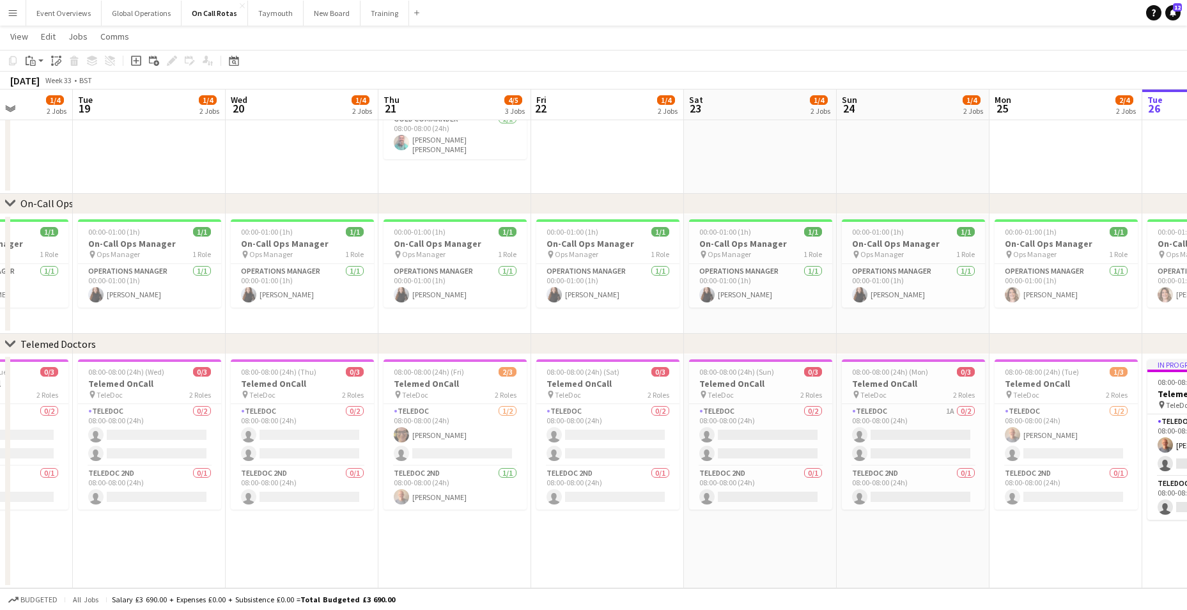
scroll to position [0, 391]
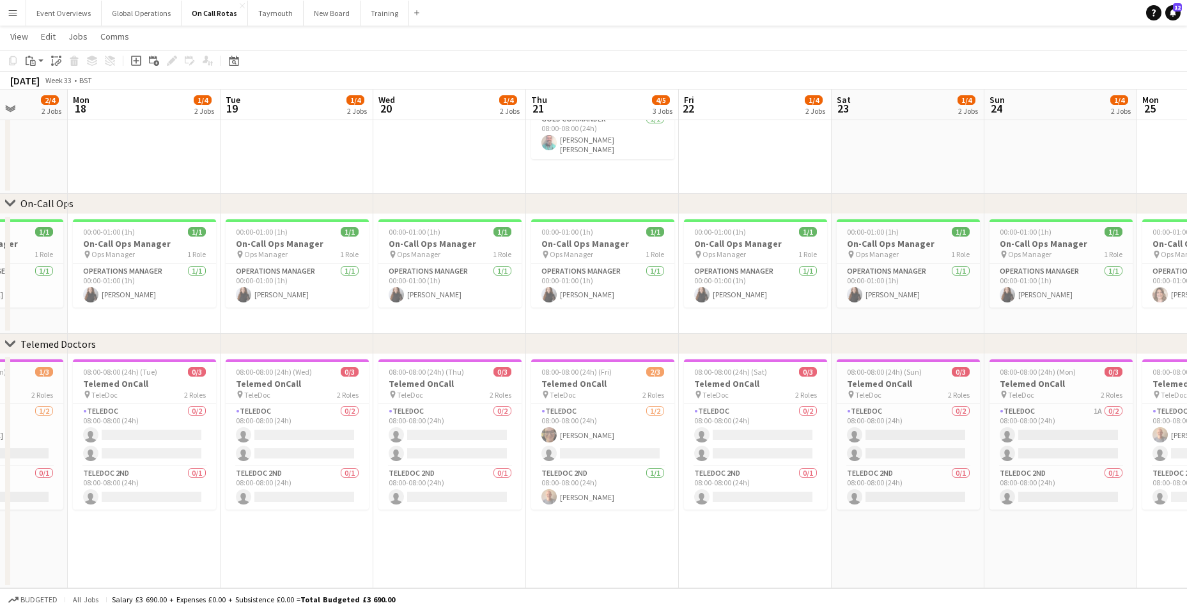
click at [709, 555] on app-calendar-viewport "Fri 15 1/4 2 Jobs Sat 16 1/4 2 Jobs Sun 17 2/4 2 Jobs Mon 18 1/4 2 Jobs Tue 19 …" at bounding box center [593, 249] width 1187 height 678
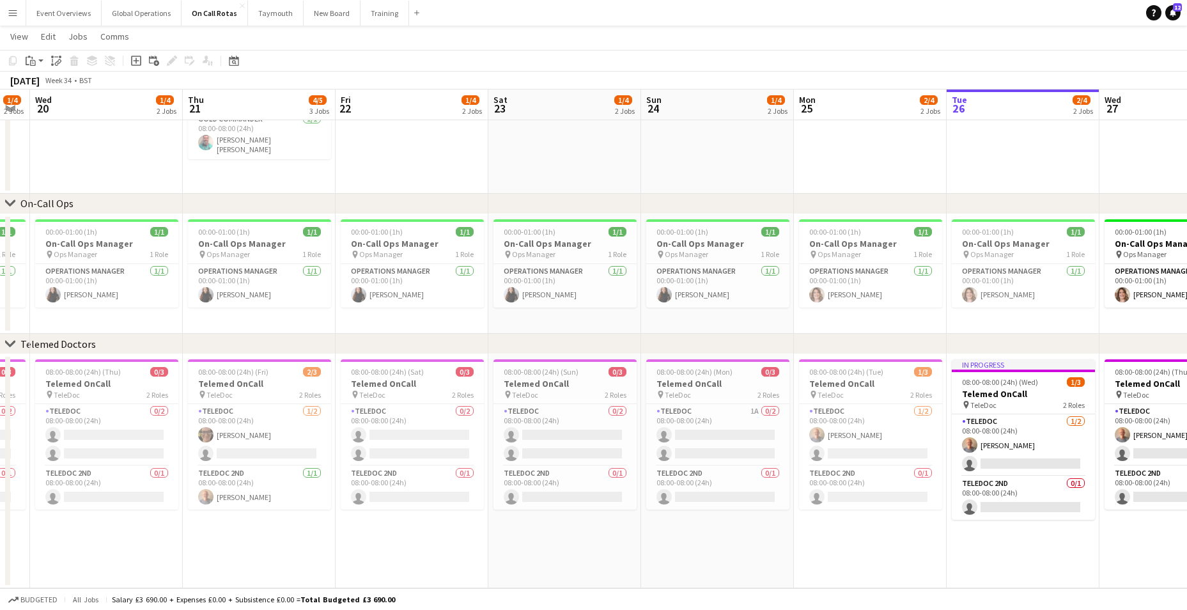
click at [670, 557] on app-calendar-viewport "Sun 17 2/4 2 Jobs Mon 18 1/4 2 Jobs Tue 19 1/4 2 Jobs Wed 20 1/4 2 Jobs Thu 21 …" at bounding box center [593, 249] width 1187 height 678
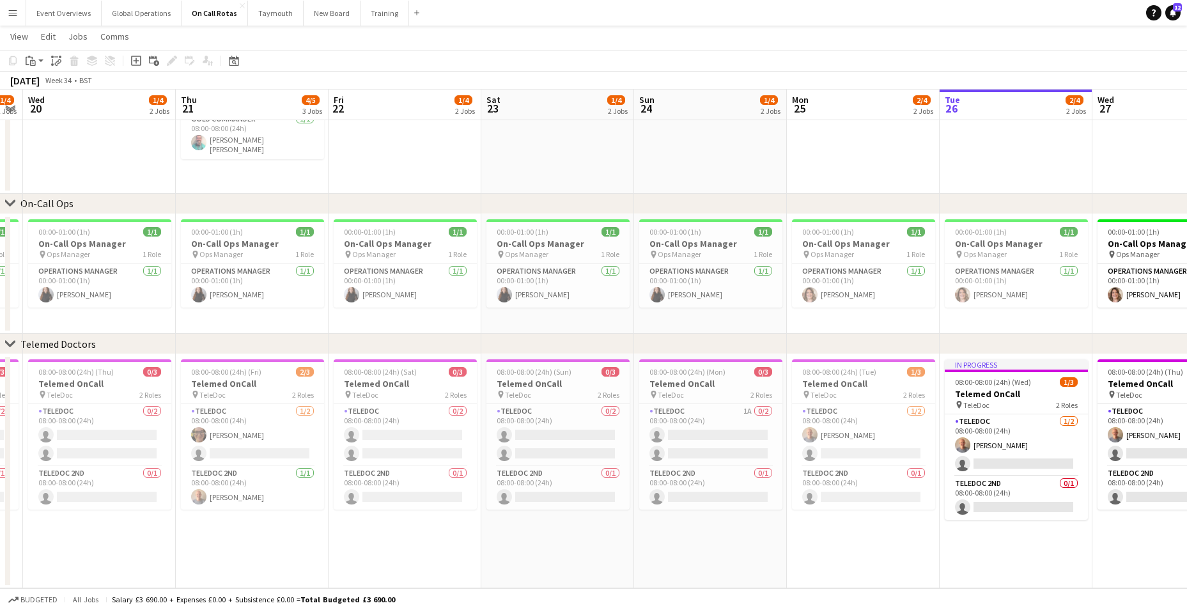
click at [669, 551] on app-calendar-viewport "Sun 17 2/4 2 Jobs Mon 18 1/4 2 Jobs Tue 19 1/4 2 Jobs Wed 20 1/4 2 Jobs Thu 21 …" at bounding box center [593, 249] width 1187 height 678
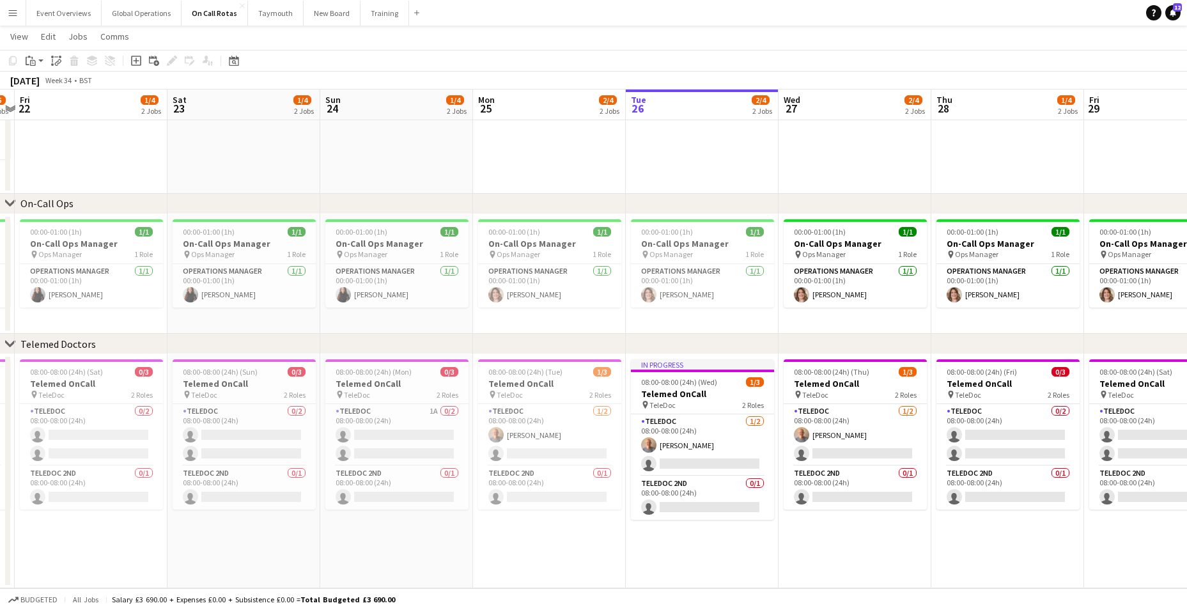
click at [662, 563] on app-calendar-viewport "Tue 19 1/4 2 Jobs Wed 20 1/4 2 Jobs Thu 21 4/5 3 Jobs Fri 22 1/4 2 Jobs Sat 23 …" at bounding box center [593, 249] width 1187 height 678
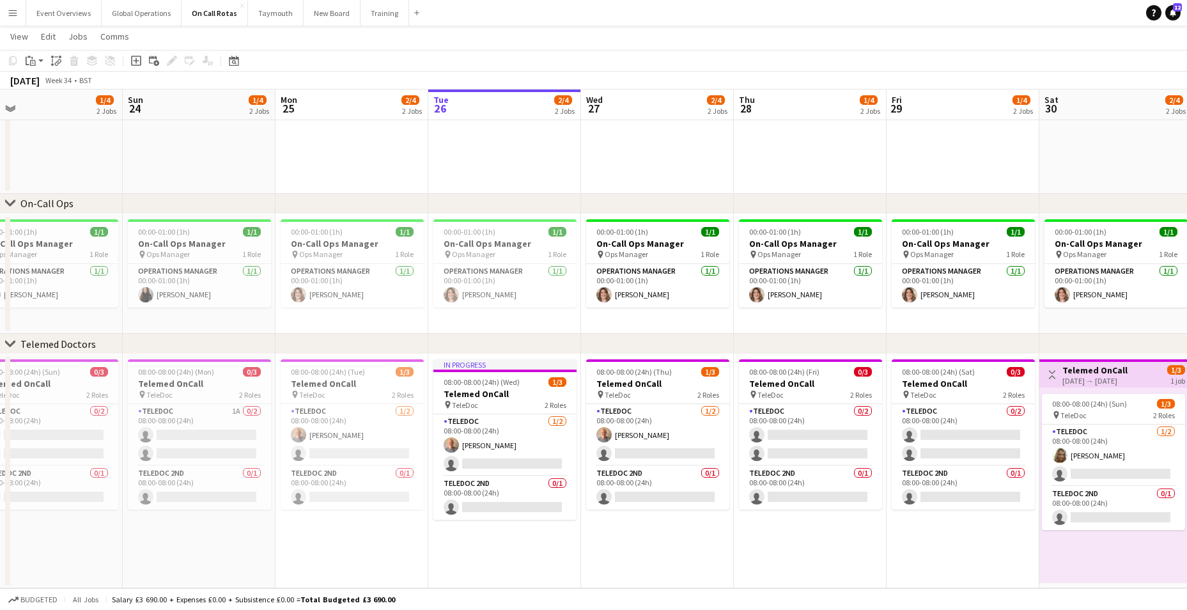
click at [669, 559] on app-calendar-viewport "Wed 20 1/4 2 Jobs Thu 21 4/5 3 Jobs Fri 22 1/4 2 Jobs Sat 23 1/4 2 Jobs Sun 24 …" at bounding box center [593, 249] width 1187 height 678
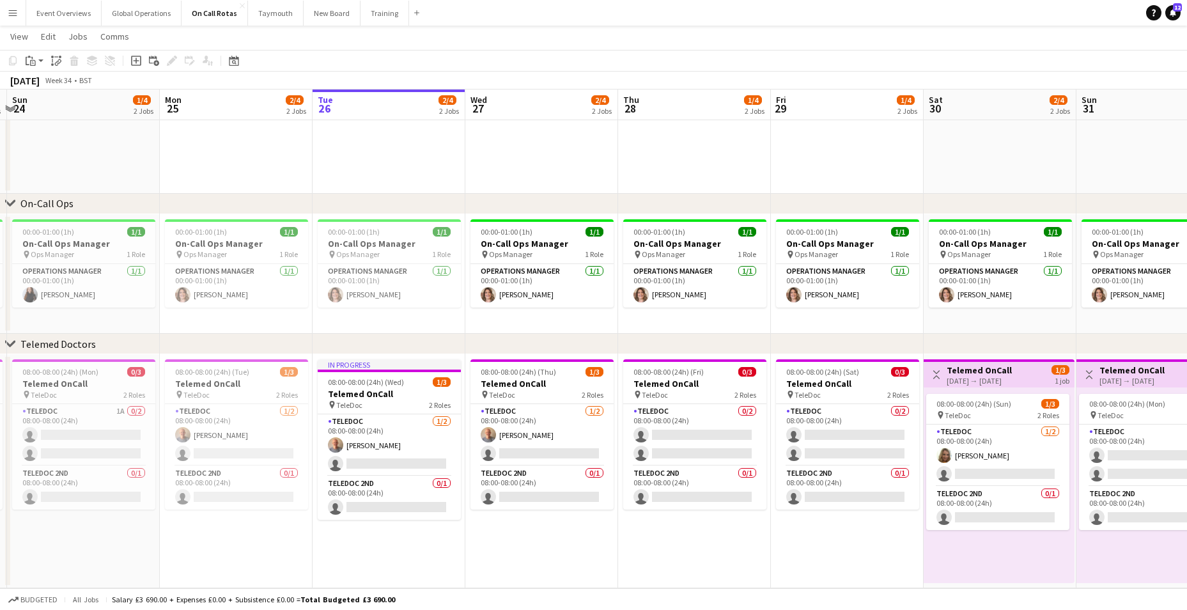
scroll to position [0, 460]
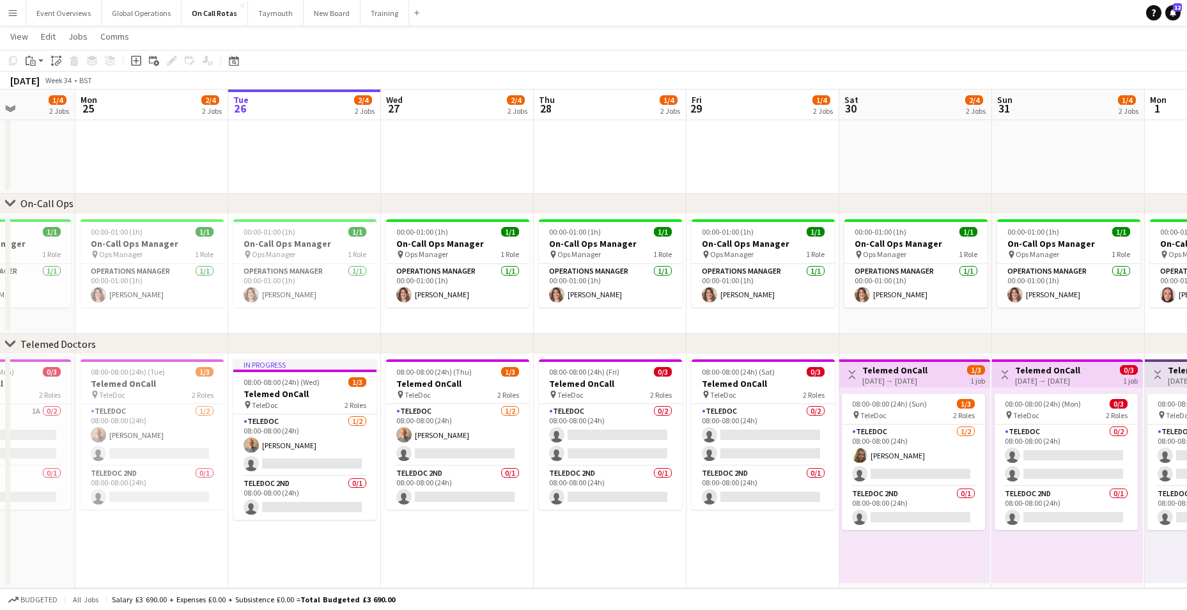
click at [699, 562] on app-calendar-viewport "Thu 21 4/5 3 Jobs Fri 22 1/4 2 Jobs Sat 23 1/4 2 Jobs Sun 24 1/4 2 Jobs Mon 25 …" at bounding box center [593, 249] width 1187 height 678
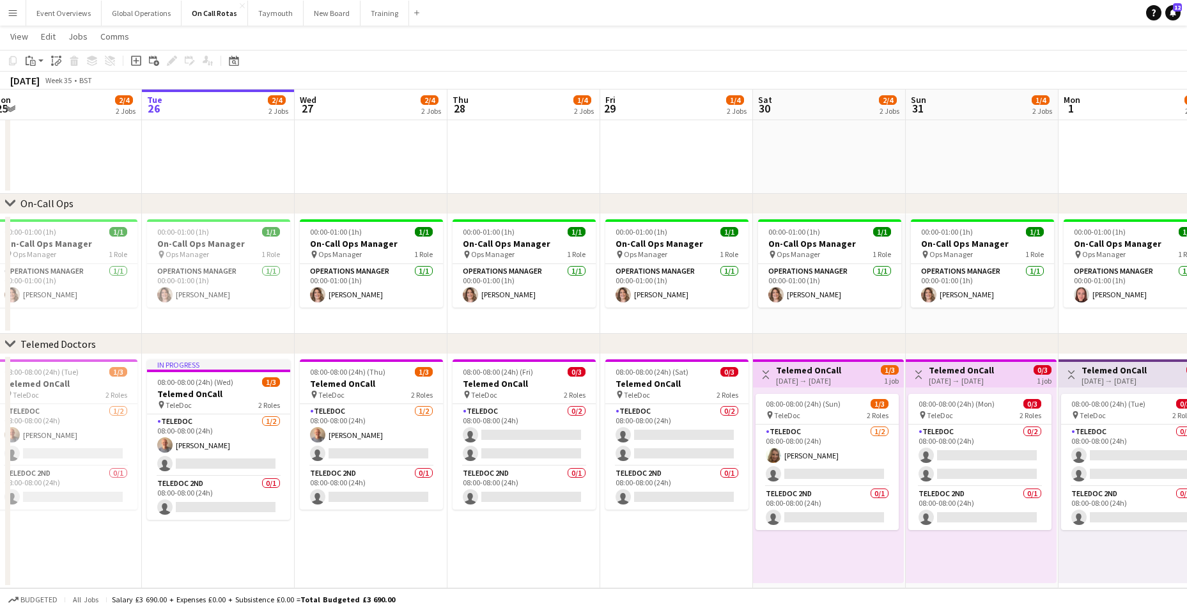
scroll to position [0, 474]
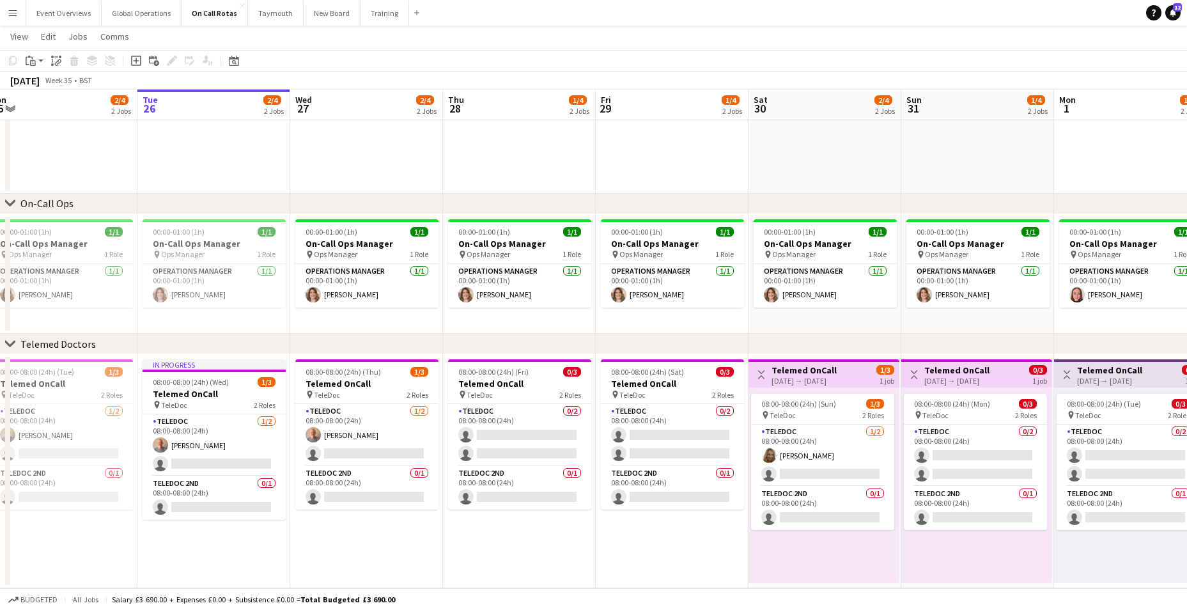
click at [801, 566] on app-calendar-viewport "Fri 22 1/4 2 Jobs Sat 23 1/4 2 Jobs Sun 24 1/4 2 Jobs Mon 25 2/4 2 Jobs Tue 26 …" at bounding box center [593, 249] width 1187 height 678
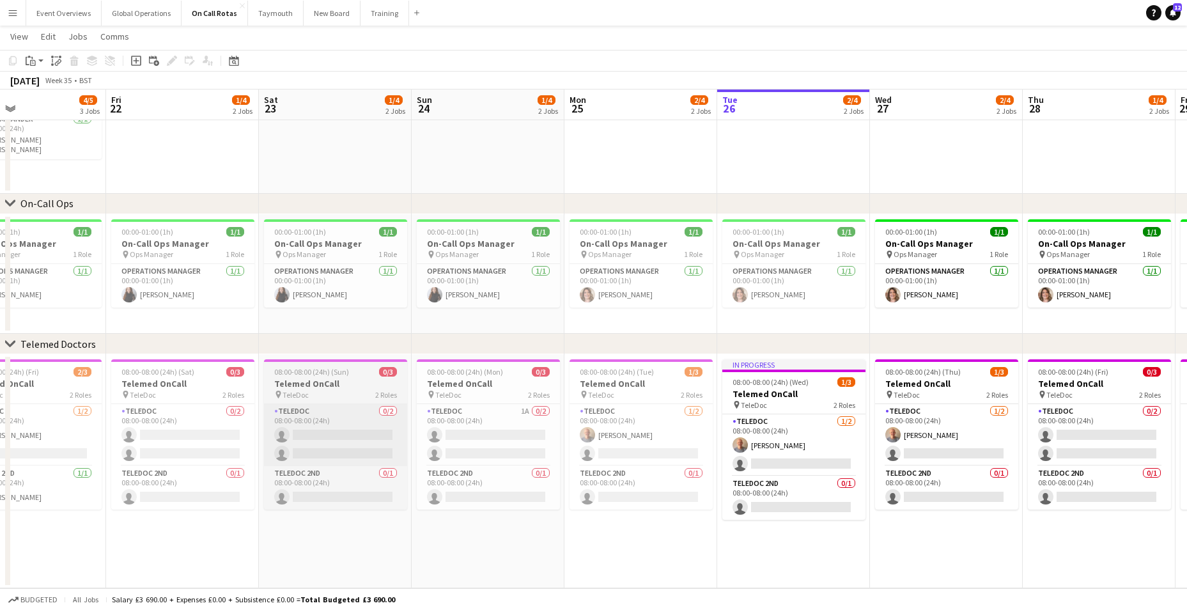
drag, startPoint x: 63, startPoint y: 372, endPoint x: 293, endPoint y: 406, distance: 232.0
click at [642, 408] on app-calendar-viewport "Tue 19 1/4 2 Jobs Wed 20 1/4 2 Jobs Thu 21 4/5 3 Jobs Fri 22 1/4 2 Jobs Sat 23 …" at bounding box center [593, 249] width 1187 height 678
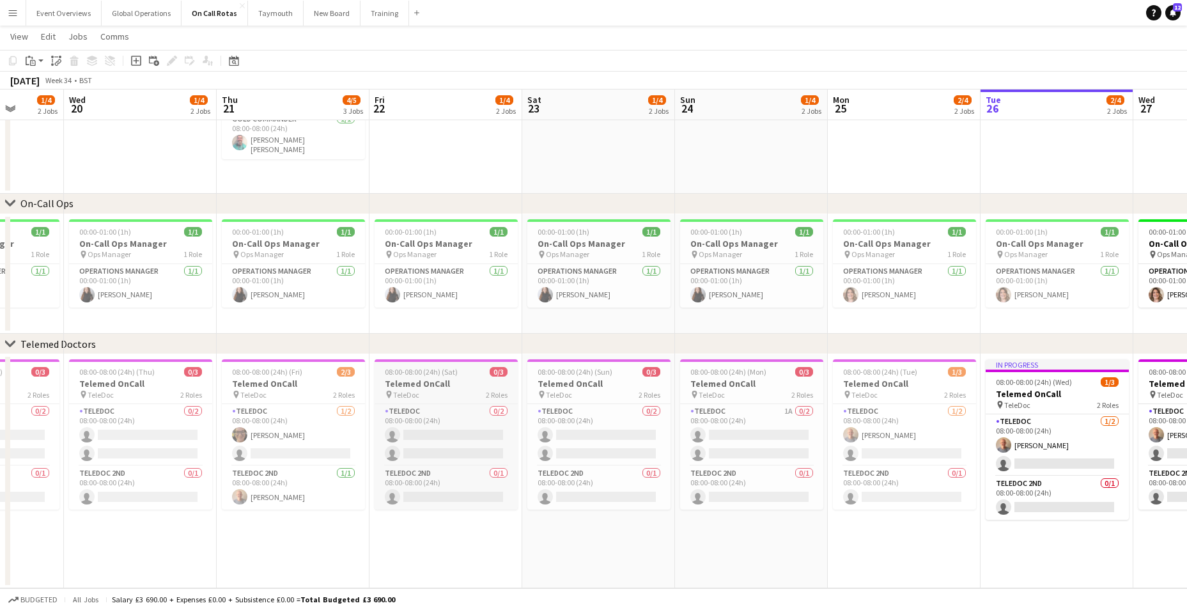
drag, startPoint x: 154, startPoint y: 387, endPoint x: 773, endPoint y: 367, distance: 619.7
click at [785, 366] on app-calendar-viewport "Mon 18 1/4 2 Jobs Tue 19 1/4 2 Jobs Wed 20 1/4 2 Jobs Thu 21 4/5 3 Jobs Fri 22 …" at bounding box center [593, 249] width 1187 height 678
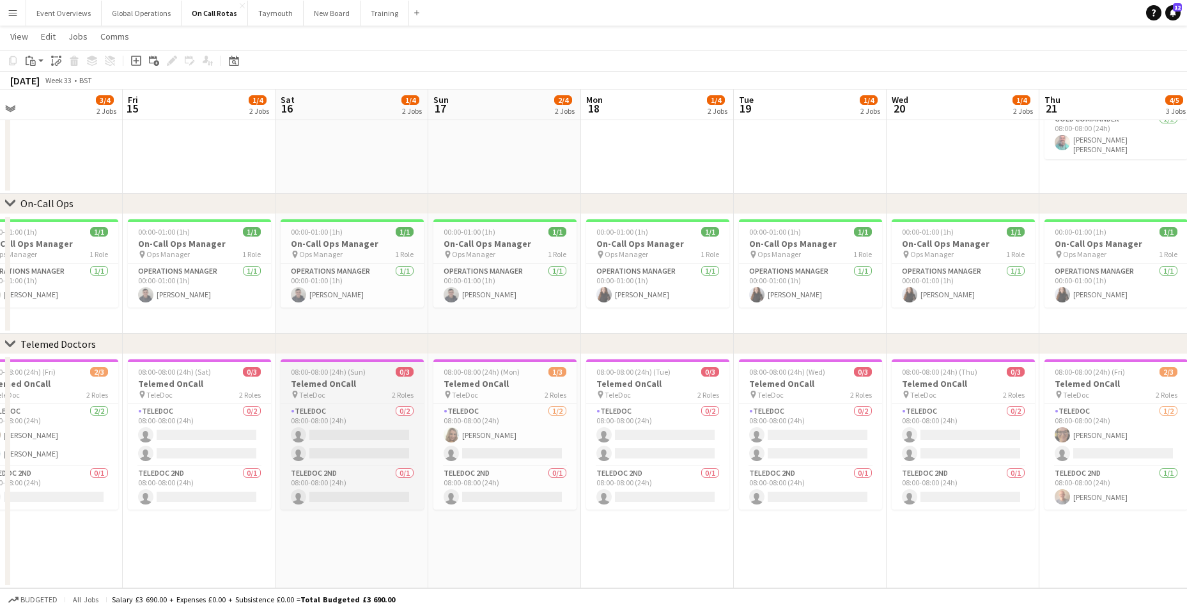
drag, startPoint x: 238, startPoint y: 385, endPoint x: 504, endPoint y: 375, distance: 266.7
click at [858, 362] on app-calendar-viewport "Wed 13 2/4 2 Jobs Thu 14 3/4 2 Jobs Fri 15 1/4 2 Jobs Sat 16 1/4 2 Jobs Sun 17 …" at bounding box center [593, 249] width 1187 height 678
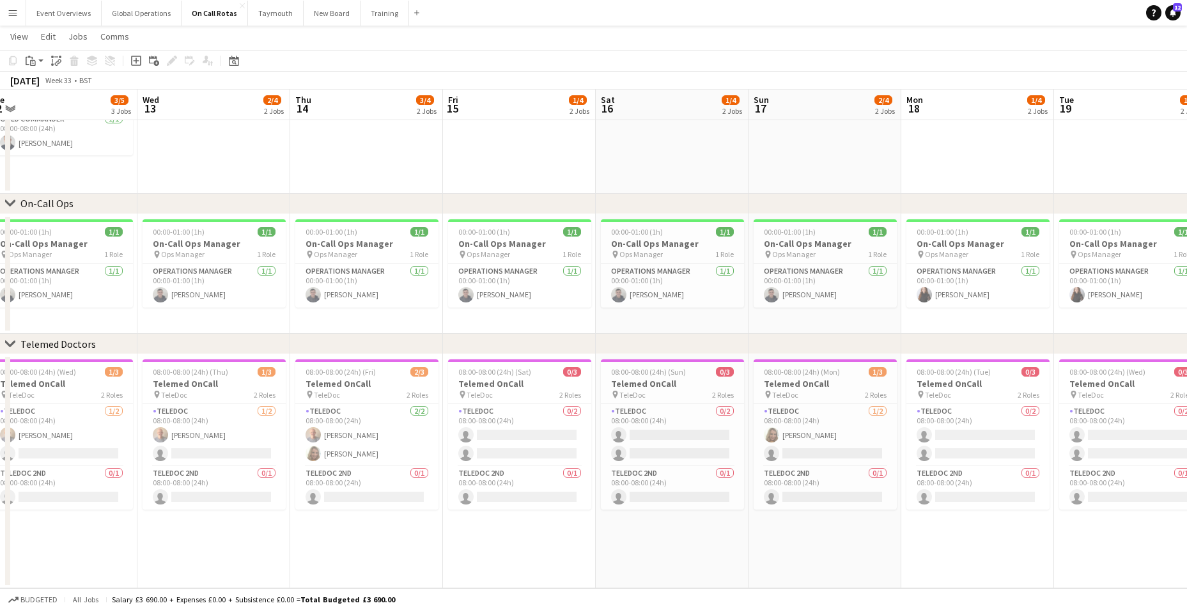
drag, startPoint x: 0, startPoint y: 419, endPoint x: 675, endPoint y: 373, distance: 676.4
click at [674, 373] on app-calendar-viewport "Mon 11 2/4 2 Jobs Tue 12 3/5 3 Jobs Wed 13 2/4 2 Jobs Thu 14 3/4 2 Jobs Fri 15 …" at bounding box center [593, 249] width 1187 height 678
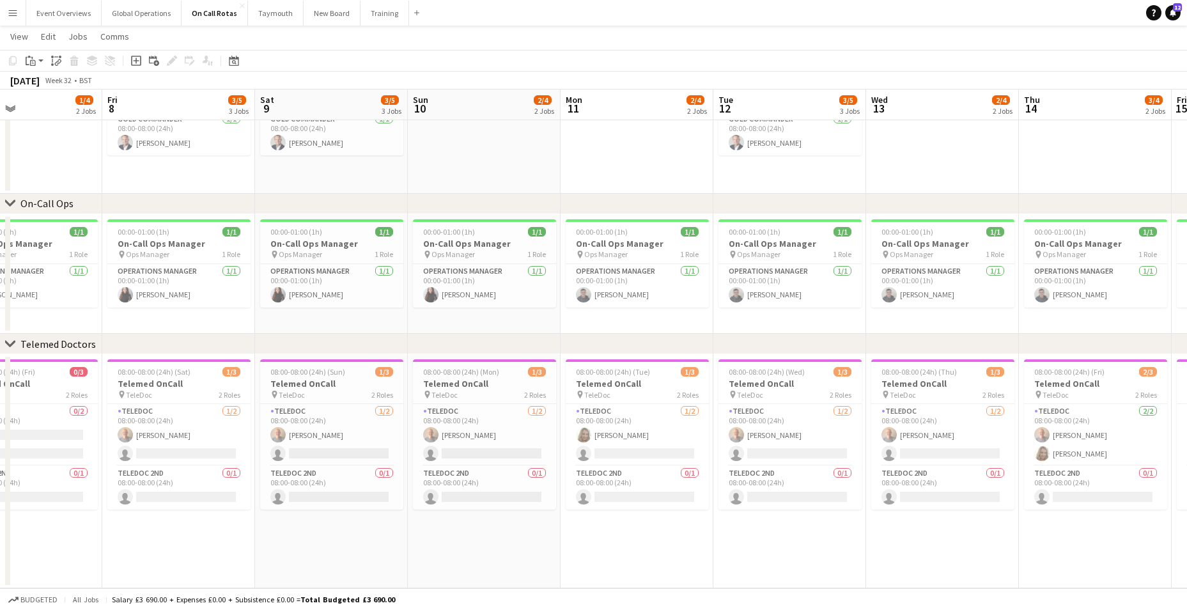
drag, startPoint x: 66, startPoint y: 387, endPoint x: 695, endPoint y: 338, distance: 631.4
click at [744, 334] on div "chevron-right ASL Gold Commander chevron-right On-Call Ops chevron-right Teleme…" at bounding box center [593, 249] width 1187 height 678
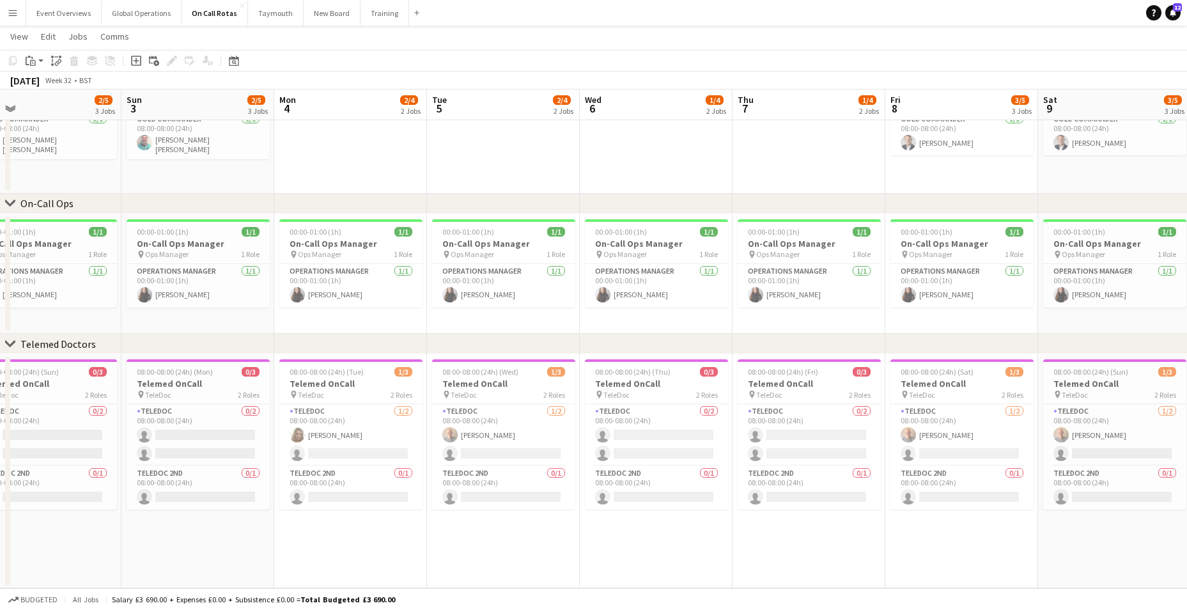
drag, startPoint x: 80, startPoint y: 368, endPoint x: 613, endPoint y: 330, distance: 534.4
click at [716, 323] on app-calendar-viewport "Fri 1 2/5 3 Jobs Sat 2 2/5 3 Jobs Sun 3 2/5 3 Jobs Mon 4 2/4 2 Jobs Tue 5 2/4 2…" at bounding box center [593, 249] width 1187 height 678
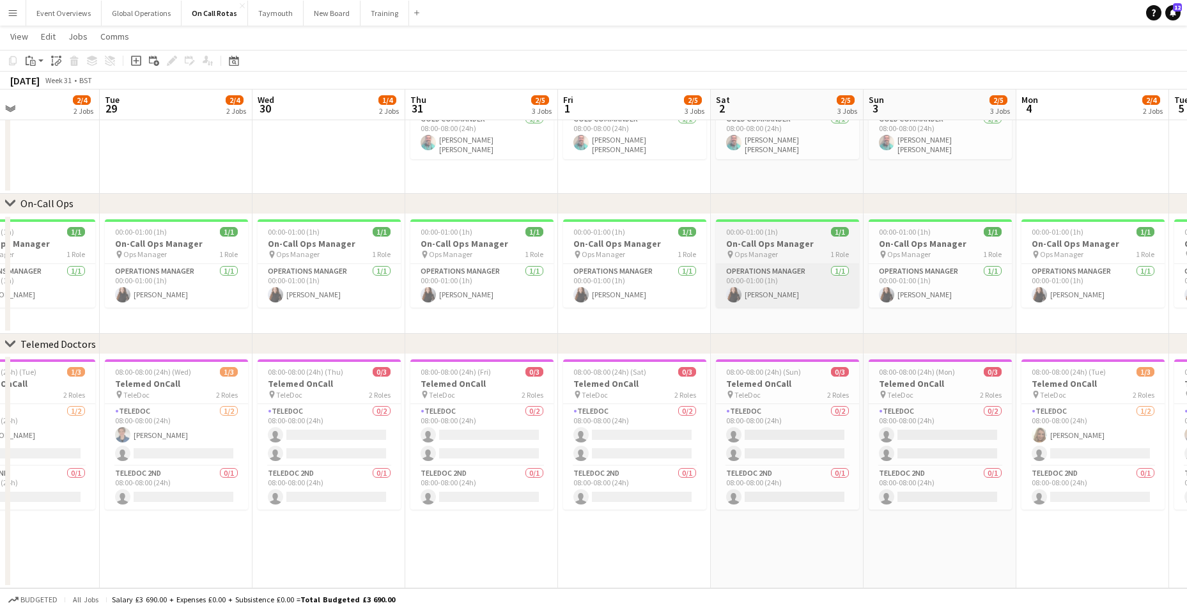
drag, startPoint x: 65, startPoint y: 381, endPoint x: 740, endPoint y: 302, distance: 680.1
click at [765, 306] on app-calendar-viewport "Sun 27 1/4 2 Jobs Mon 28 2/4 2 Jobs Tue 29 2/4 2 Jobs Wed 30 1/4 2 Jobs Thu 31 …" at bounding box center [593, 249] width 1187 height 678
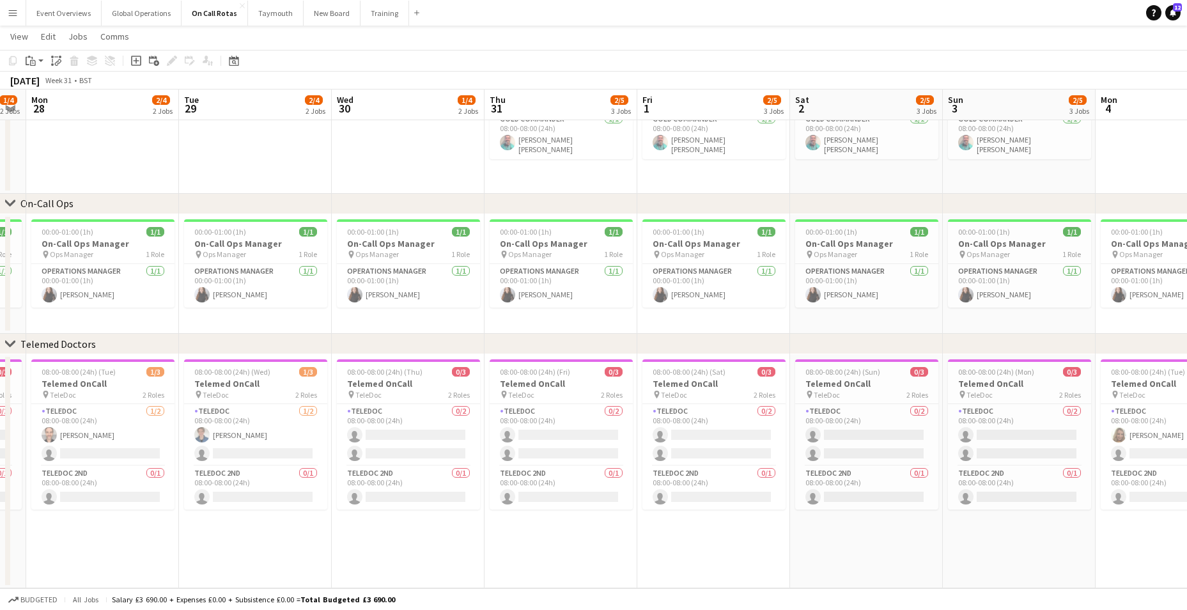
drag, startPoint x: 136, startPoint y: 362, endPoint x: 833, endPoint y: 312, distance: 699.1
click at [833, 313] on app-calendar-viewport "Sat 26 1/4 2 Jobs Sun 27 1/4 2 Jobs Mon 28 2/4 2 Jobs Tue 29 2/4 2 Jobs Wed 30 …" at bounding box center [593, 249] width 1187 height 678
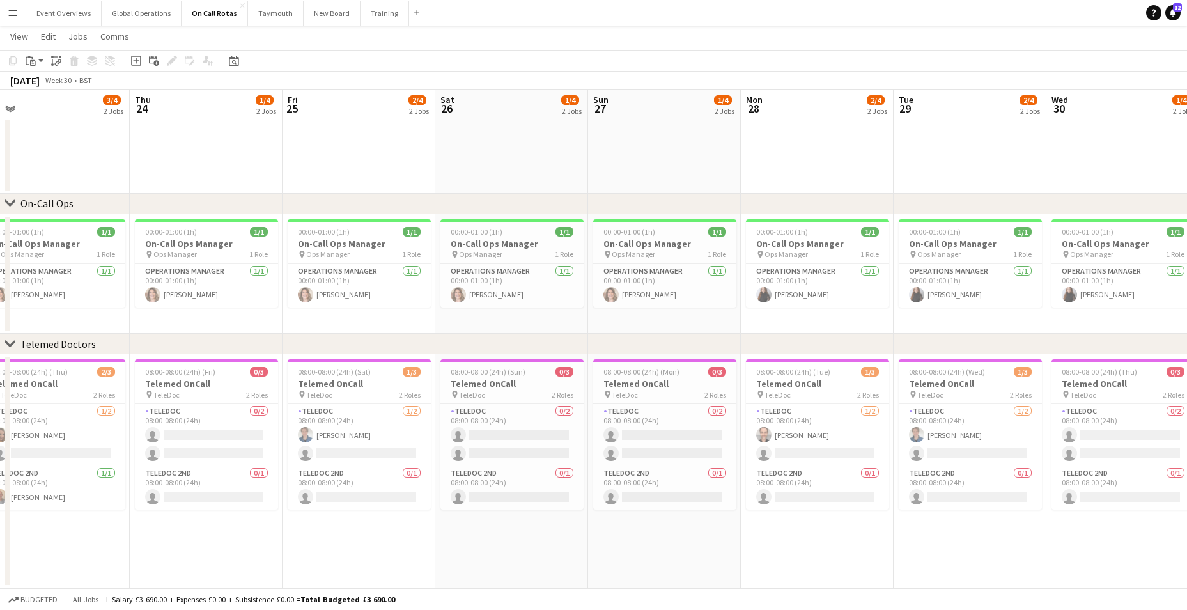
drag, startPoint x: 495, startPoint y: 347, endPoint x: 754, endPoint y: 343, distance: 259.5
click at [754, 343] on div "chevron-right ASL Gold Commander chevron-right On-Call Ops chevron-right Teleme…" at bounding box center [593, 249] width 1187 height 678
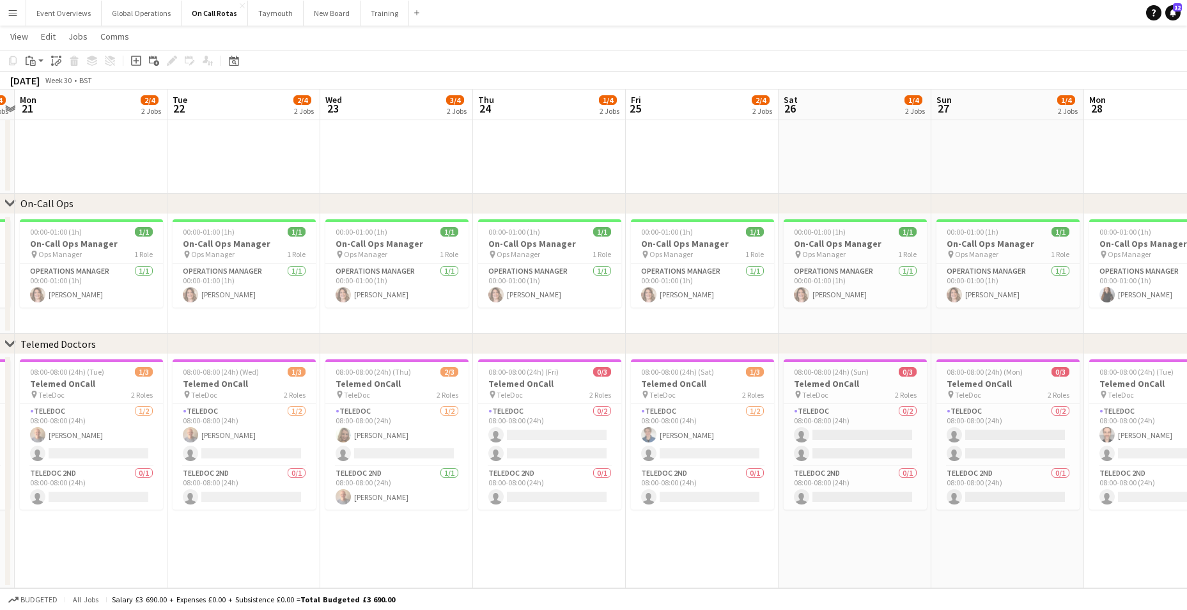
drag, startPoint x: 153, startPoint y: 374, endPoint x: 646, endPoint y: 337, distance: 494.2
click at [655, 337] on div "chevron-right ASL Gold Commander chevron-right On-Call Ops chevron-right Teleme…" at bounding box center [593, 249] width 1187 height 678
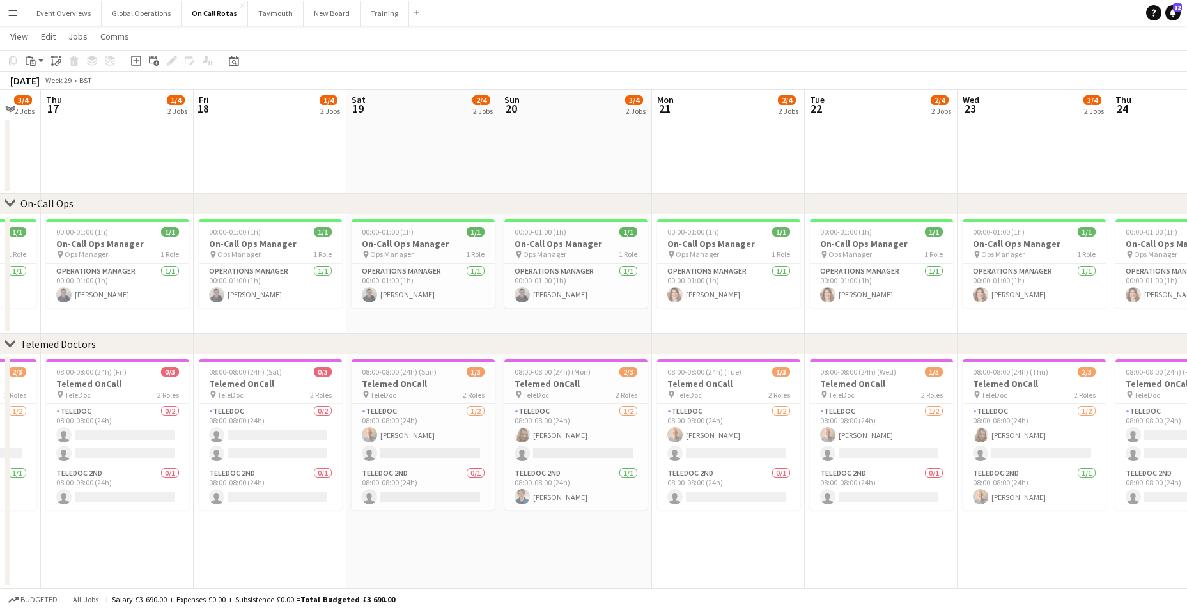
drag, startPoint x: 29, startPoint y: 365, endPoint x: 242, endPoint y: 314, distance: 218.9
click at [651, 319] on app-calendar-viewport "Tue 15 2/4 2 Jobs Wed 16 3/4 2 Jobs Thu 17 1/4 2 Jobs Fri 18 1/4 2 Jobs Sat 19 …" at bounding box center [593, 249] width 1187 height 678
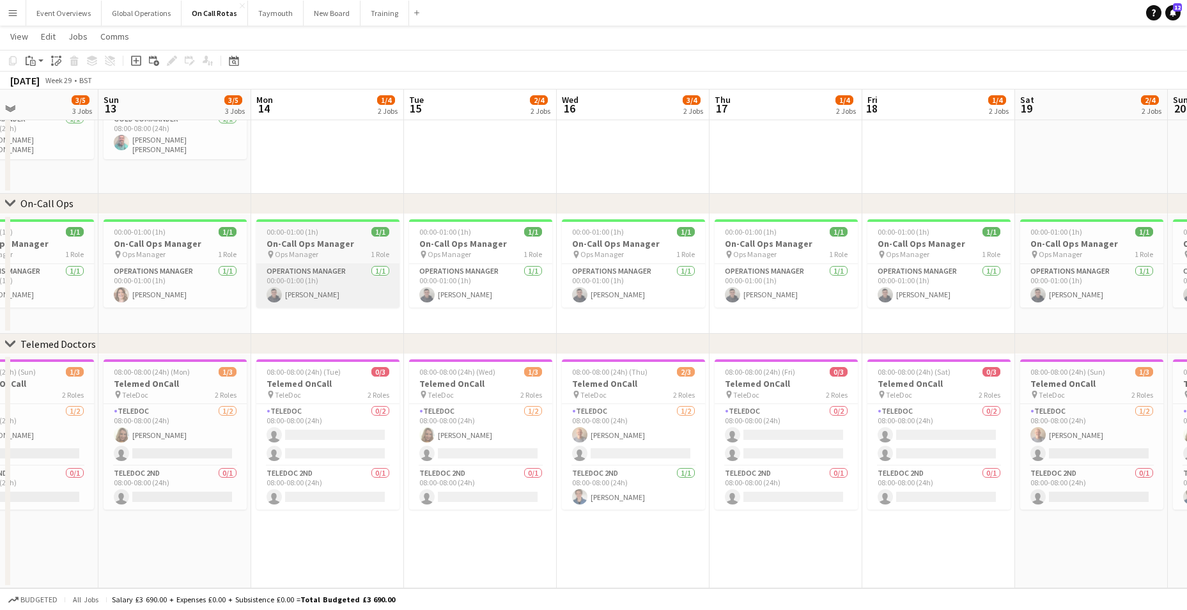
drag, startPoint x: 3, startPoint y: 335, endPoint x: 392, endPoint y: 290, distance: 391.2
click at [669, 297] on app-calendar-viewport "Thu 10 2/5 3 Jobs Fri 11 3/5 3 Jobs Sat 12 3/5 3 Jobs Sun 13 3/5 3 Jobs Mon 14 …" at bounding box center [593, 249] width 1187 height 678
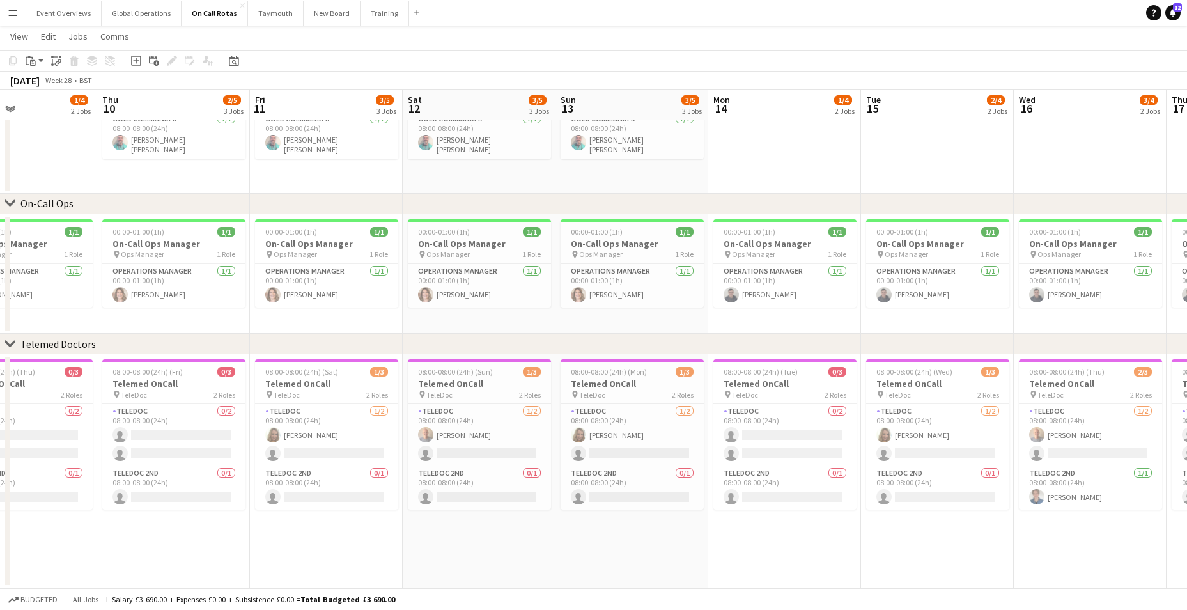
drag, startPoint x: -3, startPoint y: 310, endPoint x: 757, endPoint y: 277, distance: 760.0
click at [762, 275] on app-calendar-viewport "Mon 7 1/4 2 Jobs Tue 8 1/4 2 Jobs Wed 9 1/4 2 Jobs Thu 10 2/5 3 Jobs Fri 11 3/5…" at bounding box center [593, 249] width 1187 height 678
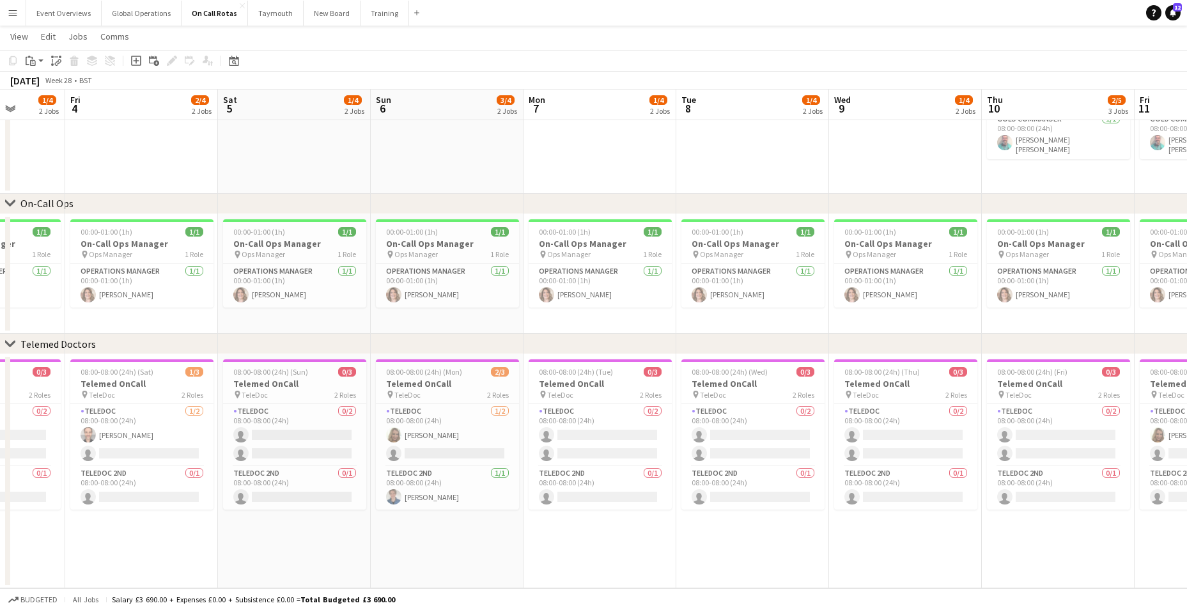
scroll to position [0, 325]
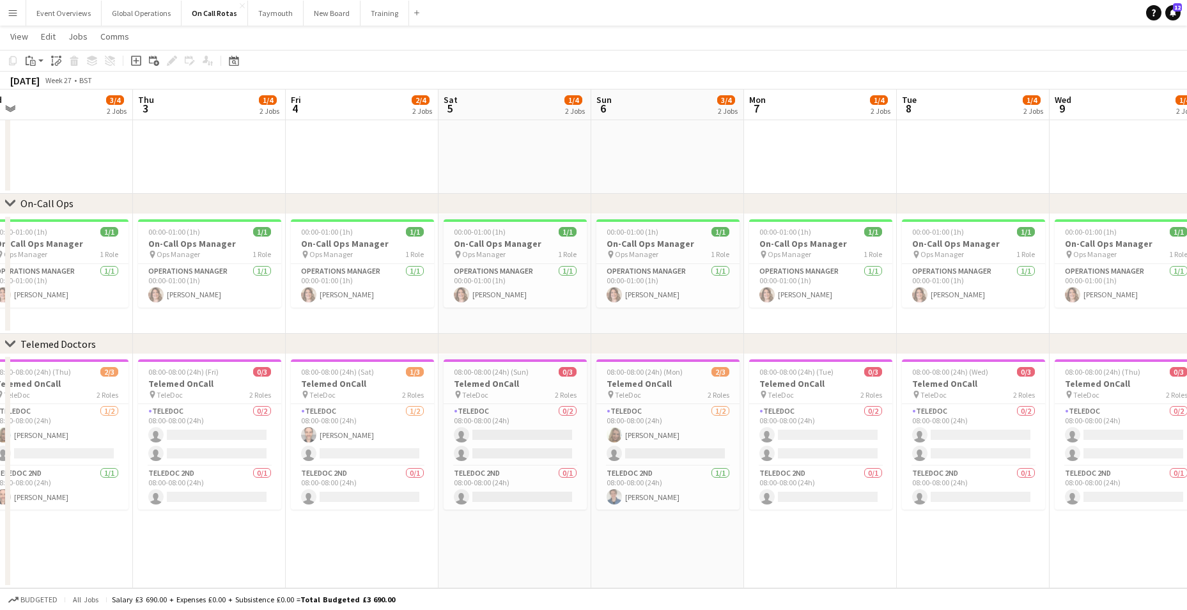
drag, startPoint x: 15, startPoint y: 331, endPoint x: 800, endPoint y: 274, distance: 787.0
click at [800, 274] on app-calendar-viewport "Mon 30 2/4 2 Jobs Tue 1 2/4 2 Jobs Wed 2 3/4 2 Jobs Thu 3 1/4 2 Jobs Fri 4 2/4 …" at bounding box center [593, 249] width 1187 height 678
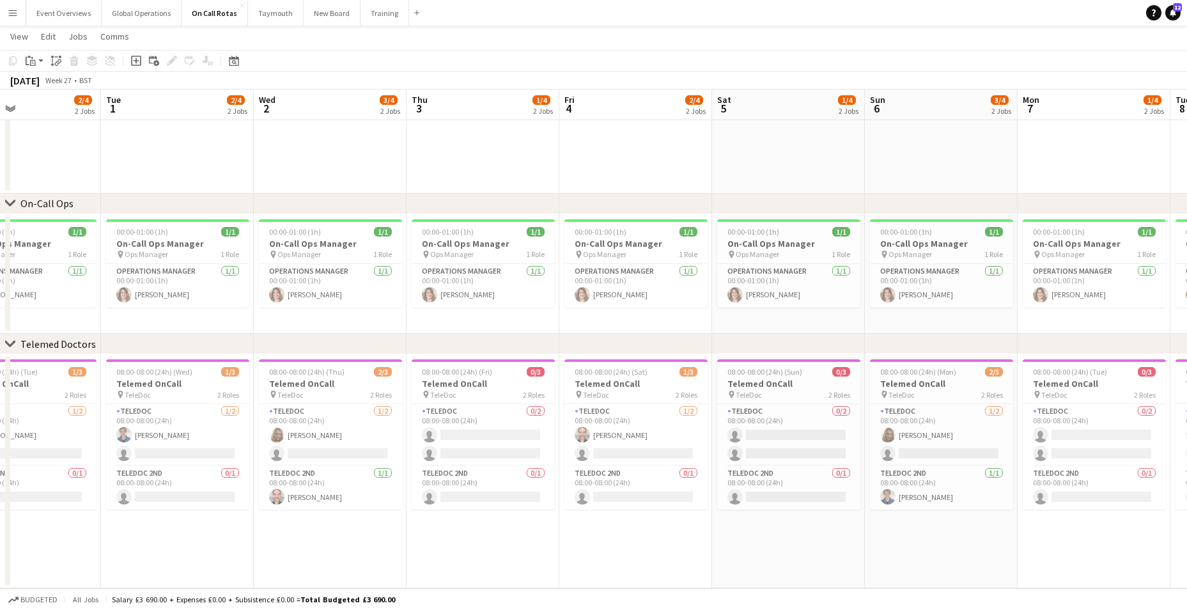
scroll to position [0, 349]
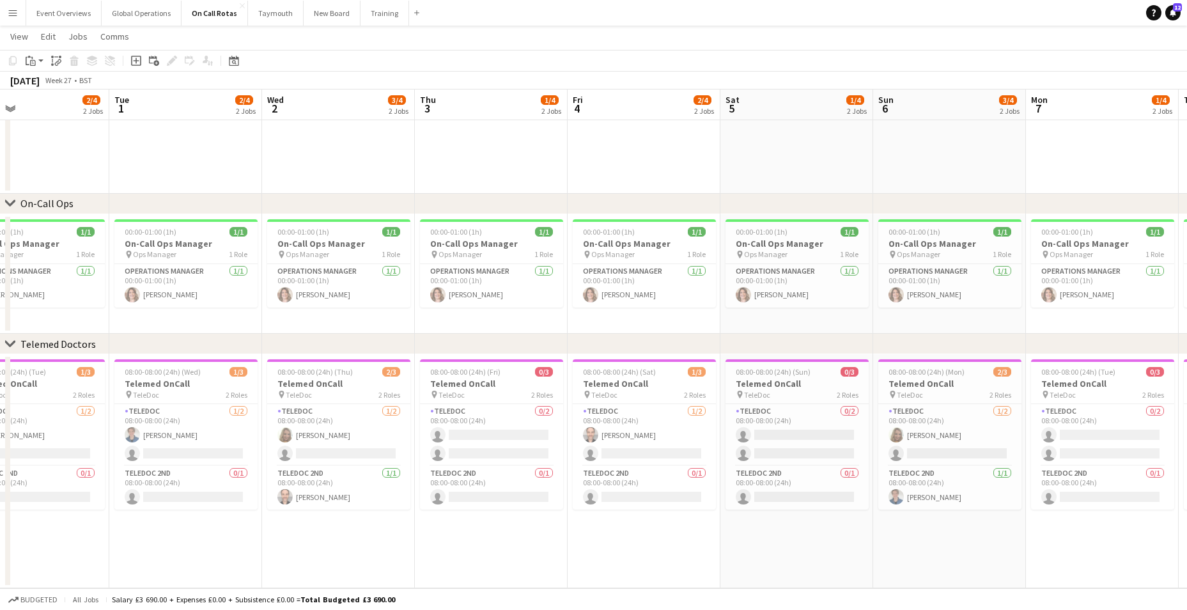
drag, startPoint x: 132, startPoint y: 330, endPoint x: 414, endPoint y: 328, distance: 281.9
click at [414, 328] on app-calendar-viewport "Sat 28 2/4 2 Jobs Sun 29 2/4 2 Jobs Mon 30 2/4 2 Jobs Tue 1 2/4 2 Jobs Wed 2 3/…" at bounding box center [593, 249] width 1187 height 678
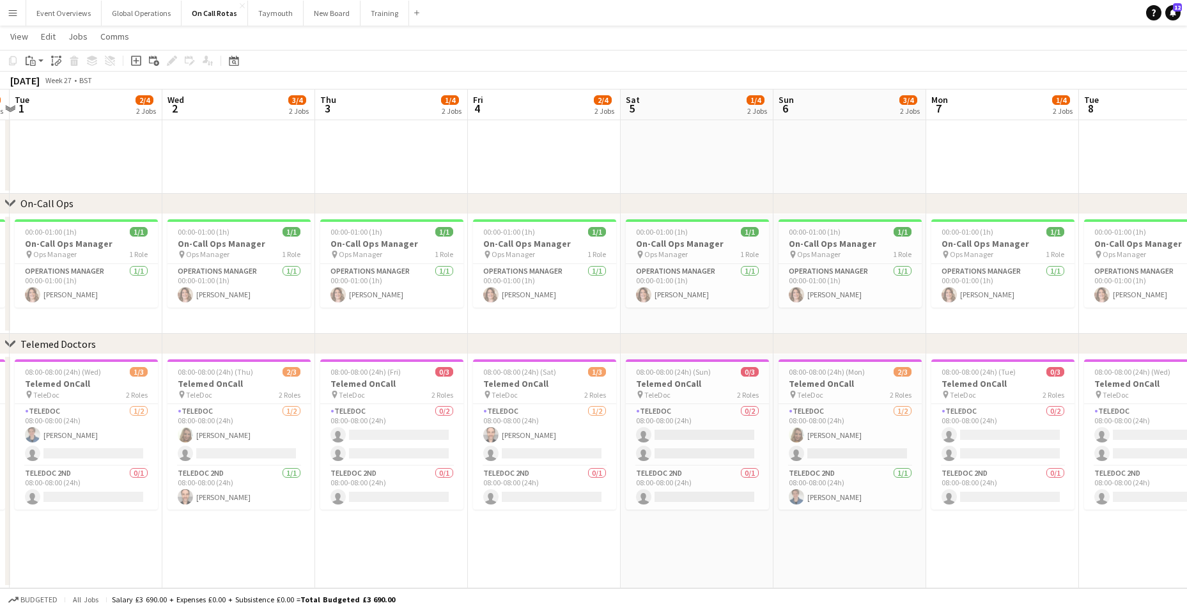
drag, startPoint x: 603, startPoint y: 539, endPoint x: 366, endPoint y: 537, distance: 236.5
click at [348, 538] on app-calendar-viewport "Sat 28 2/4 2 Jobs Sun 29 2/4 2 Jobs Mon 30 2/4 2 Jobs Tue 1 2/4 2 Jobs Wed 2 3/…" at bounding box center [593, 249] width 1187 height 678
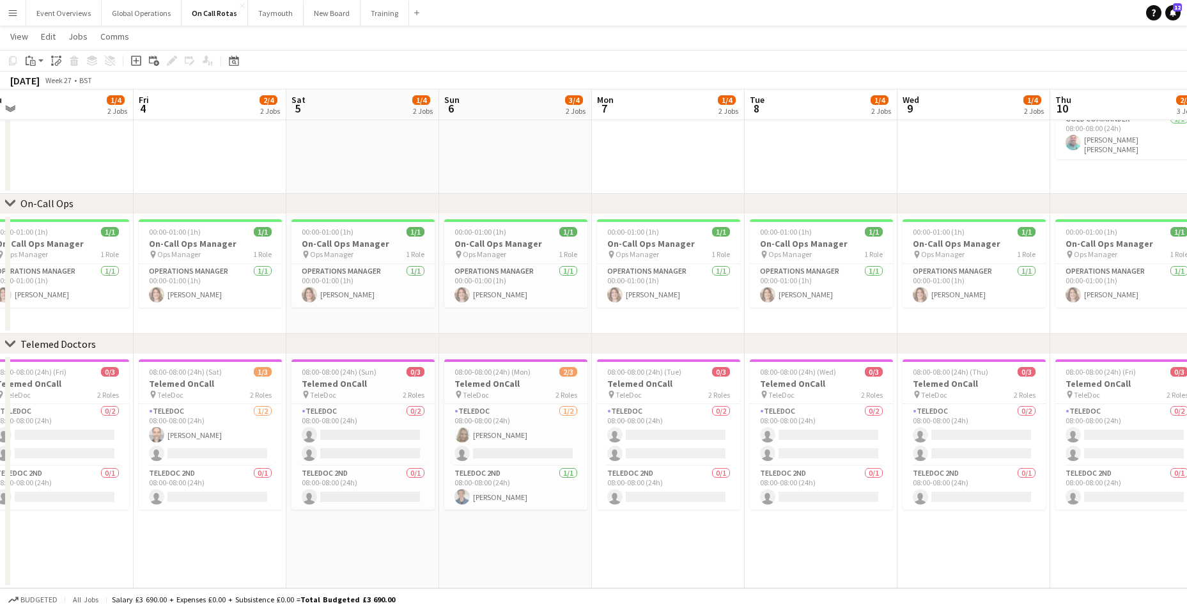
drag, startPoint x: 529, startPoint y: 538, endPoint x: 350, endPoint y: 534, distance: 179.0
click at [350, 534] on app-calendar-viewport "Mon 30 2/4 2 Jobs Tue 1 2/4 2 Jobs Wed 2 3/4 2 Jobs Thu 3 1/4 2 Jobs Fri 4 2/4 …" at bounding box center [593, 249] width 1187 height 678
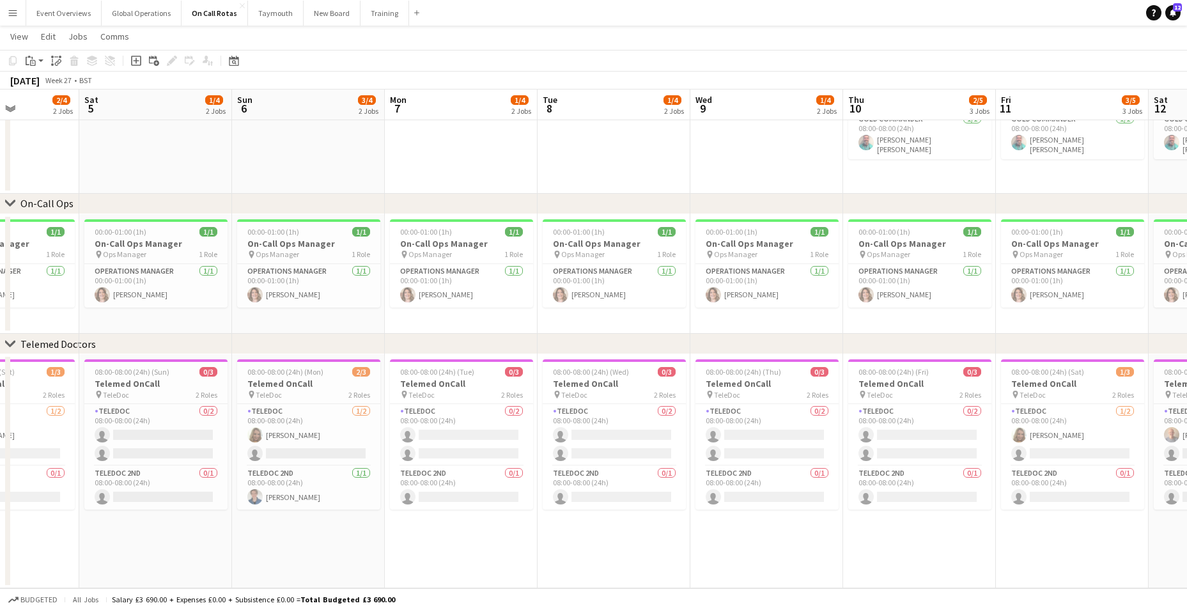
drag, startPoint x: 643, startPoint y: 547, endPoint x: 429, endPoint y: 543, distance: 213.5
click at [429, 543] on app-calendar-viewport "Tue 1 2/4 2 Jobs Wed 2 3/4 2 Jobs Thu 3 1/4 2 Jobs Fri 4 2/4 2 Jobs Sat 5 1/4 2…" at bounding box center [593, 249] width 1187 height 678
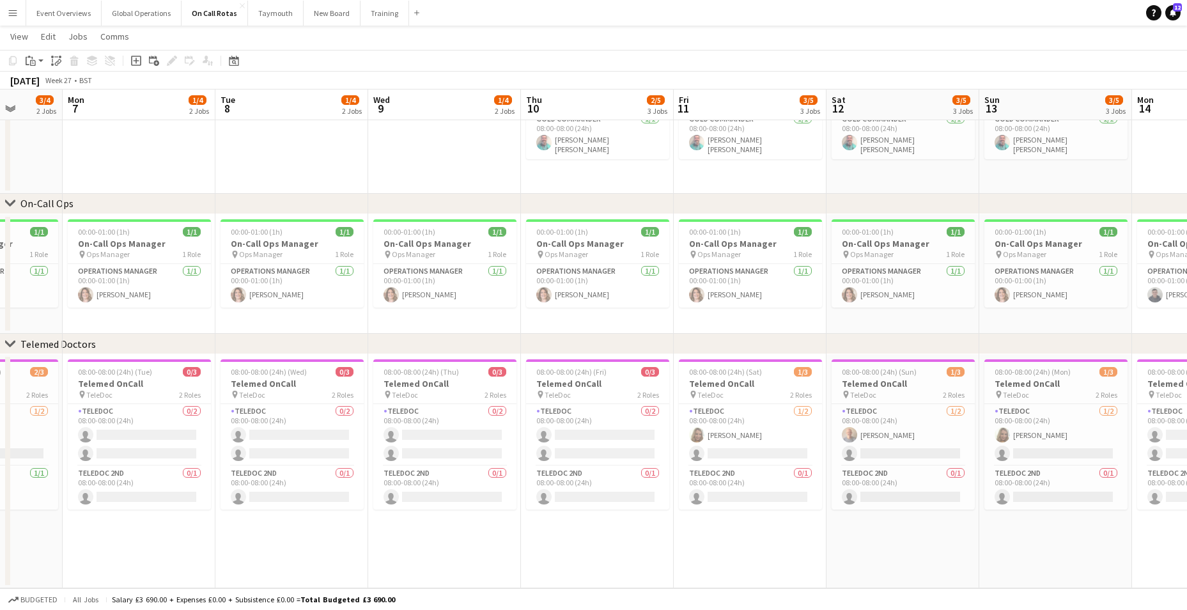
drag, startPoint x: 601, startPoint y: 548, endPoint x: 555, endPoint y: 545, distance: 46.2
click at [416, 541] on app-calendar-viewport "Thu 3 1/4 2 Jobs Fri 4 2/4 2 Jobs Sat 5 1/4 2 Jobs Sun 6 3/4 2 Jobs Mon 7 1/4 2…" at bounding box center [593, 249] width 1187 height 678
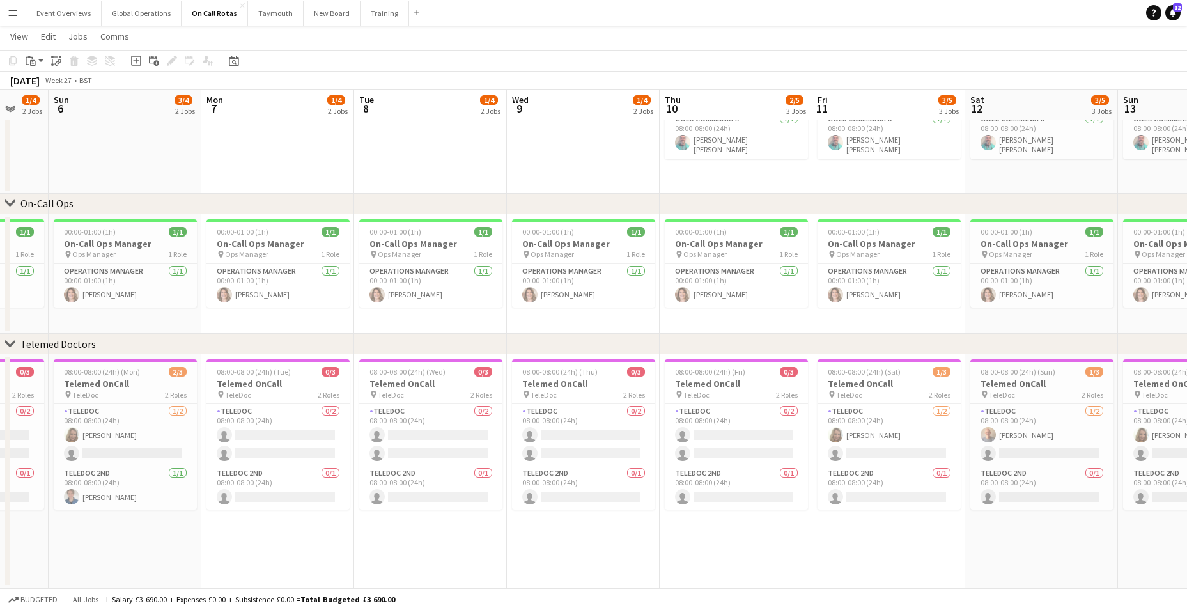
drag, startPoint x: 590, startPoint y: 545, endPoint x: 435, endPoint y: 544, distance: 155.3
click at [435, 544] on app-calendar-viewport "Thu 3 1/4 2 Jobs Fri 4 2/4 2 Jobs Sat 5 1/4 2 Jobs Sun 6 3/4 2 Jobs Mon 7 1/4 2…" at bounding box center [593, 249] width 1187 height 678
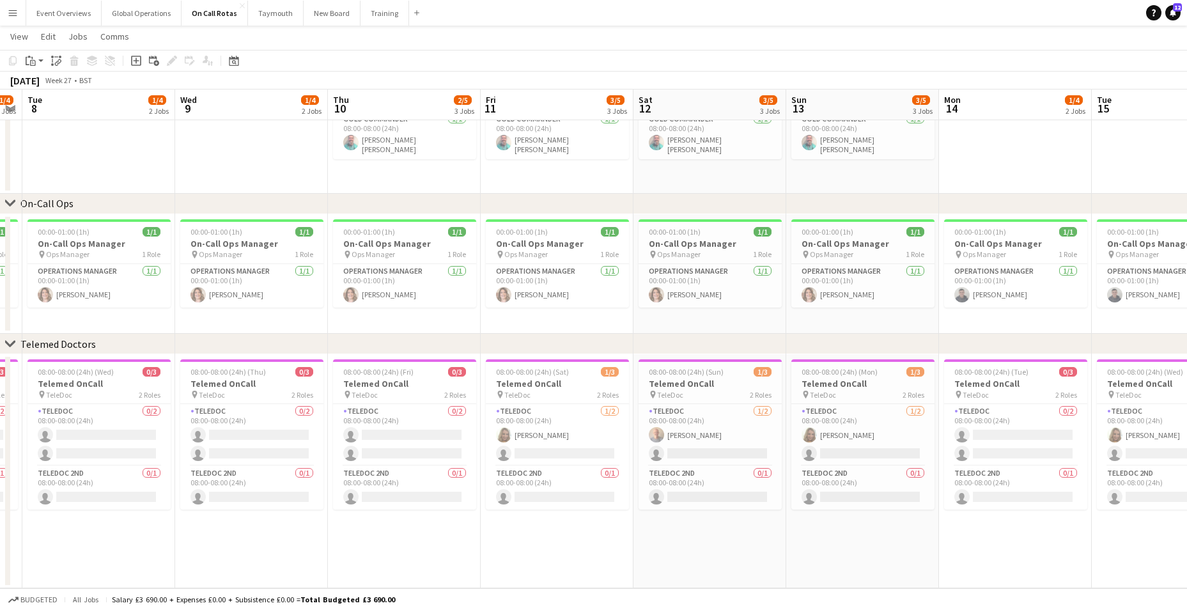
scroll to position [0, 504]
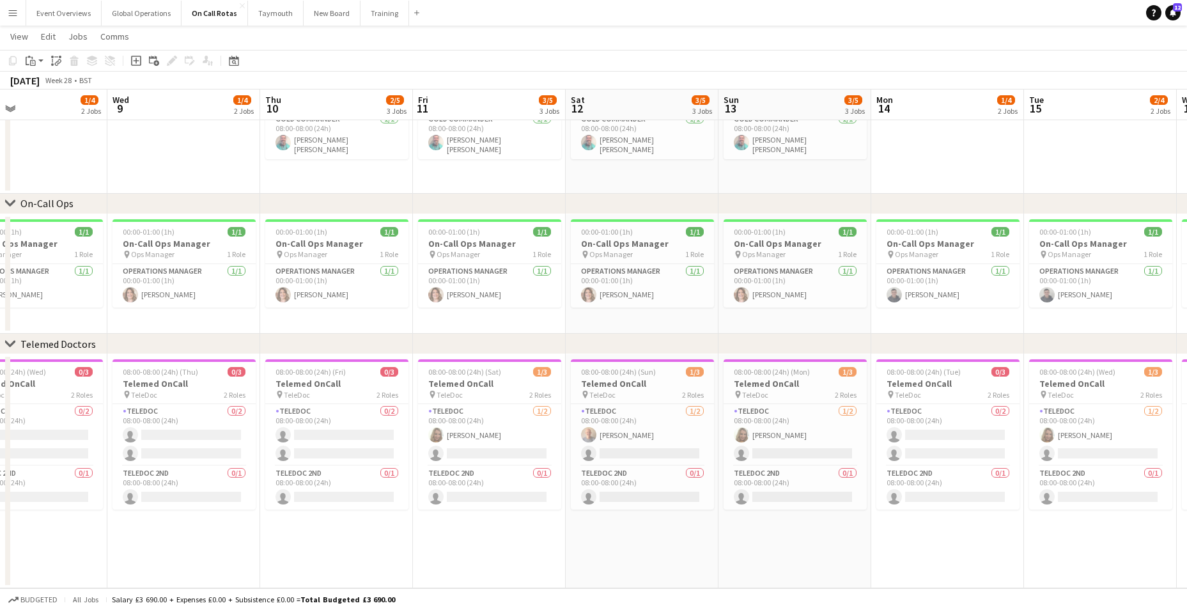
drag, startPoint x: 563, startPoint y: 545, endPoint x: 339, endPoint y: 538, distance: 223.8
click at [339, 538] on app-calendar-viewport "Sat 5 1/4 2 Jobs Sun 6 3/4 2 Jobs Mon 7 1/4 2 Jobs Tue 8 1/4 2 Jobs Wed 9 1/4 2…" at bounding box center [593, 249] width 1187 height 678
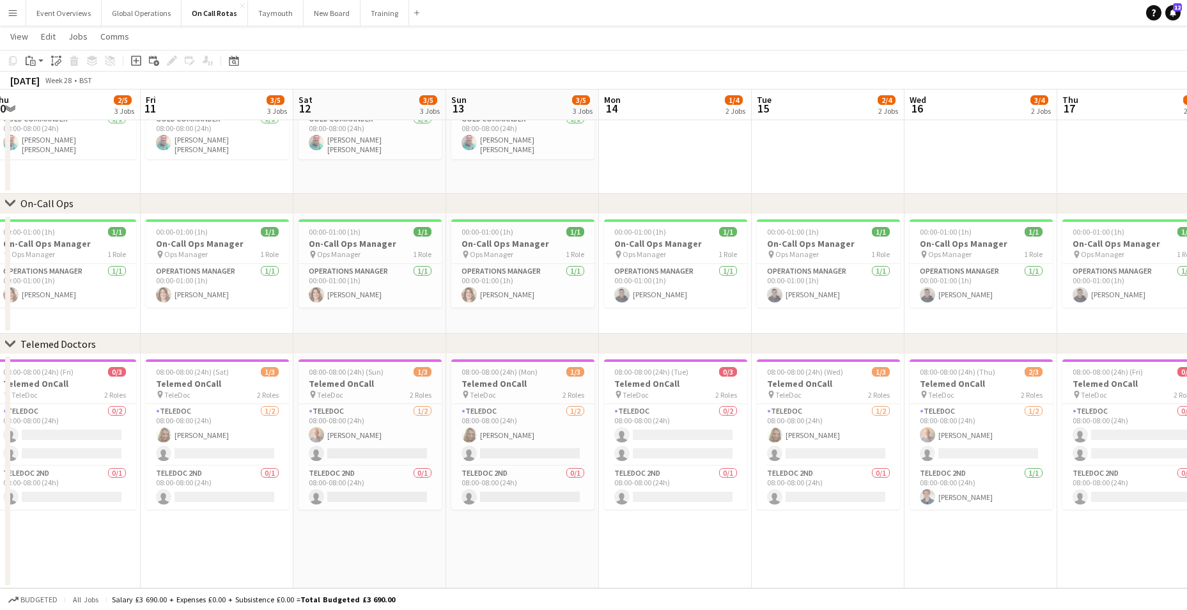
drag, startPoint x: 655, startPoint y: 552, endPoint x: 383, endPoint y: 555, distance: 272.3
click at [383, 555] on app-calendar-viewport "Mon 7 1/4 2 Jobs Tue 8 1/4 2 Jobs Wed 9 1/4 2 Jobs Thu 10 2/5 3 Jobs Fri 11 3/5…" at bounding box center [593, 249] width 1187 height 678
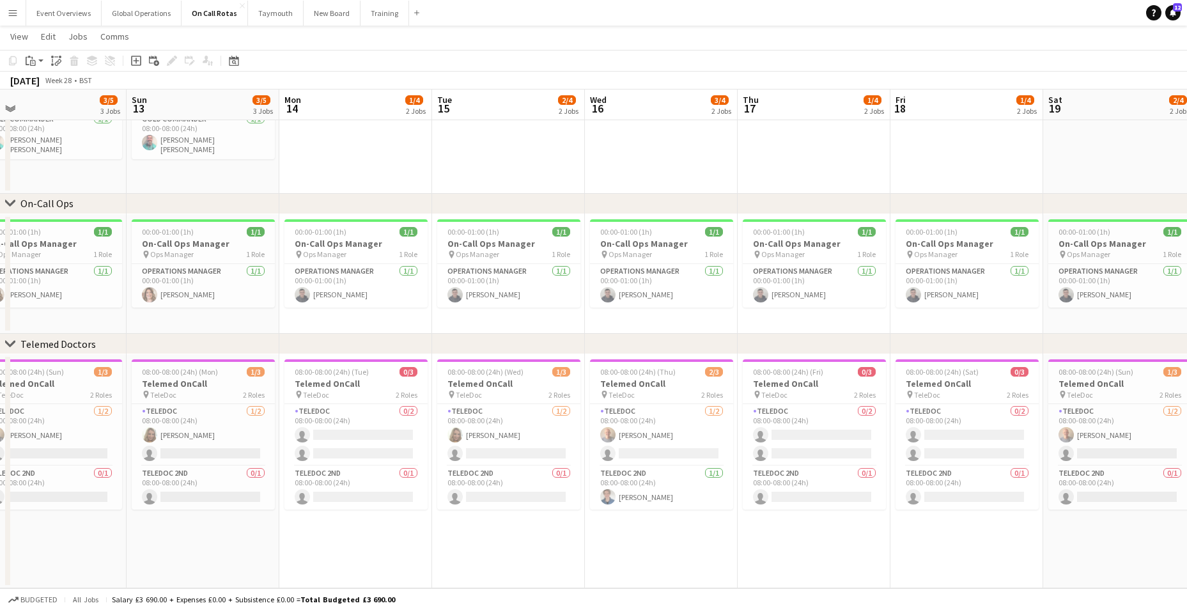
scroll to position [0, 492]
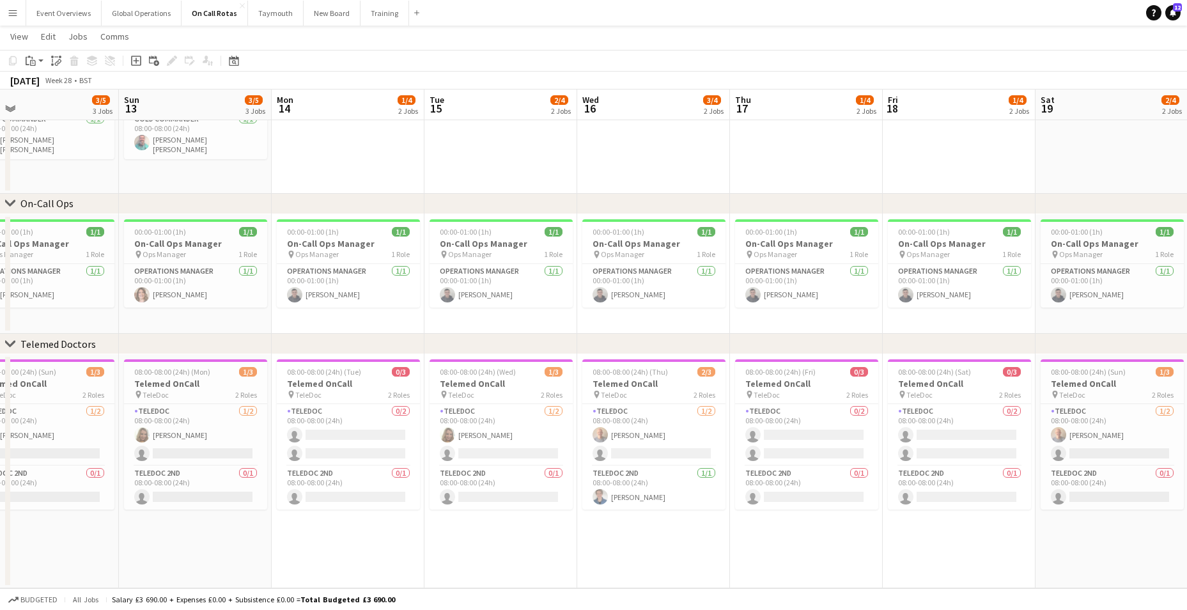
drag, startPoint x: 651, startPoint y: 545, endPoint x: 323, endPoint y: 526, distance: 327.8
click at [323, 526] on app-calendar-viewport "Wed 9 1/4 2 Jobs Thu 10 2/5 3 Jobs Fri 11 3/5 3 Jobs Sat 12 3/5 3 Jobs Sun 13 3…" at bounding box center [593, 249] width 1187 height 678
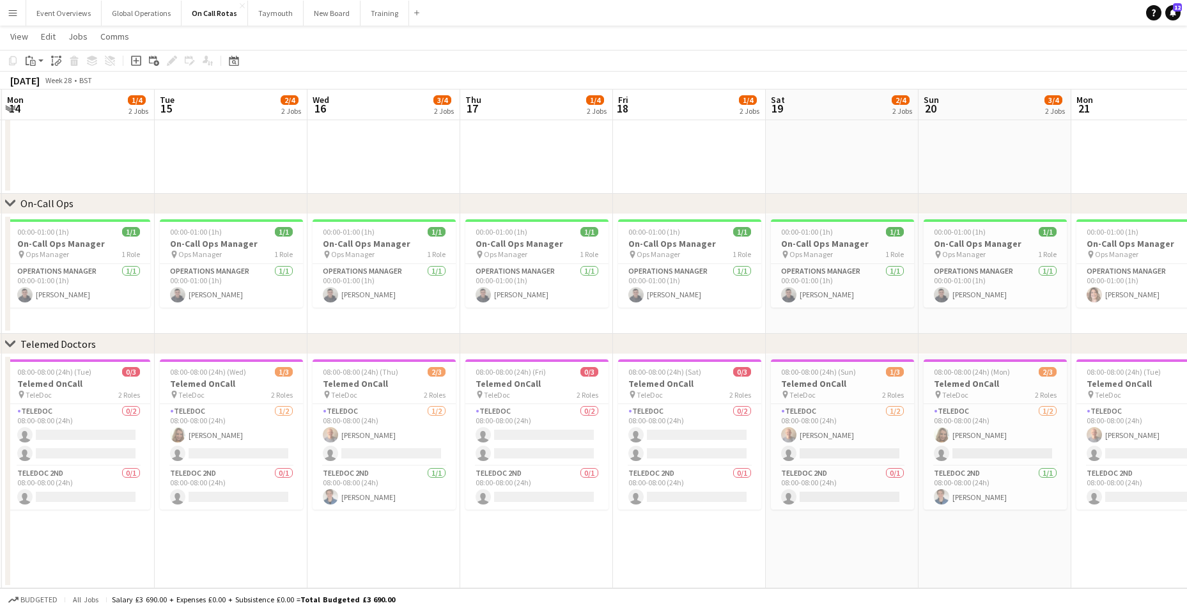
drag, startPoint x: 774, startPoint y: 538, endPoint x: 504, endPoint y: 542, distance: 269.7
click at [504, 542] on app-calendar-viewport "Fri 11 3/5 3 Jobs Sat 12 3/5 3 Jobs Sun 13 3/5 3 Jobs Mon 14 1/4 2 Jobs Tue 15 …" at bounding box center [593, 249] width 1187 height 678
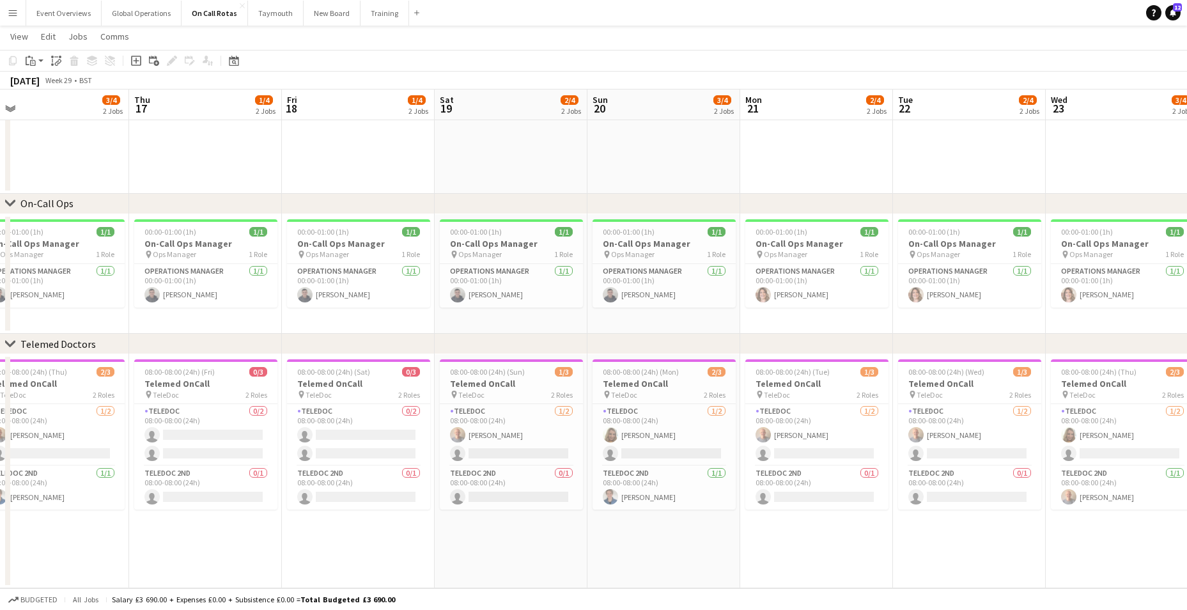
drag, startPoint x: 692, startPoint y: 539, endPoint x: 383, endPoint y: 527, distance: 309.6
click at [360, 530] on app-calendar-viewport "Sun 13 3/5 3 Jobs Mon 14 1/4 2 Jobs Tue 15 2/4 2 Jobs Wed 16 3/4 2 Jobs Thu 17 …" at bounding box center [593, 249] width 1187 height 678
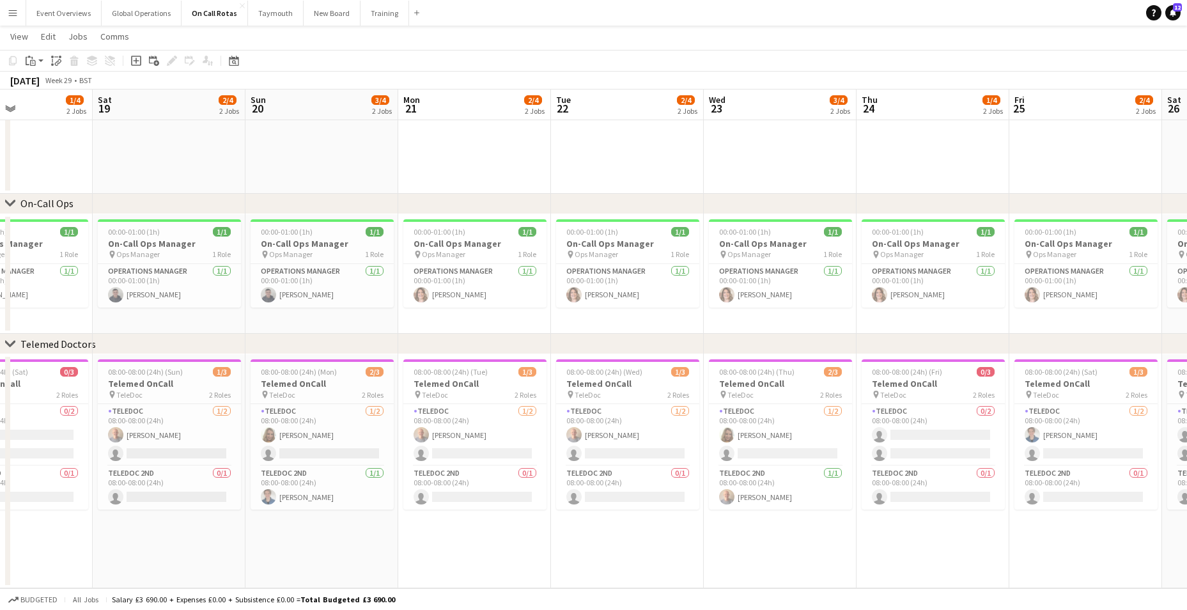
drag, startPoint x: 713, startPoint y: 547, endPoint x: 371, endPoint y: 542, distance: 342.6
click at [371, 542] on app-calendar-viewport "Tue 15 2/4 2 Jobs Wed 16 3/4 2 Jobs Thu 17 1/4 2 Jobs Fri 18 1/4 2 Jobs Sat 19 …" at bounding box center [593, 249] width 1187 height 678
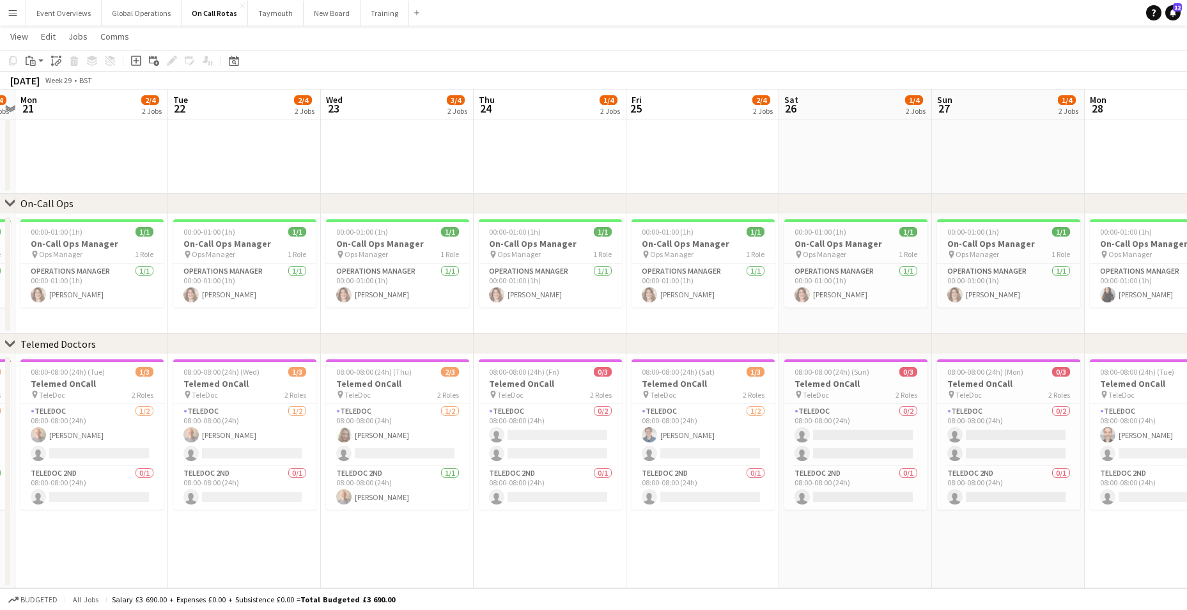
drag, startPoint x: 892, startPoint y: 525, endPoint x: 495, endPoint y: 520, distance: 396.3
click at [496, 520] on app-calendar-viewport "Fri 18 1/4 2 Jobs Sat 19 2/4 2 Jobs Sun 20 3/4 2 Jobs Mon 21 2/4 2 Jobs Tue 22 …" at bounding box center [593, 249] width 1187 height 678
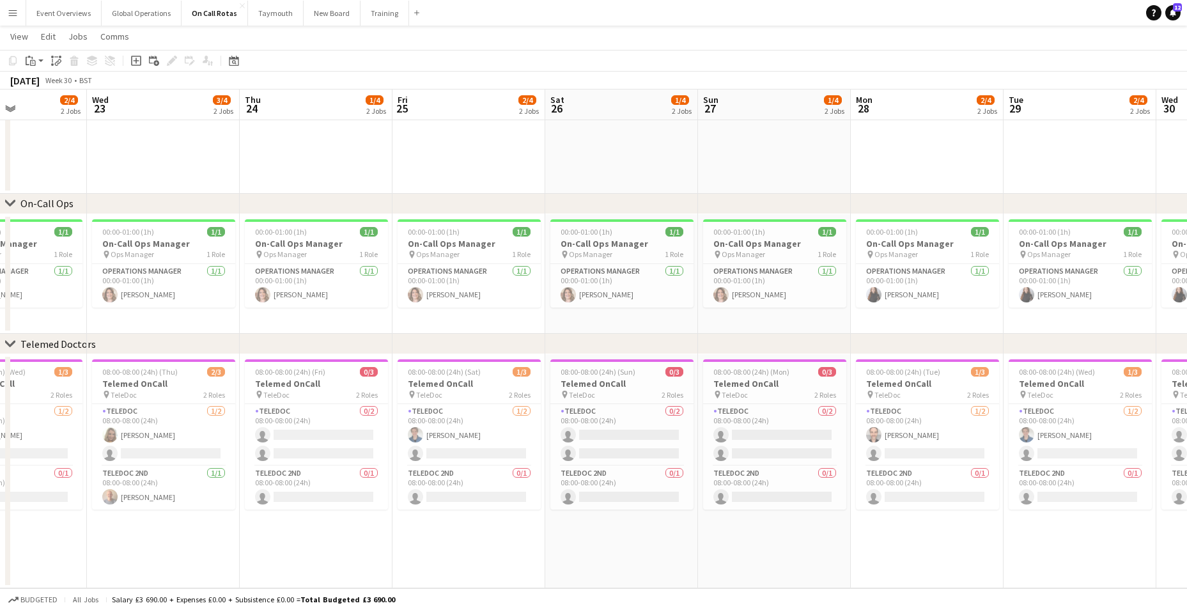
drag, startPoint x: 812, startPoint y: 530, endPoint x: 592, endPoint y: 533, distance: 219.9
click at [592, 533] on app-calendar-viewport "Sat 19 2/4 2 Jobs Sun 20 3/4 2 Jobs Mon 21 2/4 2 Jobs Tue 22 2/4 2 Jobs Wed 23 …" at bounding box center [593, 249] width 1187 height 678
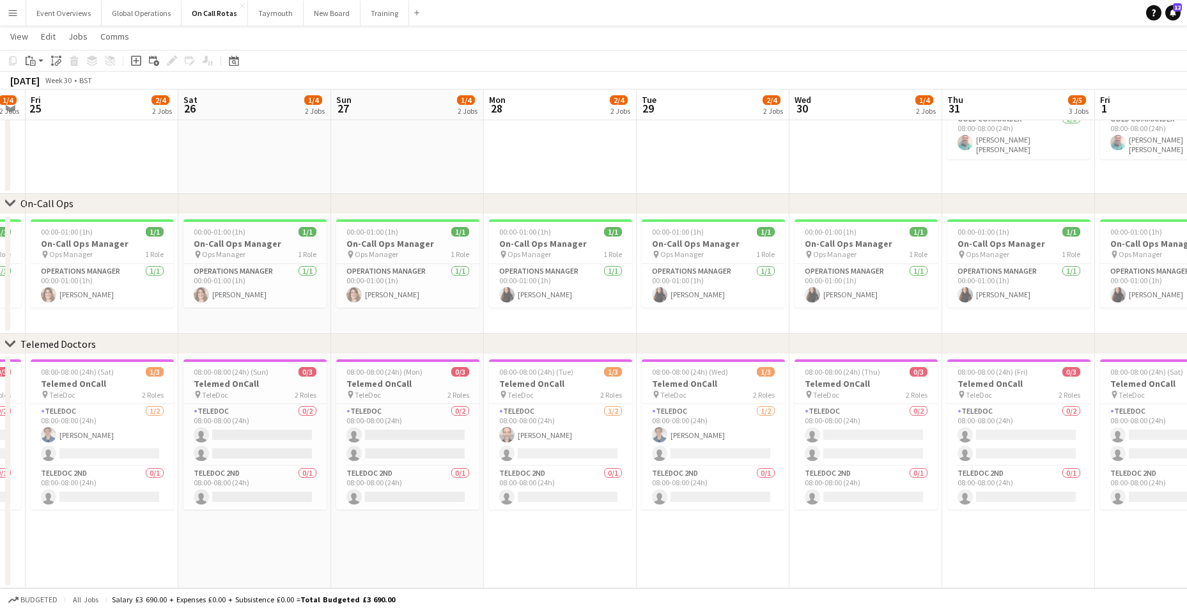
drag, startPoint x: 796, startPoint y: 534, endPoint x: 554, endPoint y: 538, distance: 242.3
click at [428, 537] on app-calendar-viewport "Tue 22 2/4 2 Jobs Wed 23 3/4 2 Jobs Thu 24 1/4 2 Jobs Fri 25 2/4 2 Jobs Sat 26 …" at bounding box center [593, 249] width 1187 height 678
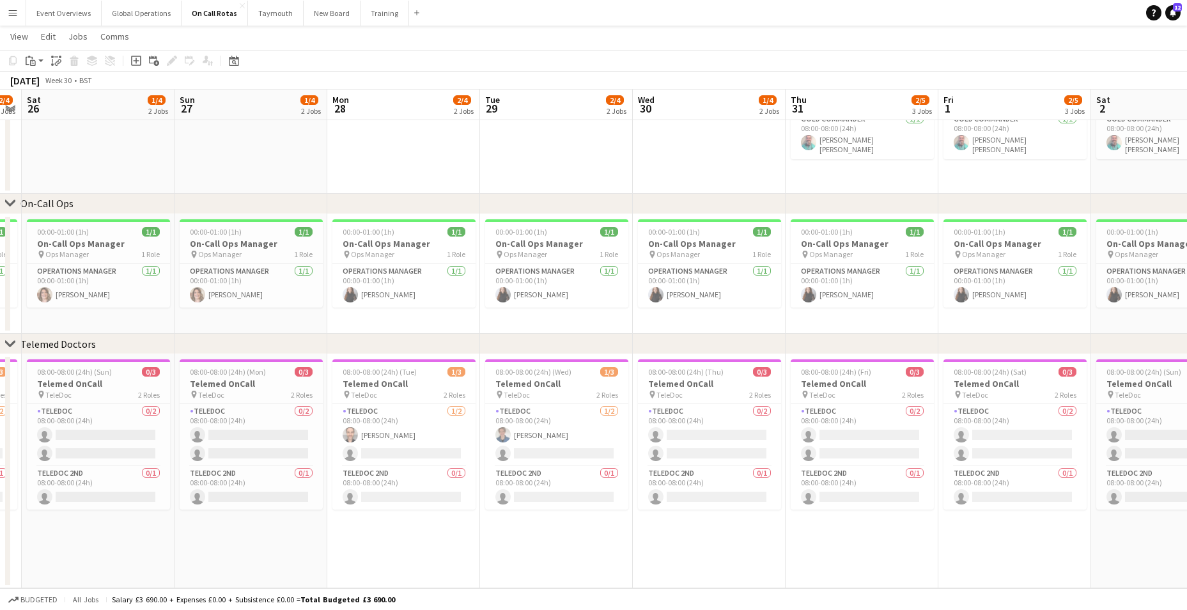
drag, startPoint x: 847, startPoint y: 539, endPoint x: 692, endPoint y: 550, distance: 155.7
click at [692, 551] on app-calendar-viewport "Wed 23 3/4 2 Jobs Thu 24 1/4 2 Jobs Fri 25 2/4 2 Jobs Sat 26 1/4 2 Jobs Sun 27 …" at bounding box center [593, 249] width 1187 height 678
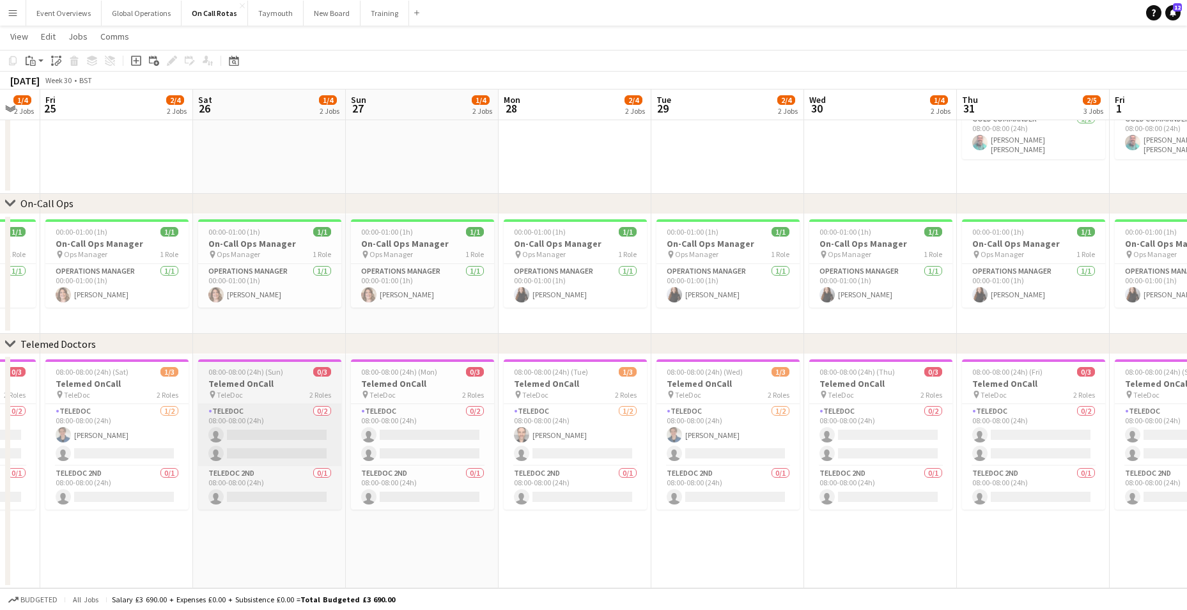
drag, startPoint x: 201, startPoint y: 428, endPoint x: 725, endPoint y: 427, distance: 524.1
click at [814, 425] on app-calendar-viewport "Wed 23 3/4 2 Jobs Thu 24 1/4 2 Jobs Fri 25 2/4 2 Jobs Sat 26 1/4 2 Jobs Sun 27 …" at bounding box center [593, 249] width 1187 height 678
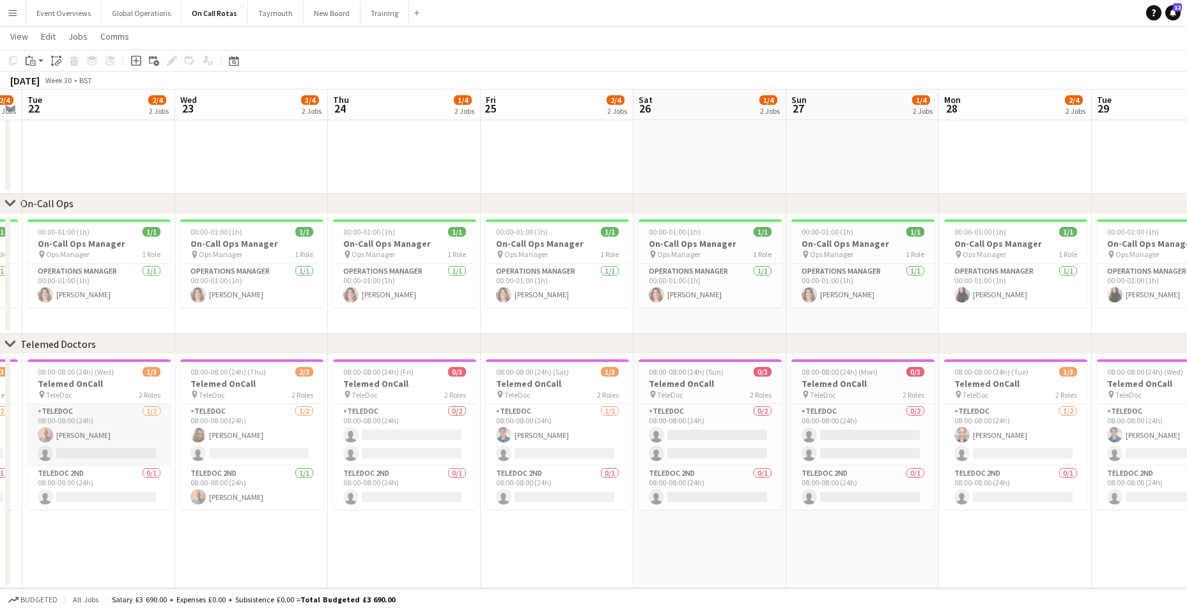
click at [538, 418] on app-calendar-viewport "Sun 20 3/4 2 Jobs Mon 21 2/4 2 Jobs Tue 22 2/4 2 Jobs Wed 23 3/4 2 Jobs Thu 24 …" at bounding box center [593, 249] width 1187 height 678
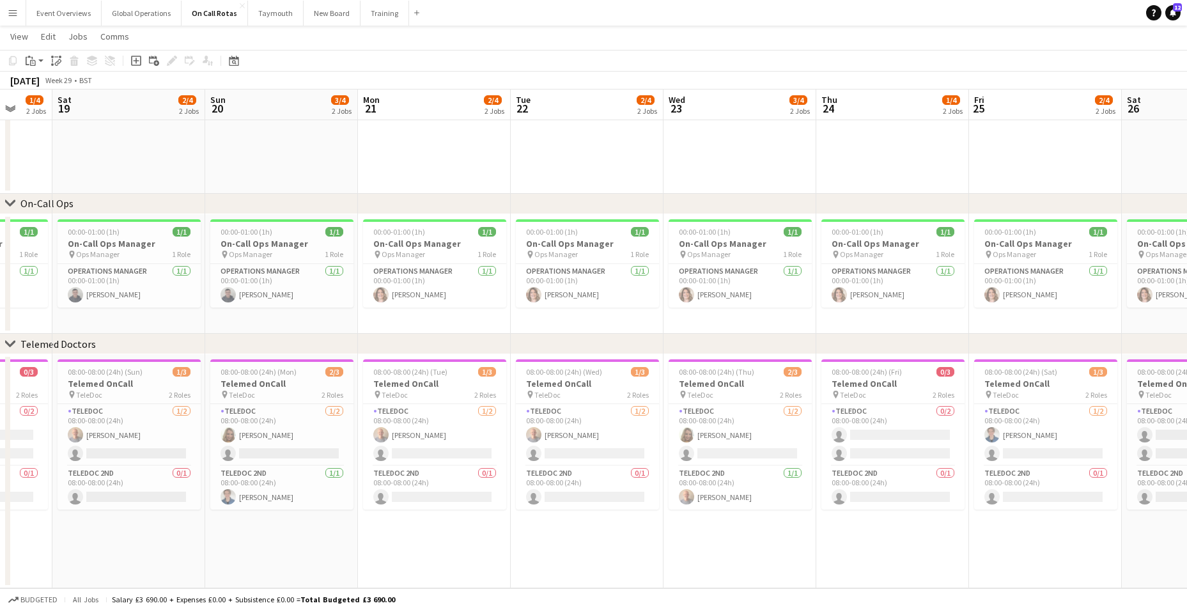
click at [604, 414] on app-calendar-viewport "Thu 17 1/4 2 Jobs Fri 18 1/4 2 Jobs Sat 19 2/4 2 Jobs Sun 20 3/4 2 Jobs Mon 21 …" at bounding box center [593, 249] width 1187 height 678
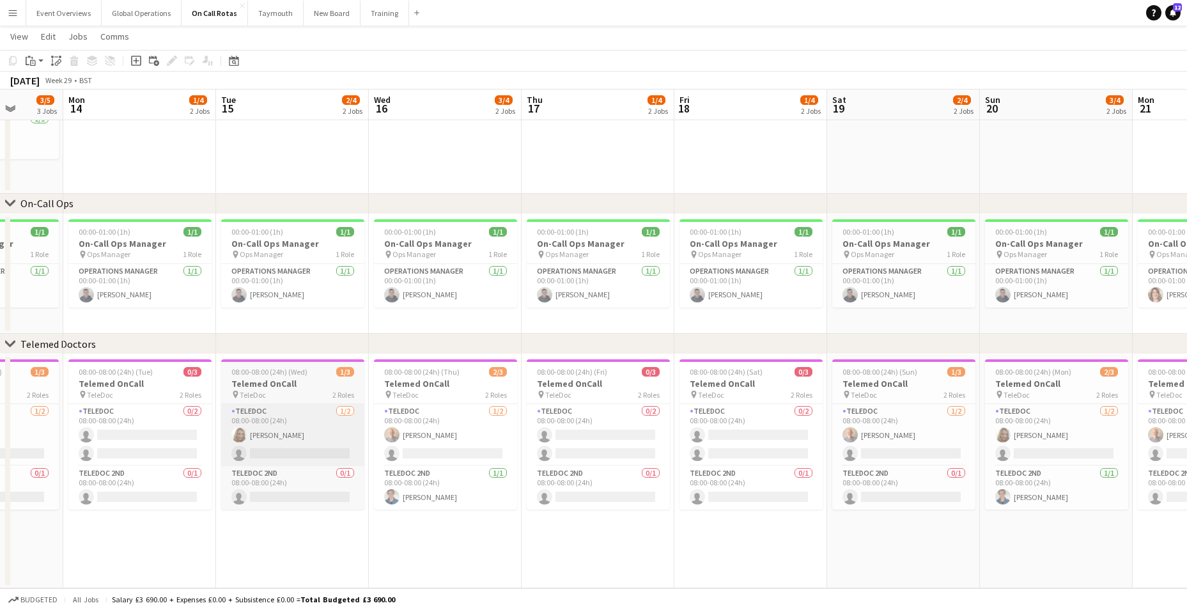
click at [493, 414] on app-calendar-viewport "Sat 12 3/5 3 Jobs Sun 13 3/5 3 Jobs Mon 14 1/4 2 Jobs Tue 15 2/4 2 Jobs Wed 16 …" at bounding box center [593, 249] width 1187 height 678
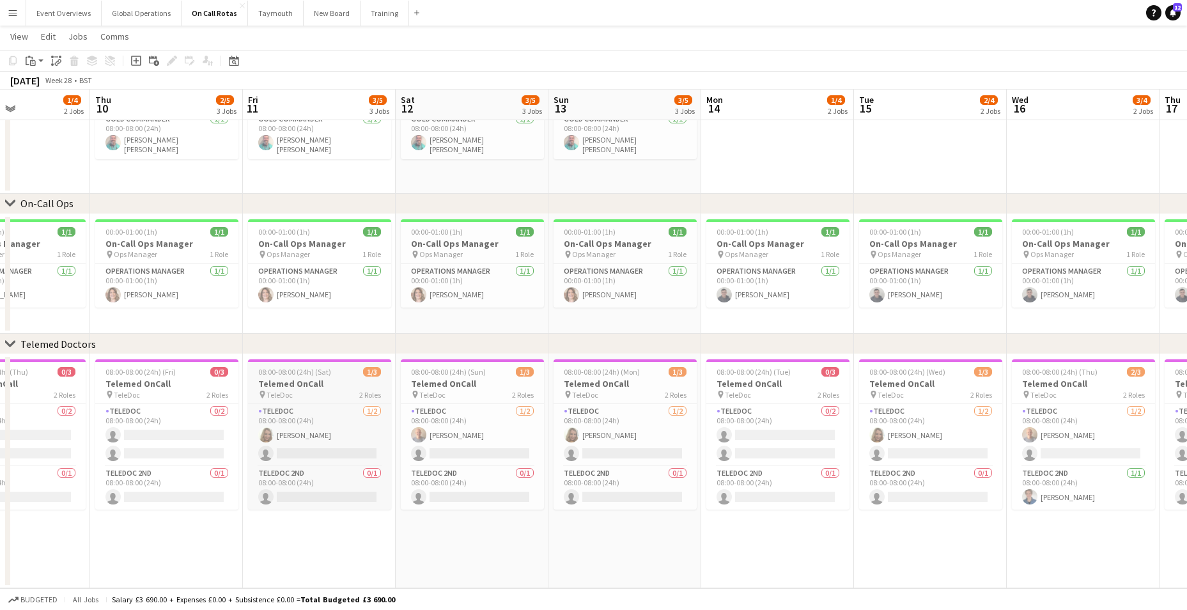
click at [518, 396] on app-calendar-viewport "Tue 8 1/4 2 Jobs Wed 9 1/4 2 Jobs Thu 10 2/5 3 Jobs Fri 11 3/5 3 Jobs Sat 12 3/…" at bounding box center [593, 249] width 1187 height 678
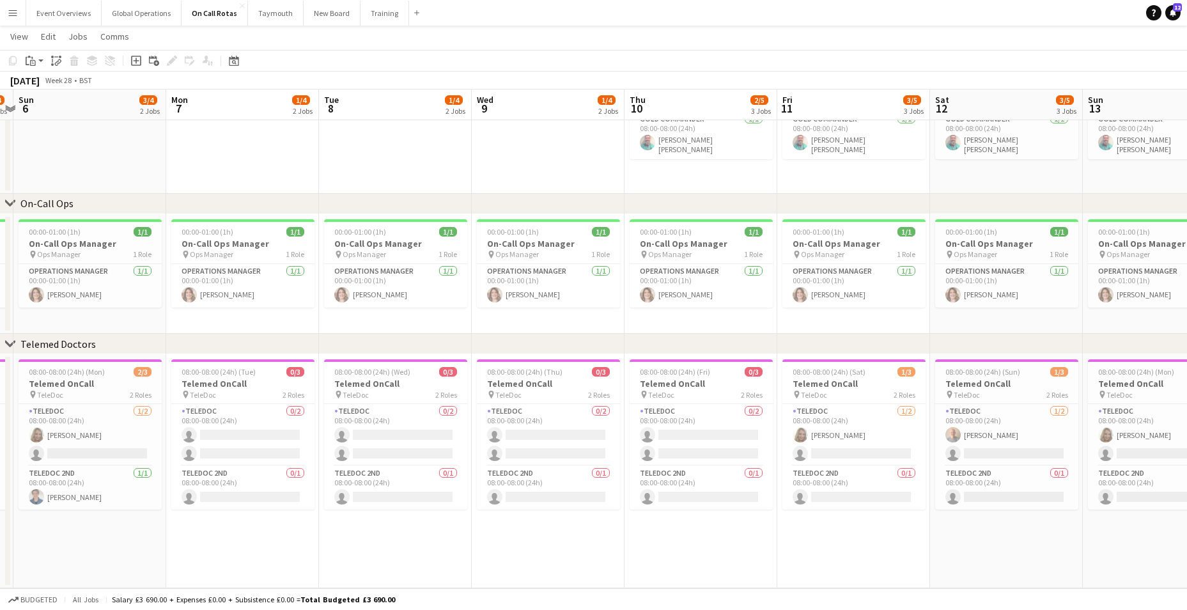
click at [529, 396] on app-calendar-viewport "Fri 4 2/4 2 Jobs Sat 5 1/4 2 Jobs Sun 6 3/4 2 Jobs Mon 7 1/4 2 Jobs Tue 8 1/4 2…" at bounding box center [593, 249] width 1187 height 678
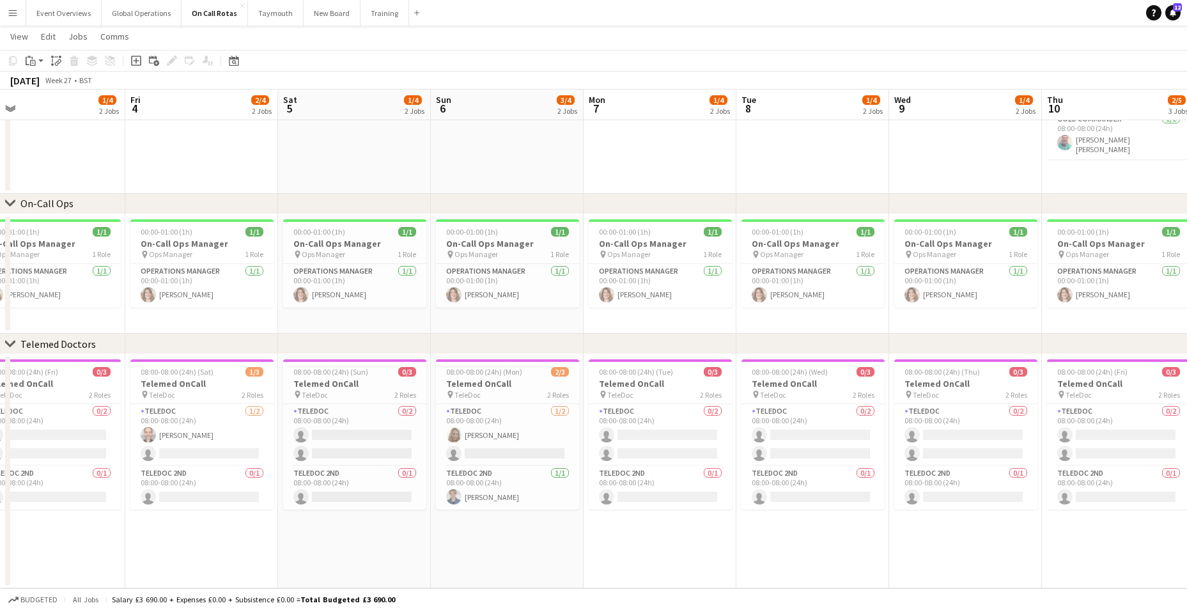
click at [679, 388] on app-calendar-viewport "Wed 2 3/4 2 Jobs Thu 3 1/4 2 Jobs Fri 4 2/4 2 Jobs Sat 5 1/4 2 Jobs Sun 6 3/4 2…" at bounding box center [593, 249] width 1187 height 678
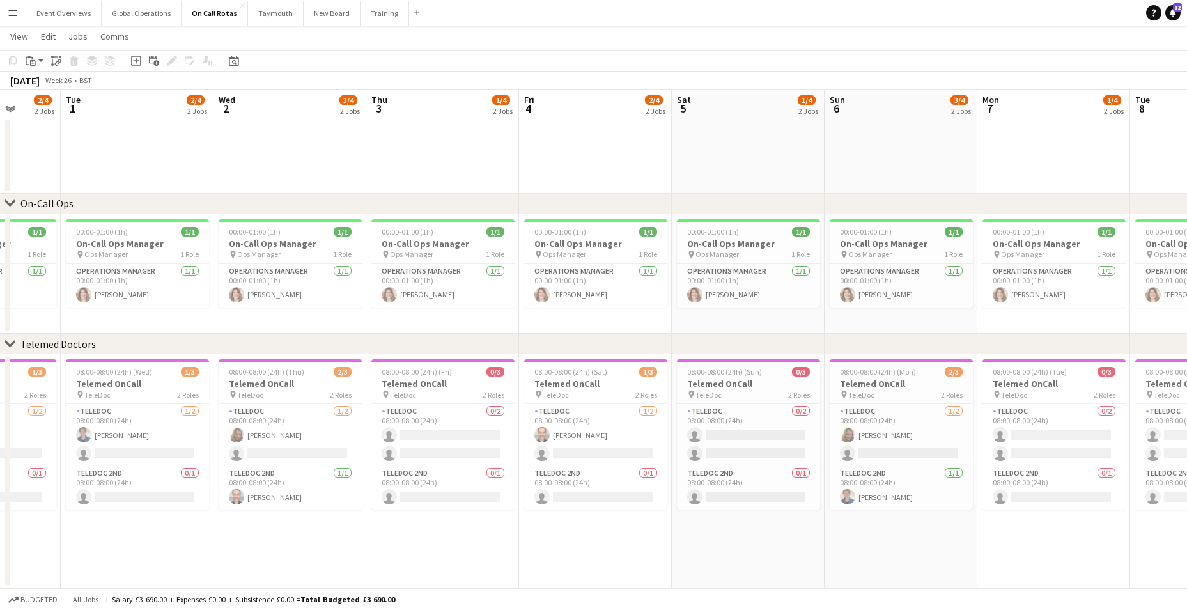
scroll to position [0, 408]
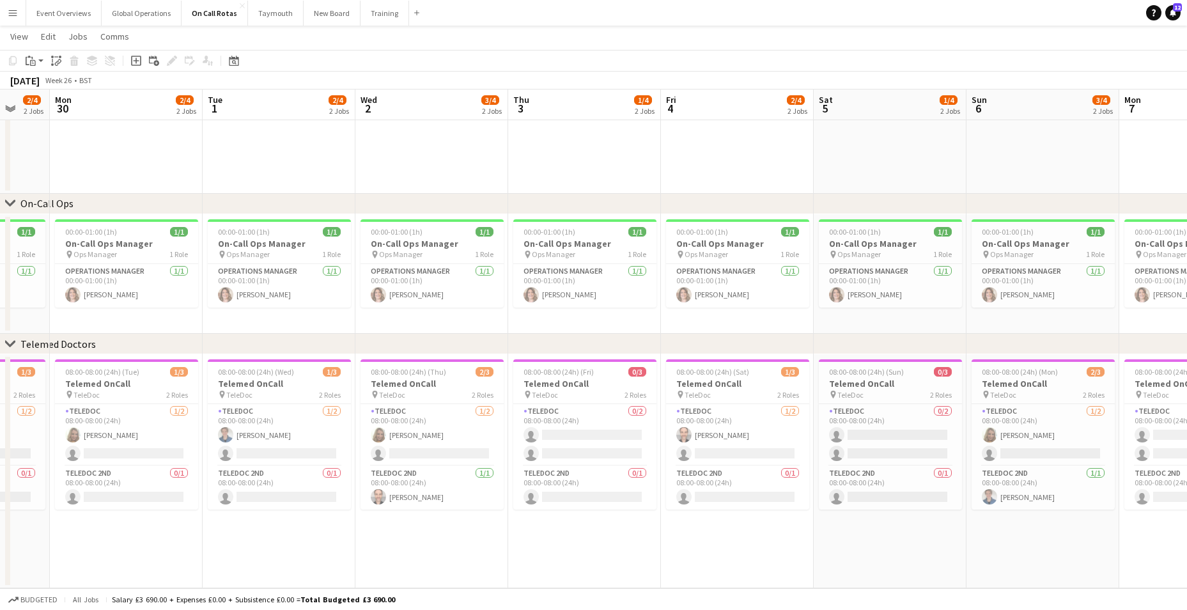
click at [435, 367] on app-calendar-viewport "Fri 27 1/4 2 Jobs Sat 28 2/4 2 Jobs Sun 29 2/4 2 Jobs Mon 30 2/4 2 Jobs Tue 1 2…" at bounding box center [593, 249] width 1187 height 678
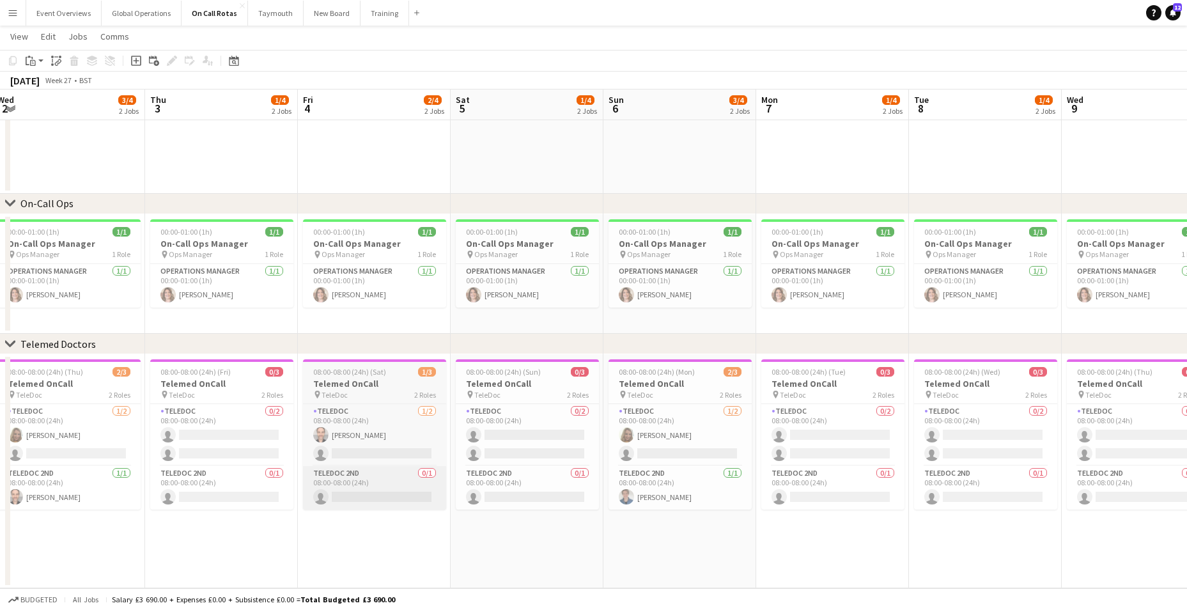
click at [375, 482] on app-calendar-viewport "Sun 29 2/4 2 Jobs Mon 30 2/4 2 Jobs Tue 1 2/4 2 Jobs Wed 2 3/4 2 Jobs Thu 3 1/4…" at bounding box center [593, 249] width 1187 height 678
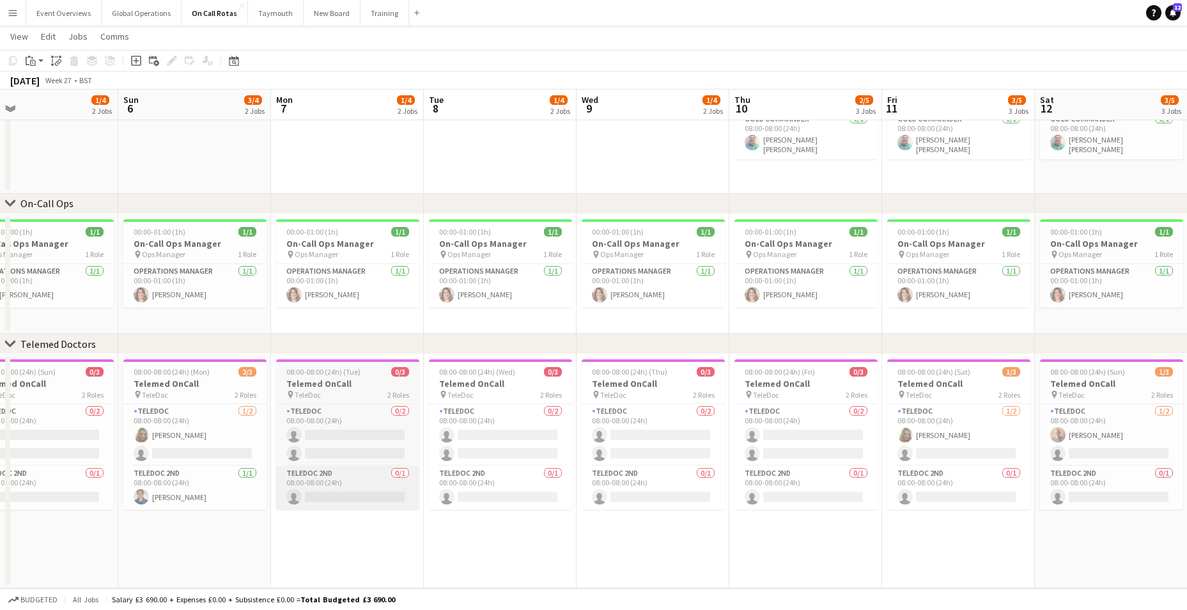
click at [366, 483] on app-calendar-viewport "Wed 2 3/4 2 Jobs Thu 3 1/4 2 Jobs Fri 4 2/4 2 Jobs Sat 5 1/4 2 Jobs Sun 6 3/4 2…" at bounding box center [593, 249] width 1187 height 678
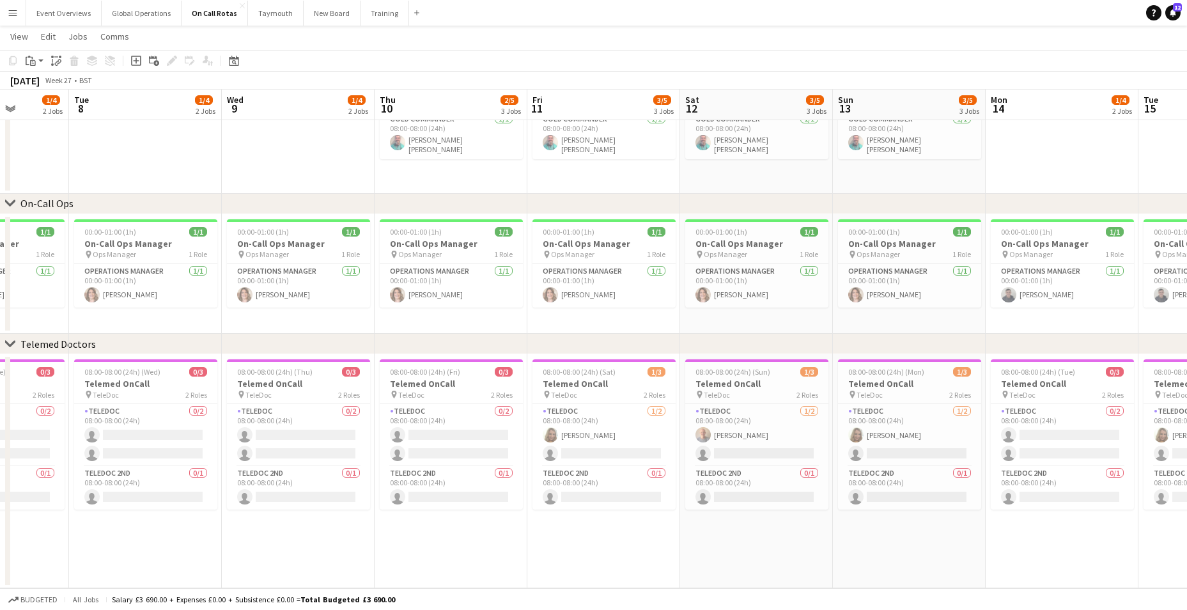
click at [456, 506] on app-calendar-viewport "Fri 4 2/4 2 Jobs Sat 5 1/4 2 Jobs Sun 6 3/4 2 Jobs Mon 7 1/4 2 Jobs Tue 8 1/4 2…" at bounding box center [593, 249] width 1187 height 678
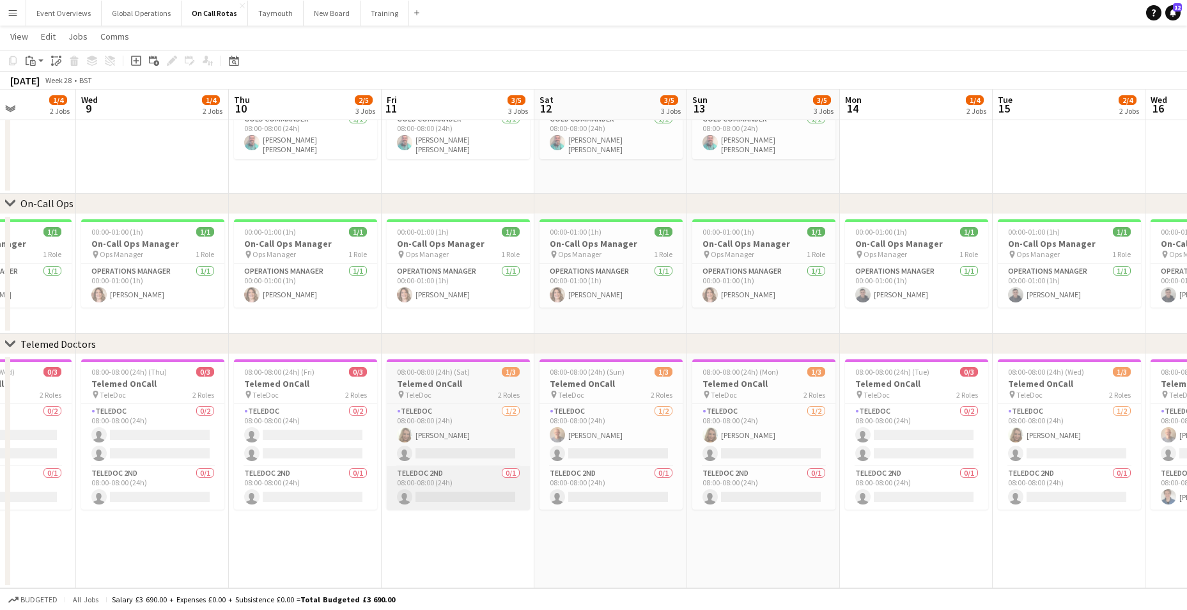
click at [440, 505] on app-calendar-viewport "Sat 5 1/4 2 Jobs Sun 6 3/4 2 Jobs Mon 7 1/4 2 Jobs Tue 8 1/4 2 Jobs Wed 9 1/4 2…" at bounding box center [593, 249] width 1187 height 678
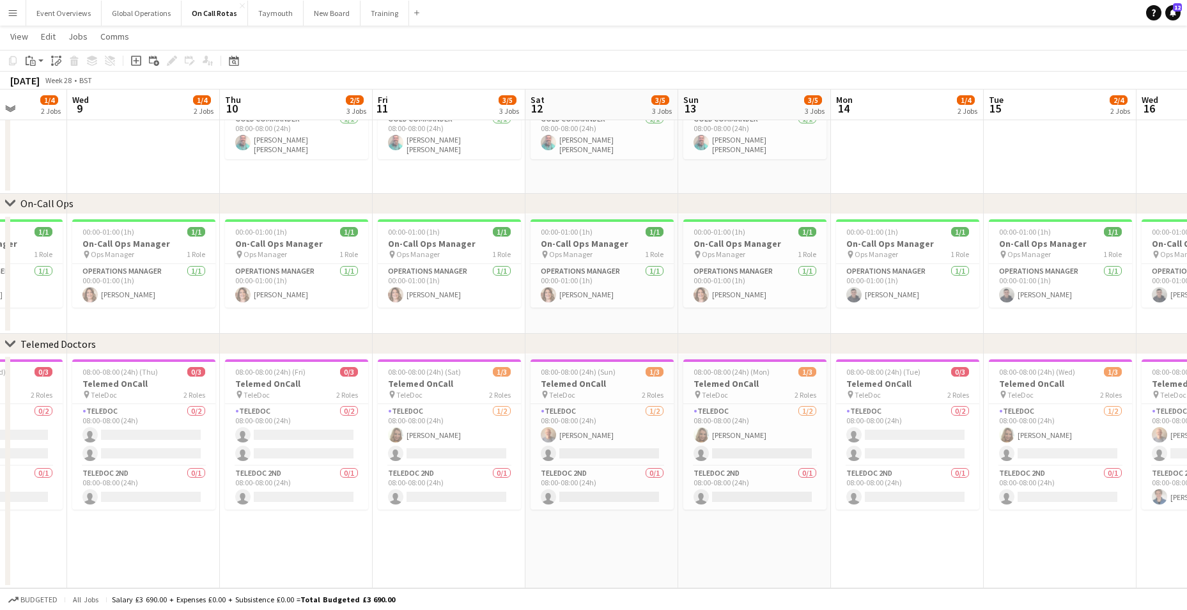
drag, startPoint x: 585, startPoint y: 523, endPoint x: 527, endPoint y: 506, distance: 60.7
click at [428, 509] on app-calendar-viewport "Sun 6 3/4 2 Jobs Mon 7 1/4 2 Jobs Tue 8 1/4 2 Jobs Wed 9 1/4 2 Jobs Thu 10 2/5 …" at bounding box center [593, 249] width 1187 height 678
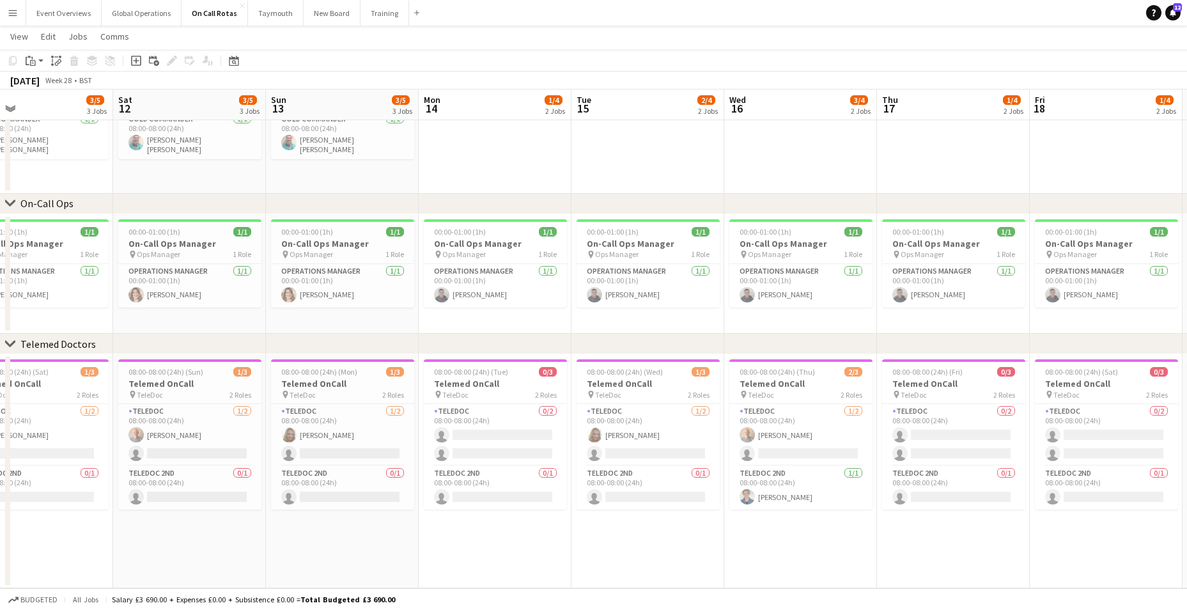
click at [338, 502] on app-calendar-viewport "Tue 8 1/4 2 Jobs Wed 9 1/4 2 Jobs Thu 10 2/5 3 Jobs Fri 11 3/5 3 Jobs Sat 12 3/…" at bounding box center [593, 249] width 1187 height 678
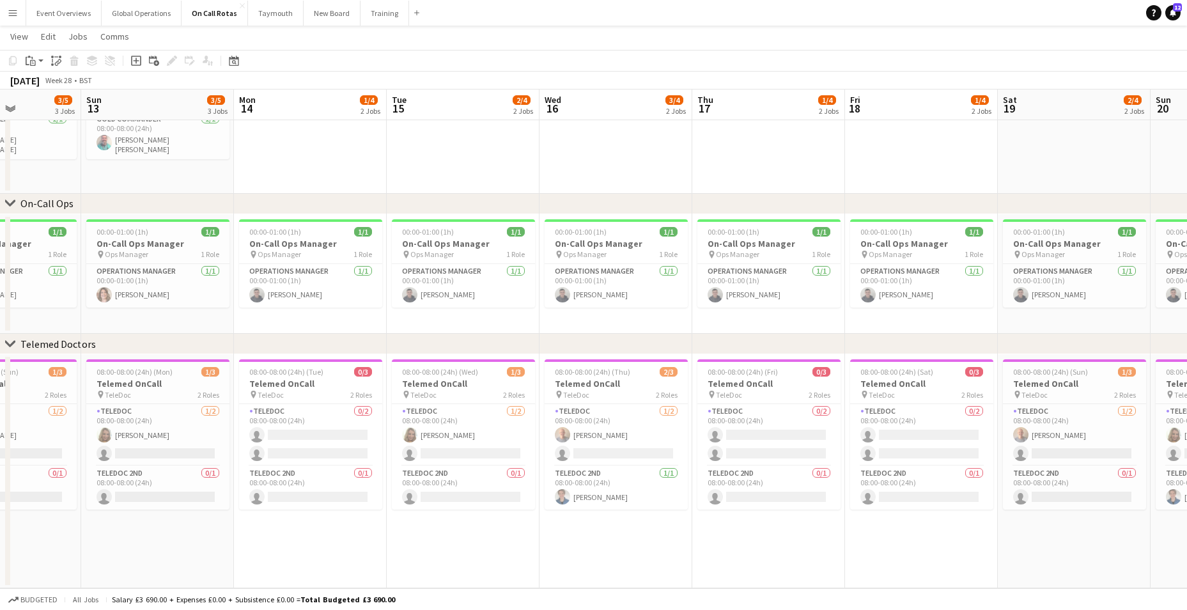
scroll to position [0, 397]
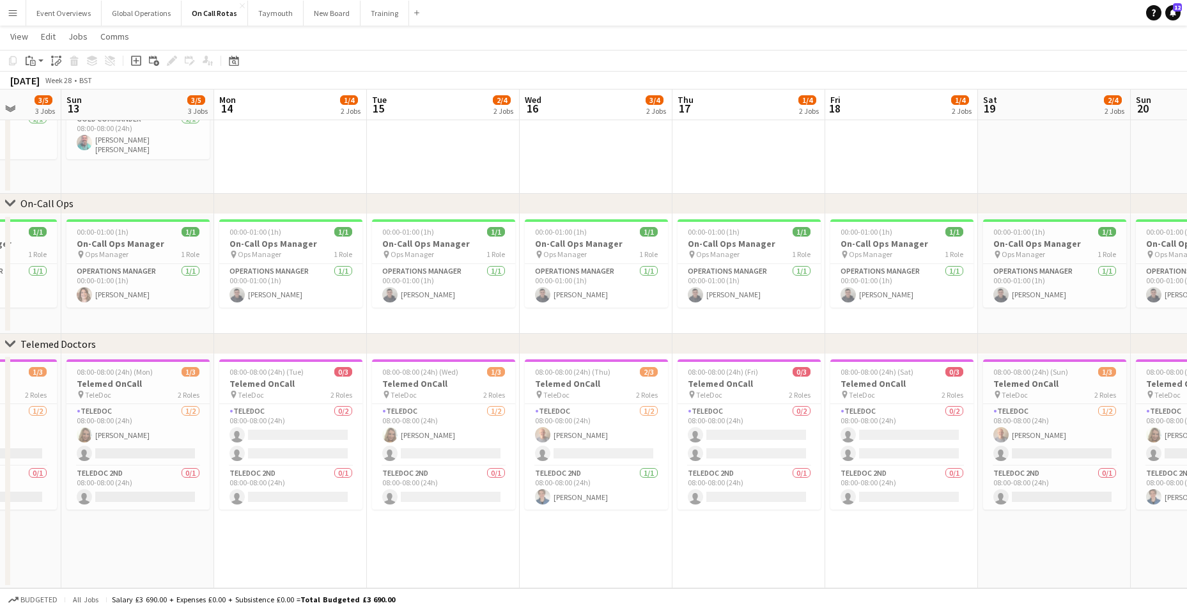
click at [423, 540] on app-calendar-viewport "Thu 10 2/5 3 Jobs Fri 11 3/5 3 Jobs Sat 12 3/5 3 Jobs Sun 13 3/5 3 Jobs Mon 14 …" at bounding box center [593, 249] width 1187 height 678
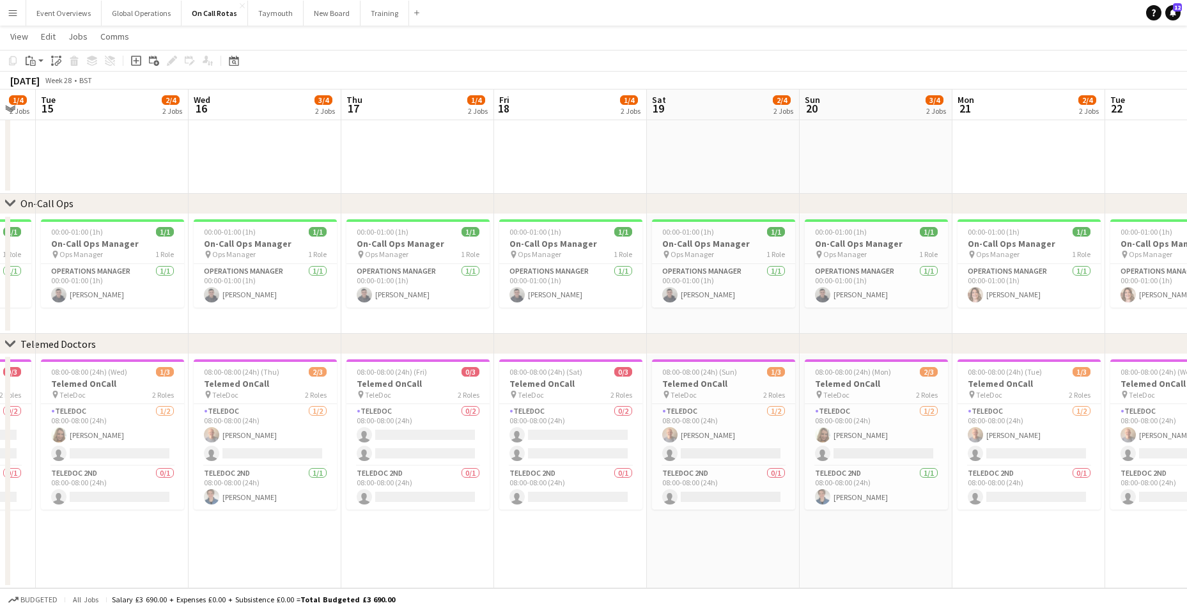
click at [404, 534] on app-calendar-viewport "Sat 12 3/5 3 Jobs Sun 13 3/5 3 Jobs Mon 14 1/4 2 Jobs Tue 15 2/4 2 Jobs Wed 16 …" at bounding box center [593, 249] width 1187 height 678
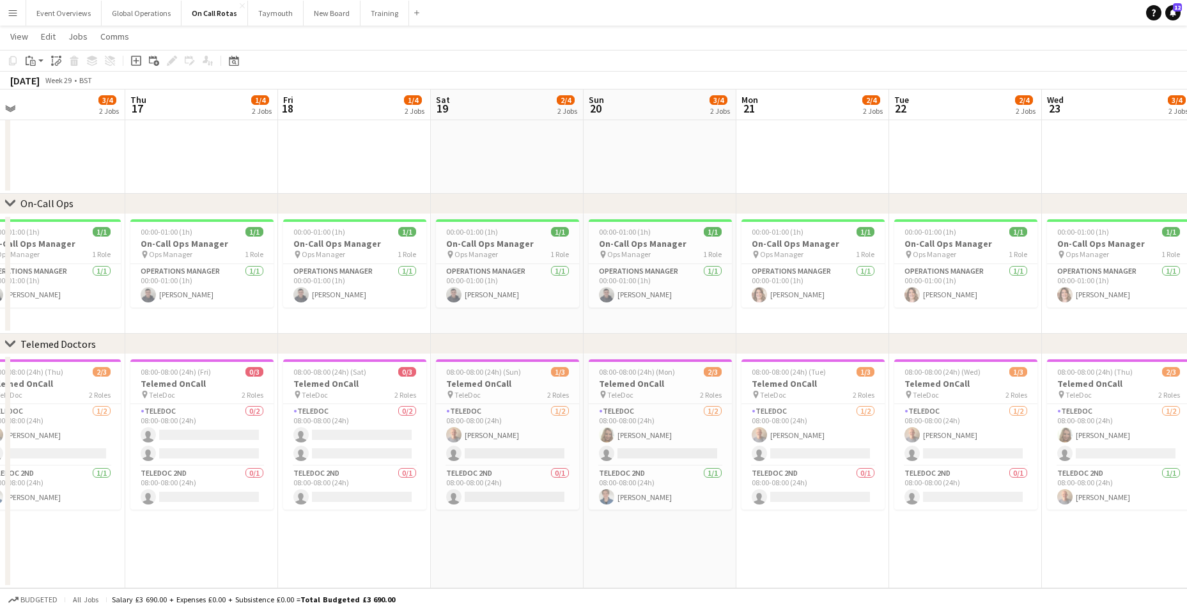
click at [463, 536] on app-calendar-viewport "Sun 13 3/5 3 Jobs Mon 14 1/4 2 Jobs Tue 15 2/4 2 Jobs Wed 16 3/4 2 Jobs Thu 17 …" at bounding box center [593, 249] width 1187 height 678
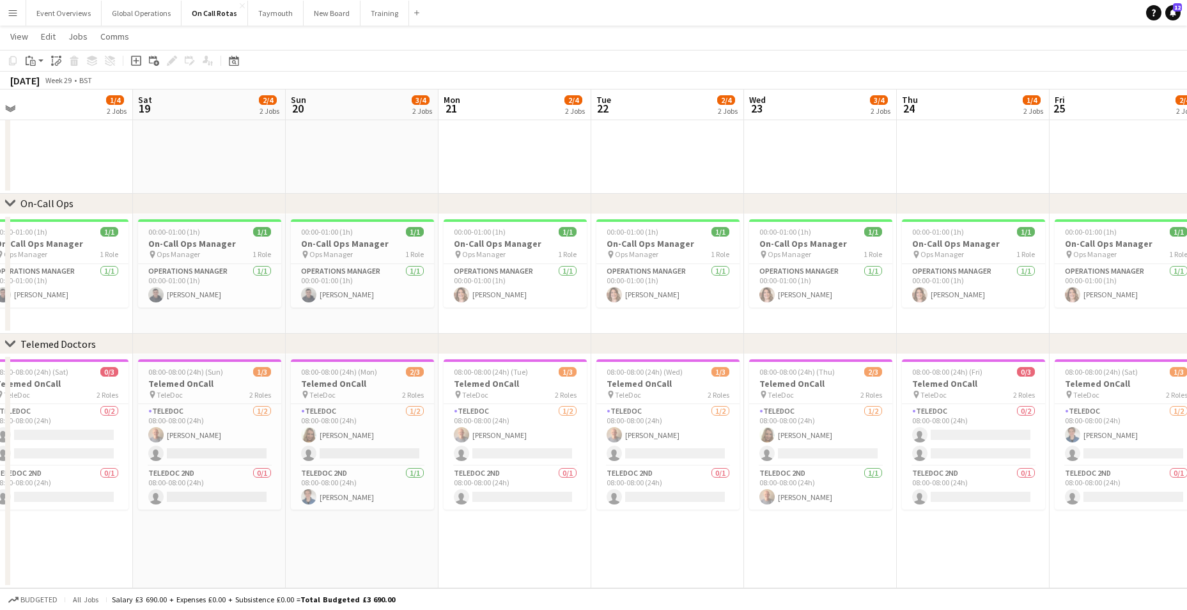
click at [493, 547] on app-calendar-viewport "Tue 15 2/4 2 Jobs Wed 16 3/4 2 Jobs Thu 17 1/4 2 Jobs Fri 18 1/4 2 Jobs Sat 19 …" at bounding box center [593, 249] width 1187 height 678
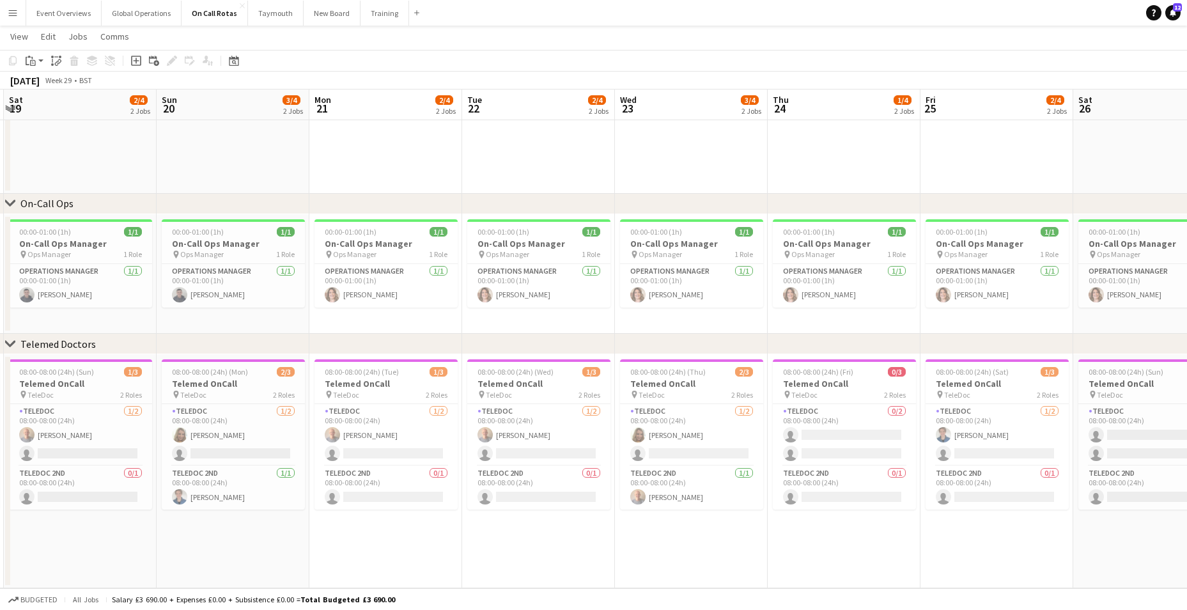
click at [502, 549] on app-calendar-viewport "Wed 16 3/4 2 Jobs Thu 17 1/4 2 Jobs Fri 18 1/4 2 Jobs Sat 19 2/4 2 Jobs Sun 20 …" at bounding box center [593, 249] width 1187 height 678
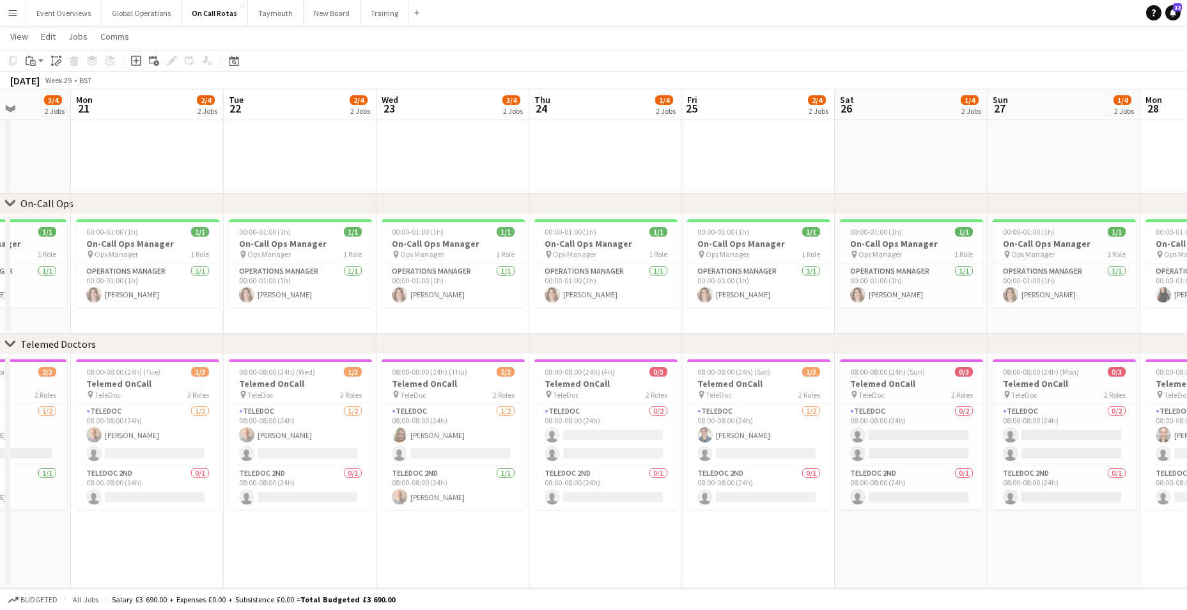
click at [495, 550] on app-calendar-viewport "Thu 17 1/4 2 Jobs Fri 18 1/4 2 Jobs Sat 19 2/4 2 Jobs Sun 20 3/4 2 Jobs Mon 21 …" at bounding box center [593, 249] width 1187 height 678
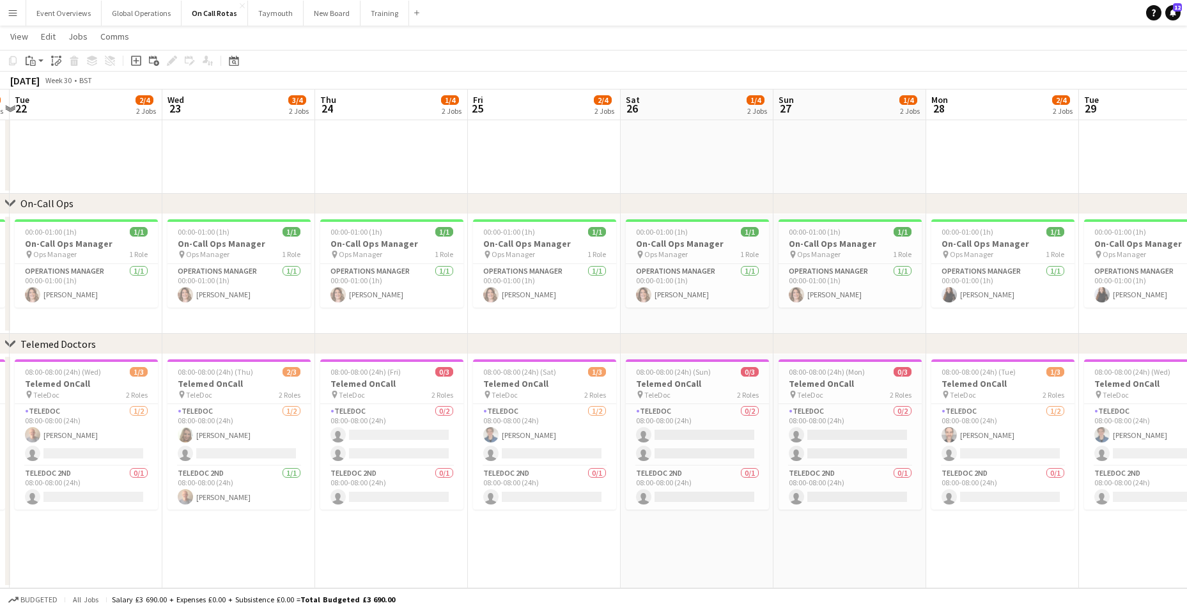
scroll to position [0, 451]
click at [522, 545] on app-calendar-viewport "Sat 19 2/4 2 Jobs Sun 20 3/4 2 Jobs Mon 21 2/4 2 Jobs Tue 22 2/4 2 Jobs Wed 23 …" at bounding box center [593, 249] width 1187 height 678
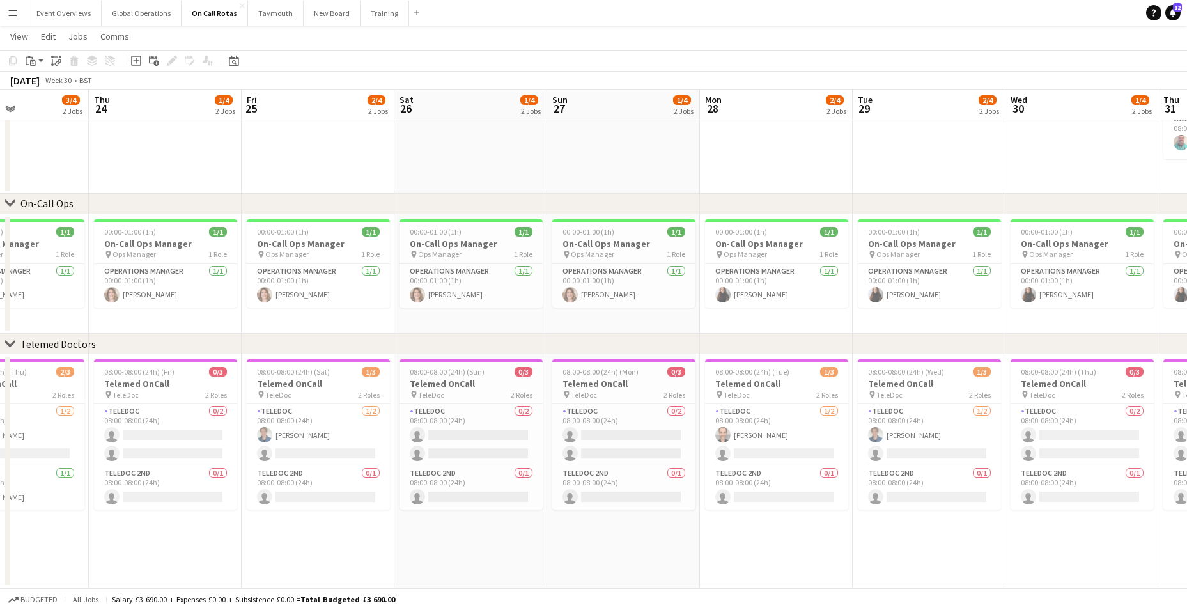
click at [591, 543] on app-calendar-viewport "Sun 20 3/4 2 Jobs Mon 21 2/4 2 Jobs Tue 22 2/4 2 Jobs Wed 23 3/4 2 Jobs Thu 24 …" at bounding box center [593, 249] width 1187 height 678
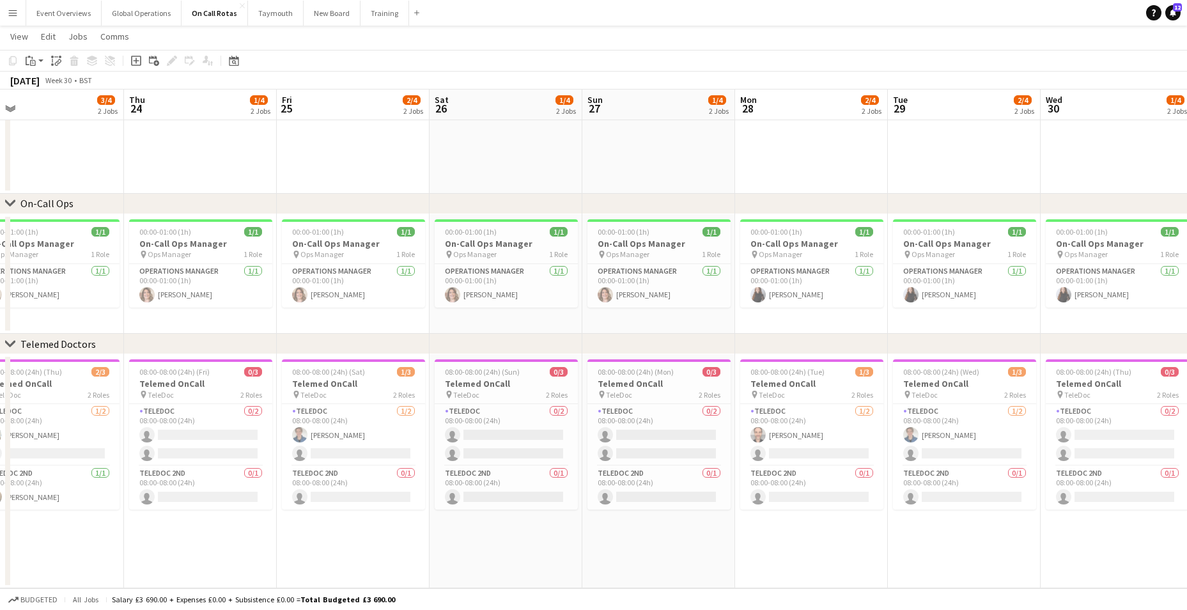
scroll to position [0, 534]
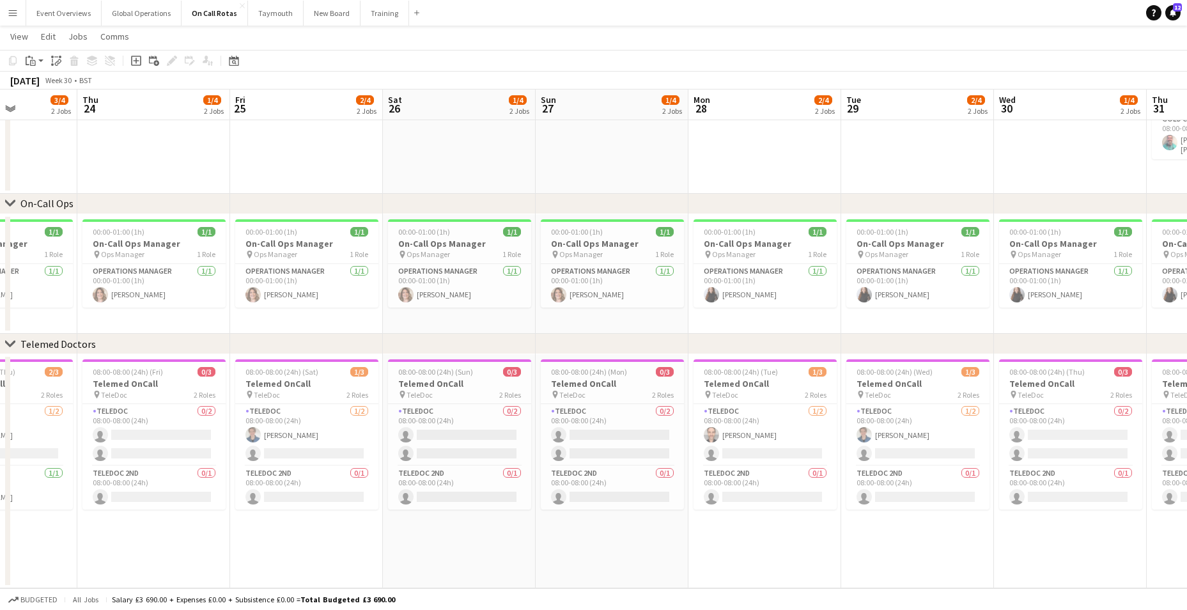
click at [584, 546] on app-calendar-viewport "Sun 20 3/4 2 Jobs Mon 21 2/4 2 Jobs Tue 22 2/4 2 Jobs Wed 23 3/4 2 Jobs Thu 24 …" at bounding box center [593, 249] width 1187 height 678
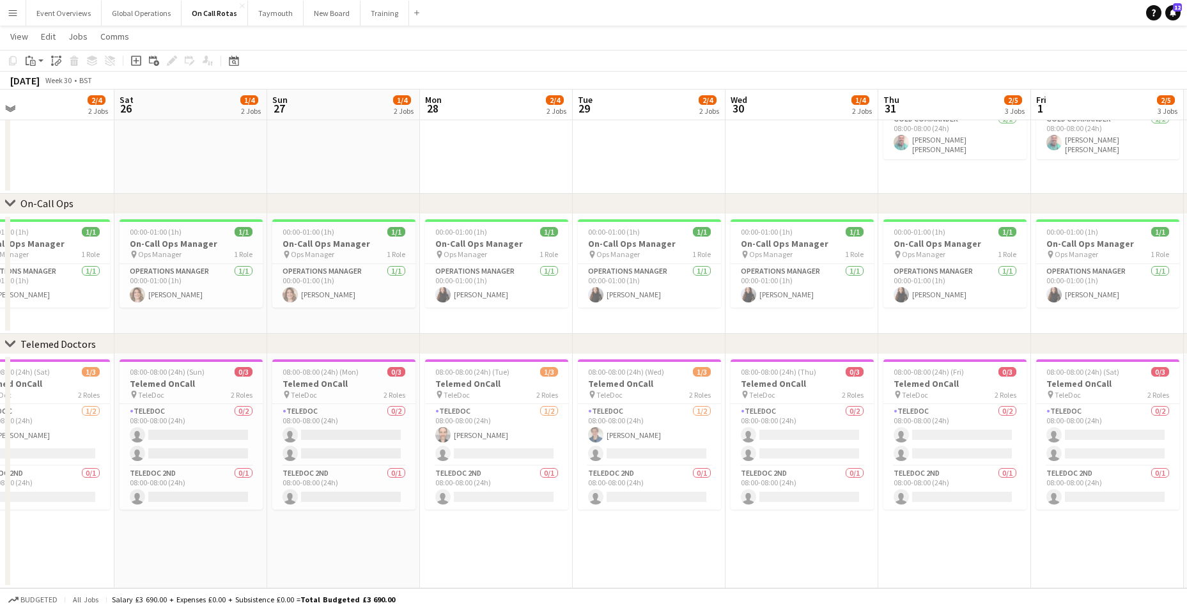
click at [490, 543] on app-calendar-viewport "Tue 22 2/4 2 Jobs Wed 23 3/4 2 Jobs Thu 24 1/4 2 Jobs Fri 25 2/4 2 Jobs Sat 26 …" at bounding box center [593, 249] width 1187 height 678
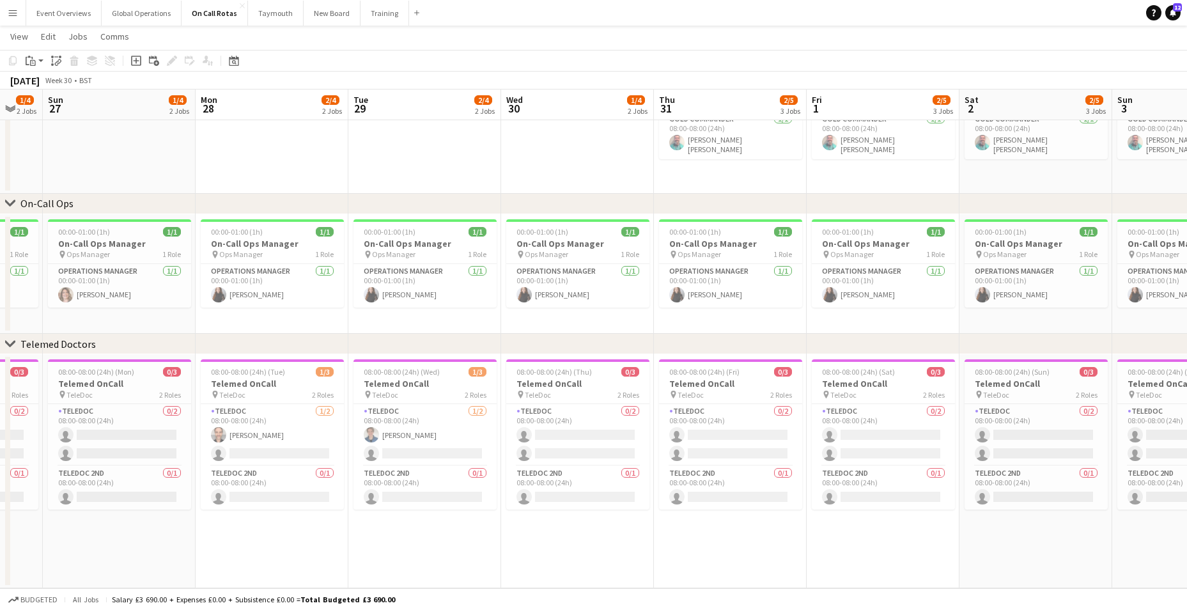
scroll to position [0, 416]
drag, startPoint x: 621, startPoint y: 546, endPoint x: 396, endPoint y: 545, distance: 224.3
click at [396, 545] on app-calendar-viewport "Thu 24 1/4 2 Jobs Fri 25 2/4 2 Jobs Sat 26 1/4 2 Jobs Sun 27 1/4 2 Jobs Mon 28 …" at bounding box center [593, 249] width 1187 height 678
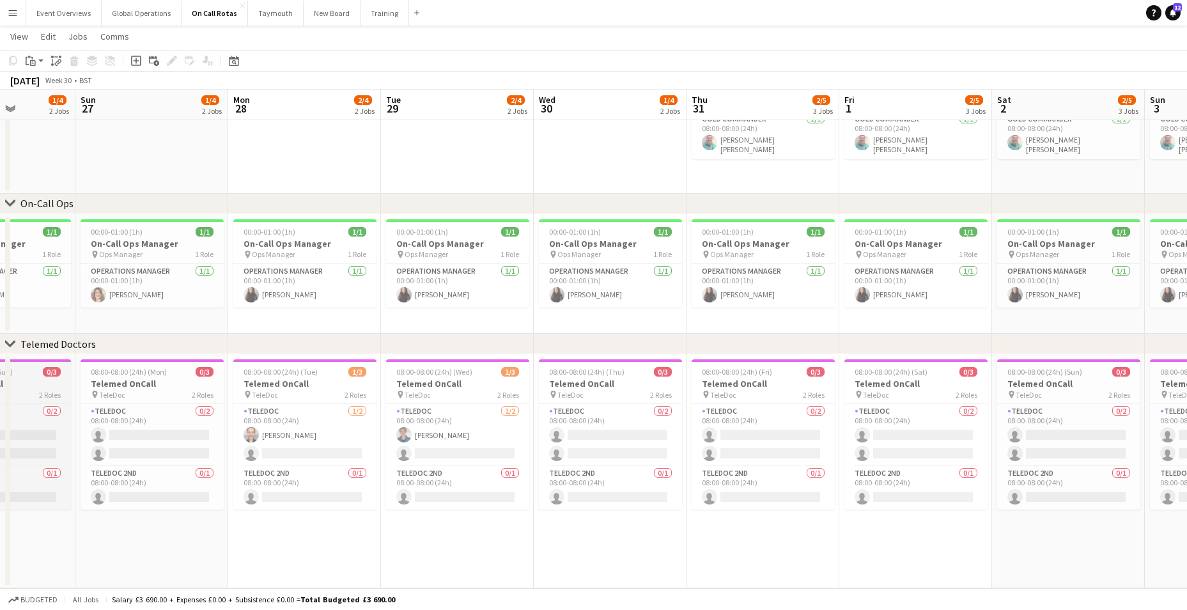
drag, startPoint x: 163, startPoint y: 405, endPoint x: 521, endPoint y: 401, distance: 357.9
click at [655, 396] on app-calendar-viewport "Thu 24 1/4 2 Jobs Fri 25 2/4 2 Jobs Sat 26 1/4 2 Jobs Sun 27 1/4 2 Jobs Mon 28 …" at bounding box center [593, 249] width 1187 height 678
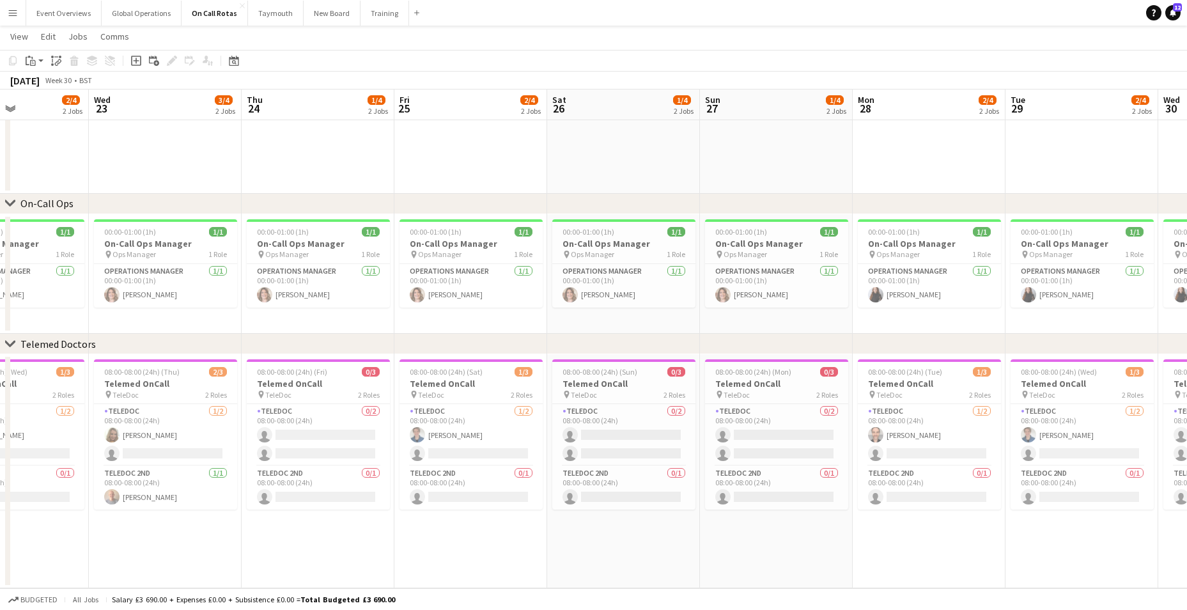
drag, startPoint x: 160, startPoint y: 400, endPoint x: 644, endPoint y: 421, distance: 484.3
click at [696, 419] on app-calendar-viewport "Mon 21 2/4 2 Jobs Tue 22 2/4 2 Jobs Wed 23 3/4 2 Jobs Thu 24 1/4 2 Jobs Fri 25 …" at bounding box center [593, 249] width 1187 height 678
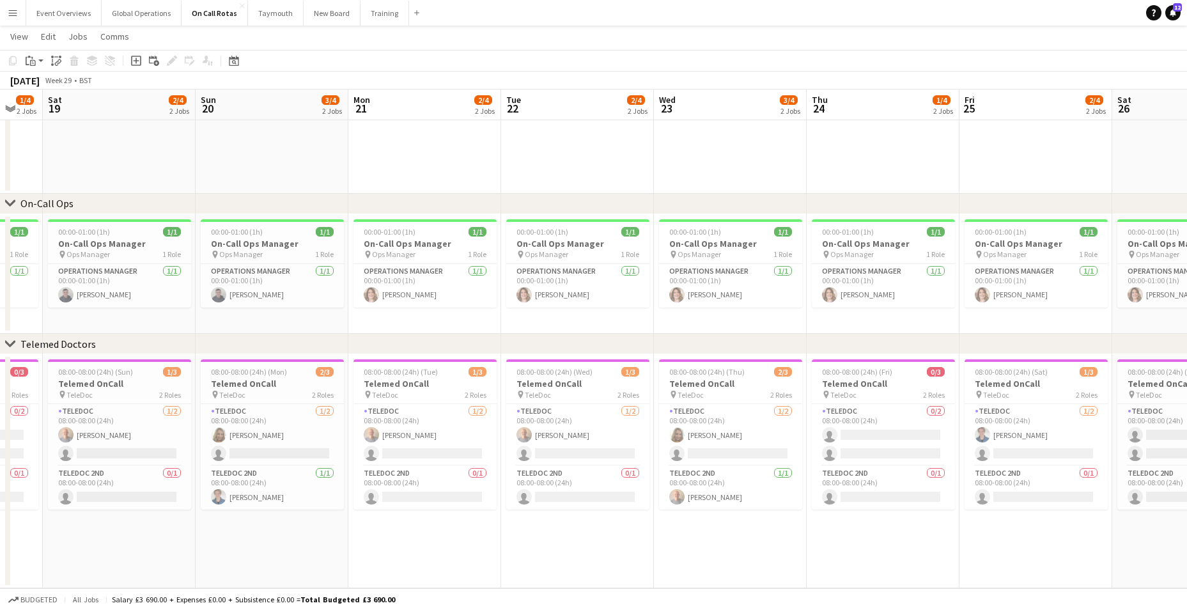
drag, startPoint x: 179, startPoint y: 408, endPoint x: 757, endPoint y: 403, distance: 577.8
click at [757, 403] on app-calendar-viewport "Thu 17 1/4 2 Jobs Fri 18 1/4 2 Jobs Sat 19 2/4 2 Jobs Sun 20 3/4 2 Jobs Mon 21 …" at bounding box center [593, 249] width 1187 height 678
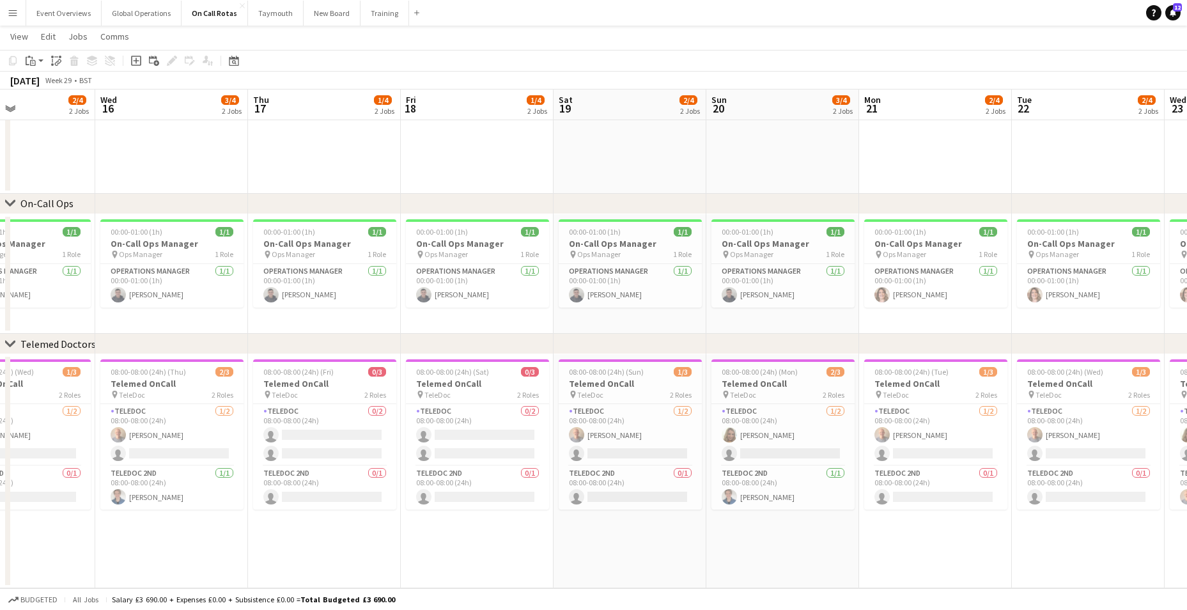
drag, startPoint x: 227, startPoint y: 409, endPoint x: 829, endPoint y: 399, distance: 602.1
click at [829, 399] on app-calendar-viewport "Mon 14 1/4 2 Jobs Tue 15 2/4 2 Jobs Wed 16 3/4 2 Jobs Thu 17 1/4 2 Jobs Fri 18 …" at bounding box center [593, 249] width 1187 height 678
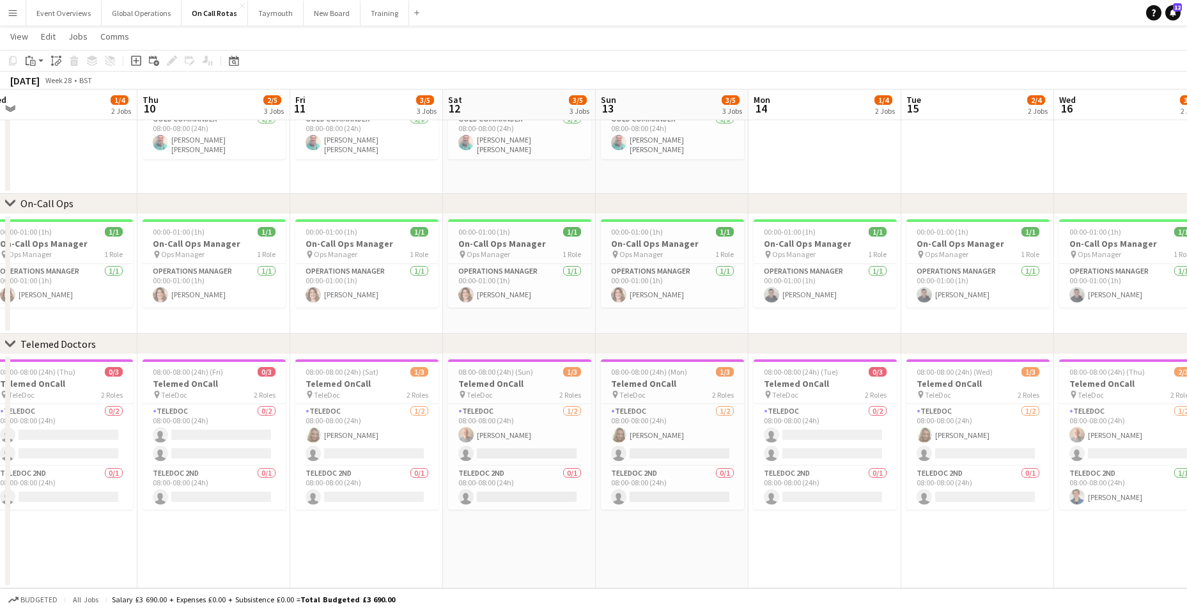
drag, startPoint x: 258, startPoint y: 422, endPoint x: 709, endPoint y: 400, distance: 451.7
click at [709, 400] on app-calendar-viewport "Mon 7 1/4 2 Jobs Tue 8 1/4 2 Jobs Wed 9 1/4 2 Jobs Thu 10 2/5 3 Jobs Fri 11 3/5…" at bounding box center [593, 249] width 1187 height 678
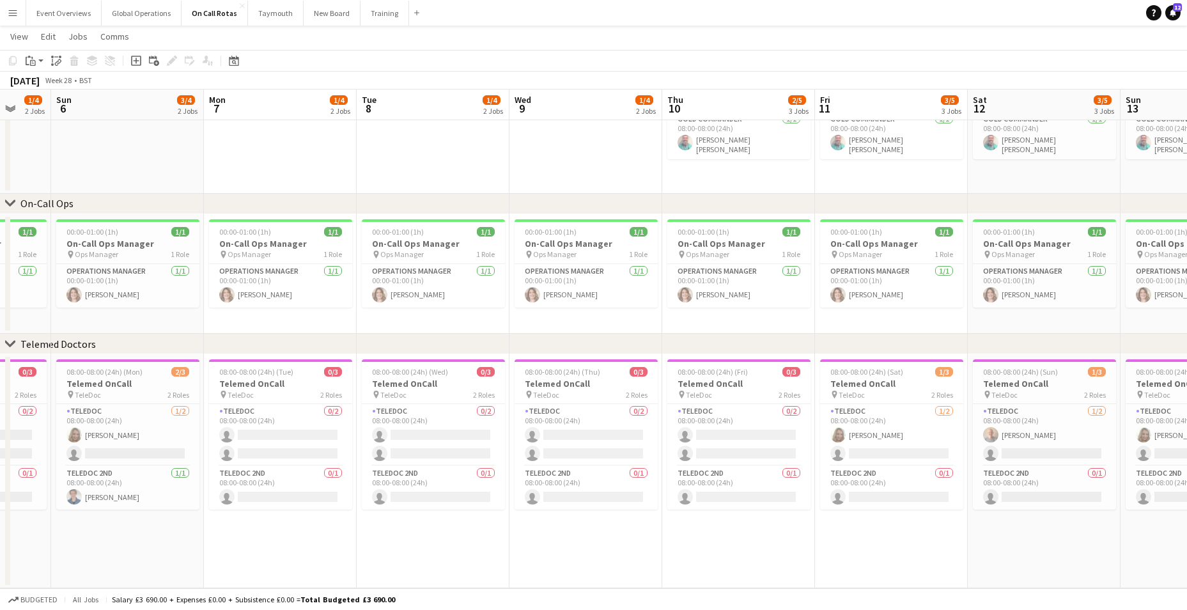
drag, startPoint x: 253, startPoint y: 405, endPoint x: 778, endPoint y: 394, distance: 524.8
click at [778, 394] on app-calendar-viewport "Thu 3 1/4 2 Jobs Fri 4 2/4 2 Jobs Sat 5 1/4 2 Jobs Sun 6 3/4 2 Jobs Mon 7 1/4 2…" at bounding box center [593, 249] width 1187 height 678
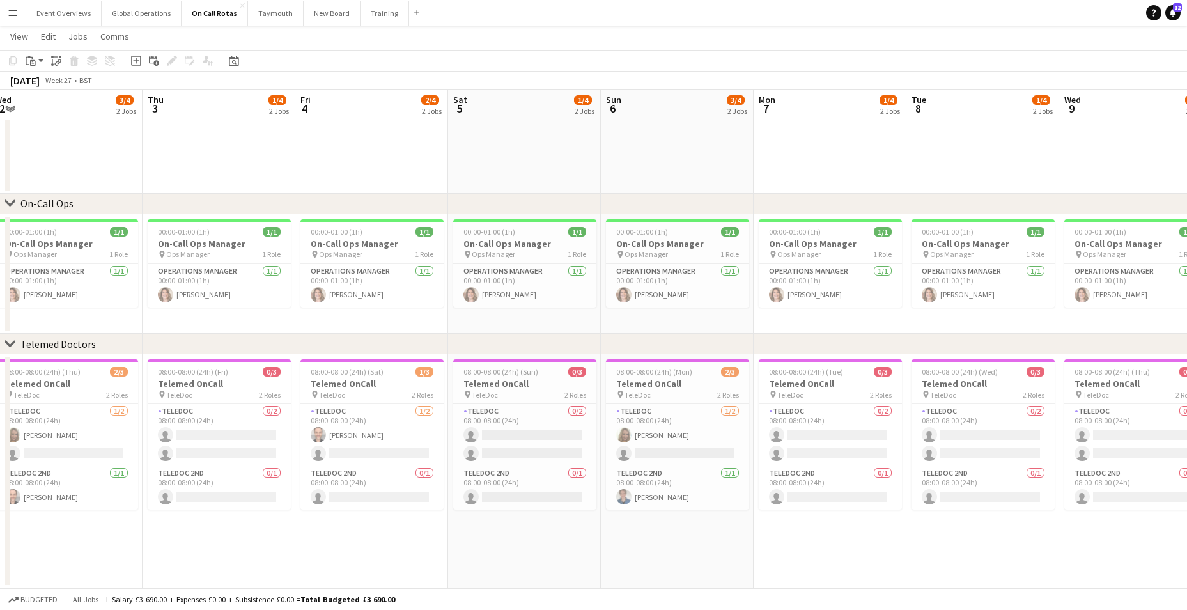
drag, startPoint x: 164, startPoint y: 429, endPoint x: 727, endPoint y: 417, distance: 563.8
click at [727, 417] on app-calendar-viewport "Mon 30 2/4 2 Jobs Tue 1 2/4 2 Jobs Wed 2 3/4 2 Jobs Thu 3 1/4 2 Jobs Fri 4 2/4 …" at bounding box center [593, 249] width 1187 height 678
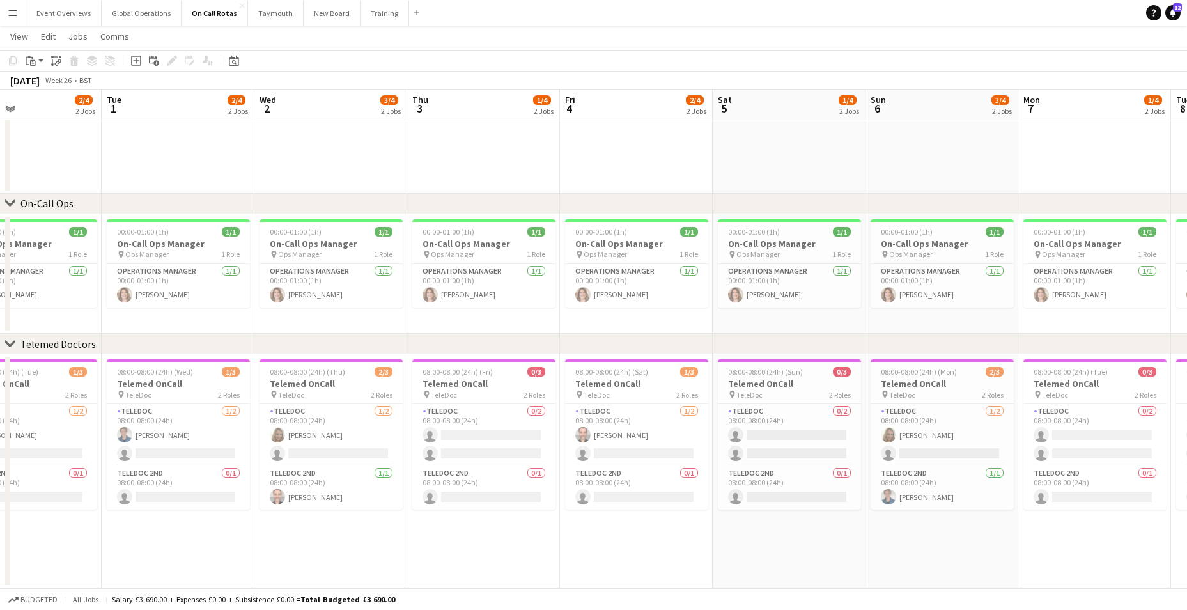
drag, startPoint x: 187, startPoint y: 414, endPoint x: 450, endPoint y: 431, distance: 263.9
click at [450, 431] on app-calendar-viewport "Fri 27 1/4 2 Jobs Sat 28 2/4 2 Jobs Sun 29 2/4 2 Jobs Mon 30 2/4 2 Jobs Tue 1 2…" at bounding box center [593, 249] width 1187 height 678
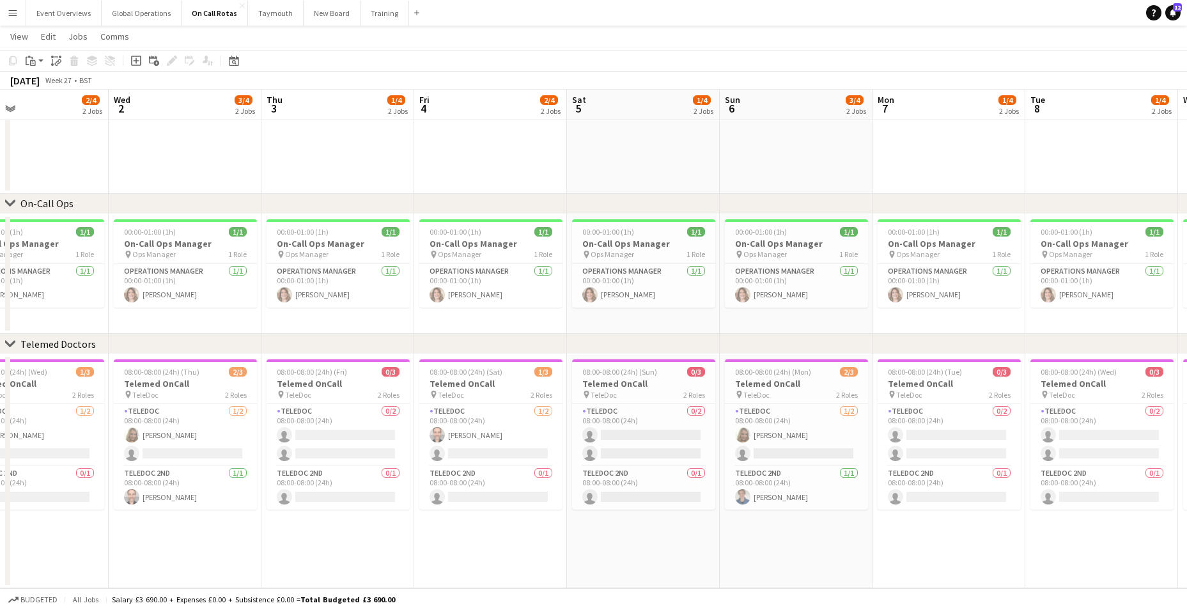
drag, startPoint x: 336, startPoint y: 515, endPoint x: 211, endPoint y: 525, distance: 125.6
click at [170, 520] on app-calendar-viewport "Sat 28 2/4 2 Jobs Sun 29 2/4 2 Jobs Mon 30 2/4 2 Jobs Tue 1 2/4 2 Jobs Wed 2 3/…" at bounding box center [593, 249] width 1187 height 678
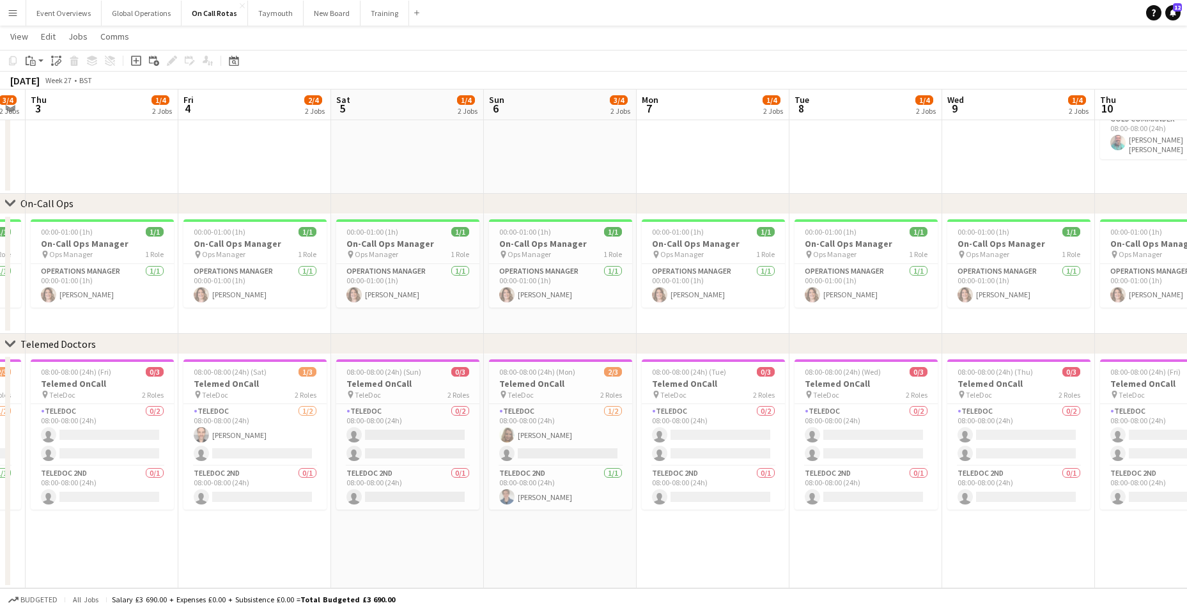
drag, startPoint x: 481, startPoint y: 558, endPoint x: 275, endPoint y: 553, distance: 205.2
click at [266, 558] on app-calendar-viewport "Mon 30 2/4 2 Jobs Tue 1 2/4 2 Jobs Wed 2 3/4 2 Jobs Thu 3 1/4 2 Jobs Fri 4 2/4 …" at bounding box center [593, 249] width 1187 height 678
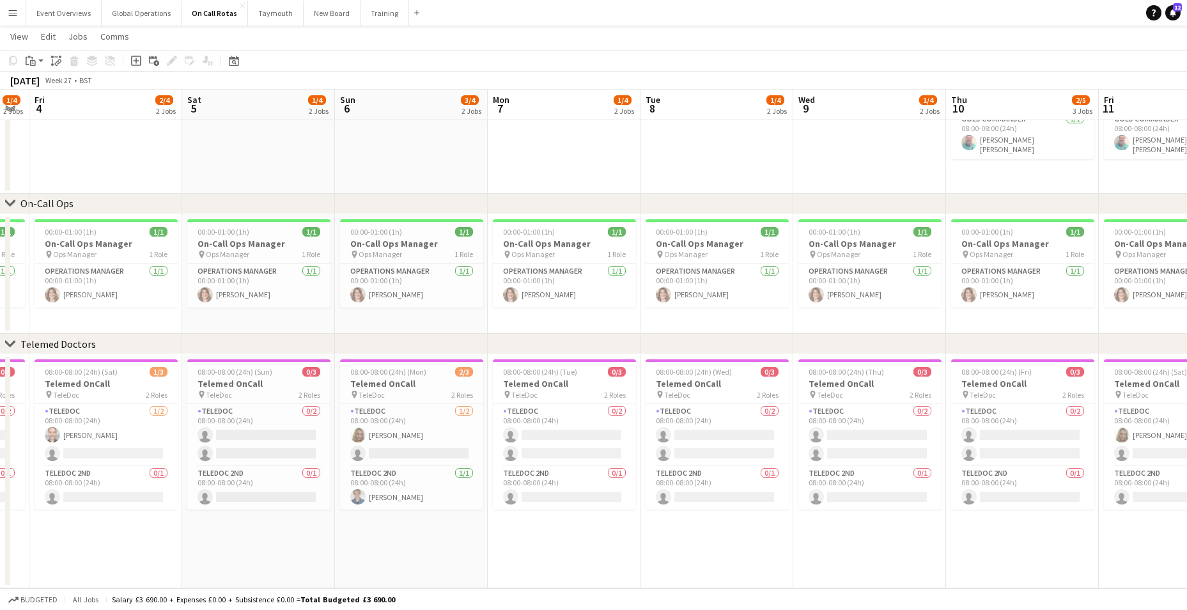
scroll to position [0, 434]
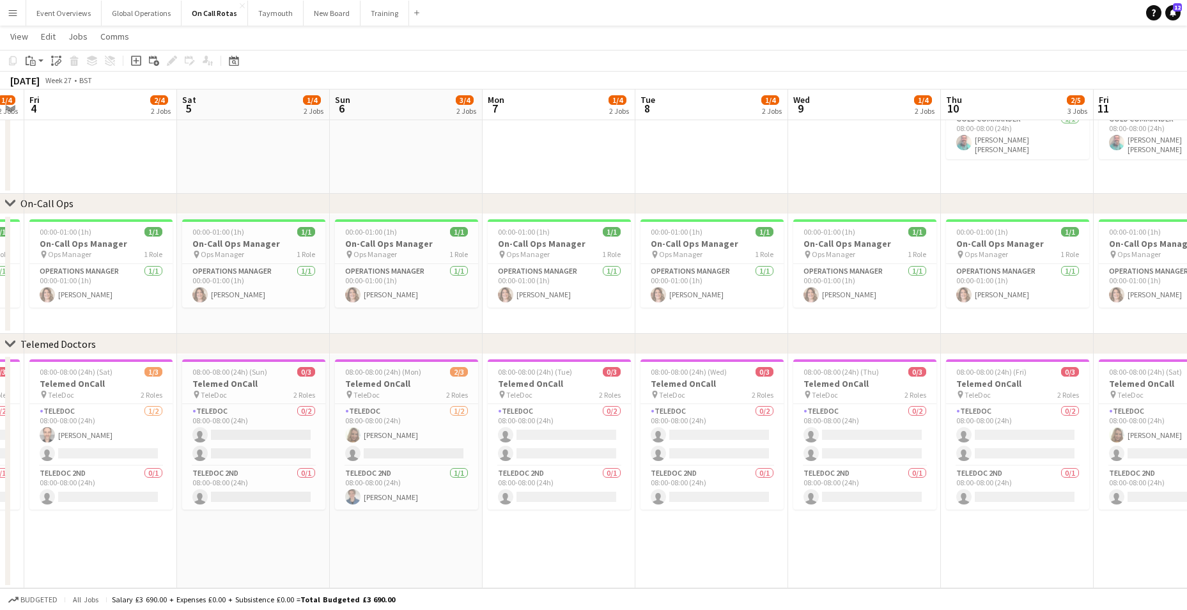
drag, startPoint x: 738, startPoint y: 557, endPoint x: 585, endPoint y: 551, distance: 153.5
click at [585, 551] on app-calendar-viewport "Tue 1 2/4 2 Jobs Wed 2 3/4 2 Jobs Thu 3 1/4 2 Jobs Fri 4 2/4 2 Jobs Sat 5 1/4 2…" at bounding box center [593, 249] width 1187 height 678
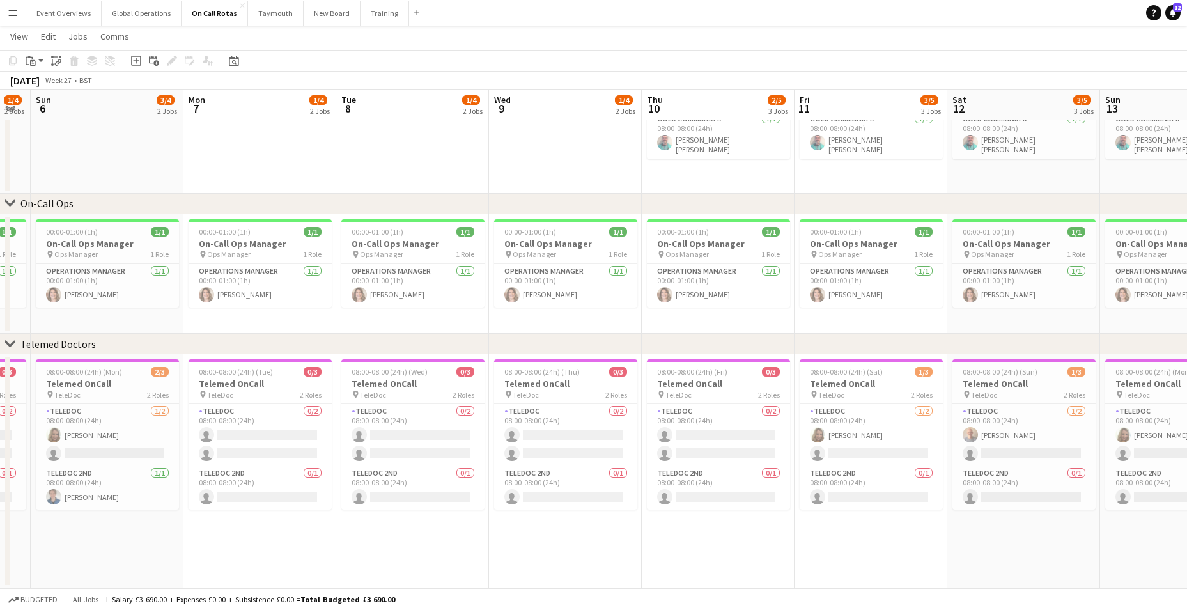
drag, startPoint x: 702, startPoint y: 561, endPoint x: 441, endPoint y: 553, distance: 261.5
click at [403, 553] on app-calendar-viewport "Thu 3 1/4 2 Jobs Fri 4 2/4 2 Jobs Sat 5 1/4 2 Jobs Sun 6 3/4 2 Jobs Mon 7 1/4 2…" at bounding box center [593, 249] width 1187 height 678
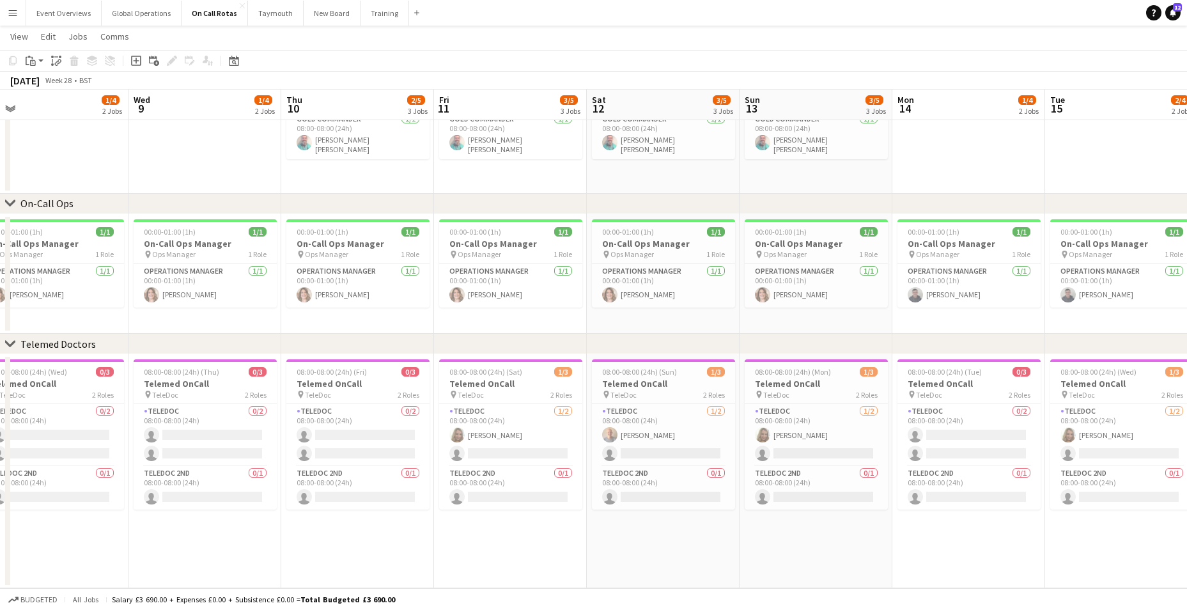
drag, startPoint x: 836, startPoint y: 551, endPoint x: 513, endPoint y: 541, distance: 323.5
click at [476, 547] on app-calendar-viewport "Sat 5 1/4 2 Jobs Sun 6 3/4 2 Jobs Mon 7 1/4 2 Jobs Tue 8 1/4 2 Jobs Wed 9 1/4 2…" at bounding box center [593, 249] width 1187 height 678
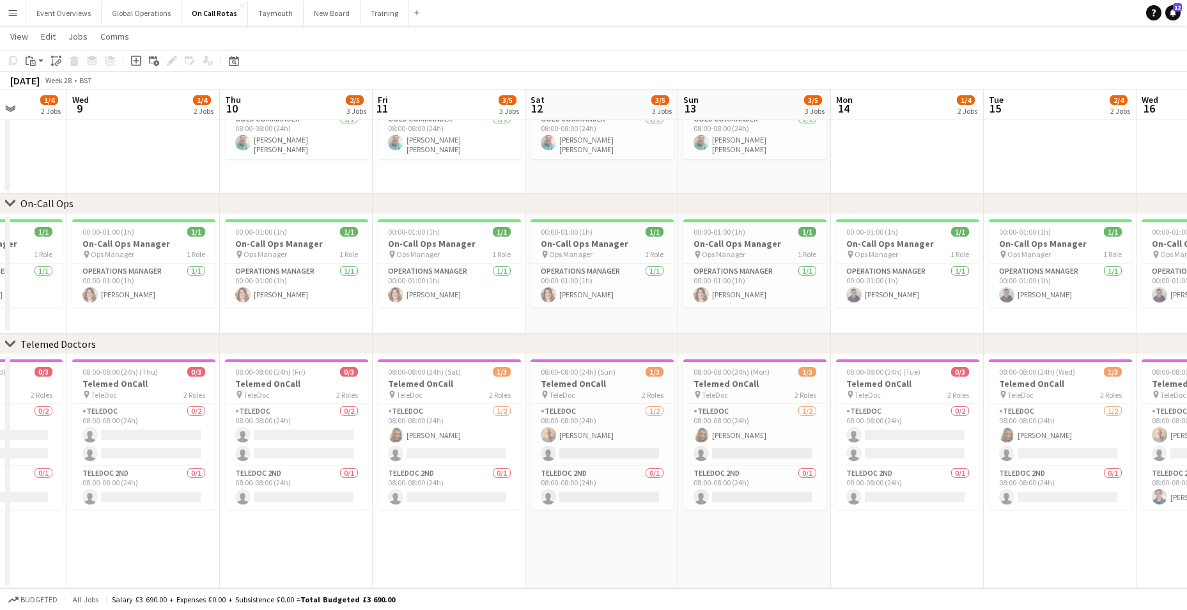
drag, startPoint x: 636, startPoint y: 547, endPoint x: 422, endPoint y: 555, distance: 213.6
click at [422, 555] on app-calendar-viewport "Sun 6 3/4 2 Jobs Mon 7 1/4 2 Jobs Tue 8 1/4 2 Jobs Wed 9 1/4 2 Jobs Thu 10 2/5 …" at bounding box center [593, 249] width 1187 height 678
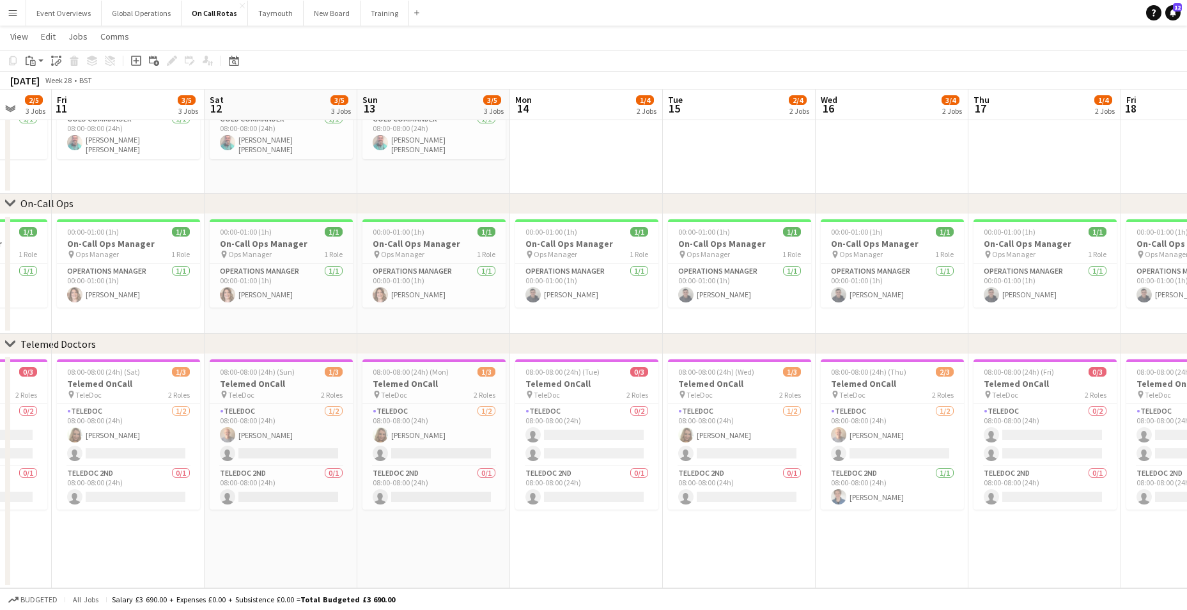
drag, startPoint x: 591, startPoint y: 555, endPoint x: 261, endPoint y: 559, distance: 329.8
click at [263, 559] on app-calendar-viewport "Tue 8 1/4 2 Jobs Wed 9 1/4 2 Jobs Thu 10 2/5 3 Jobs Fri 11 3/5 3 Jobs Sat 12 3/…" at bounding box center [593, 249] width 1187 height 678
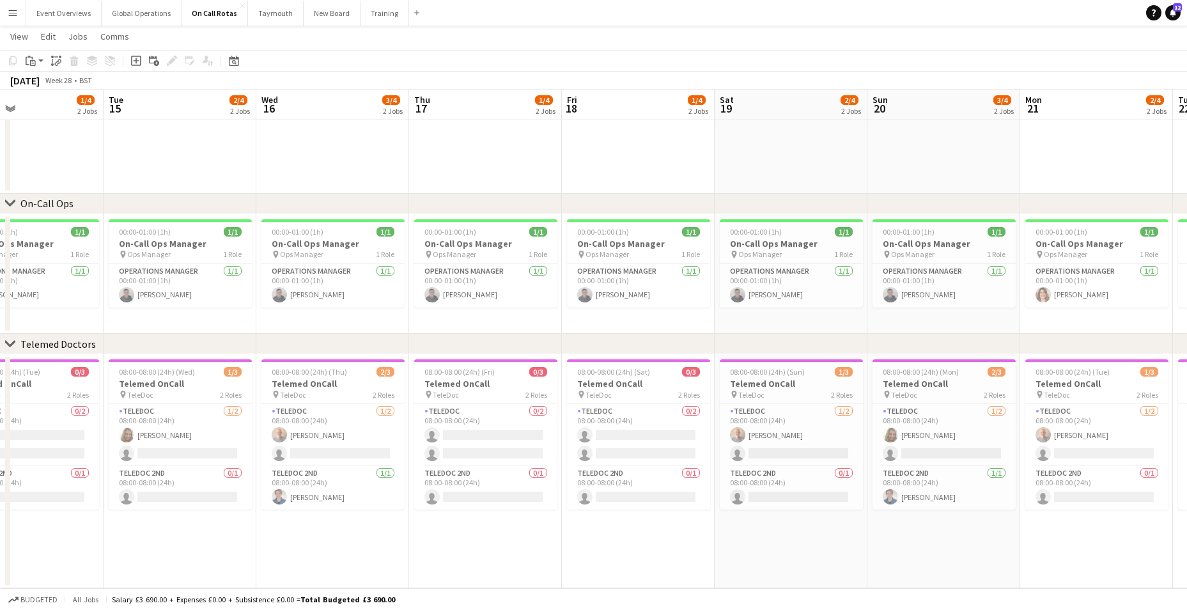
drag, startPoint x: 741, startPoint y: 538, endPoint x: 398, endPoint y: 549, distance: 342.7
click at [341, 546] on app-calendar-viewport "Fri 11 3/5 3 Jobs Sat 12 3/5 3 Jobs Sun 13 3/5 3 Jobs Mon 14 1/4 2 Jobs Tue 15 …" at bounding box center [593, 249] width 1187 height 678
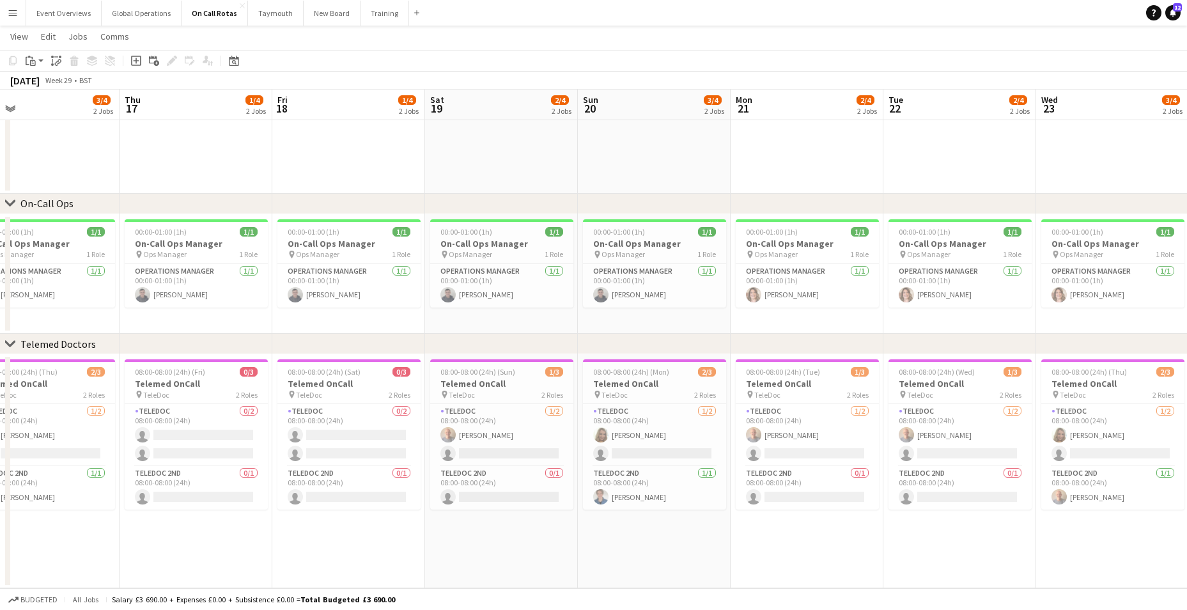
drag, startPoint x: 784, startPoint y: 534, endPoint x: 566, endPoint y: 544, distance: 218.8
click at [495, 546] on app-calendar-viewport "Sun 13 3/5 3 Jobs Mon 14 1/4 2 Jobs Tue 15 2/4 2 Jobs Wed 16 3/4 2 Jobs Thu 17 …" at bounding box center [593, 249] width 1187 height 678
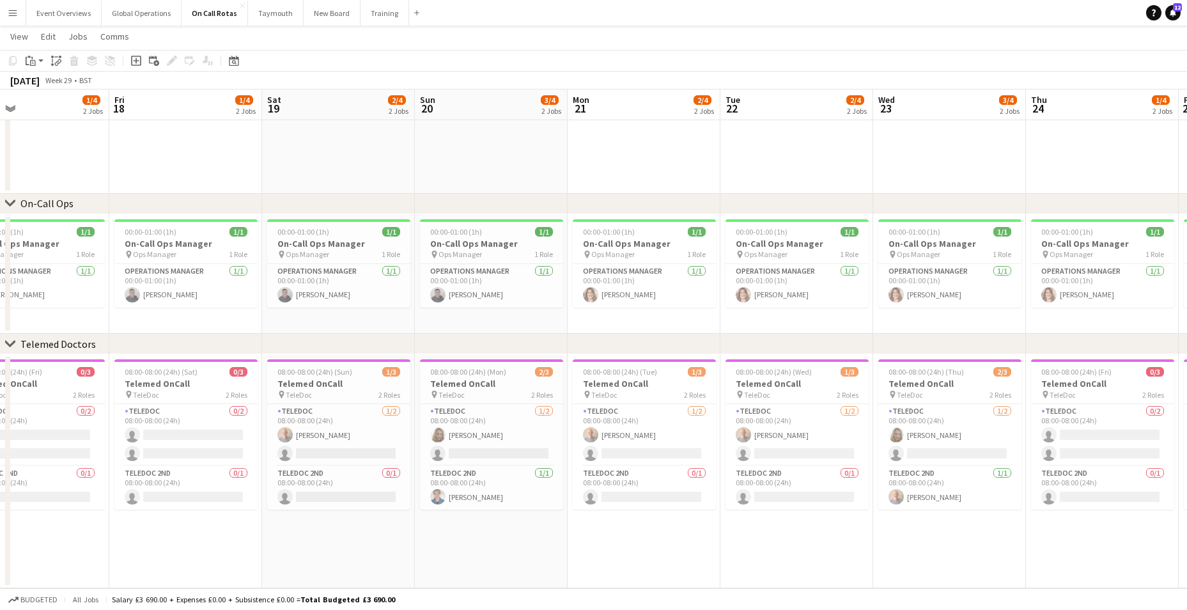
drag, startPoint x: 625, startPoint y: 554, endPoint x: 536, endPoint y: 545, distance: 90.0
click at [462, 553] on app-calendar-viewport "Mon 14 1/4 2 Jobs Tue 15 2/4 2 Jobs Wed 16 3/4 2 Jobs Thu 17 1/4 2 Jobs Fri 18 …" at bounding box center [593, 249] width 1187 height 678
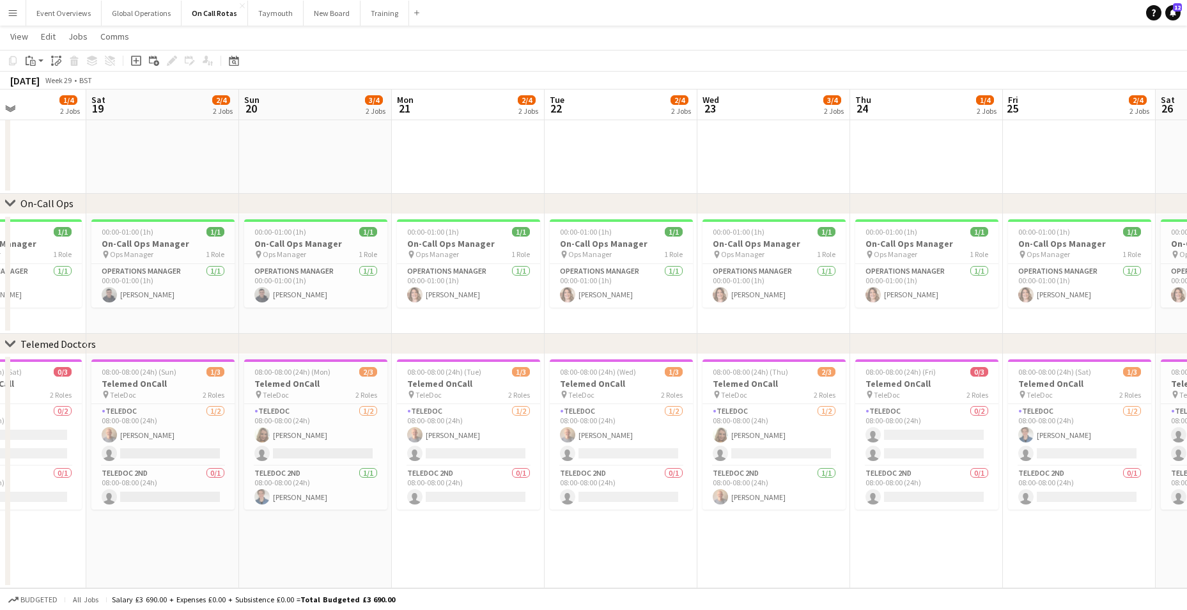
drag, startPoint x: 669, startPoint y: 549, endPoint x: 493, endPoint y: 552, distance: 175.8
click at [493, 552] on app-calendar-viewport "Tue 15 2/4 2 Jobs Wed 16 3/4 2 Jobs Thu 17 1/4 2 Jobs Fri 18 1/4 2 Jobs Sat 19 …" at bounding box center [593, 249] width 1187 height 678
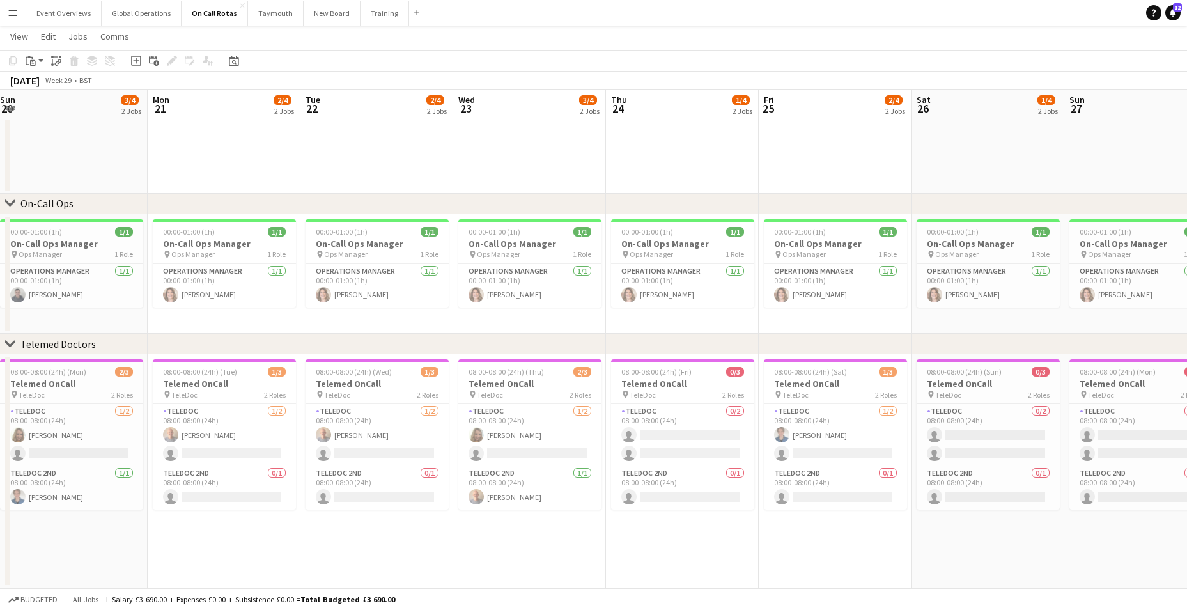
drag, startPoint x: 752, startPoint y: 552, endPoint x: 508, endPoint y: 557, distance: 243.5
click at [508, 557] on app-calendar-viewport "Thu 17 1/4 2 Jobs Fri 18 1/4 2 Jobs Sat 19 2/4 2 Jobs Sun 20 3/4 2 Jobs Mon 21 …" at bounding box center [593, 249] width 1187 height 678
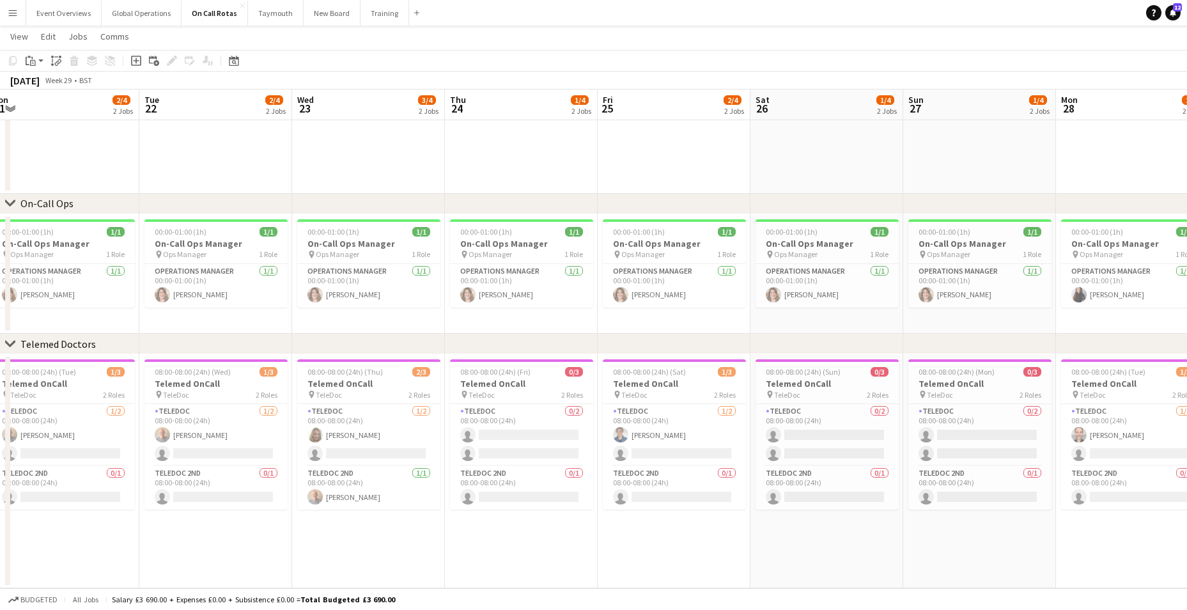
drag, startPoint x: 653, startPoint y: 559, endPoint x: 491, endPoint y: 555, distance: 161.7
click at [491, 555] on app-calendar-viewport "Fri 18 1/4 2 Jobs Sat 19 2/4 2 Jobs Sun 20 3/4 2 Jobs Mon 21 2/4 2 Jobs Tue 22 …" at bounding box center [593, 249] width 1187 height 678
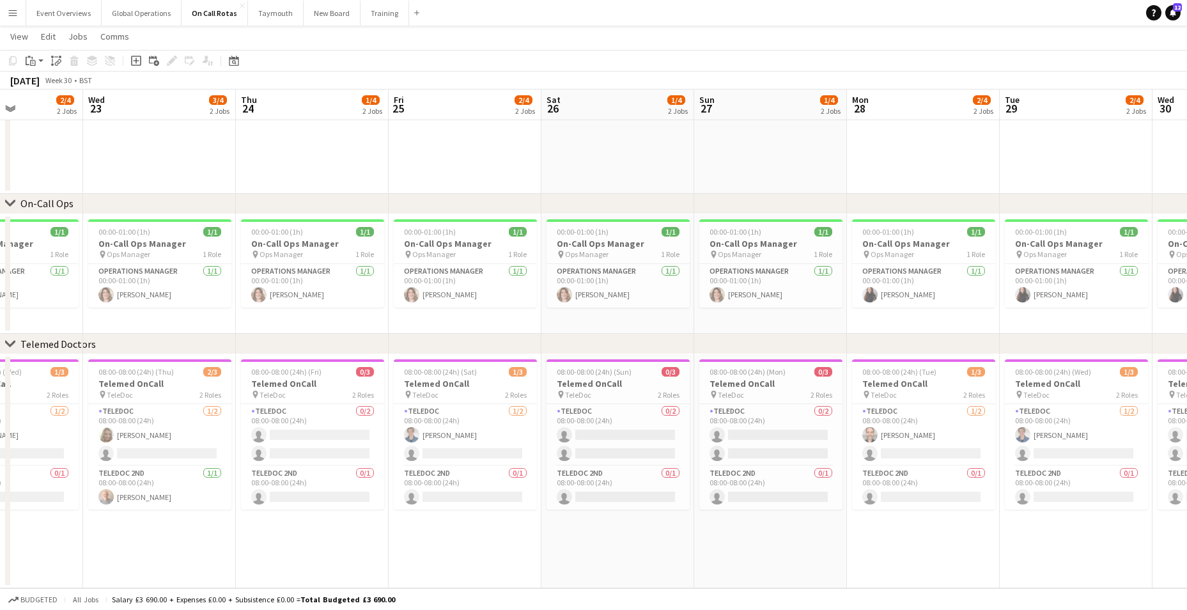
drag, startPoint x: 644, startPoint y: 554, endPoint x: 438, endPoint y: 550, distance: 206.5
click at [438, 550] on app-calendar-viewport "Sat 19 2/4 2 Jobs Sun 20 3/4 2 Jobs Mon 21 2/4 2 Jobs Tue 22 2/4 2 Jobs Wed 23 …" at bounding box center [593, 249] width 1187 height 678
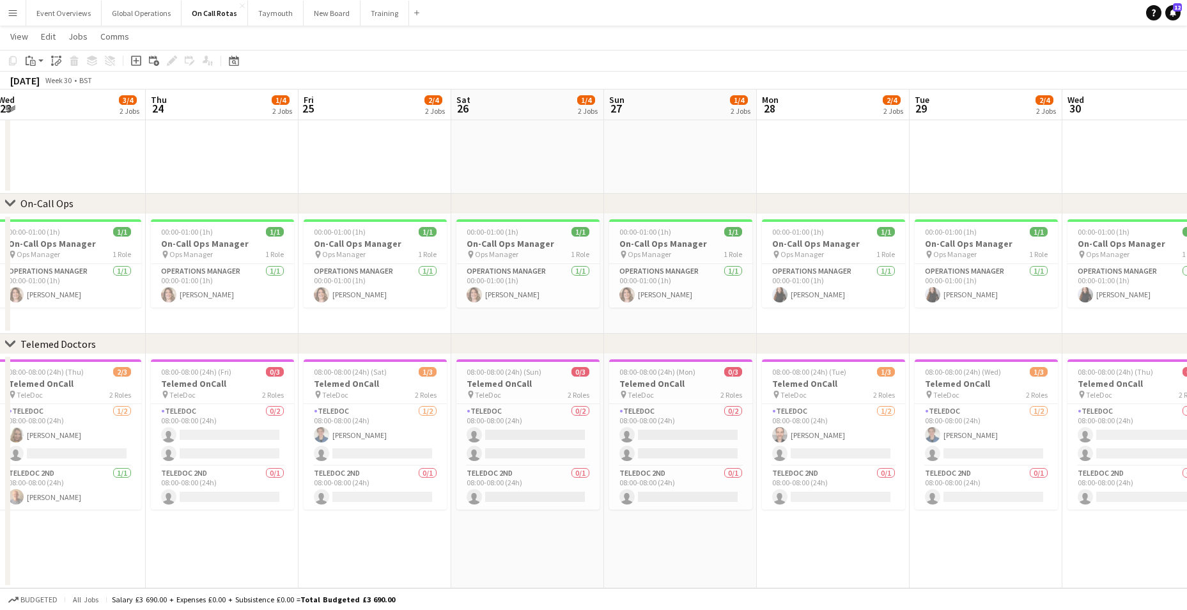
drag, startPoint x: 665, startPoint y: 551, endPoint x: 422, endPoint y: 548, distance: 242.9
click at [422, 548] on app-calendar-viewport "Sun 20 3/4 2 Jobs Mon 21 2/4 2 Jobs Tue 22 2/4 2 Jobs Wed 23 3/4 2 Jobs Thu 24 …" at bounding box center [593, 249] width 1187 height 678
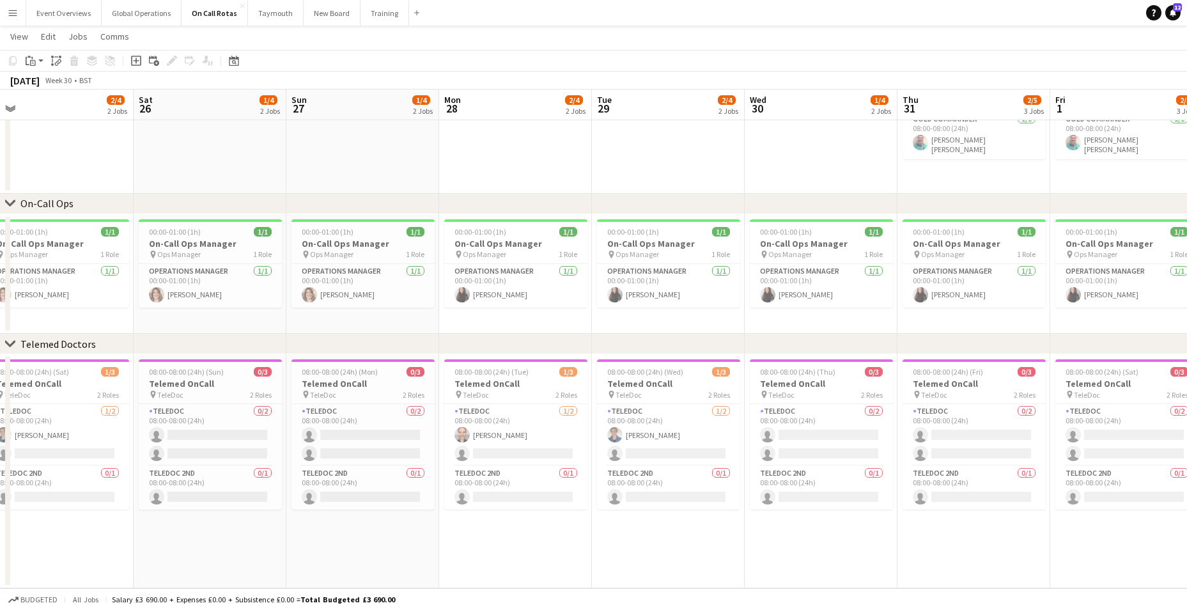
drag, startPoint x: 531, startPoint y: 552, endPoint x: 438, endPoint y: 548, distance: 93.4
click at [438, 548] on app-calendar-viewport "Tue 22 2/4 2 Jobs Wed 23 3/4 2 Jobs Thu 24 1/4 2 Jobs Fri 25 2/4 2 Jobs Sat 26 …" at bounding box center [593, 249] width 1187 height 678
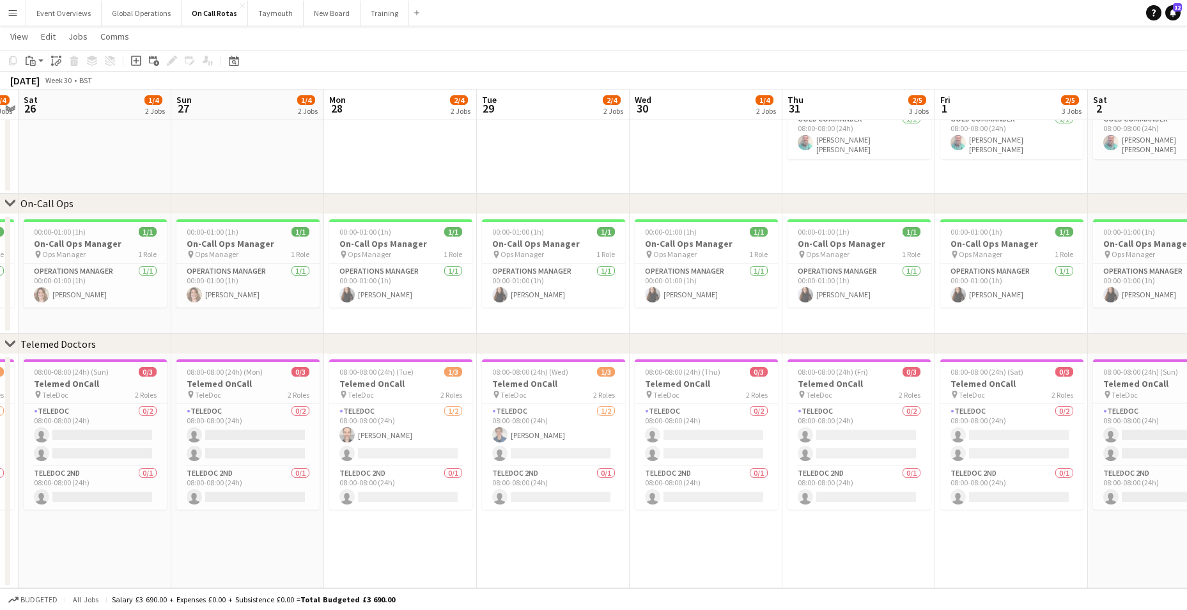
scroll to position [0, 509]
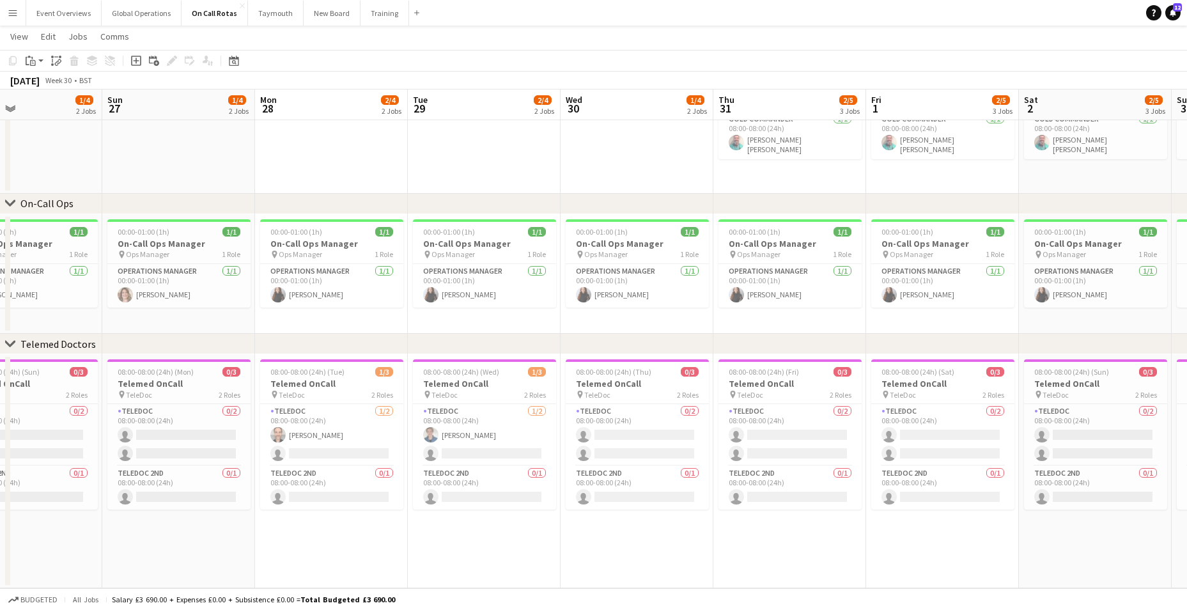
drag, startPoint x: 676, startPoint y: 539, endPoint x: 491, endPoint y: 544, distance: 184.1
click at [491, 544] on app-calendar-viewport "Wed 23 3/4 2 Jobs Thu 24 1/4 2 Jobs Fri 25 2/4 2 Jobs Sat 26 1/4 2 Jobs Sun 27 …" at bounding box center [593, 249] width 1187 height 678
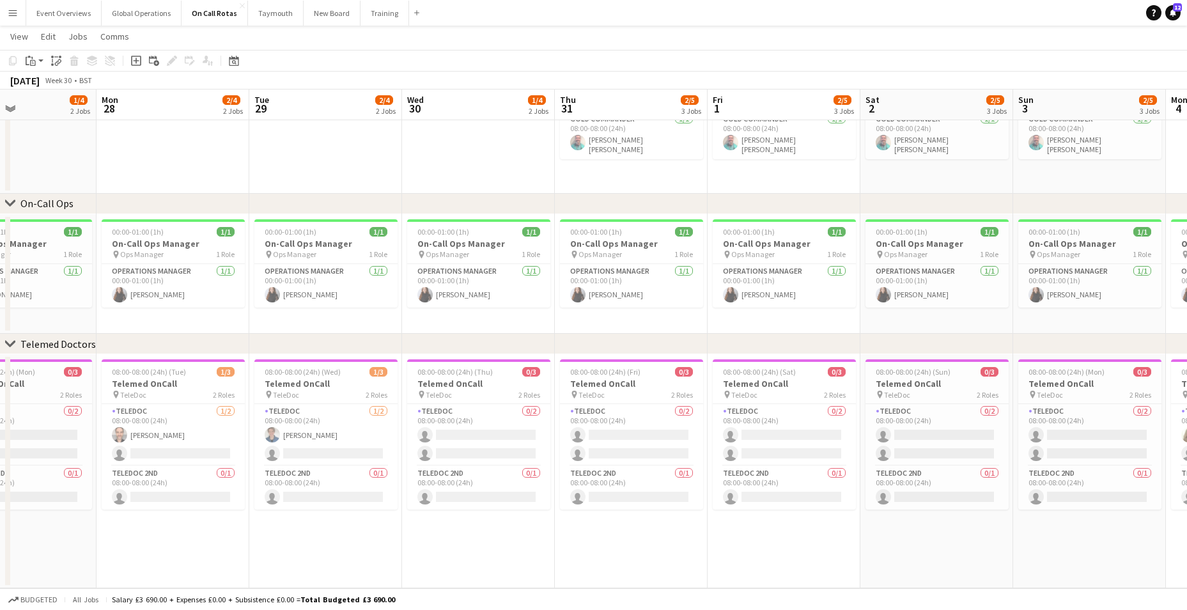
drag, startPoint x: 623, startPoint y: 547, endPoint x: 466, endPoint y: 555, distance: 157.4
click at [464, 556] on app-calendar-viewport "Thu 24 1/4 2 Jobs Fri 25 2/4 2 Jobs Sat 26 1/4 2 Jobs Sun 27 1/4 2 Jobs Mon 28 …" at bounding box center [593, 249] width 1187 height 678
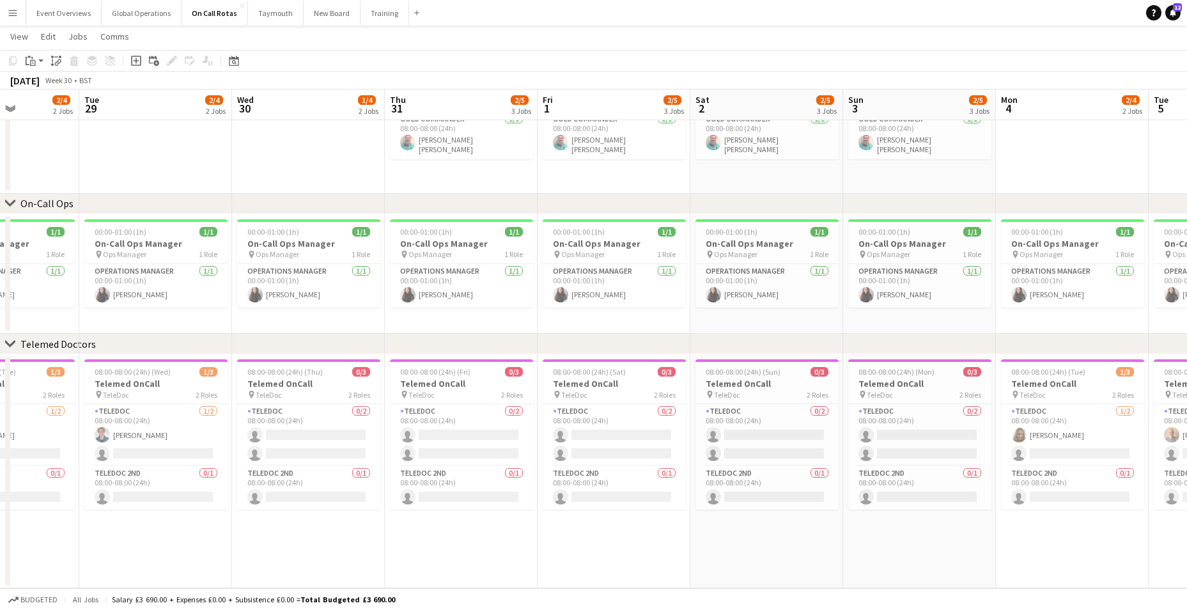
drag, startPoint x: 595, startPoint y: 561, endPoint x: 455, endPoint y: 561, distance: 140.0
click at [455, 561] on app-calendar-viewport "Fri 25 2/4 2 Jobs Sat 26 1/4 2 Jobs Sun 27 1/4 2 Jobs Mon 28 2/4 2 Jobs Tue 29 …" at bounding box center [593, 249] width 1187 height 678
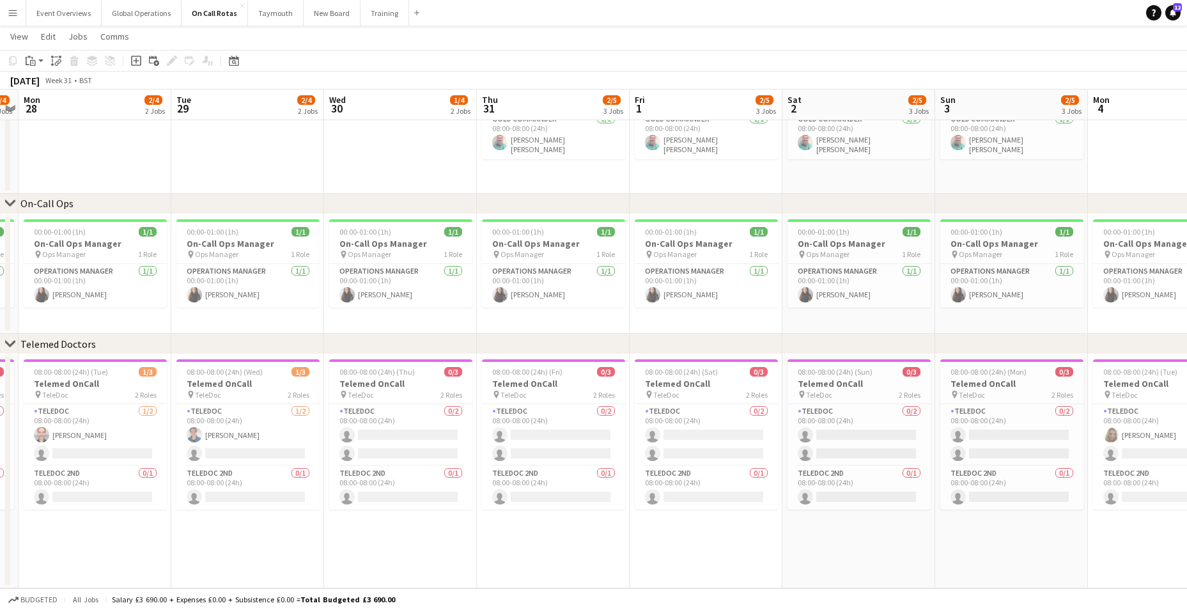
drag, startPoint x: 568, startPoint y: 561, endPoint x: 382, endPoint y: 554, distance: 186.1
click at [382, 554] on app-calendar-viewport "Fri 25 2/4 2 Jobs Sat 26 1/4 2 Jobs Sun 27 1/4 2 Jobs Mon 28 2/4 2 Jobs Tue 29 …" at bounding box center [593, 249] width 1187 height 678
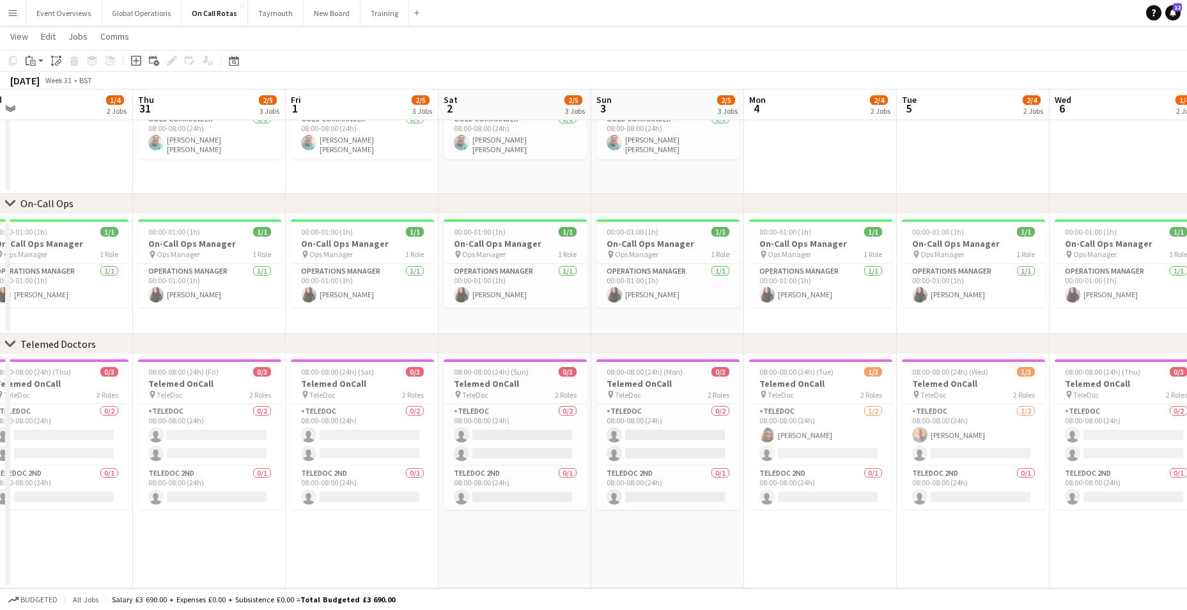
drag, startPoint x: 566, startPoint y: 561, endPoint x: 434, endPoint y: 557, distance: 131.7
click at [422, 561] on app-calendar-viewport "Sun 27 1/4 2 Jobs Mon 28 2/4 2 Jobs Tue 29 2/4 2 Jobs Wed 30 1/4 2 Jobs Thu 31 …" at bounding box center [593, 249] width 1187 height 678
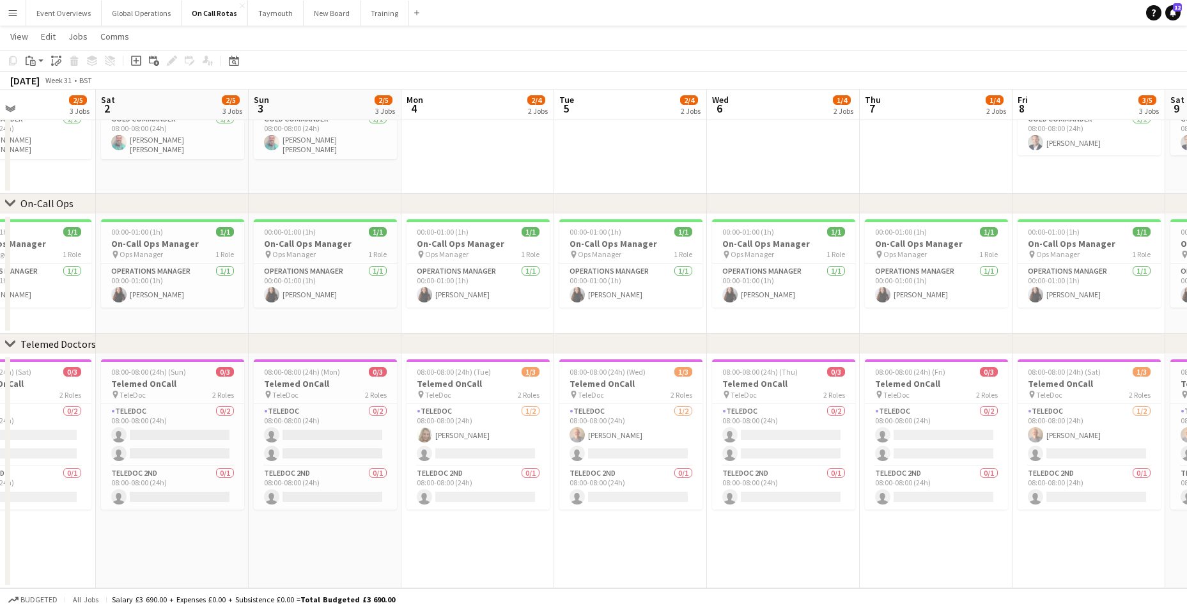
click at [429, 546] on app-calendar-viewport "Tue 29 2/4 2 Jobs Wed 30 1/4 2 Jobs Thu 31 2/5 3 Jobs Fri 1 2/5 3 Jobs Sat 2 2/…" at bounding box center [593, 249] width 1187 height 678
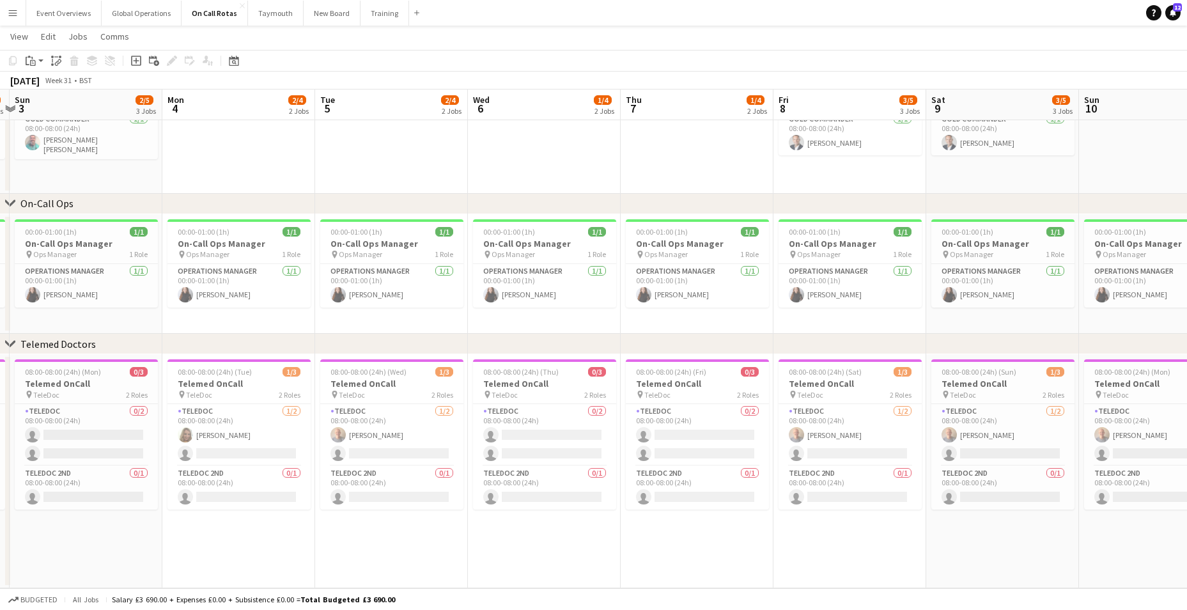
click at [406, 548] on app-calendar-viewport "Thu 31 2/5 3 Jobs Fri 1 2/5 3 Jobs Sat 2 2/5 3 Jobs Sun 3 2/5 3 Jobs Mon 4 2/4 …" at bounding box center [593, 249] width 1187 height 678
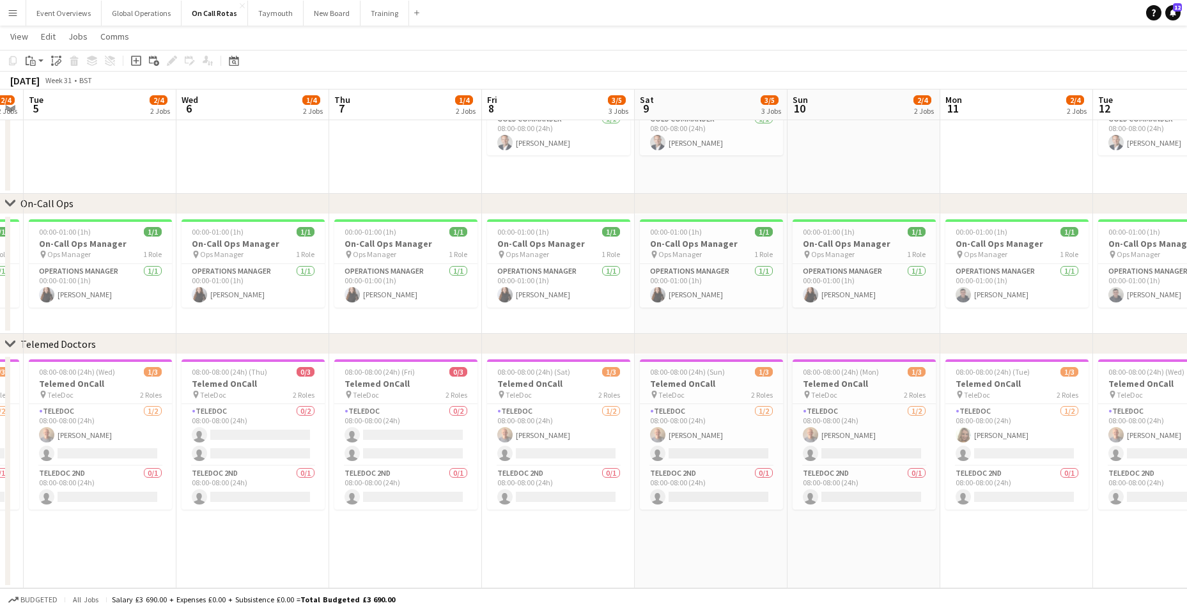
scroll to position [0, 435]
click at [366, 549] on app-calendar-viewport "Sat 2 2/5 3 Jobs Sun 3 2/5 3 Jobs Mon 4 2/4 2 Jobs Tue 5 2/4 2 Jobs Wed 6 1/4 2…" at bounding box center [593, 249] width 1187 height 678
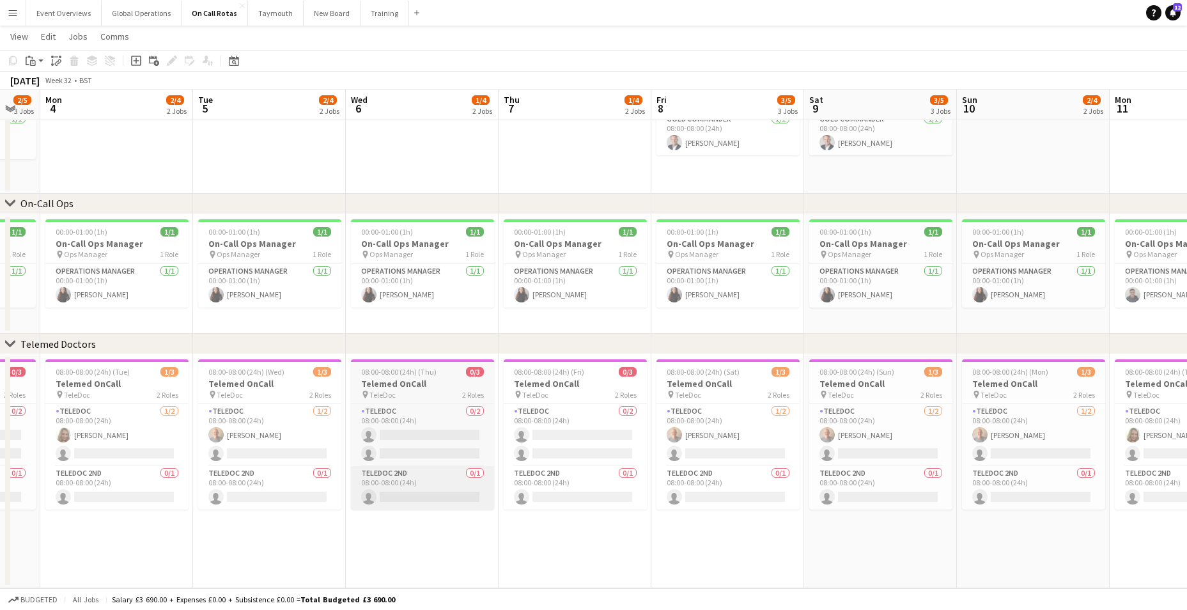
click at [621, 464] on app-calendar-viewport "Sat 2 2/5 3 Jobs Sun 3 2/5 3 Jobs Mon 4 2/4 2 Jobs Tue 5 2/4 2 Jobs Wed 6 1/4 2…" at bounding box center [593, 249] width 1187 height 678
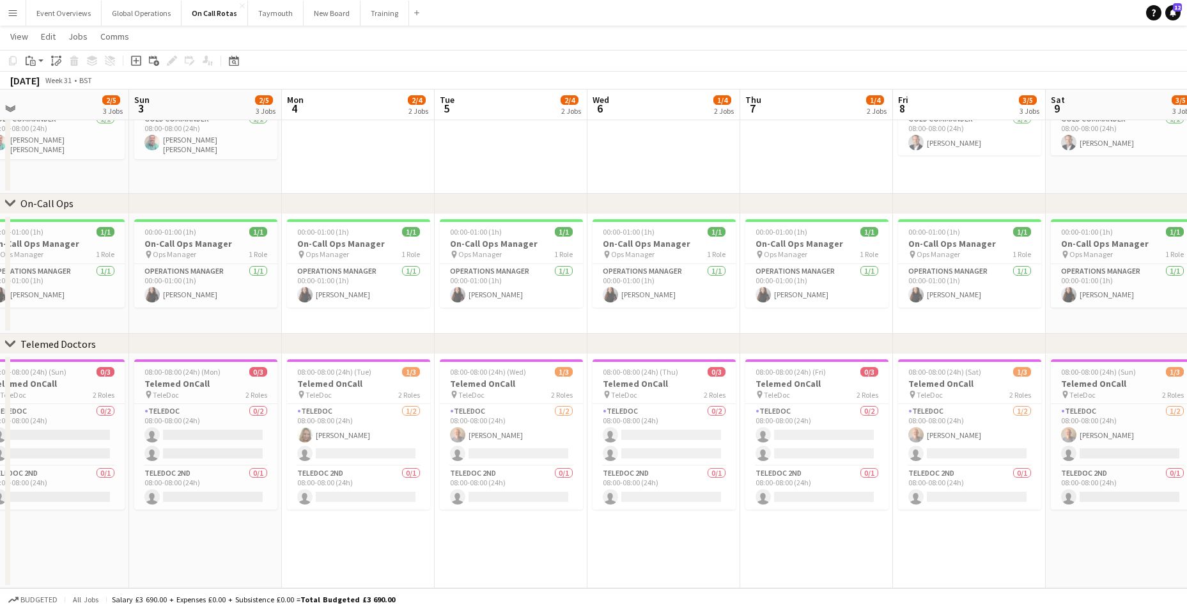
click at [763, 434] on app-calendar-viewport "Thu 31 2/5 3 Jobs Fri 1 2/5 3 Jobs Sat 2 2/5 3 Jobs Sun 3 2/5 3 Jobs Mon 4 2/4 …" at bounding box center [593, 249] width 1187 height 678
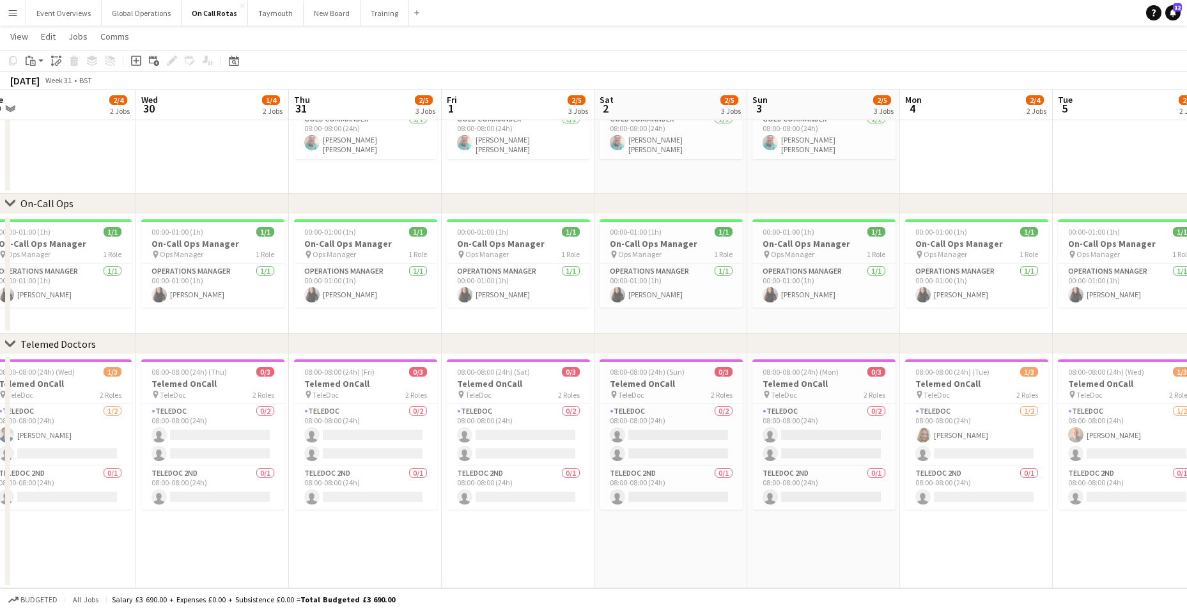
click at [810, 410] on app-calendar-viewport "Mon 28 2/4 2 Jobs Tue 29 2/4 2 Jobs Wed 30 1/4 2 Jobs Thu 31 2/5 3 Jobs Fri 1 2…" at bounding box center [593, 249] width 1187 height 678
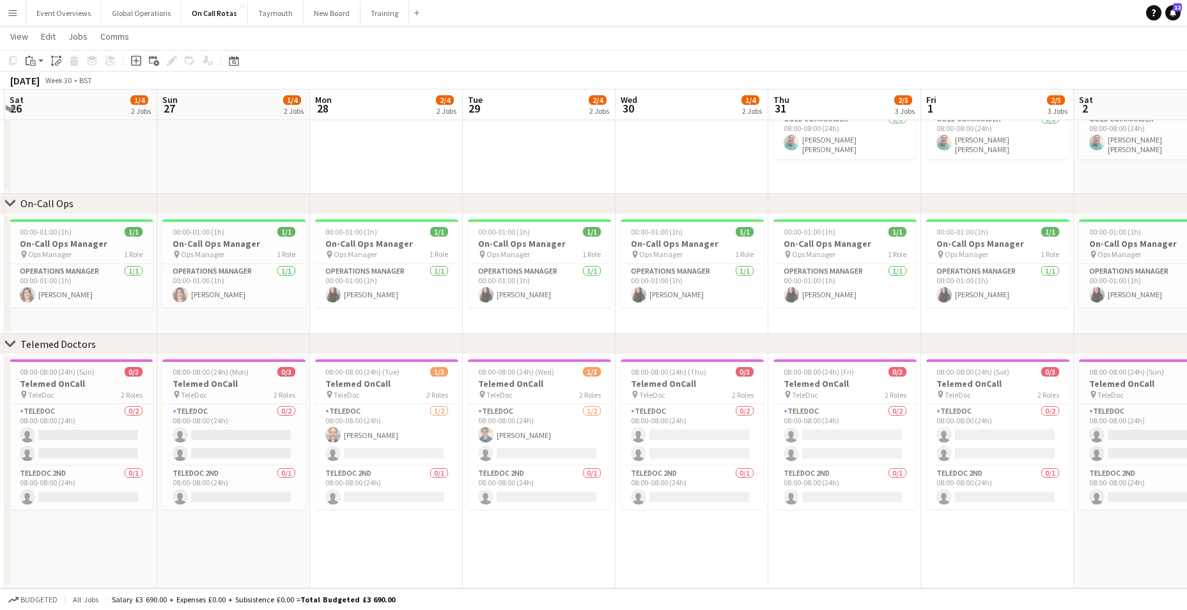
click at [874, 385] on app-calendar-viewport "Thu 24 1/4 2 Jobs Fri 25 2/4 2 Jobs Sat 26 1/4 2 Jobs Sun 27 1/4 2 Jobs Mon 28 …" at bounding box center [593, 249] width 1187 height 678
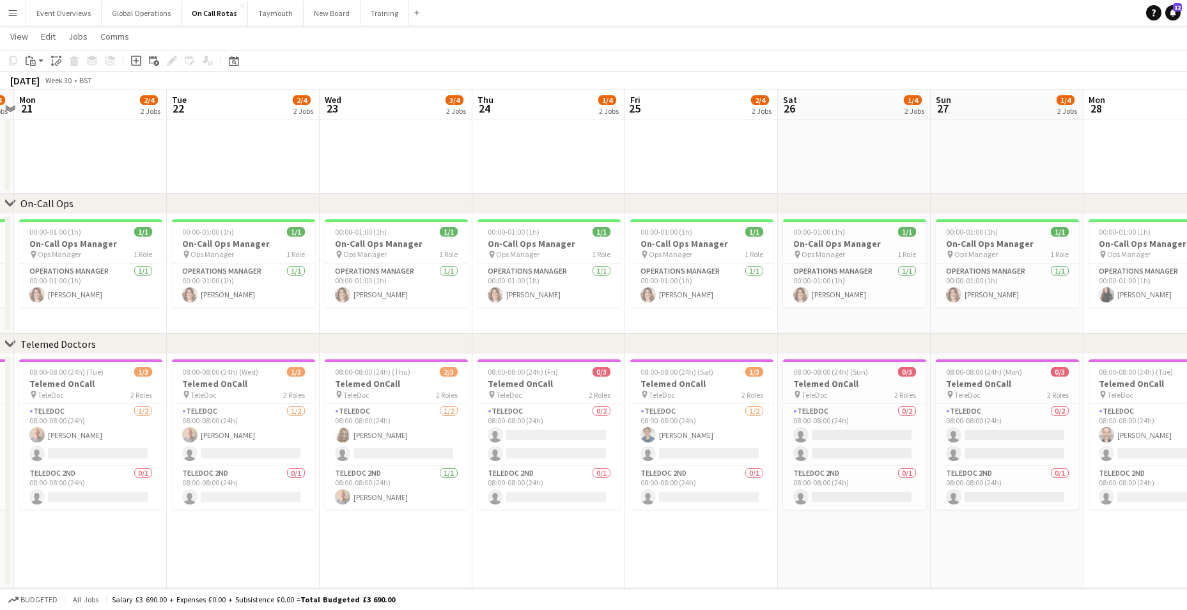
click at [871, 378] on app-calendar-viewport "Sat 19 2/4 2 Jobs Sun 20 3/4 2 Jobs Mon 21 2/4 2 Jobs Tue 22 2/4 2 Jobs Wed 23 …" at bounding box center [593, 249] width 1187 height 678
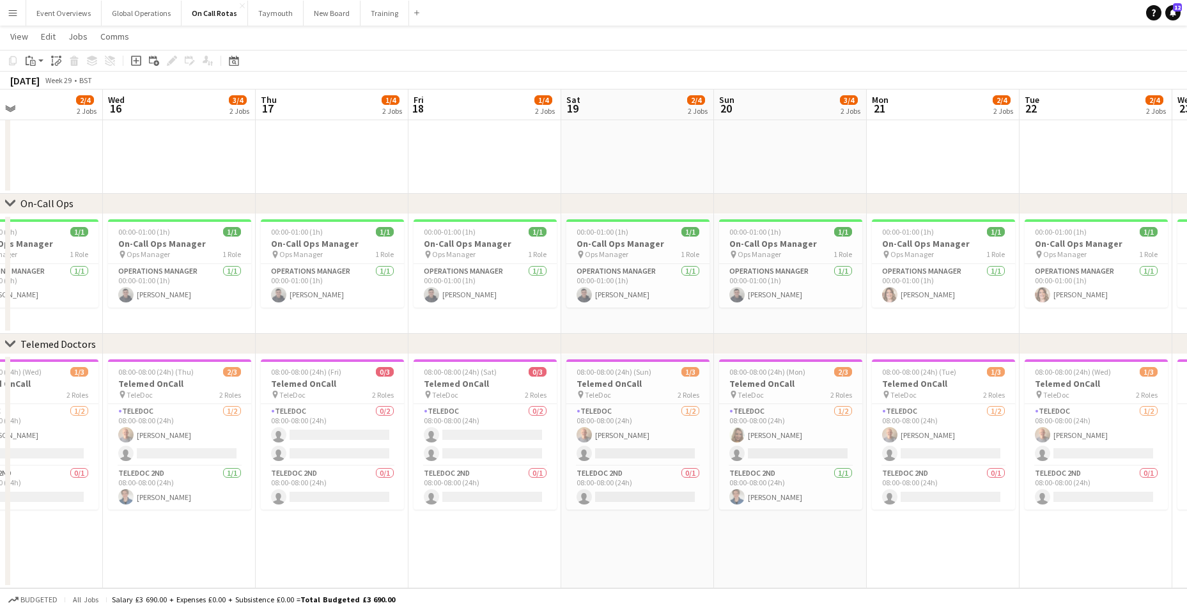
click at [948, 343] on div "chevron-right ASL Gold Commander chevron-right On-Call Ops chevron-right Teleme…" at bounding box center [593, 249] width 1187 height 678
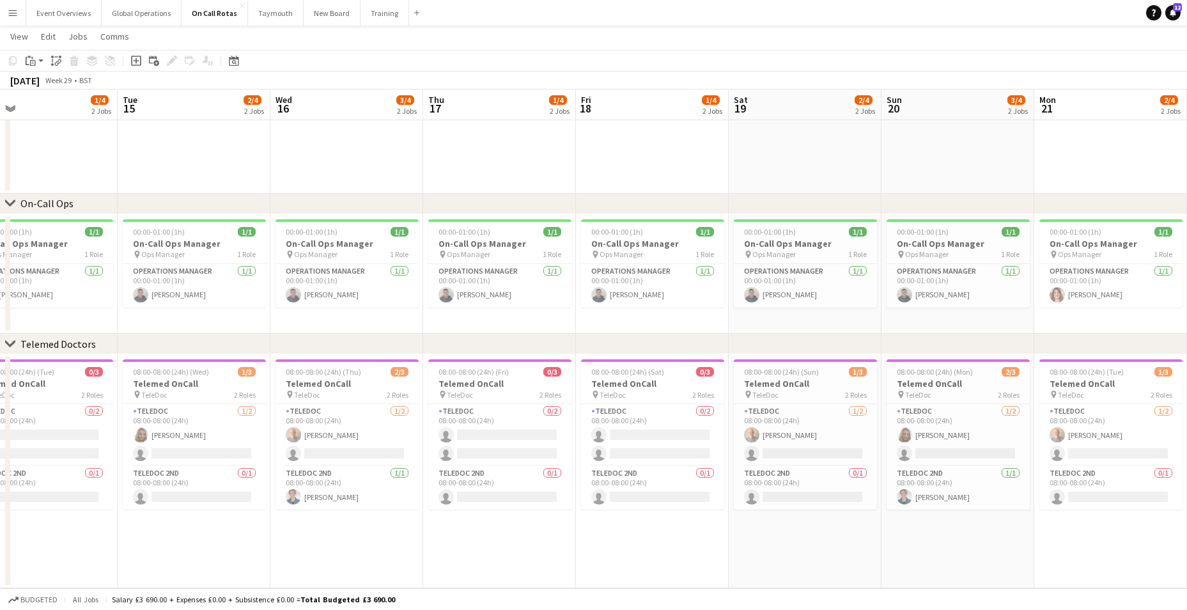
scroll to position [0, 341]
click at [869, 339] on div "chevron-right ASL Gold Commander chevron-right On-Call Ops chevron-right Teleme…" at bounding box center [593, 249] width 1187 height 678
click at [895, 312] on div "chevron-right ASL Gold Commander chevron-right On-Call Ops chevron-right Teleme…" at bounding box center [593, 249] width 1187 height 678
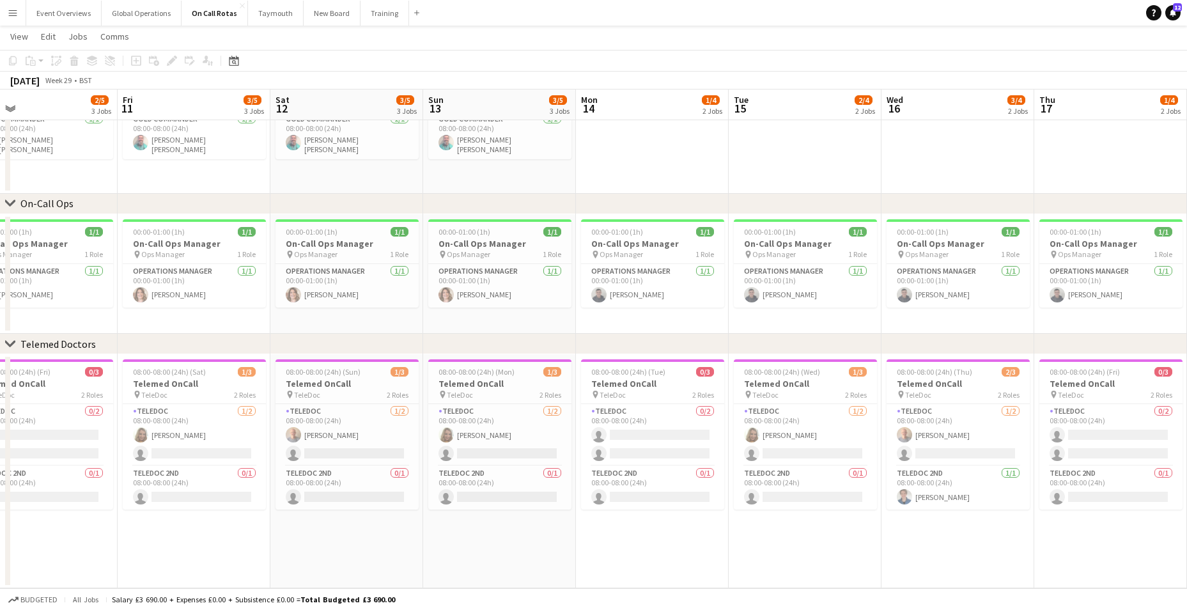
scroll to position [0, 399]
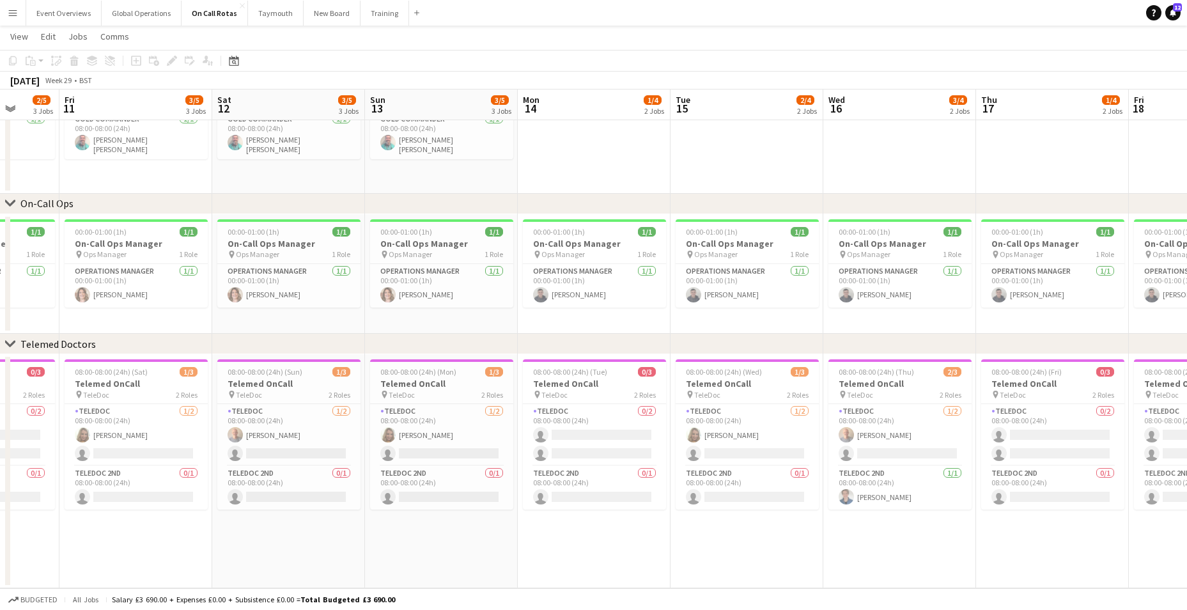
click at [636, 305] on app-calendar-viewport "Tue 8 1/4 2 Jobs Wed 9 1/4 2 Jobs Thu 10 2/5 3 Jobs Fri 11 3/5 3 Jobs Sat 12 3/…" at bounding box center [593, 249] width 1187 height 678
